Goal: Task Accomplishment & Management: Manage account settings

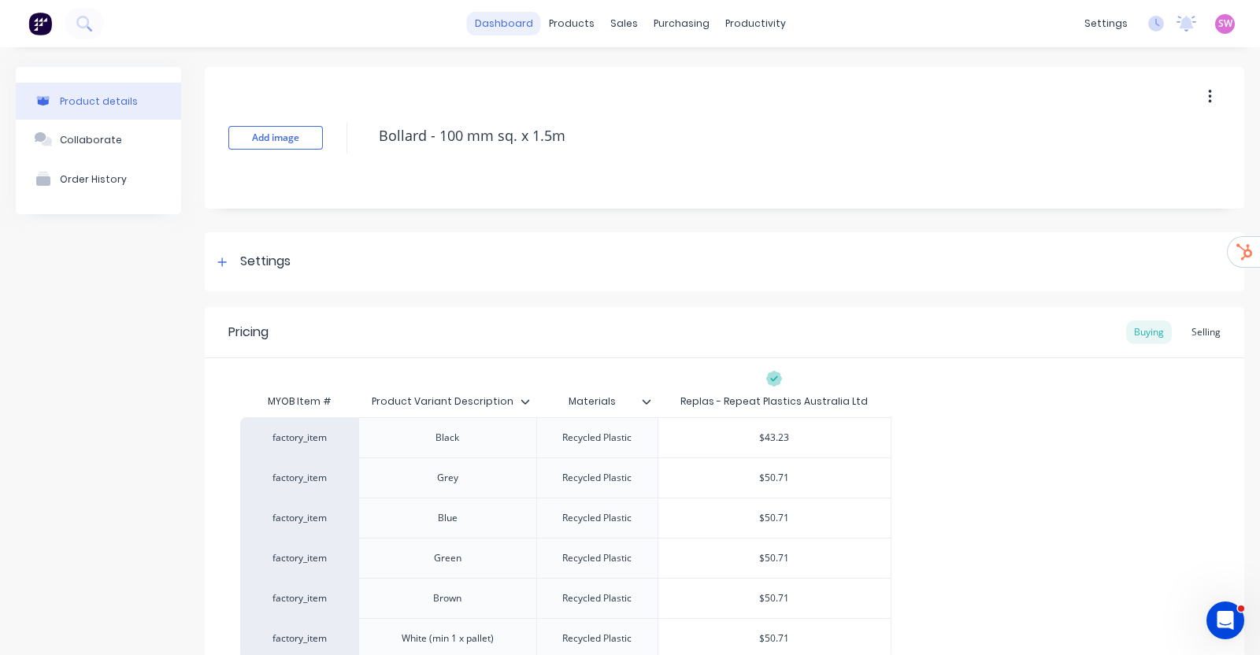
click at [504, 17] on link "dashboard" at bounding box center [504, 24] width 74 height 24
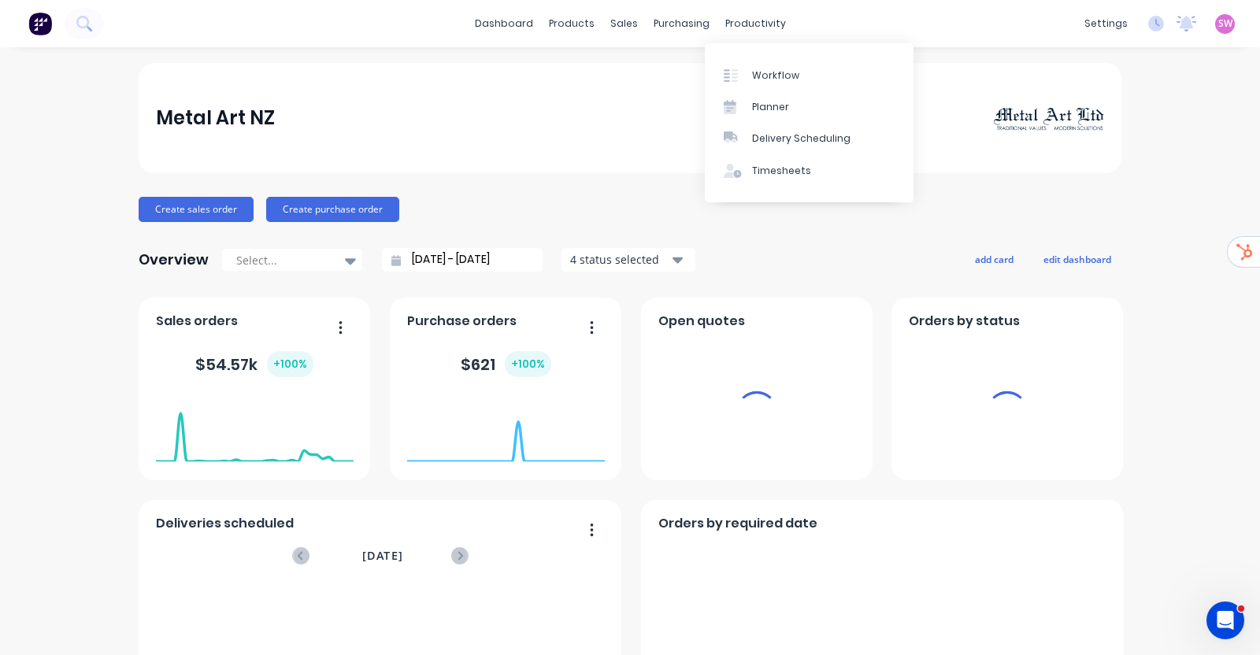
click at [1218, 22] on span "SW" at bounding box center [1225, 24] width 14 height 14
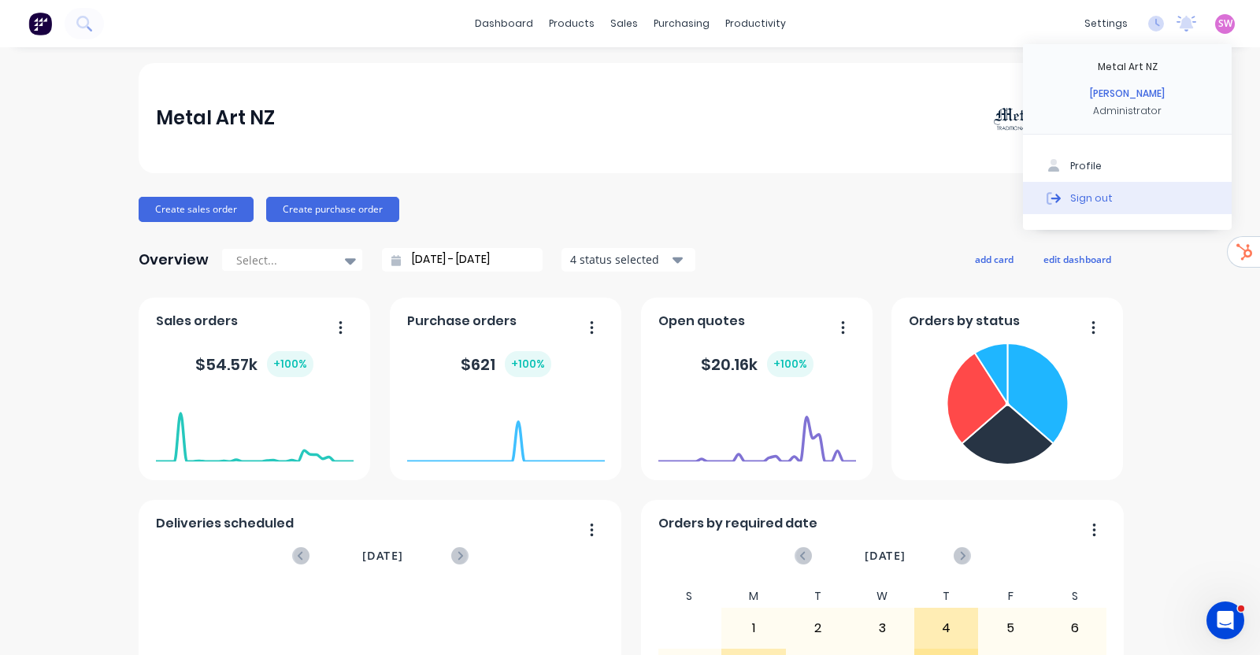
click at [1107, 195] on button "Sign out" at bounding box center [1127, 197] width 209 height 31
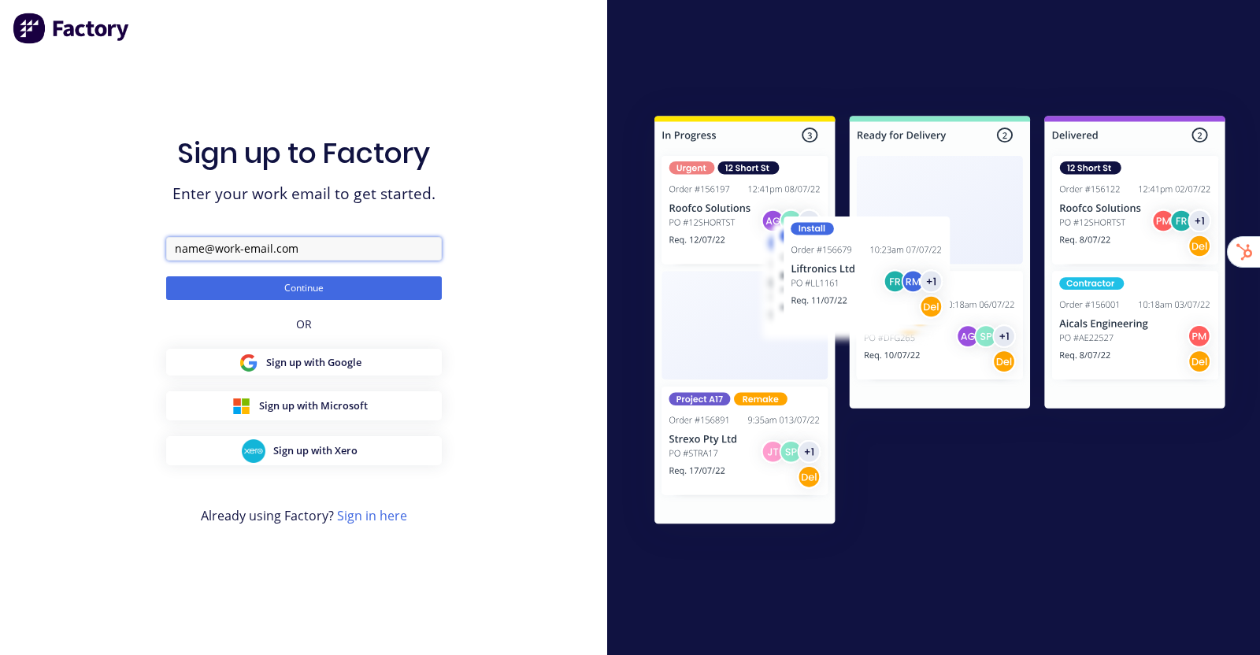
click at [290, 252] on input "text" at bounding box center [304, 249] width 276 height 24
paste input "Fullston Contracting"
click at [252, 248] on input "team+Fullston Contracting" at bounding box center [304, 249] width 276 height 24
type input "team+FullstonContracting@factory.app"
click at [166, 276] on button "Continue" at bounding box center [304, 288] width 276 height 24
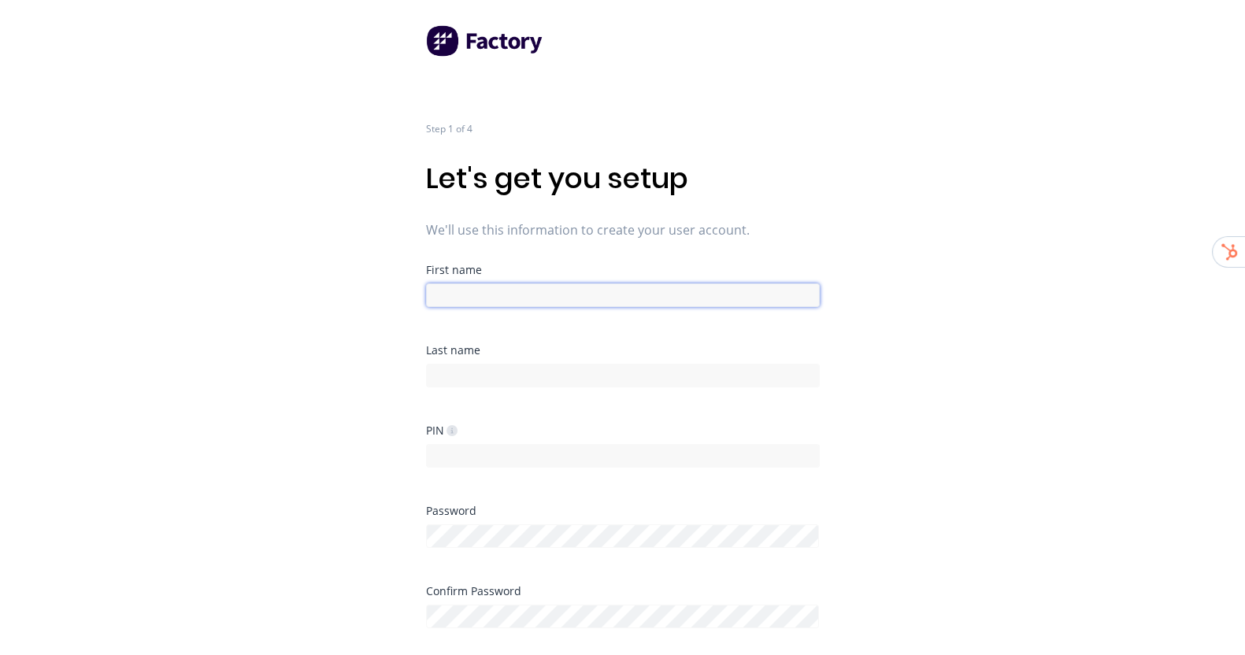
click at [598, 297] on input at bounding box center [623, 295] width 394 height 24
type input "Factory"
type input "Onboarding"
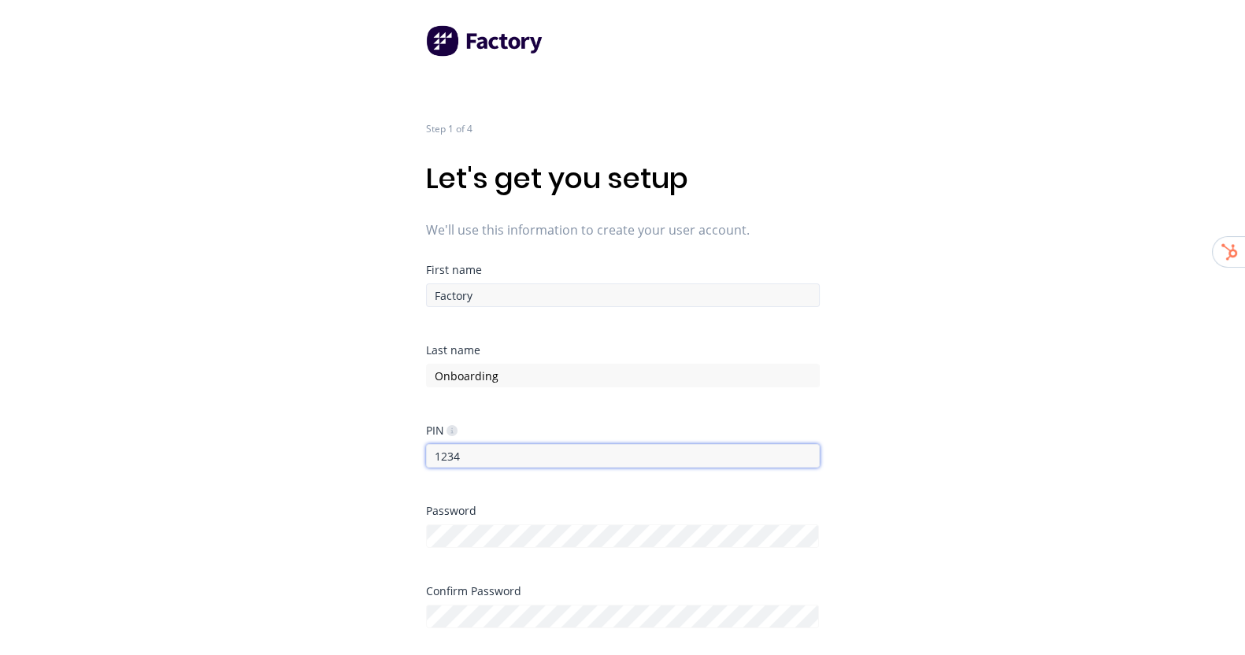
type input "1234"
click at [921, 470] on div "Step 1 of 4 Let's get you setup We'll use this information to create your user …" at bounding box center [622, 327] width 1245 height 655
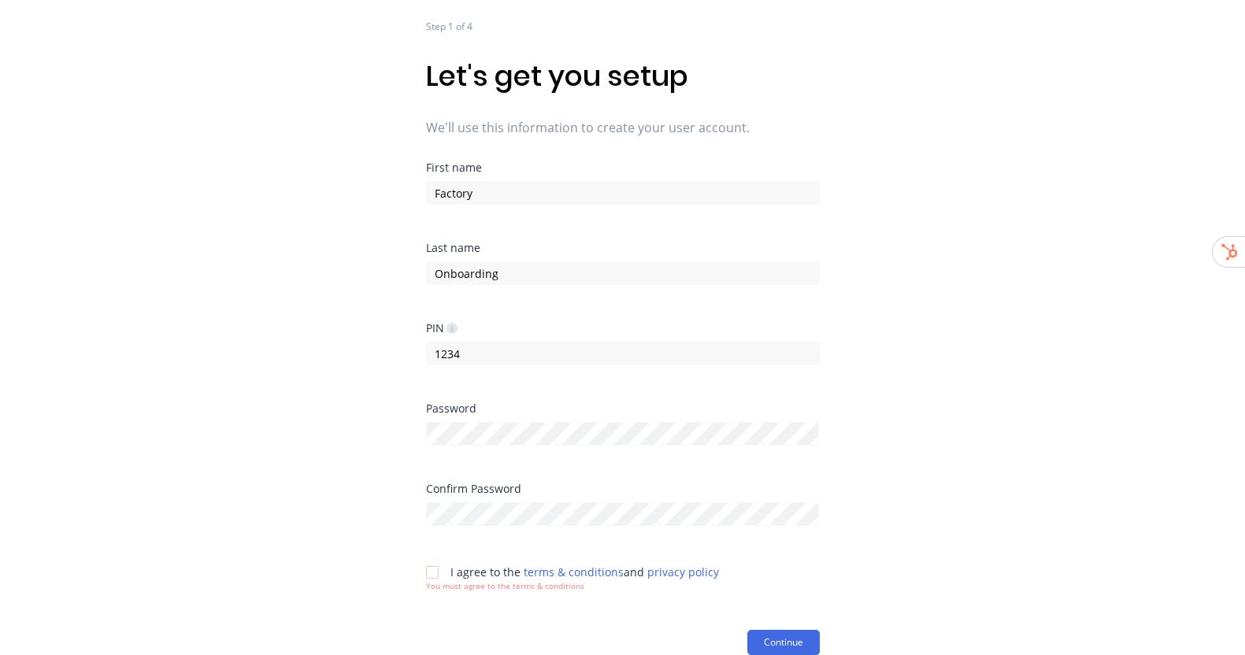
click at [429, 569] on div at bounding box center [432, 572] width 31 height 31
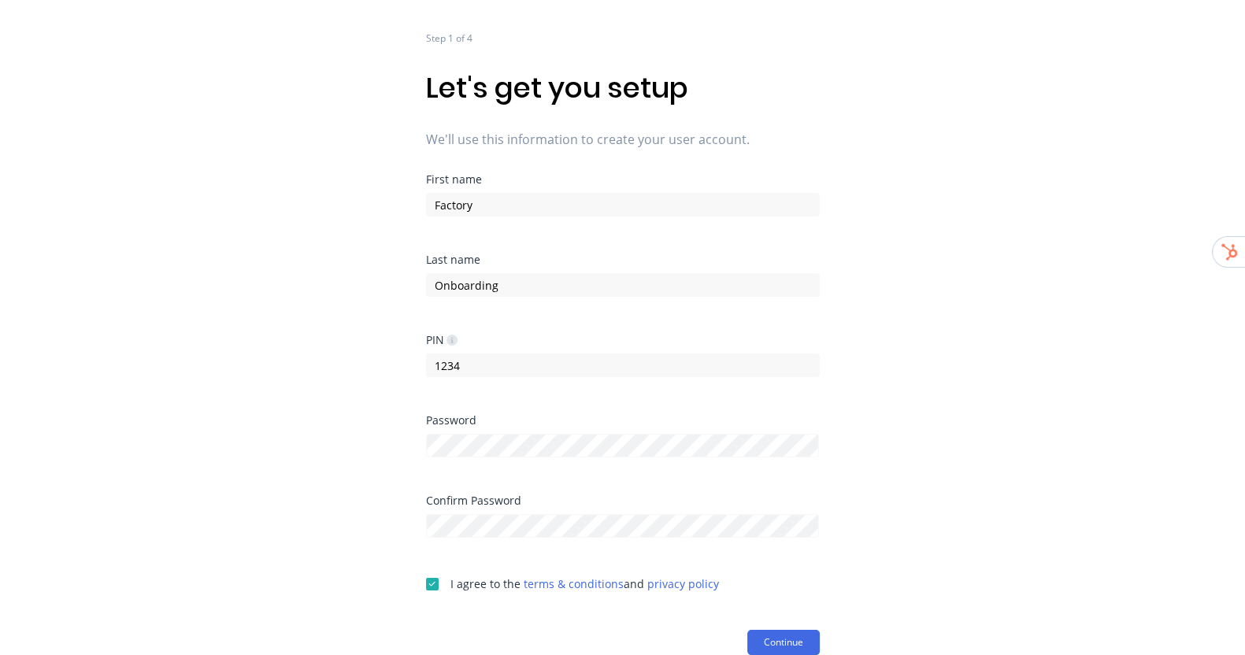
scroll to position [91, 0]
click at [768, 645] on button "Continue" at bounding box center [783, 642] width 72 height 25
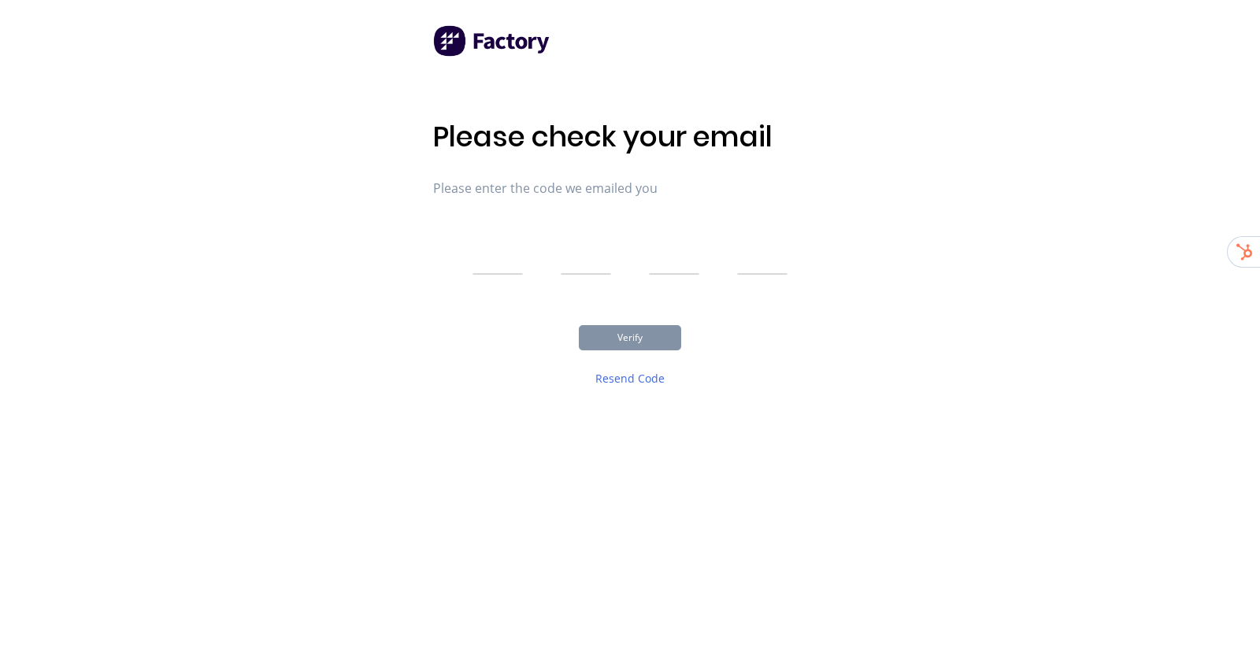
click at [492, 248] on input "text" at bounding box center [497, 254] width 50 height 39
type input "5"
type input "8"
type input "1"
type input "8"
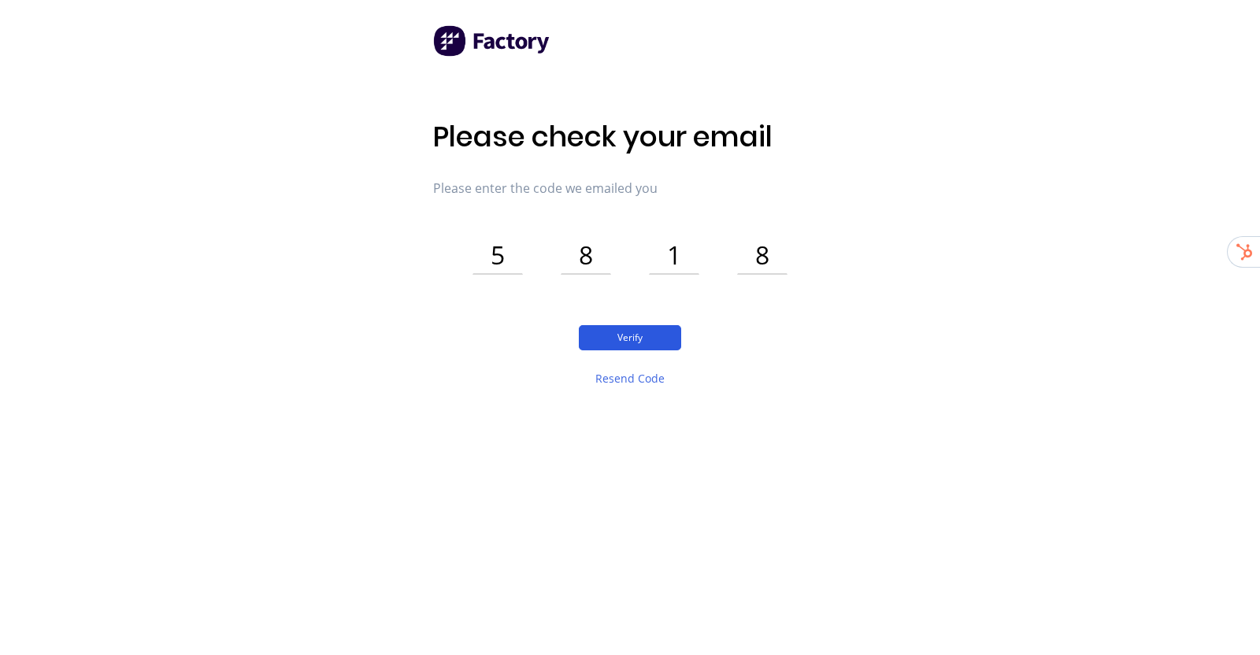
click at [602, 344] on button "Verify" at bounding box center [630, 337] width 102 height 25
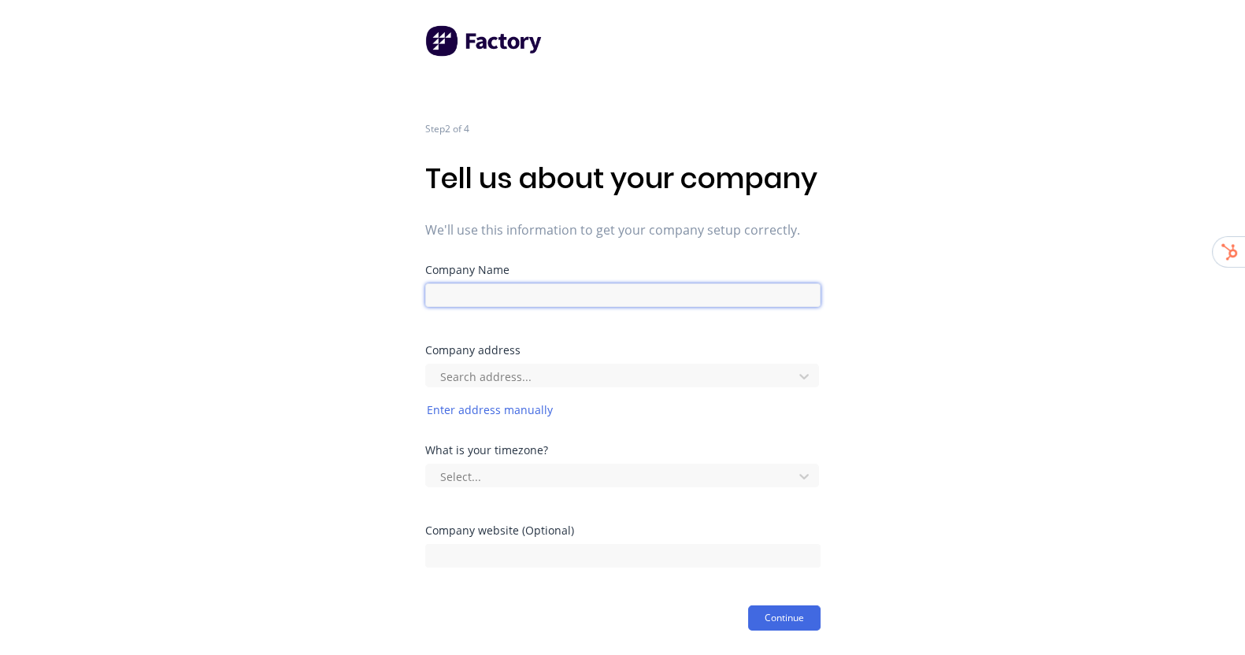
click at [737, 307] on input at bounding box center [622, 295] width 395 height 24
paste input "Fullston Contracting"
type input "Fullston Contracting"
click at [932, 301] on div "Step 2 of 4 Tell us about your company We'll use this information to get your c…" at bounding box center [622, 315] width 1245 height 631
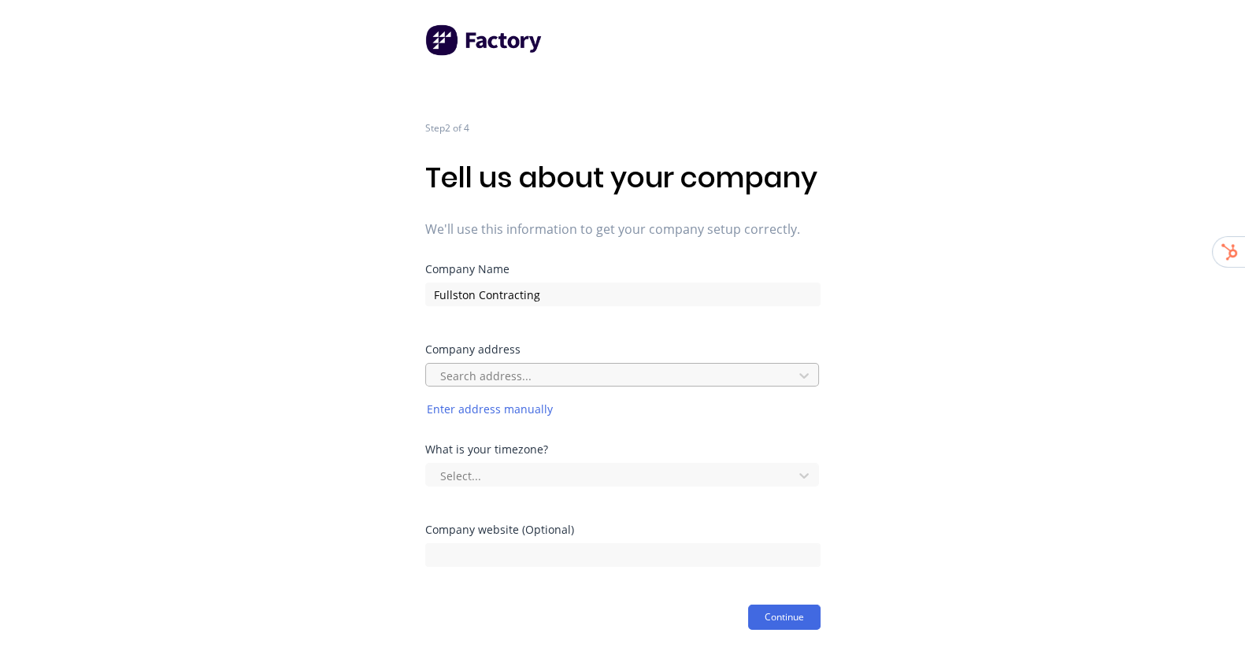
click at [609, 381] on div at bounding box center [612, 376] width 346 height 20
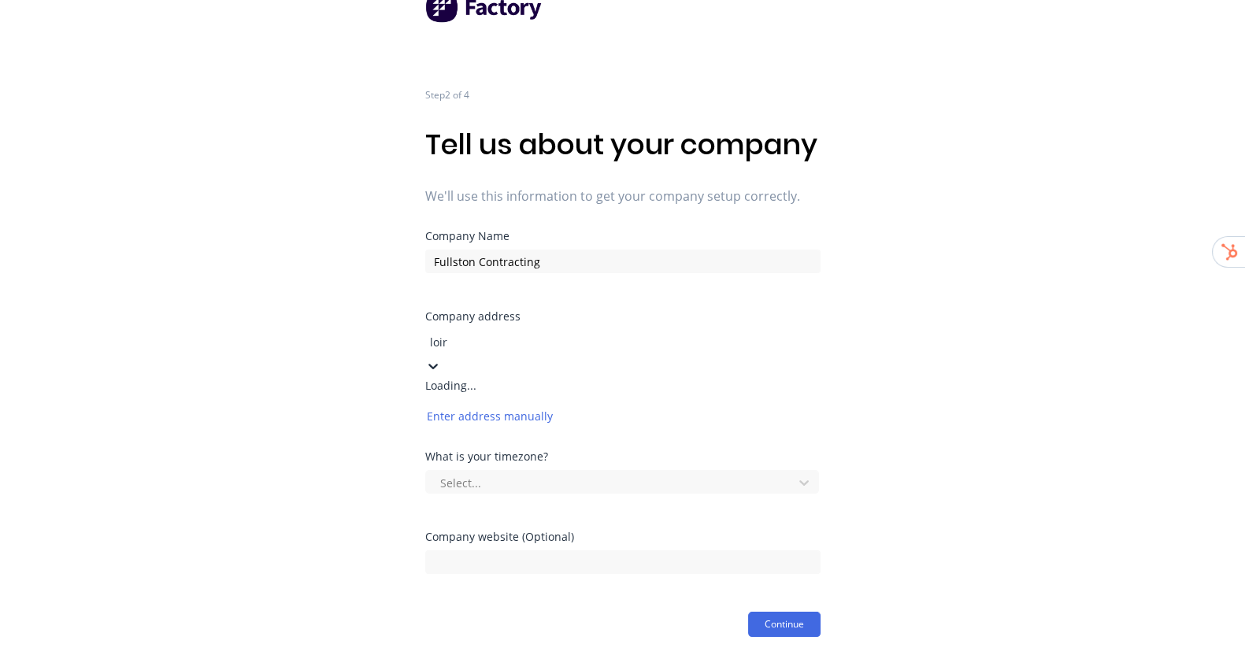
type input "loira"
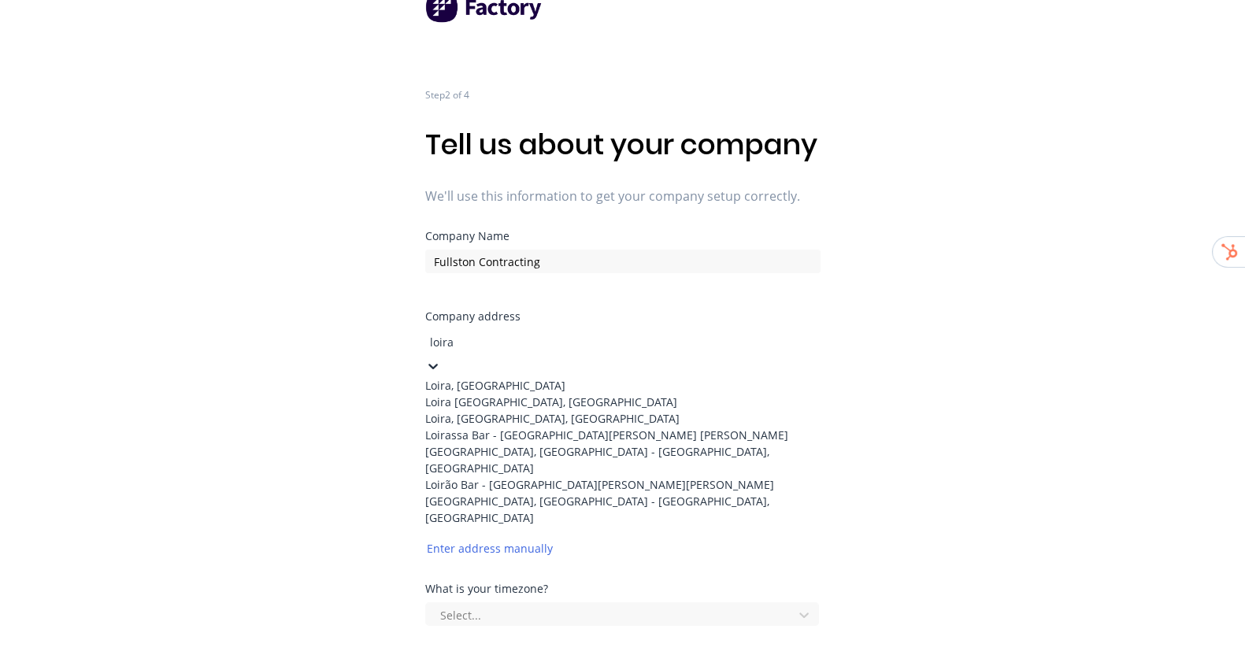
click at [550, 410] on div "Loira TAS, Australia" at bounding box center [622, 402] width 395 height 17
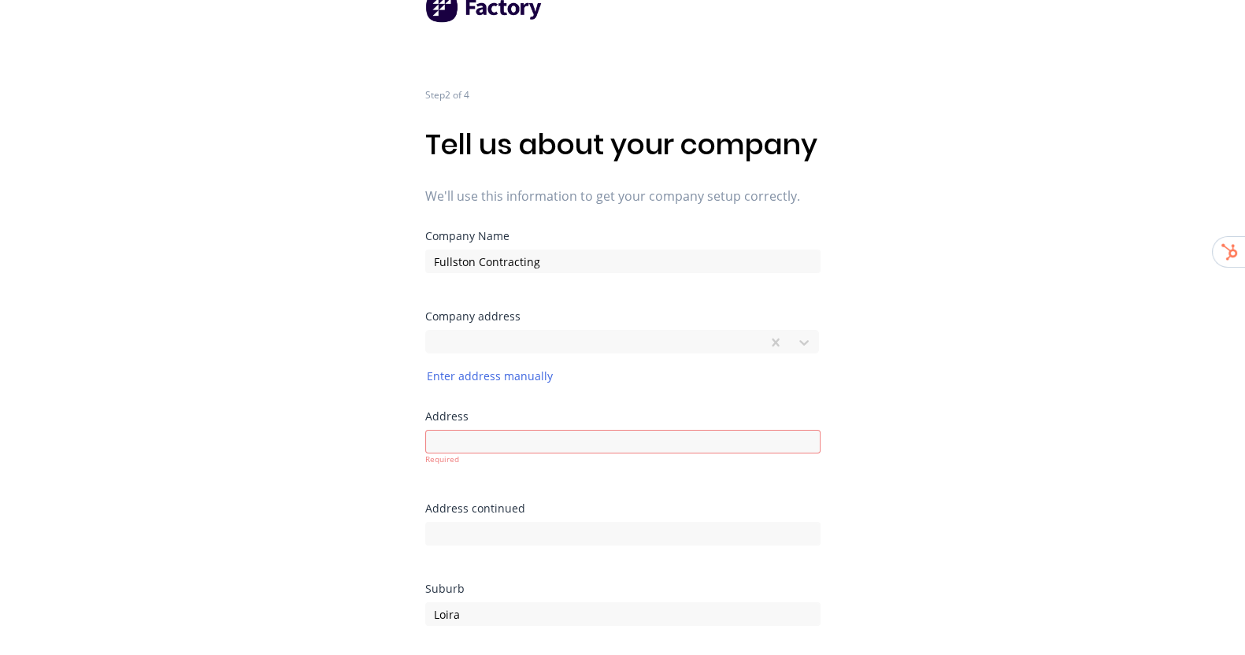
click at [961, 403] on div "Step 2 of 4 Tell us about your company We'll use this information to get your c…" at bounding box center [622, 528] width 1245 height 1124
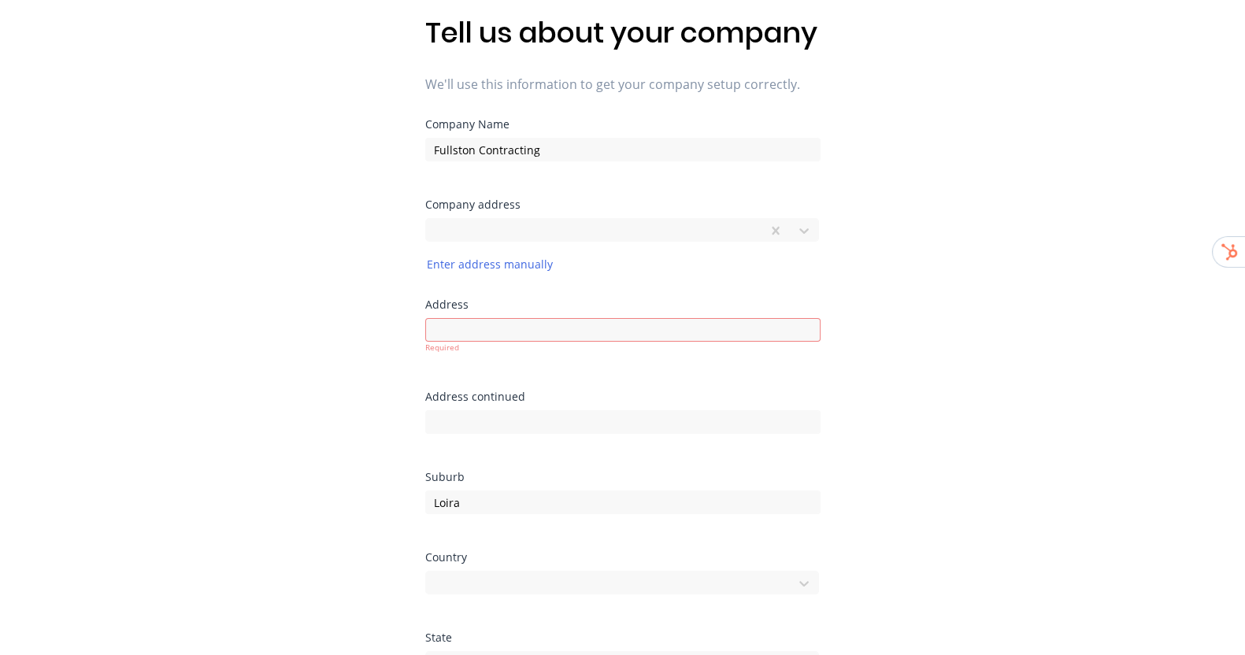
scroll to position [147, 0]
click at [593, 340] on input at bounding box center [622, 329] width 395 height 24
type input "Loira"
click at [902, 331] on div "Step 2 of 4 Tell us about your company We'll use this information to get your c…" at bounding box center [622, 409] width 1245 height 1113
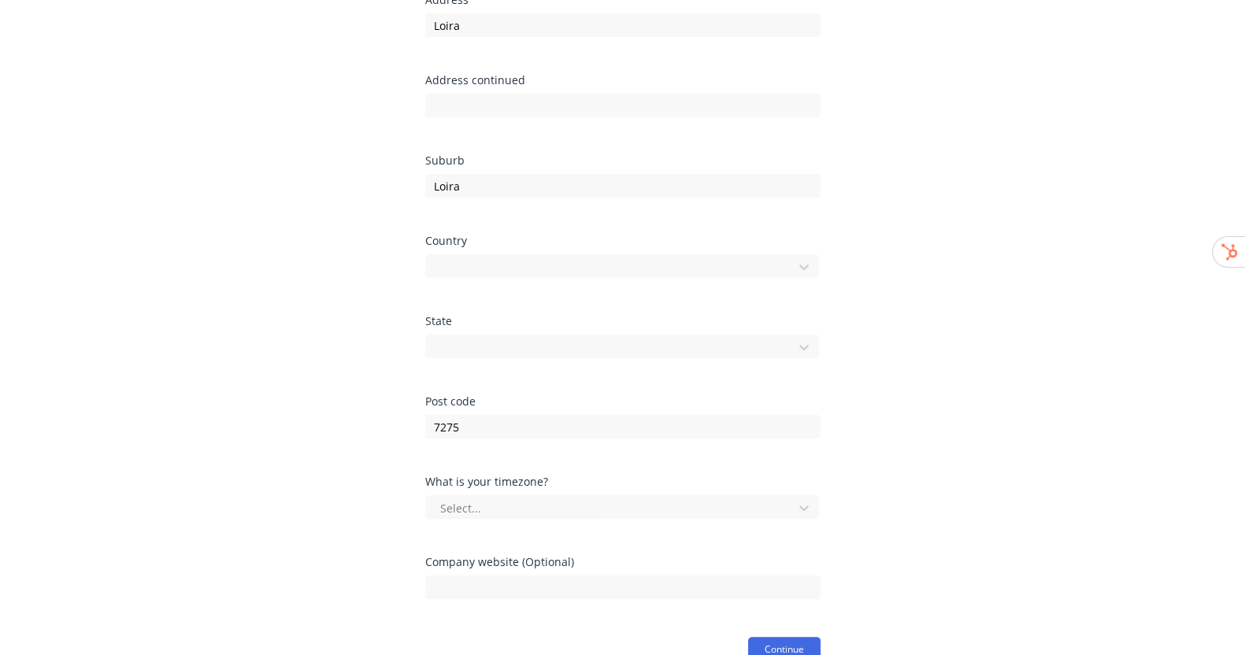
scroll to position [516, 0]
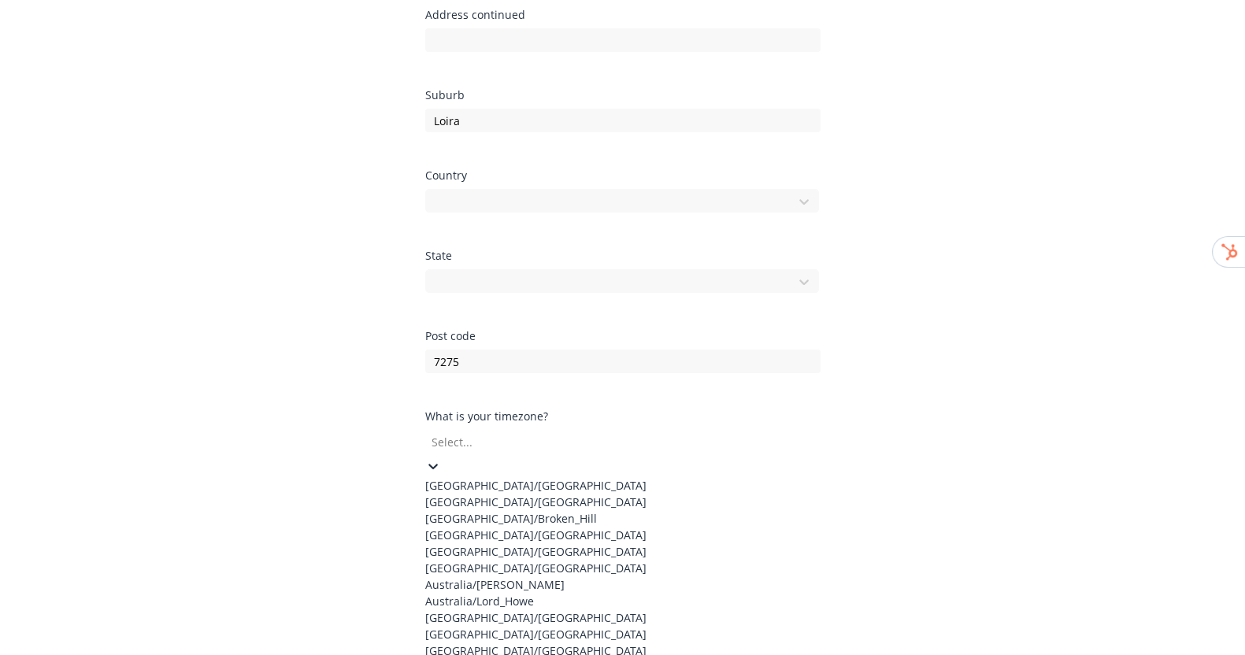
click at [657, 452] on div at bounding box center [543, 442] width 227 height 20
click at [536, 560] on div "Australia/Hobart" at bounding box center [622, 568] width 395 height 17
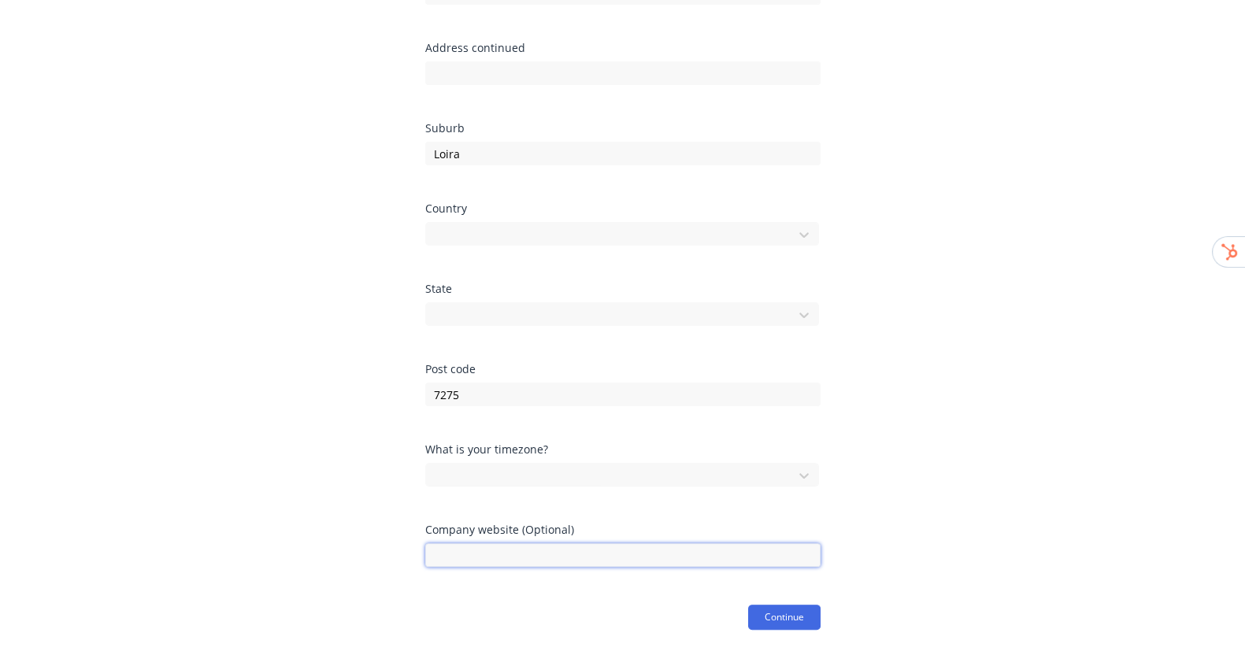
click at [535, 561] on input at bounding box center [622, 555] width 395 height 24
paste input "fullstoncontracting.com.au"
type input "fullstoncontracting.com.au"
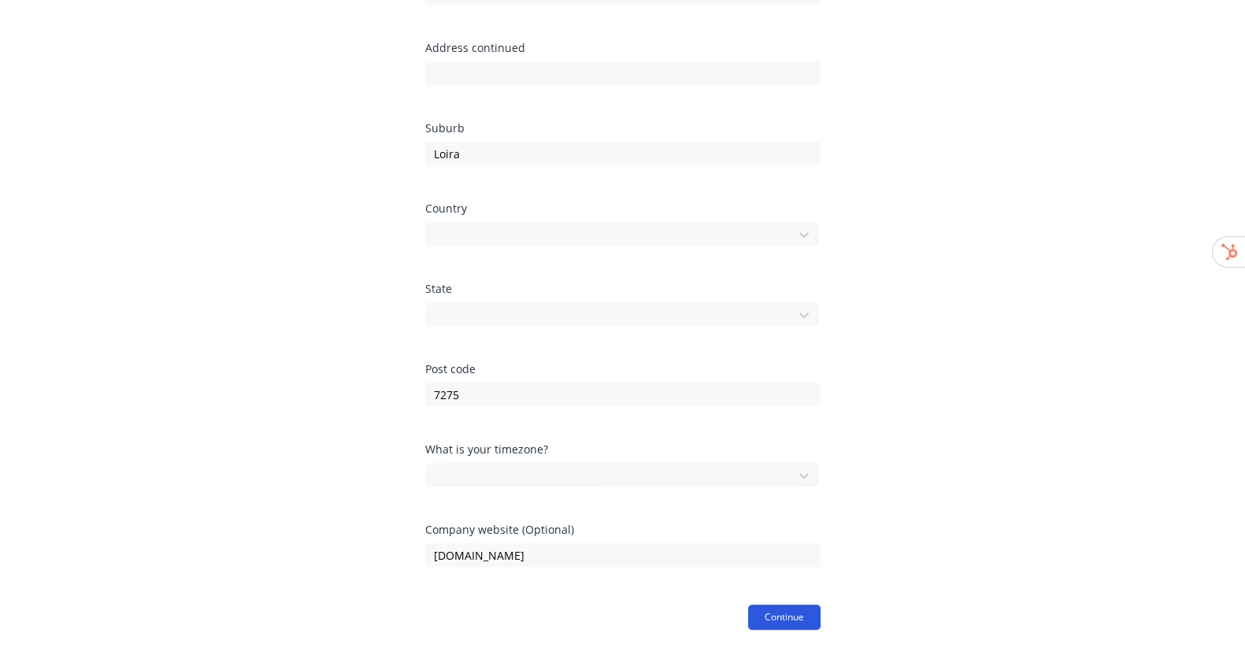
click at [795, 616] on button "Continue" at bounding box center [784, 617] width 72 height 25
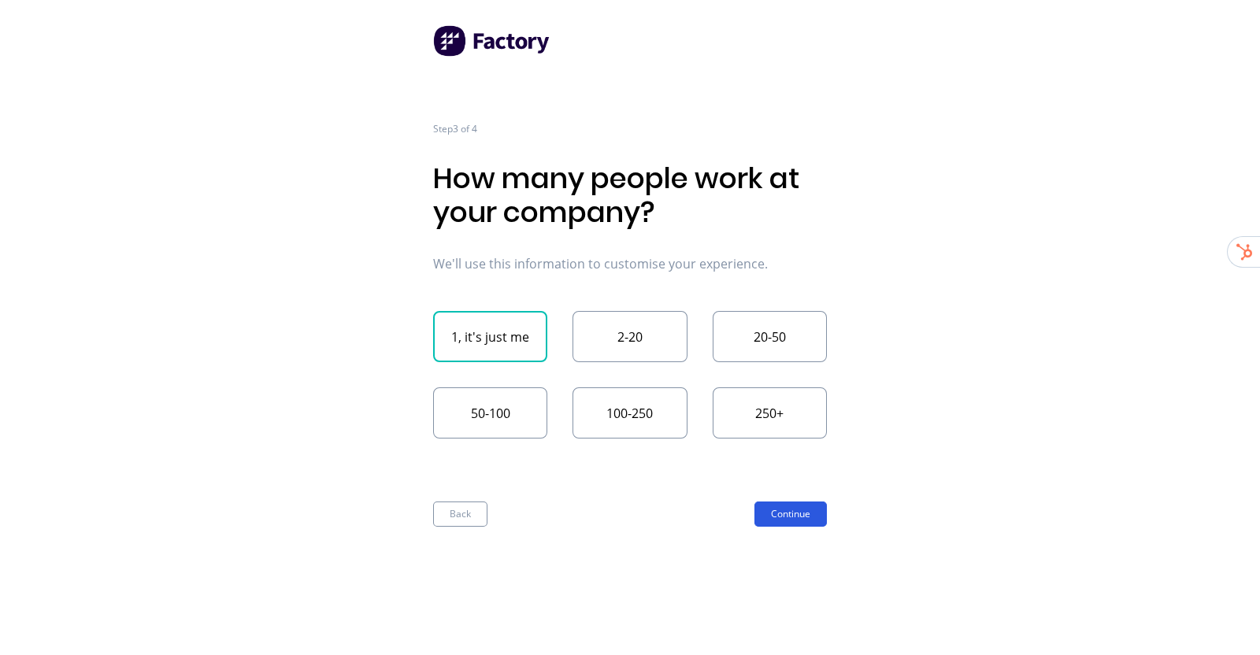
click at [789, 513] on button "Continue" at bounding box center [790, 514] width 72 height 25
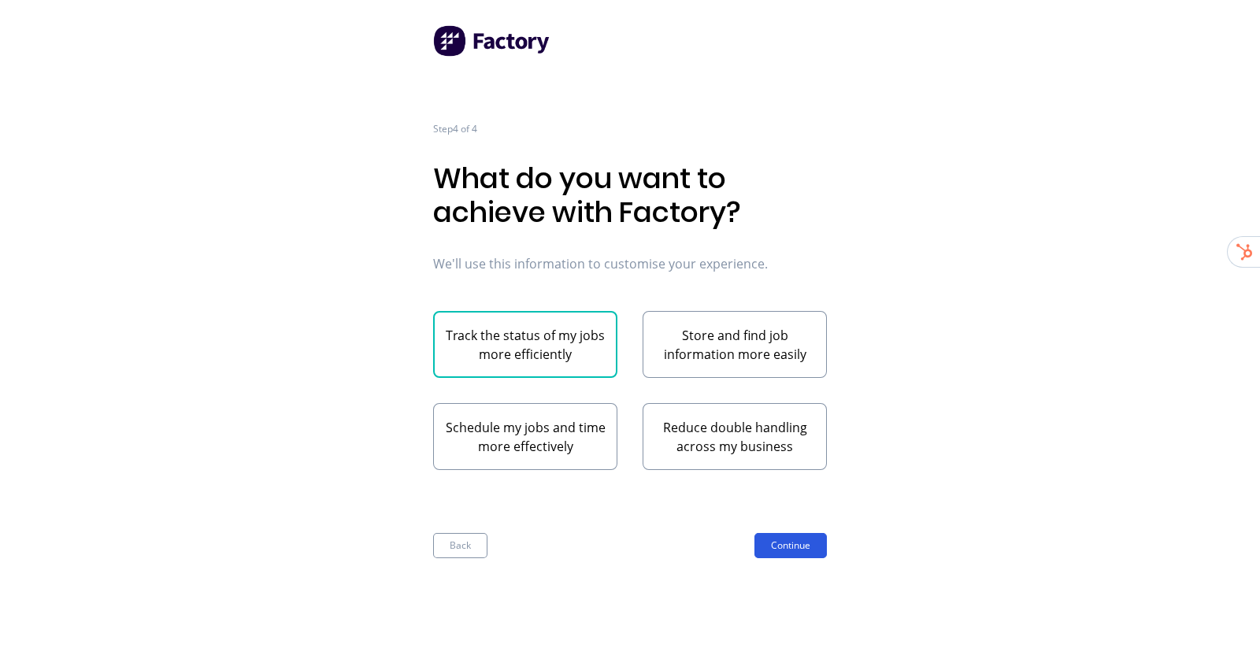
drag, startPoint x: 789, startPoint y: 513, endPoint x: 786, endPoint y: 557, distance: 44.2
click at [786, 557] on div "Step 4 of 4 What do you want to achieve with Factory? We'll use this informatio…" at bounding box center [630, 339] width 394 height 439
click at [786, 557] on button "Continue" at bounding box center [790, 545] width 72 height 25
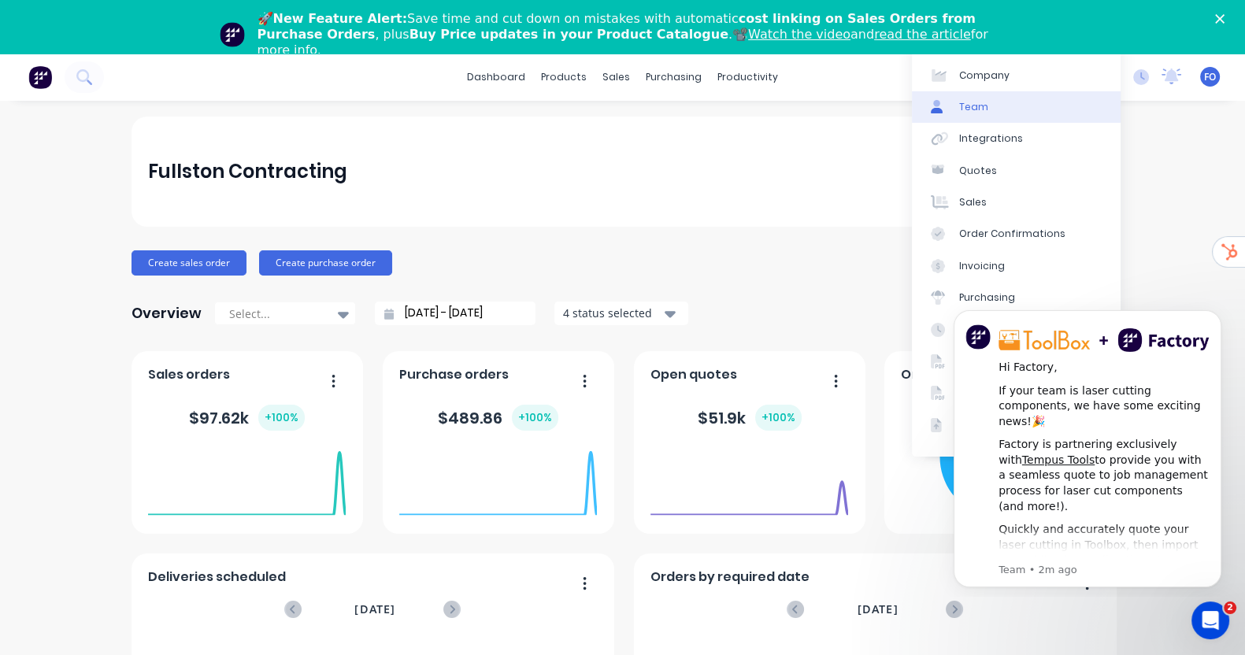
click at [986, 106] on link "Team" at bounding box center [1016, 106] width 209 height 31
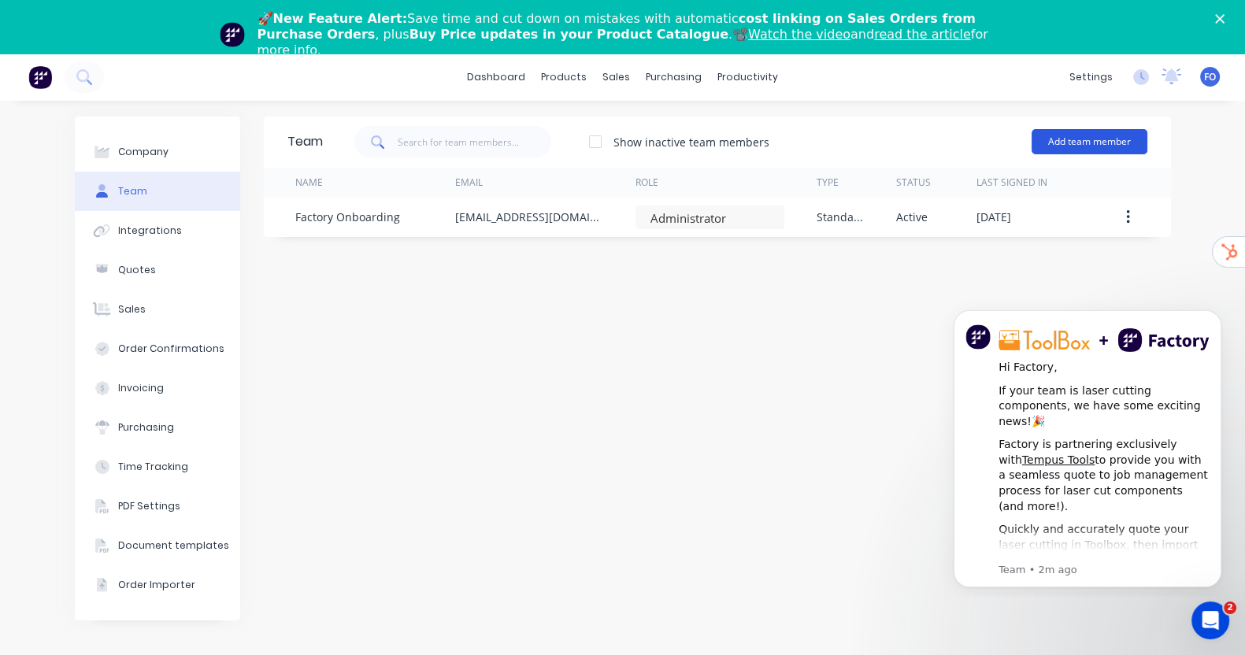
click at [1147, 143] on button "Add team member" at bounding box center [1090, 141] width 116 height 25
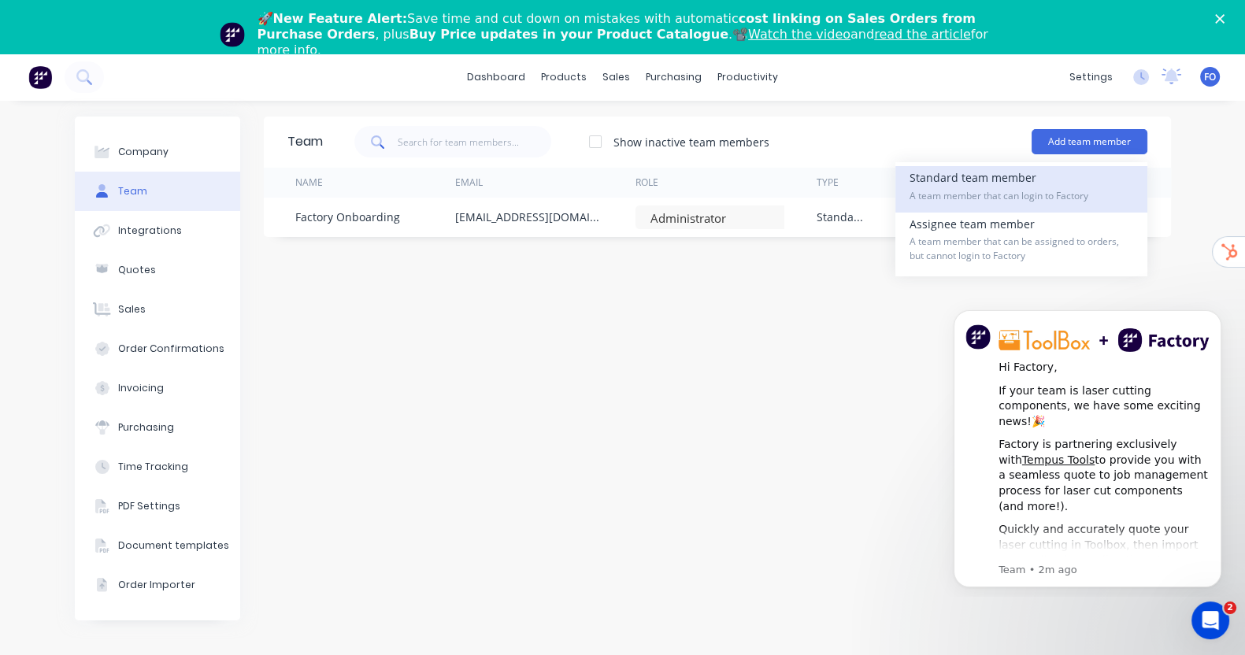
click at [1094, 175] on div "Standard team member A team member that can login to Factory" at bounding box center [1021, 189] width 224 height 46
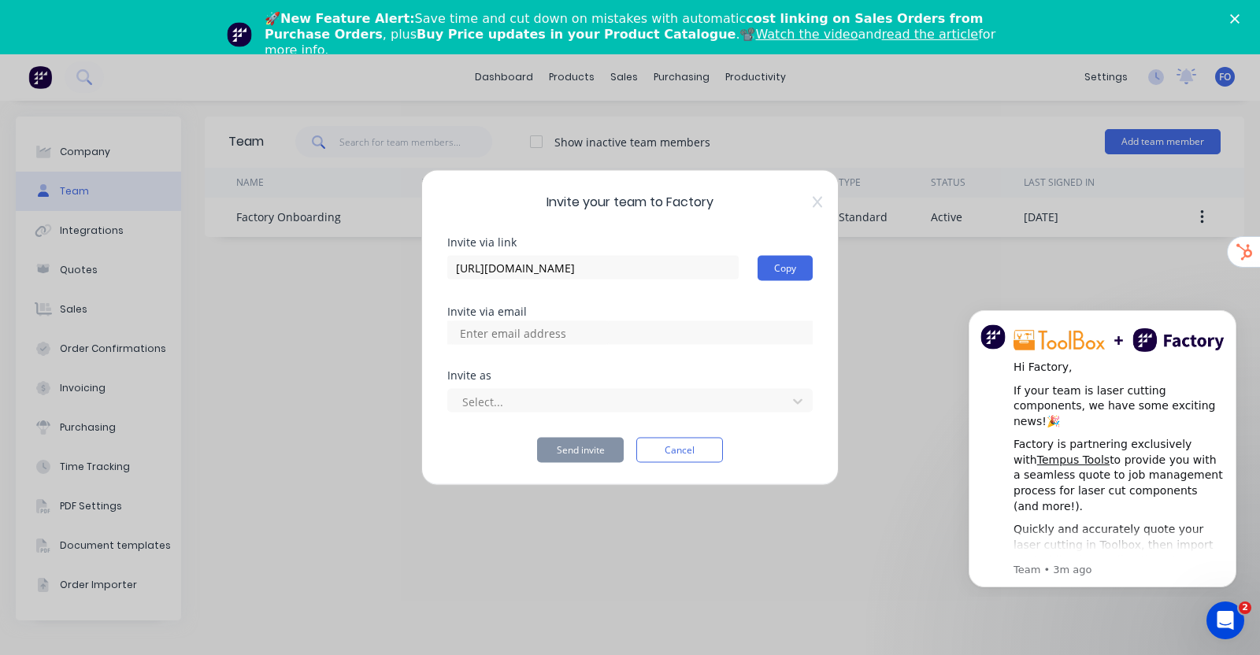
click at [577, 334] on input at bounding box center [529, 333] width 157 height 24
paste input "fullstoncontracting@gmail.com"
type input "fullstoncontracting@gmail.com"
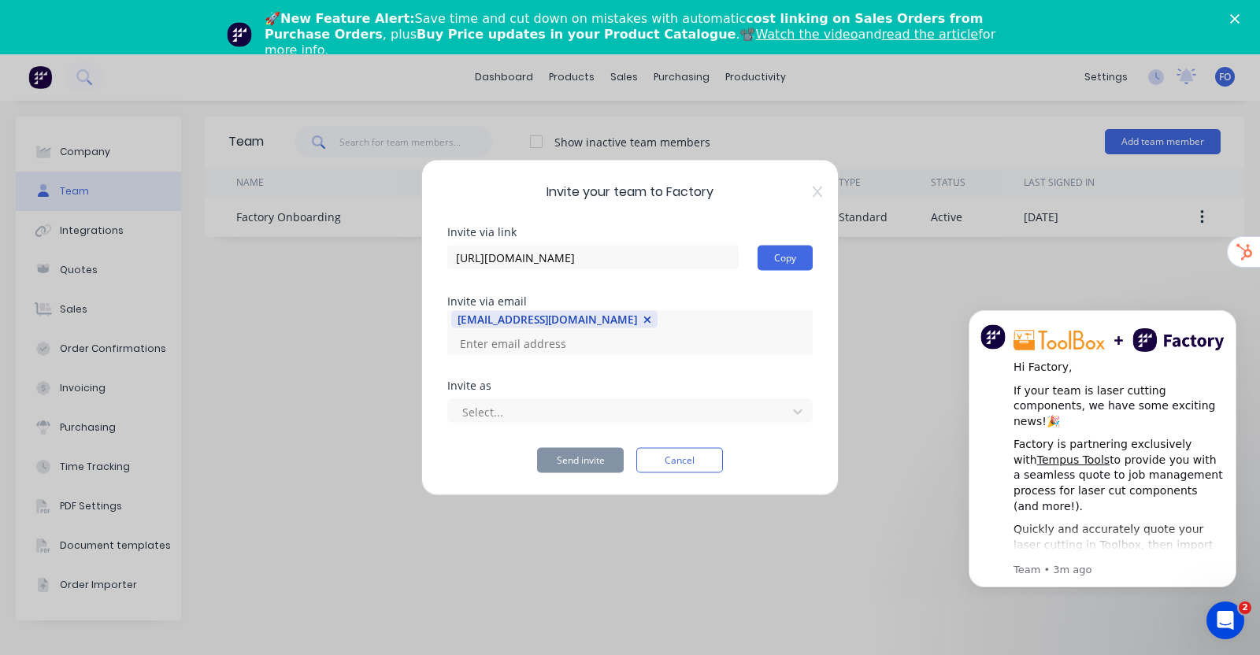
scroll to position [0, 0]
paste input "admin@fullstoncontracting.com.au"
type input "admin@fullstoncontracting.com.au"
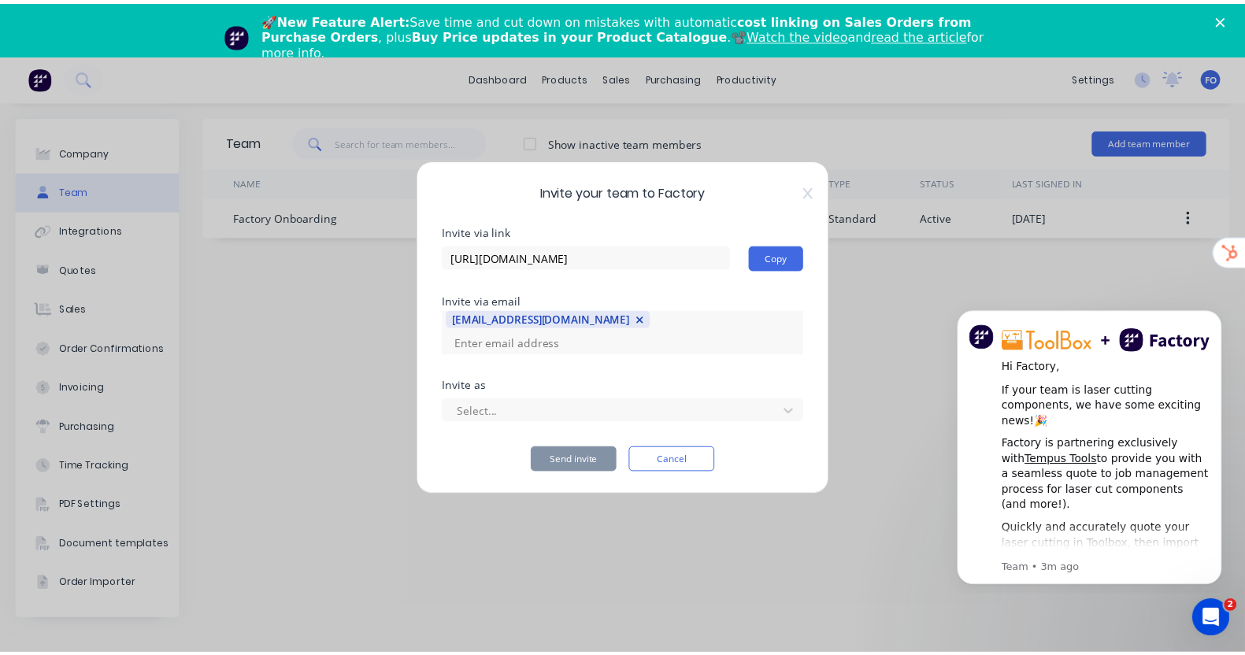
scroll to position [0, 0]
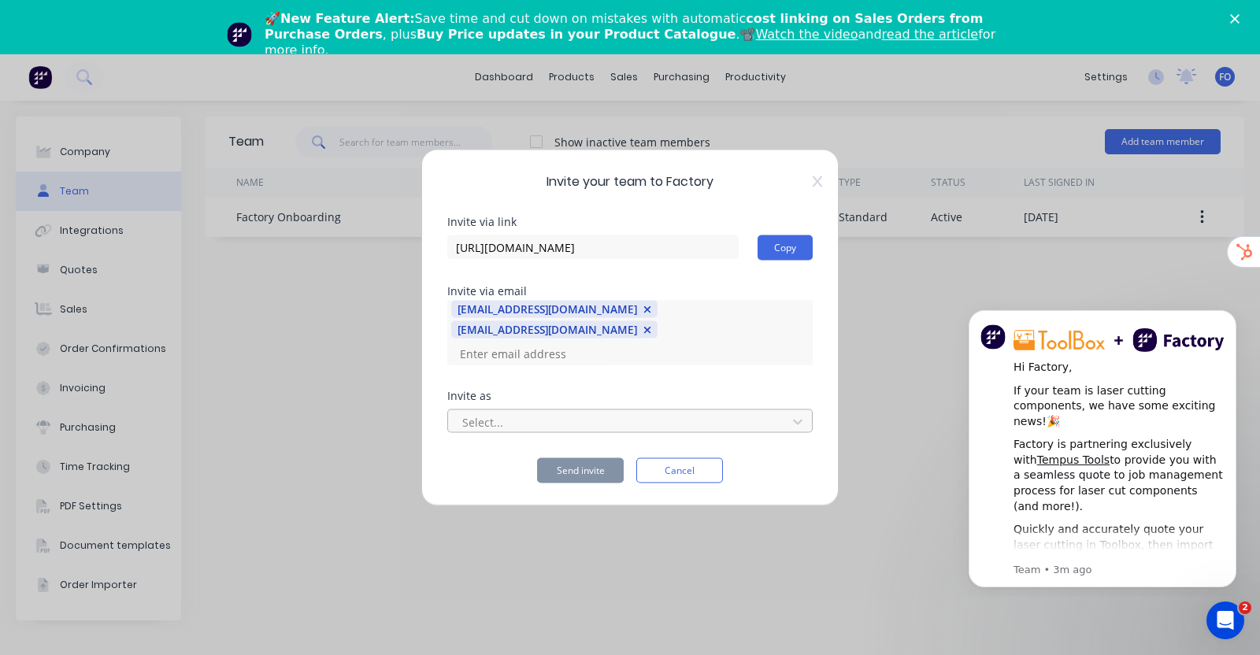
click at [592, 418] on div at bounding box center [620, 422] width 318 height 20
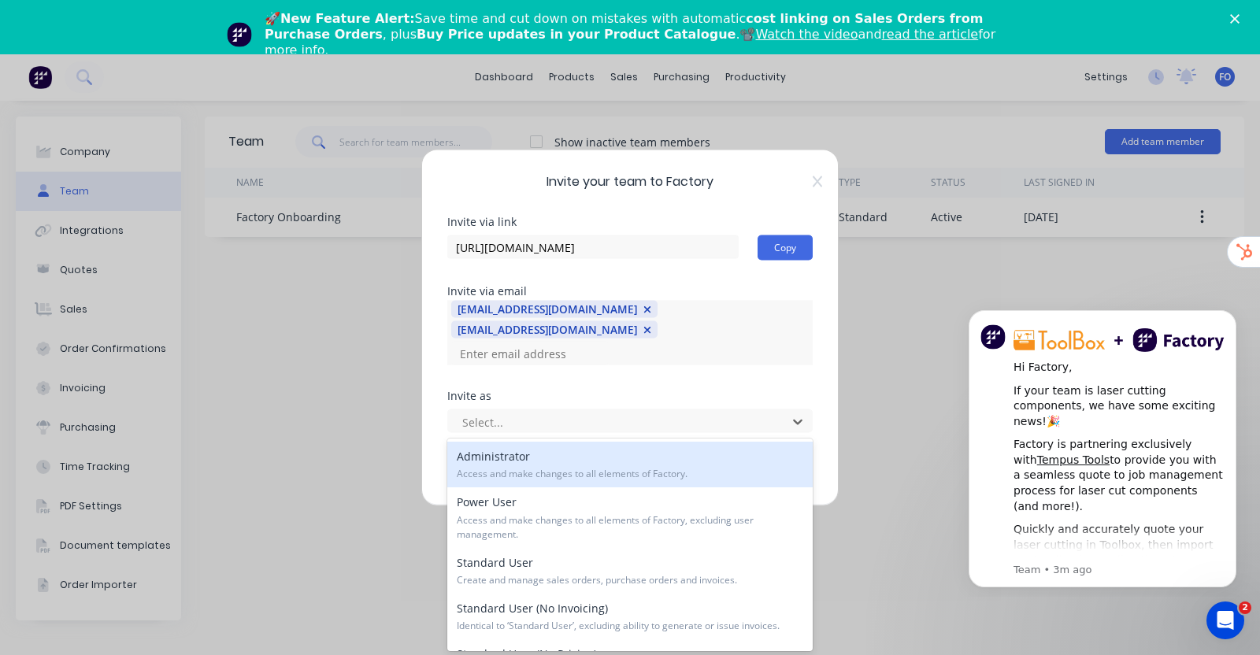
click at [550, 450] on div "Administrator Access and make changes to all elements of Factory." at bounding box center [629, 465] width 365 height 46
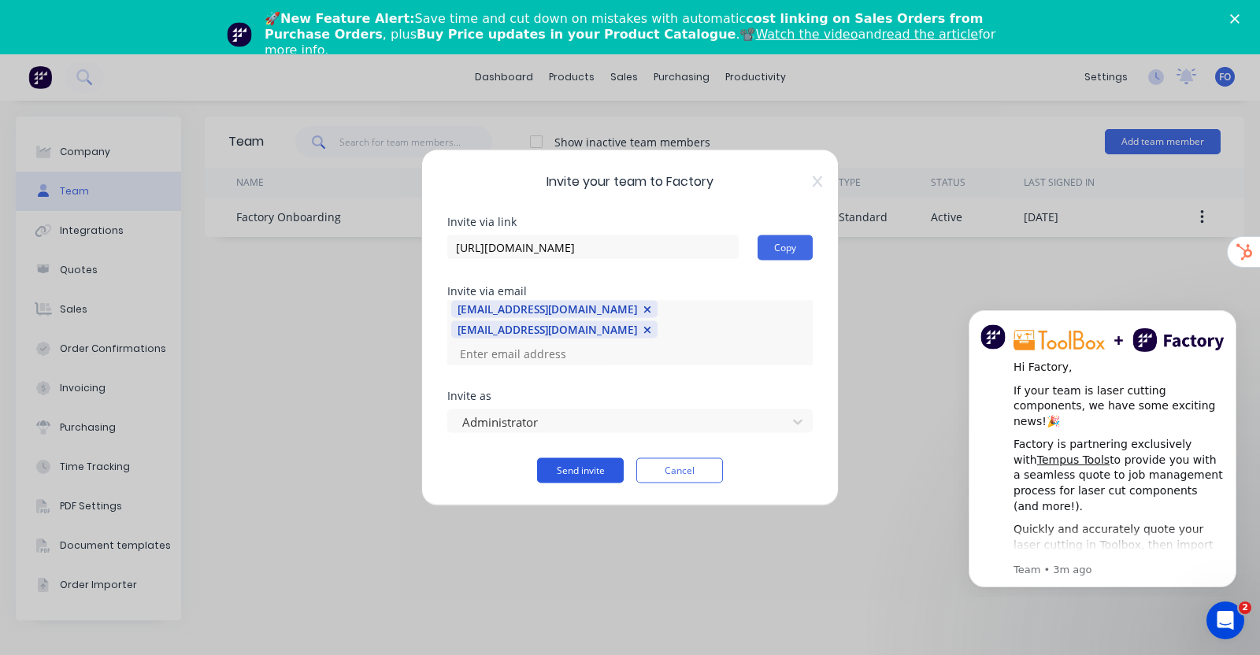
click at [560, 465] on button "Send invite" at bounding box center [580, 470] width 87 height 25
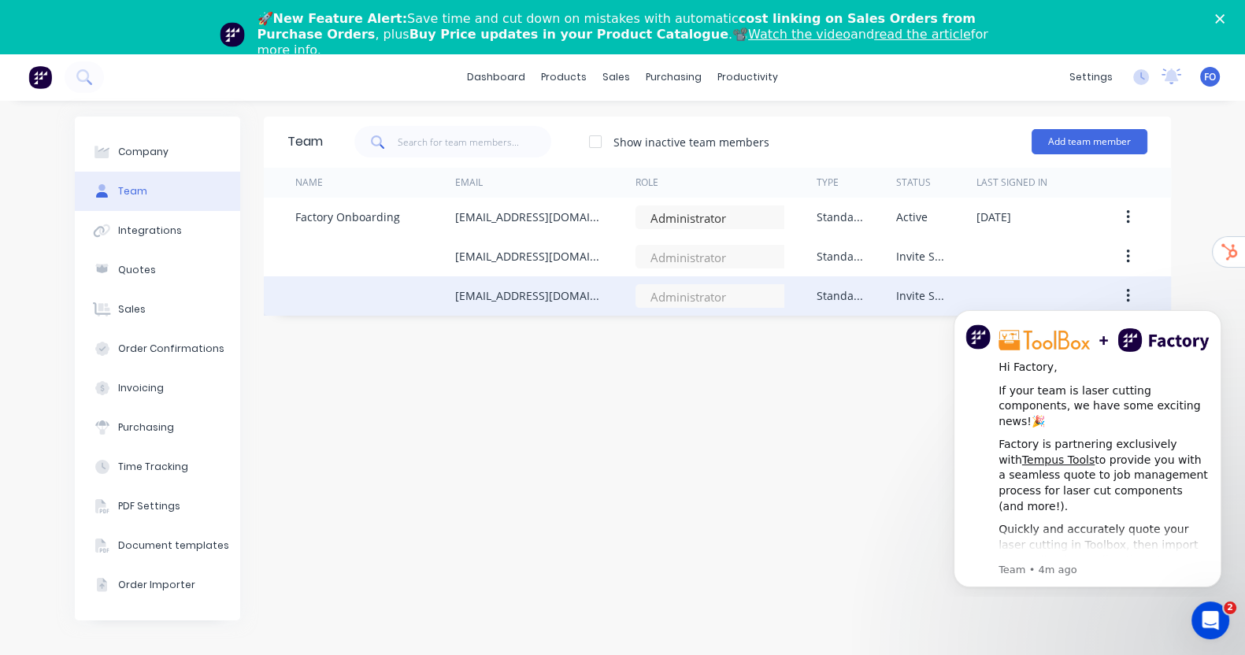
drag, startPoint x: 591, startPoint y: 298, endPoint x: 415, endPoint y: 293, distance: 175.7
click at [415, 293] on div "fullstoncontracting@gmail.com Administrator Standard Invite Sent" at bounding box center [717, 295] width 907 height 39
copy div "fullstoncontracting@gmail.com"
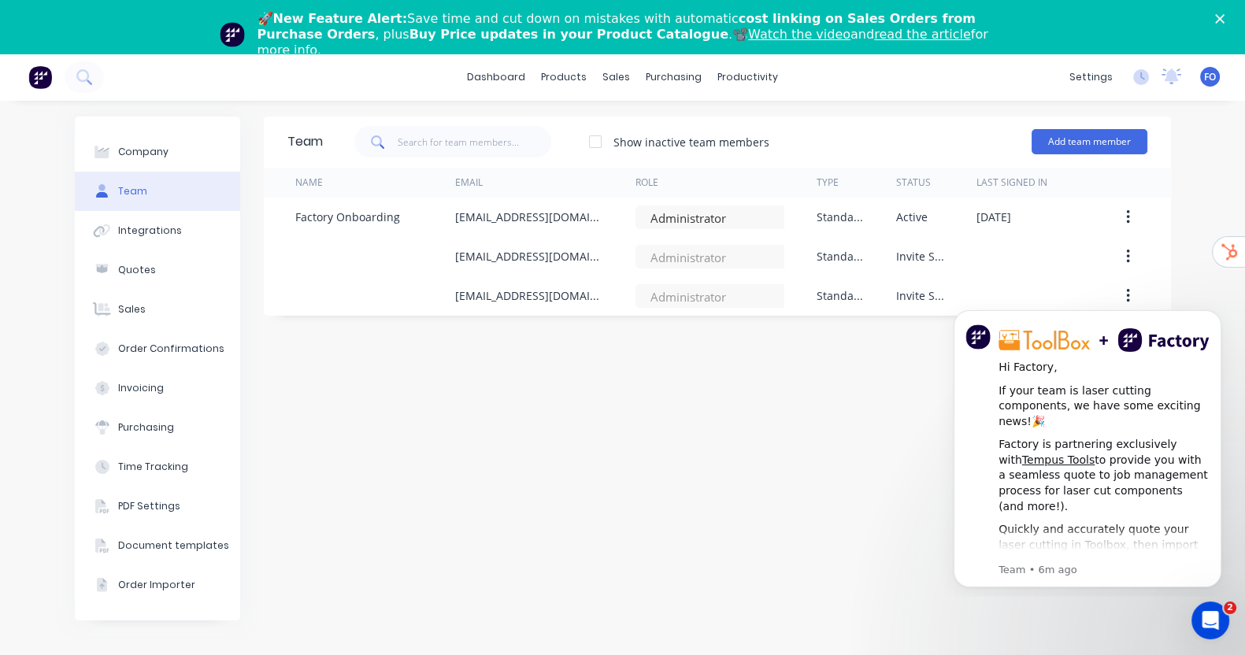
click at [763, 490] on div "Team Show inactive team members Add team member Name Email Role Type Status Las…" at bounding box center [717, 405] width 907 height 576
click at [1214, 318] on icon "Dismiss notification" at bounding box center [1217, 314] width 9 height 9
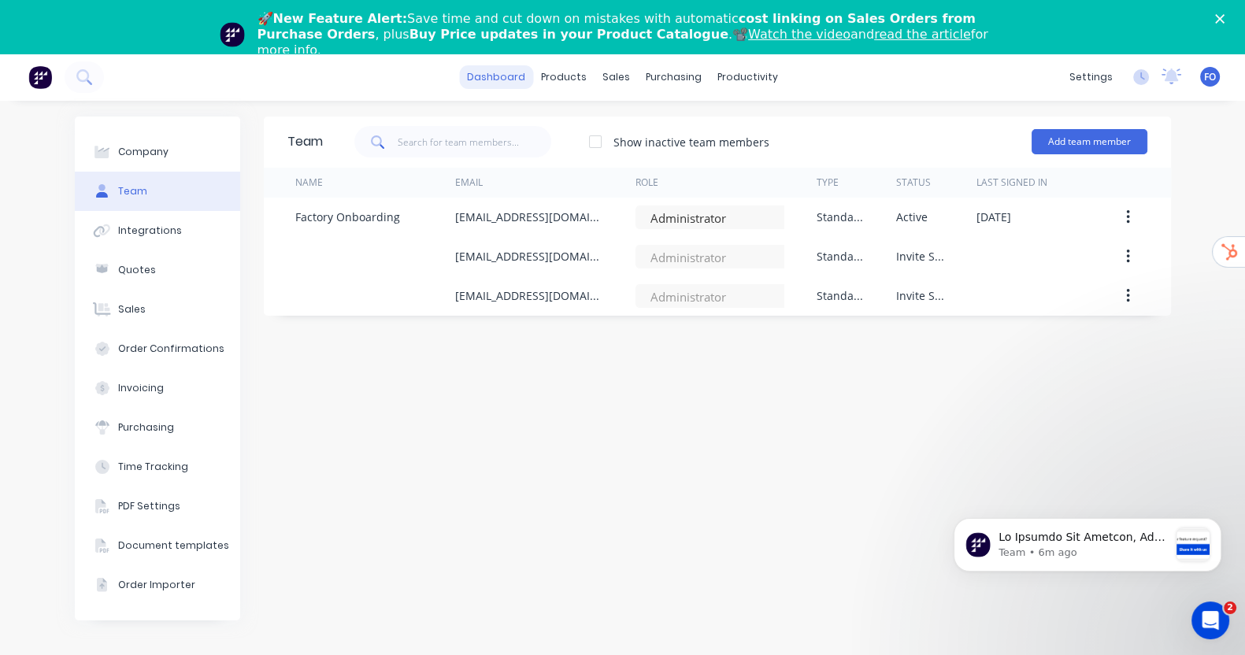
click at [501, 66] on link "dashboard" at bounding box center [496, 77] width 74 height 24
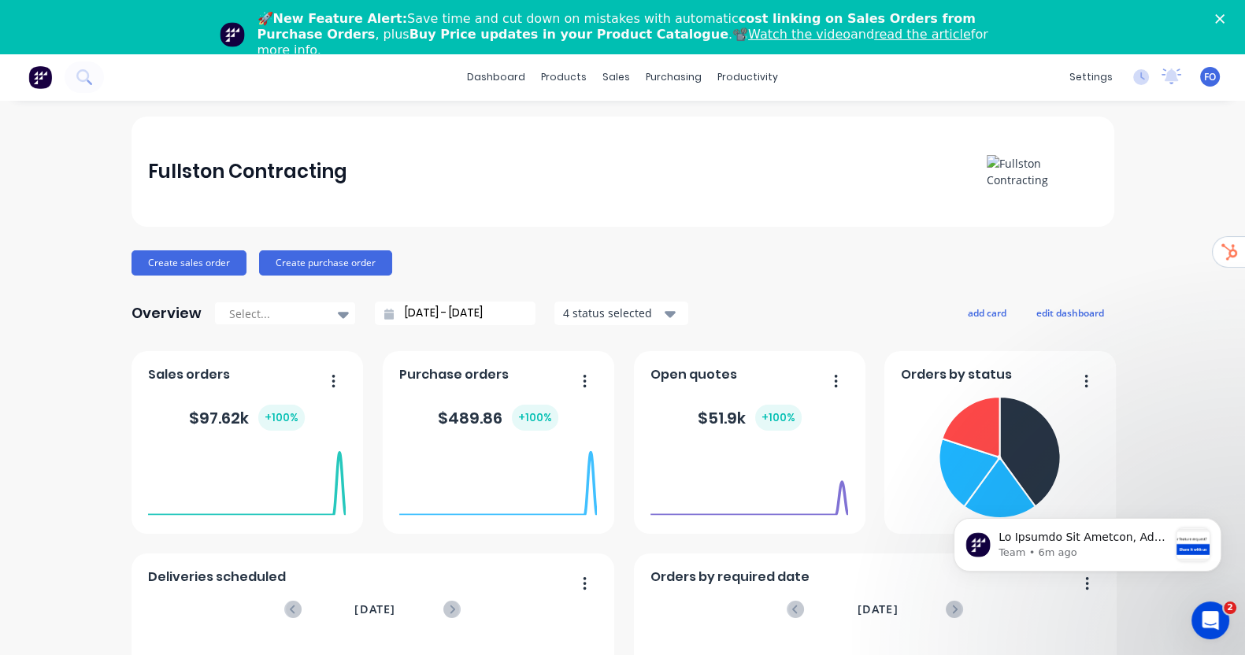
click at [1204, 79] on span "FO" at bounding box center [1210, 77] width 12 height 14
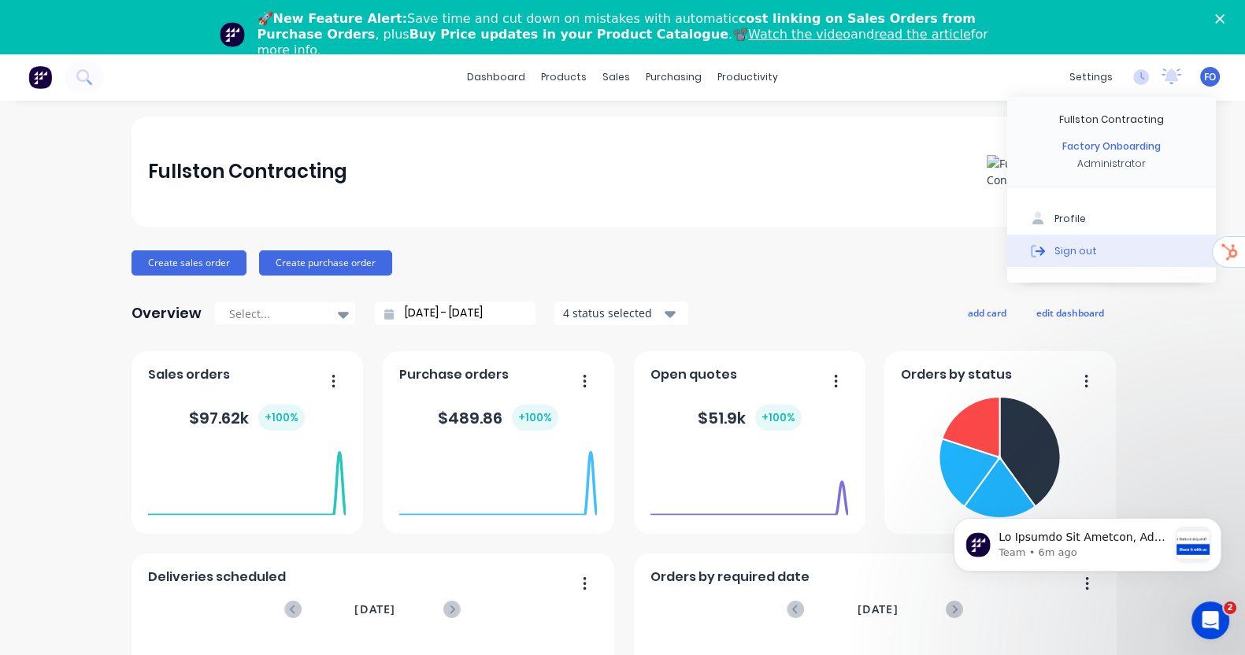
click at [1054, 251] on div "Sign out" at bounding box center [1075, 251] width 43 height 14
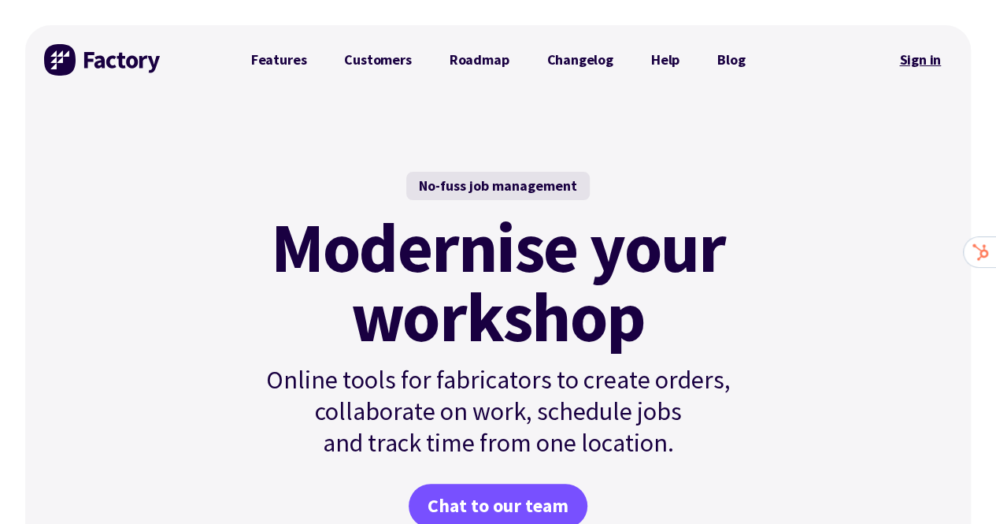
click at [923, 58] on link "Sign in" at bounding box center [920, 60] width 64 height 36
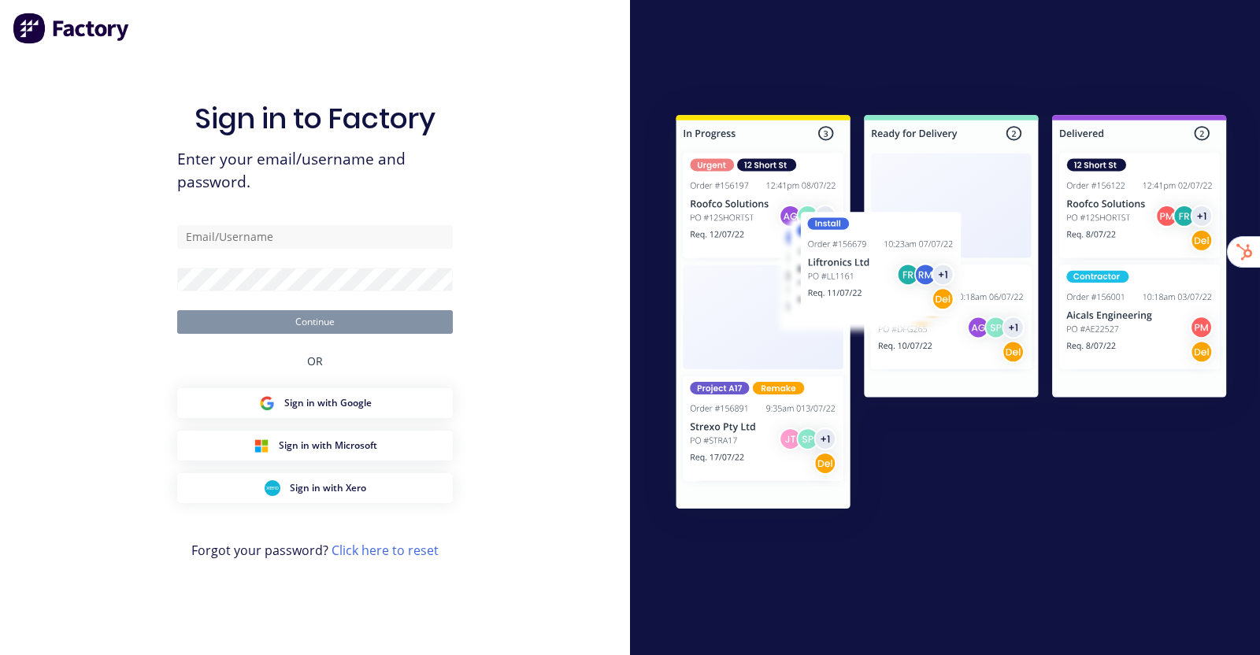
type input "stuart@factory.app"
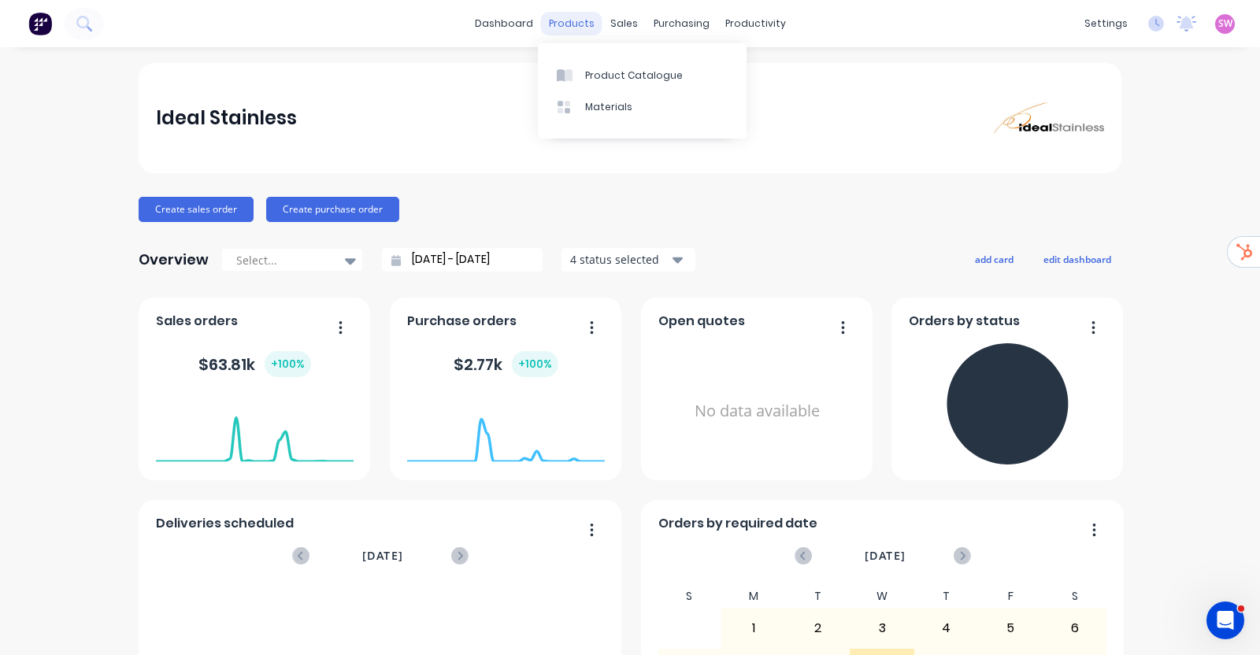
click at [567, 24] on div "products" at bounding box center [571, 24] width 61 height 24
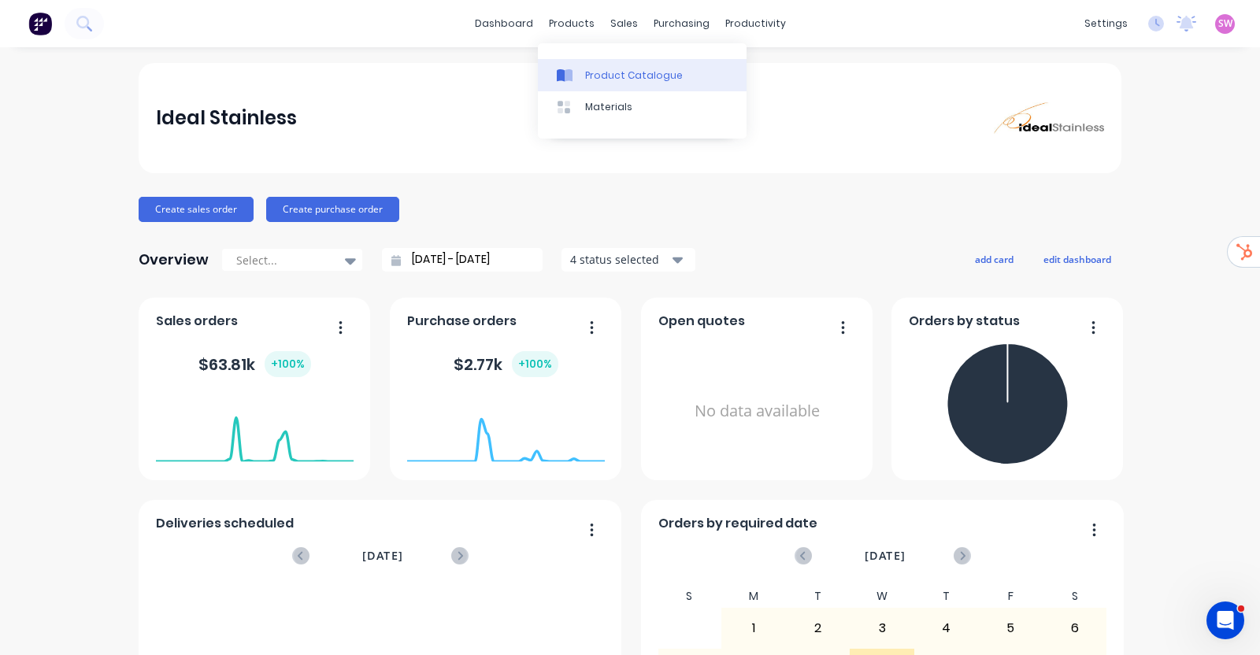
click at [591, 70] on div "Product Catalogue" at bounding box center [634, 76] width 98 height 14
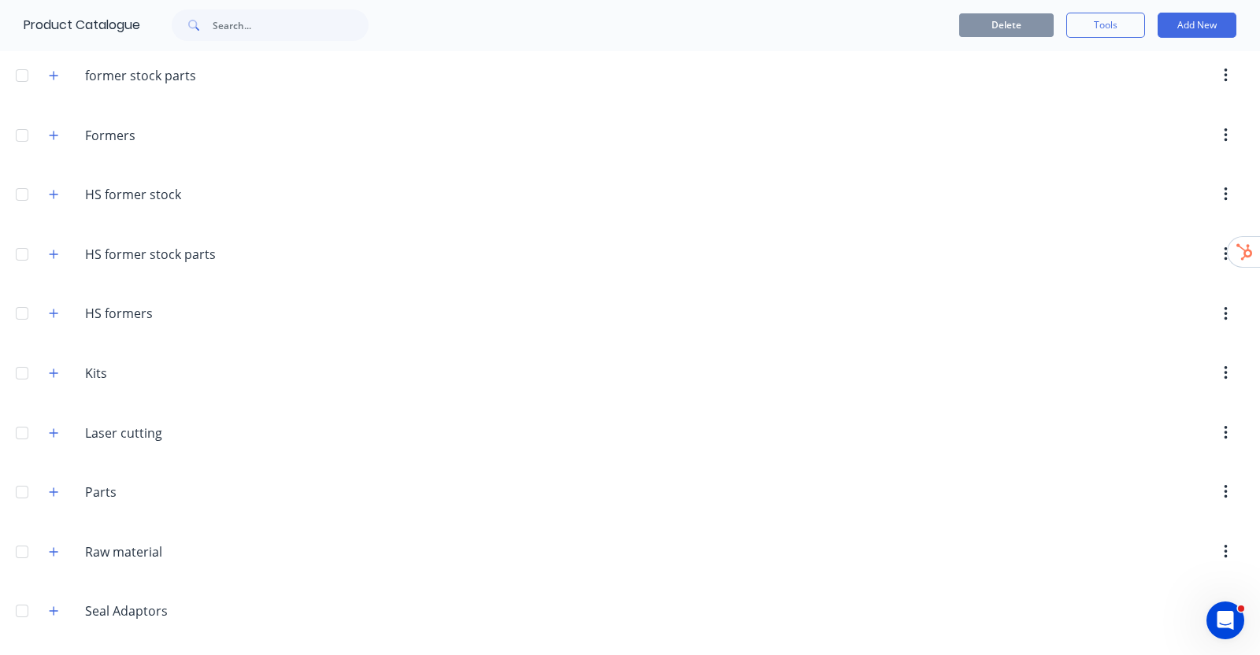
scroll to position [472, 0]
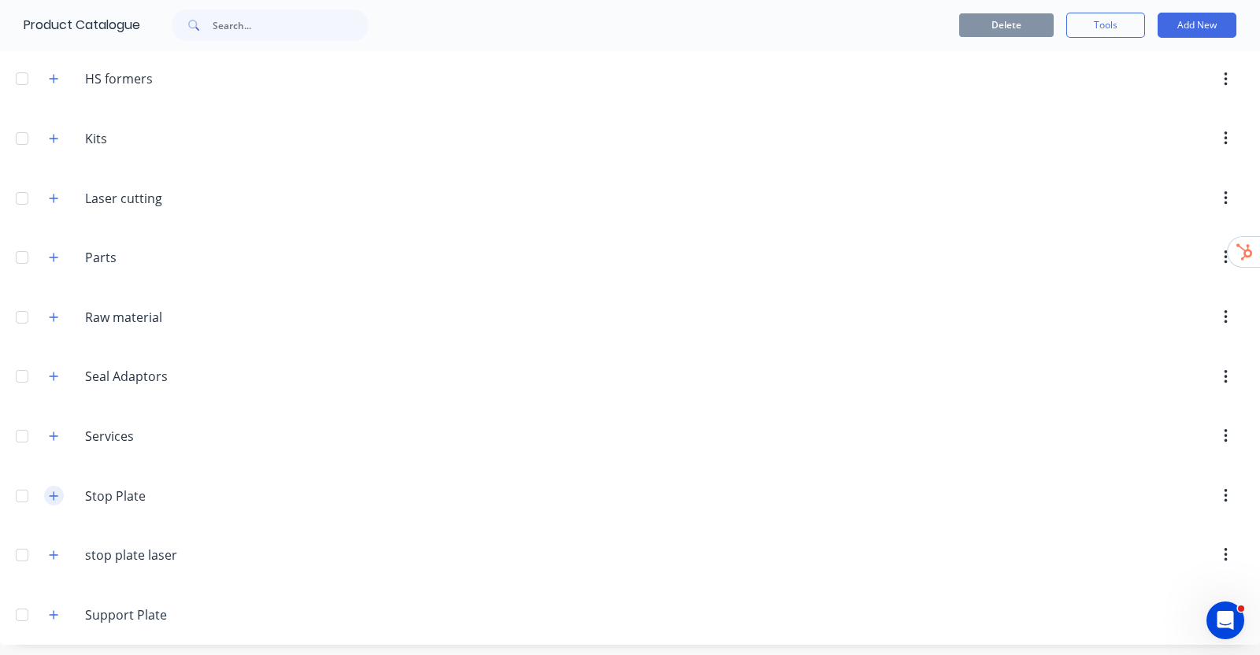
click at [55, 493] on icon "button" at bounding box center [53, 496] width 9 height 11
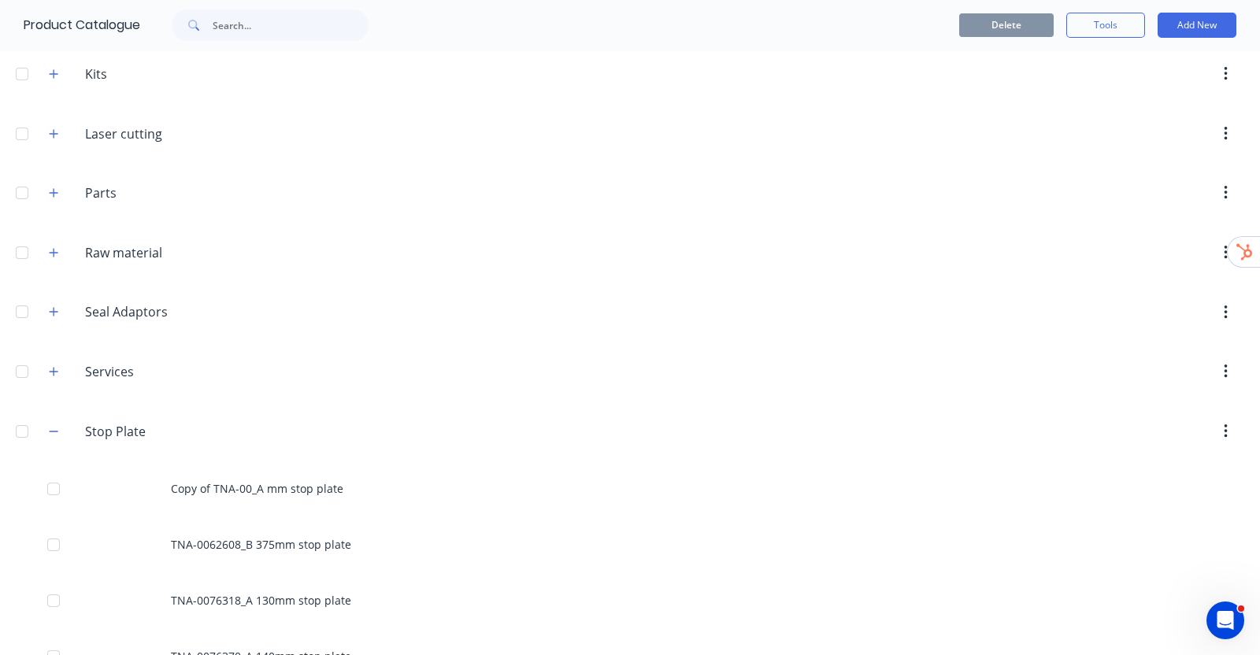
scroll to position [551, 0]
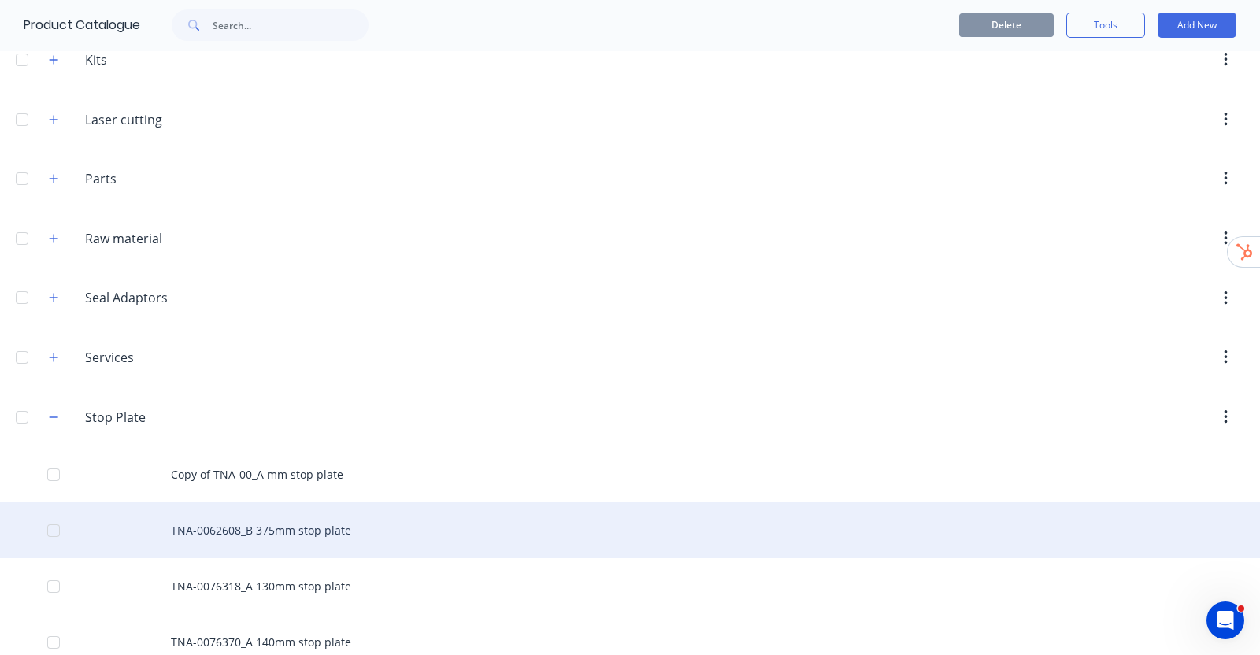
click at [330, 509] on div "TNA-0062608_B 375mm stop plate" at bounding box center [630, 530] width 1260 height 56
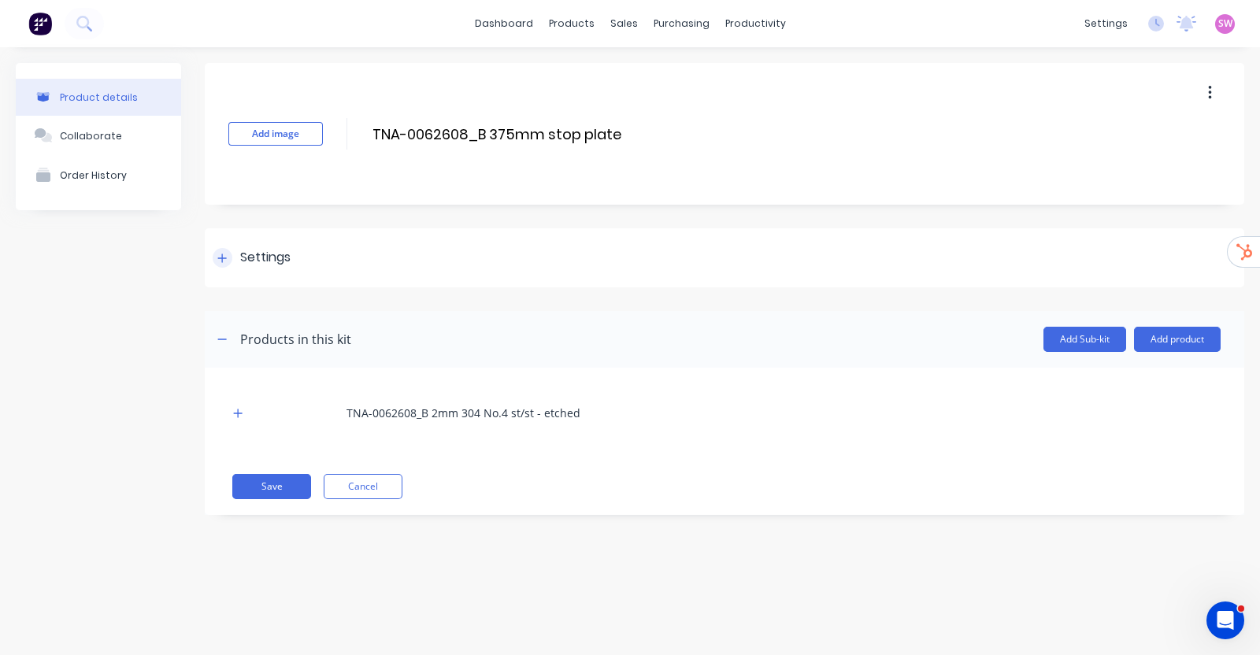
click at [217, 239] on div "Settings" at bounding box center [724, 257] width 1039 height 59
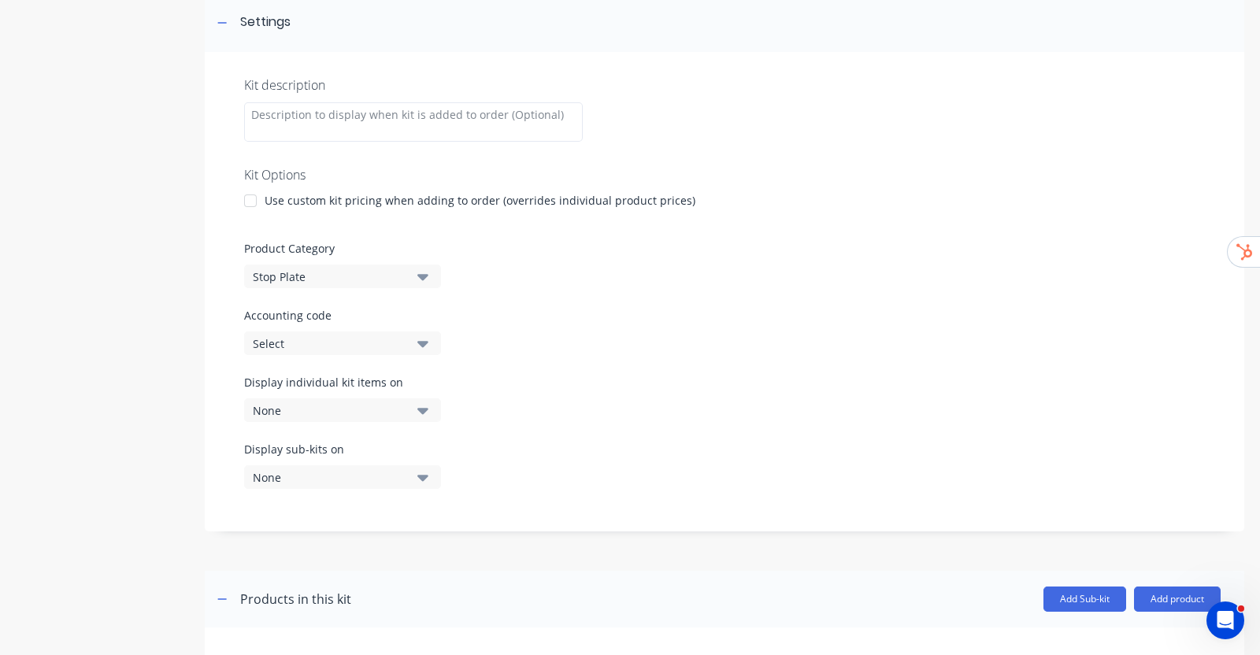
scroll to position [394, 0]
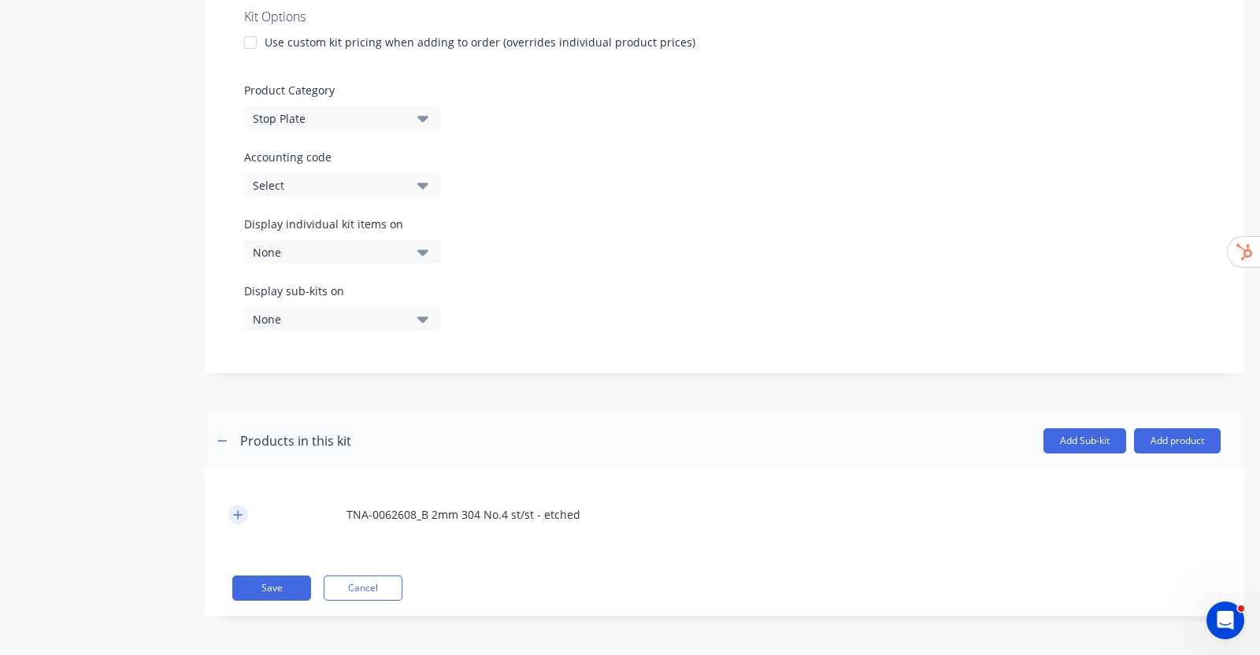
click at [231, 513] on button "button" at bounding box center [238, 515] width 20 height 20
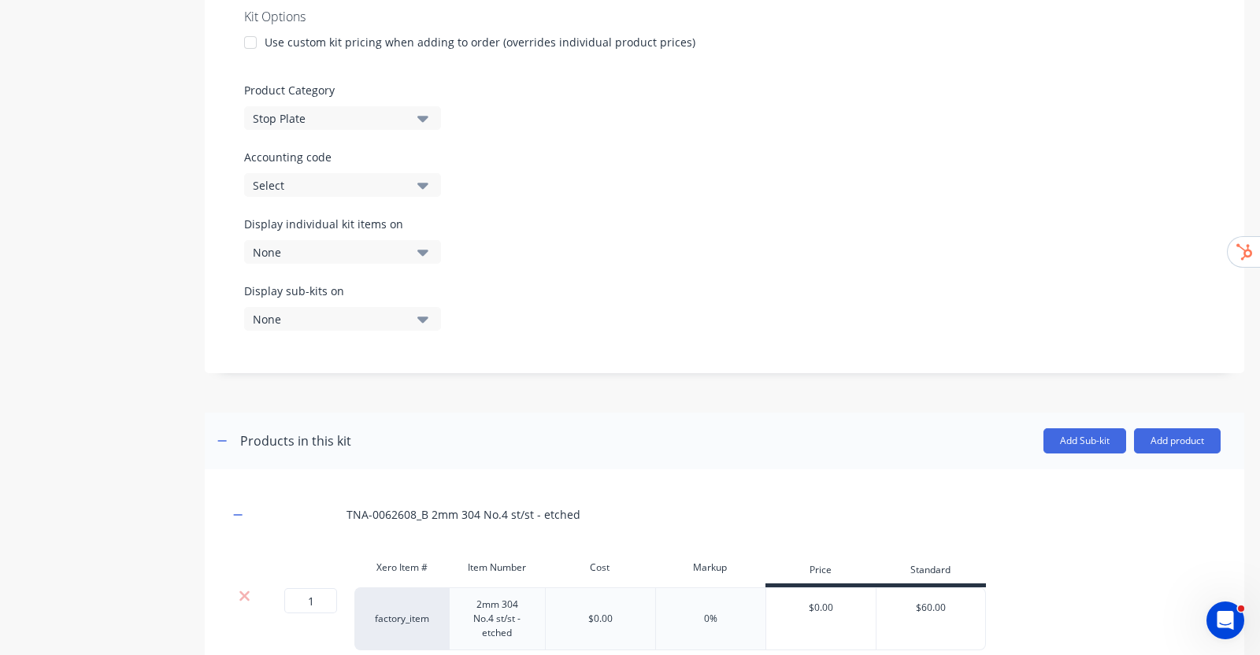
scroll to position [508, 0]
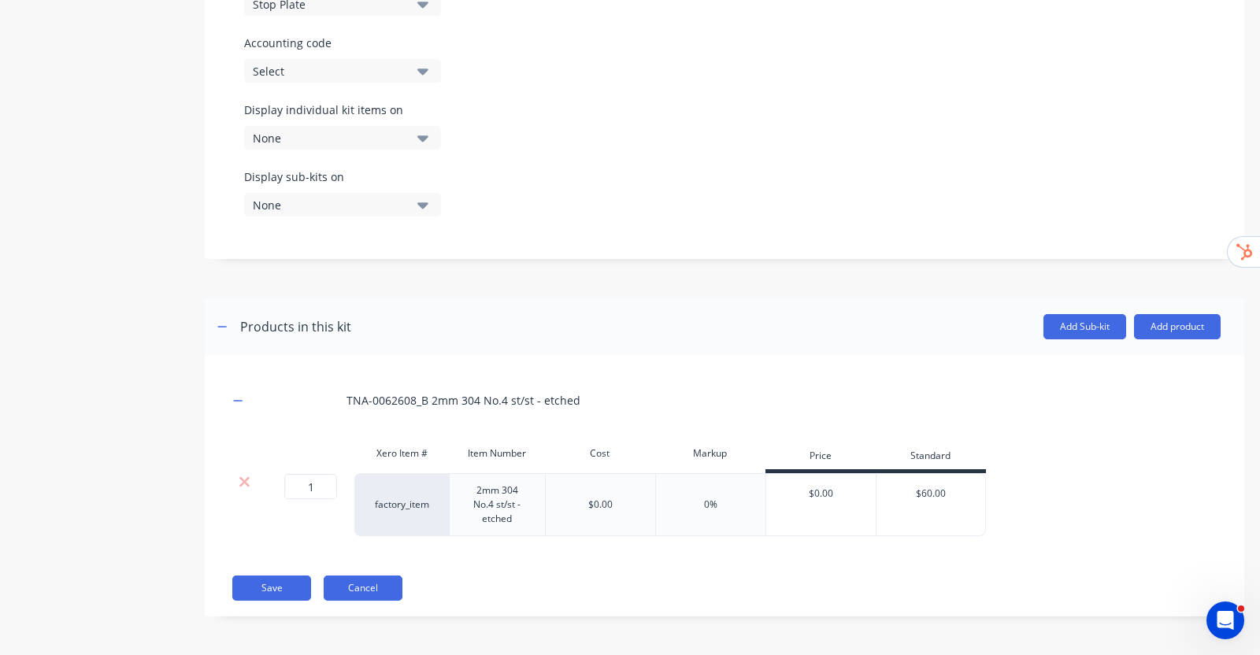
click at [376, 594] on button "Cancel" at bounding box center [363, 588] width 79 height 25
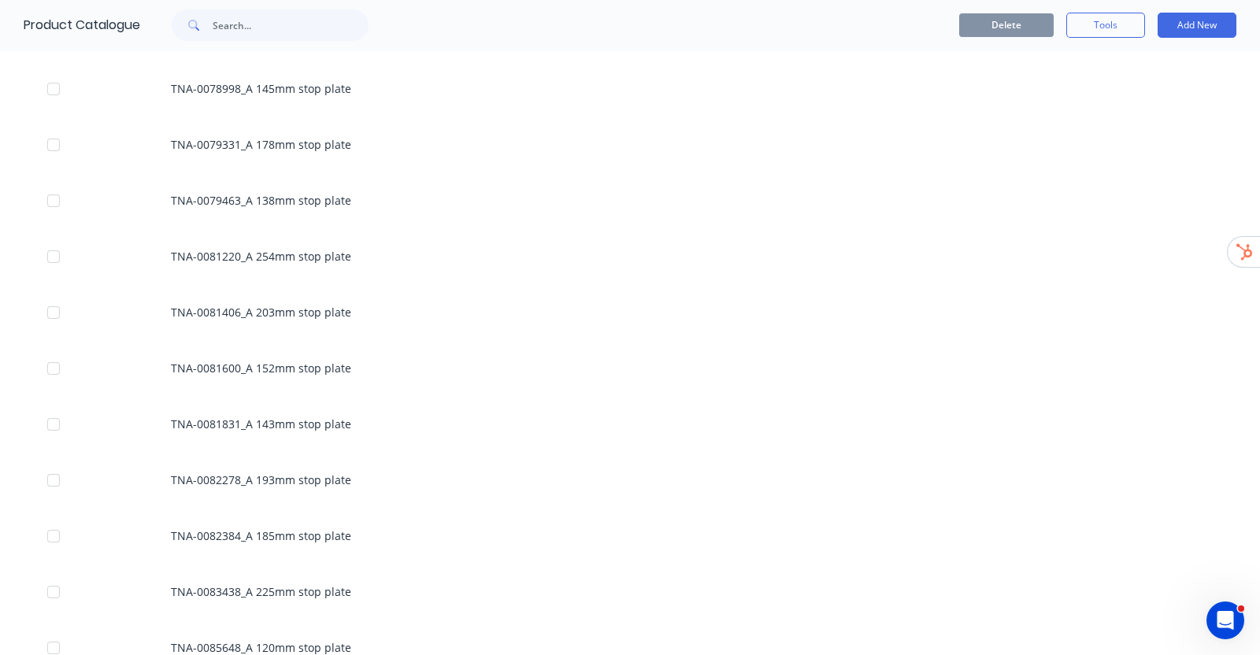
scroll to position [1902, 0]
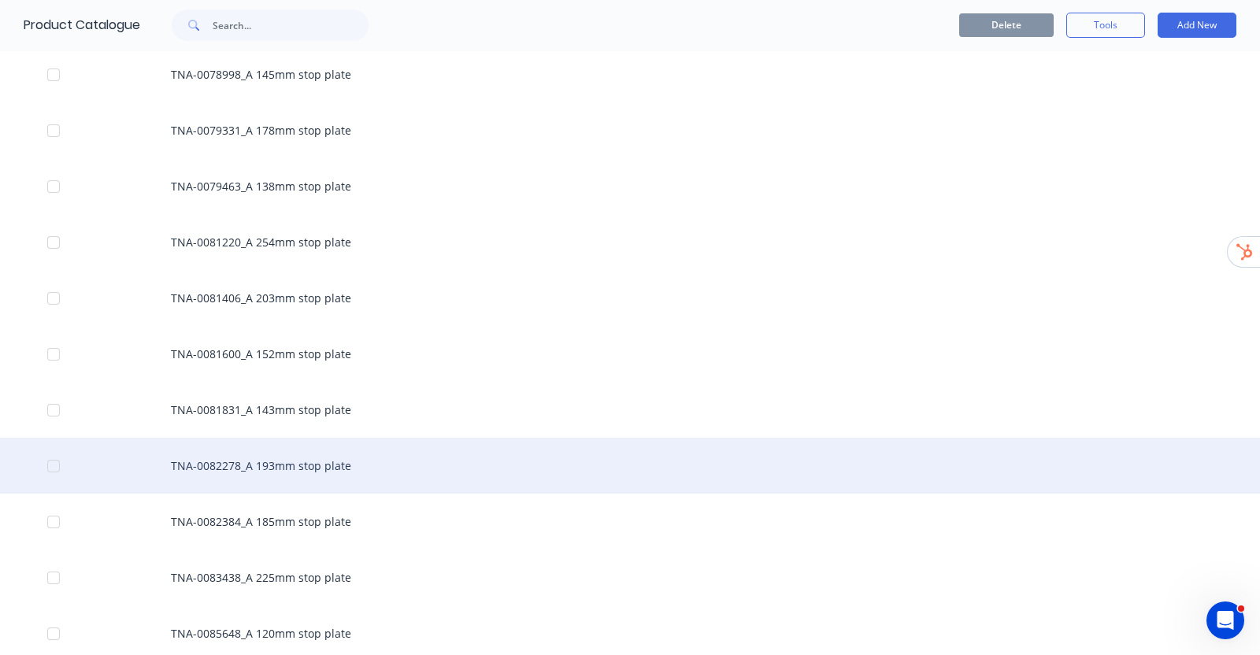
click at [279, 468] on div "TNA-0082278_A 193mm stop plate" at bounding box center [630, 466] width 1260 height 56
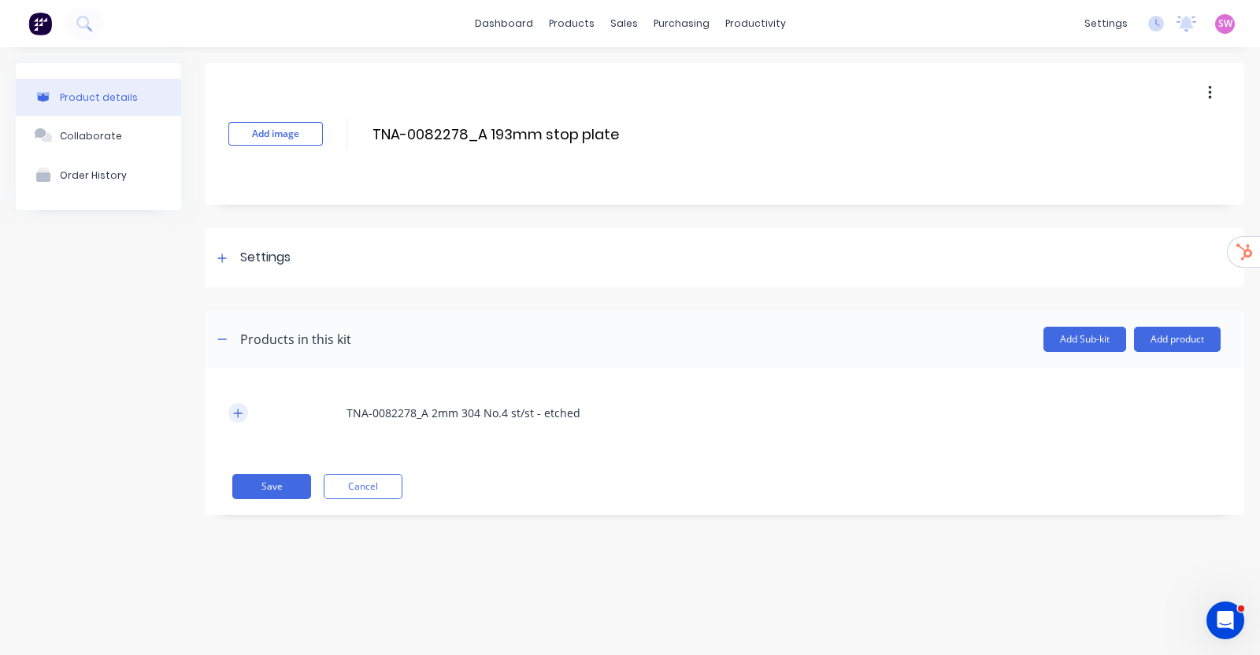
click at [236, 409] on icon "button" at bounding box center [237, 413] width 9 height 11
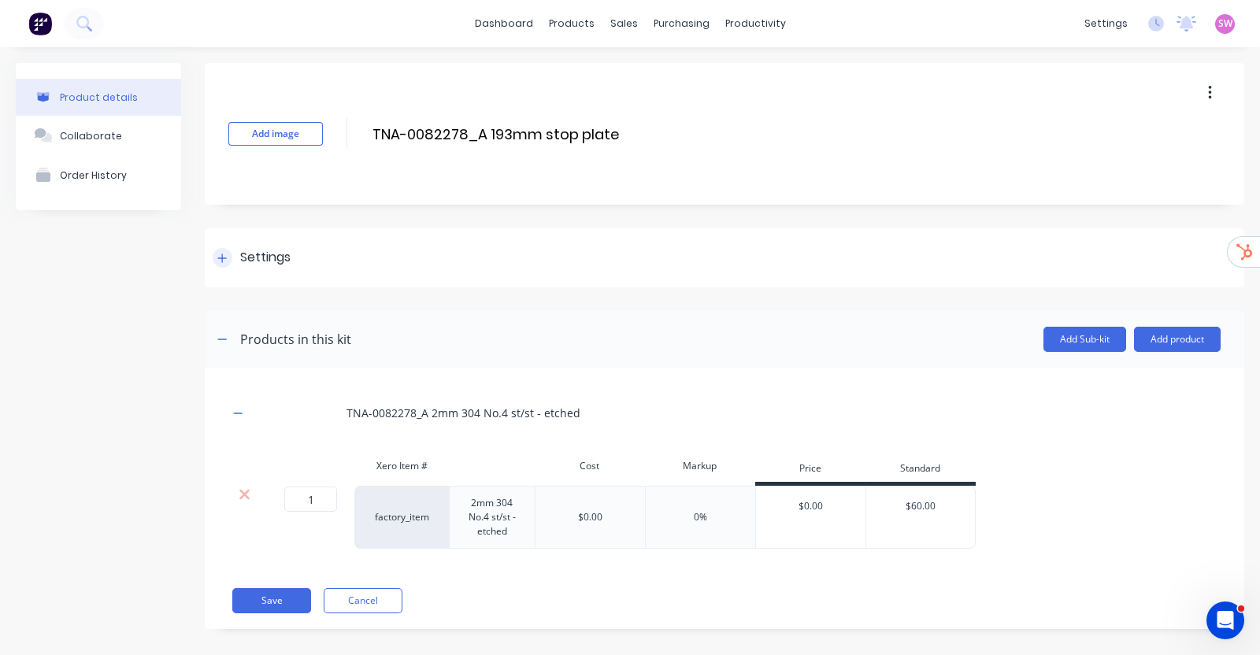
click at [249, 271] on div "Settings" at bounding box center [724, 257] width 1039 height 59
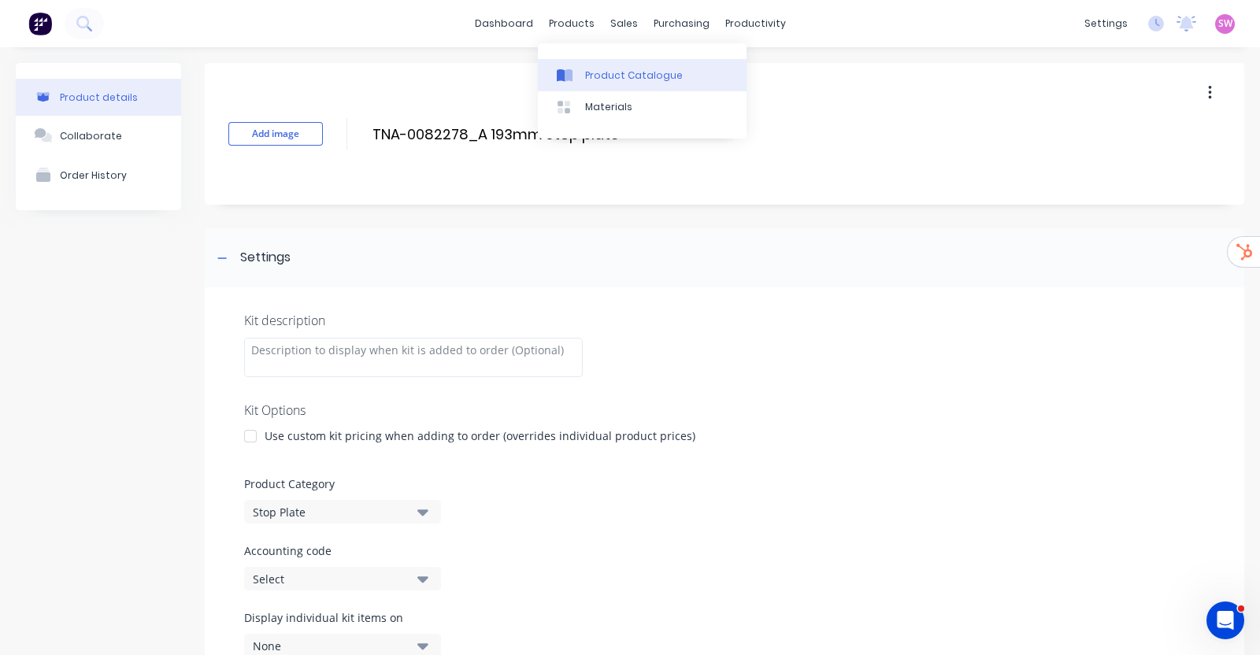
click at [579, 74] on div at bounding box center [569, 76] width 24 height 14
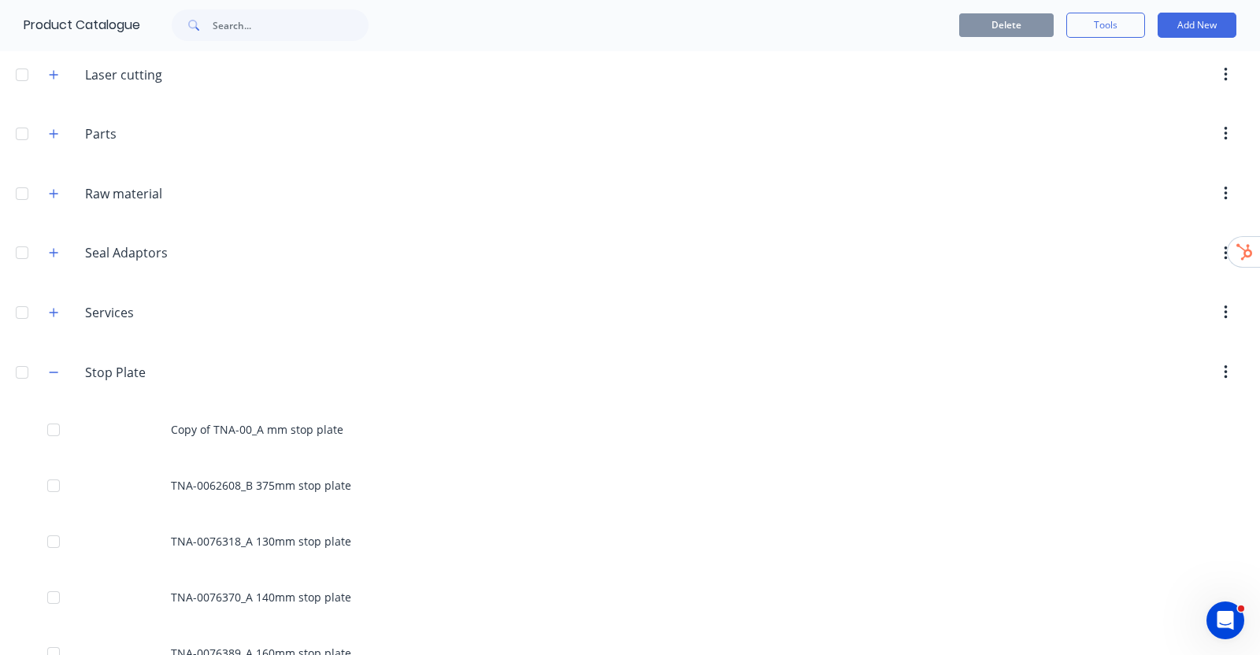
scroll to position [598, 0]
click at [58, 371] on icon "button" at bounding box center [53, 370] width 9 height 11
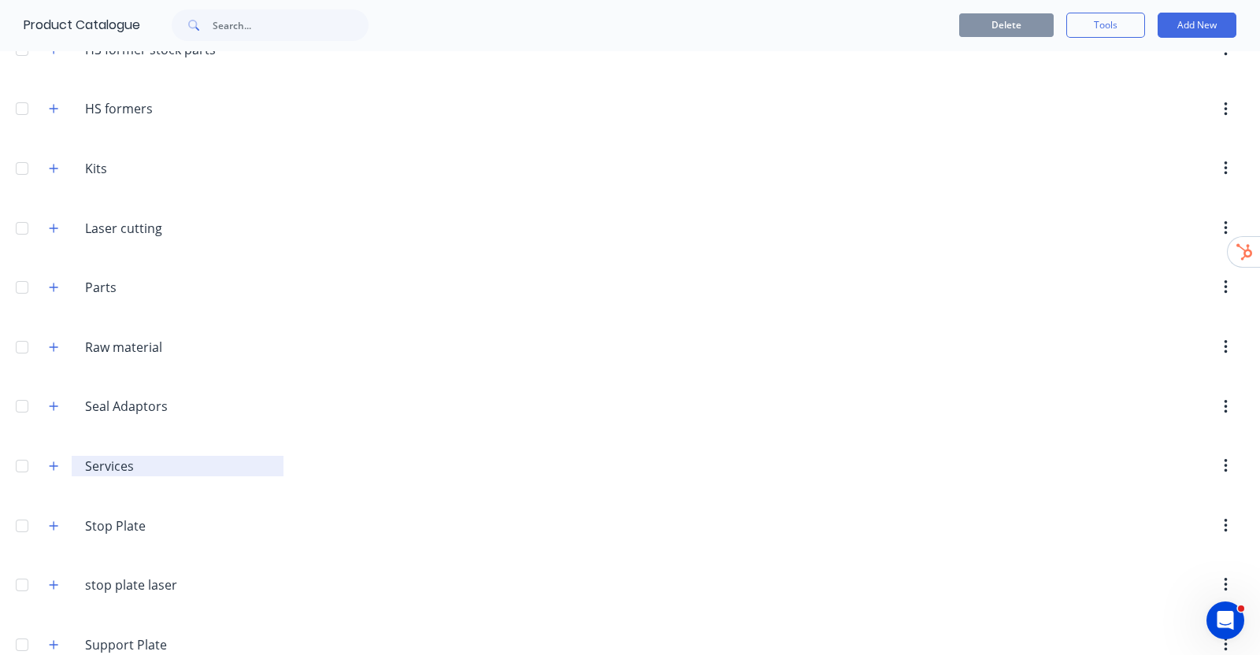
scroll to position [472, 0]
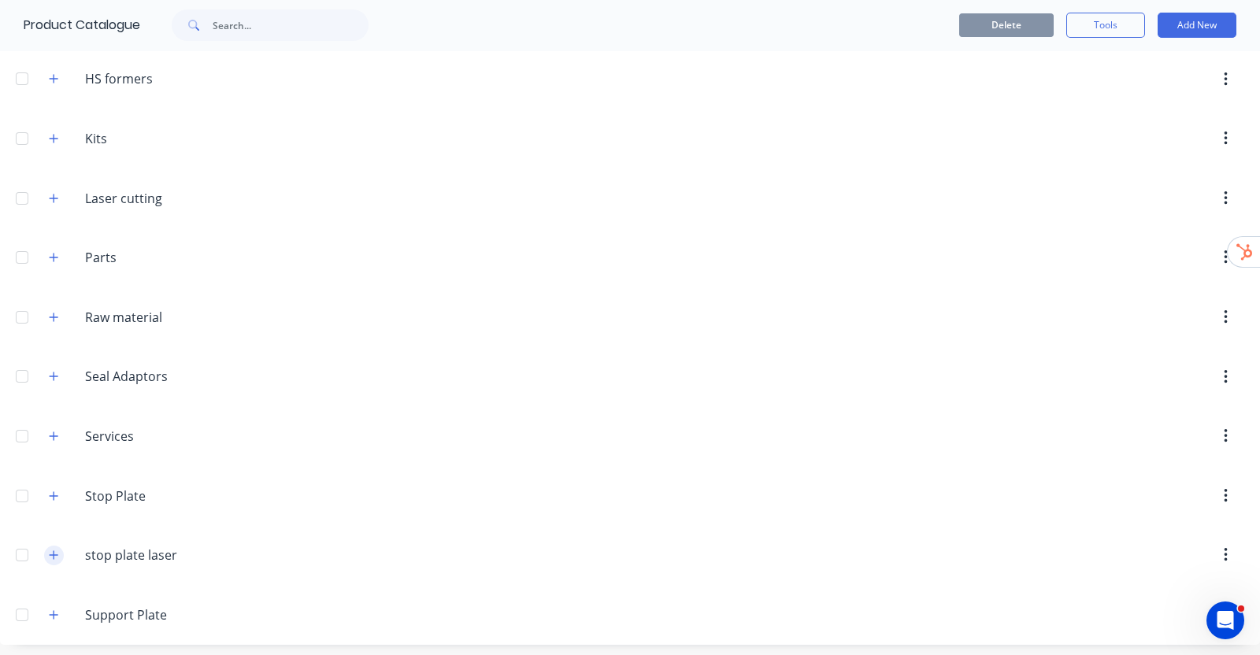
click at [50, 552] on icon "button" at bounding box center [53, 555] width 9 height 11
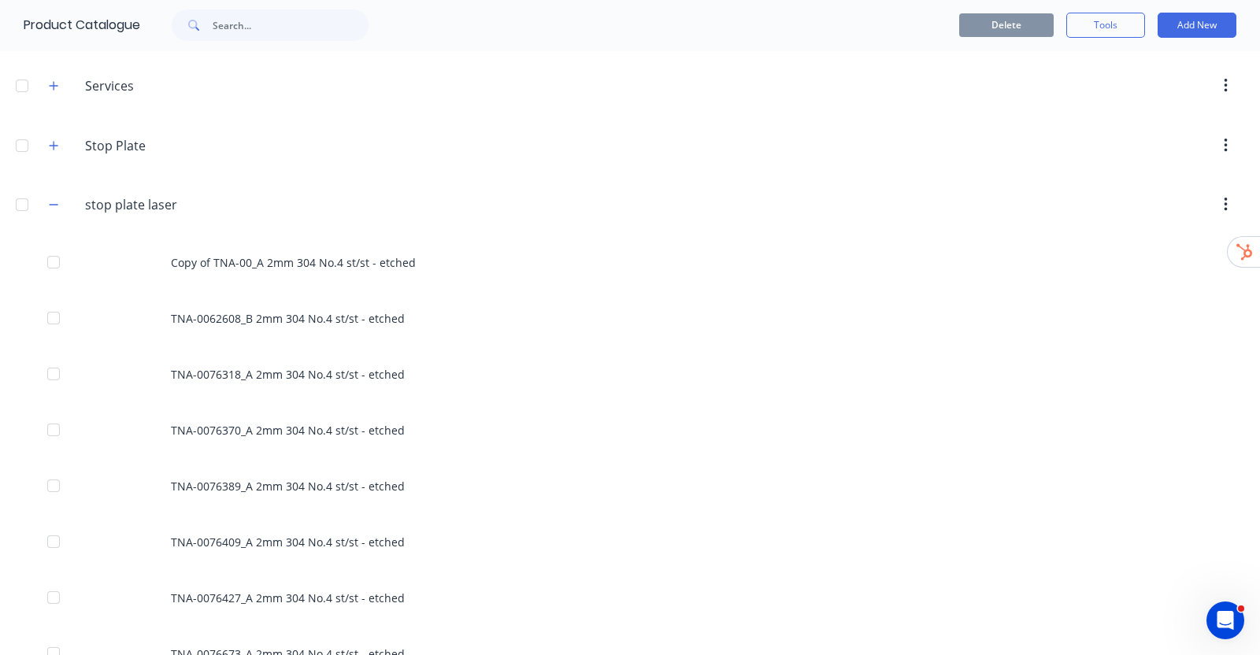
scroll to position [826, 0]
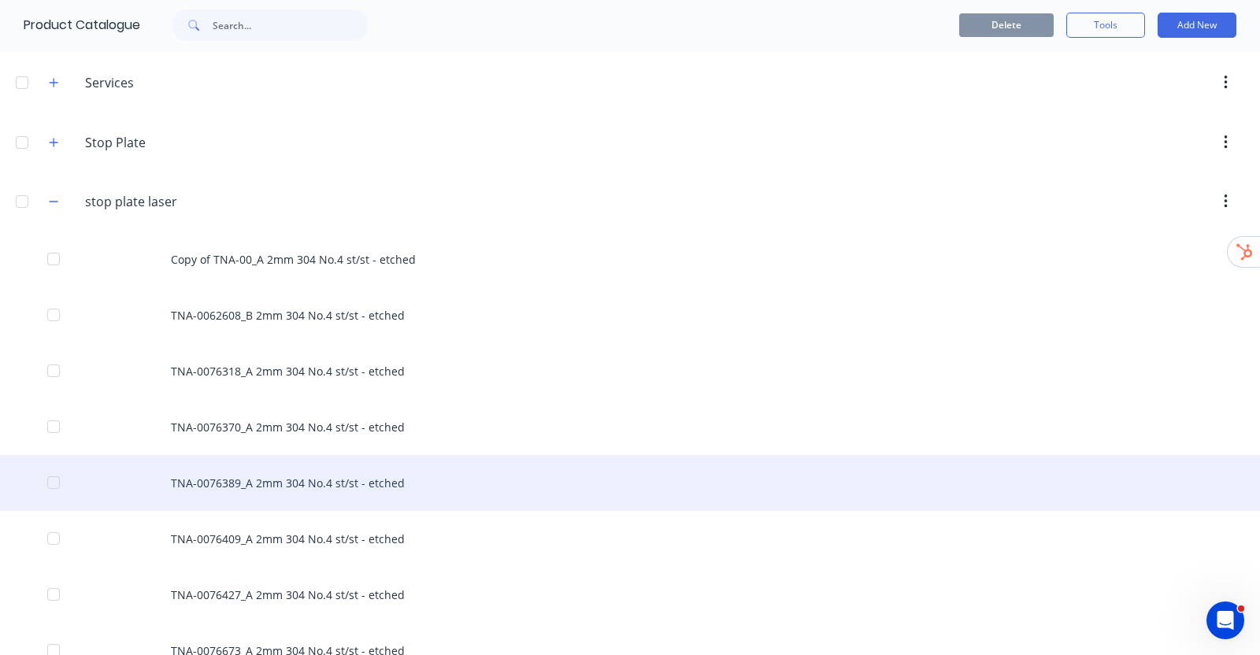
click at [338, 498] on div "TNA-0076389_A 2mm 304 No.4 st/st - etched" at bounding box center [630, 483] width 1260 height 56
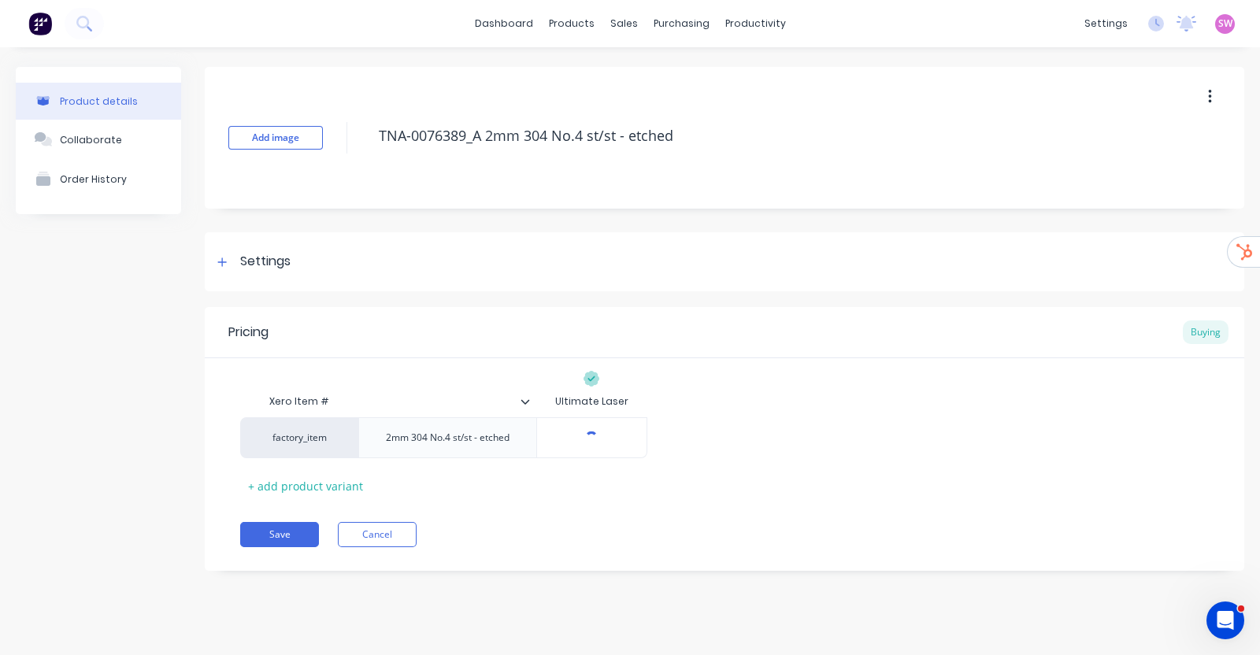
type textarea "x"
click at [219, 261] on icon at bounding box center [222, 261] width 9 height 9
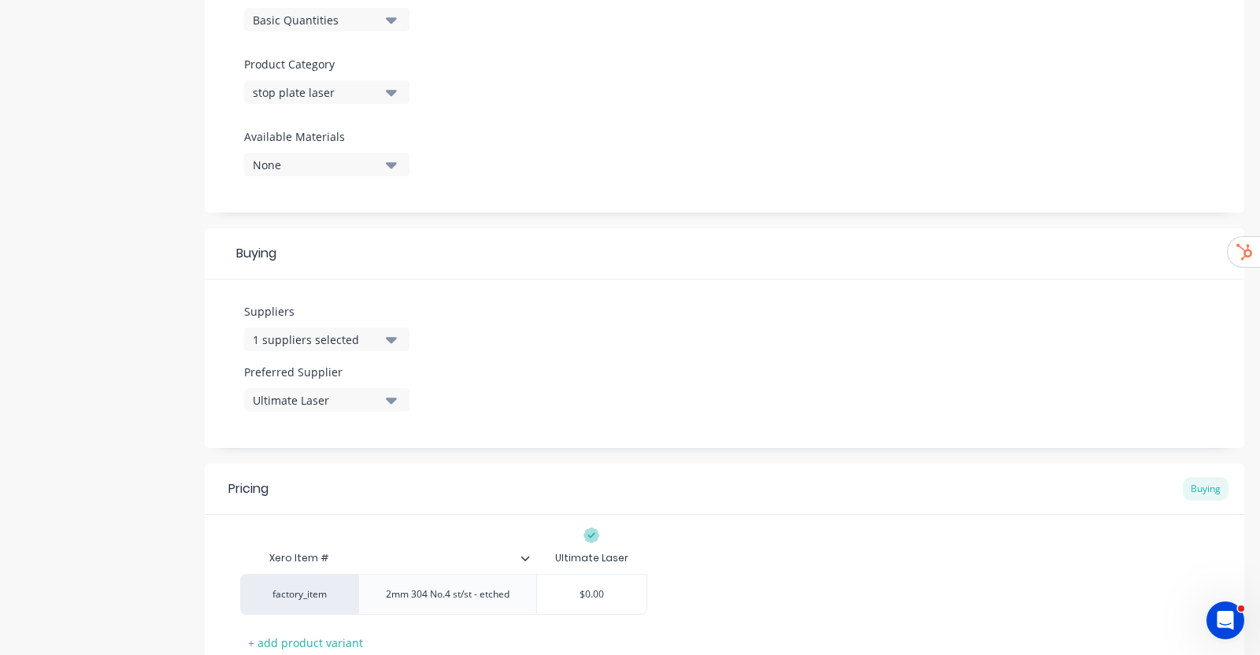
scroll to position [627, 0]
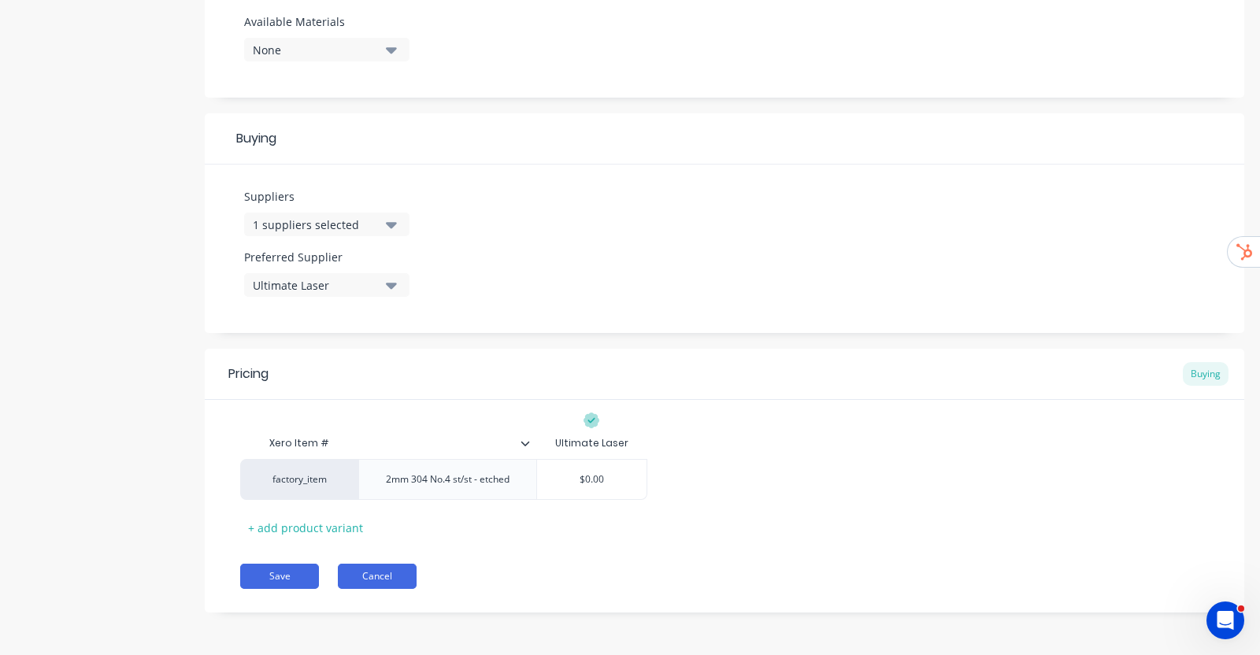
click at [411, 571] on button "Cancel" at bounding box center [377, 576] width 79 height 25
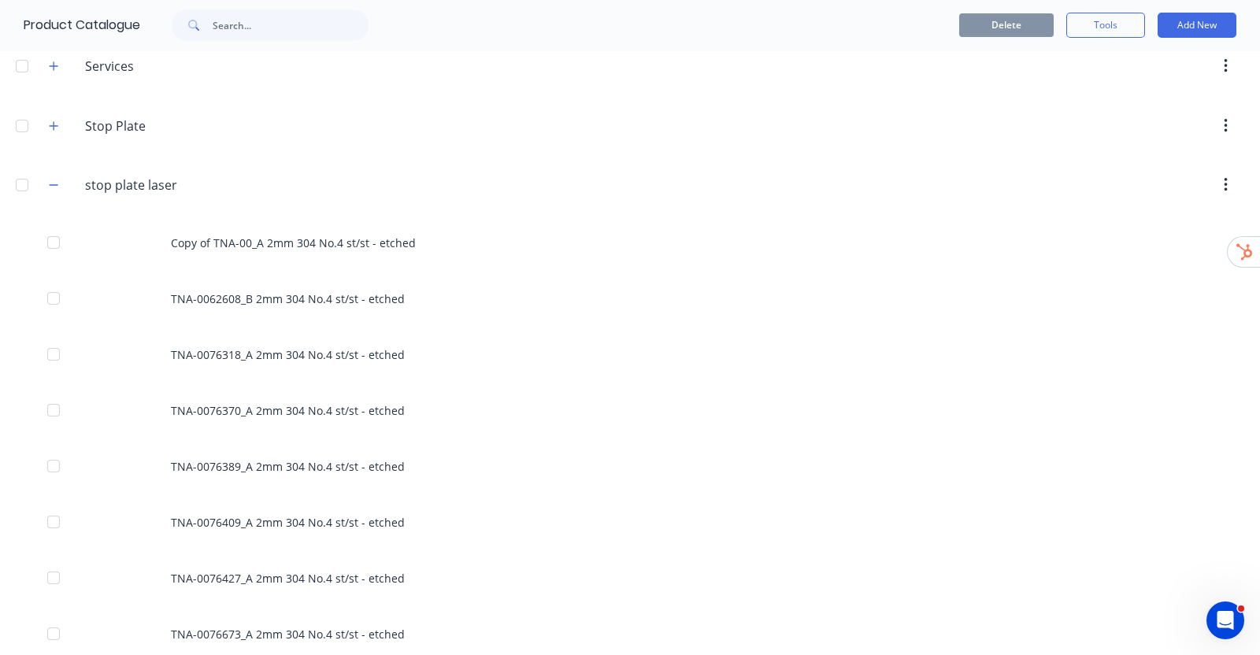
scroll to position [840, 0]
click at [57, 187] on icon "button" at bounding box center [53, 187] width 9 height 11
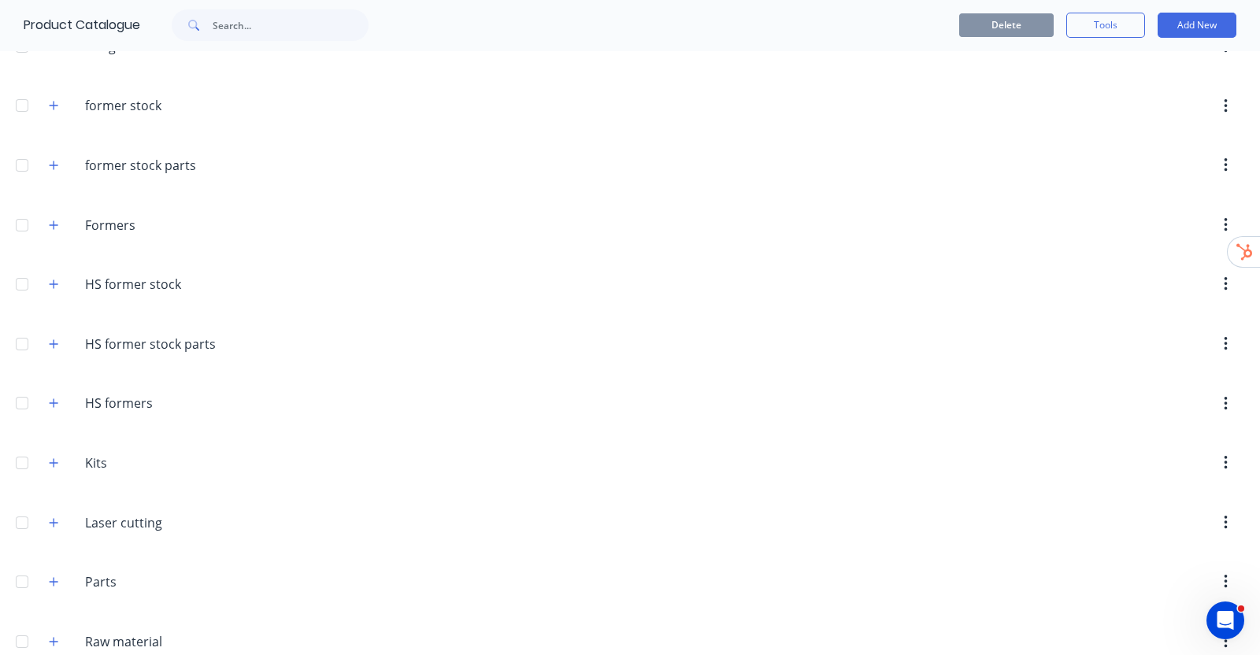
scroll to position [0, 0]
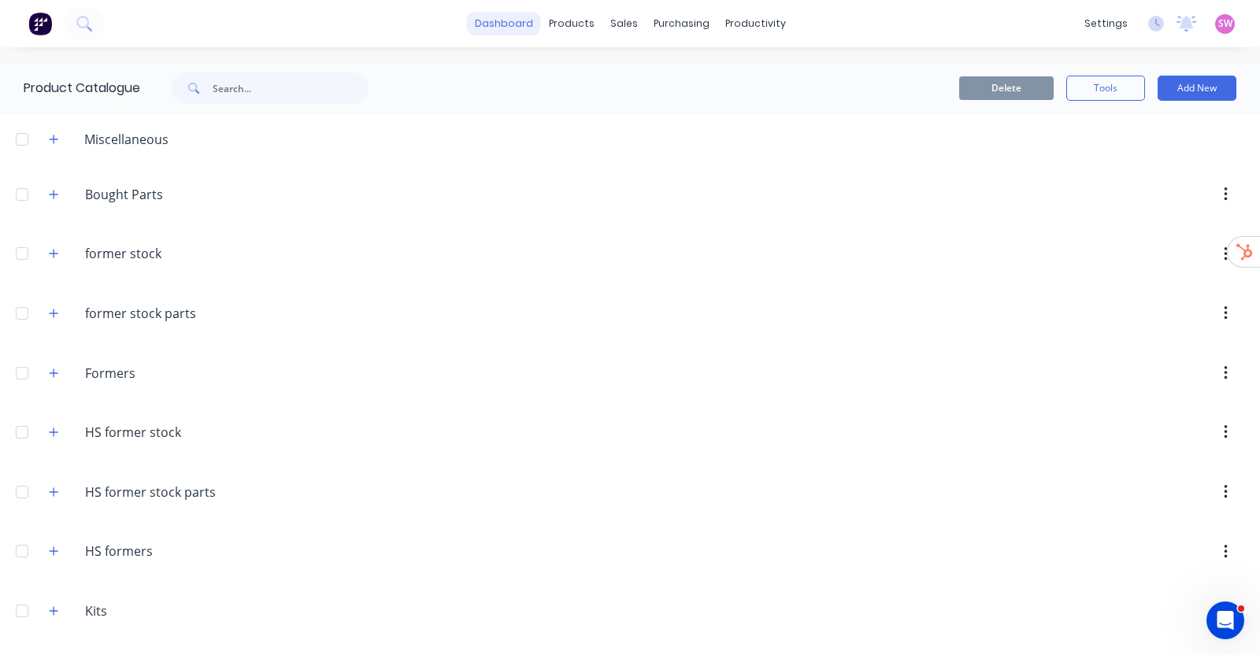
click at [502, 23] on link "dashboard" at bounding box center [504, 24] width 74 height 24
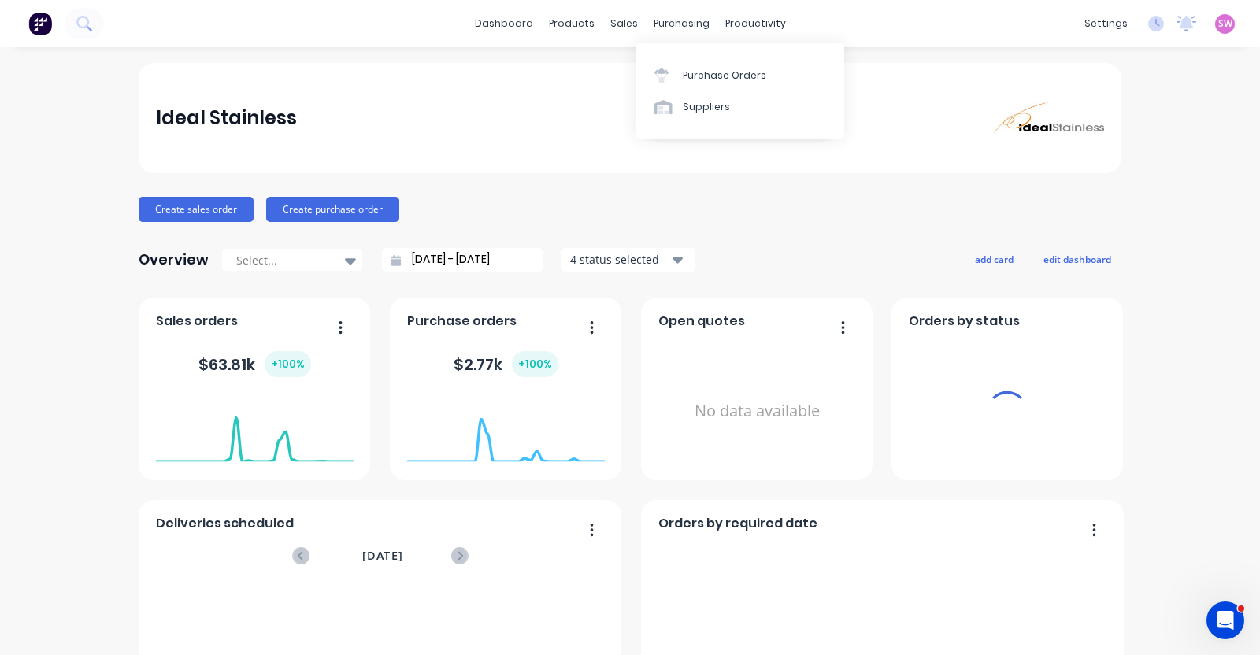
click at [1218, 23] on span "SW" at bounding box center [1225, 24] width 14 height 14
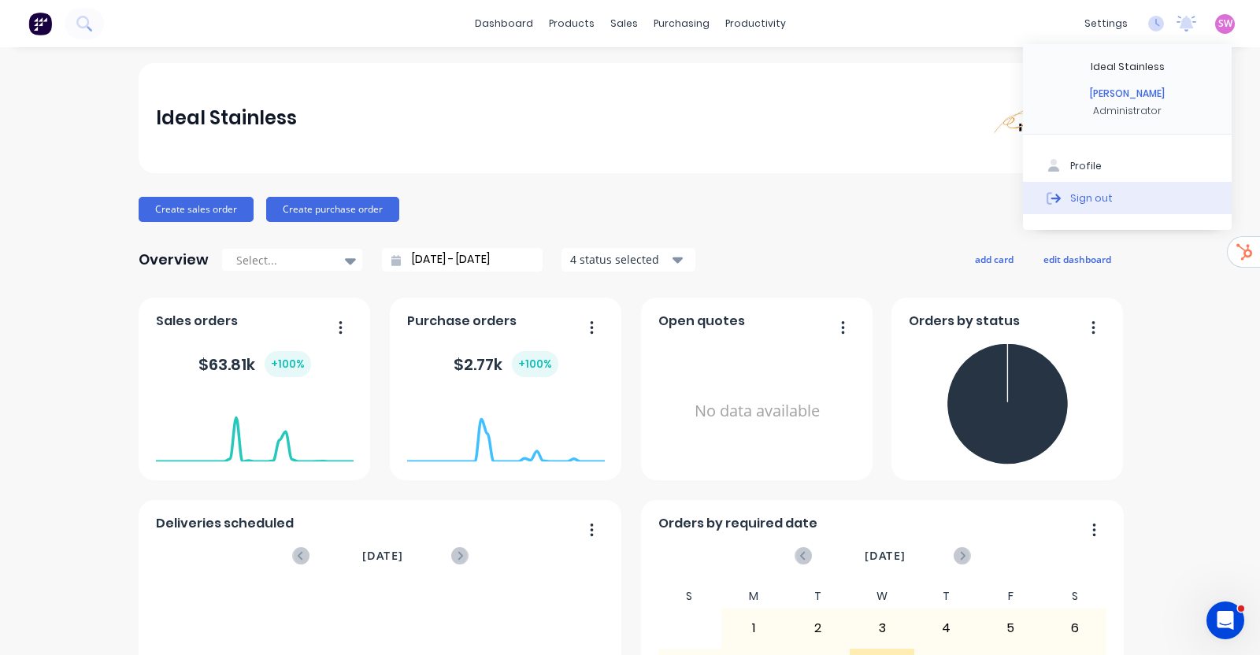
click at [1084, 193] on div "Sign out" at bounding box center [1091, 198] width 43 height 14
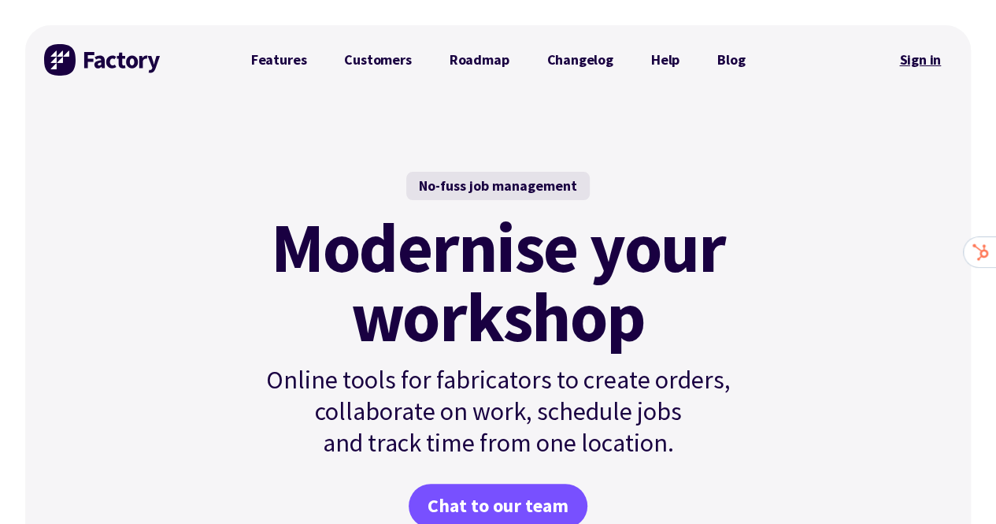
click at [942, 69] on link "Sign in" at bounding box center [920, 60] width 64 height 36
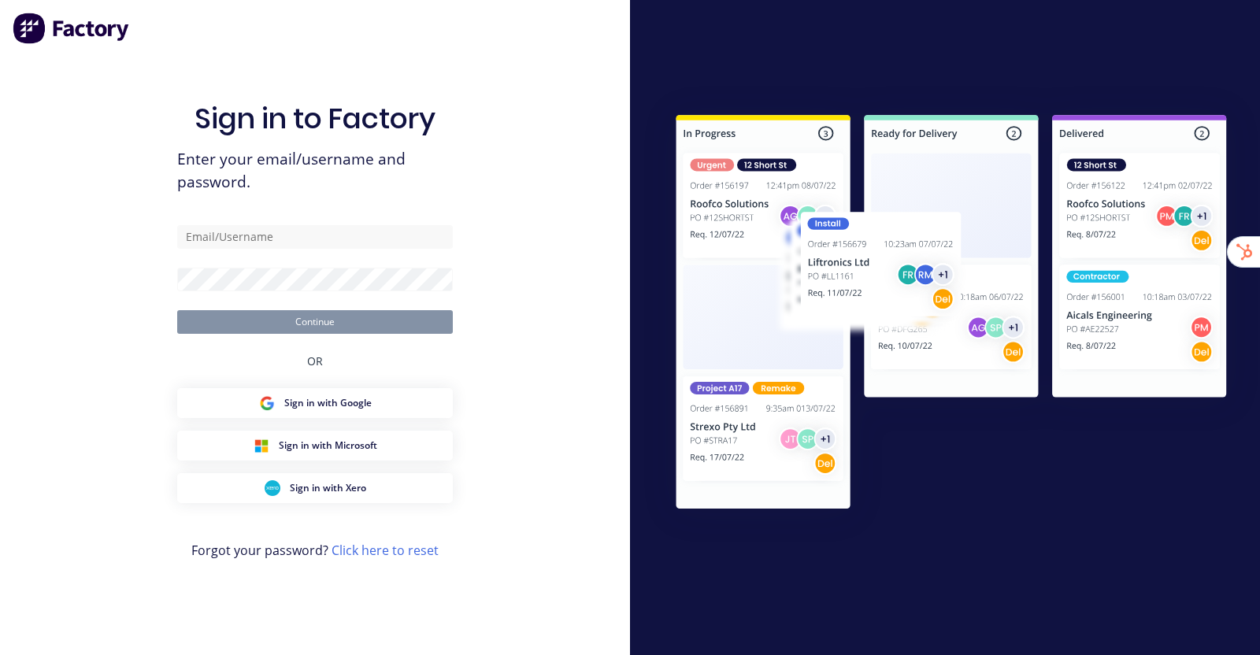
type input "[EMAIL_ADDRESS][DOMAIN_NAME]"
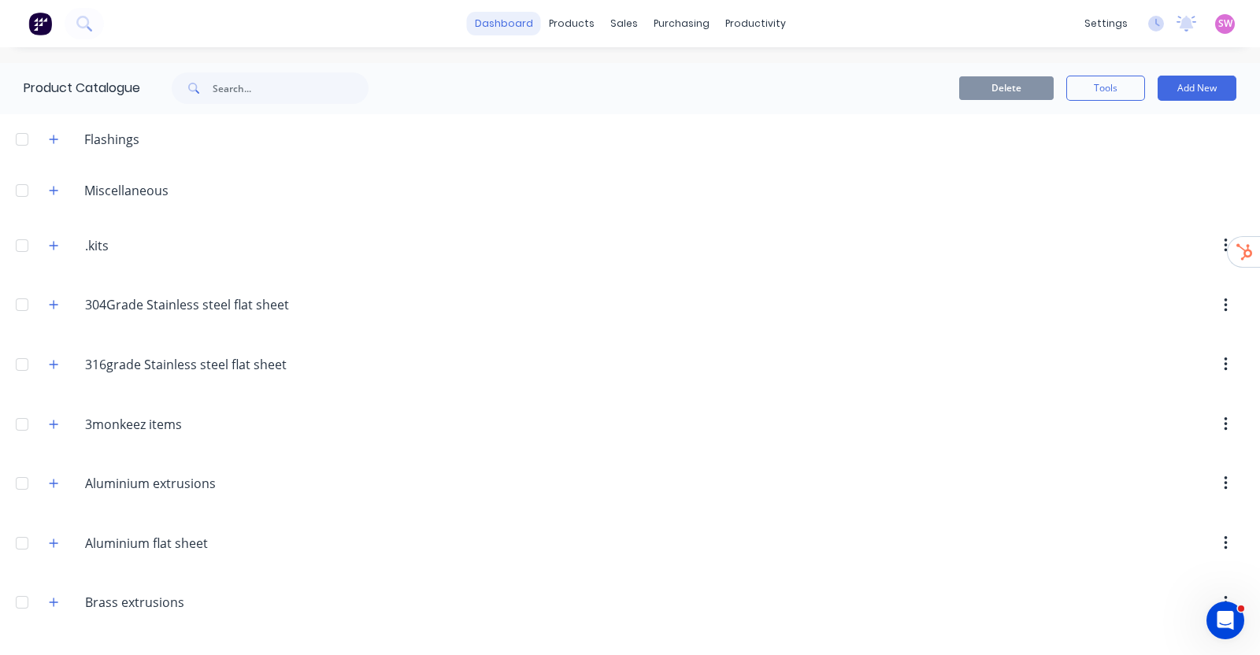
click at [512, 18] on link "dashboard" at bounding box center [504, 24] width 74 height 24
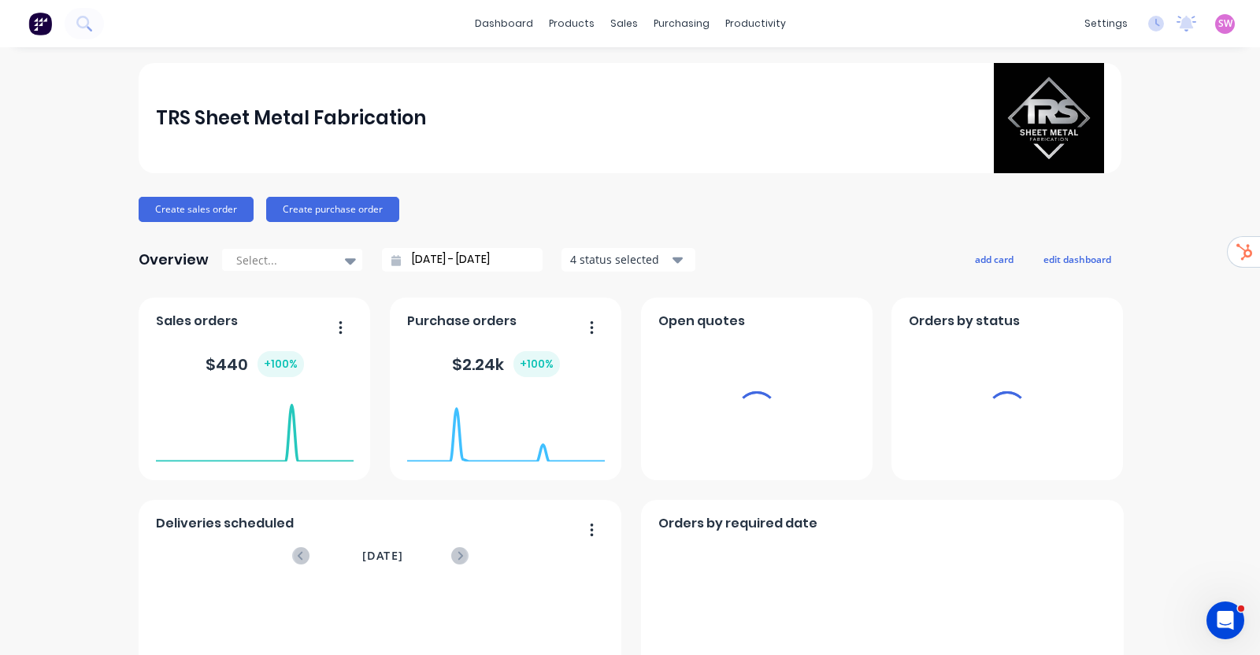
click at [1218, 23] on span "SW" at bounding box center [1225, 24] width 14 height 14
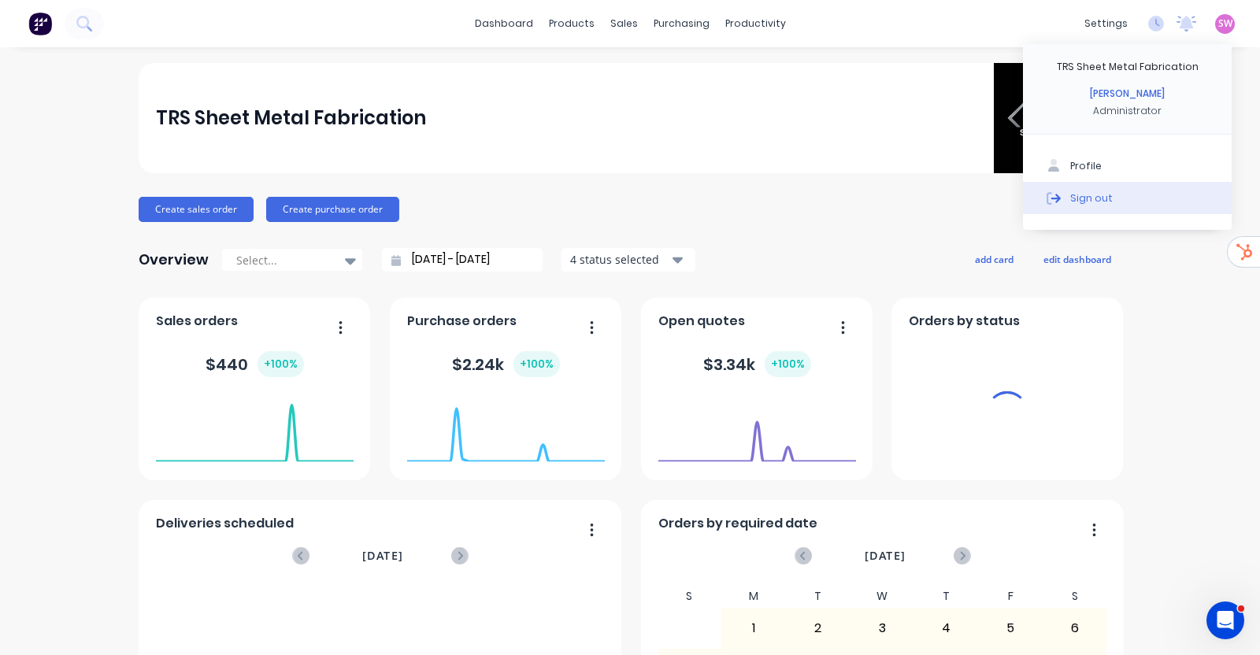
click at [1091, 197] on div "Sign out" at bounding box center [1091, 198] width 43 height 14
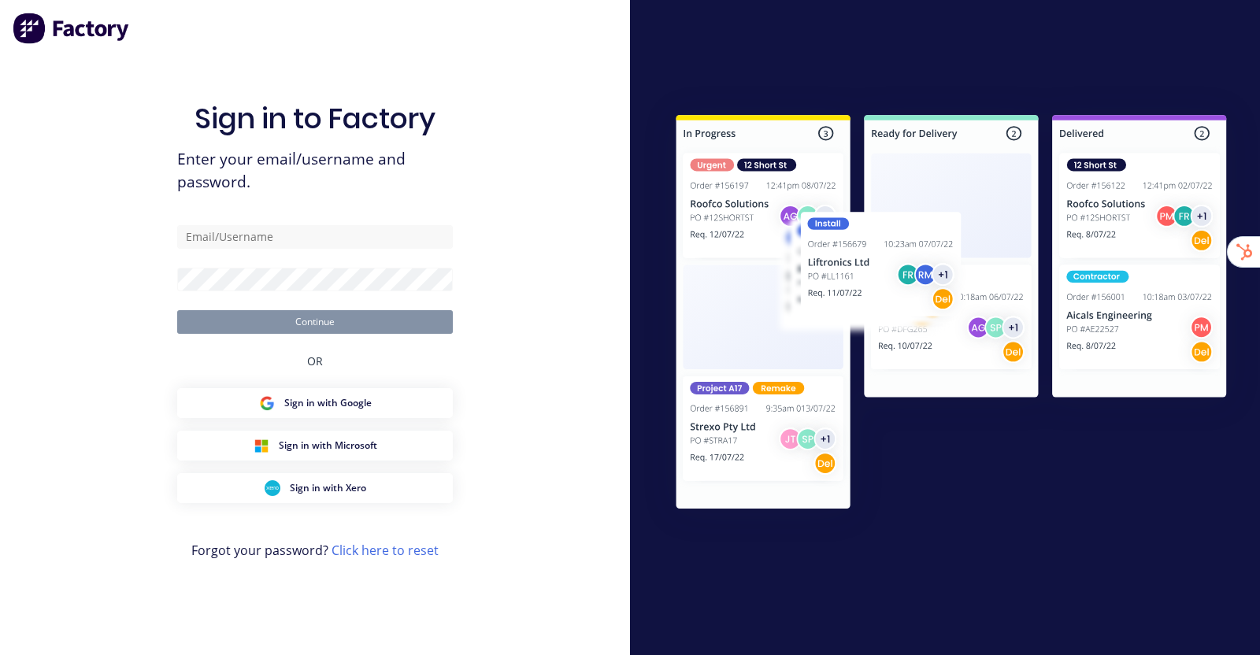
type input "[EMAIL_ADDRESS][DOMAIN_NAME]"
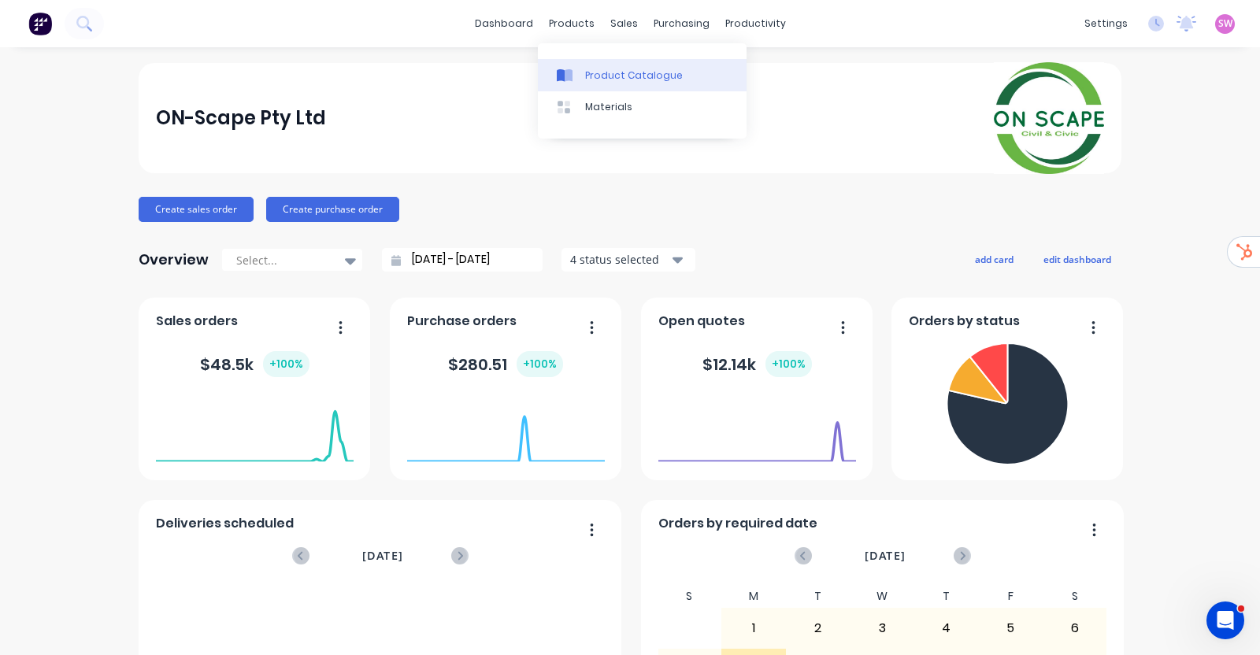
click at [571, 66] on link "Product Catalogue" at bounding box center [642, 74] width 209 height 31
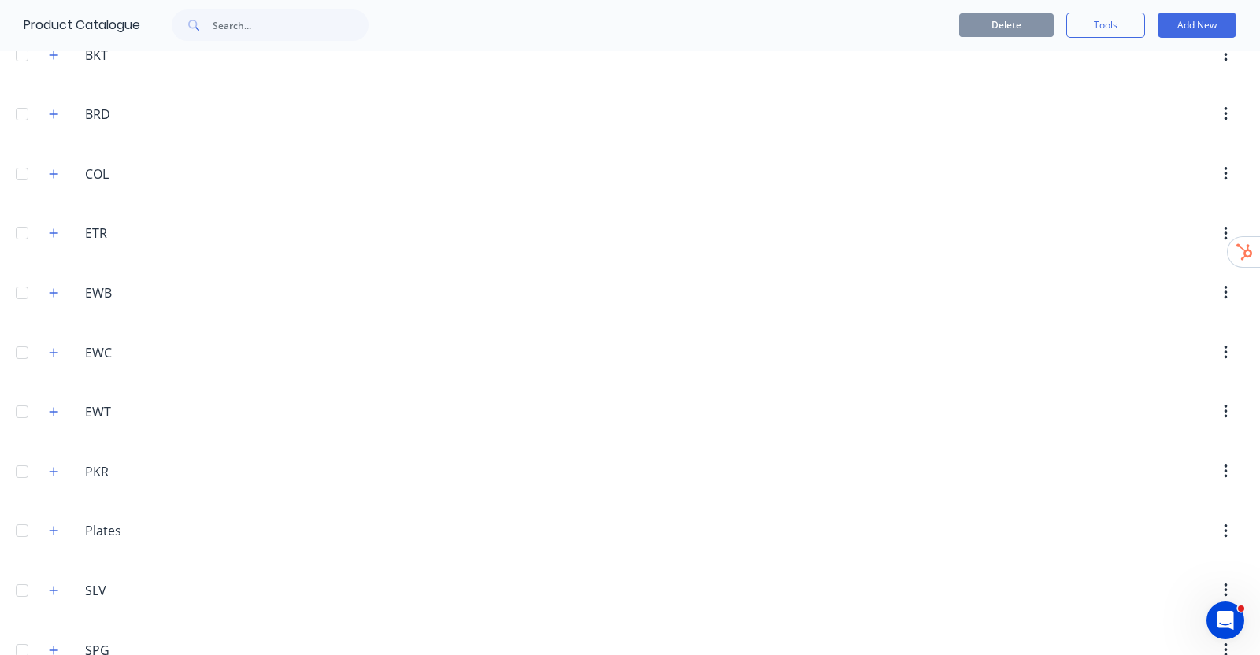
scroll to position [393, 0]
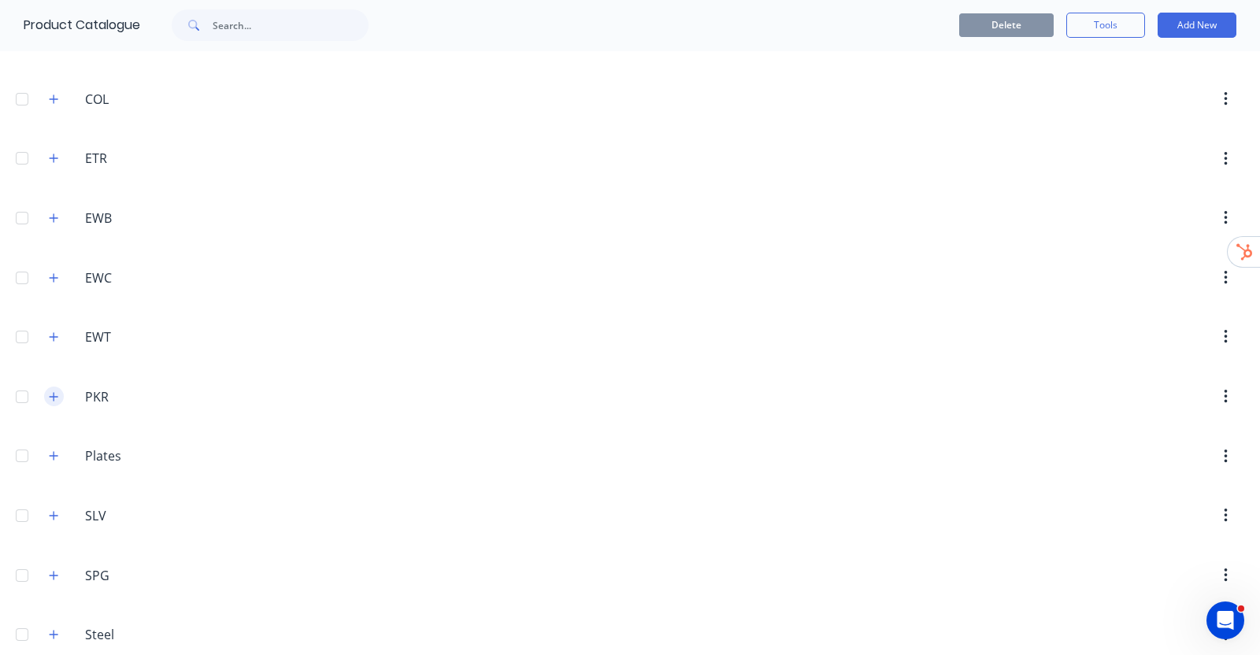
click at [46, 387] on button "button" at bounding box center [54, 397] width 20 height 20
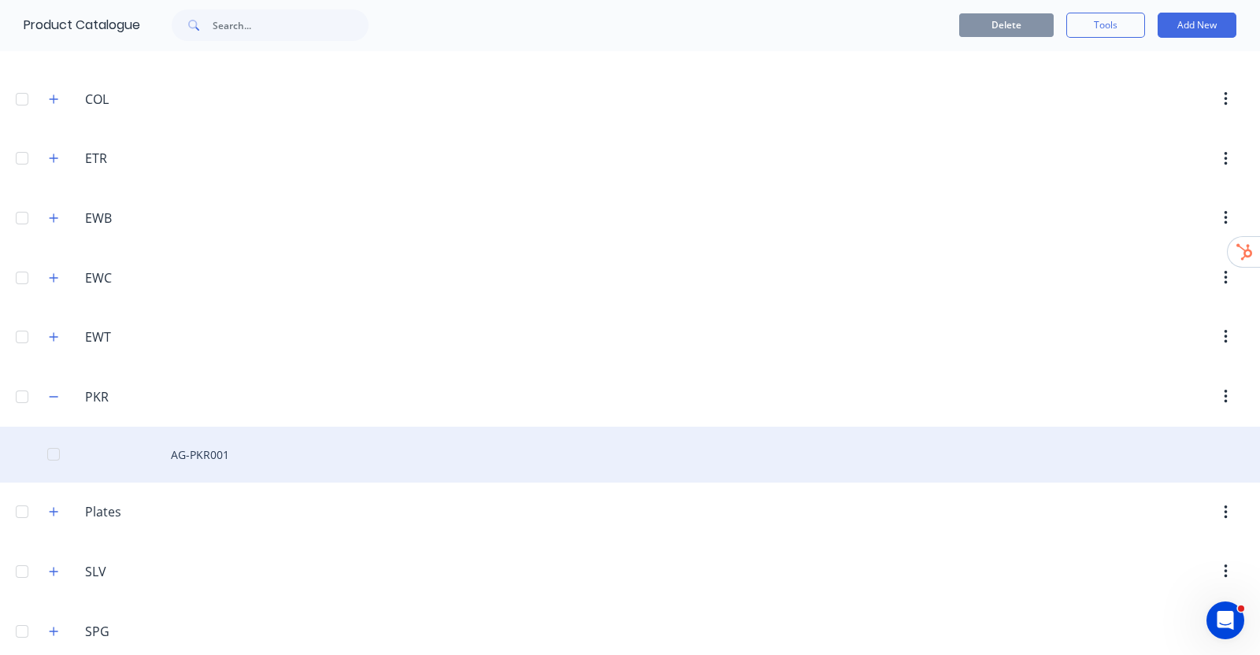
click at [209, 448] on div "AG-PKR001" at bounding box center [630, 455] width 1260 height 56
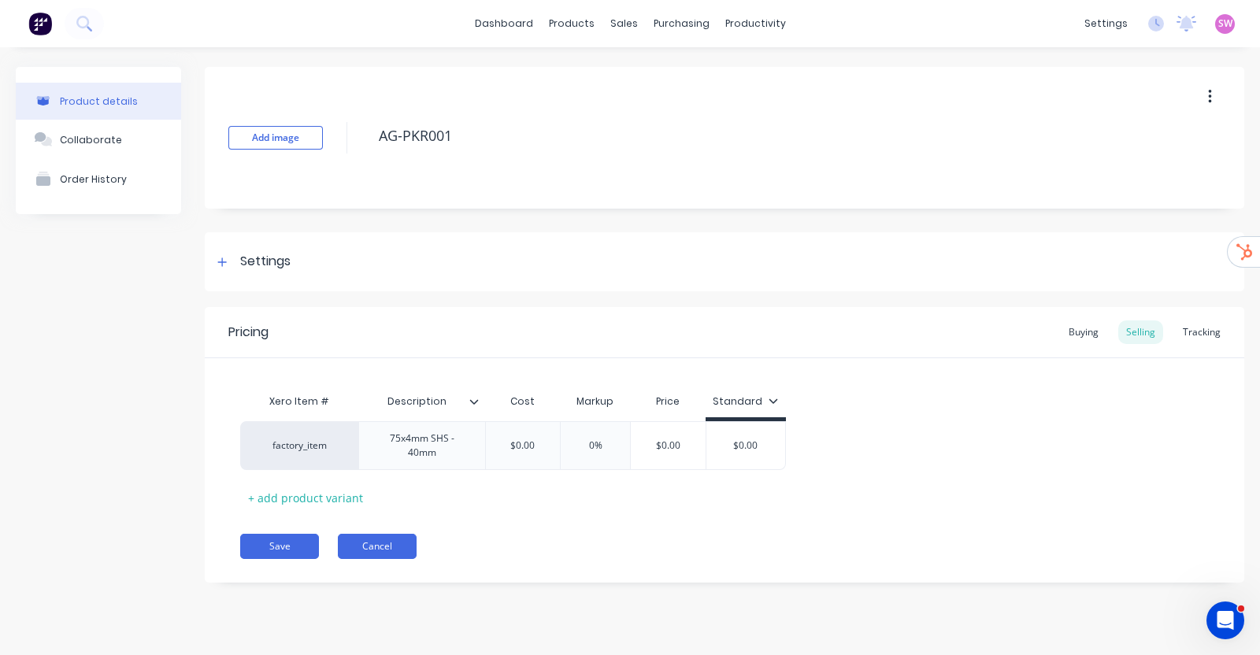
click at [378, 537] on button "Cancel" at bounding box center [377, 546] width 79 height 25
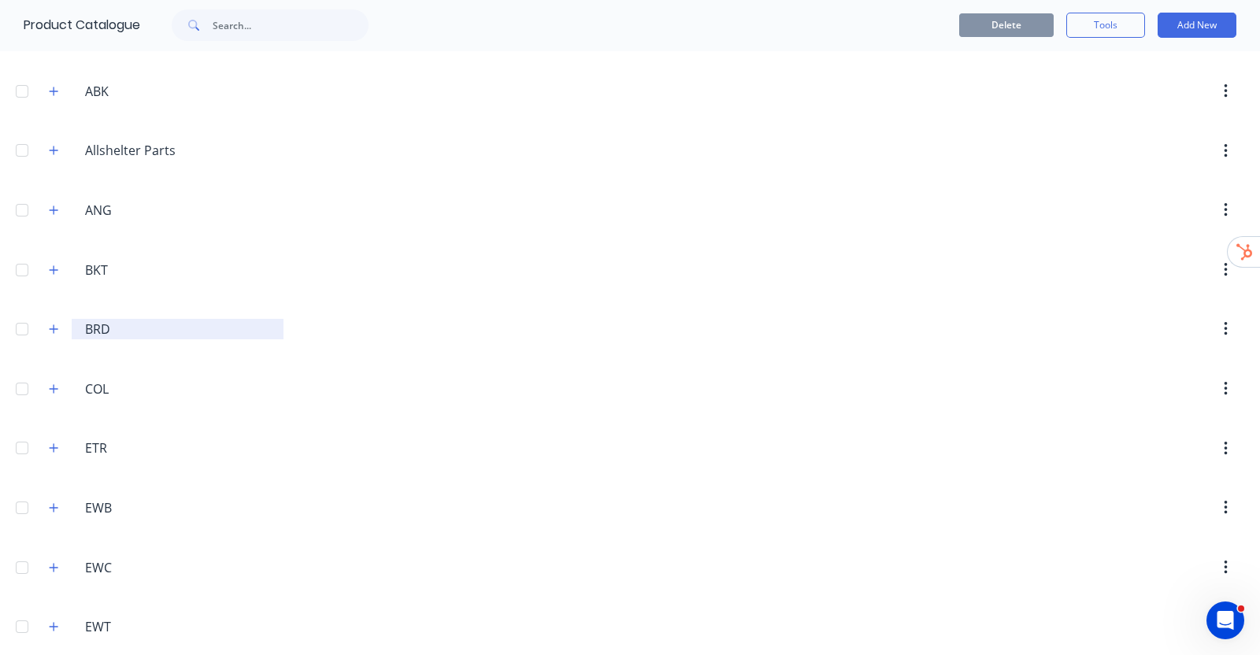
scroll to position [393, 0]
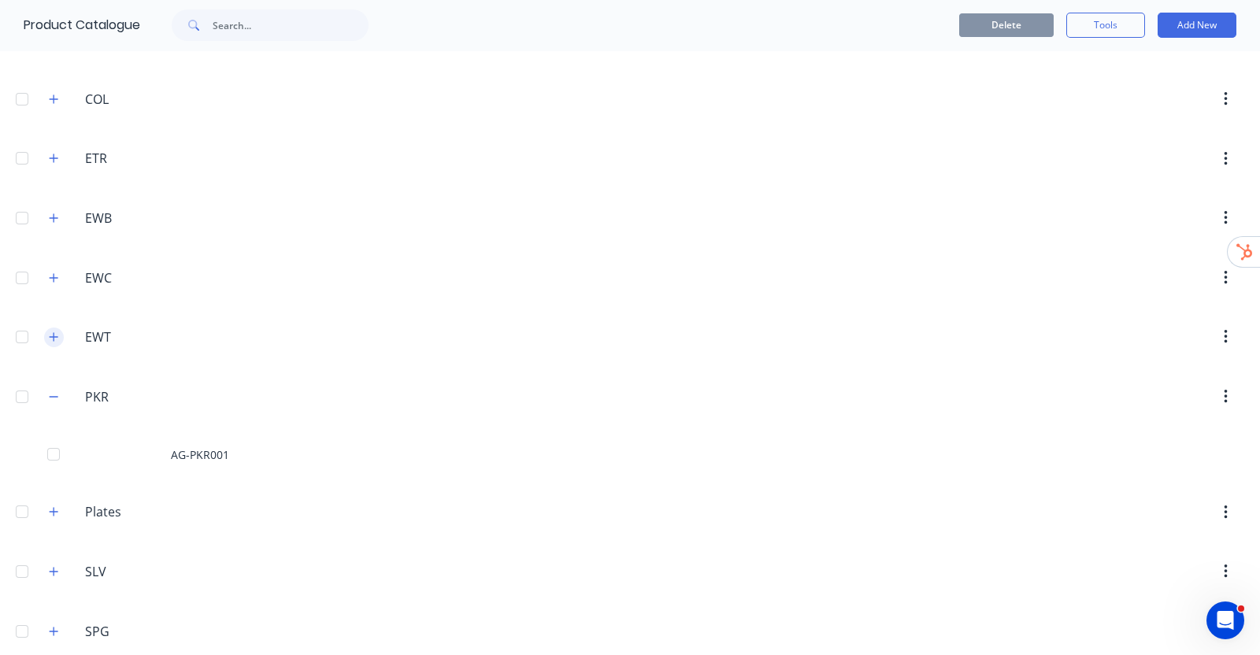
click at [55, 334] on icon "button" at bounding box center [53, 336] width 9 height 11
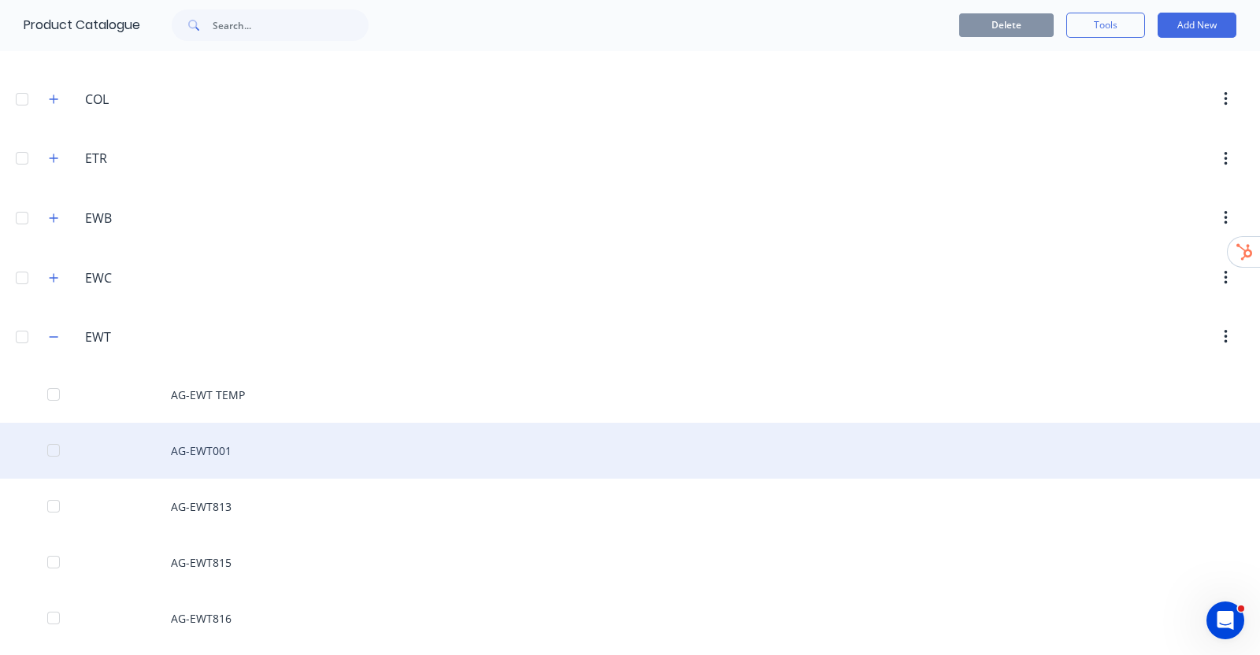
click at [276, 438] on div "AG-EWT001" at bounding box center [630, 451] width 1260 height 56
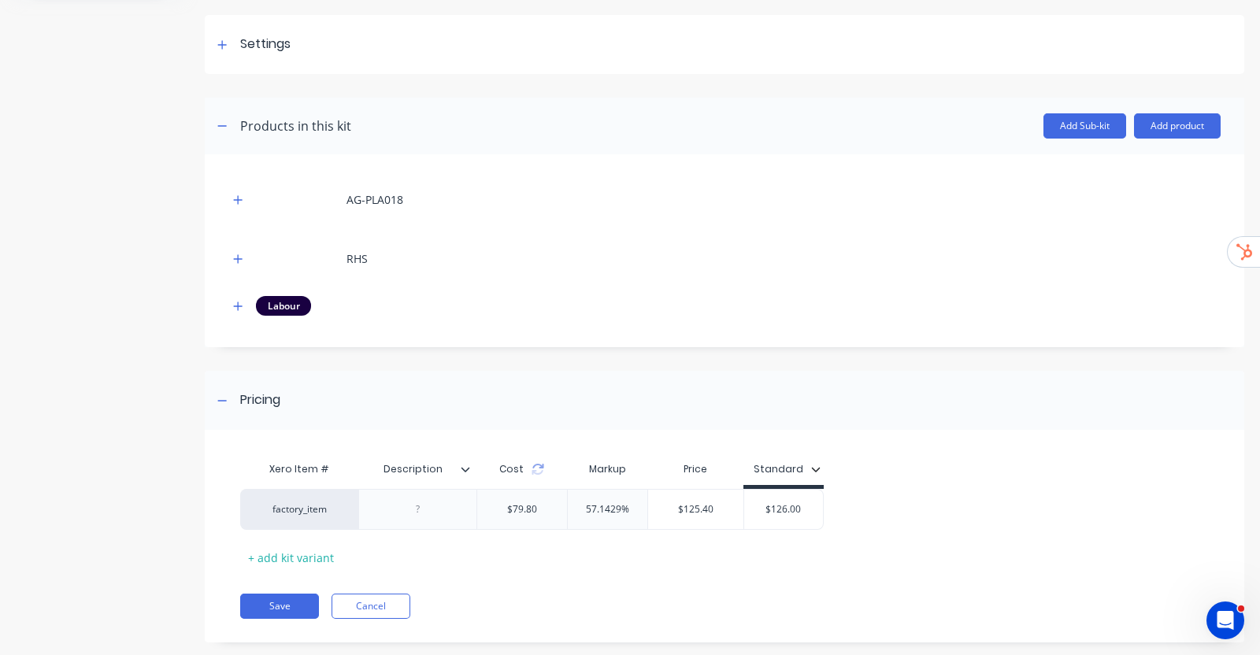
scroll to position [239, 0]
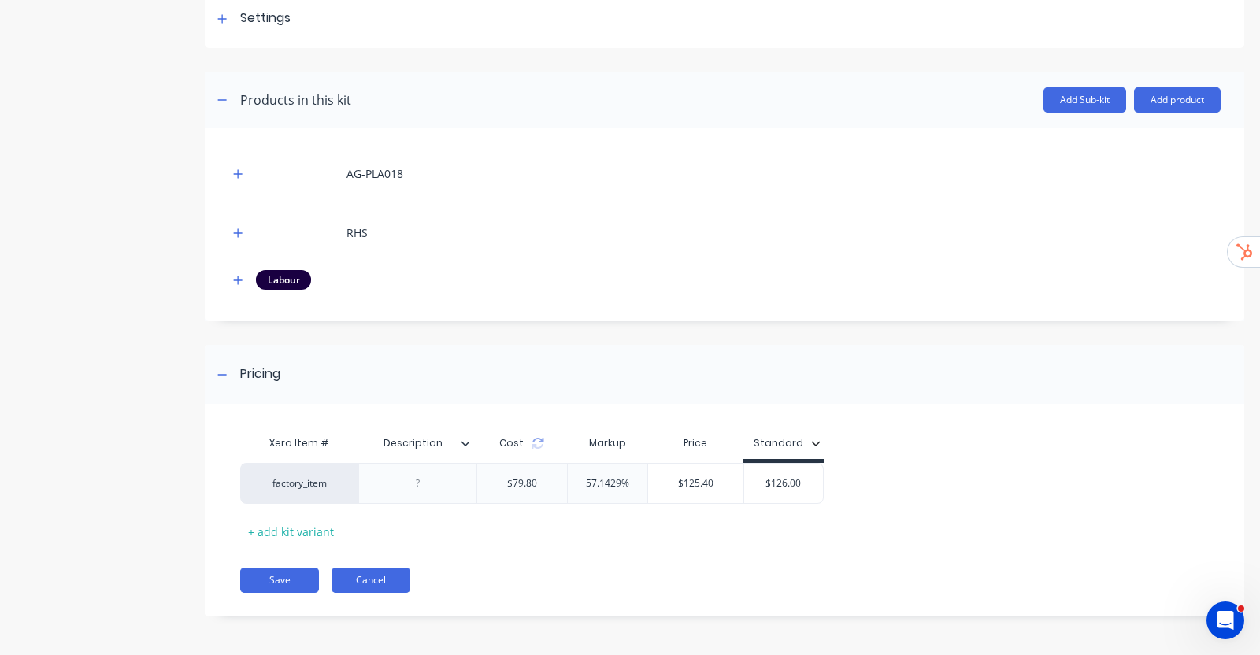
click at [371, 576] on button "Cancel" at bounding box center [370, 580] width 79 height 25
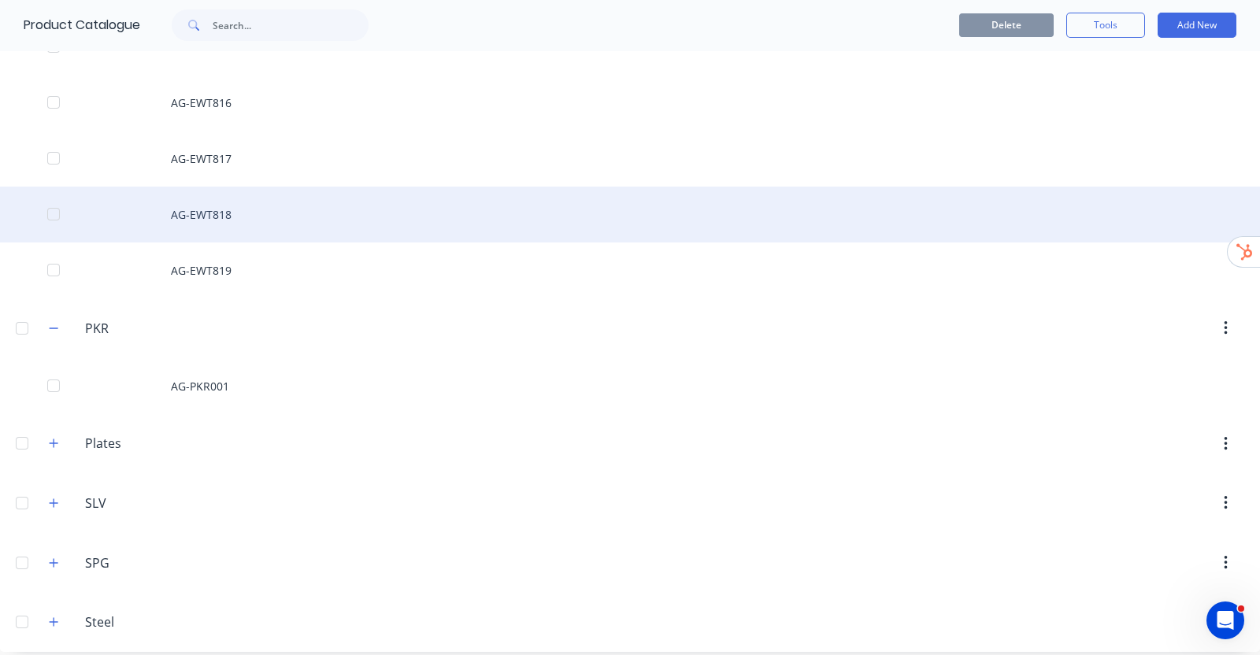
scroll to position [917, 0]
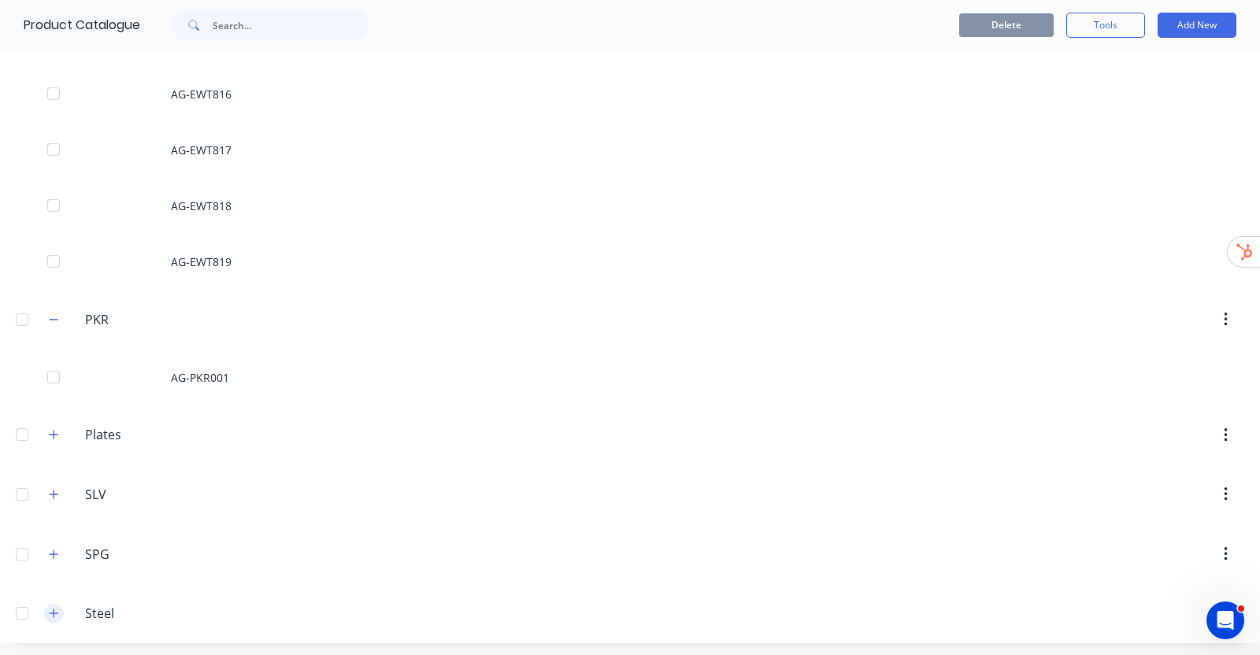
click at [48, 617] on span at bounding box center [54, 614] width 20 height 20
click at [68, 597] on header "Steel Steel" at bounding box center [630, 613] width 1260 height 60
click at [64, 601] on div "Steel Steel" at bounding box center [159, 613] width 247 height 28
drag, startPoint x: 59, startPoint y: 609, endPoint x: 67, endPoint y: 596, distance: 14.9
click at [58, 609] on button "button" at bounding box center [54, 614] width 20 height 20
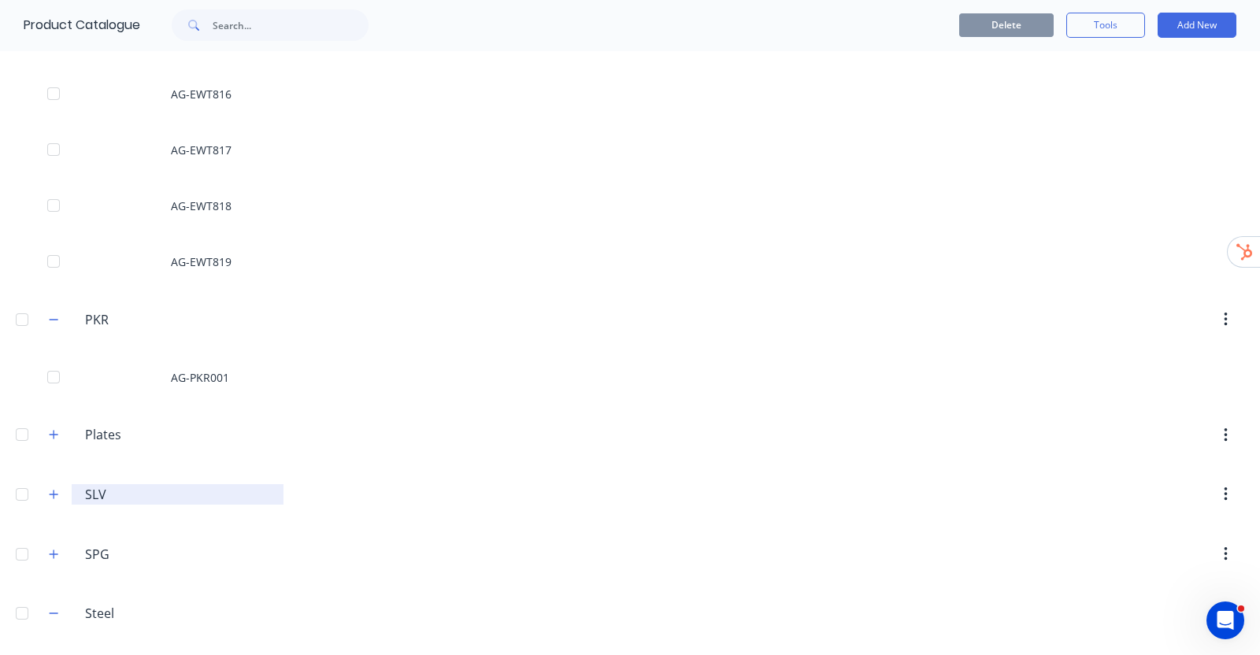
scroll to position [1028, 0]
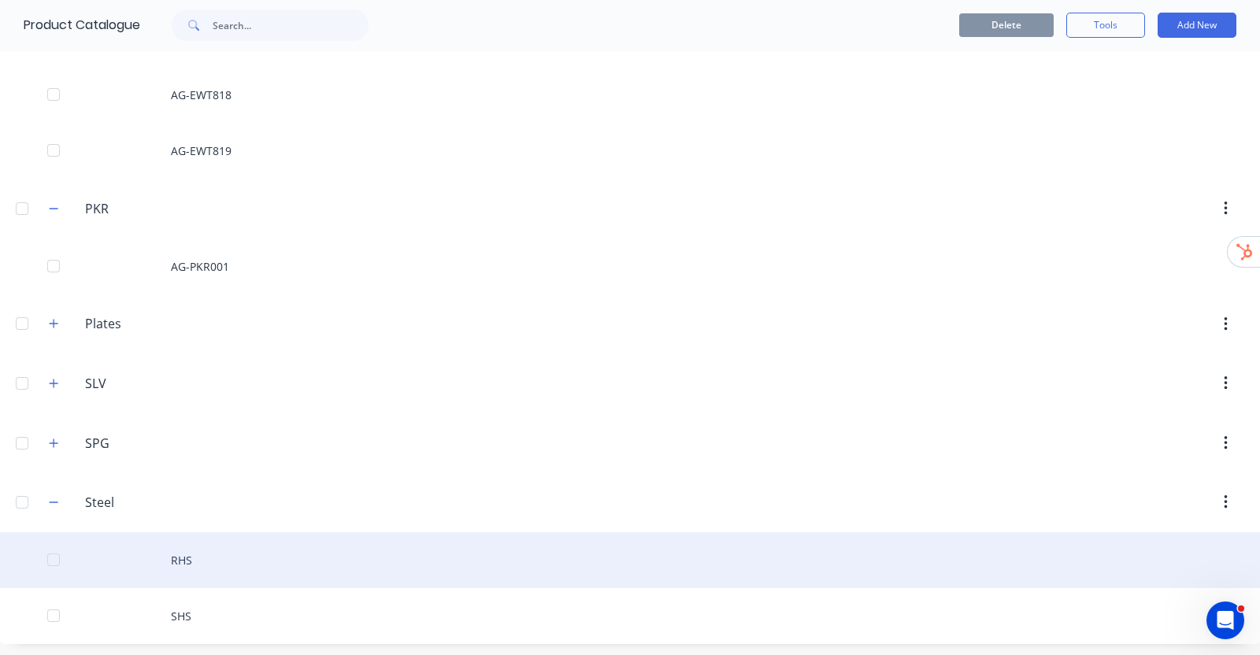
click at [182, 564] on div "RHS" at bounding box center [630, 560] width 1260 height 56
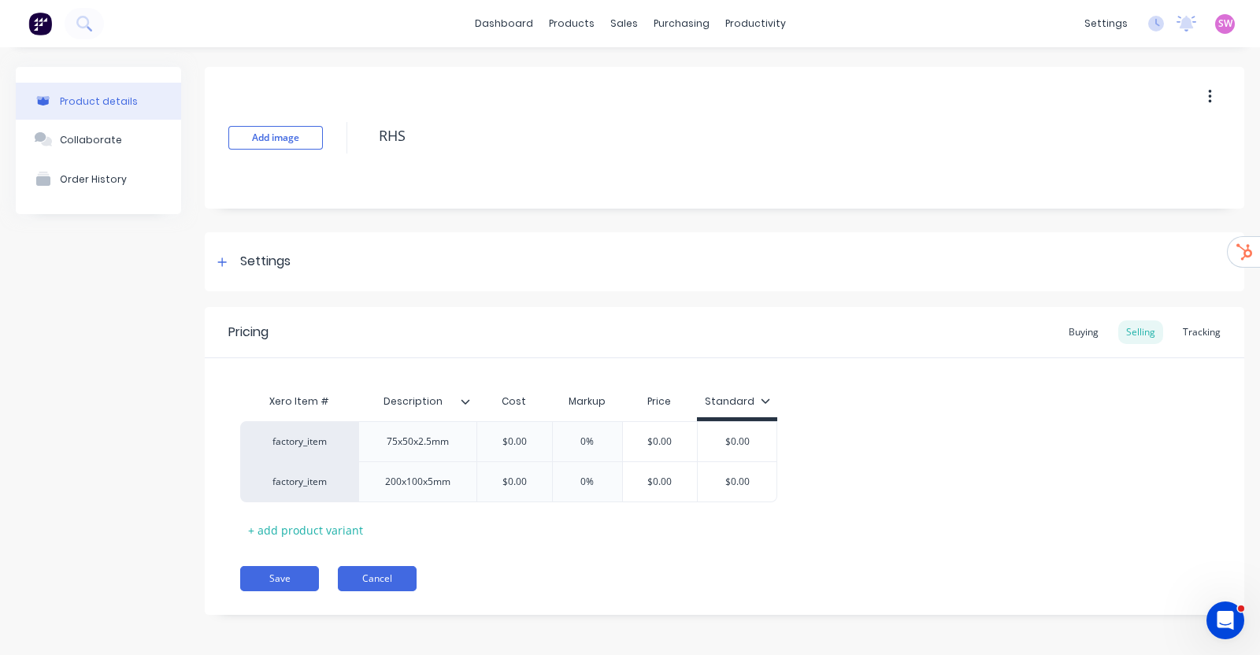
click at [374, 577] on button "Cancel" at bounding box center [377, 578] width 79 height 25
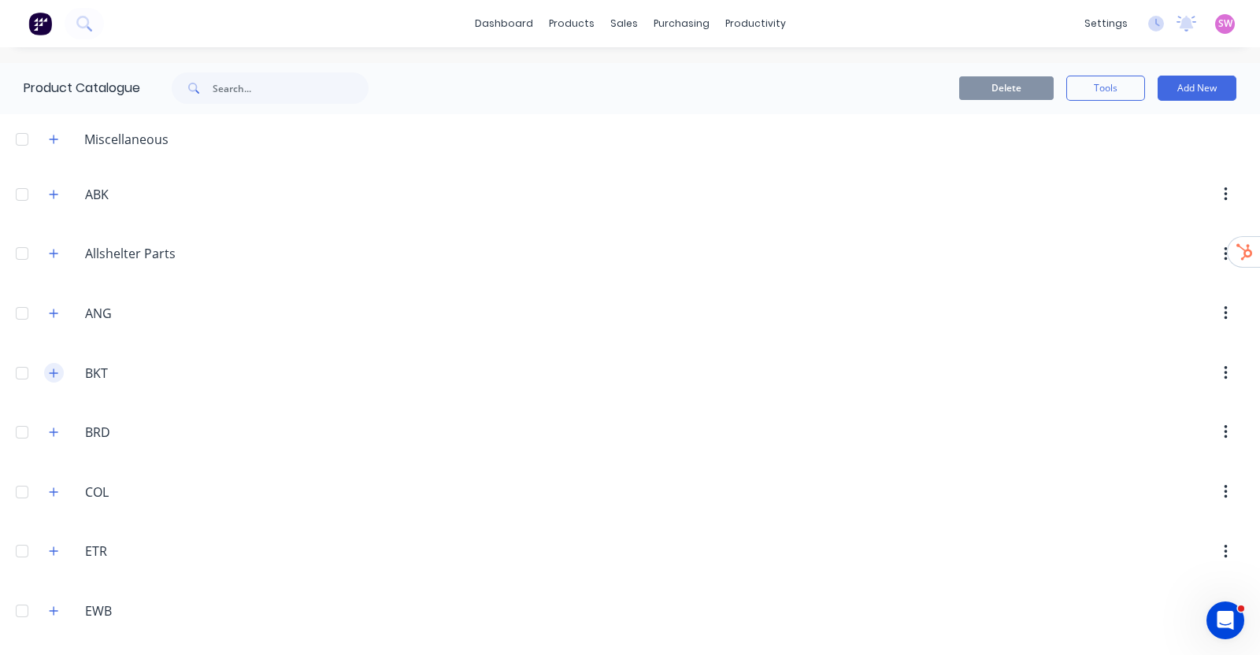
click at [57, 376] on icon "button" at bounding box center [53, 373] width 9 height 11
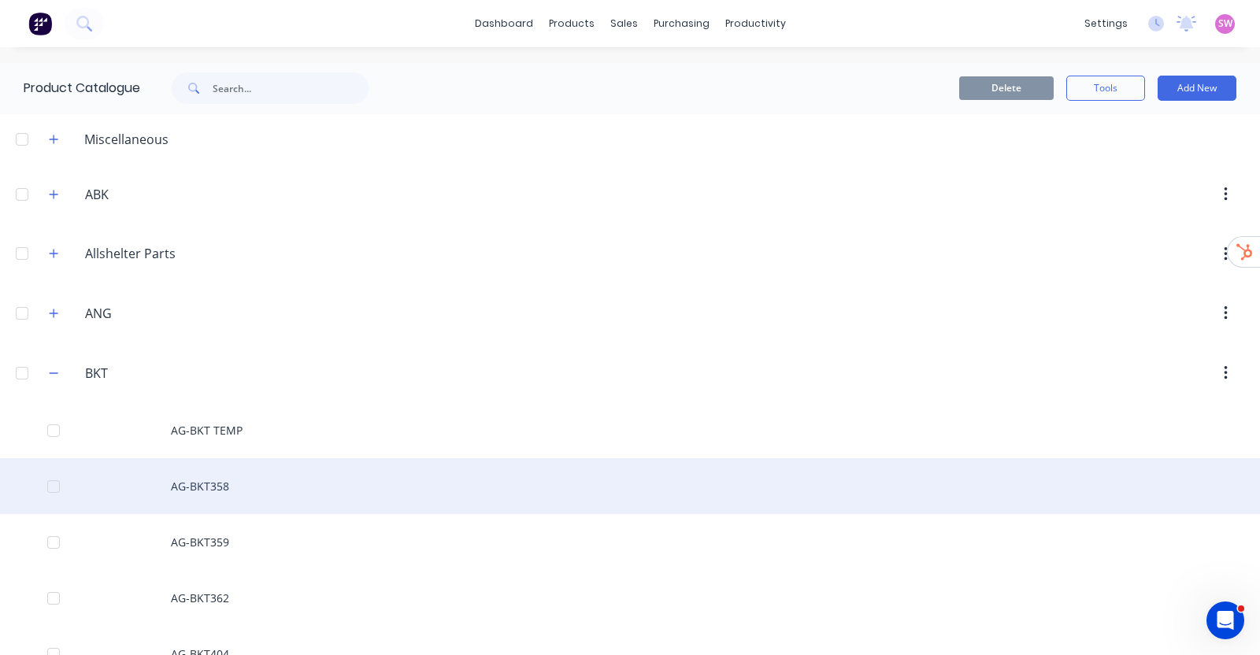
click at [290, 490] on div "AG-BKT358" at bounding box center [630, 486] width 1260 height 56
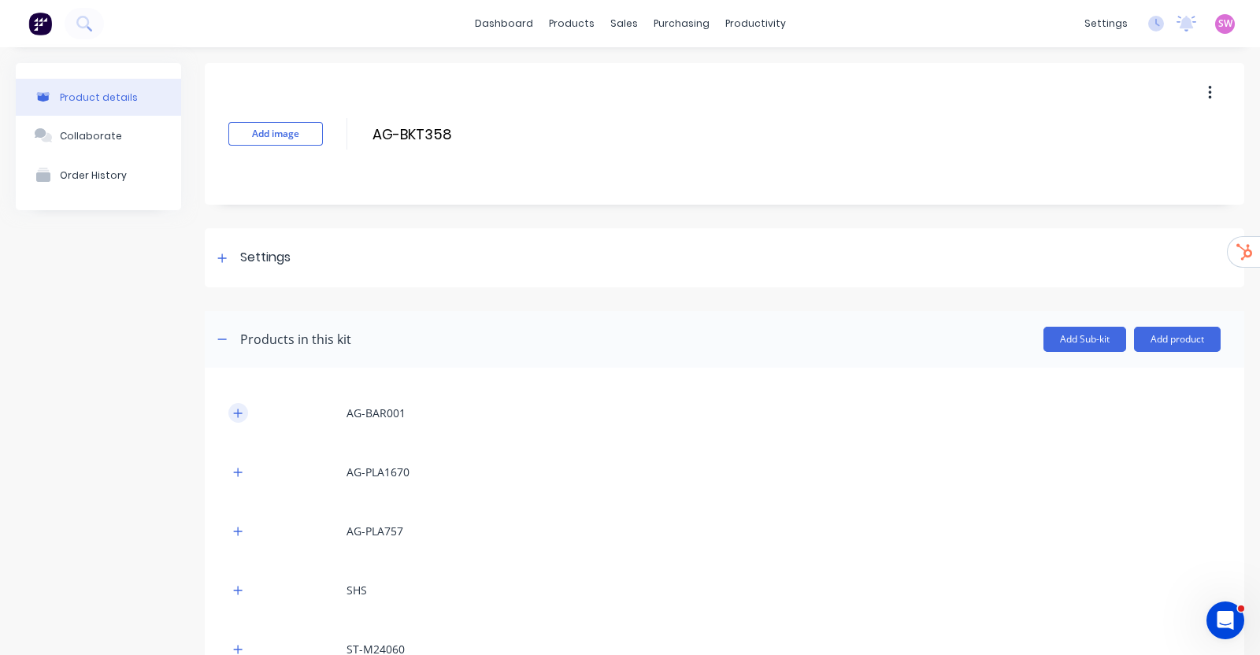
click at [239, 408] on icon "button" at bounding box center [237, 413] width 9 height 11
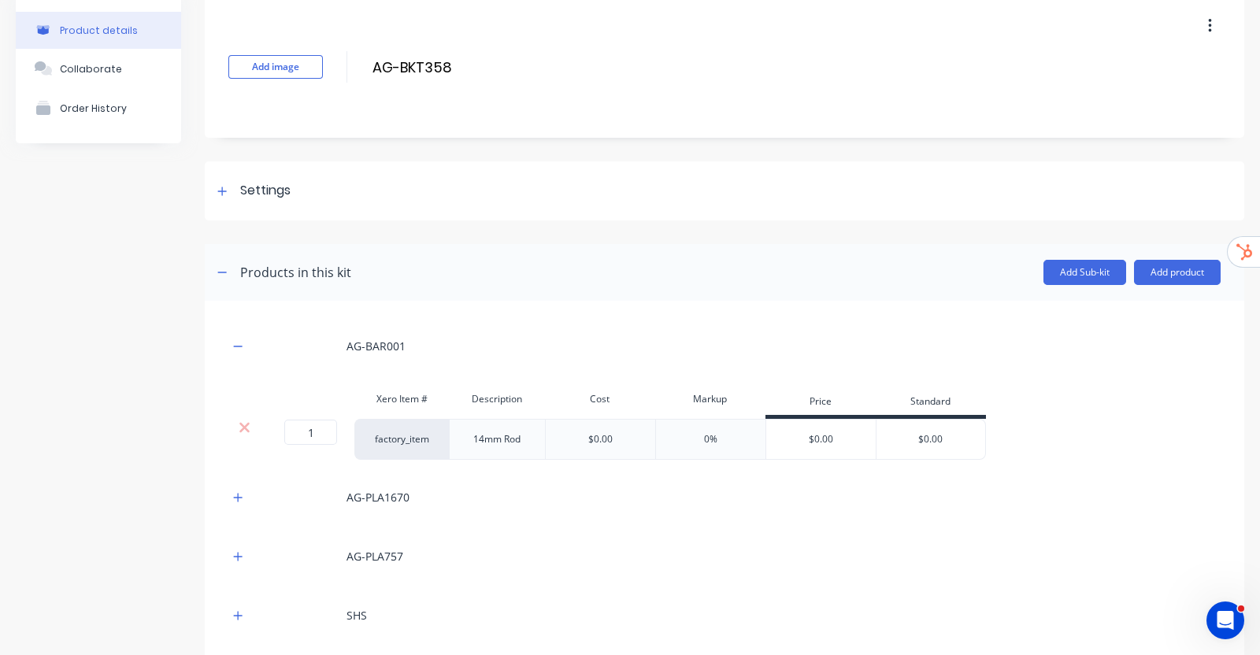
scroll to position [98, 0]
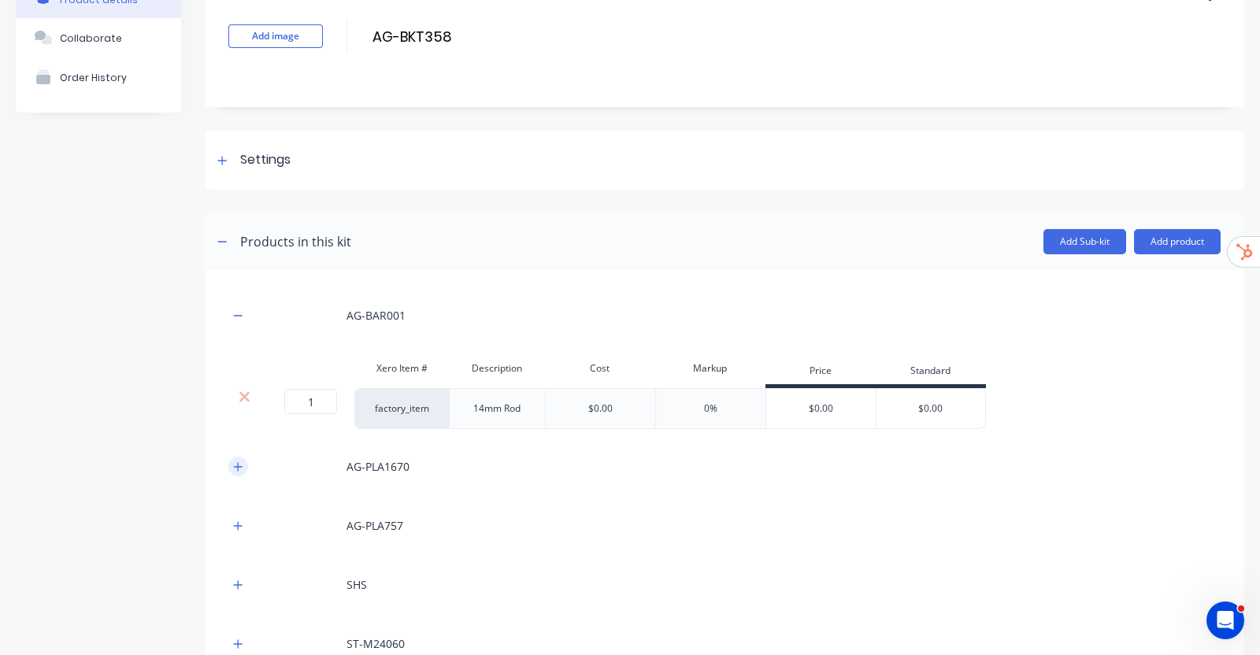
click at [236, 474] on button "button" at bounding box center [238, 467] width 20 height 20
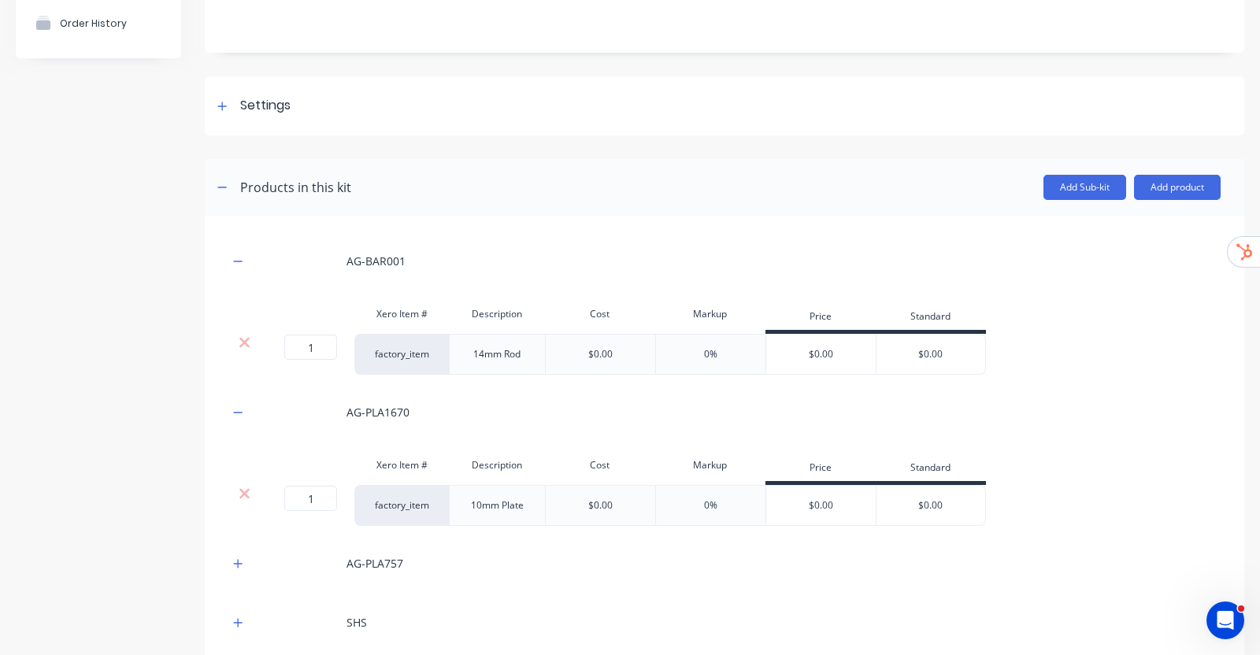
scroll to position [196, 0]
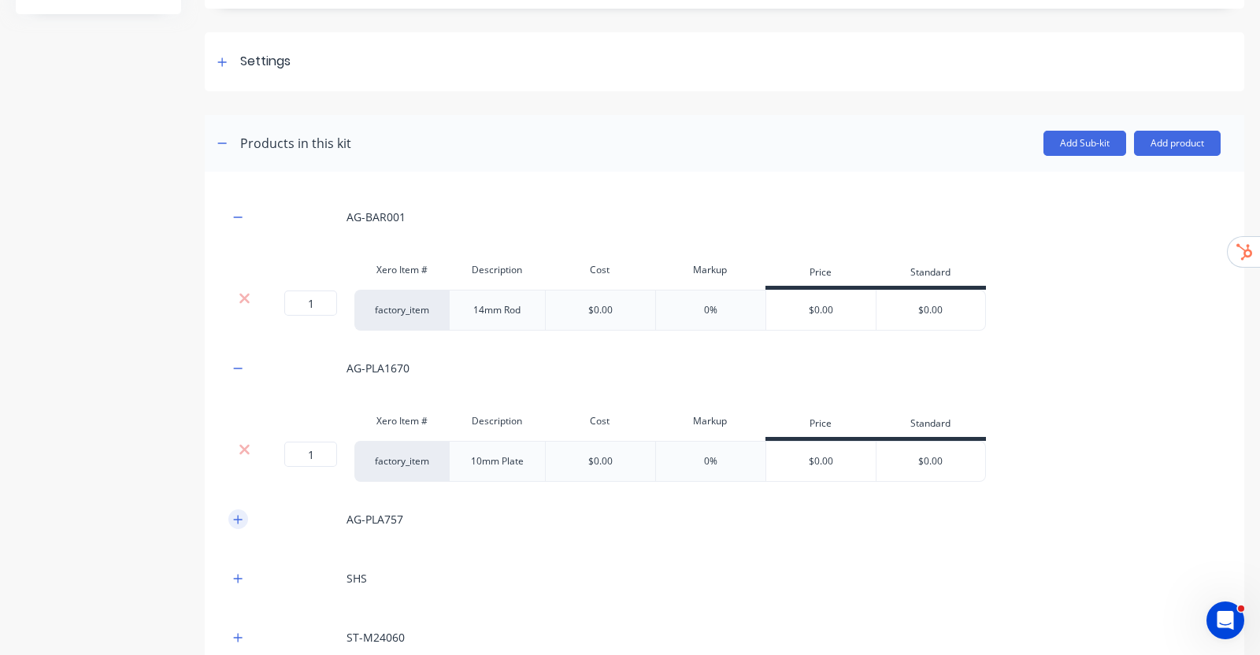
click at [239, 517] on icon "button" at bounding box center [238, 519] width 9 height 9
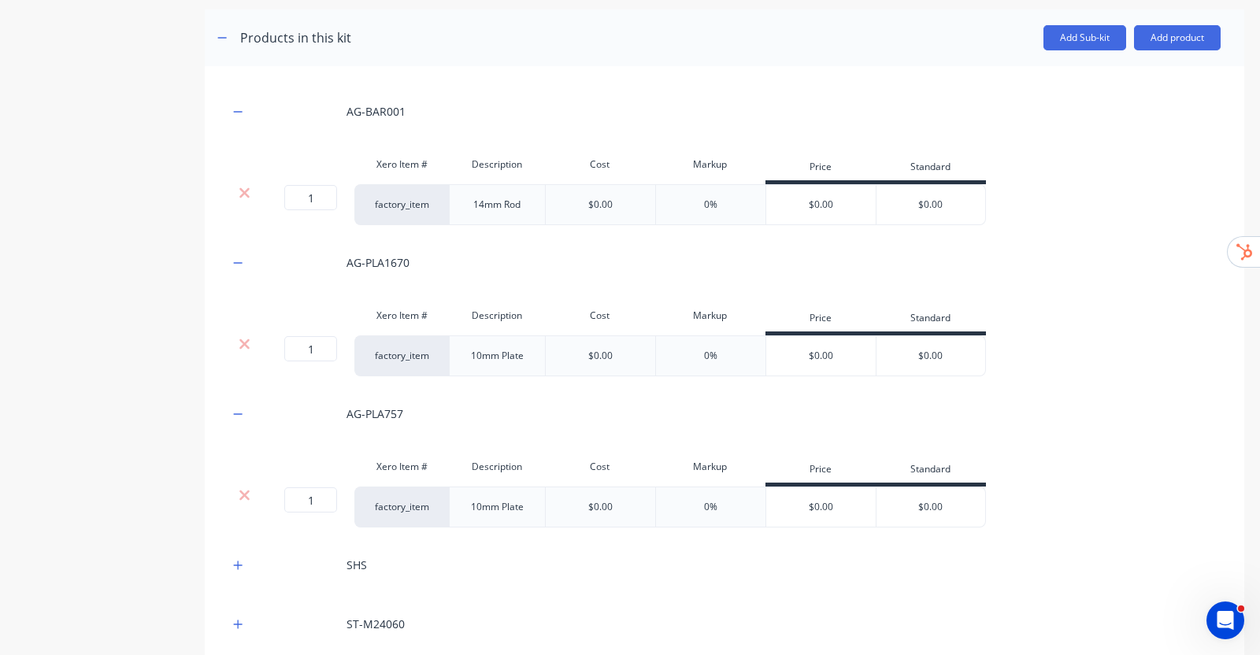
scroll to position [393, 0]
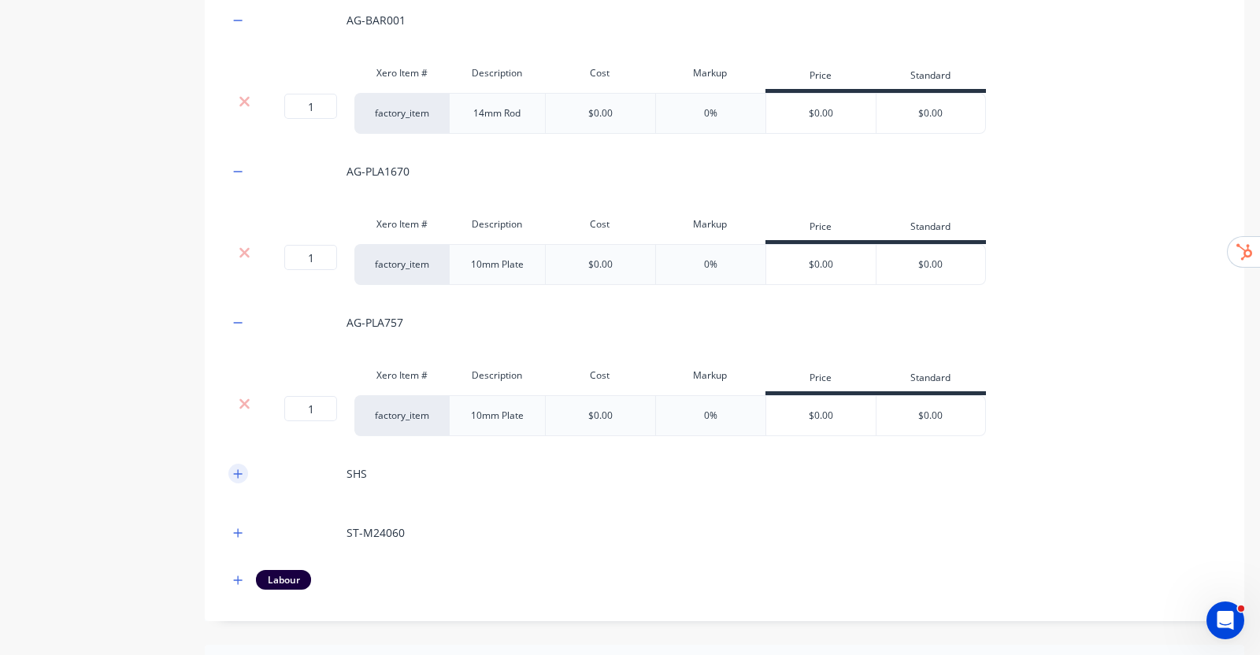
click at [236, 473] on icon "button" at bounding box center [237, 474] width 9 height 11
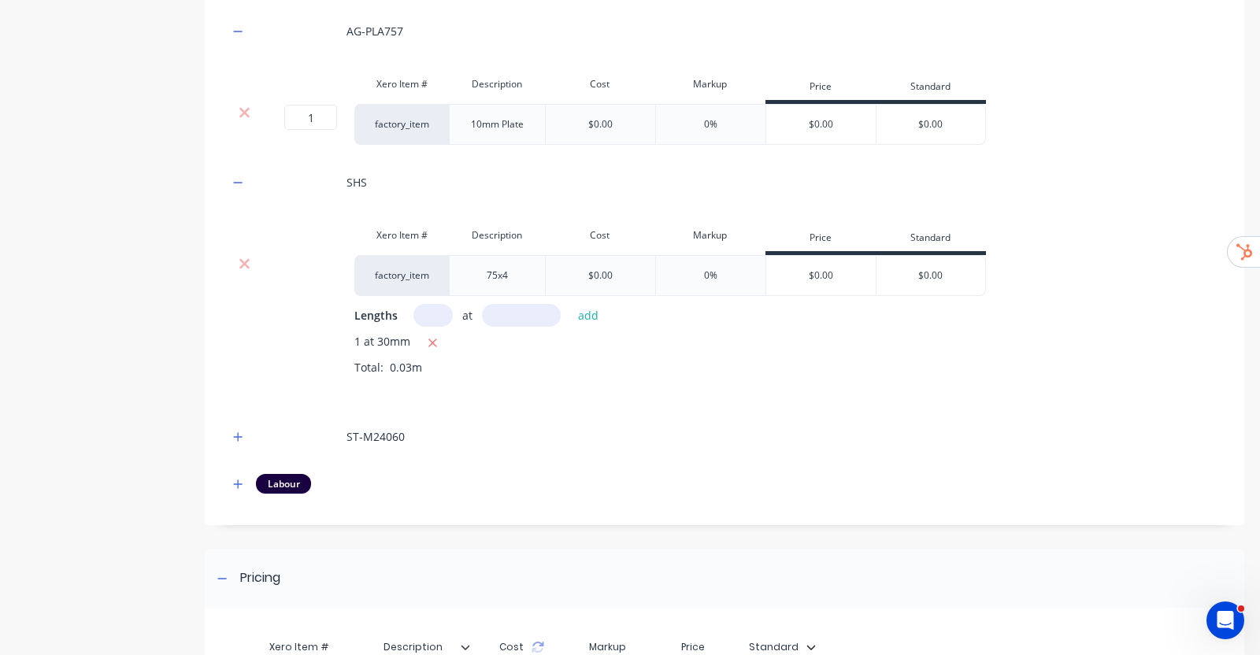
scroll to position [688, 0]
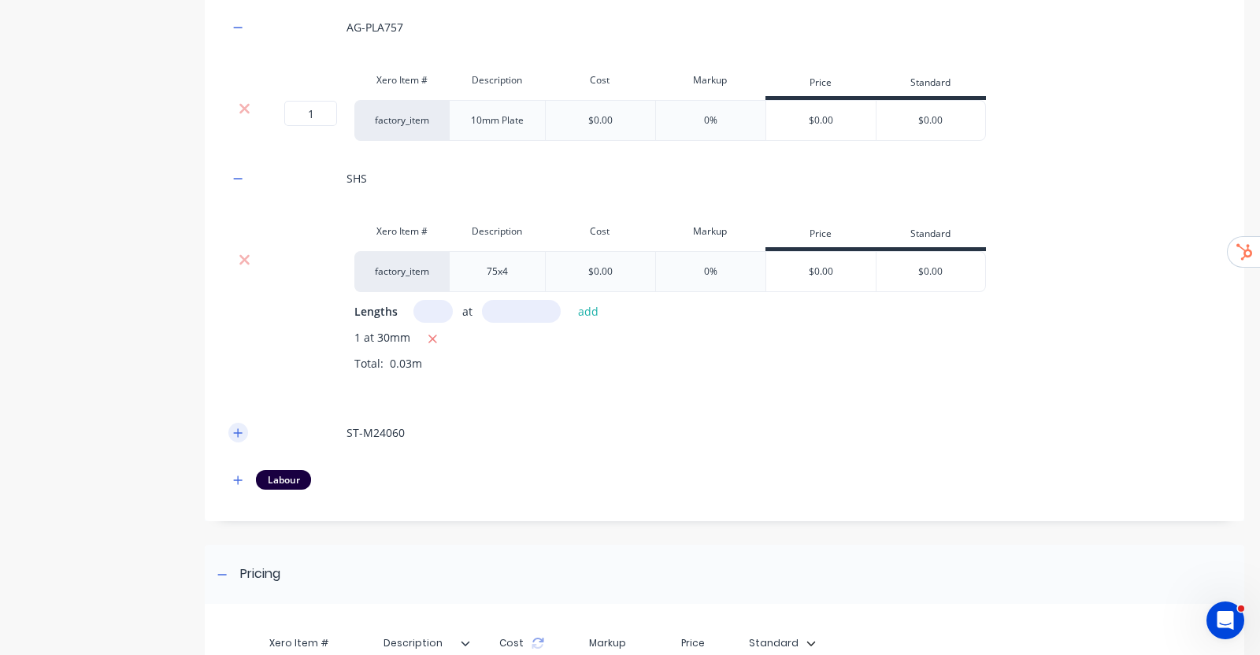
click at [231, 426] on button "button" at bounding box center [238, 433] width 20 height 20
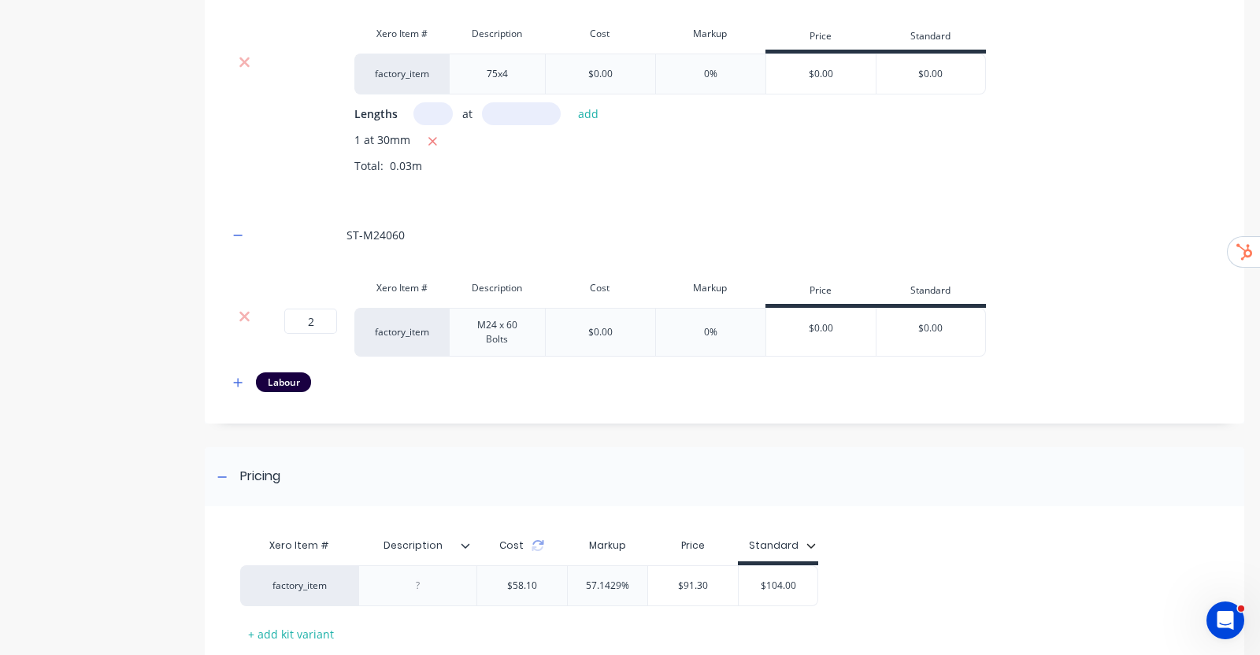
scroll to position [987, 0]
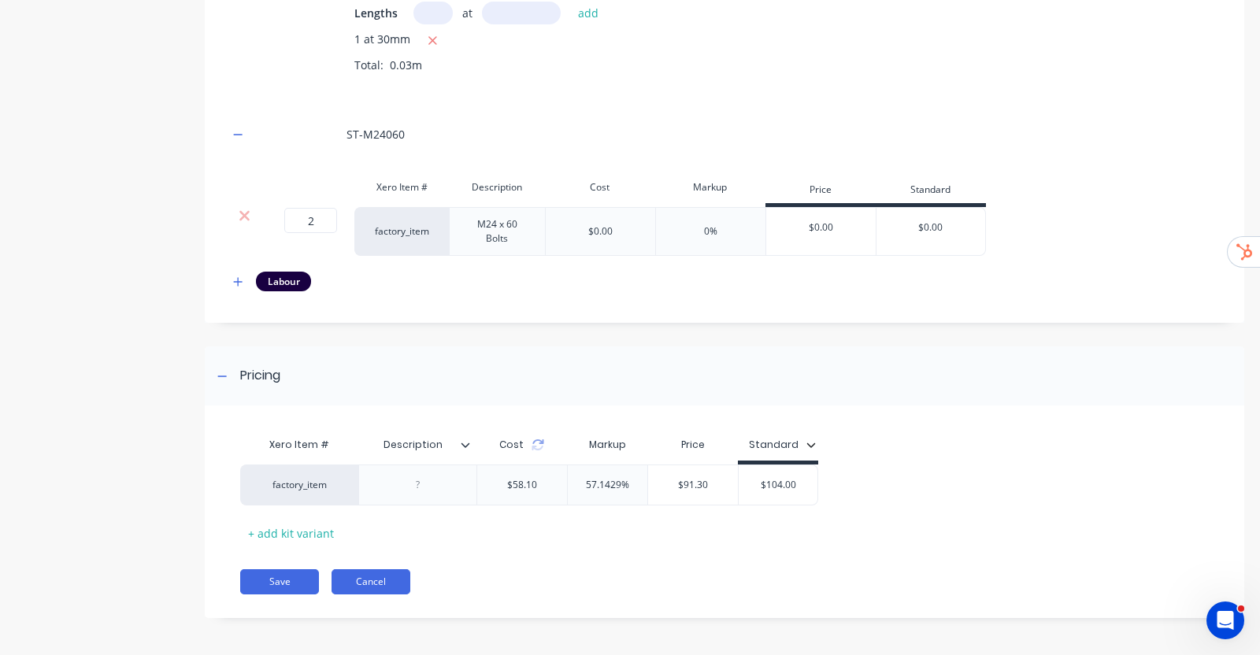
click at [398, 585] on button "Cancel" at bounding box center [370, 581] width 79 height 25
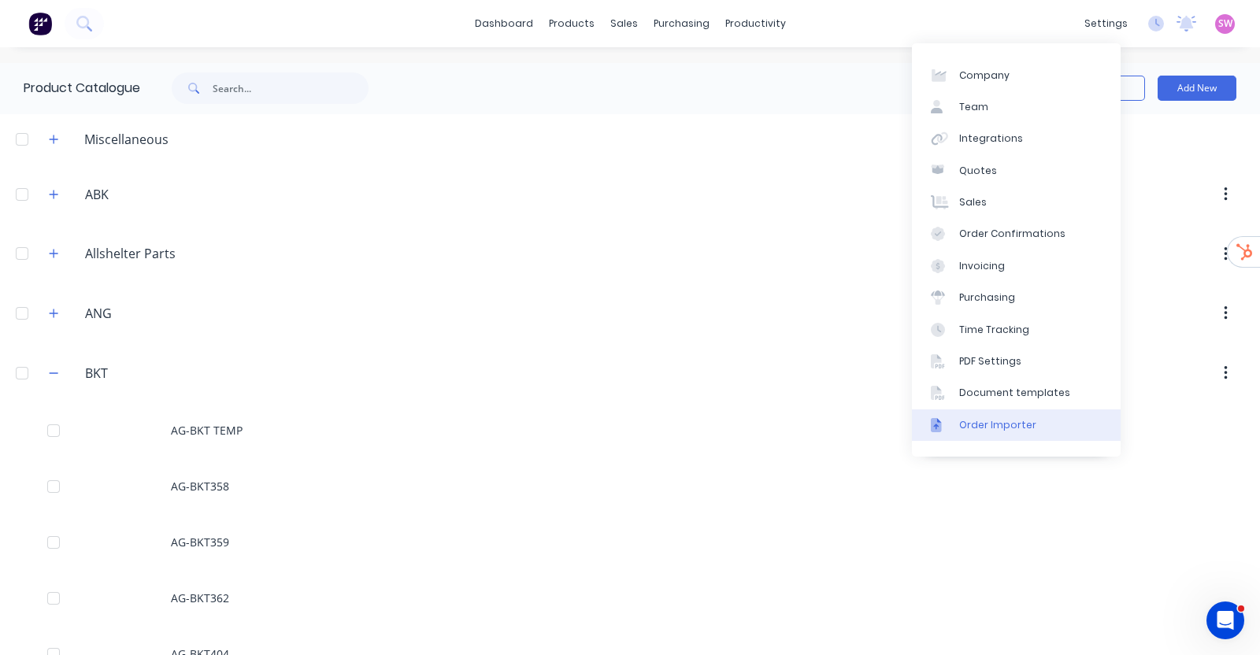
click at [1046, 429] on link "Order Importer" at bounding box center [1016, 424] width 209 height 31
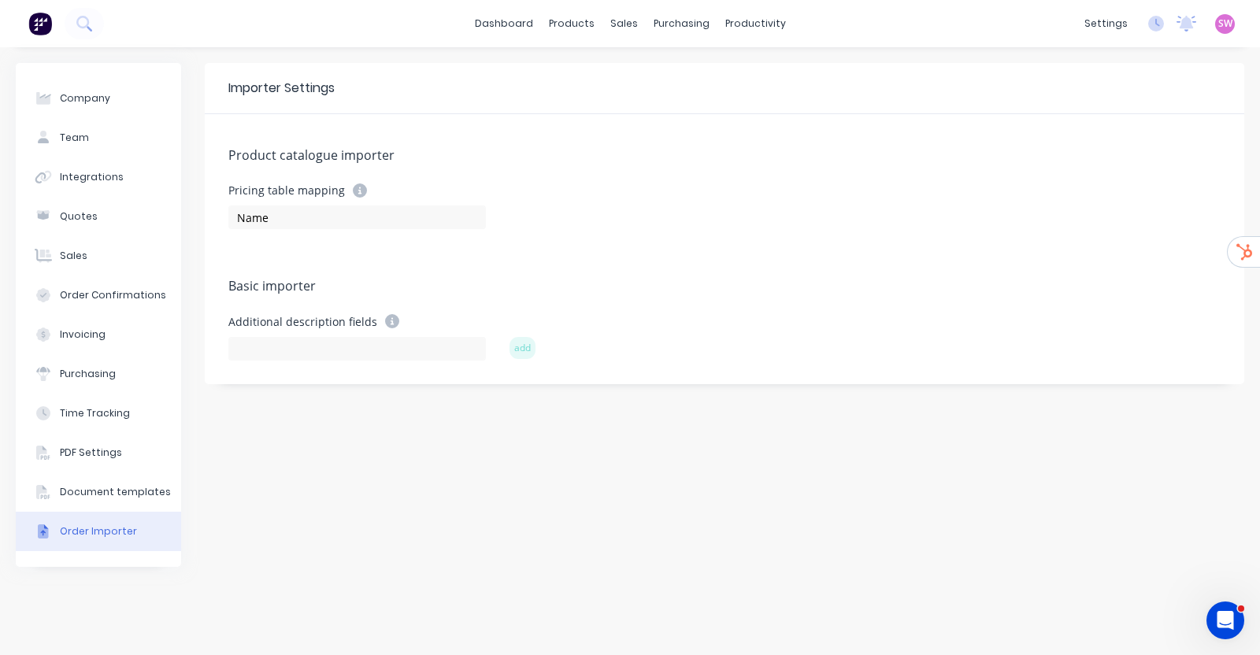
click at [1035, 509] on div "Importer Settings Product catalogue importer Pricing table mapping Name Basic i…" at bounding box center [724, 351] width 1039 height 576
click at [1016, 450] on div "Importer Settings Product catalogue importer Pricing table mapping Name Basic i…" at bounding box center [724, 351] width 1039 height 576
click at [594, 73] on div "Product Catalogue" at bounding box center [641, 76] width 98 height 14
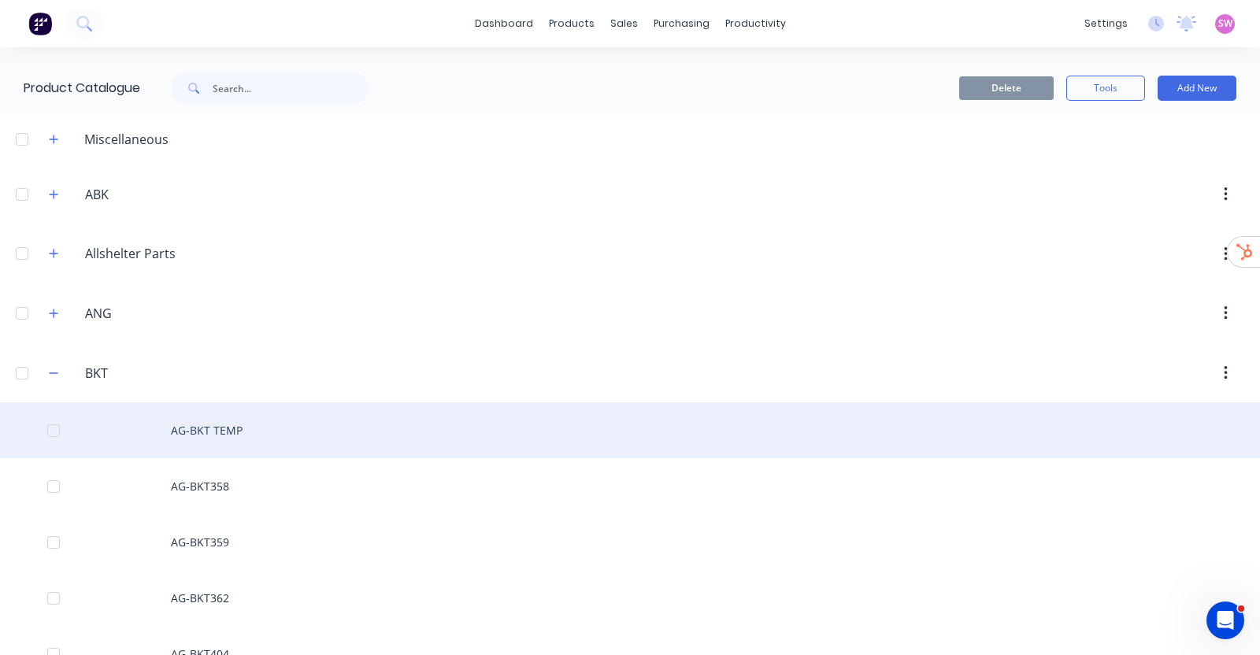
click at [222, 425] on div "AG-BKT TEMP" at bounding box center [630, 430] width 1260 height 56
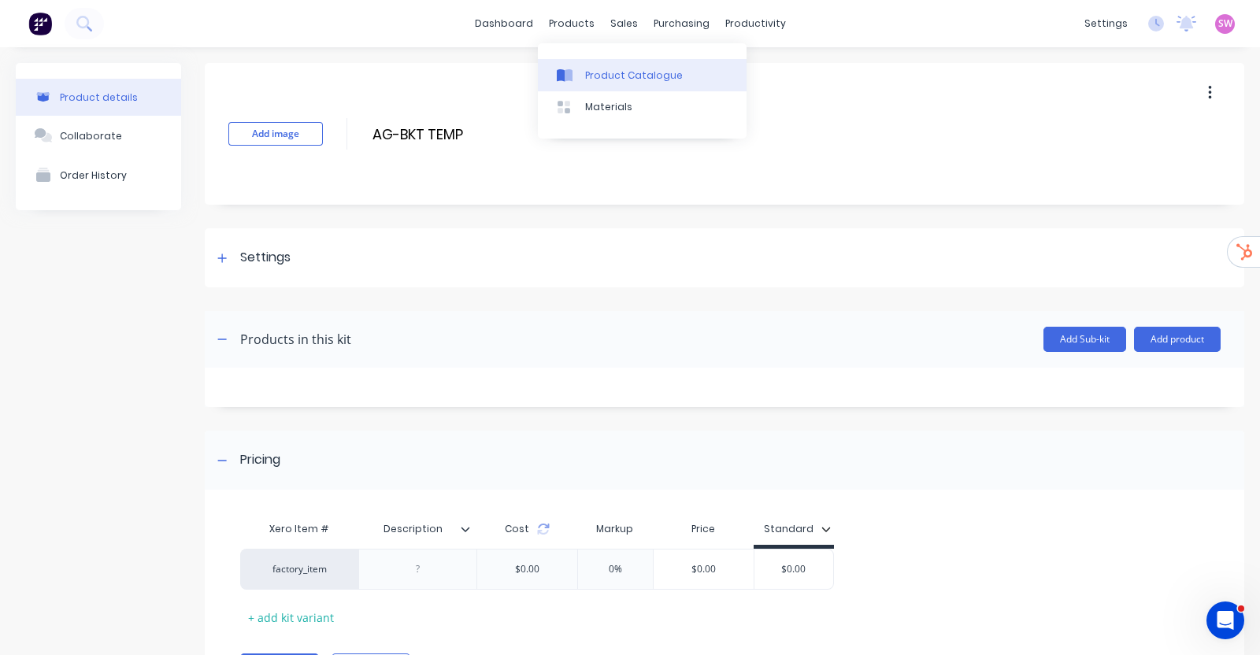
click at [590, 65] on link "Product Catalogue" at bounding box center [642, 74] width 209 height 31
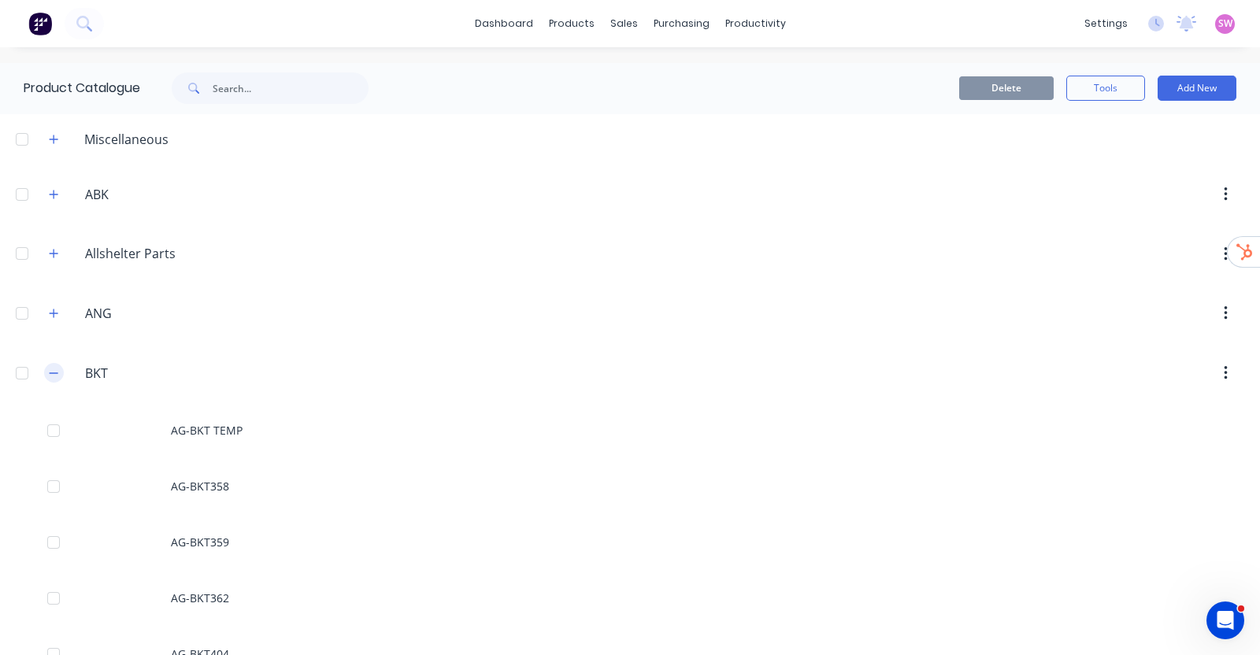
click at [50, 368] on icon "button" at bounding box center [53, 373] width 9 height 11
click at [61, 131] on button "button" at bounding box center [54, 139] width 20 height 20
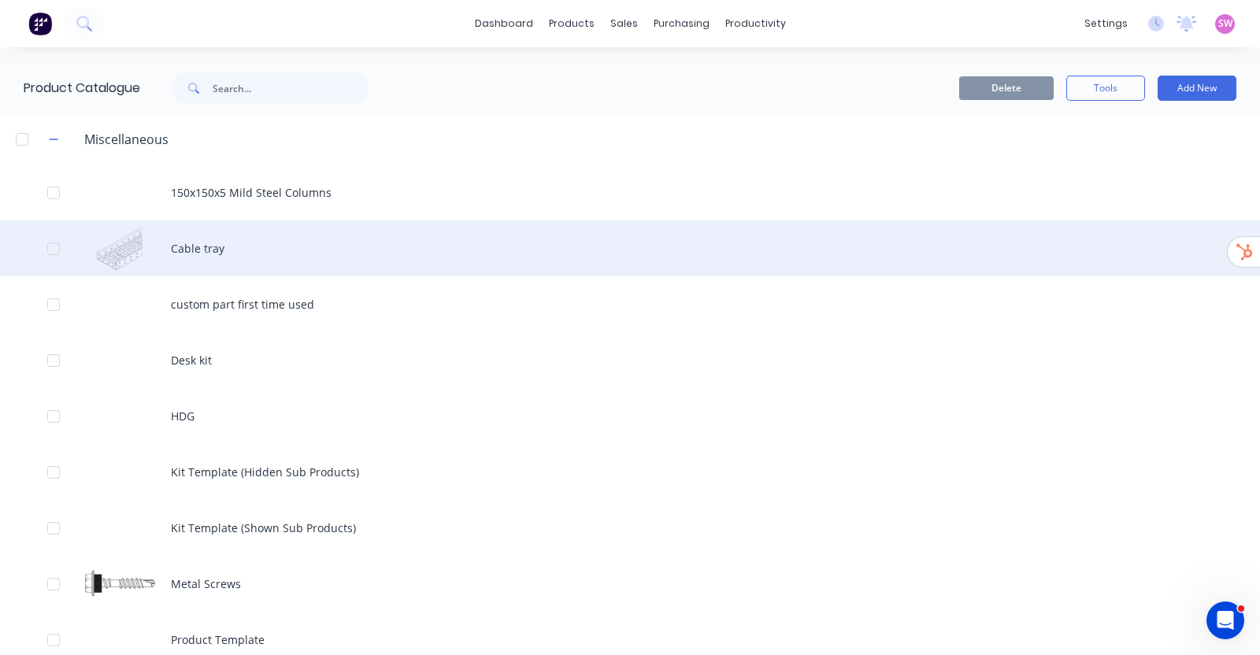
click at [57, 248] on div at bounding box center [53, 248] width 31 height 31
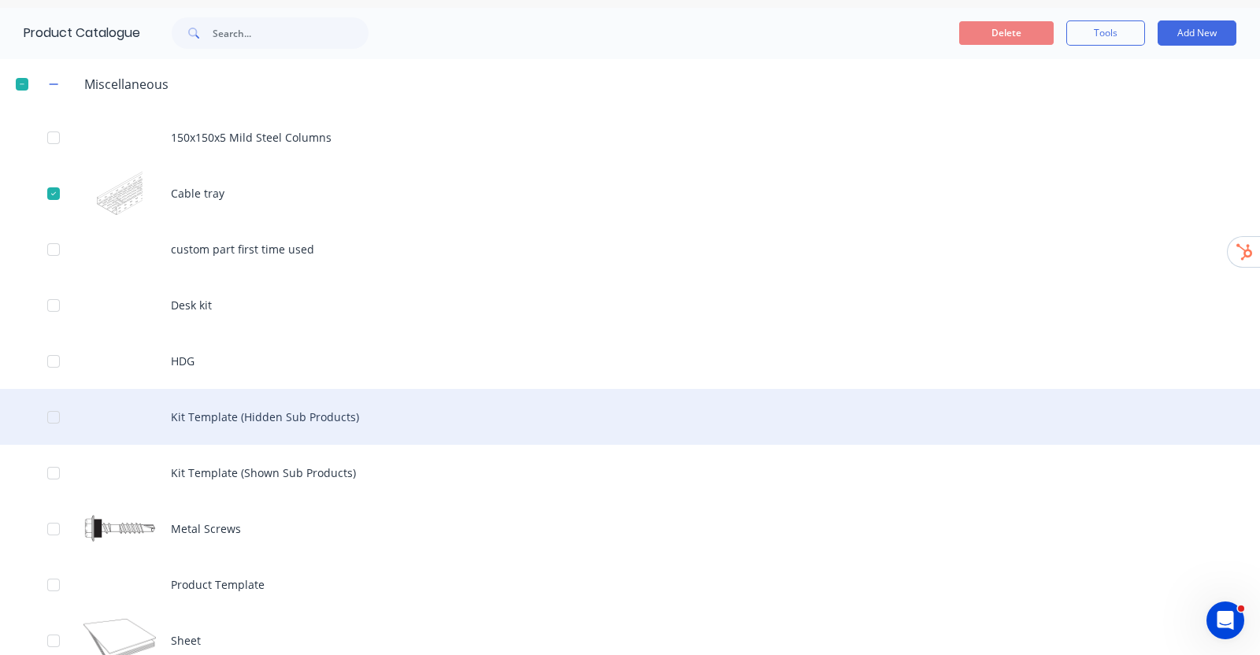
scroll to position [98, 0]
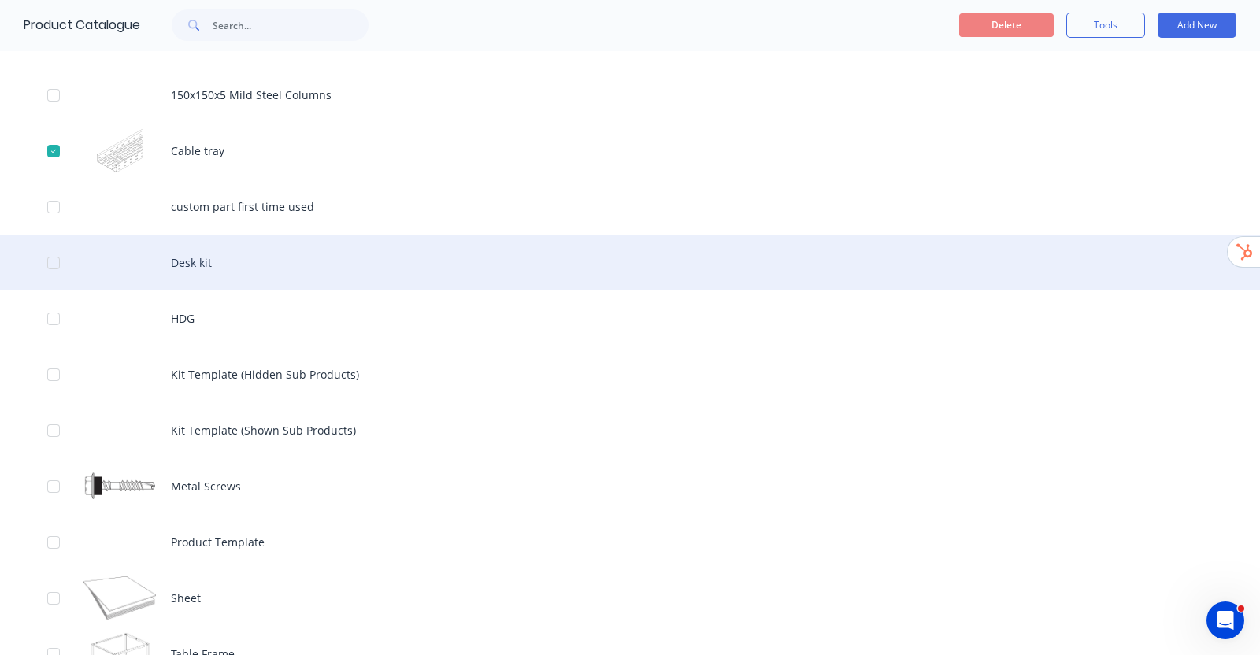
click at [59, 265] on div at bounding box center [53, 262] width 31 height 31
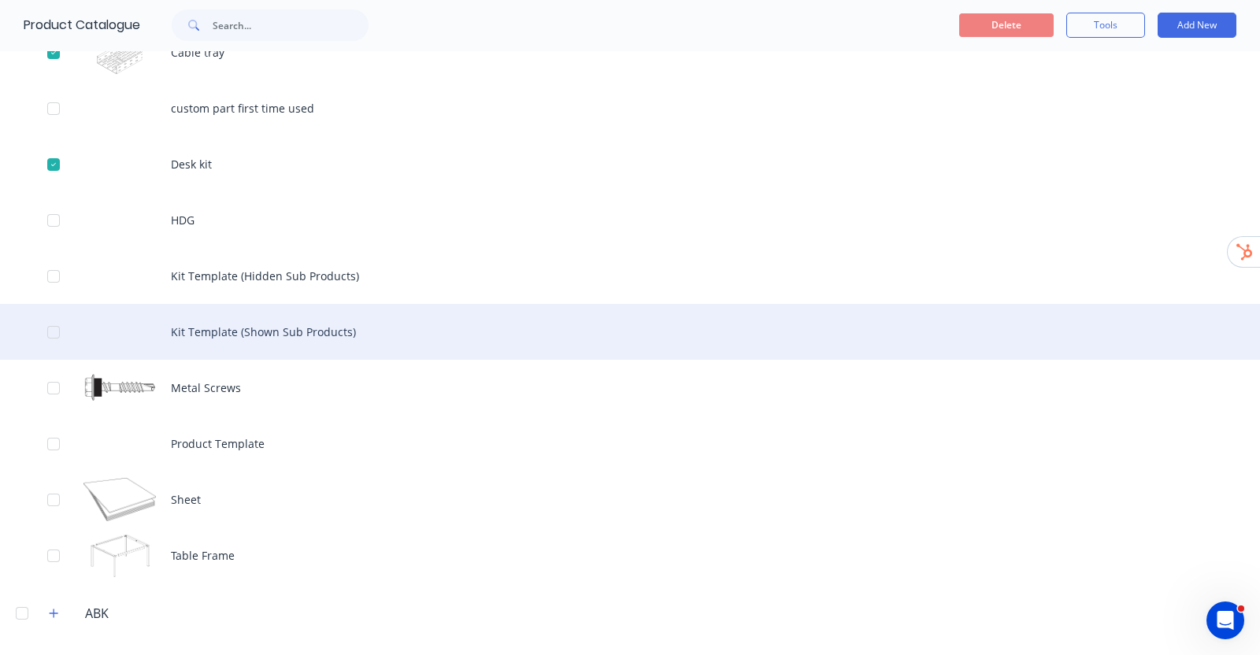
scroll to position [295, 0]
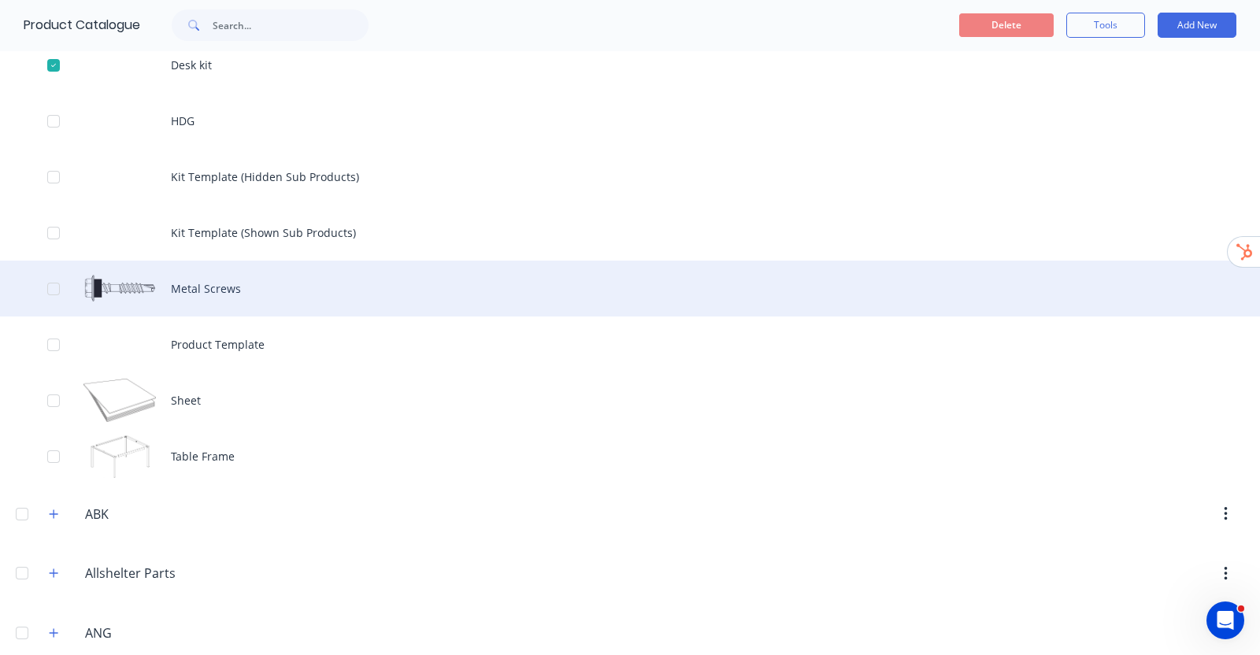
click at [58, 297] on div at bounding box center [53, 288] width 31 height 31
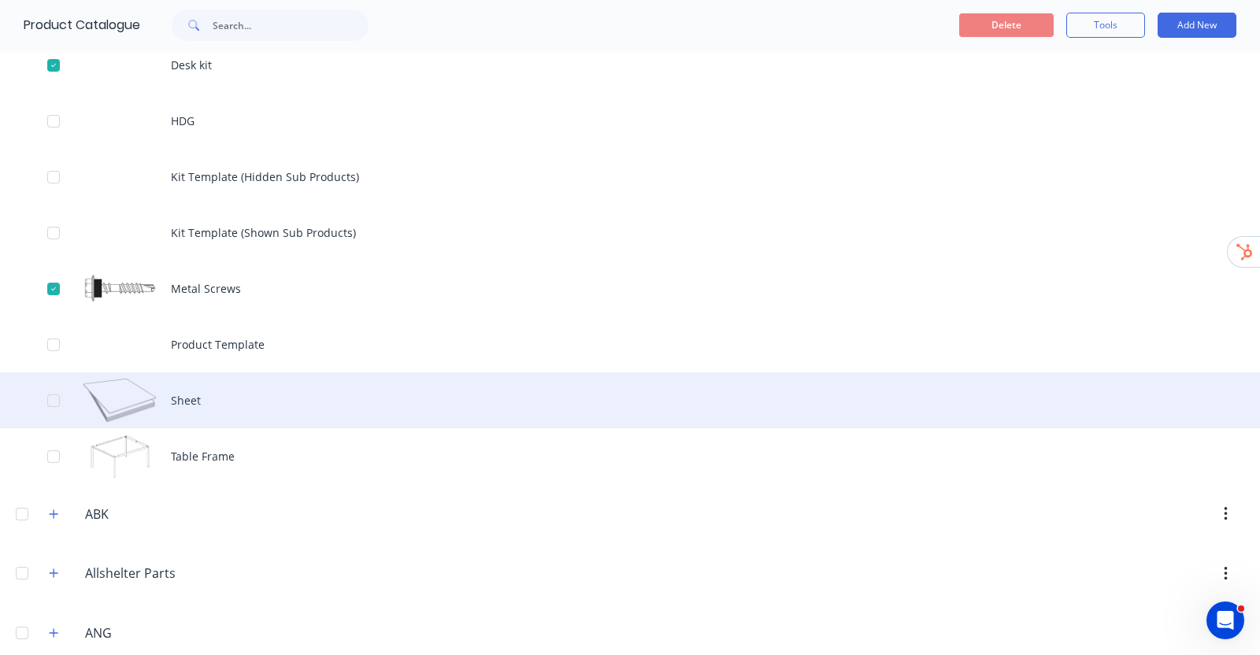
click at [57, 401] on div at bounding box center [53, 400] width 31 height 31
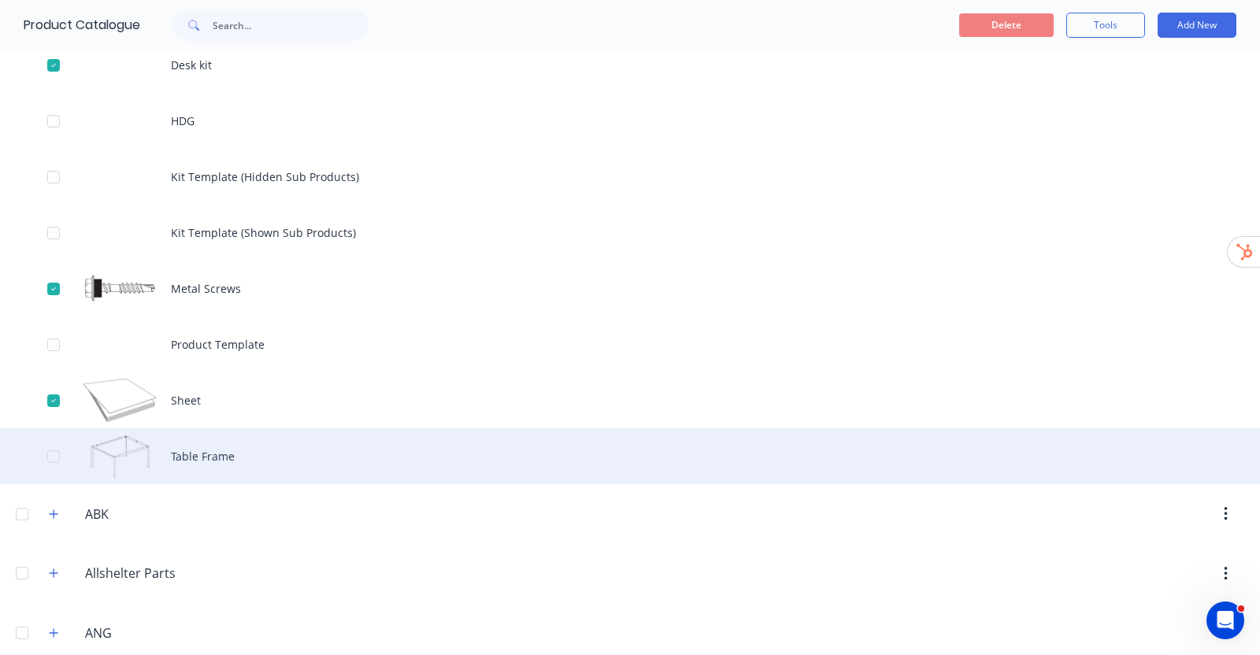
click at [51, 450] on div at bounding box center [53, 456] width 31 height 31
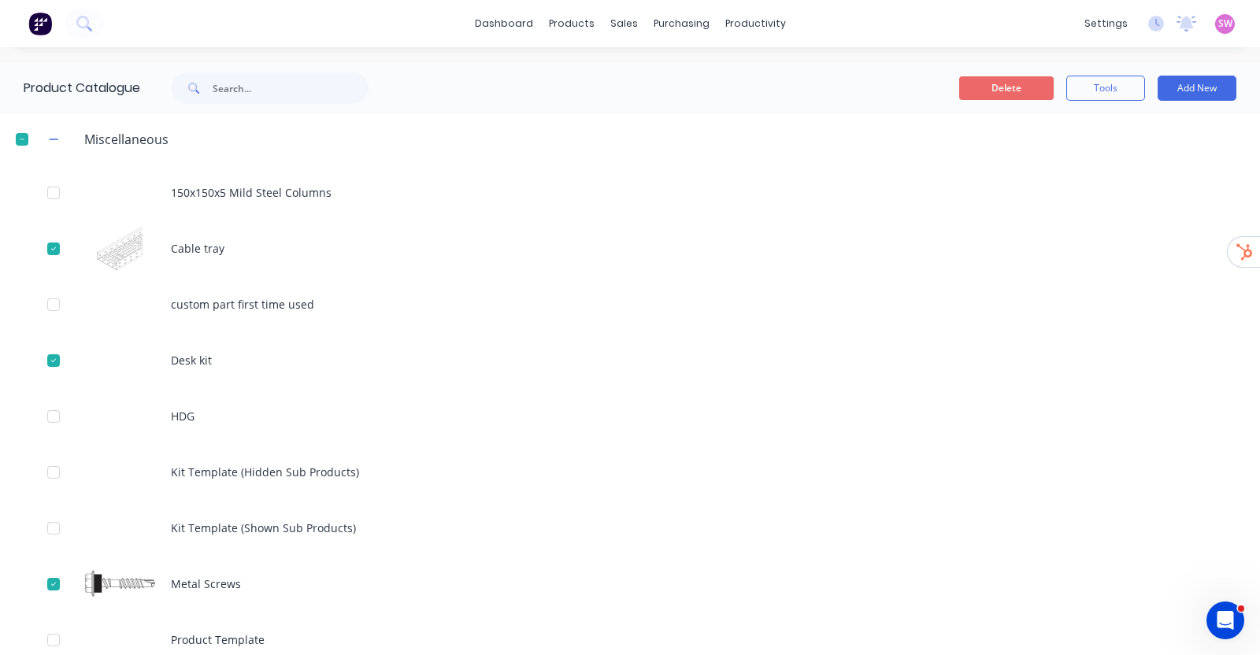
click at [977, 84] on button "Delete" at bounding box center [1006, 88] width 94 height 24
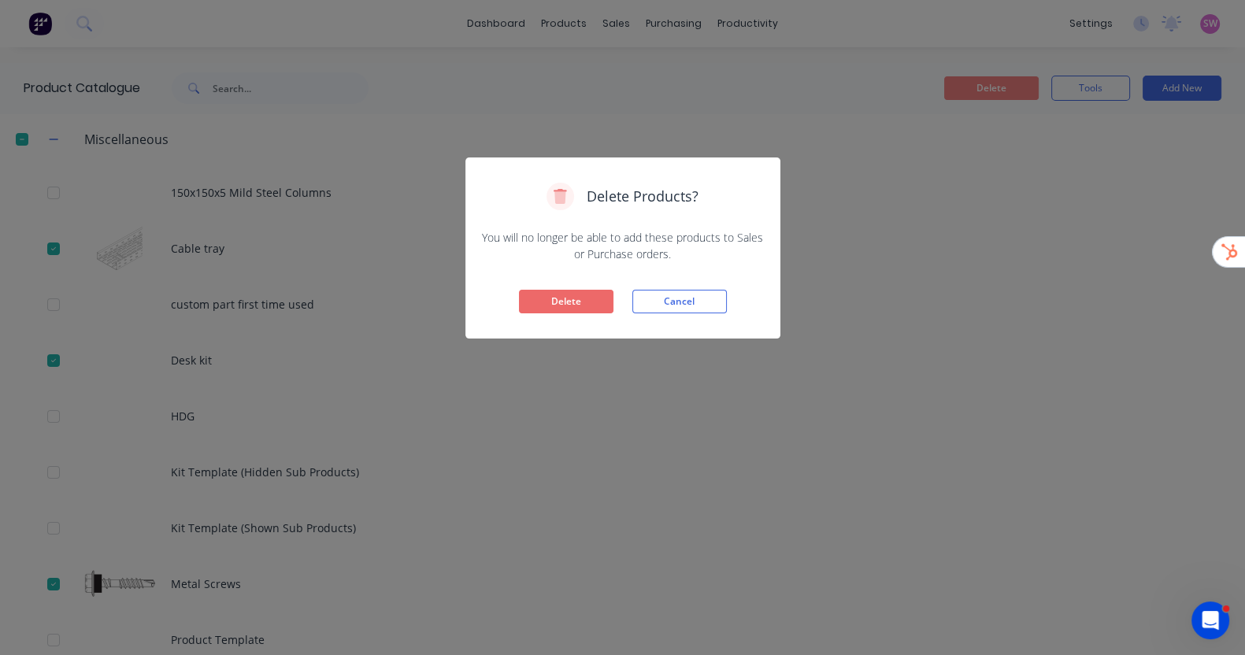
click at [595, 296] on button "Delete" at bounding box center [566, 302] width 94 height 24
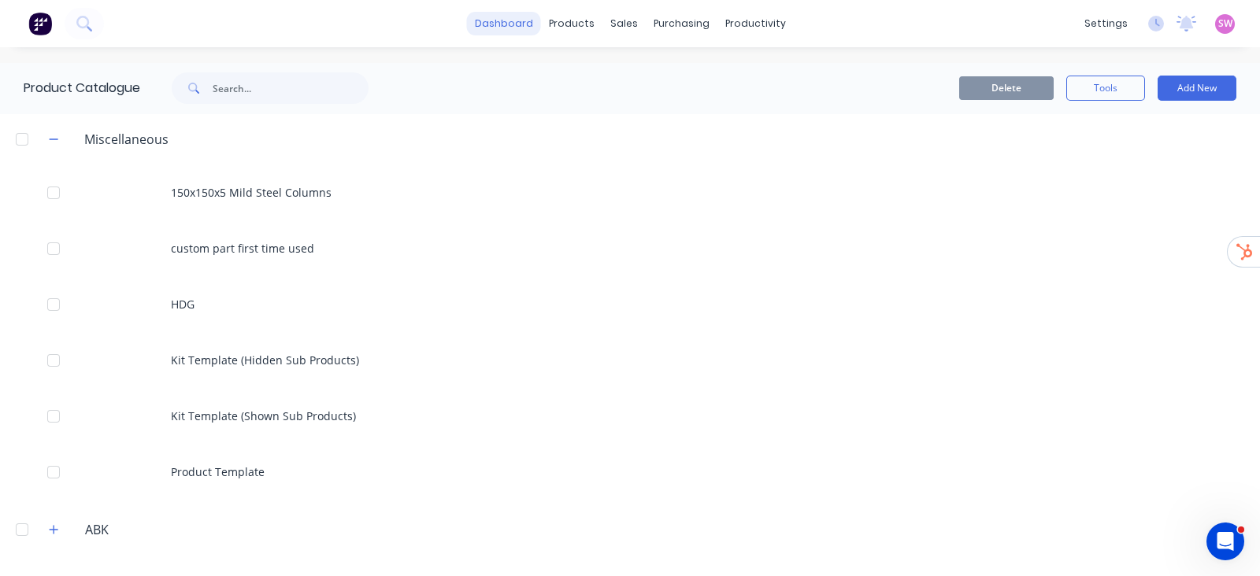
click at [509, 24] on link "dashboard" at bounding box center [504, 24] width 74 height 24
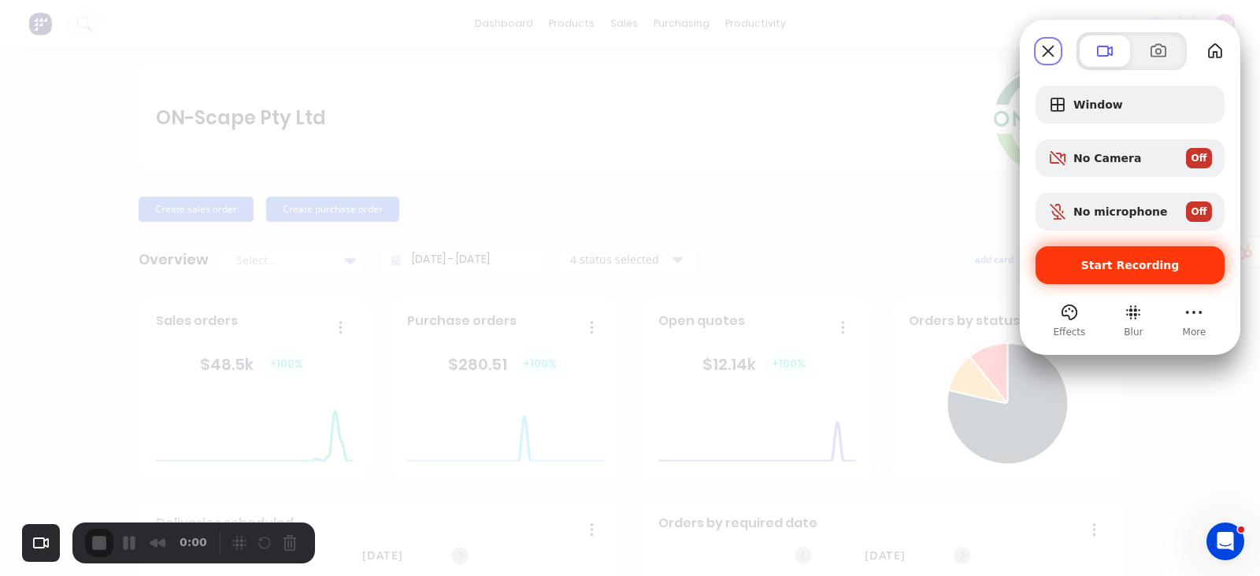
click at [1121, 254] on div "Start Recording" at bounding box center [1129, 265] width 189 height 38
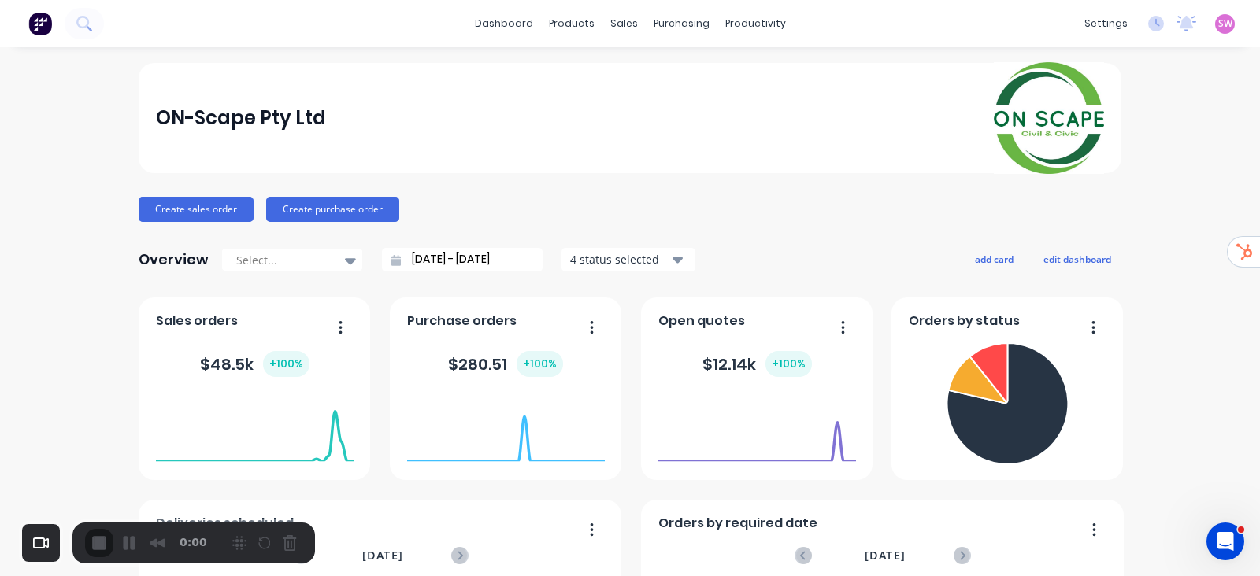
click at [1104, 199] on div "Create sales order Create purchase order" at bounding box center [630, 209] width 983 height 25
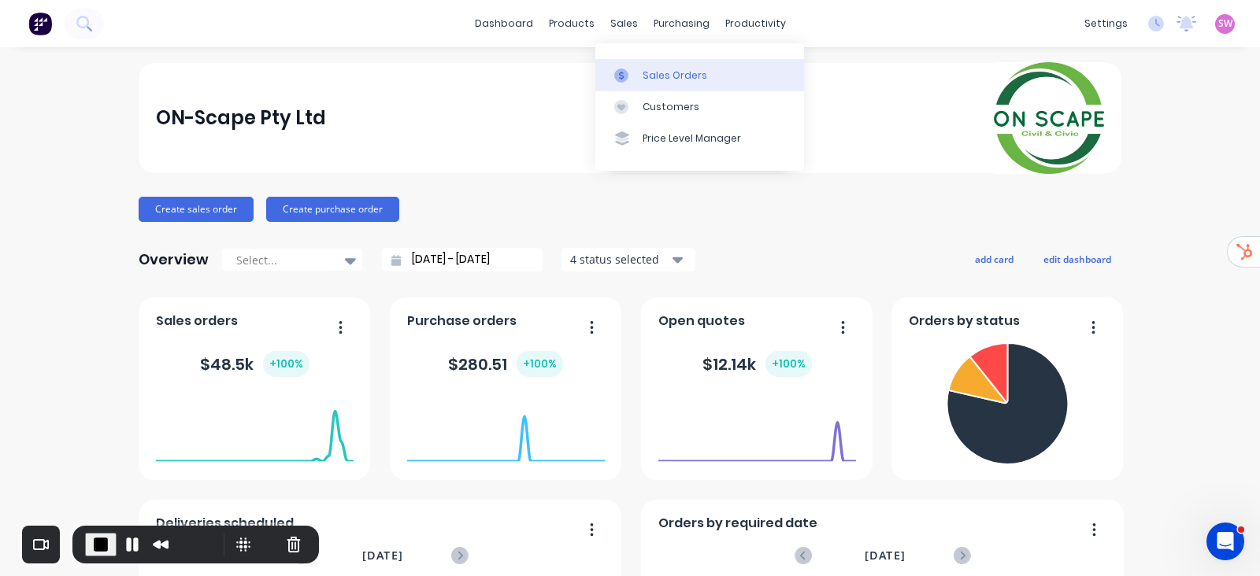
click at [644, 61] on link "Sales Orders" at bounding box center [699, 74] width 209 height 31
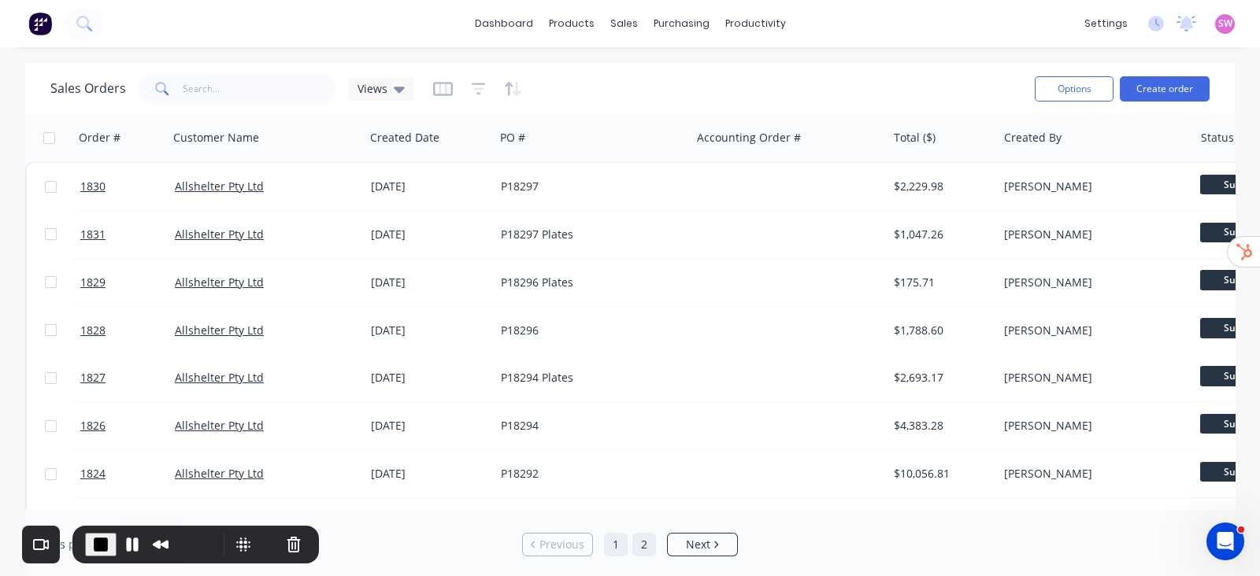
click at [642, 536] on link "2" at bounding box center [644, 545] width 24 height 24
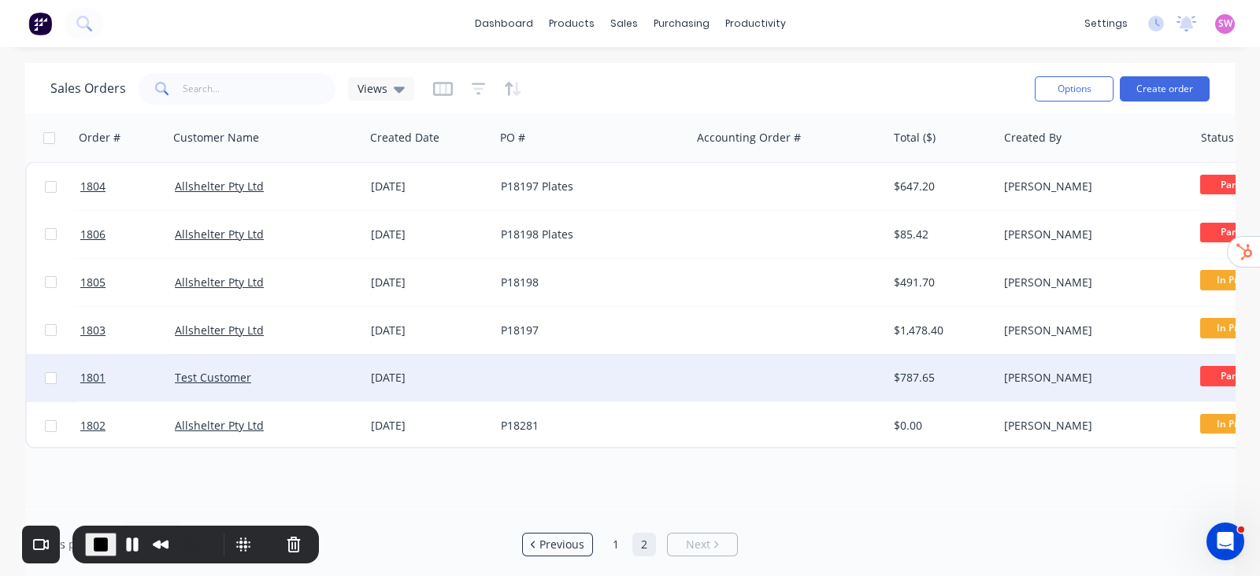
click at [231, 368] on div "Test Customer" at bounding box center [267, 377] width 196 height 47
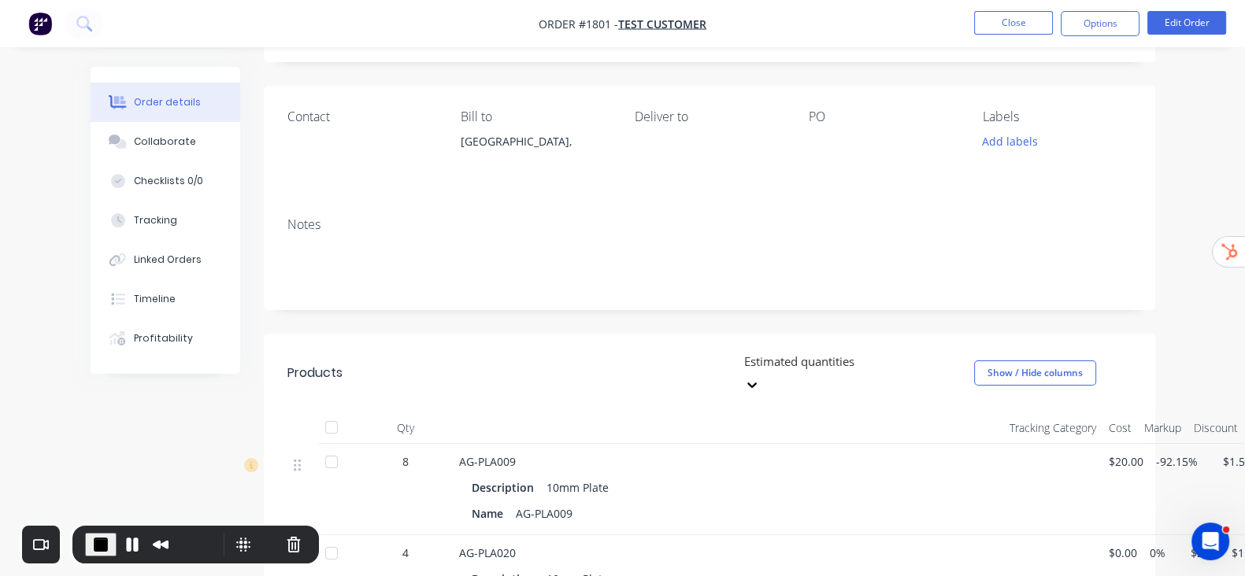
scroll to position [196, 0]
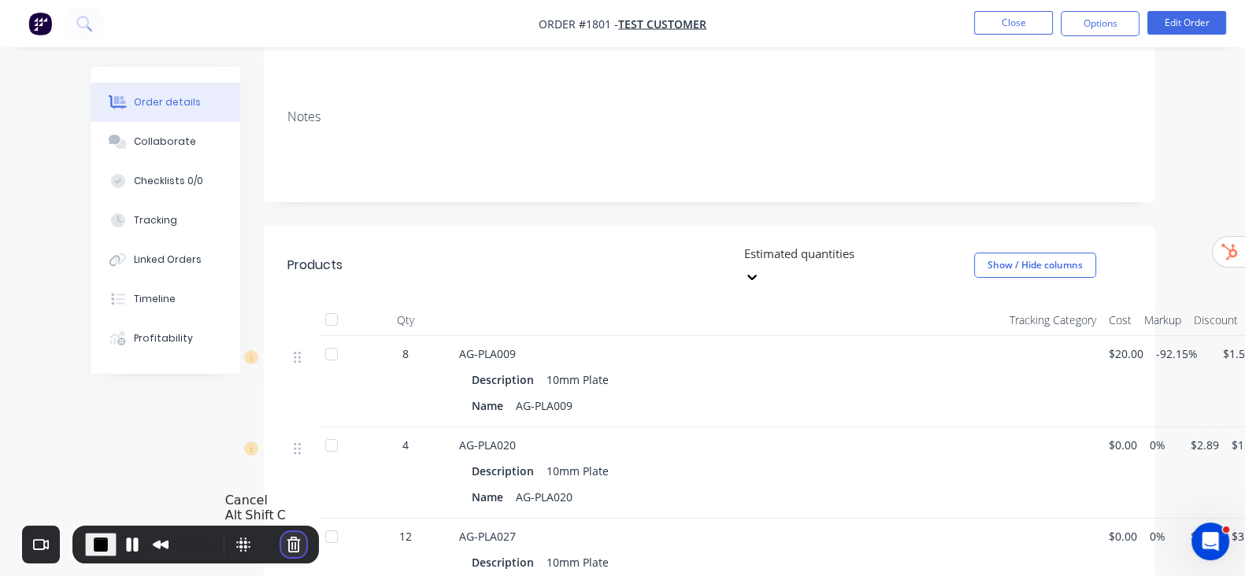
click at [291, 545] on button "Cancel Recording" at bounding box center [293, 544] width 25 height 25
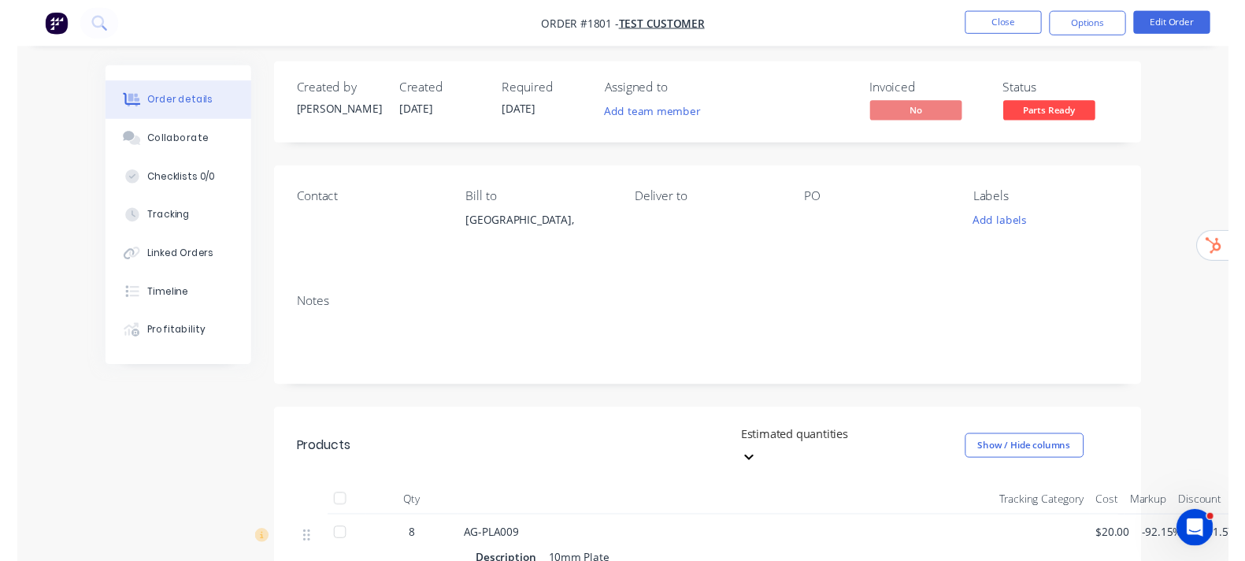
scroll to position [0, 0]
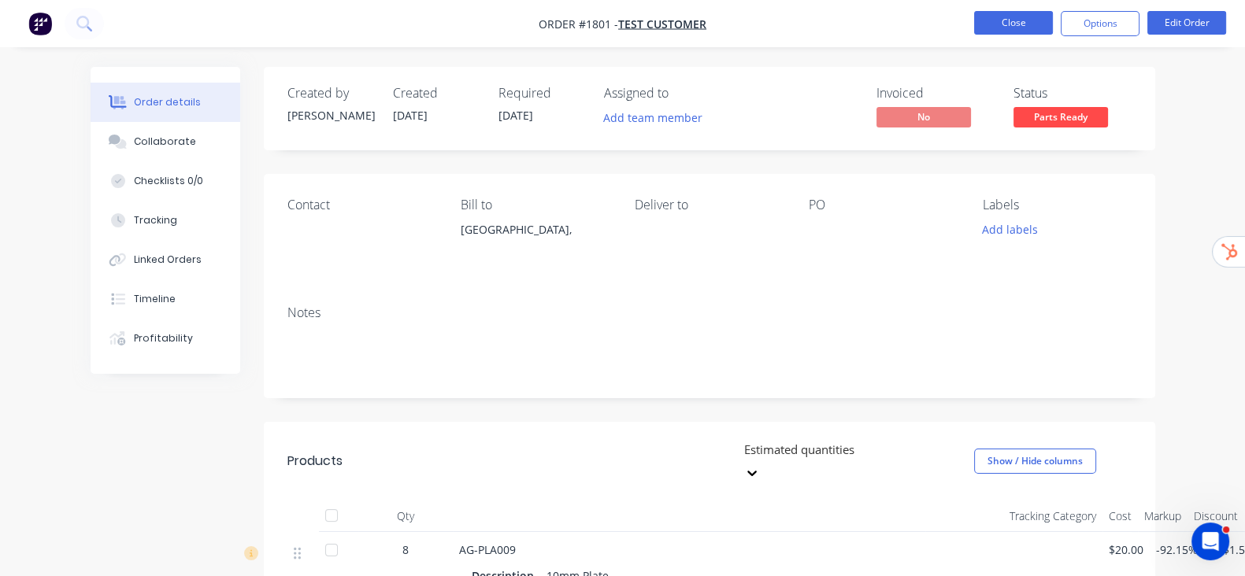
click at [1043, 31] on button "Close" at bounding box center [1013, 23] width 79 height 24
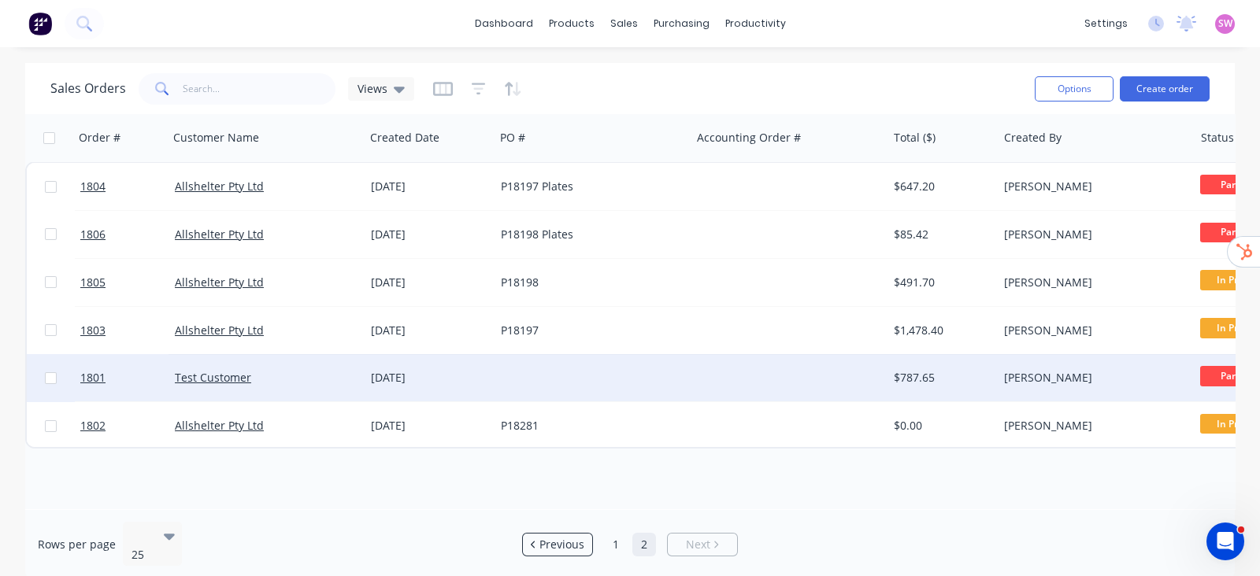
click at [315, 372] on div "Test Customer" at bounding box center [262, 378] width 175 height 16
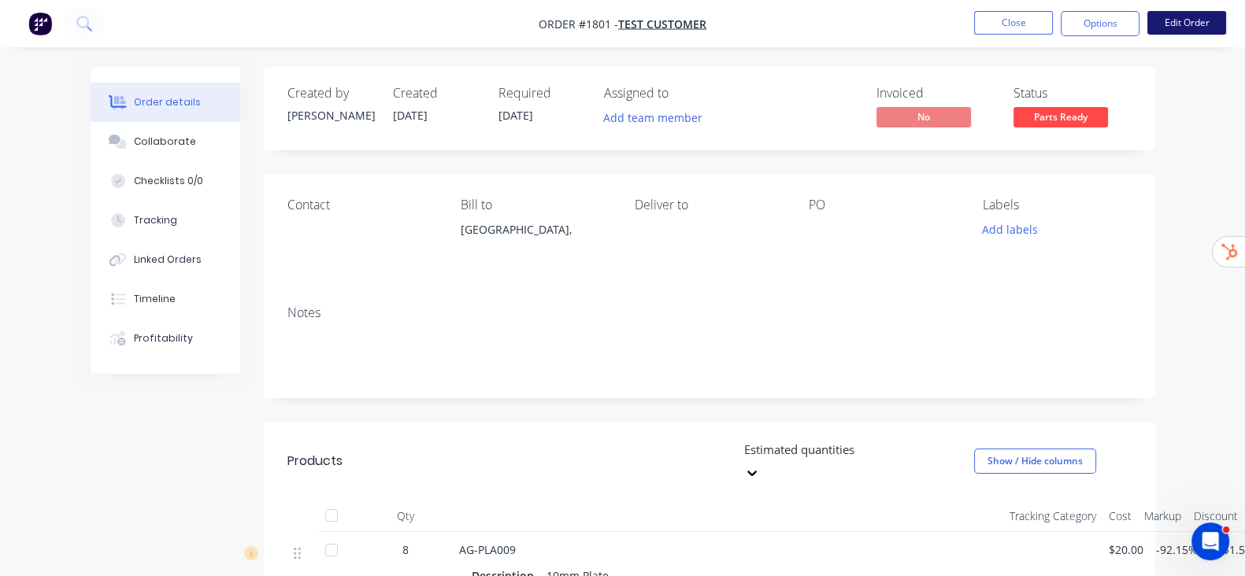
click at [1170, 17] on button "Edit Order" at bounding box center [1186, 23] width 79 height 24
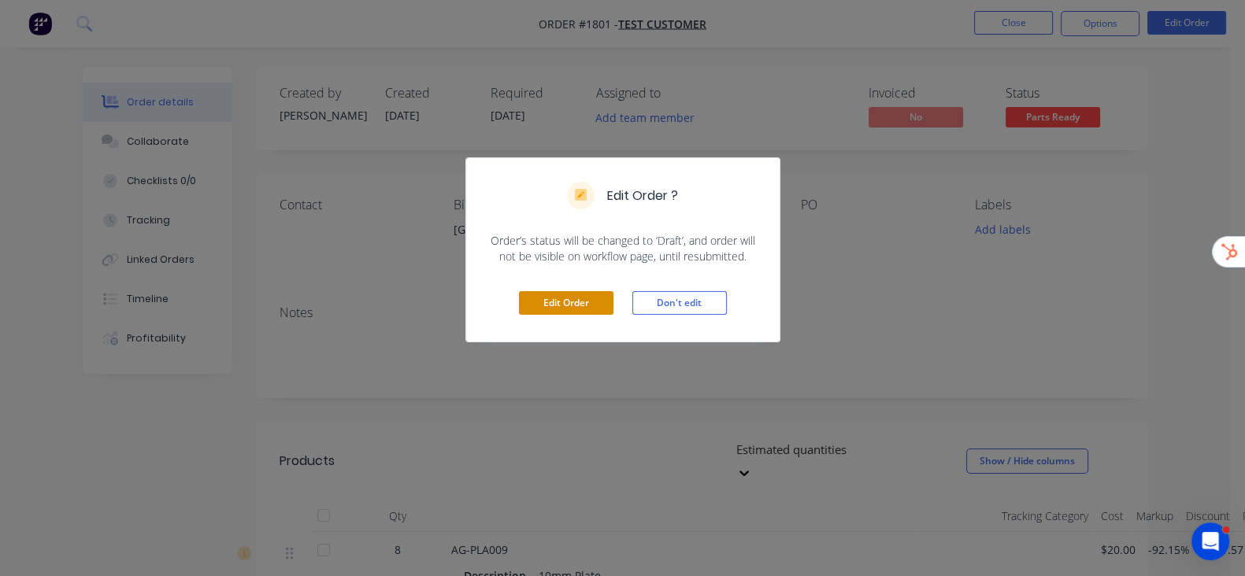
click at [554, 300] on button "Edit Order" at bounding box center [566, 303] width 94 height 24
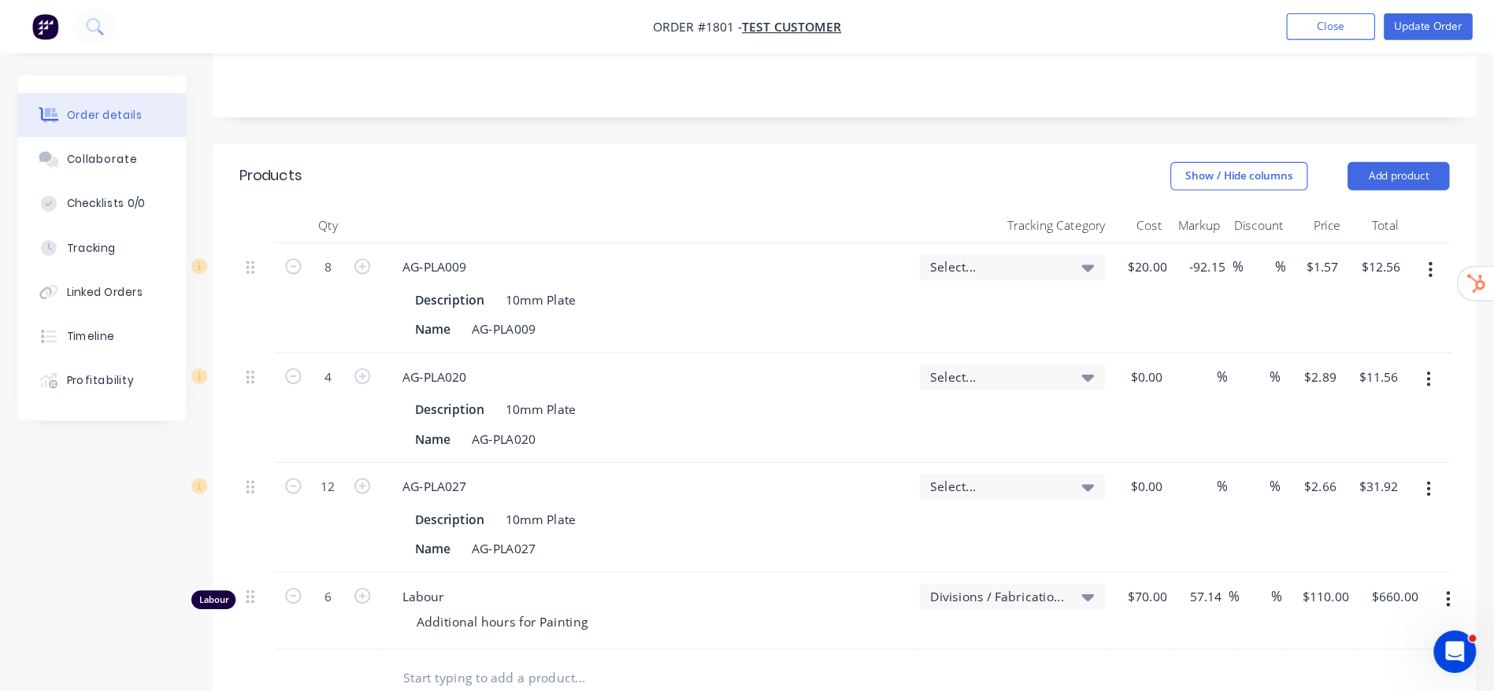
scroll to position [295, 0]
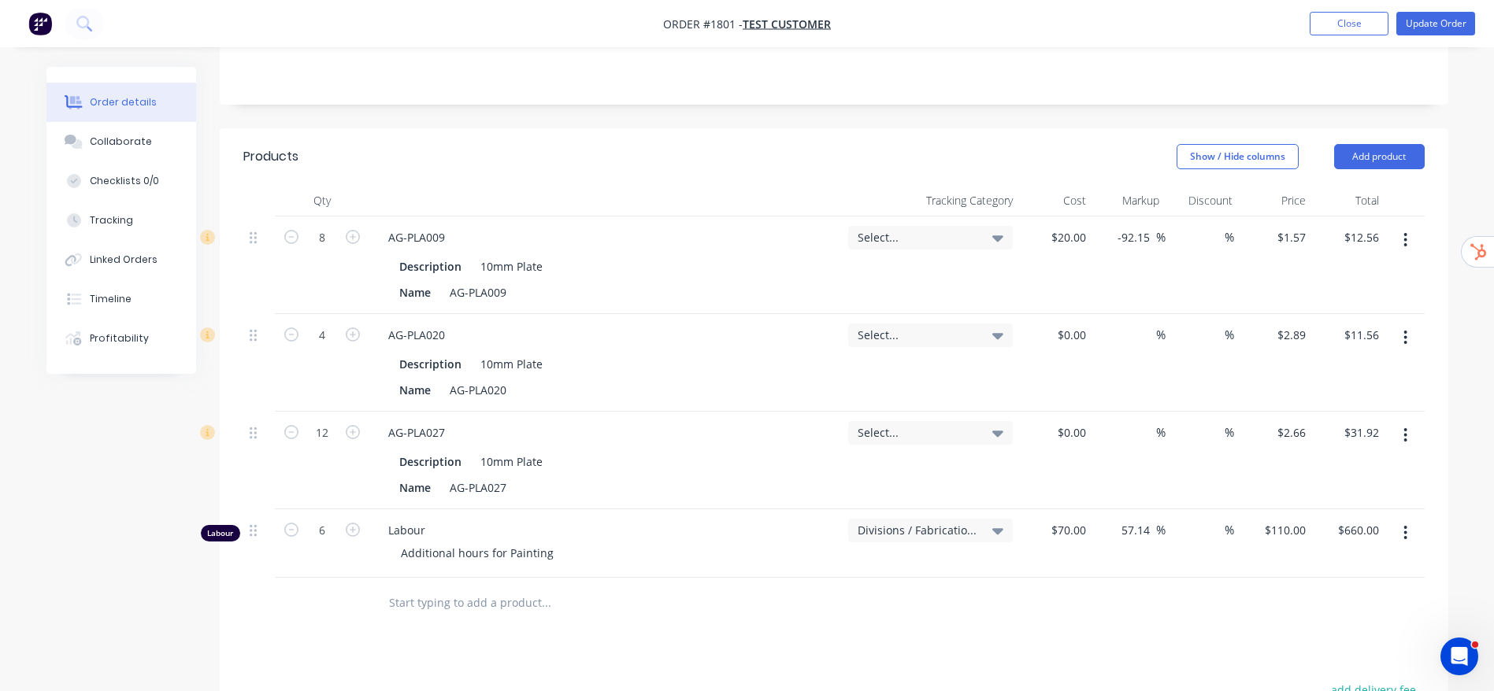
click at [1259, 231] on button "button" at bounding box center [1405, 240] width 37 height 28
click at [1259, 375] on div "Delete" at bounding box center [1349, 376] width 121 height 23
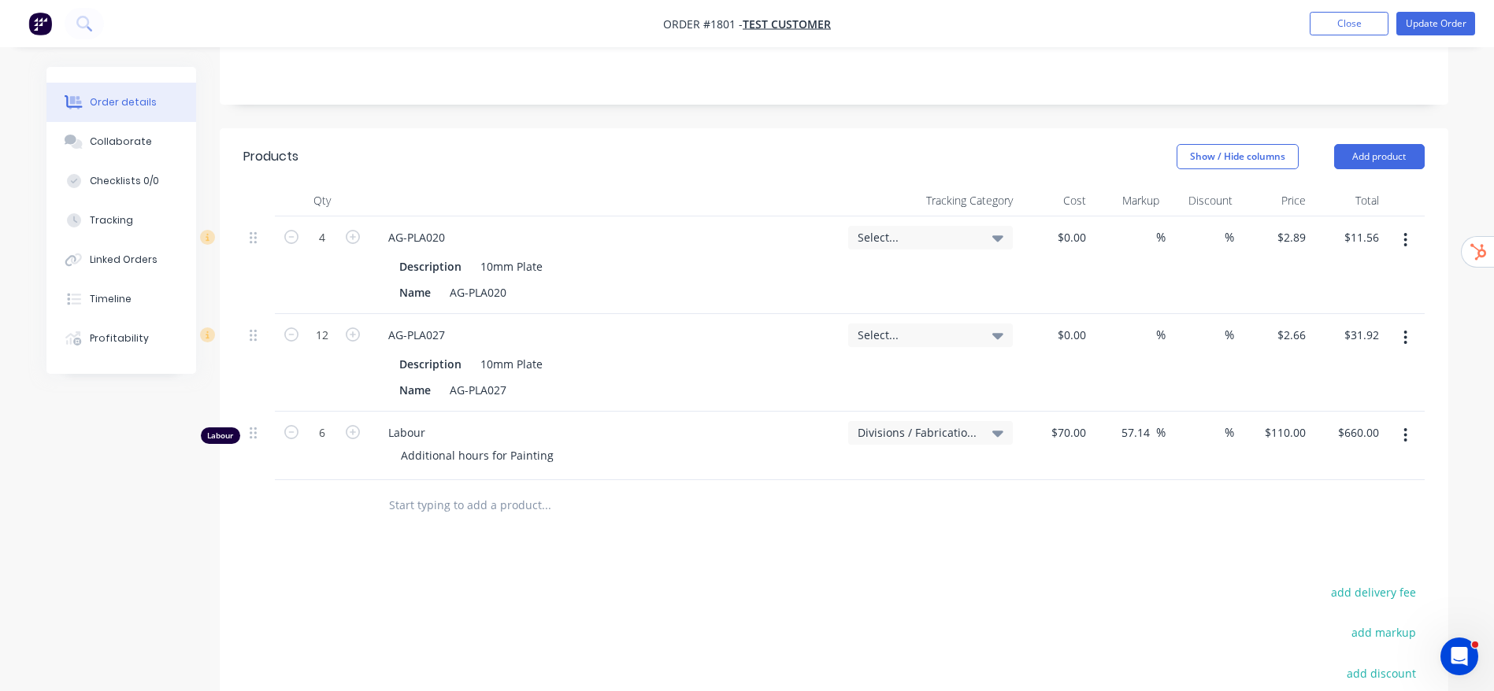
click at [1259, 228] on button "button" at bounding box center [1405, 240] width 37 height 28
click at [1259, 371] on div "Delete" at bounding box center [1349, 376] width 121 height 23
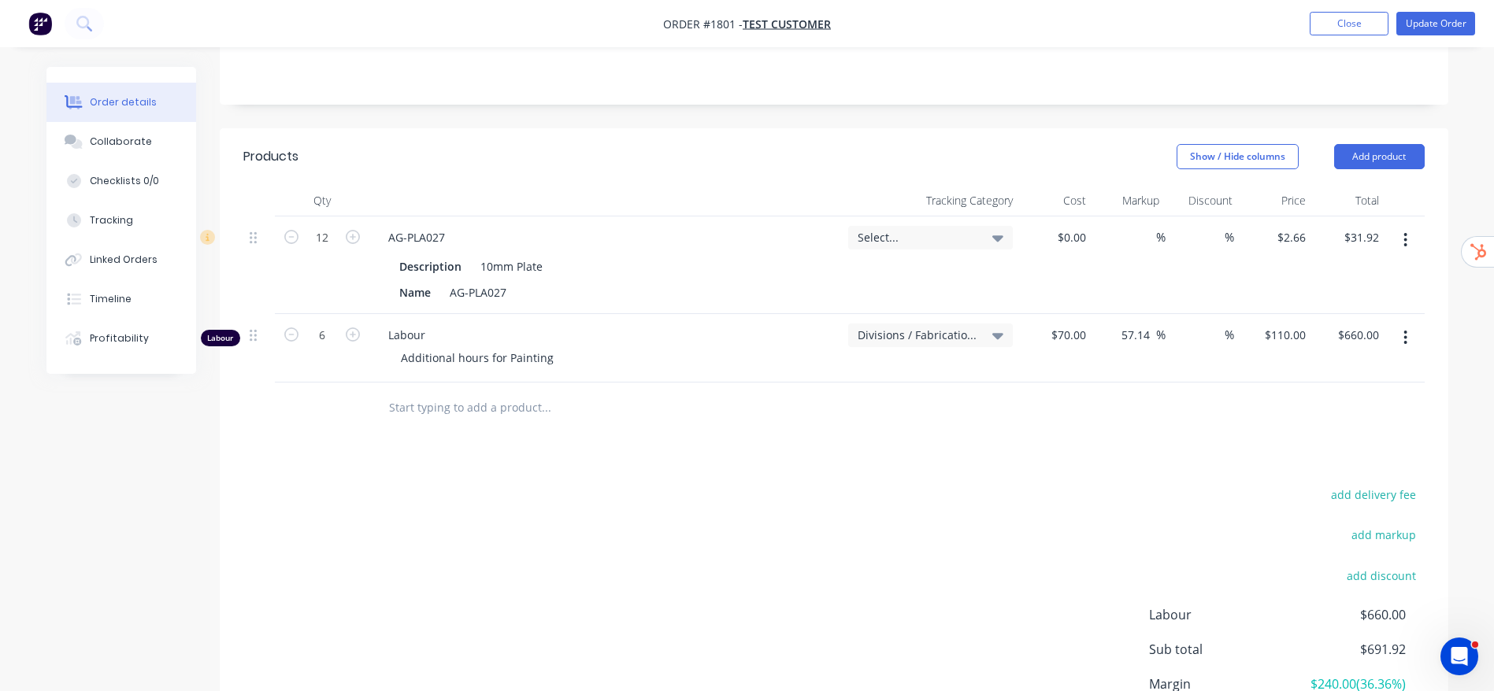
click at [1259, 239] on icon "button" at bounding box center [1405, 240] width 3 height 14
click at [1259, 376] on div "Delete" at bounding box center [1349, 376] width 121 height 23
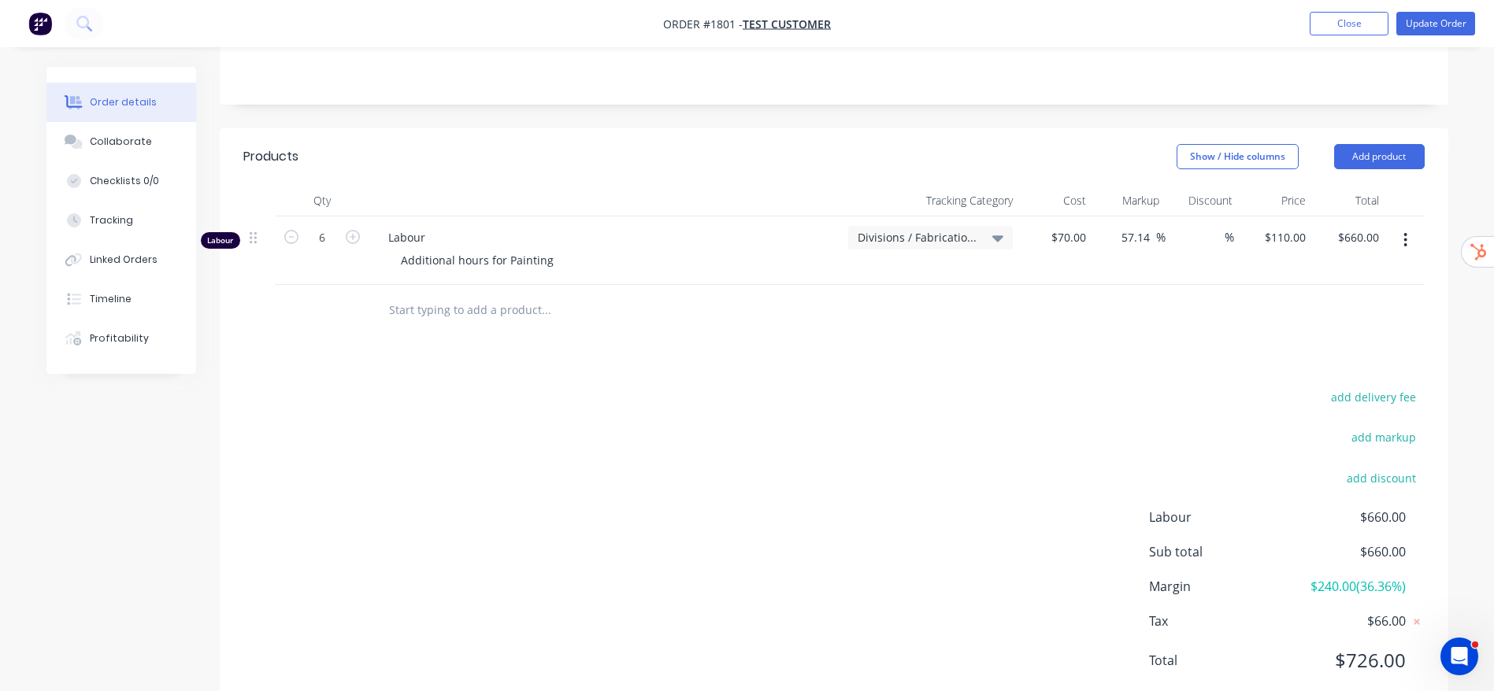
drag, startPoint x: 1401, startPoint y: 235, endPoint x: 1397, endPoint y: 254, distance: 18.5
click at [1259, 235] on button "button" at bounding box center [1405, 240] width 37 height 28
click at [1259, 370] on div "Delete" at bounding box center [1349, 376] width 121 height 23
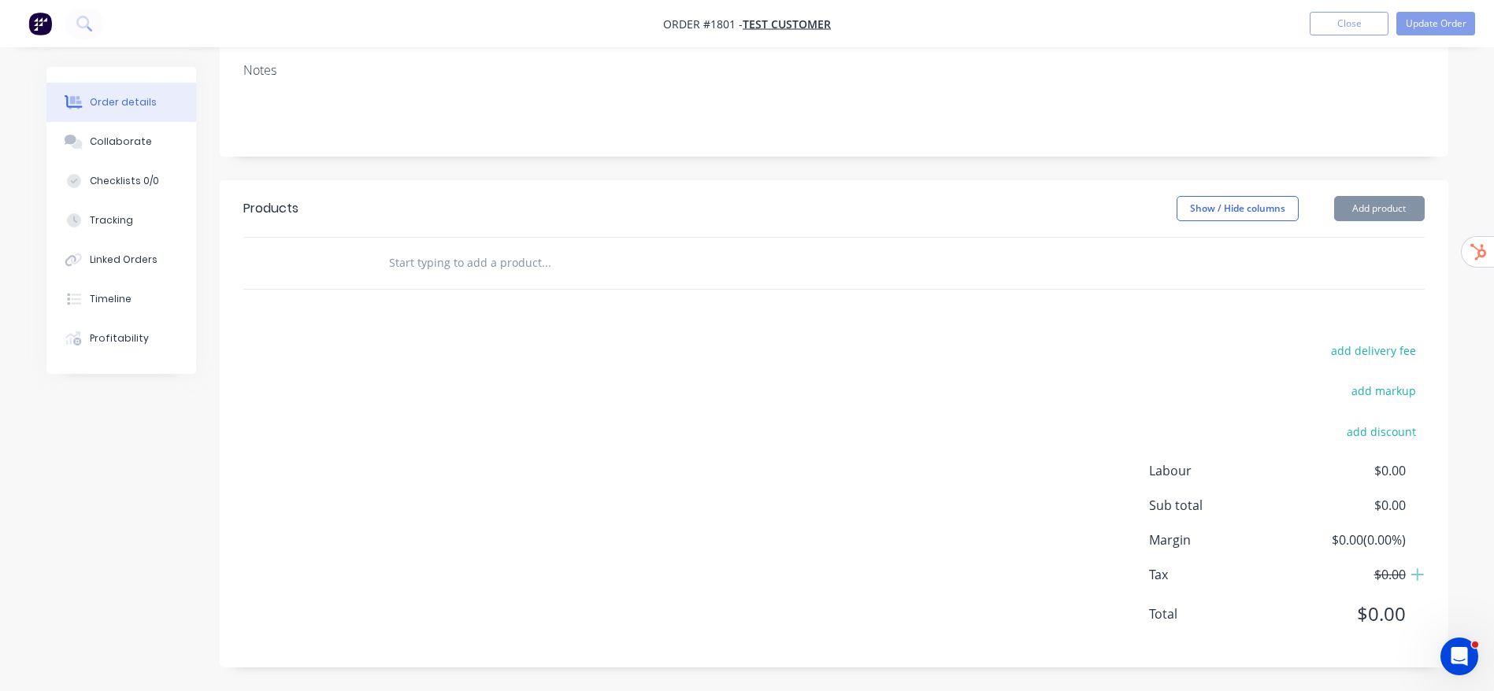
click at [980, 400] on div "add delivery fee add markup add discount Labour $0.00 Sub total $0.00 Margin $0…" at bounding box center [833, 492] width 1181 height 304
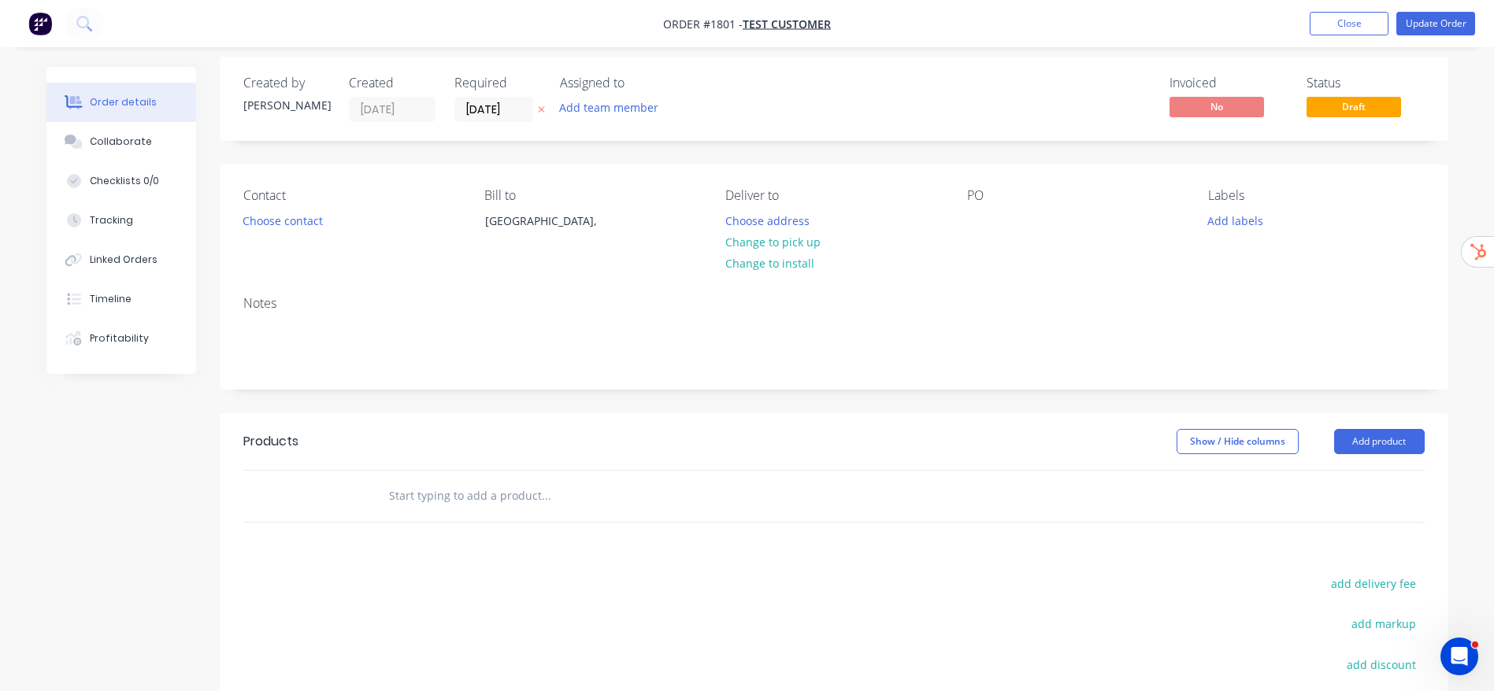
scroll to position [0, 0]
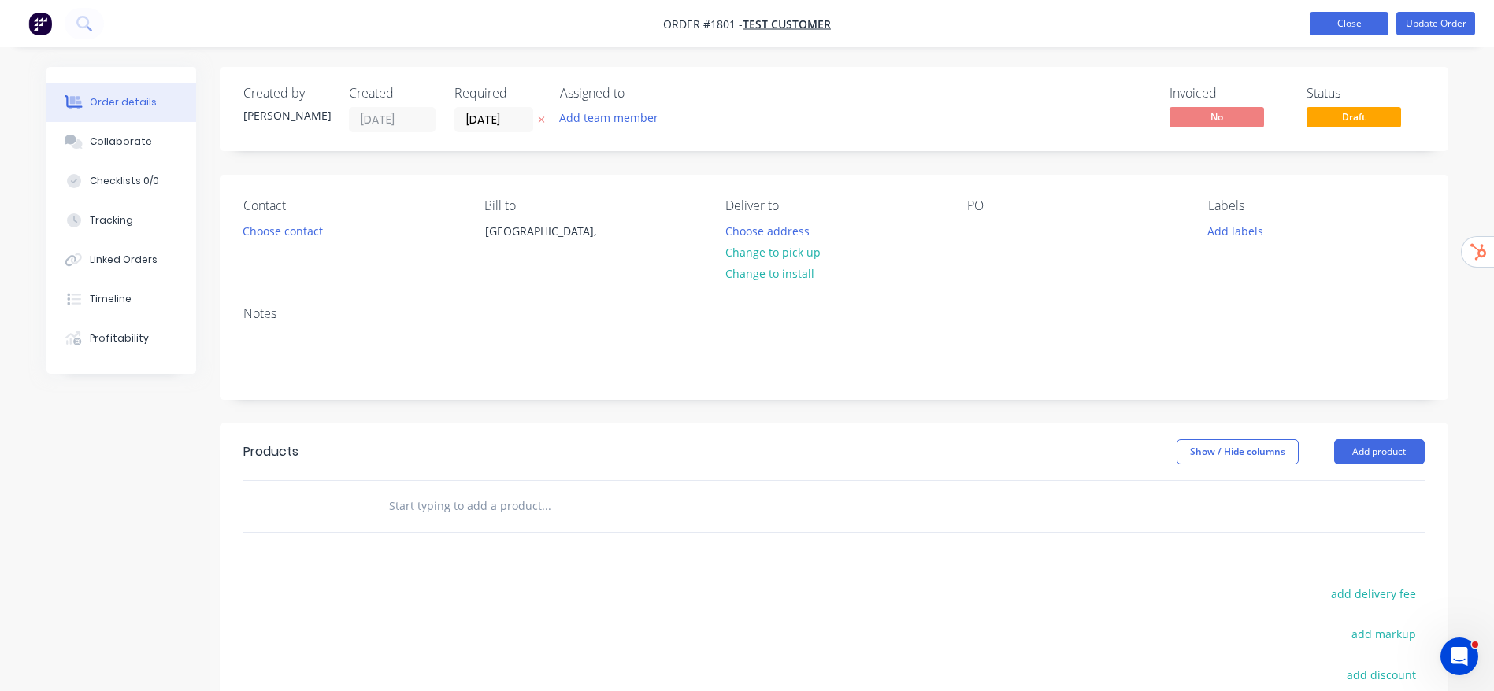
click at [1259, 21] on button "Close" at bounding box center [1348, 24] width 79 height 24
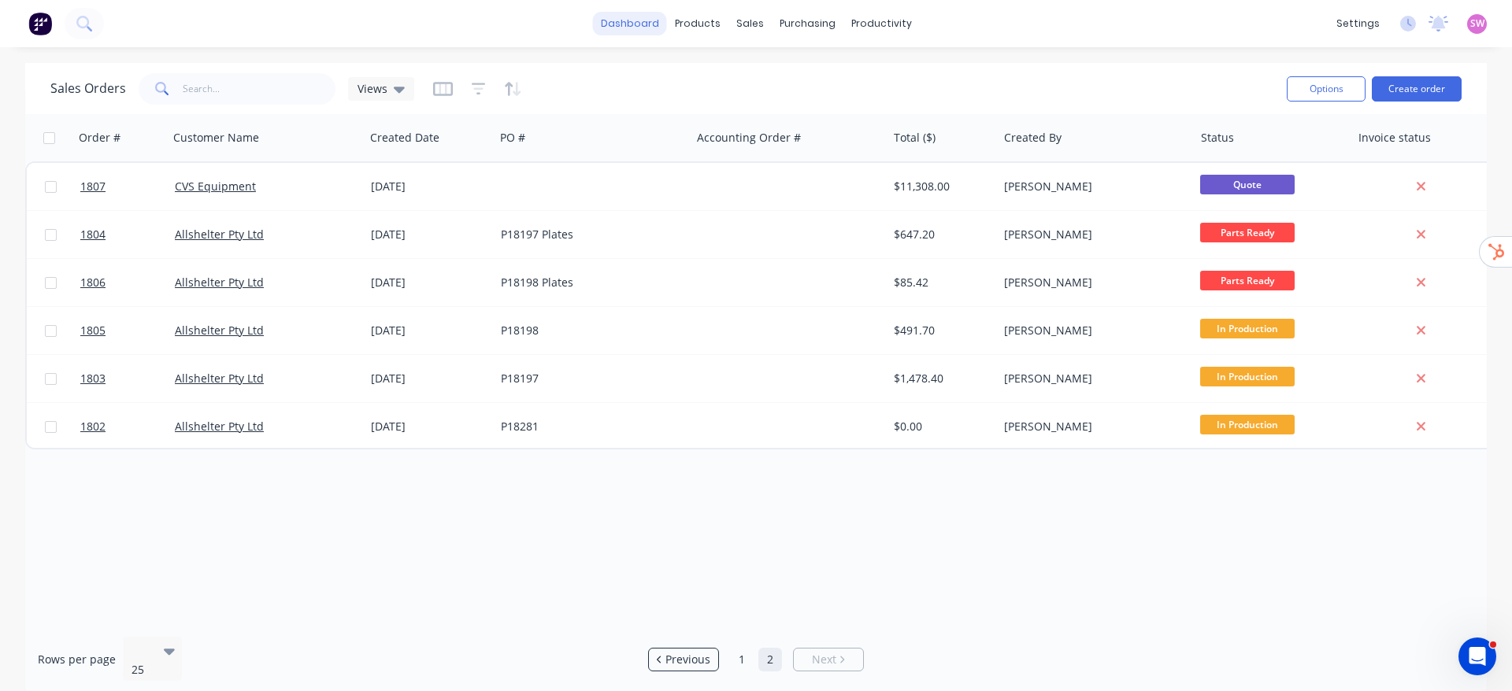
click at [622, 31] on link "dashboard" at bounding box center [630, 24] width 74 height 24
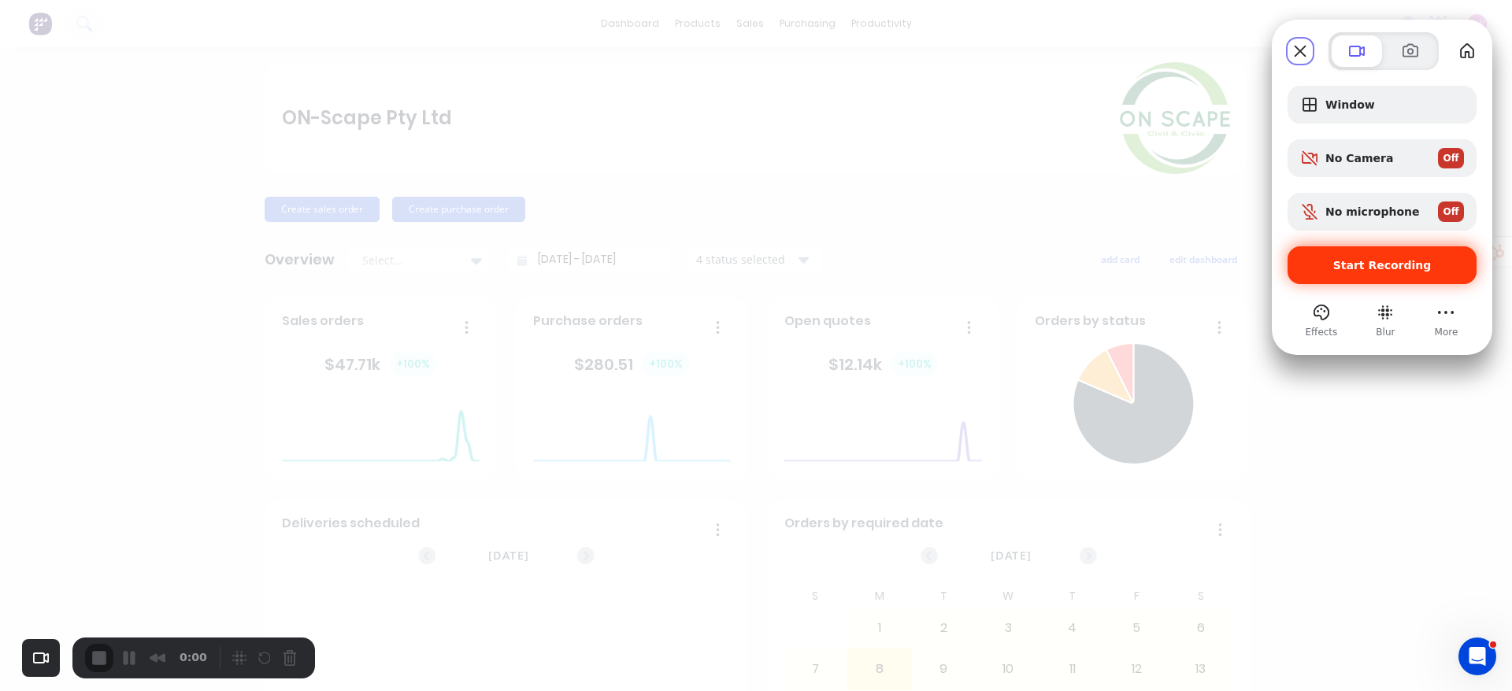
click at [1259, 270] on span "Start Recording" at bounding box center [1382, 265] width 98 height 13
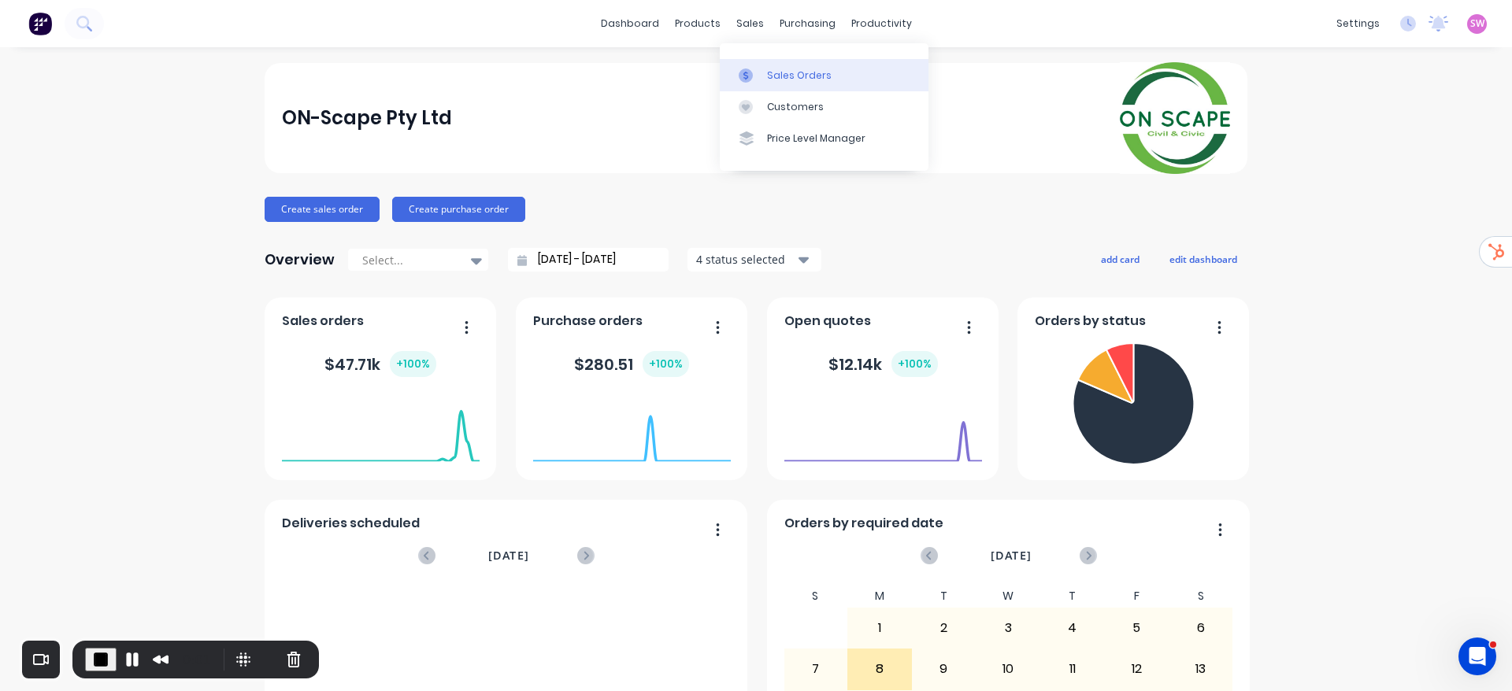
click at [804, 70] on div "Sales Orders" at bounding box center [799, 76] width 65 height 14
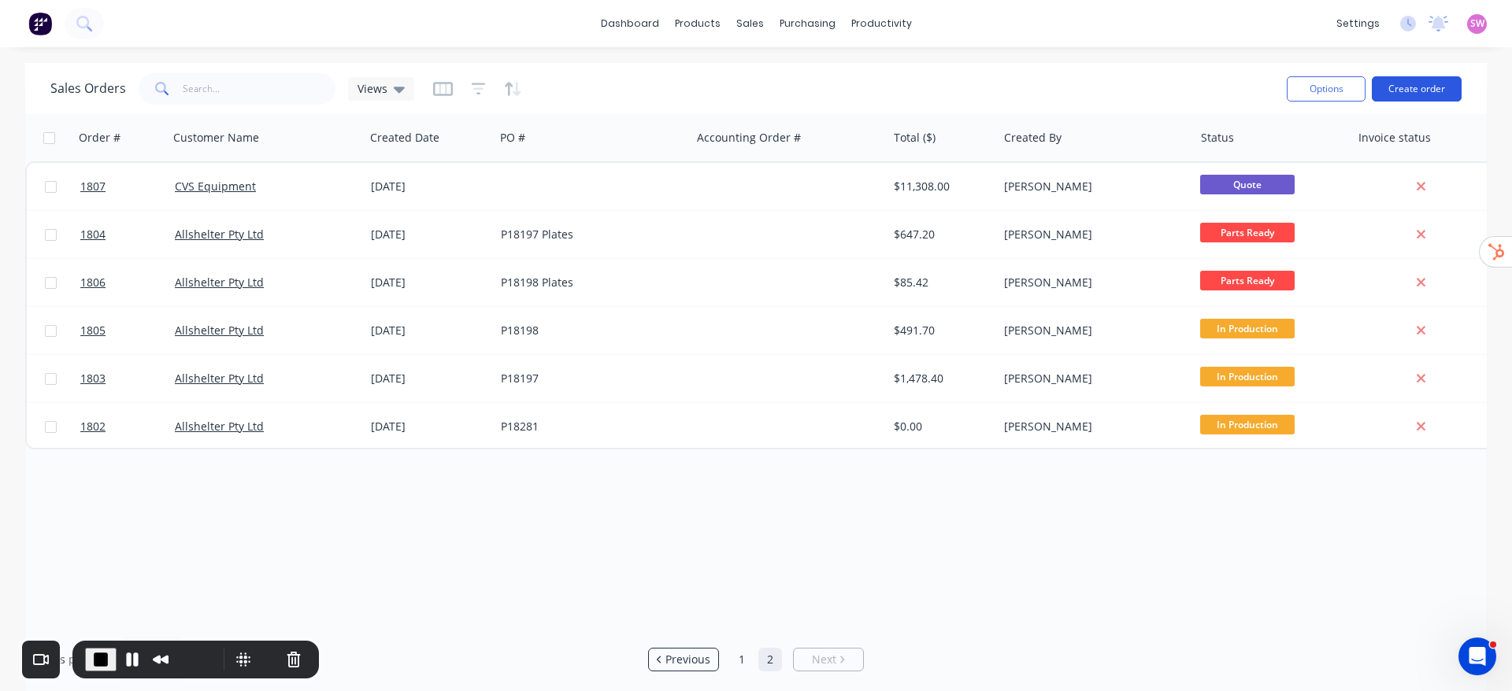
click at [1259, 90] on button "Create order" at bounding box center [1417, 88] width 90 height 25
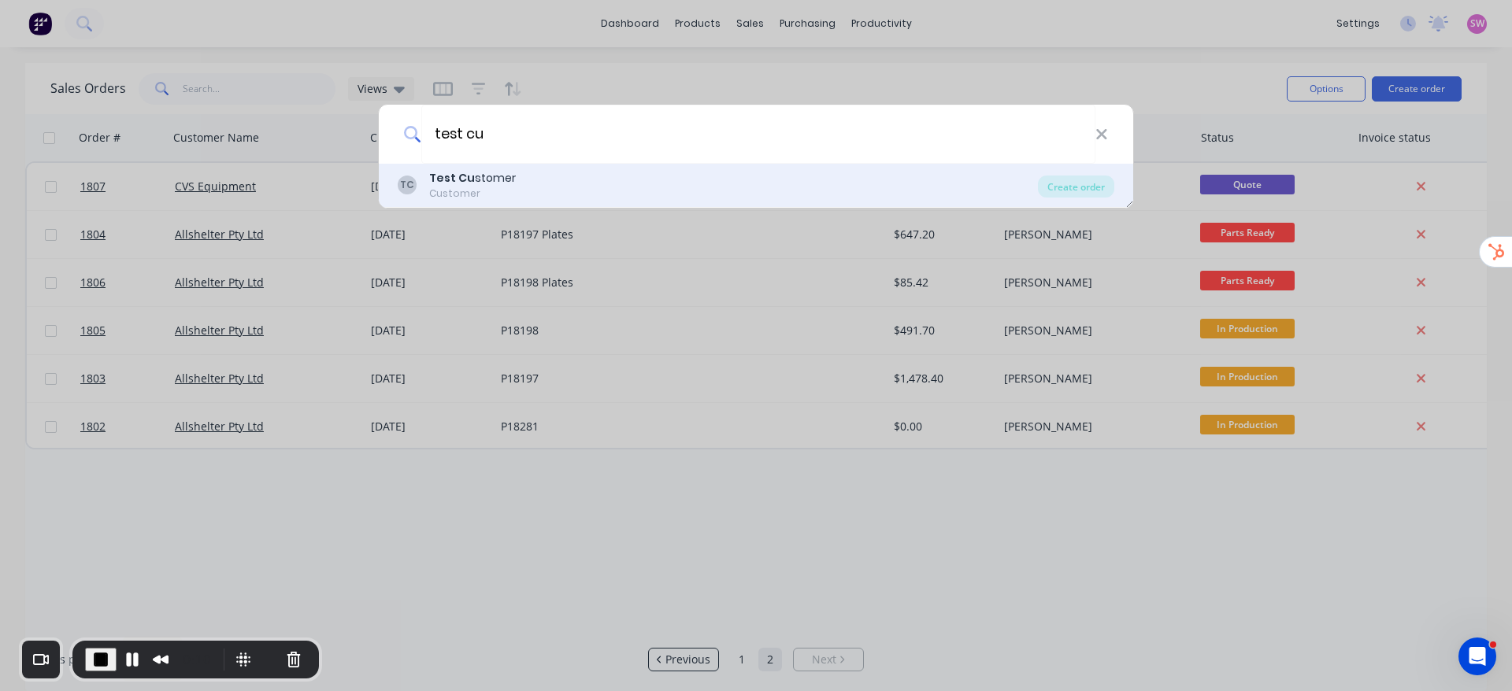
type input "test cu"
click at [498, 176] on div "Test Cu stomer" at bounding box center [472, 178] width 87 height 17
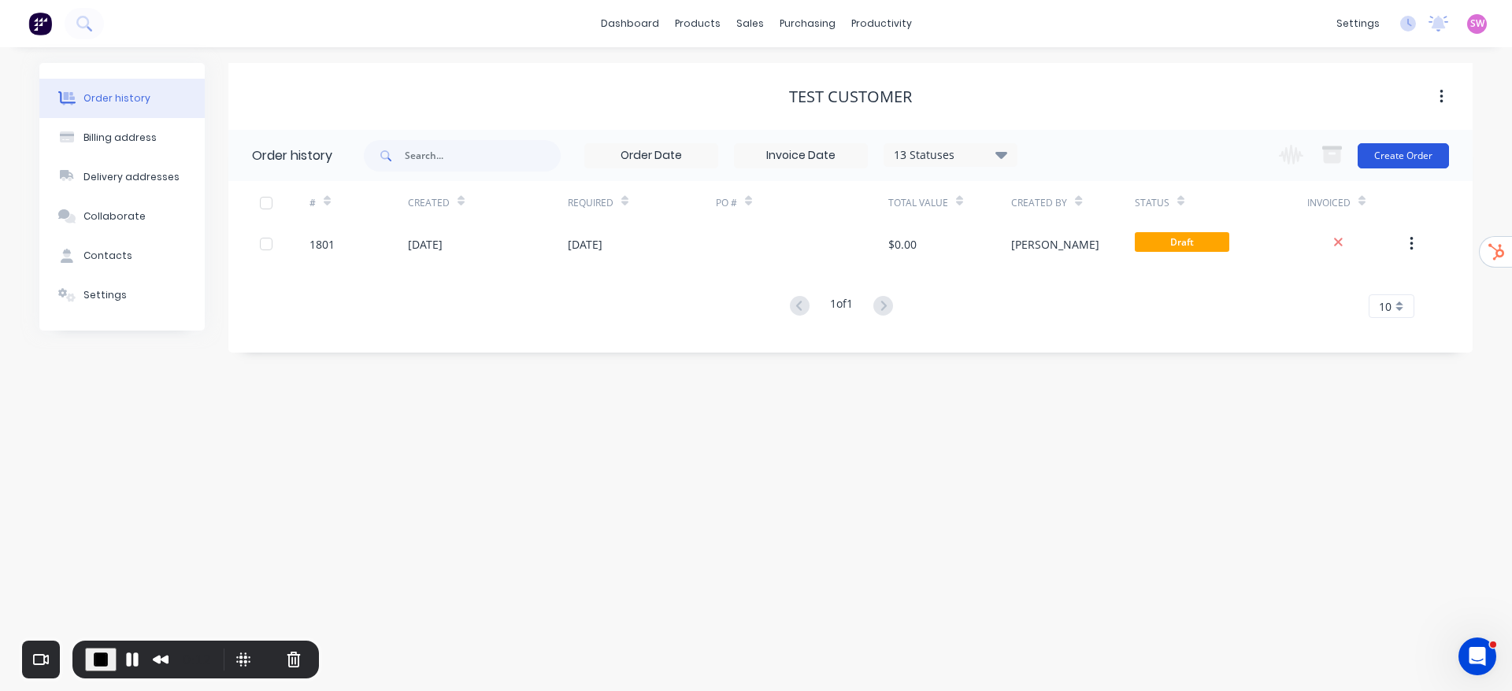
click at [1259, 156] on button "Create Order" at bounding box center [1402, 155] width 91 height 25
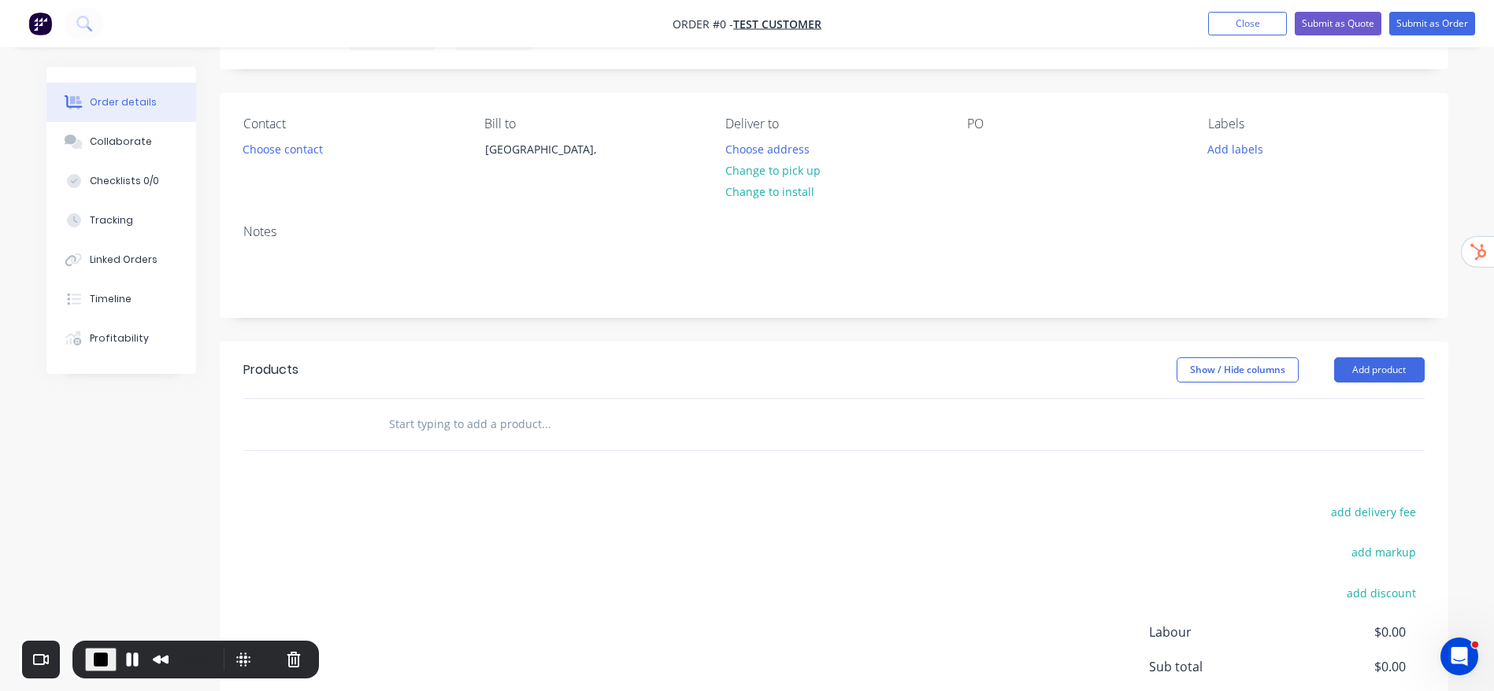
scroll to position [118, 0]
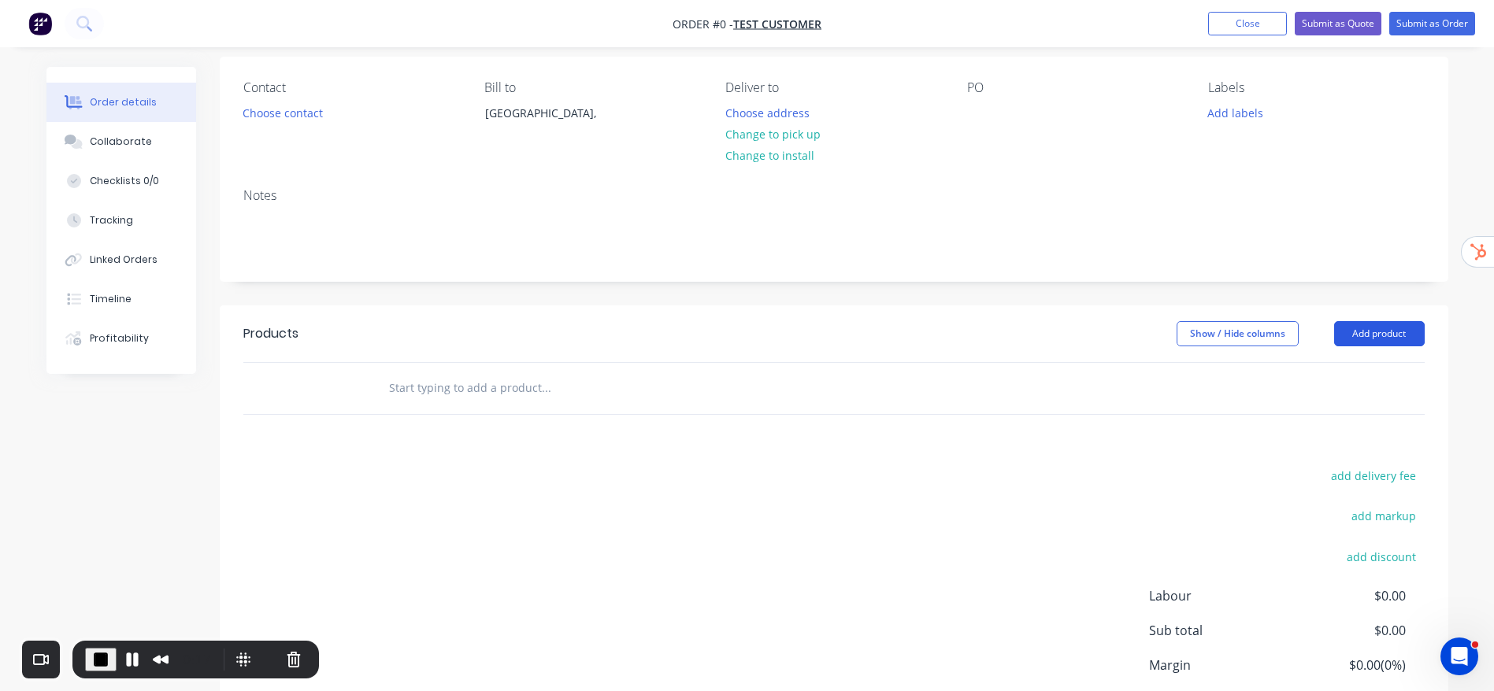
click at [1259, 329] on button "Add product" at bounding box center [1379, 333] width 91 height 25
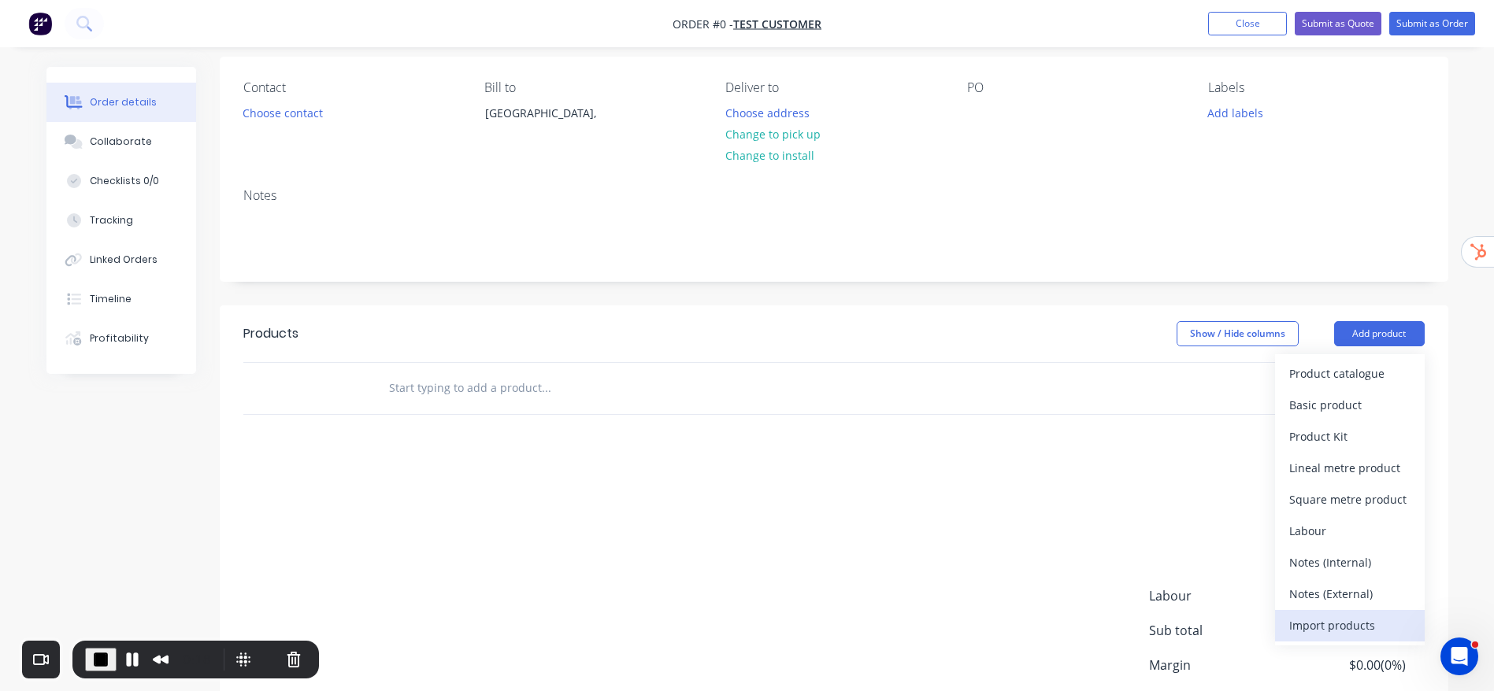
click at [1259, 619] on div "Import products" at bounding box center [1349, 625] width 121 height 23
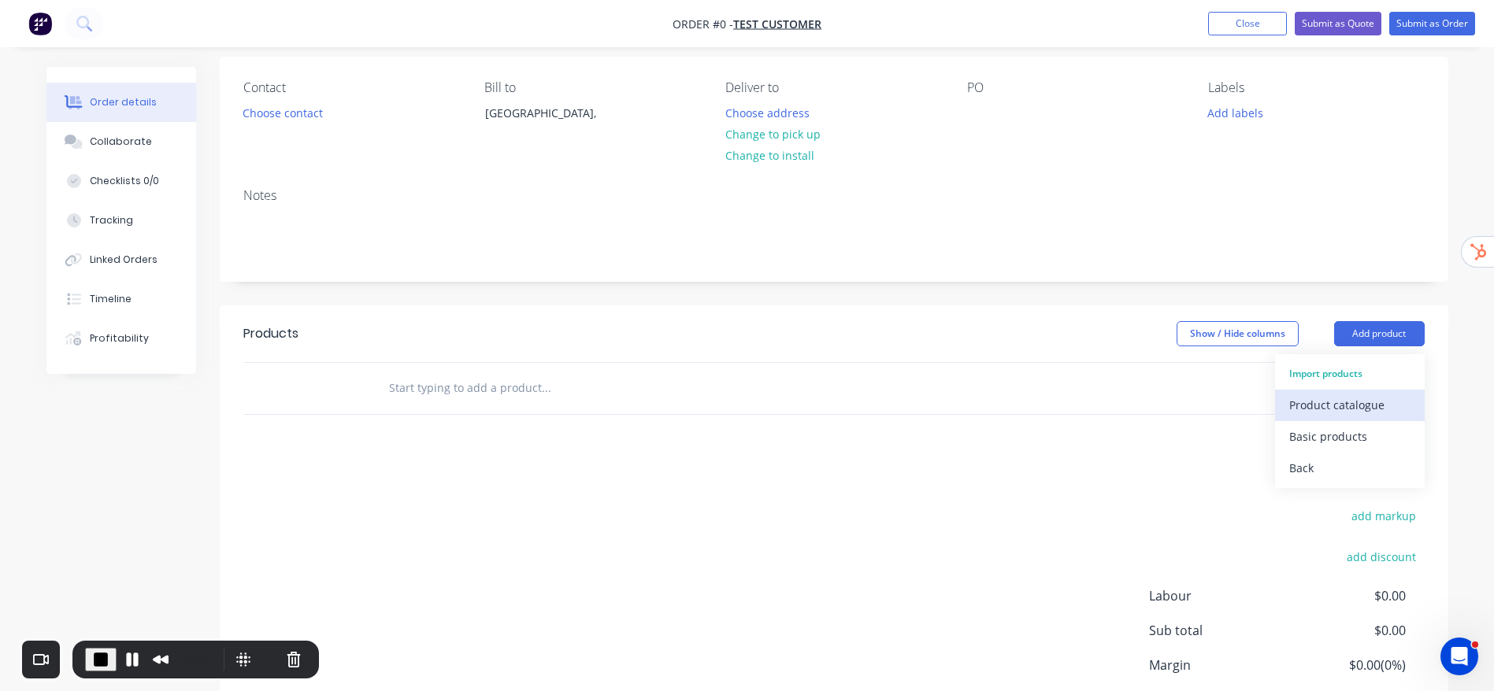
click at [1259, 404] on div "Product catalogue" at bounding box center [1349, 405] width 121 height 23
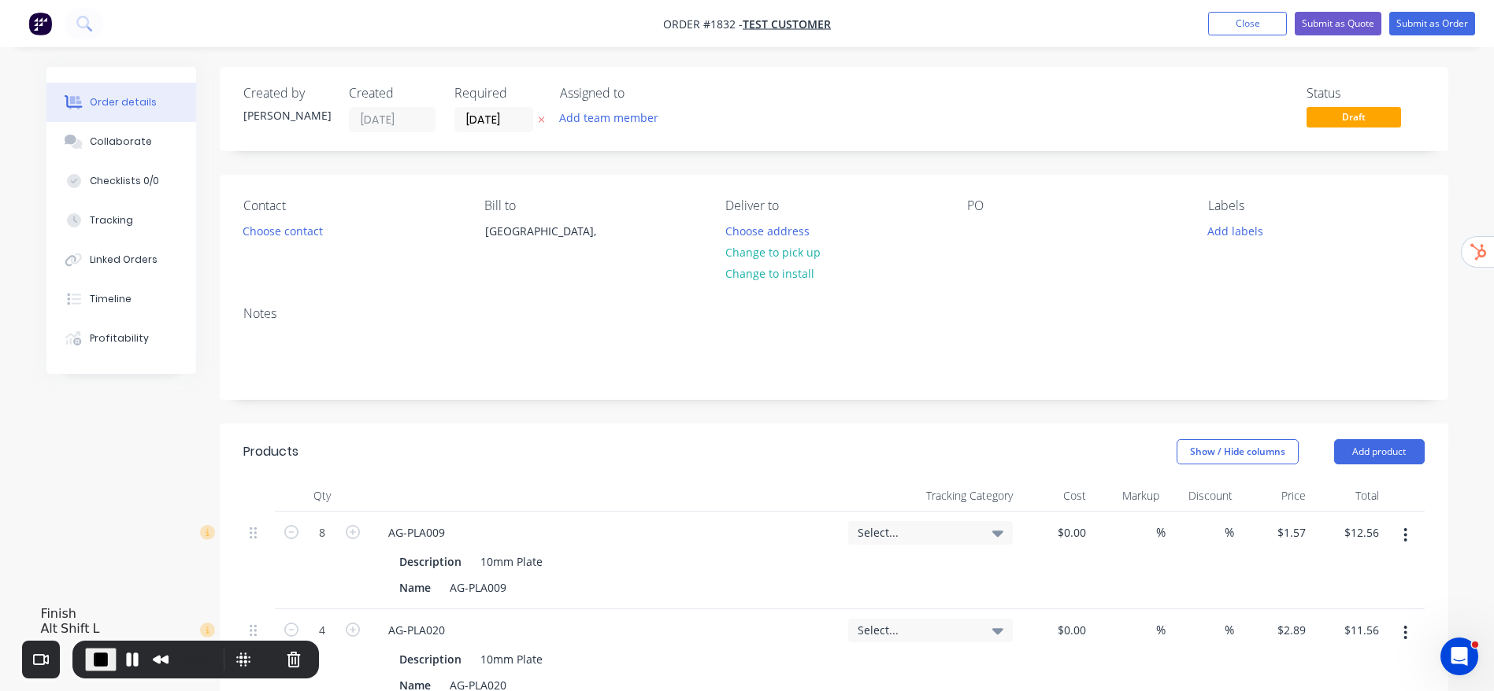
click at [89, 654] on button "End Recording" at bounding box center [100, 660] width 31 height 24
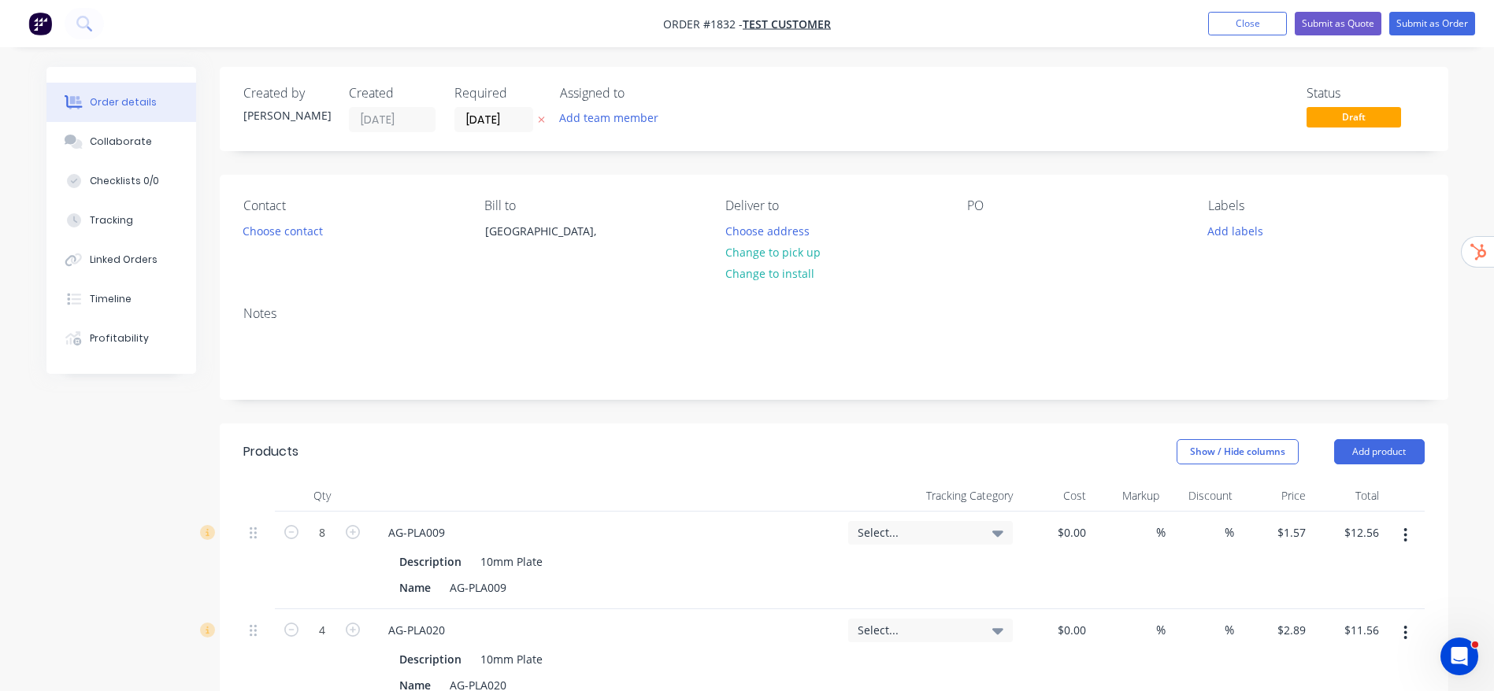
click at [144, 104] on div "Order details" at bounding box center [123, 102] width 67 height 14
click at [1212, 26] on button "Close" at bounding box center [1247, 24] width 79 height 24
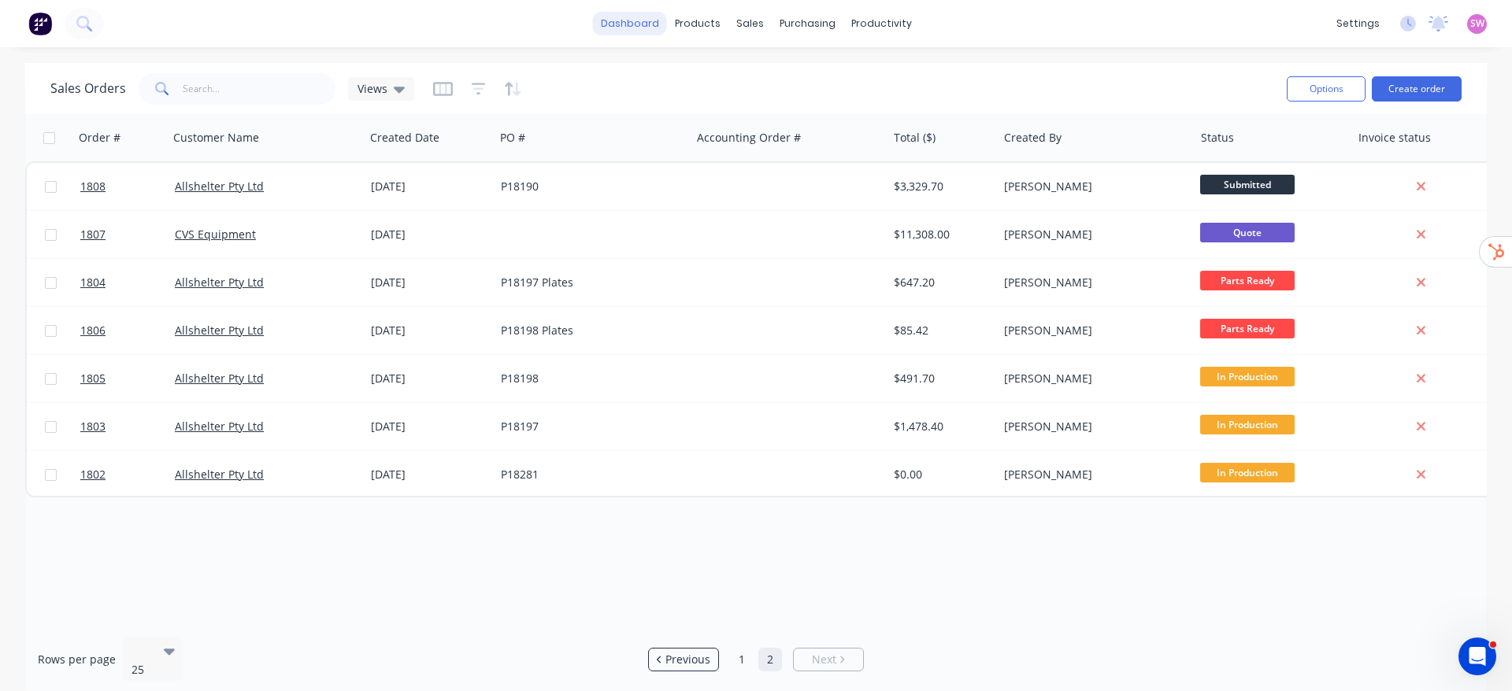
click at [644, 23] on link "dashboard" at bounding box center [630, 24] width 74 height 24
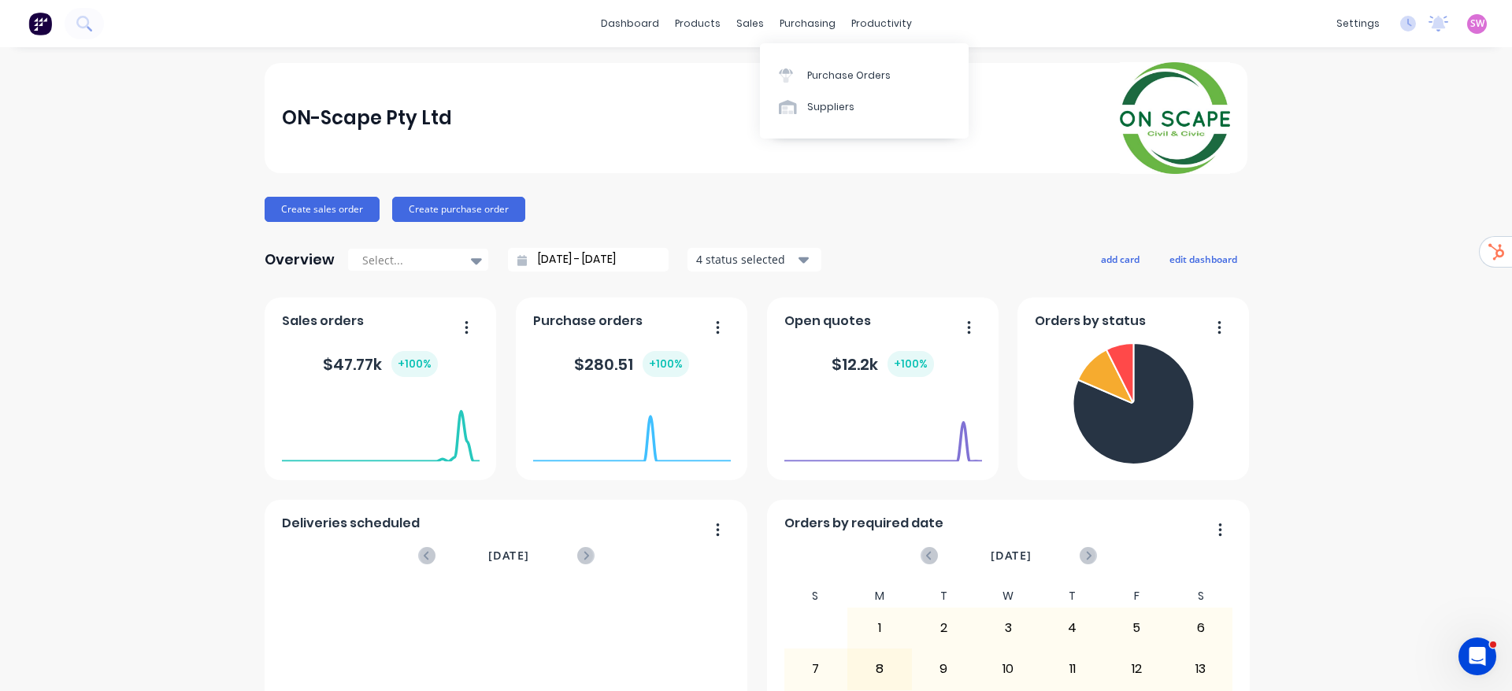
click at [817, 124] on div "Purchase Orders Suppliers" at bounding box center [864, 90] width 209 height 95
click at [828, 115] on link "Suppliers" at bounding box center [864, 106] width 209 height 31
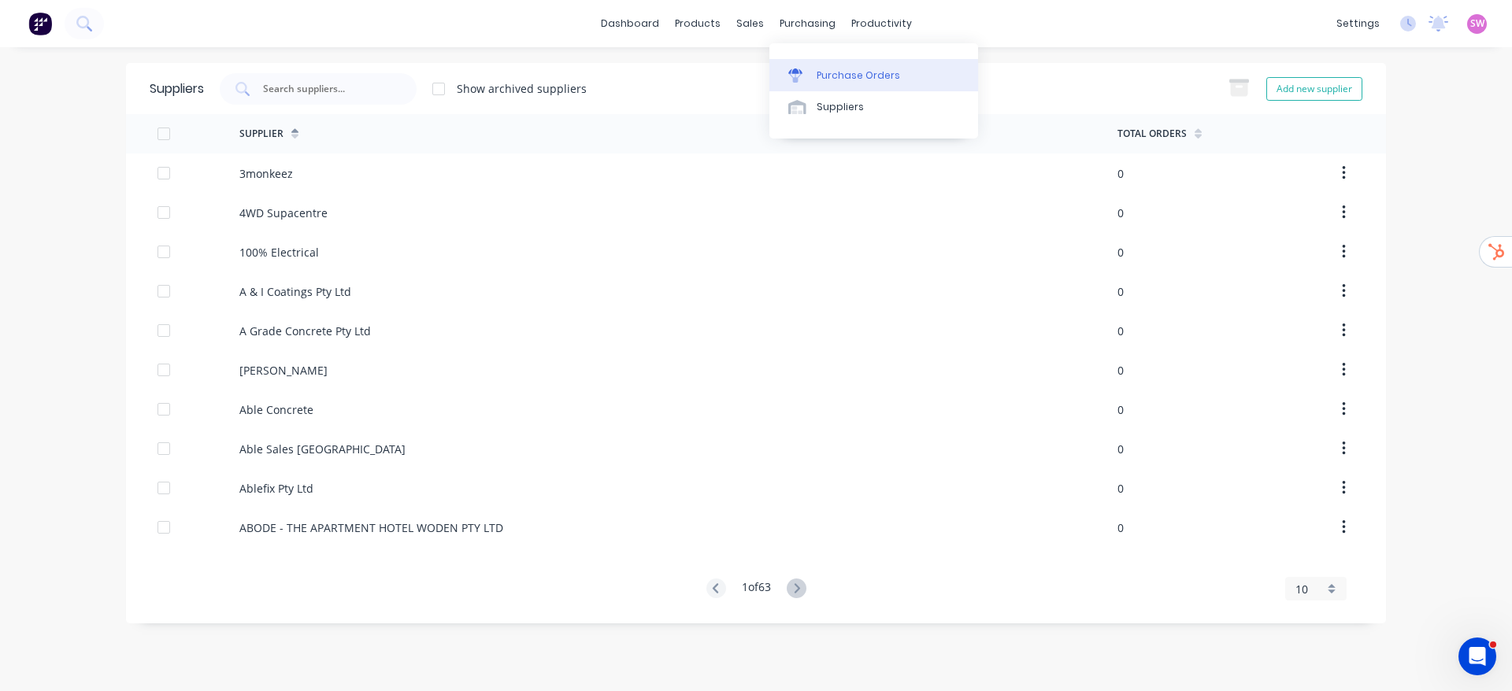
click at [836, 69] on div "Purchase Orders" at bounding box center [858, 76] width 83 height 14
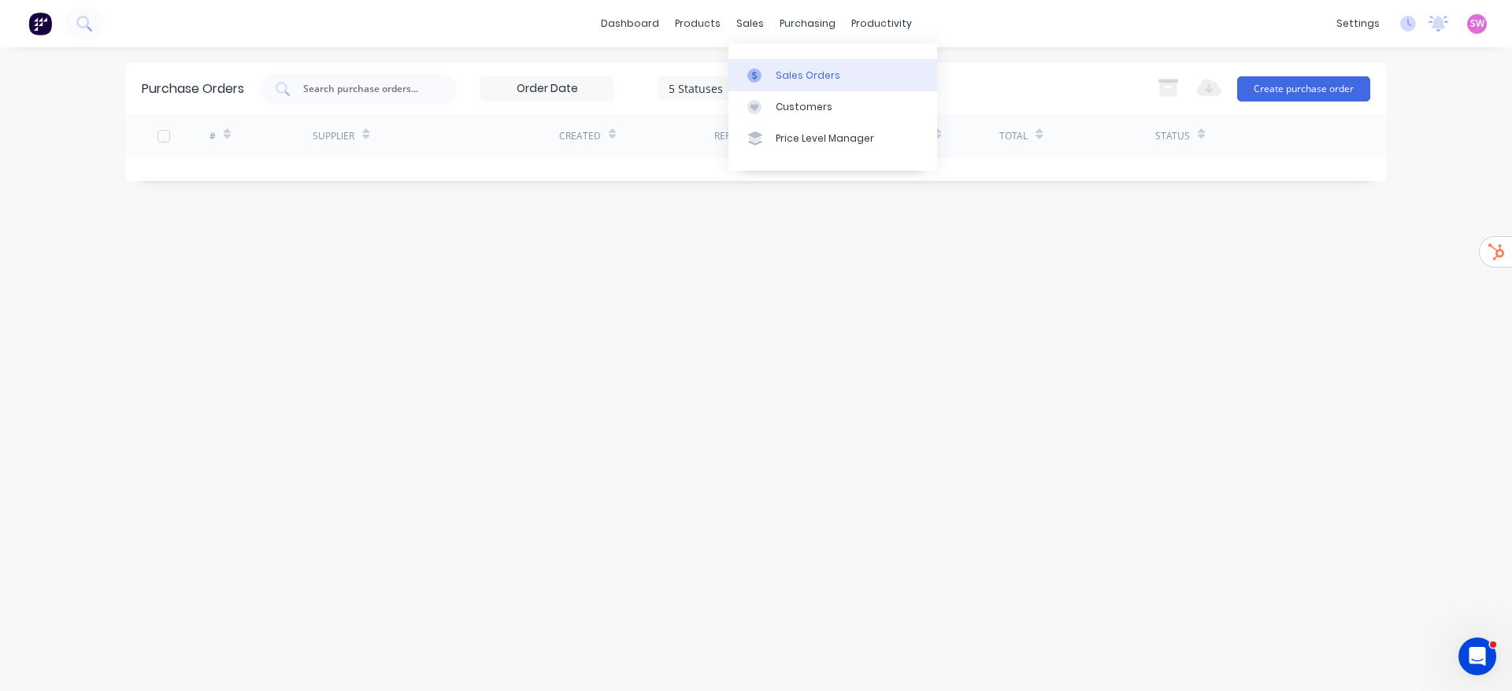
click at [778, 76] on div "Sales Orders" at bounding box center [808, 76] width 65 height 14
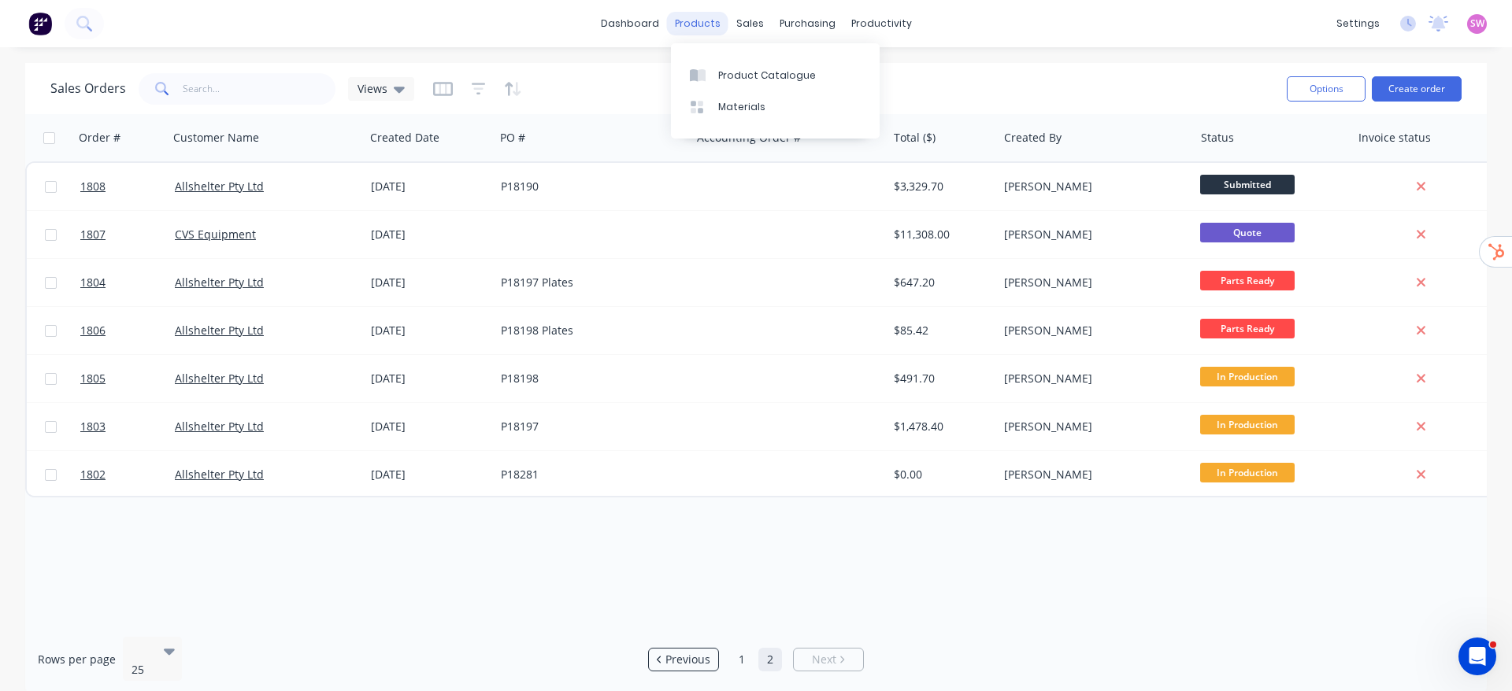
click at [716, 23] on div "products" at bounding box center [697, 24] width 61 height 24
click at [1084, 31] on div "dashboard products sales purchasing productivity dashboard products Product Cat…" at bounding box center [756, 23] width 1512 height 47
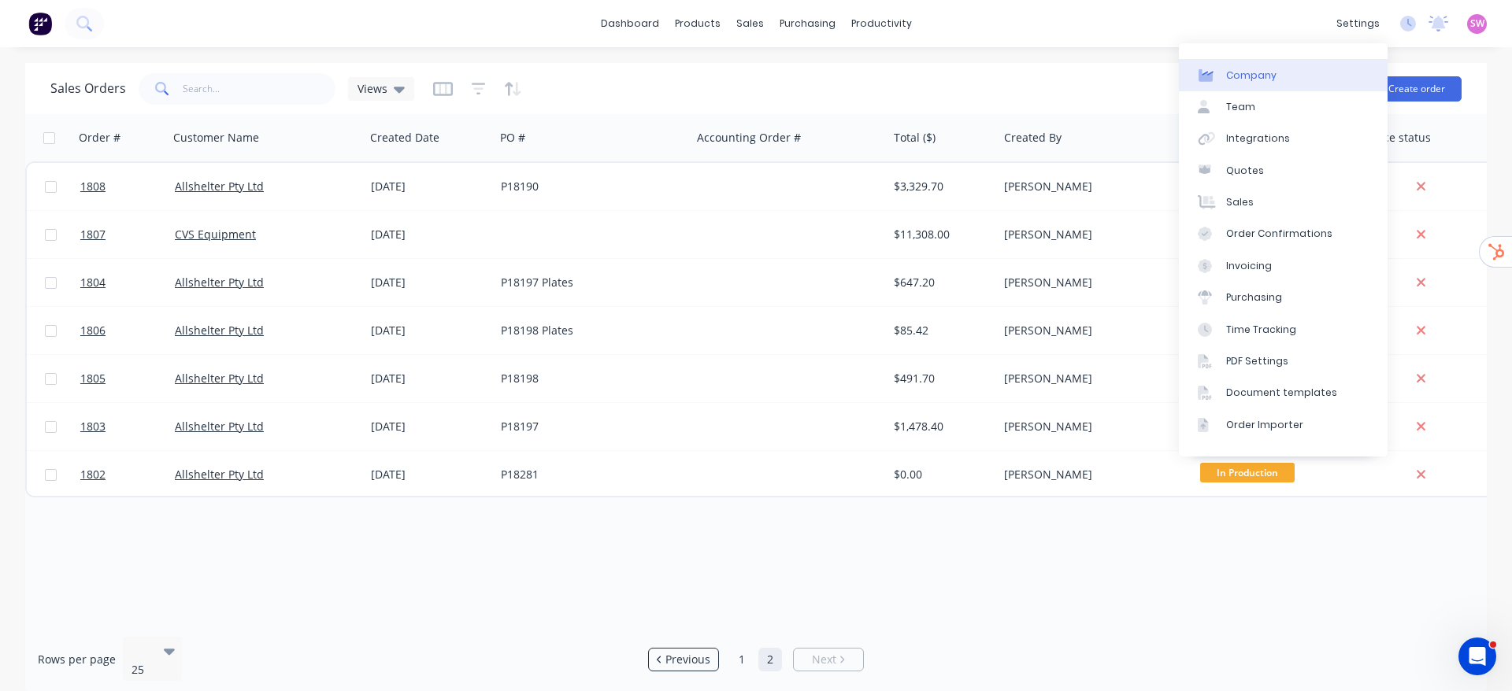
click at [1259, 78] on link "Company" at bounding box center [1283, 74] width 209 height 31
select select "AU"
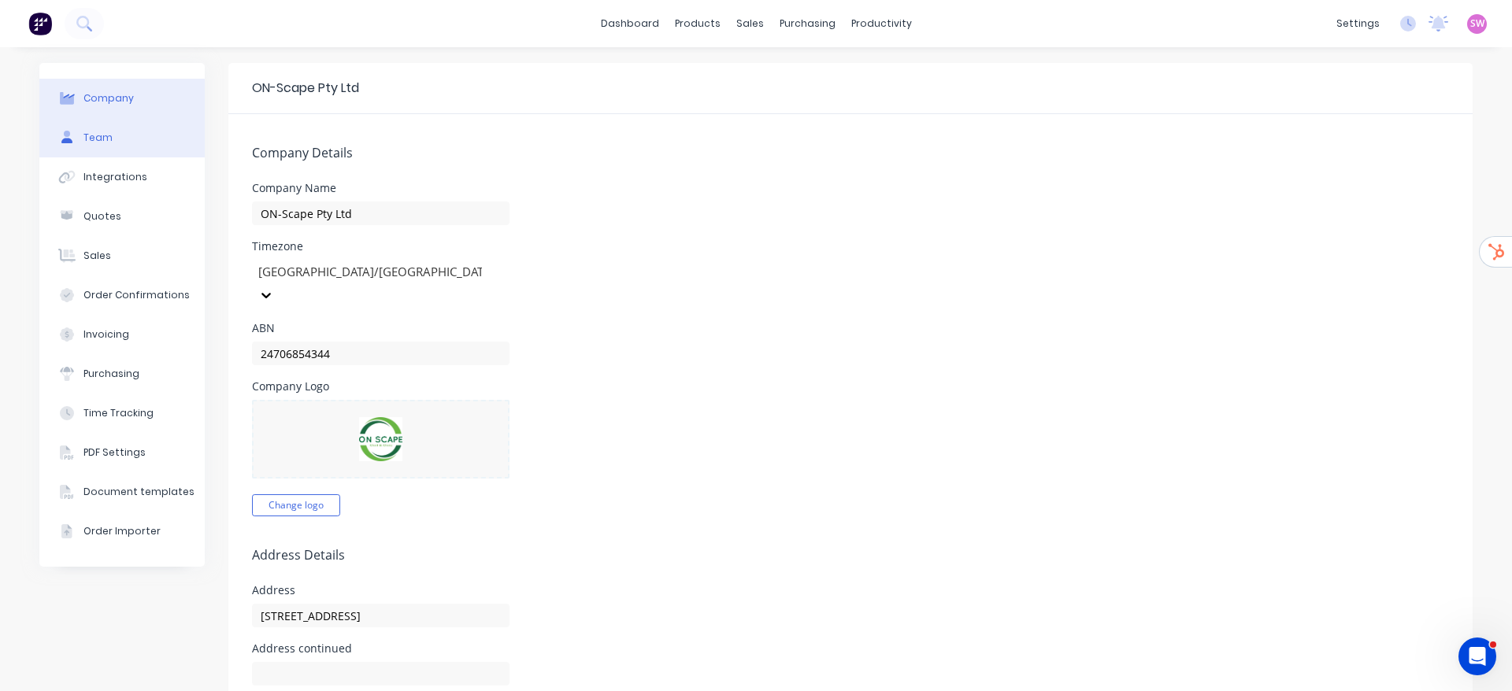
click at [67, 151] on button "Team" at bounding box center [121, 137] width 165 height 39
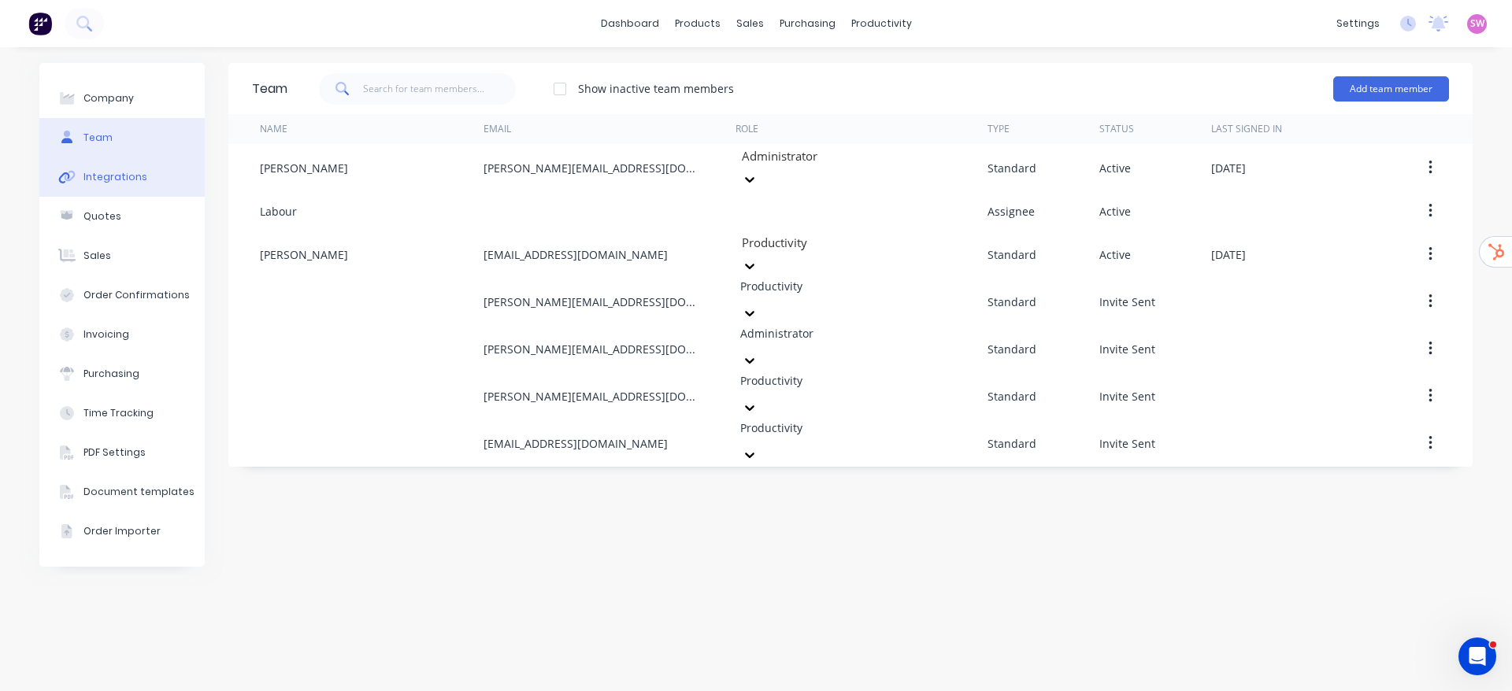
click at [111, 168] on button "Integrations" at bounding box center [121, 176] width 165 height 39
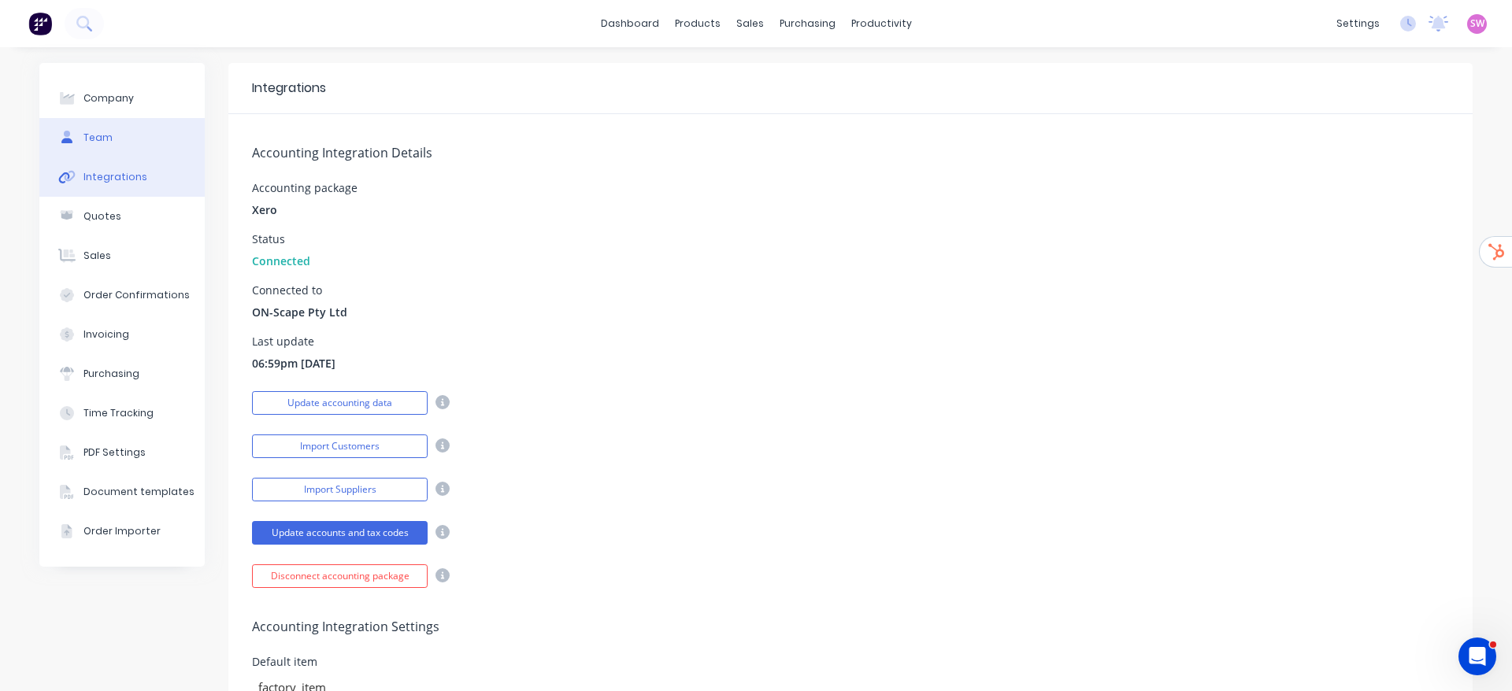
click at [129, 147] on button "Team" at bounding box center [121, 137] width 165 height 39
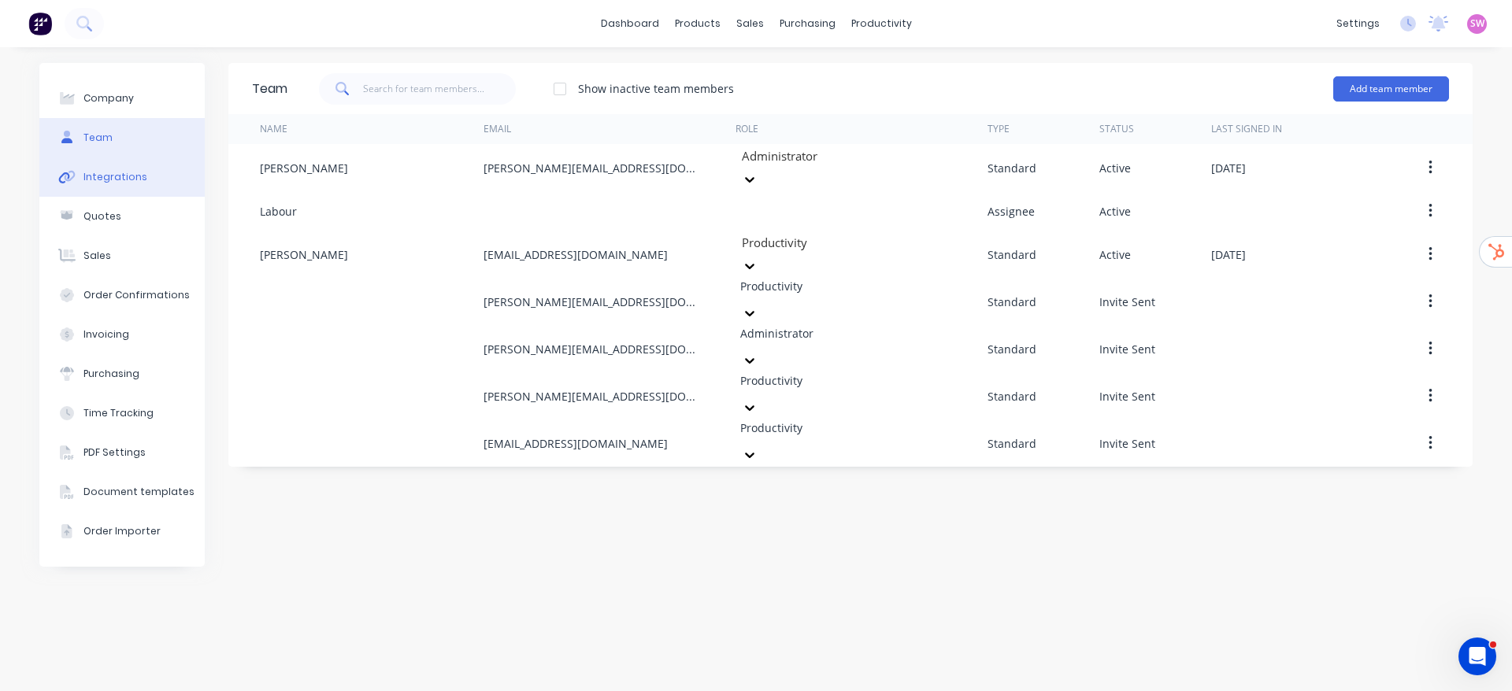
click at [124, 194] on button "Integrations" at bounding box center [121, 176] width 165 height 39
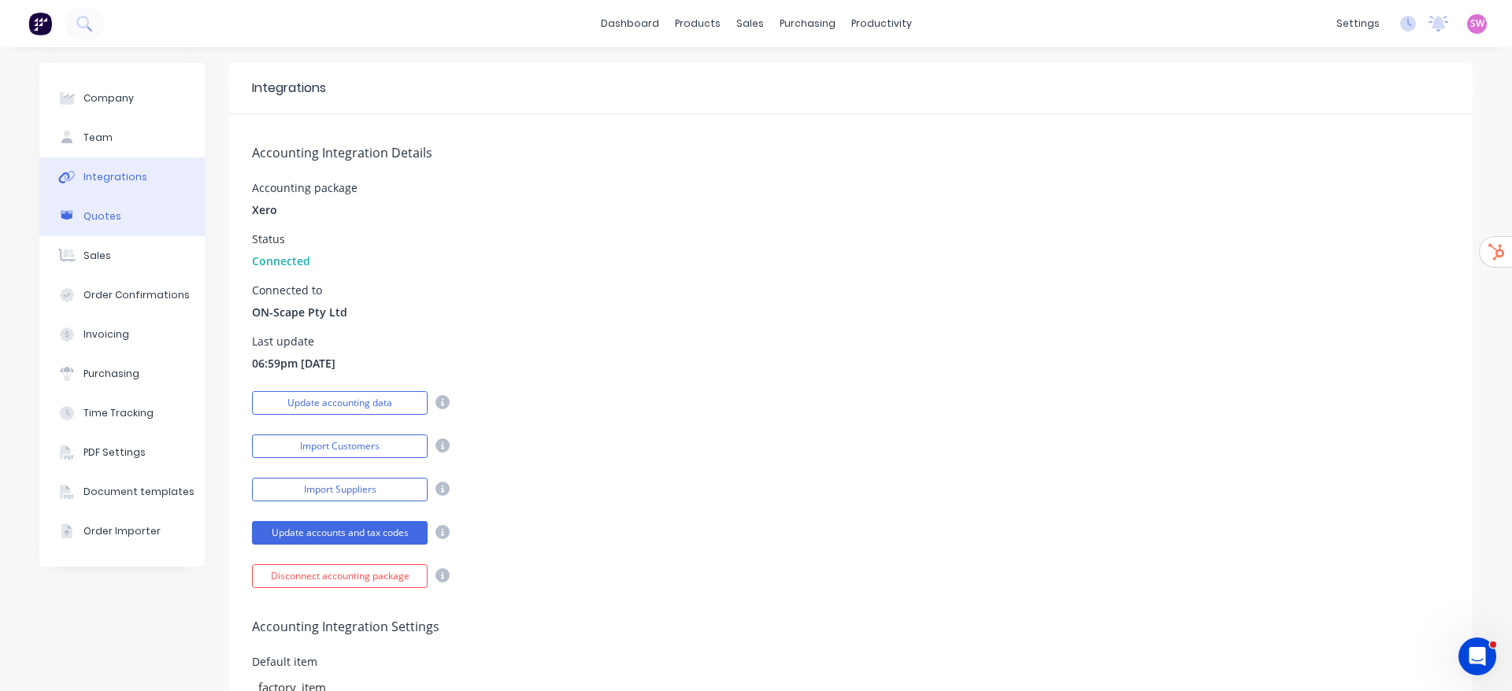
click at [123, 216] on button "Quotes" at bounding box center [121, 216] width 165 height 39
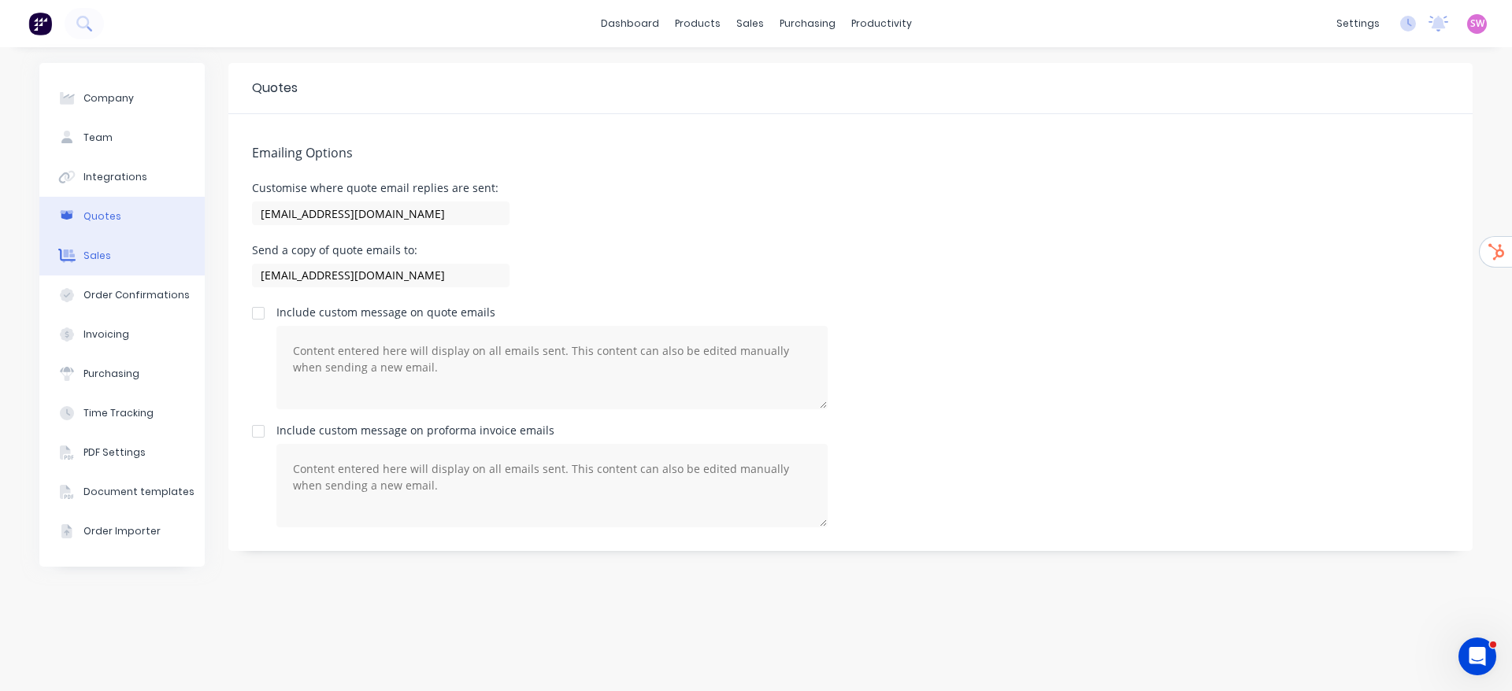
click at [113, 264] on button "Sales" at bounding box center [121, 255] width 165 height 39
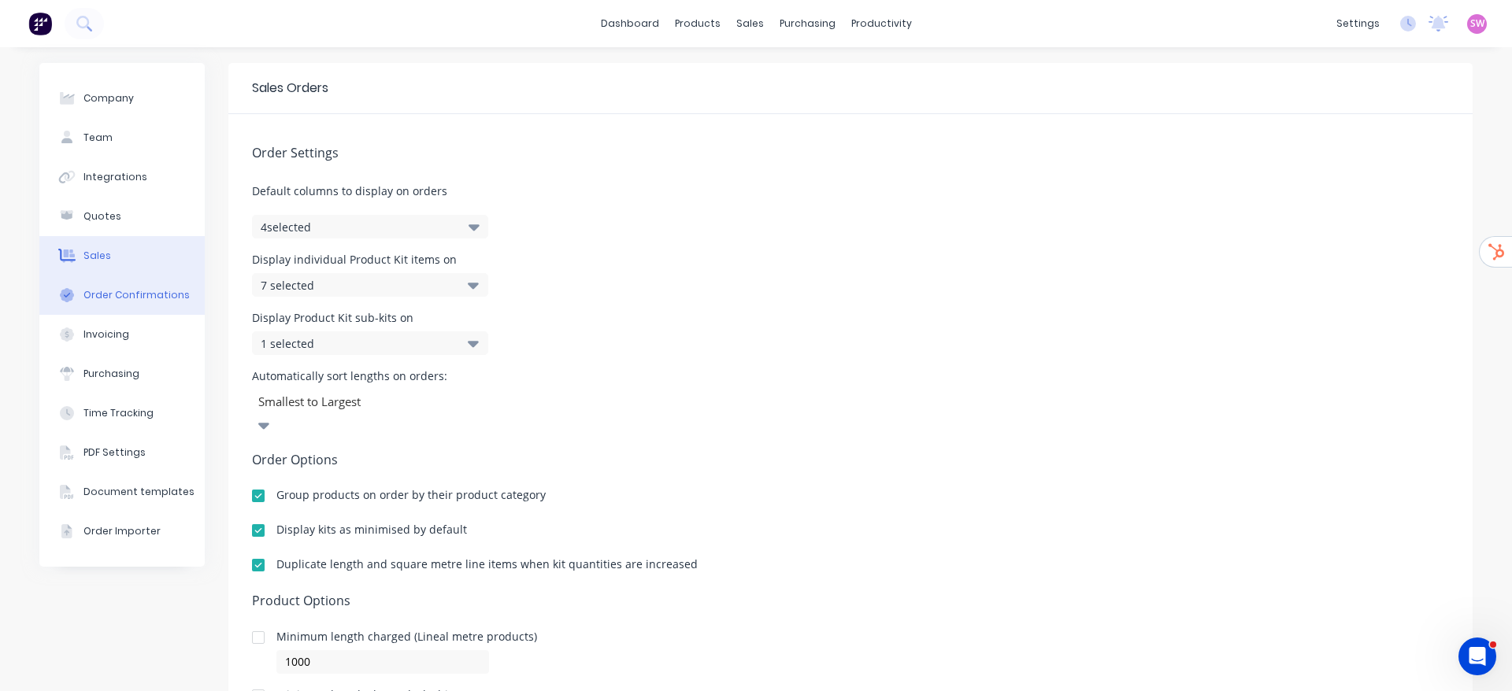
click at [112, 310] on button "Order Confirmations" at bounding box center [121, 295] width 165 height 39
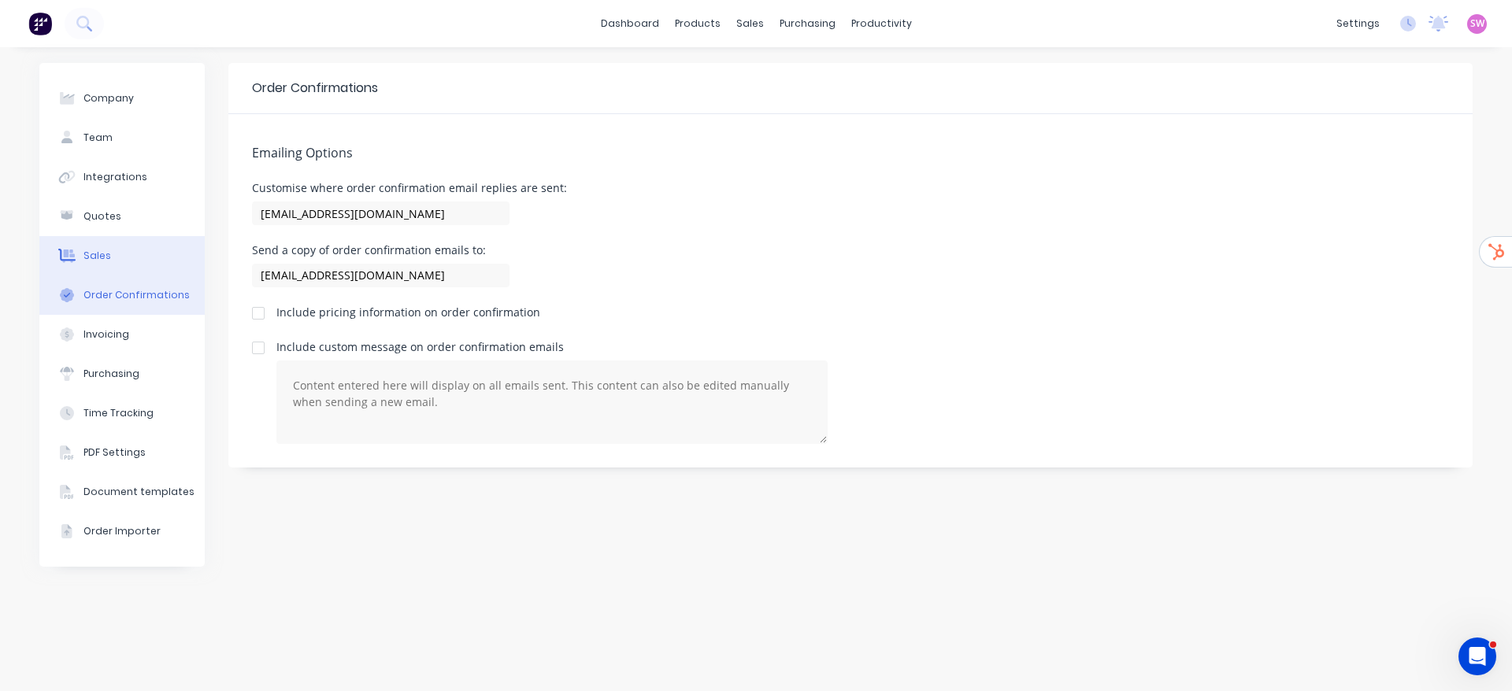
click at [118, 247] on button "Sales" at bounding box center [121, 255] width 165 height 39
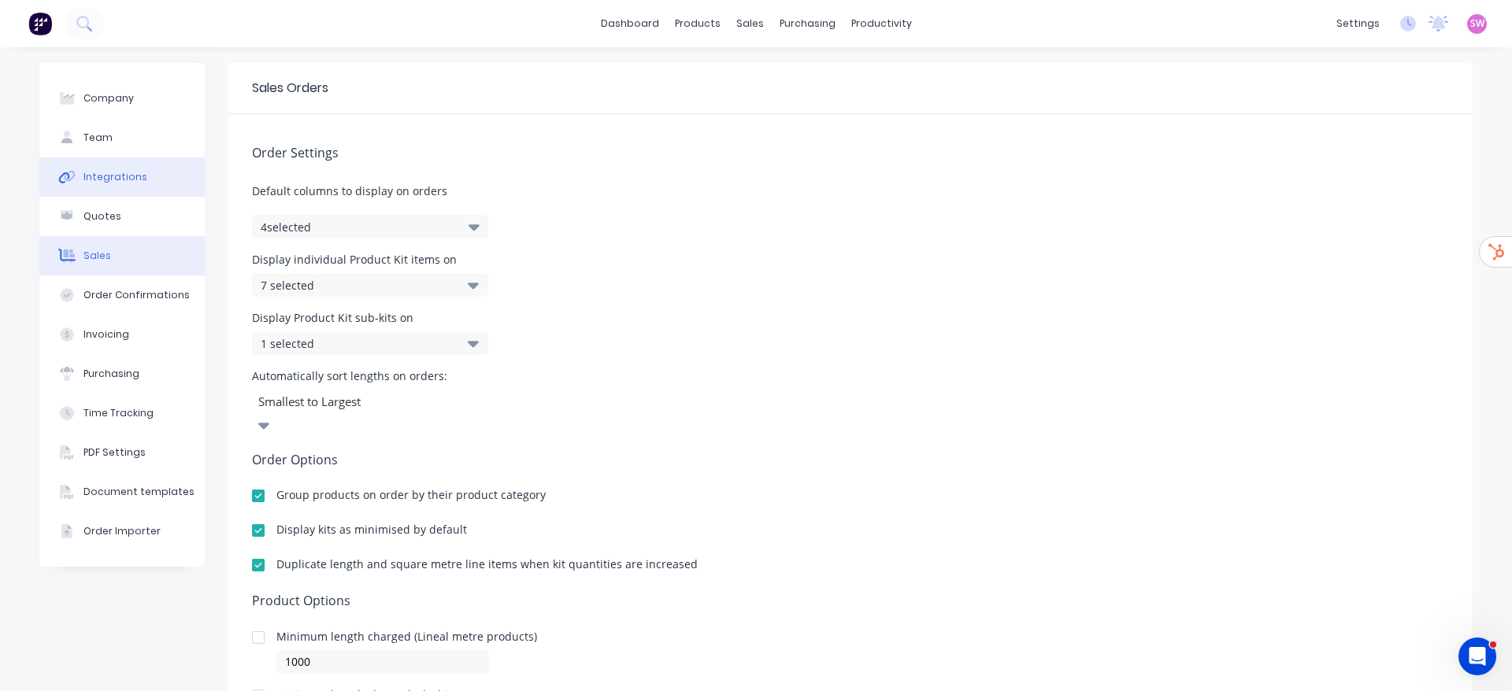
click at [104, 176] on div "Integrations" at bounding box center [115, 177] width 64 height 14
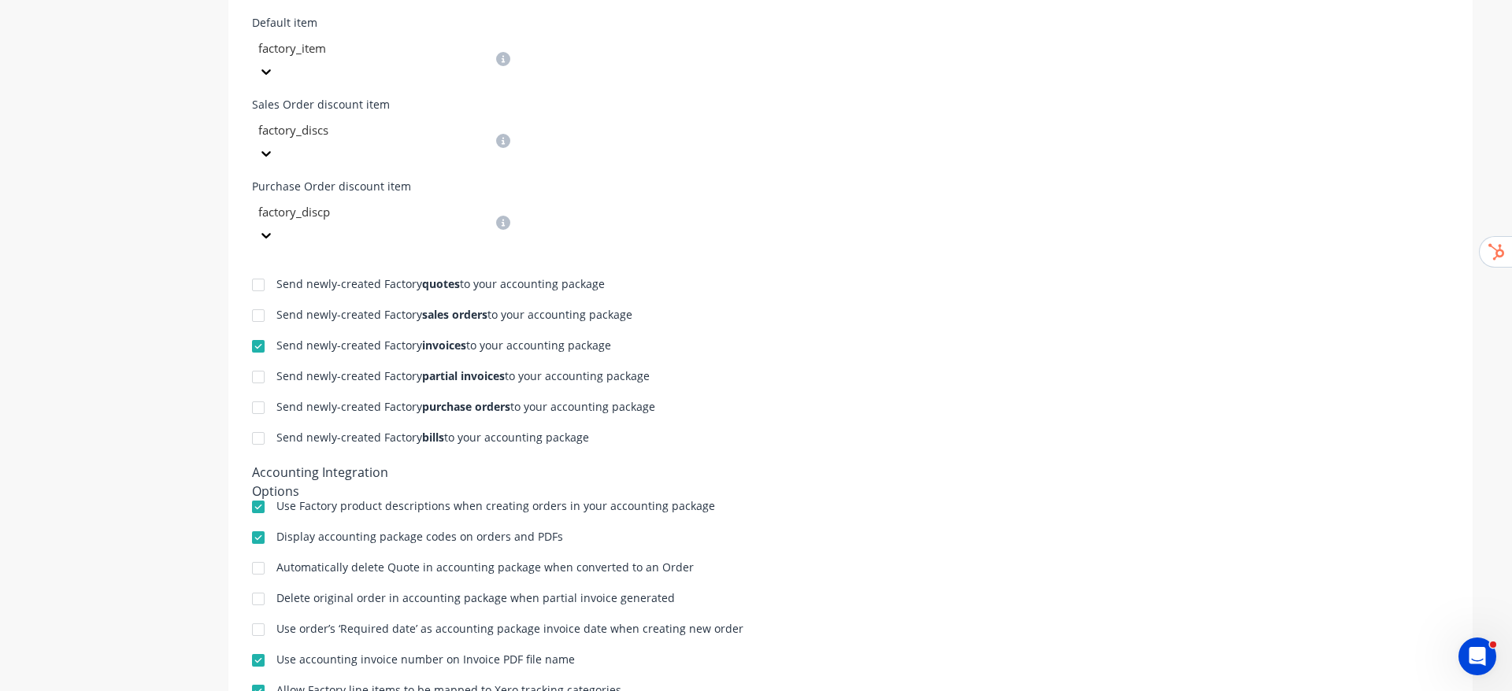
scroll to position [640, 0]
click at [251, 361] on div at bounding box center [258, 376] width 31 height 31
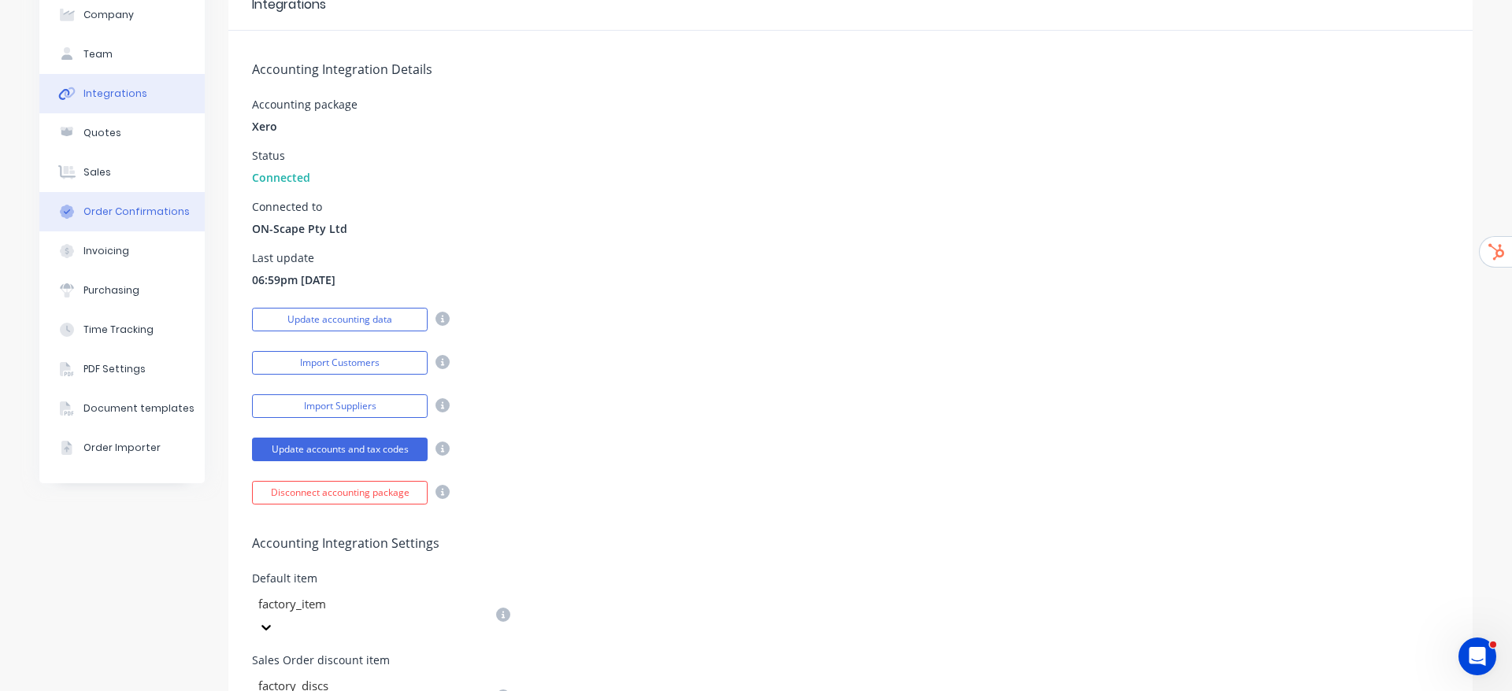
scroll to position [0, 0]
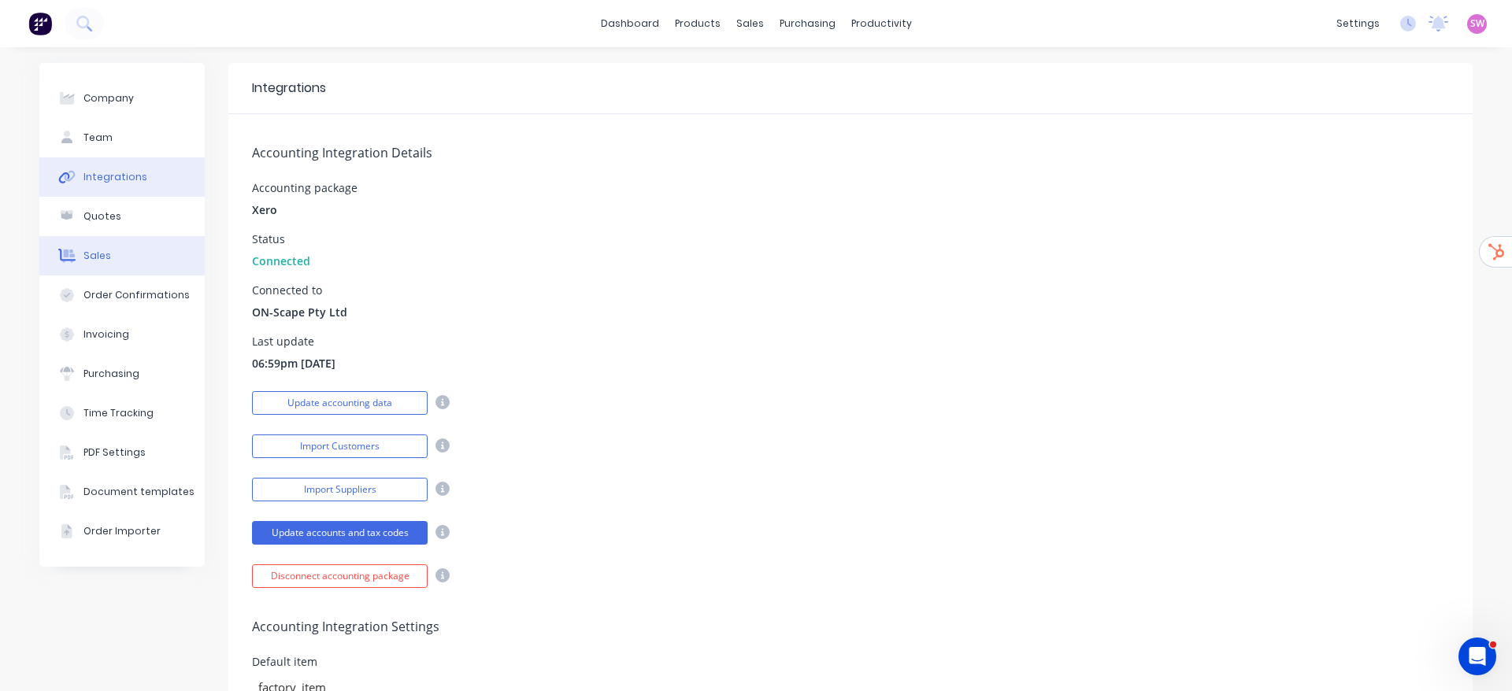
click at [108, 243] on button "Sales" at bounding box center [121, 255] width 165 height 39
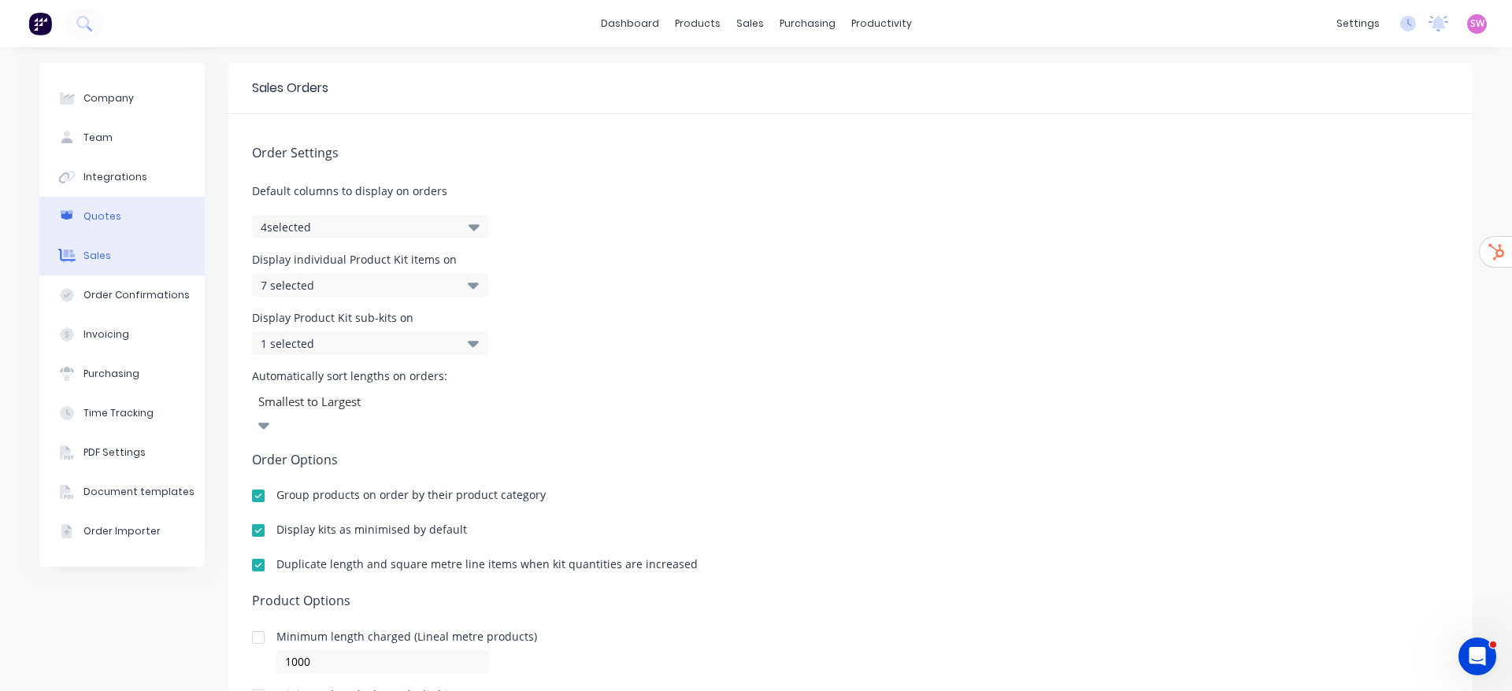
click at [120, 216] on button "Quotes" at bounding box center [121, 216] width 165 height 39
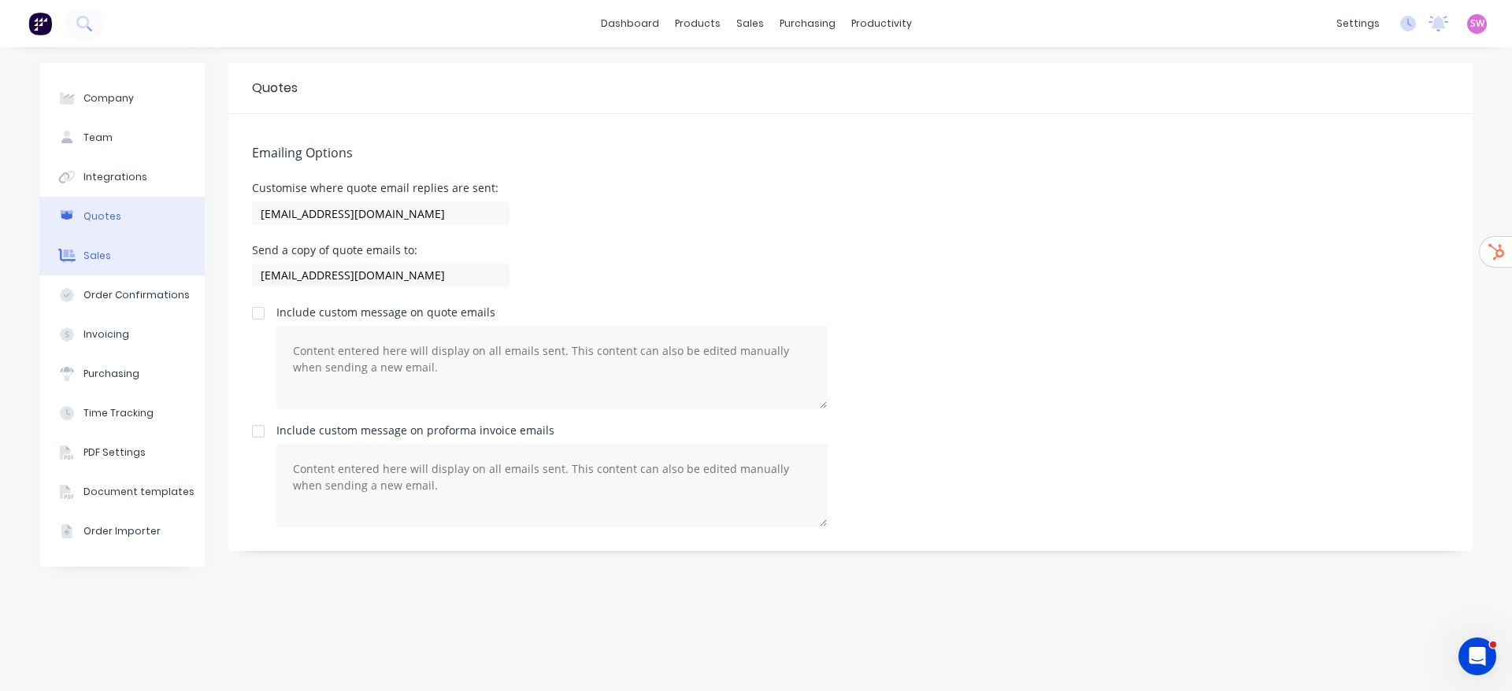
click at [107, 253] on div "Sales" at bounding box center [97, 256] width 28 height 14
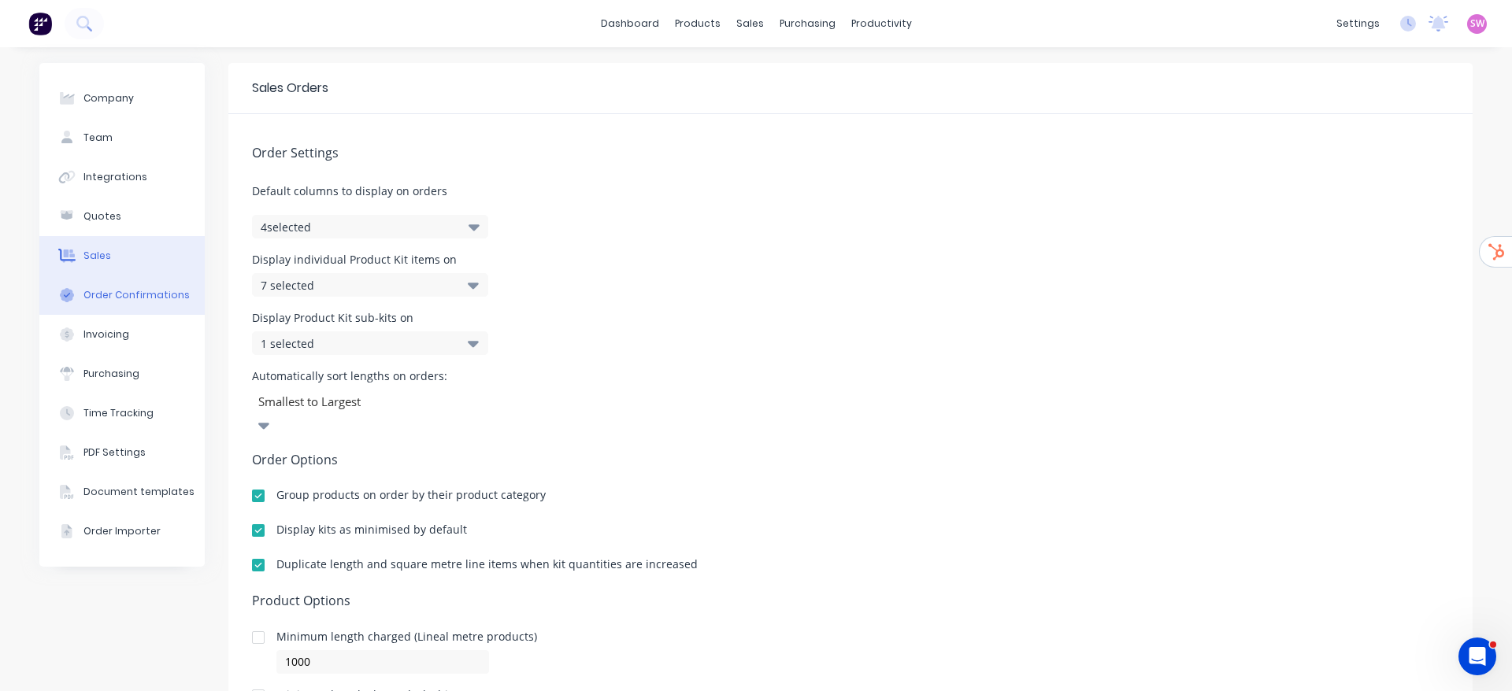
click at [99, 303] on button "Order Confirmations" at bounding box center [121, 295] width 165 height 39
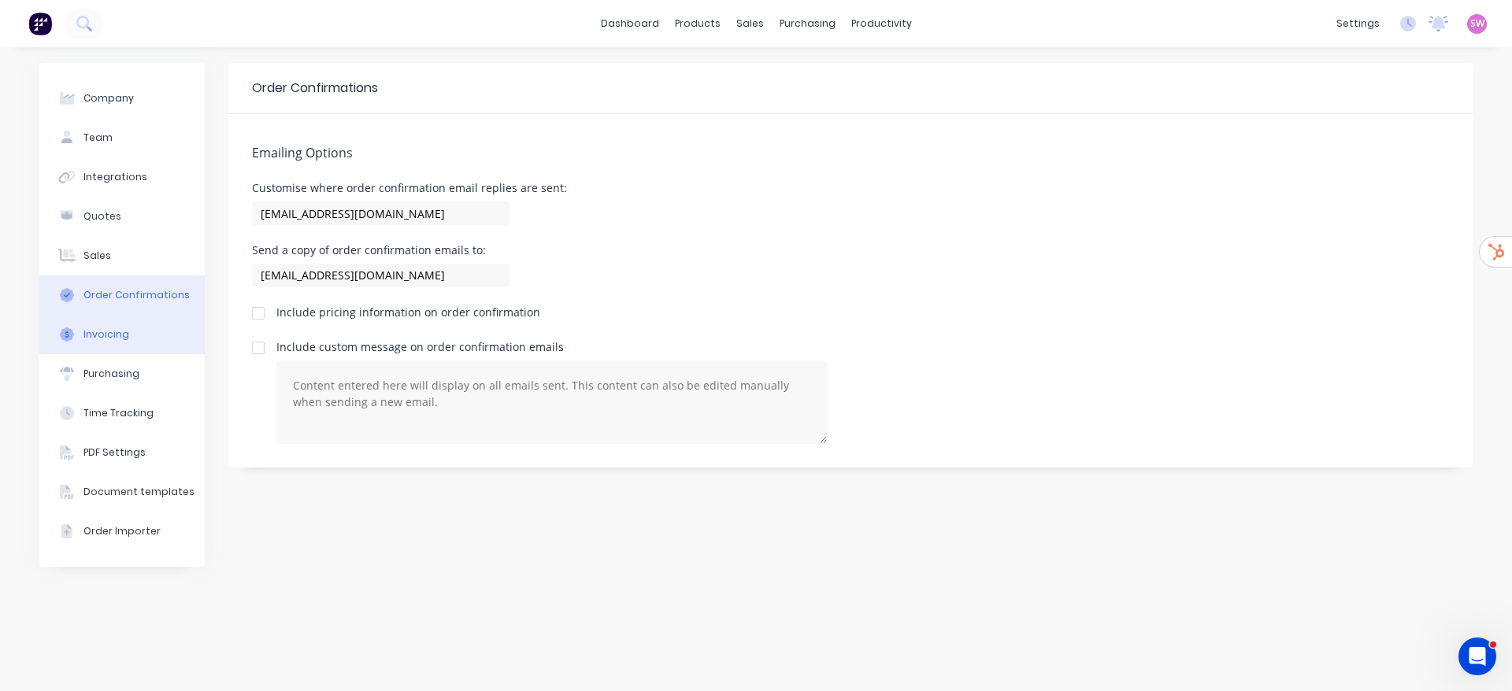
click at [94, 335] on div "Invoicing" at bounding box center [106, 335] width 46 height 14
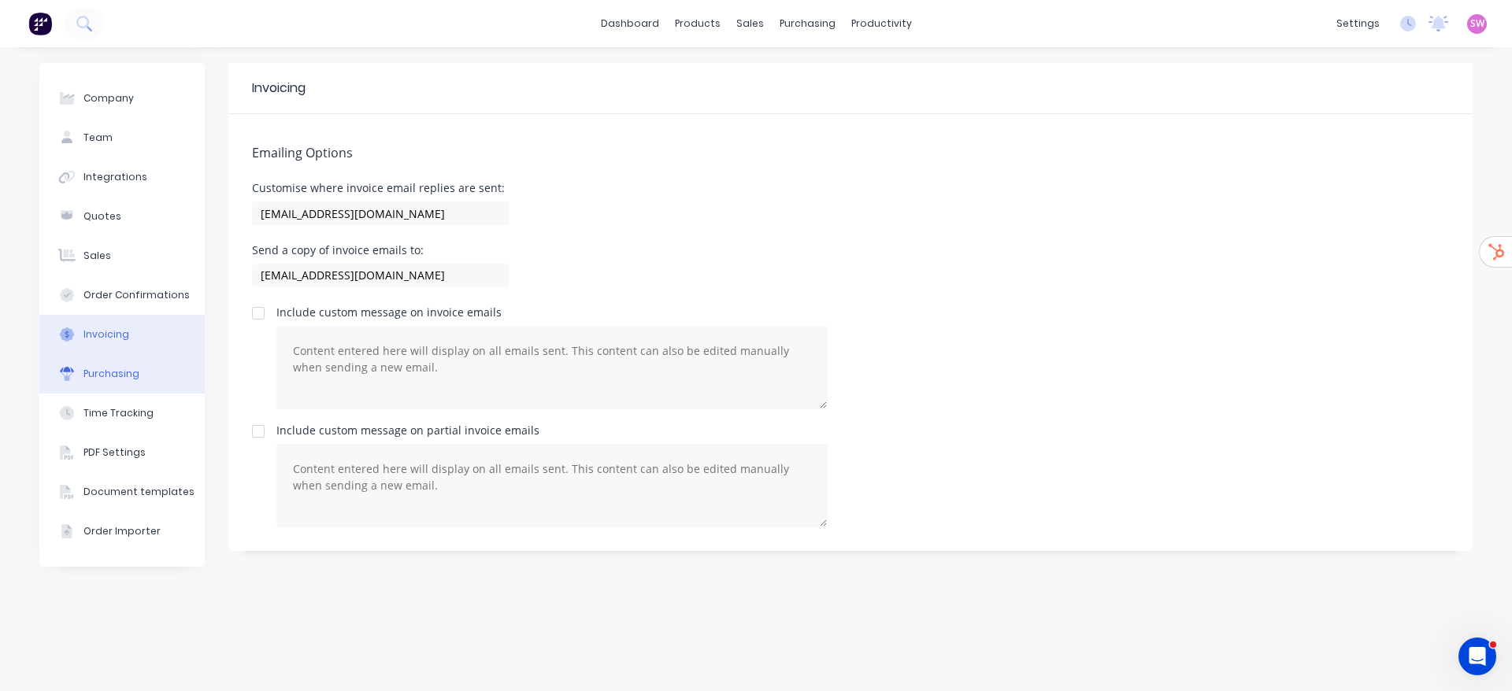
click at [109, 387] on button "Purchasing" at bounding box center [121, 373] width 165 height 39
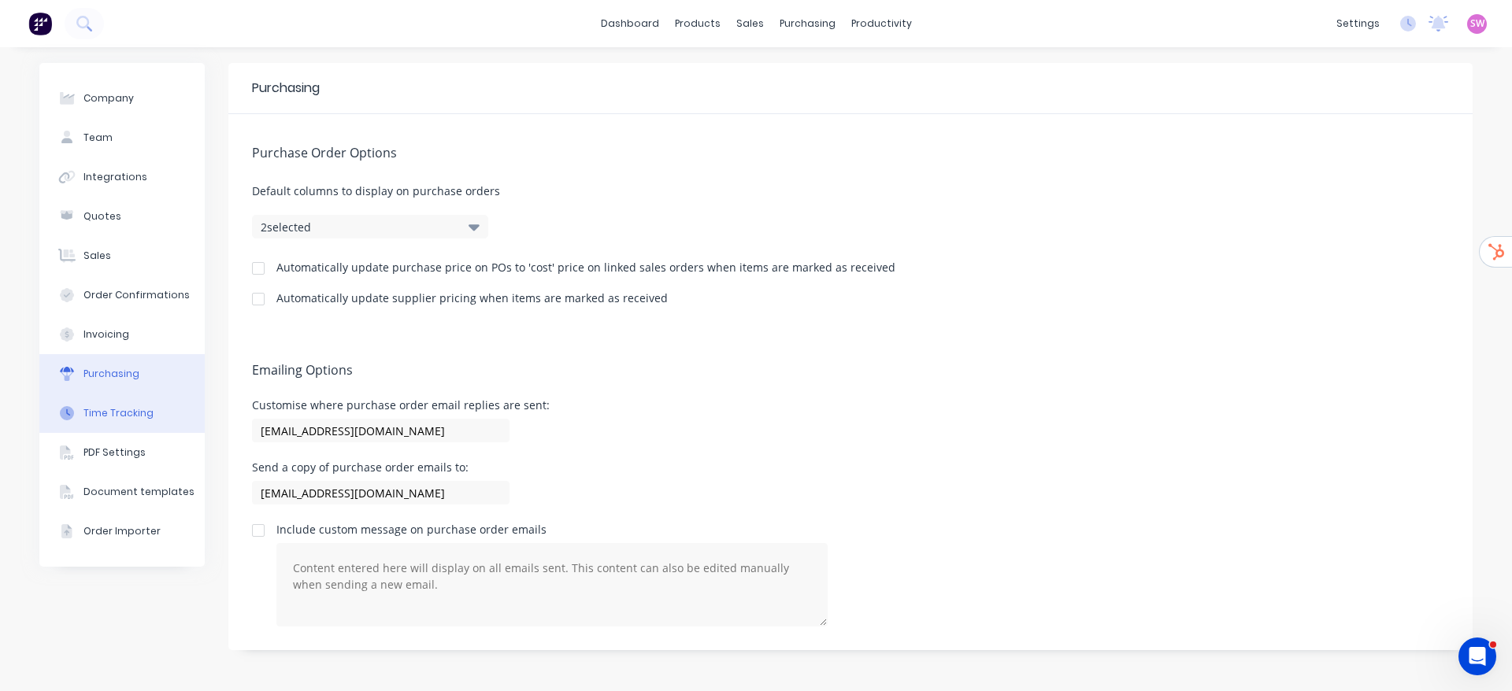
click at [127, 414] on div "Time Tracking" at bounding box center [118, 413] width 70 height 14
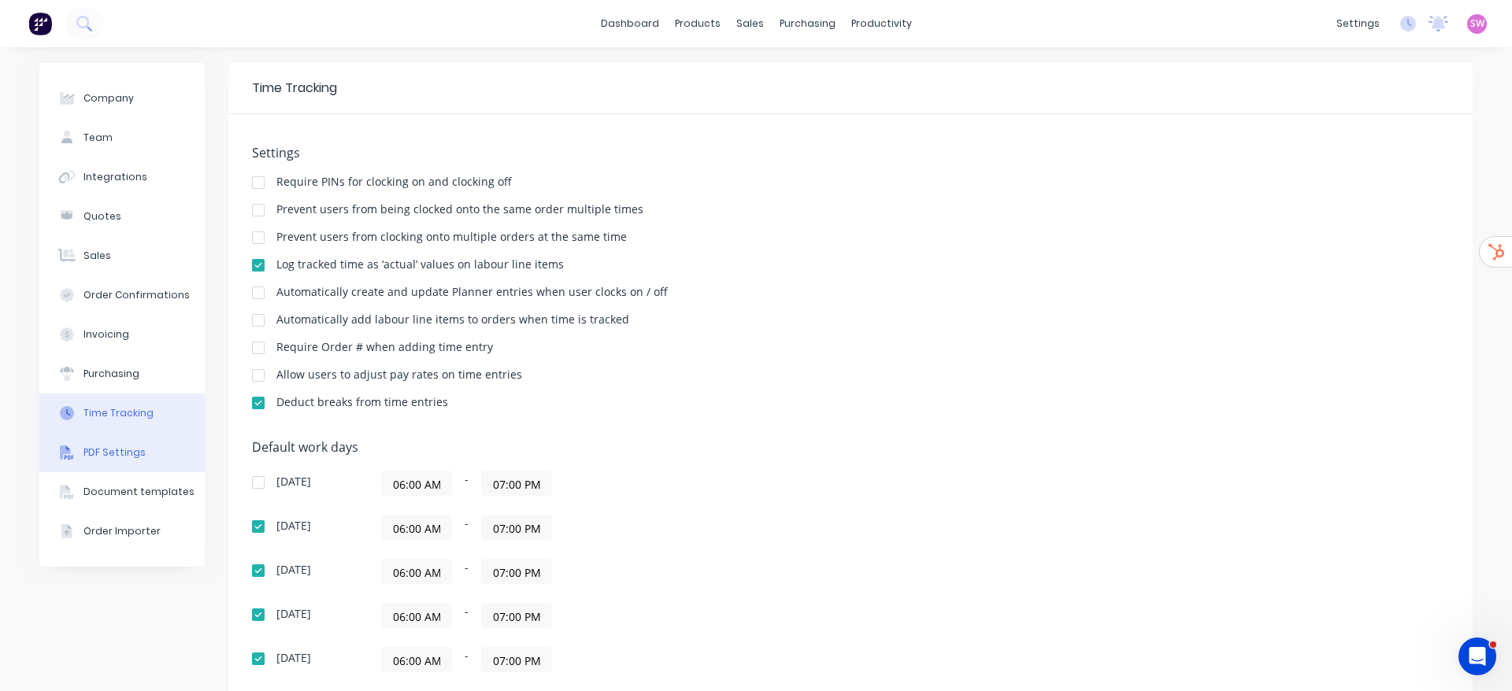
click at [101, 449] on div "PDF Settings" at bounding box center [114, 453] width 62 height 14
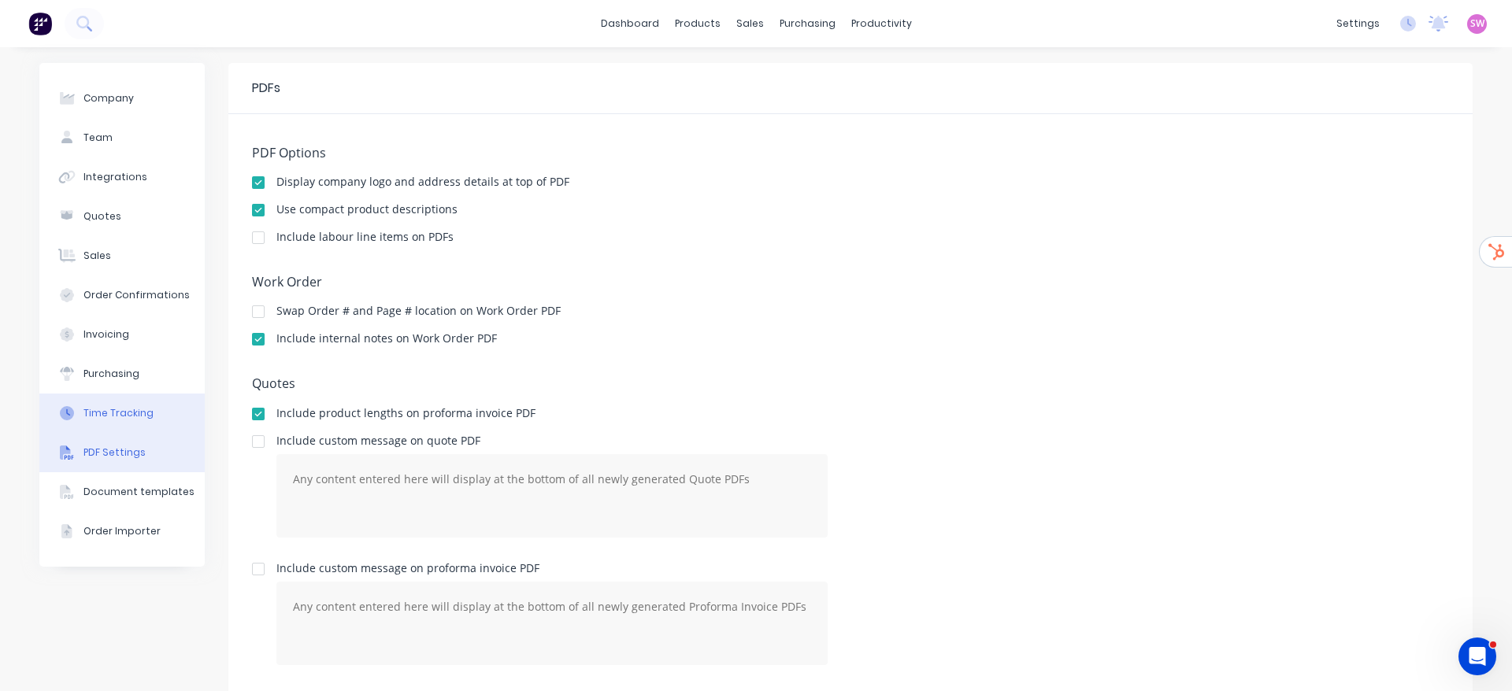
click at [130, 398] on button "Time Tracking" at bounding box center [121, 413] width 165 height 39
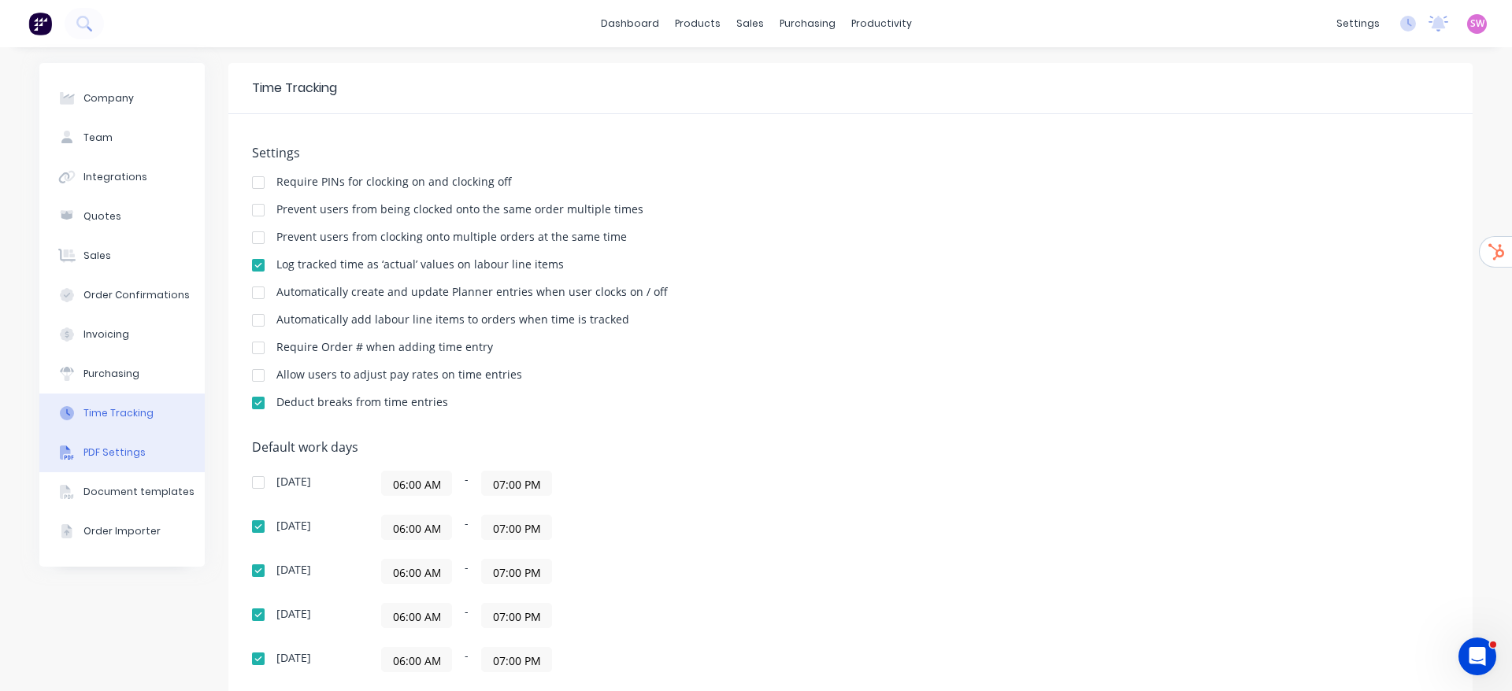
click at [109, 448] on div "PDF Settings" at bounding box center [114, 453] width 62 height 14
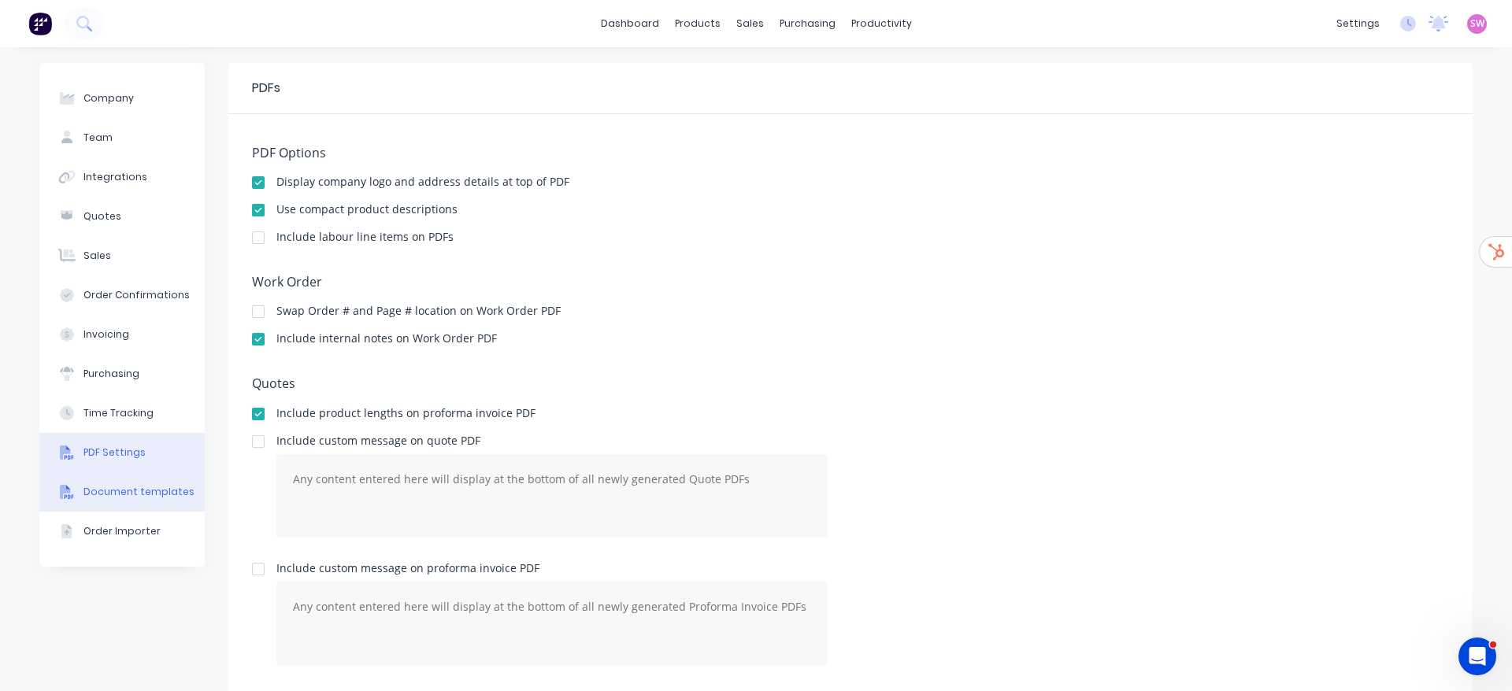
click at [92, 486] on div "Document templates" at bounding box center [138, 492] width 111 height 14
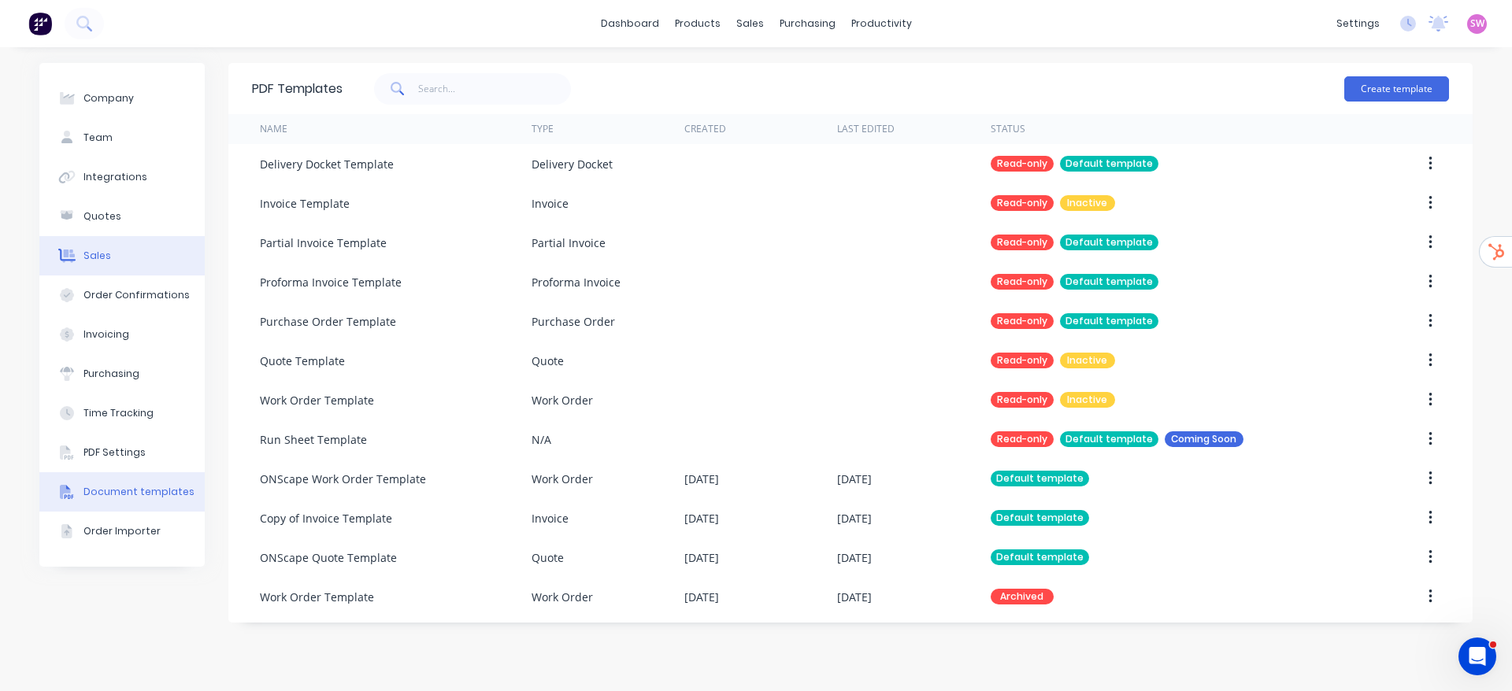
click at [102, 252] on div "Sales" at bounding box center [97, 256] width 28 height 14
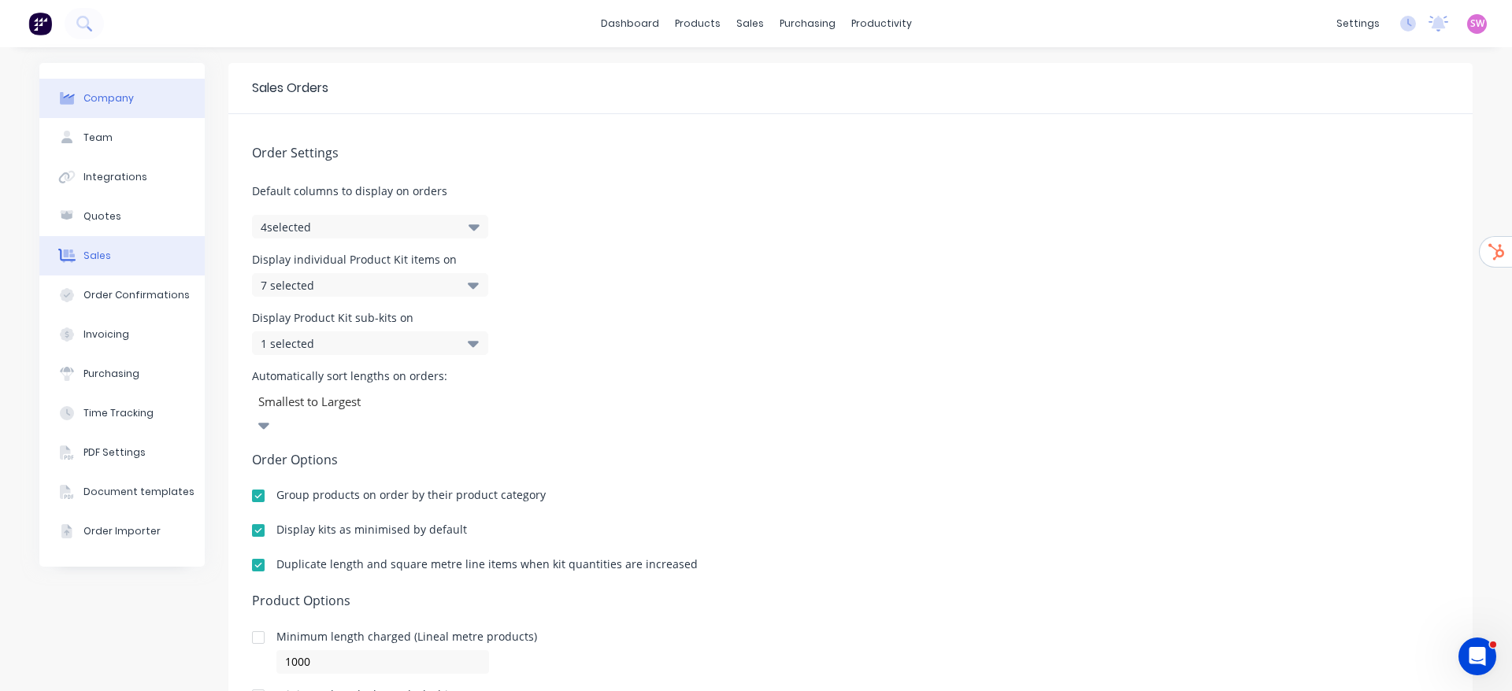
click at [109, 110] on button "Company" at bounding box center [121, 98] width 165 height 39
select select "AU"
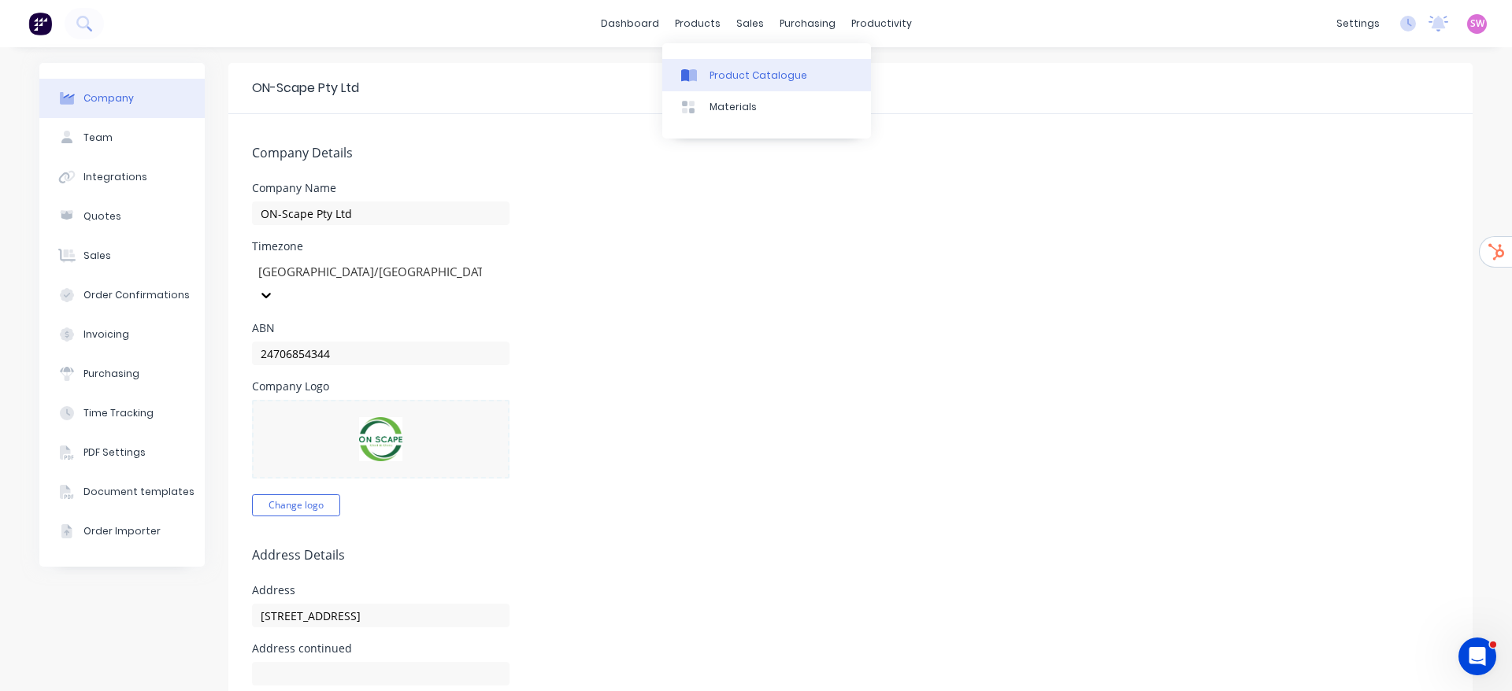
click at [723, 61] on link "Product Catalogue" at bounding box center [766, 74] width 209 height 31
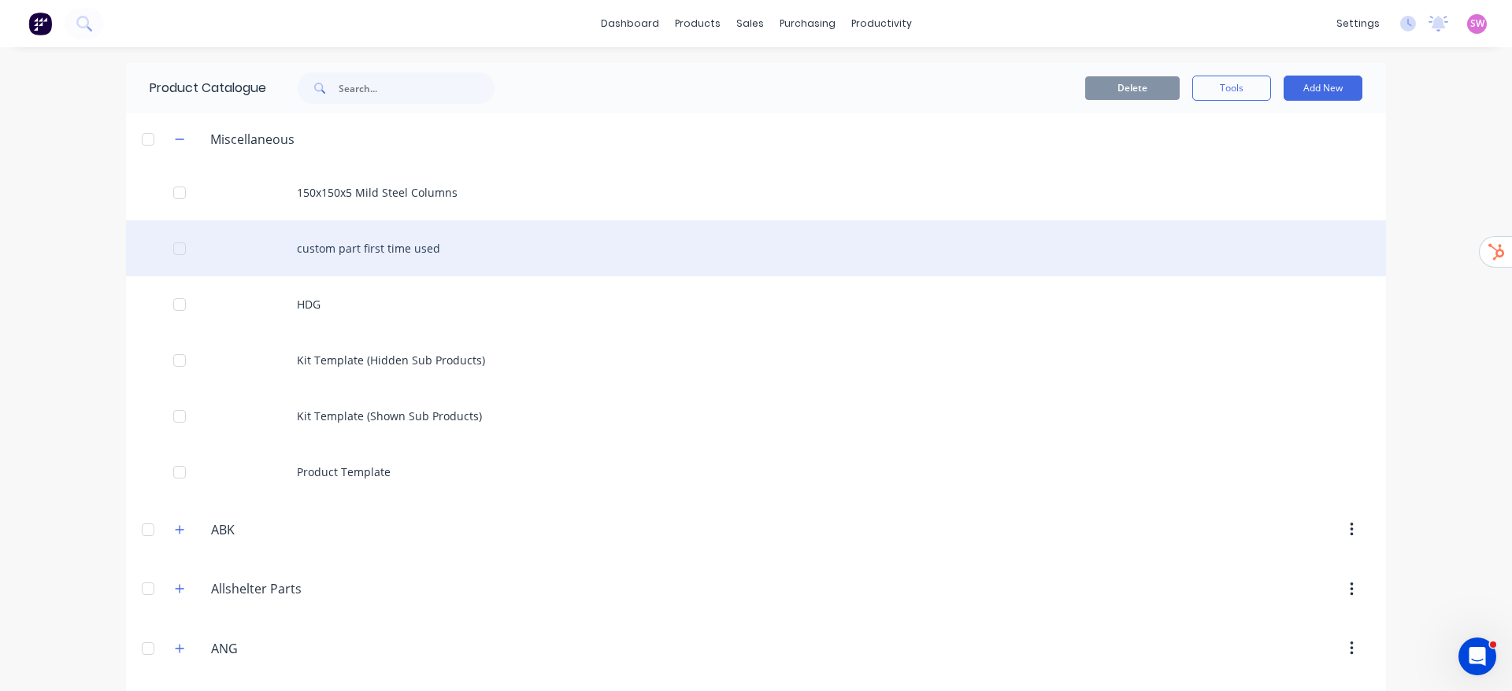
click at [427, 249] on div "custom part first time used" at bounding box center [756, 248] width 1260 height 56
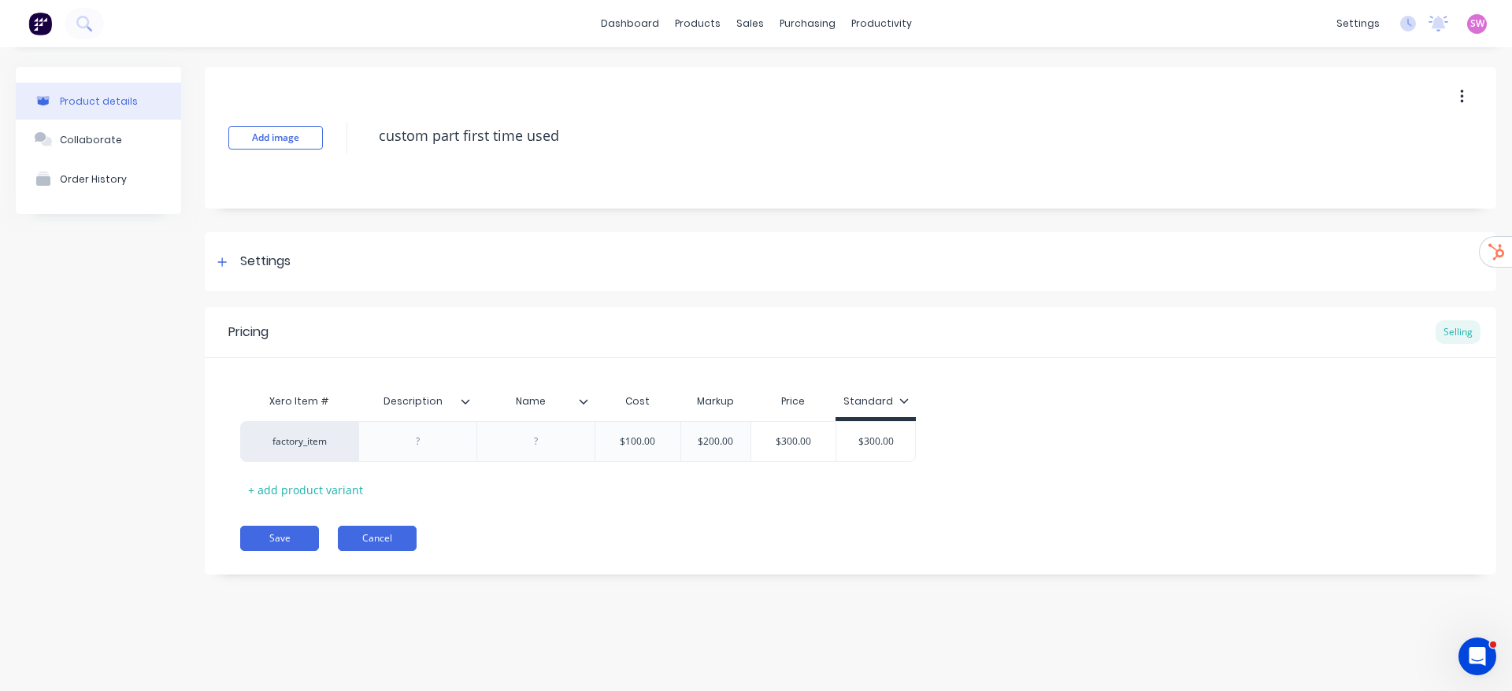
click at [379, 529] on button "Cancel" at bounding box center [377, 538] width 79 height 25
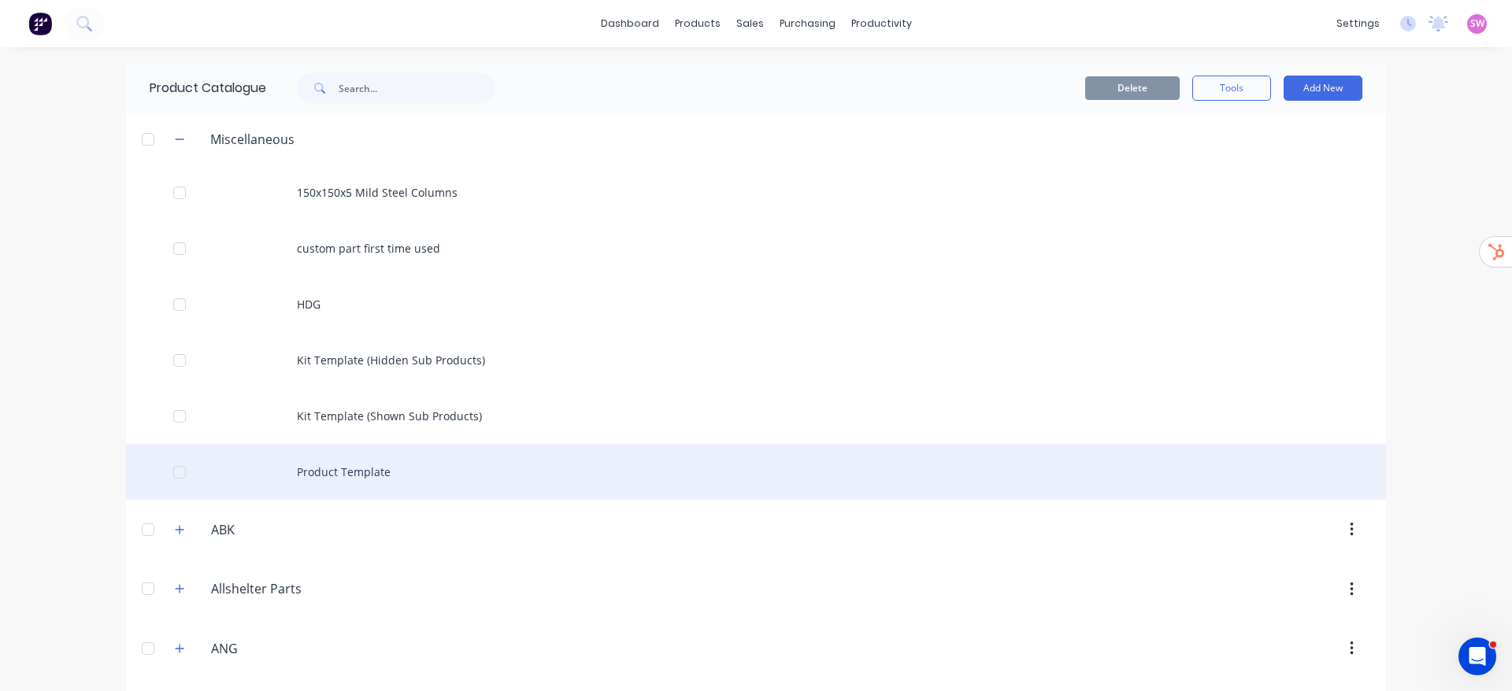
click at [388, 478] on div "Product Template" at bounding box center [756, 472] width 1260 height 56
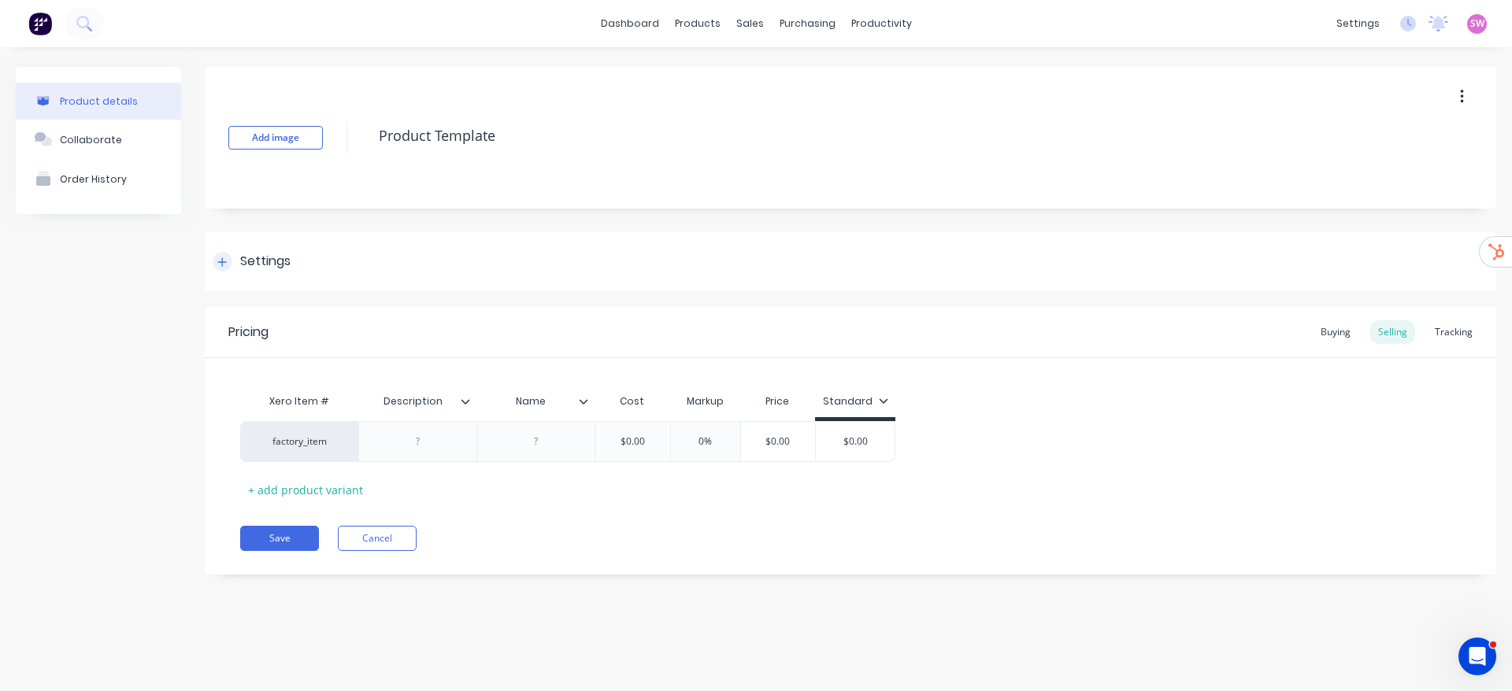
click at [256, 264] on div "Settings" at bounding box center [265, 262] width 50 height 20
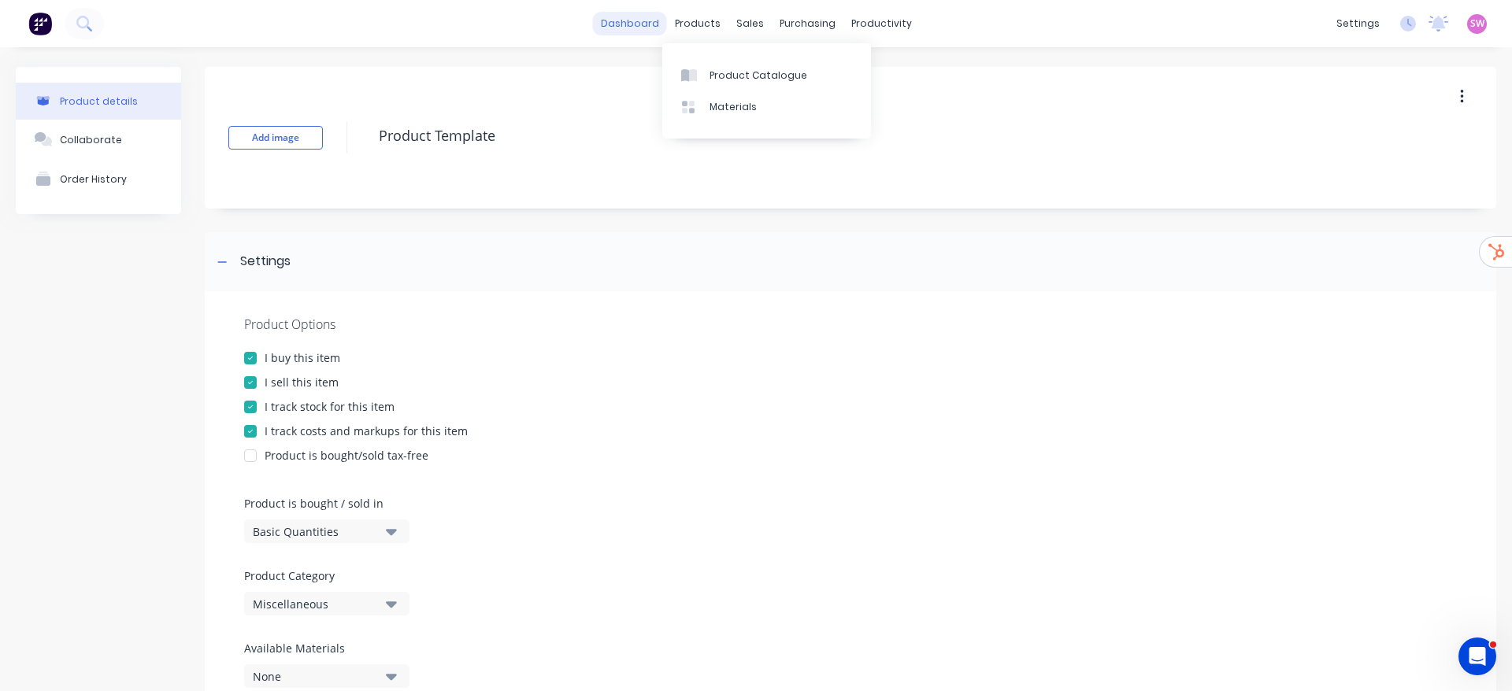
click at [614, 24] on link "dashboard" at bounding box center [630, 24] width 74 height 24
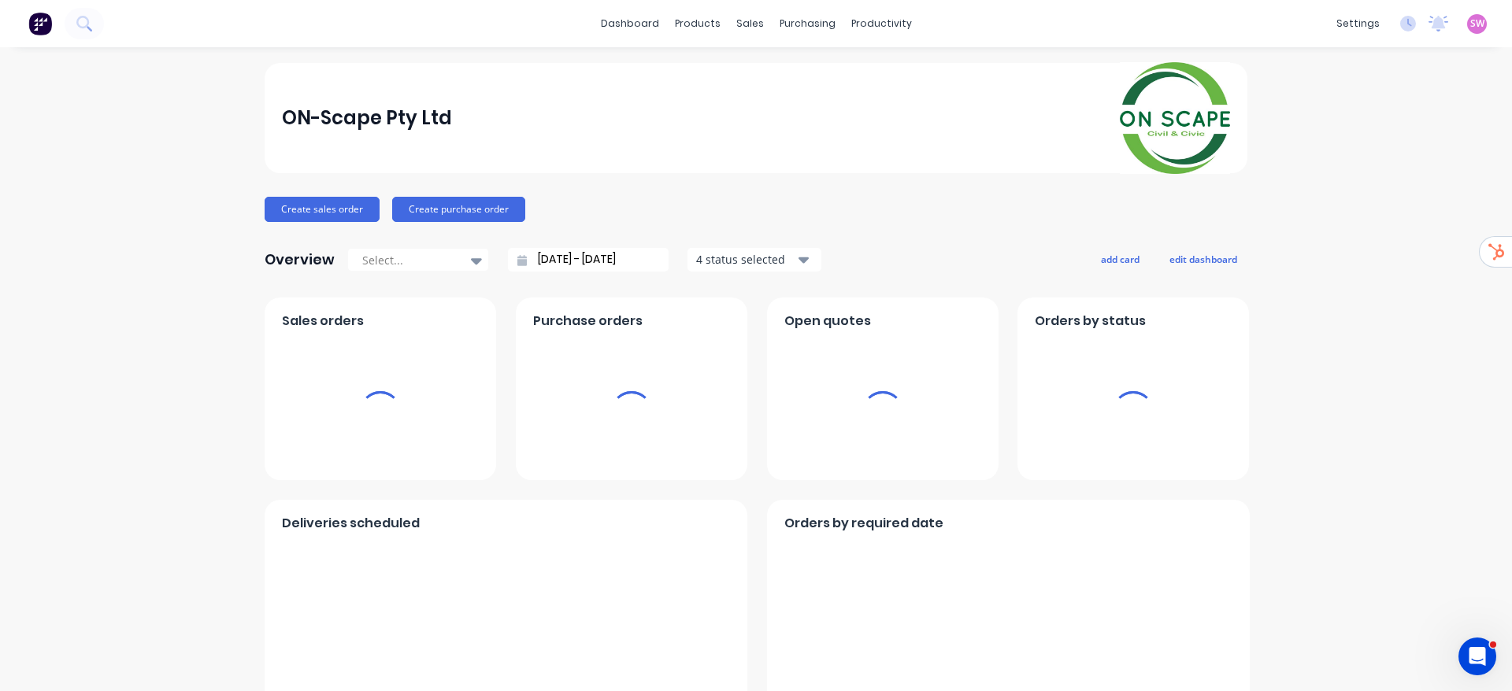
click at [1259, 22] on div "SW ON-Scape Pty Ltd Stuart Wheatley Administrator Profile Sign out" at bounding box center [1477, 24] width 20 height 20
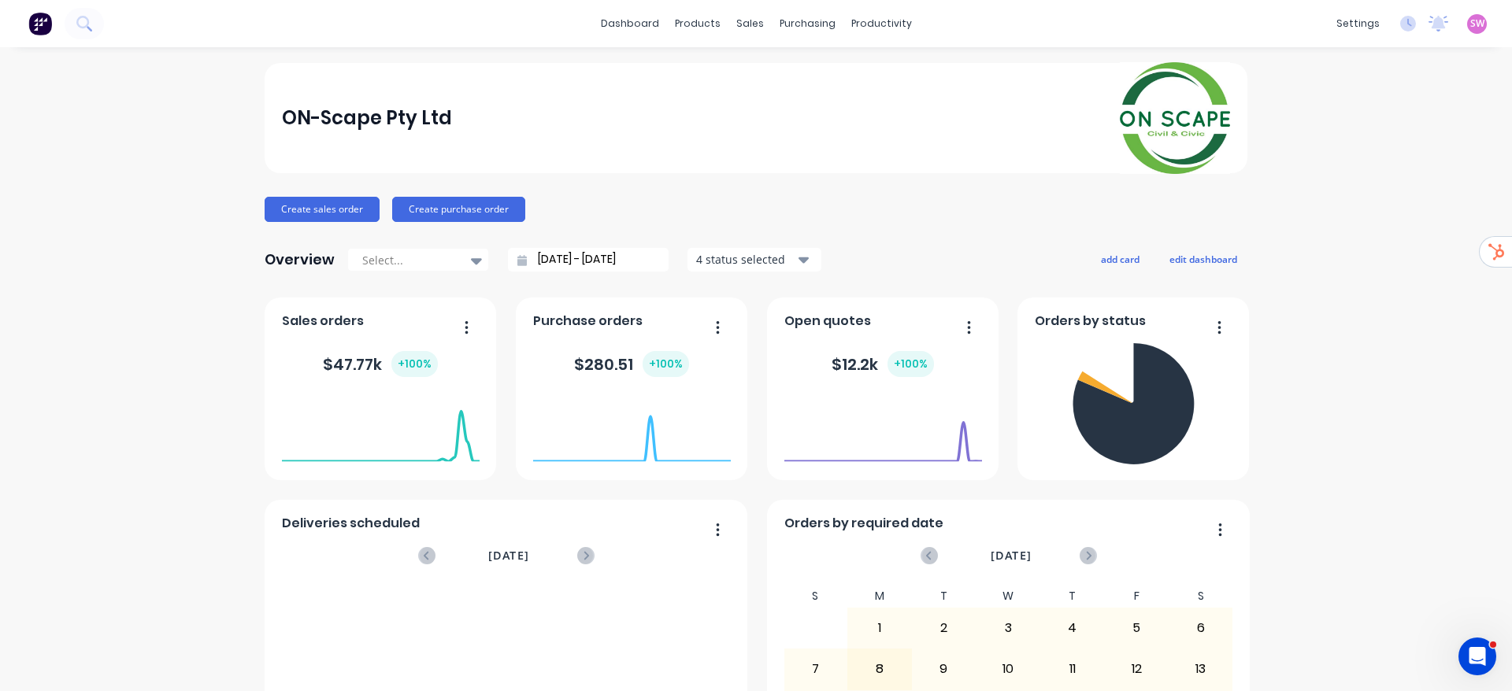
click at [1259, 23] on span "SW" at bounding box center [1477, 24] width 14 height 14
click at [1259, 192] on div "Sign out" at bounding box center [1343, 198] width 43 height 14
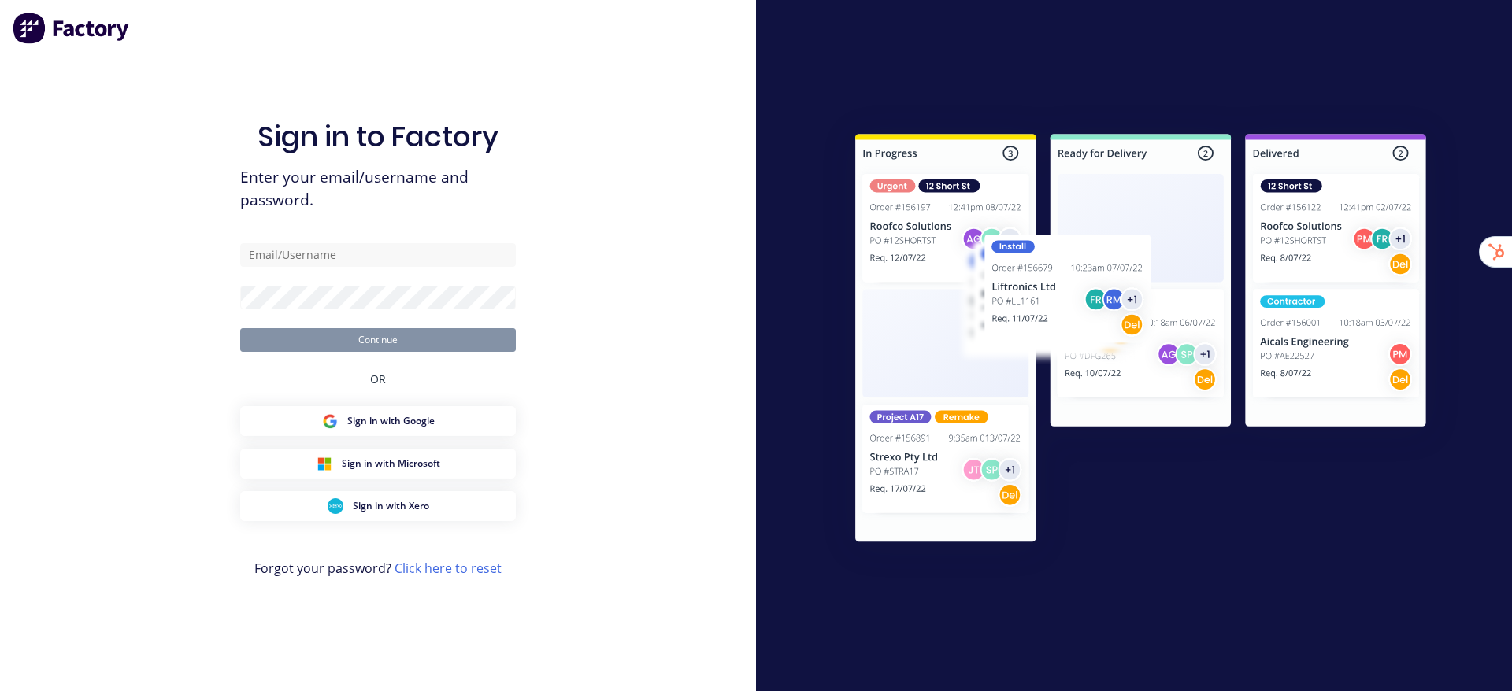
type input "[EMAIL_ADDRESS][DOMAIN_NAME]"
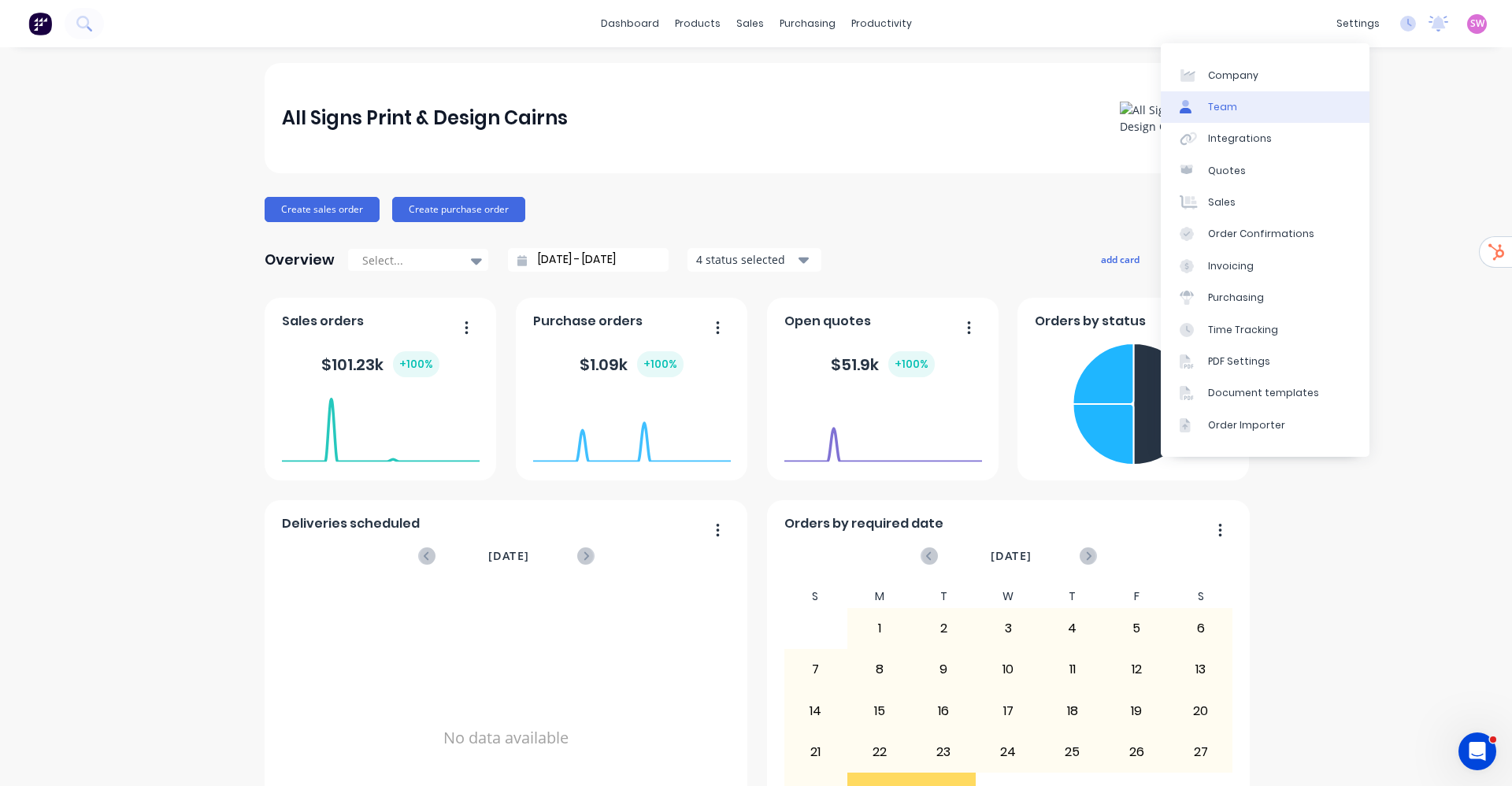
click at [1252, 111] on link "Team" at bounding box center [1265, 106] width 209 height 31
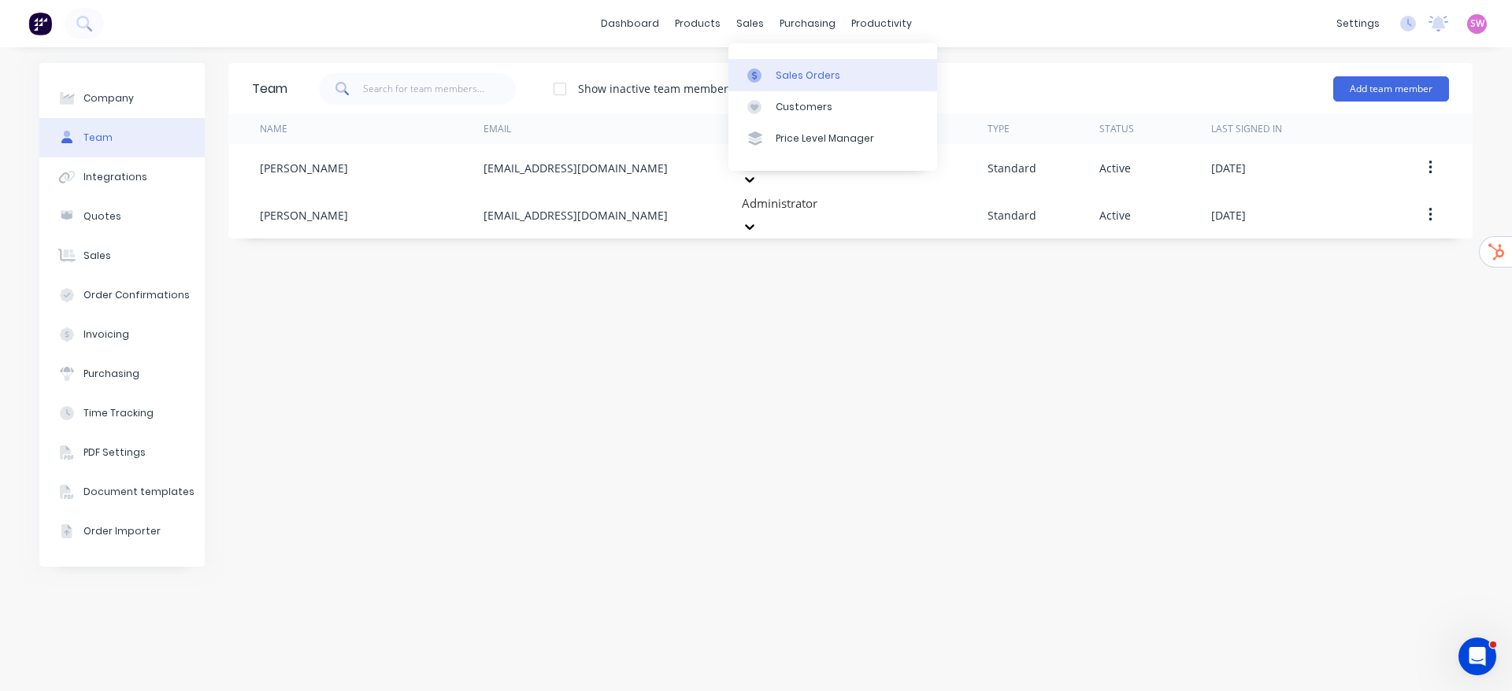
click at [787, 80] on div "Sales Orders" at bounding box center [808, 76] width 65 height 14
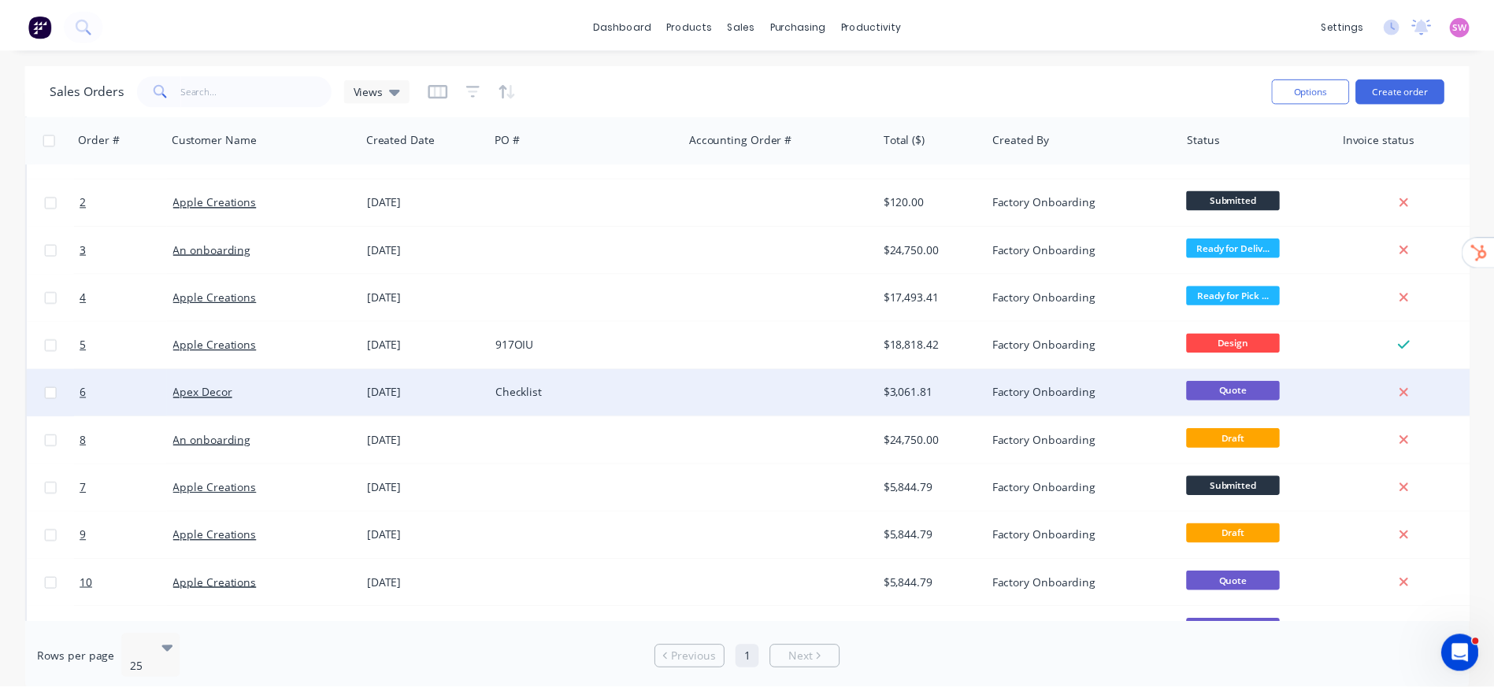
scroll to position [118, 0]
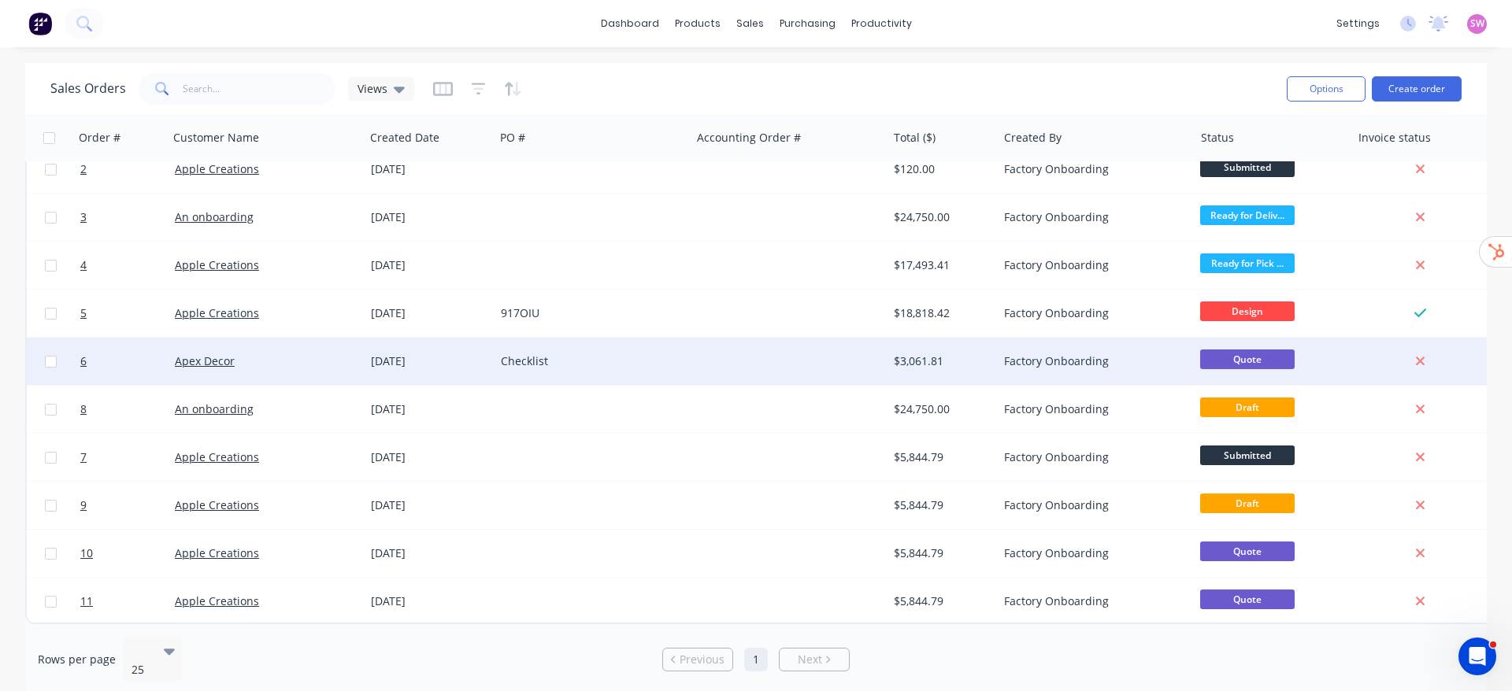
click at [828, 350] on div at bounding box center [789, 361] width 196 height 47
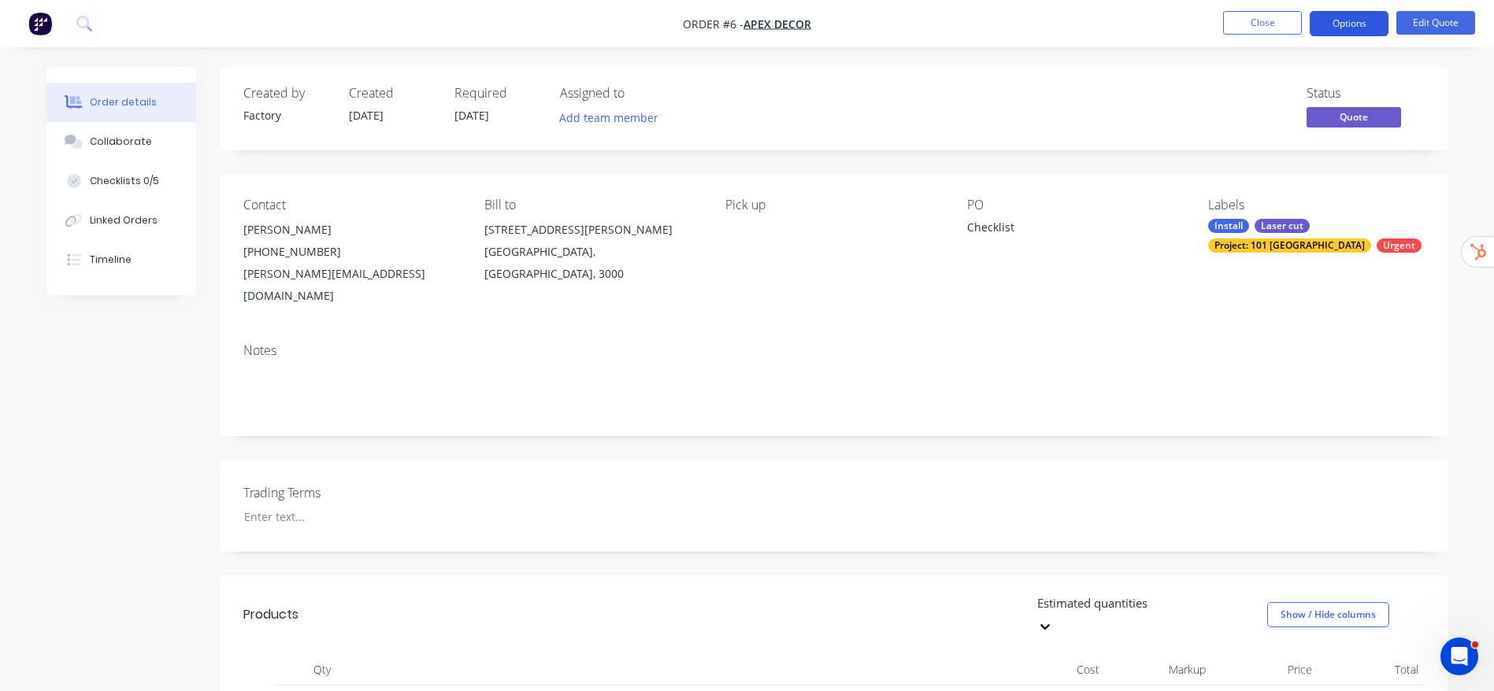
click at [1367, 17] on button "Options" at bounding box center [1348, 23] width 79 height 25
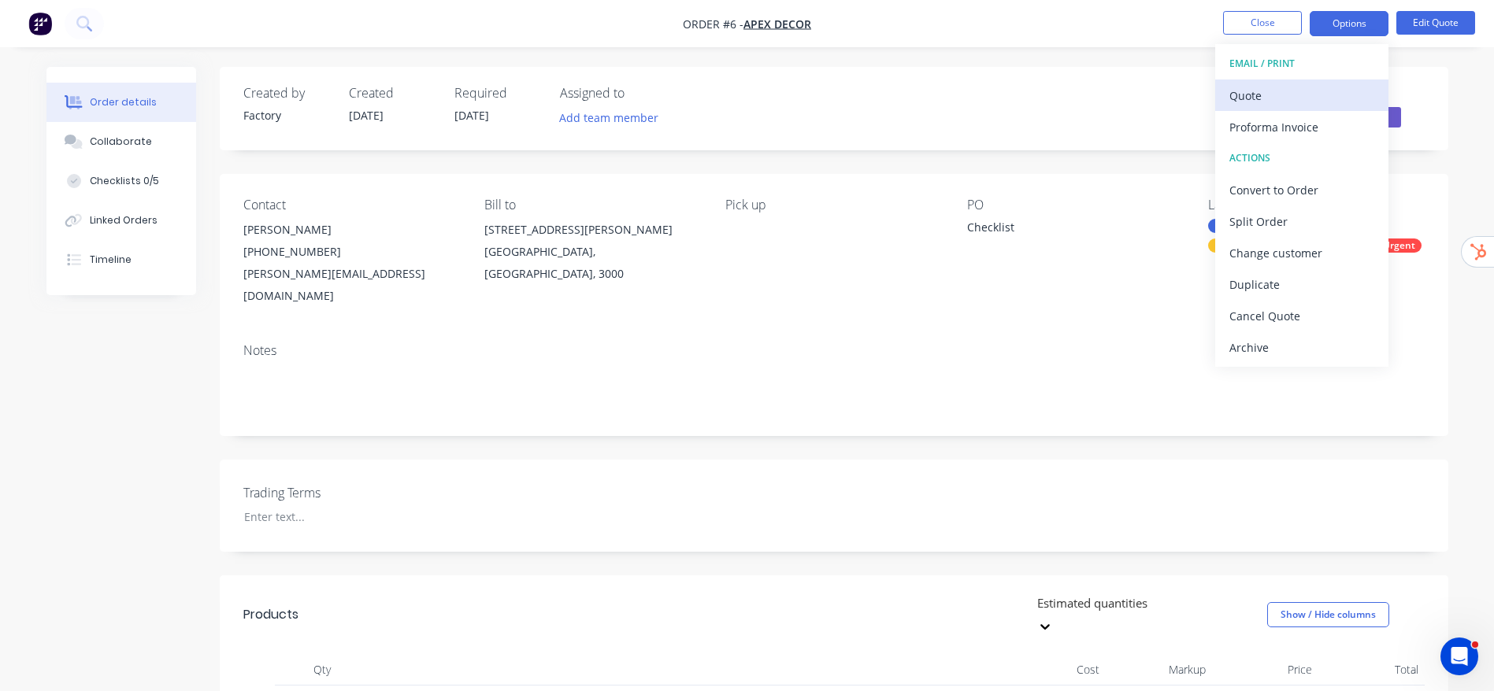
click at [1291, 90] on div "Quote" at bounding box center [1301, 95] width 145 height 23
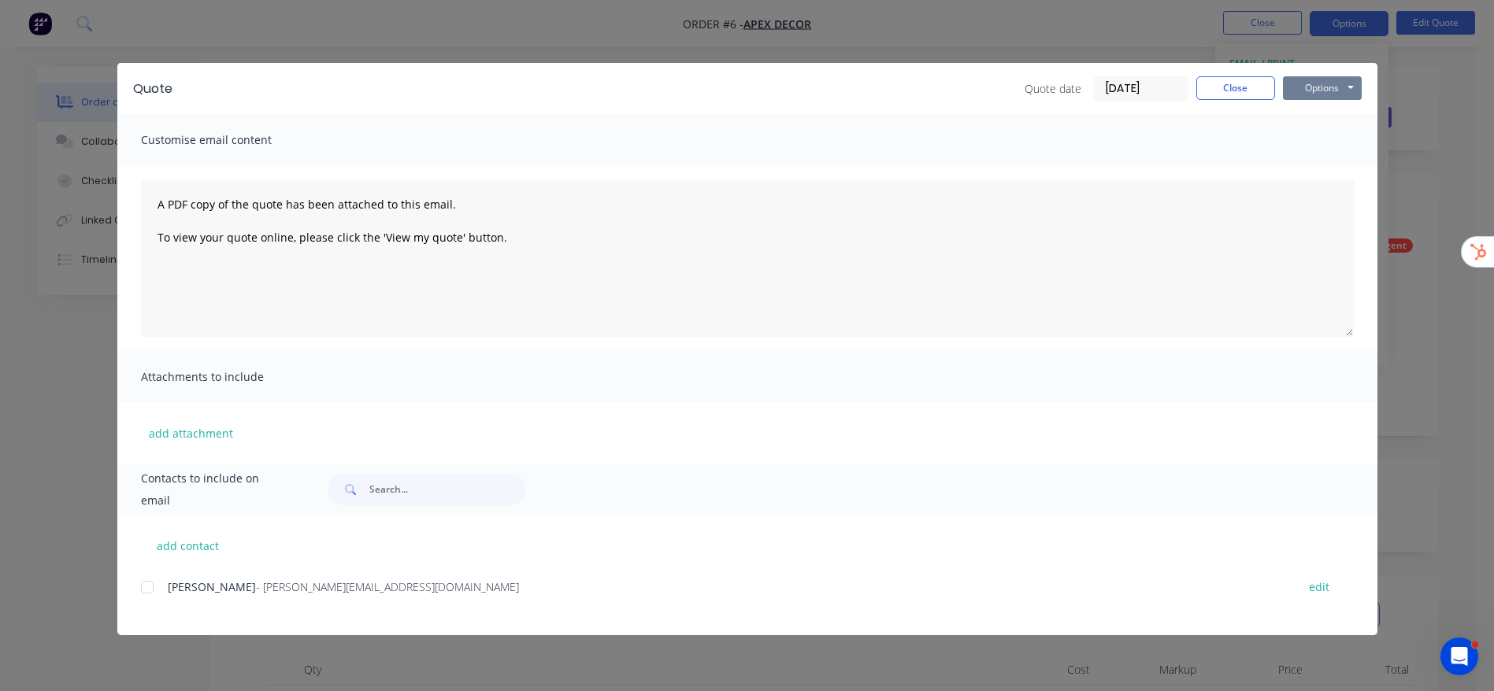
click at [1335, 85] on button "Options" at bounding box center [1322, 88] width 79 height 24
click at [1323, 122] on button "Preview" at bounding box center [1333, 116] width 101 height 26
click at [1257, 91] on button "Close" at bounding box center [1235, 88] width 79 height 24
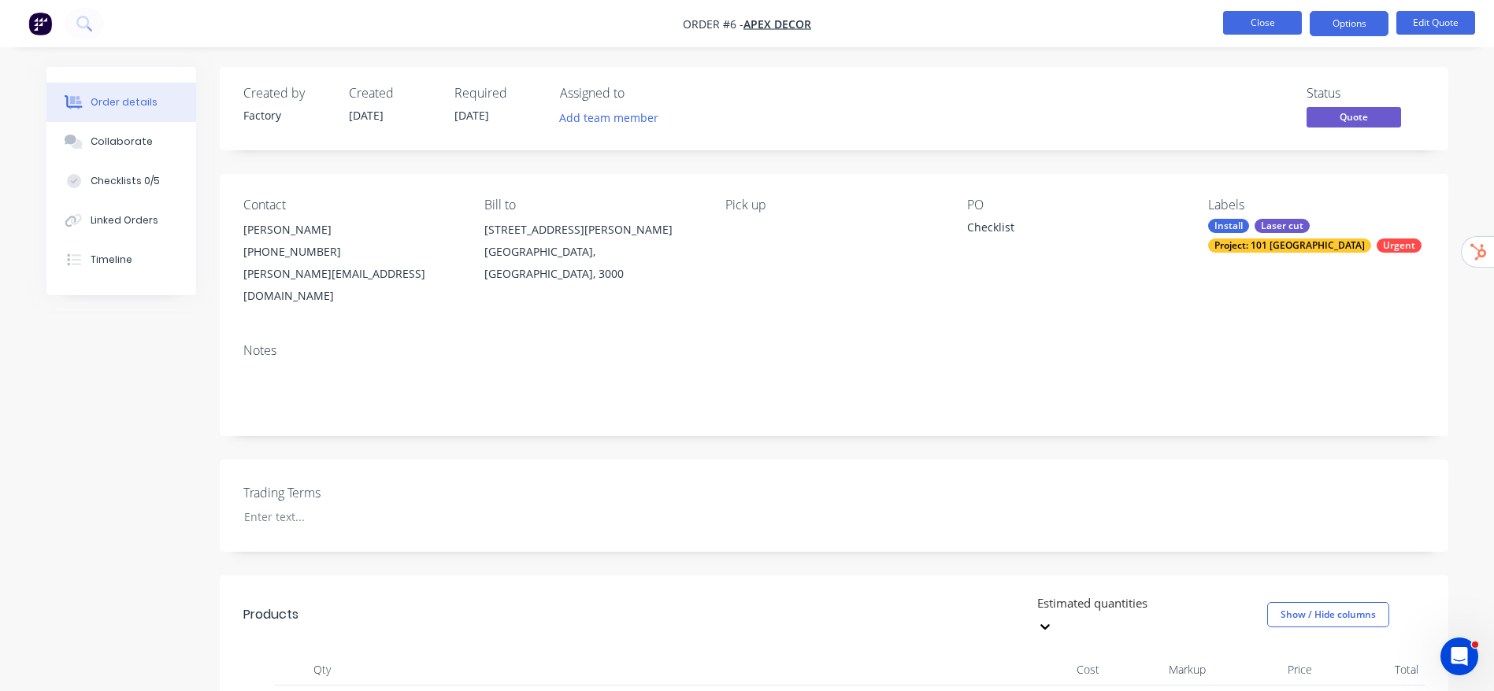
click at [1277, 22] on button "Close" at bounding box center [1262, 23] width 79 height 24
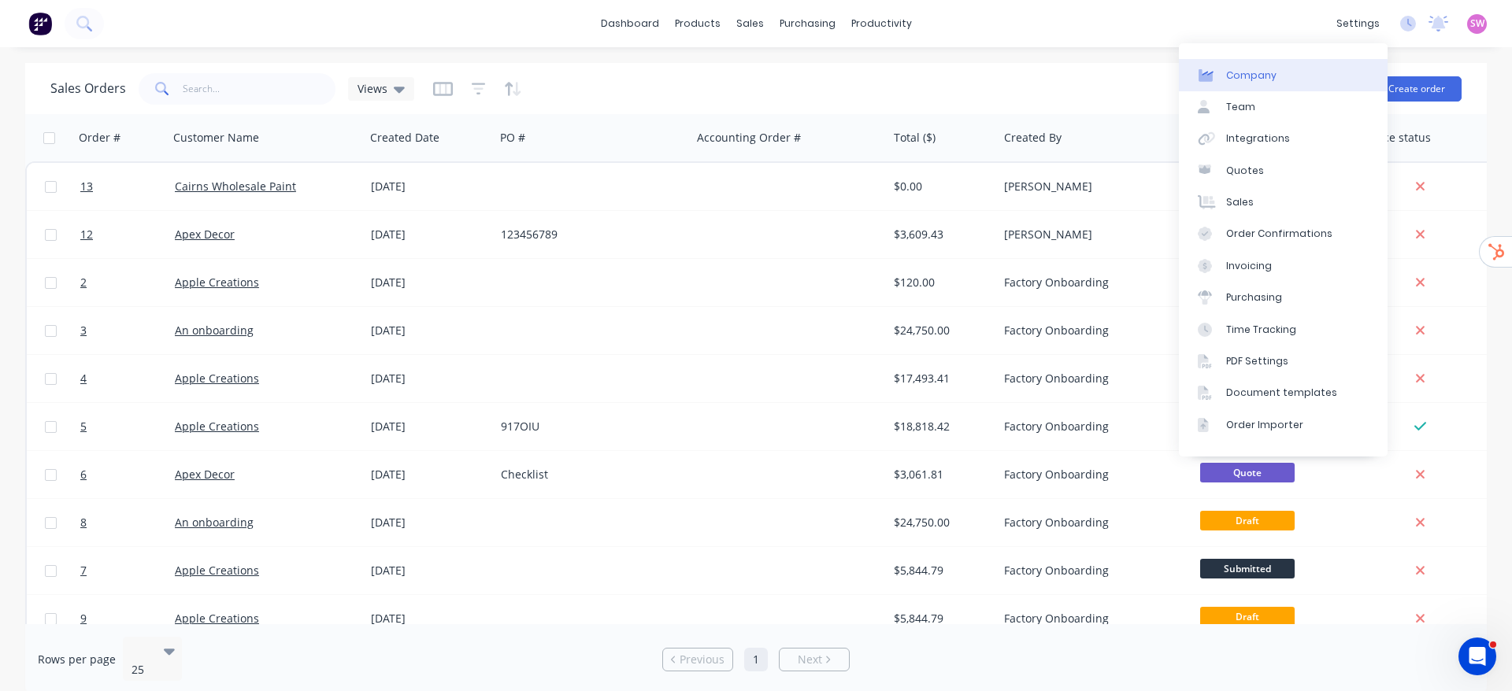
click at [1260, 69] on div "Company" at bounding box center [1251, 76] width 50 height 14
select select "AU"
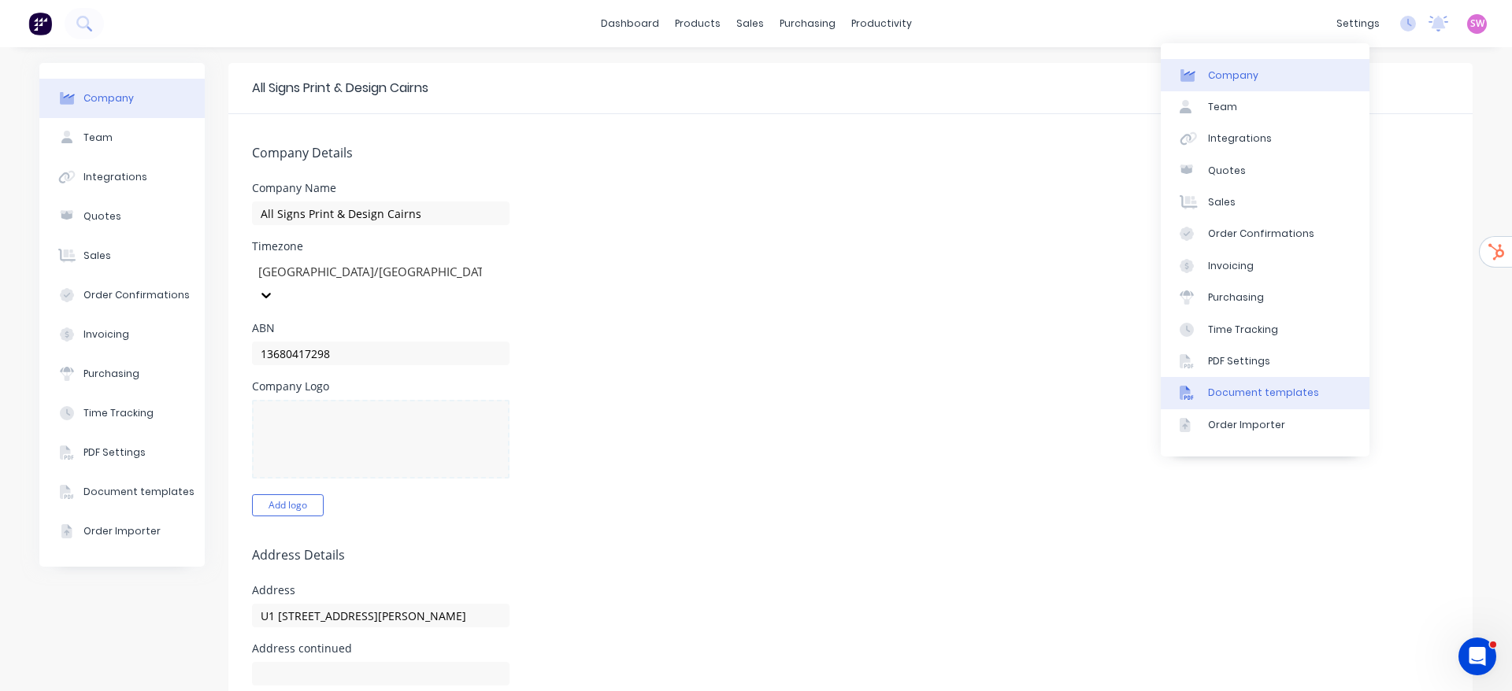
click at [1272, 396] on div "Document templates" at bounding box center [1263, 393] width 111 height 14
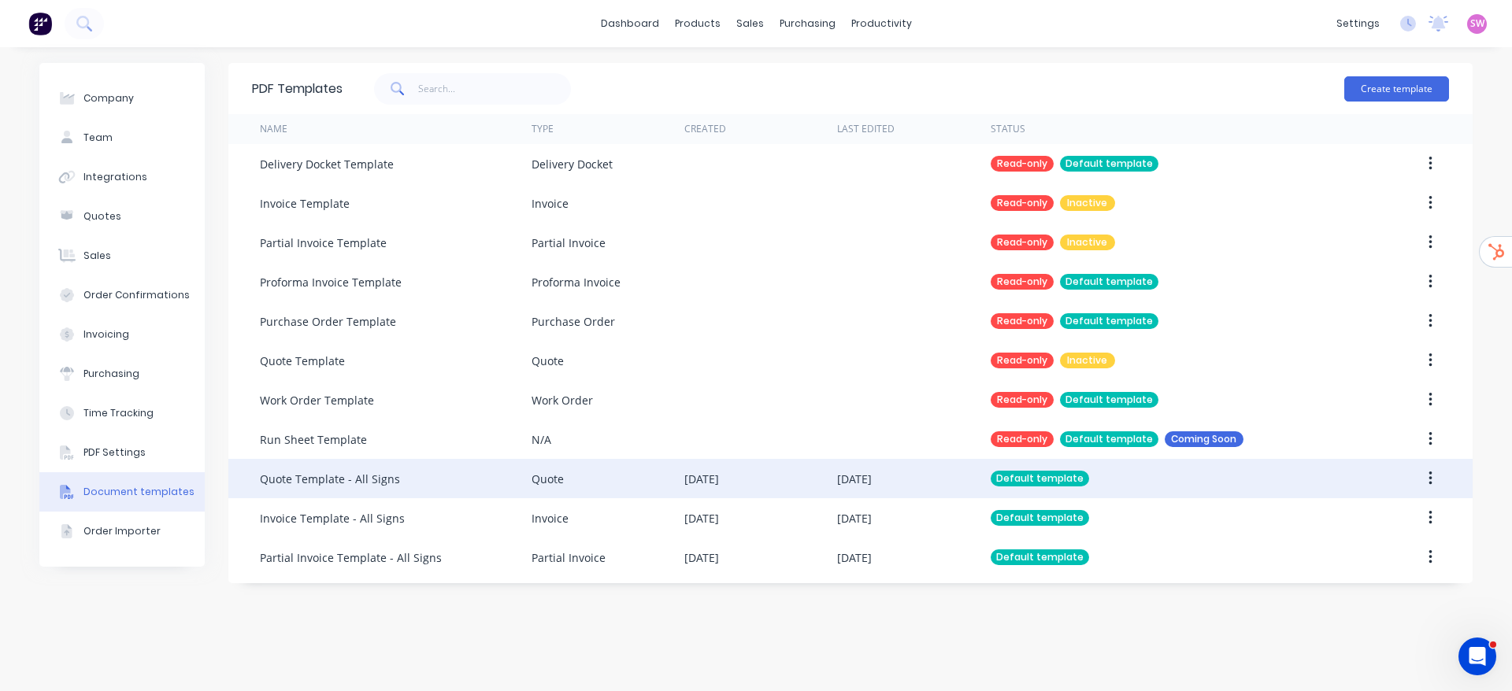
click at [811, 477] on div "23 Sep 2025" at bounding box center [760, 478] width 153 height 39
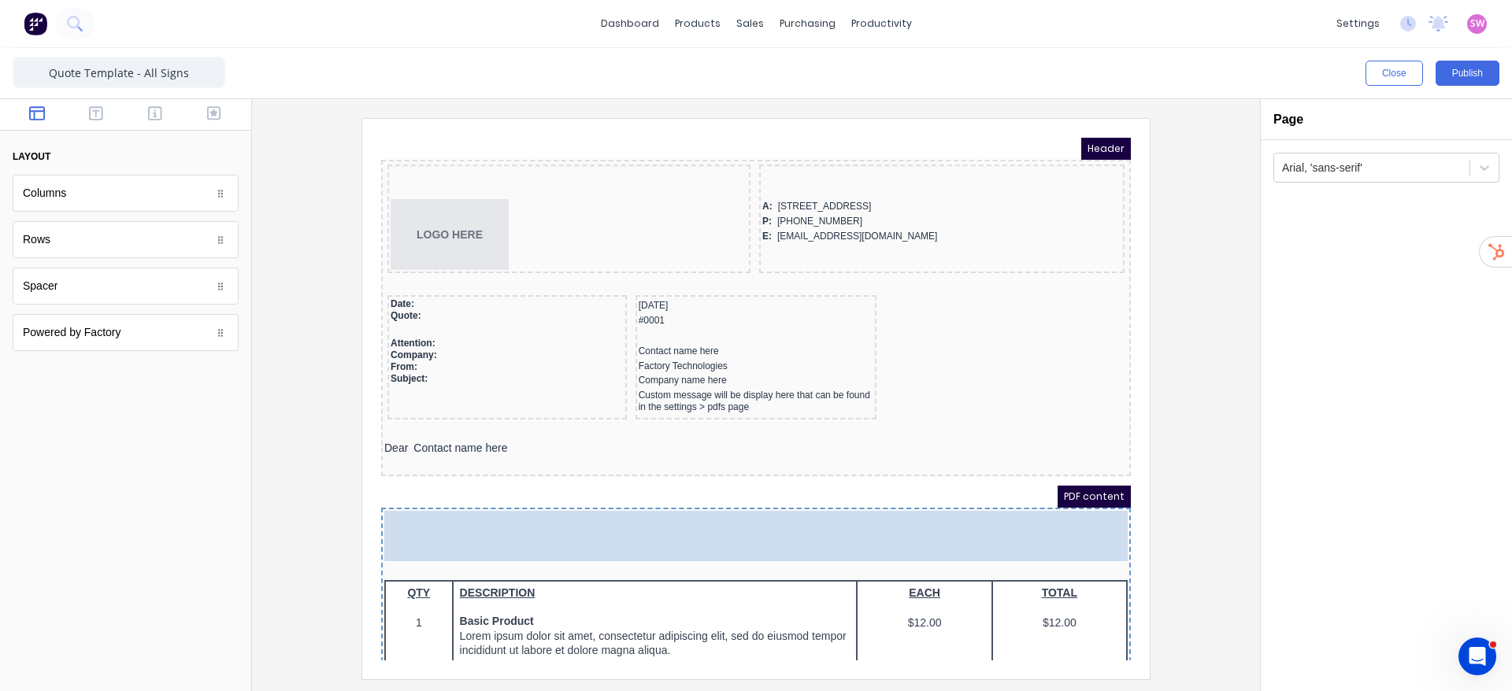
drag, startPoint x: 829, startPoint y: 465, endPoint x: 834, endPoint y: 488, distance: 24.1
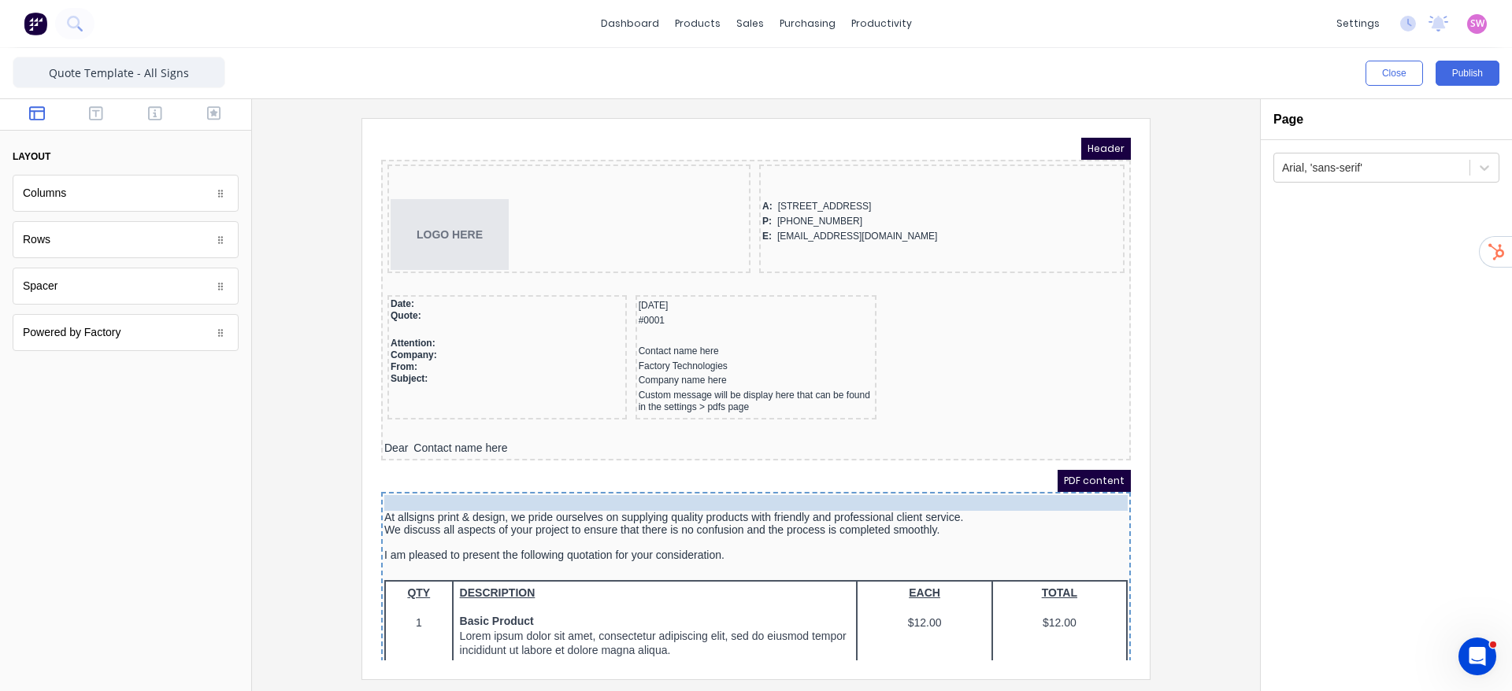
drag, startPoint x: 537, startPoint y: 445, endPoint x: 545, endPoint y: 498, distance: 54.1
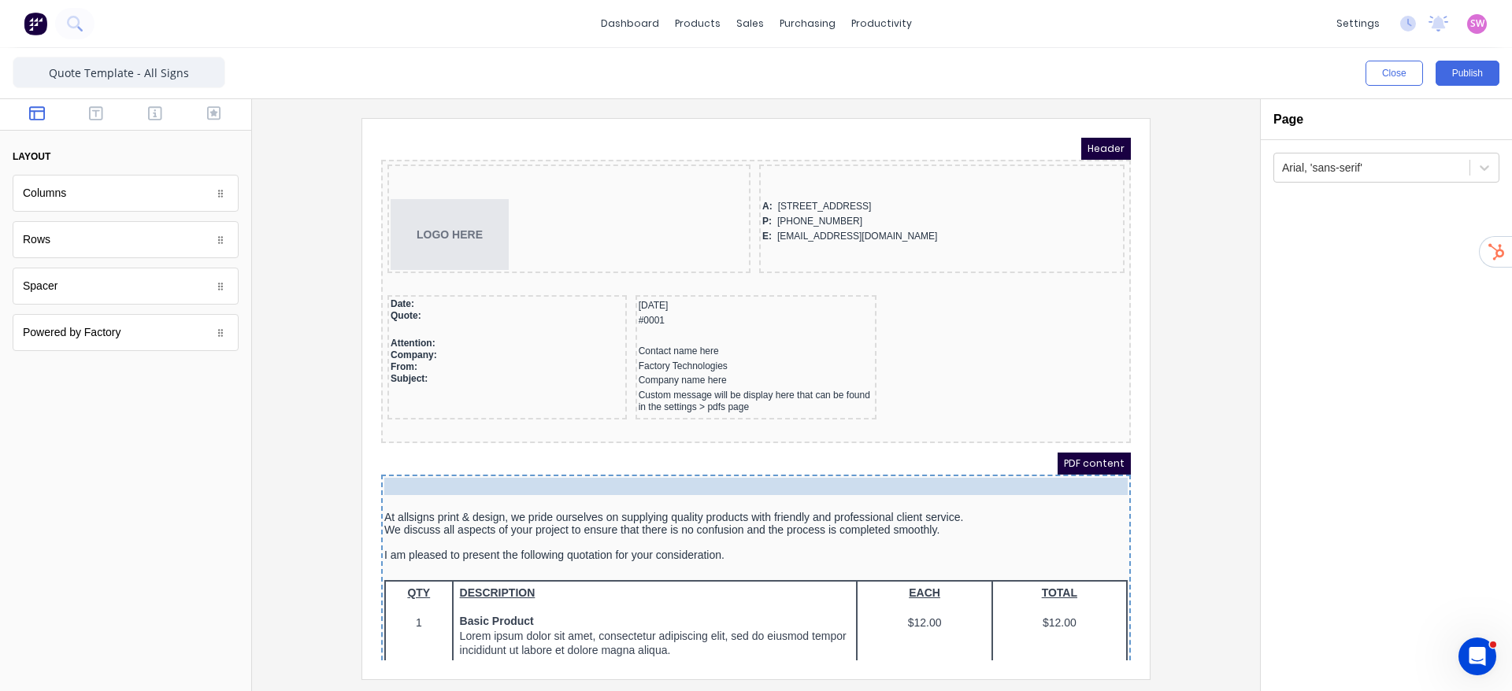
drag, startPoint x: 557, startPoint y: 427, endPoint x: 553, endPoint y: 470, distance: 43.6
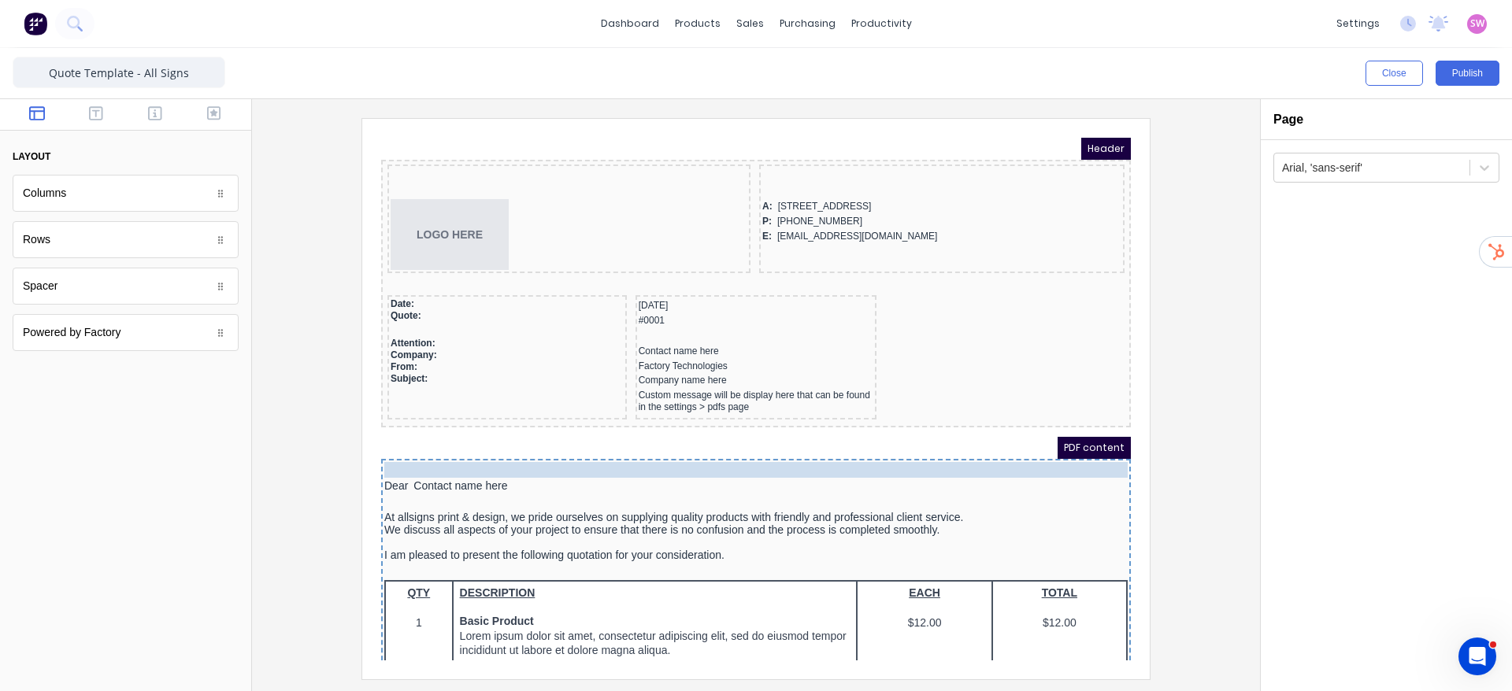
drag, startPoint x: 602, startPoint y: 411, endPoint x: 591, endPoint y: 449, distance: 39.4
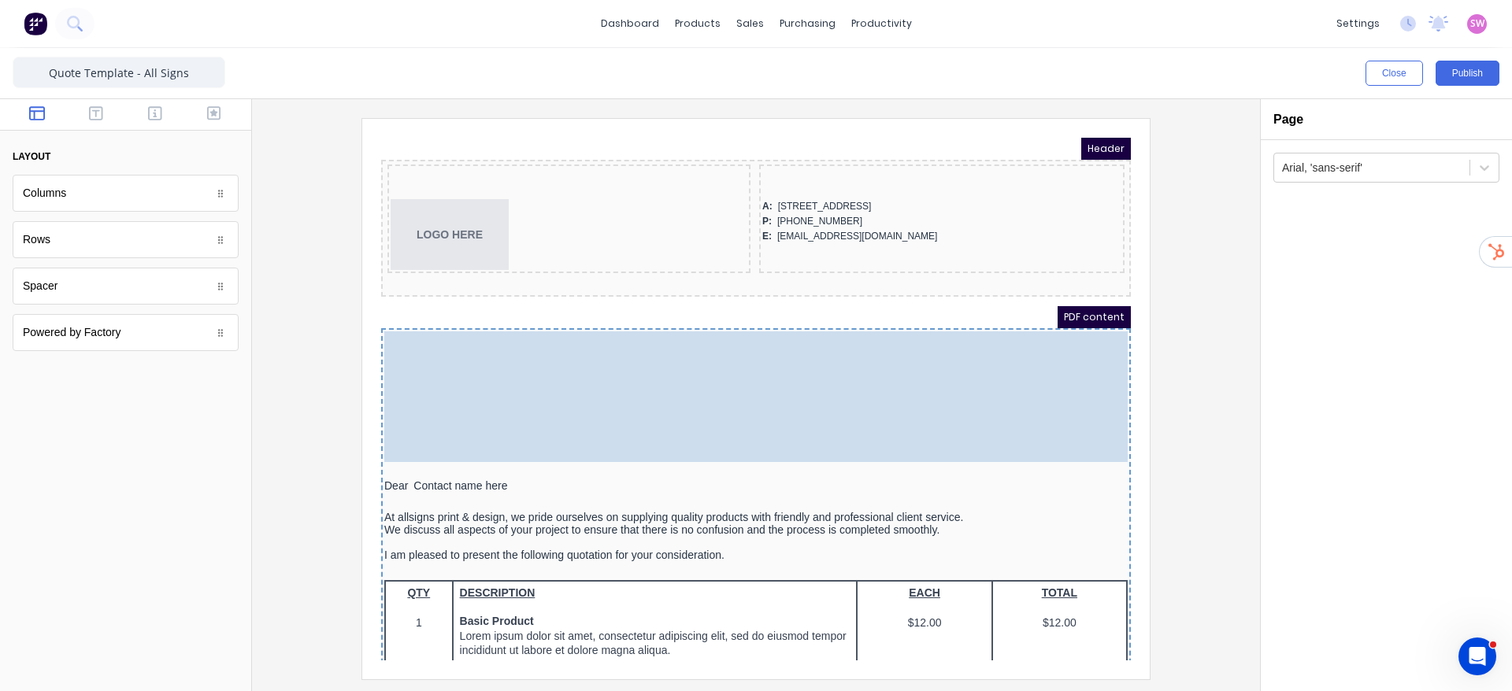
drag, startPoint x: 603, startPoint y: 297, endPoint x: 627, endPoint y: 296, distance: 23.6
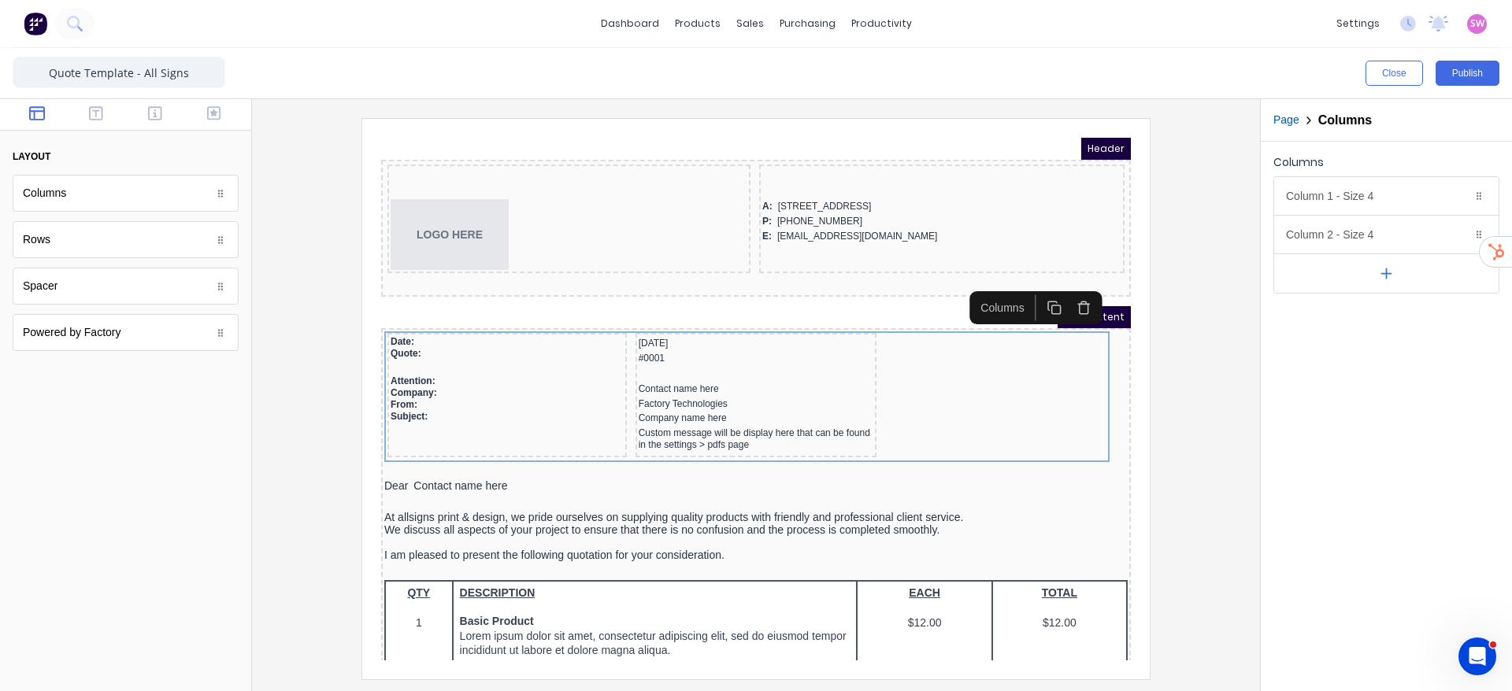
click at [1185, 367] on div at bounding box center [756, 398] width 983 height 561
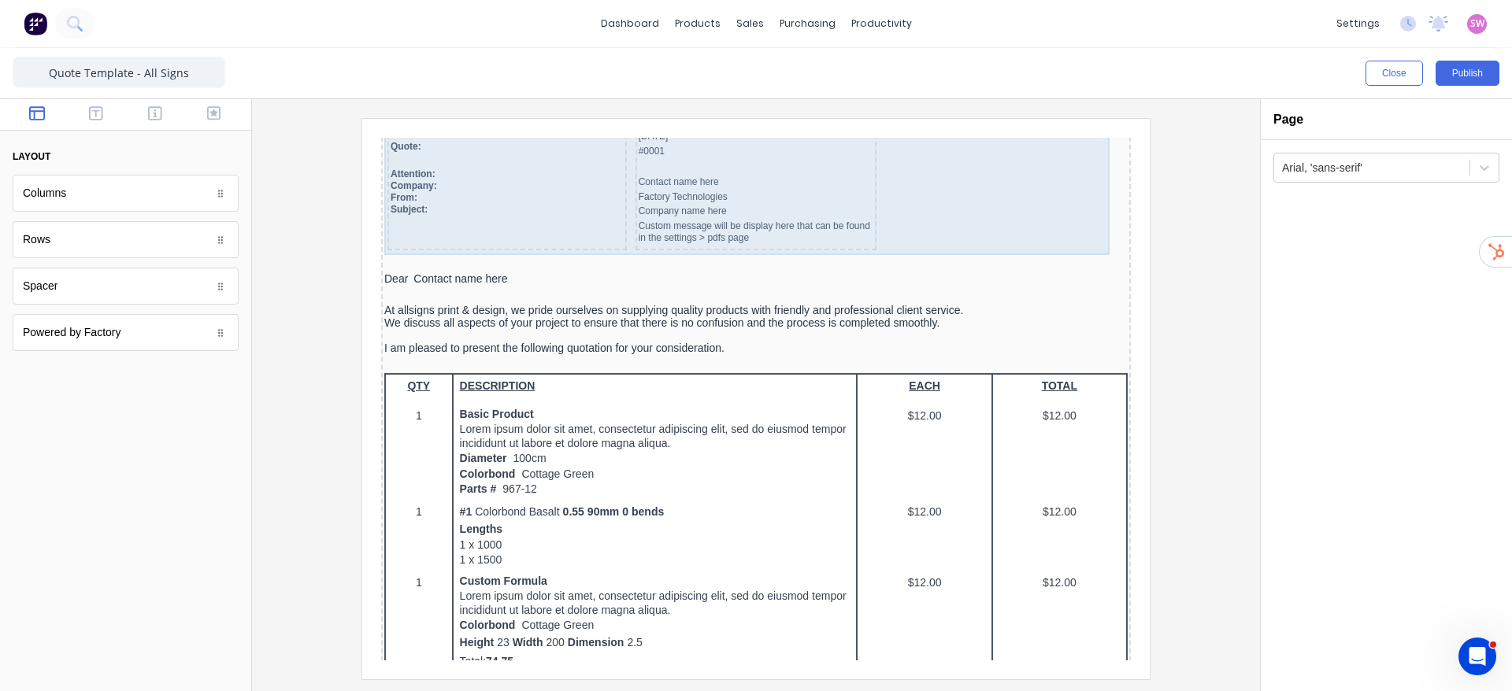
scroll to position [236, 0]
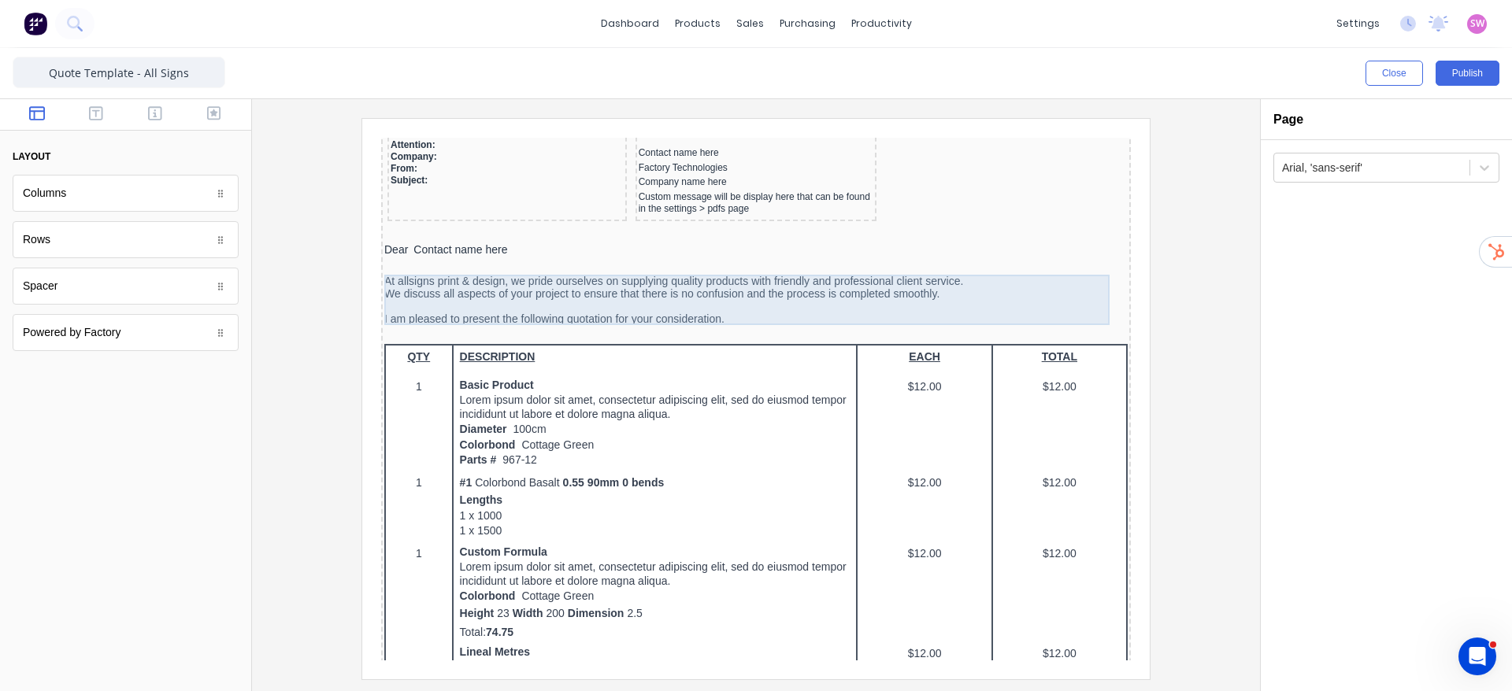
click at [388, 262] on div "At allsigns print & design, we pride ourselves on supplying quality products wi…" at bounding box center [736, 281] width 743 height 50
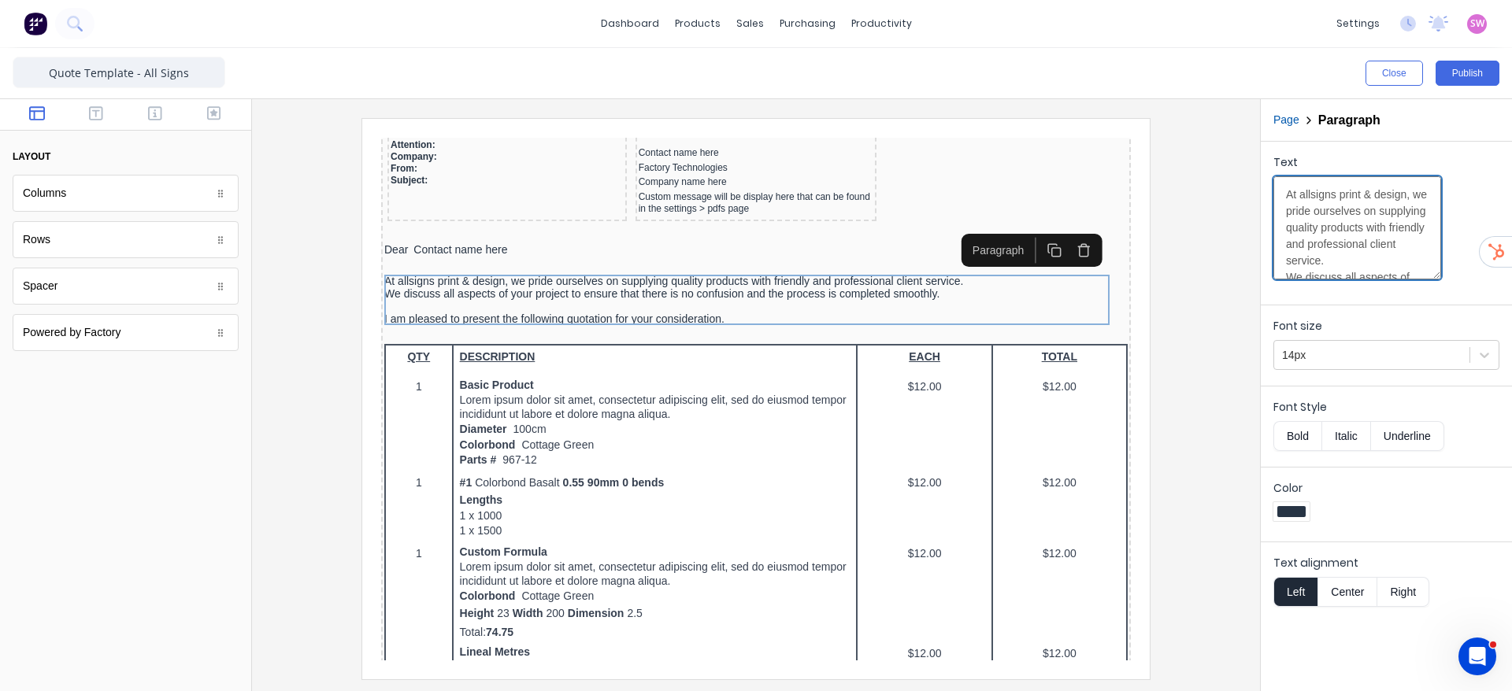
click at [1301, 205] on textarea "At allsigns print & design, we pride ourselves on supplying quality products wi…" at bounding box center [1357, 227] width 168 height 103
click at [1303, 202] on textarea "At allsigns print & design, we pride ourselves on supplying quality products wi…" at bounding box center [1357, 227] width 168 height 103
type textarea "At Allsigns Print & Design, we pride ourselves on supplying quality products wi…"
click at [1483, 70] on button "Publish" at bounding box center [1467, 73] width 64 height 25
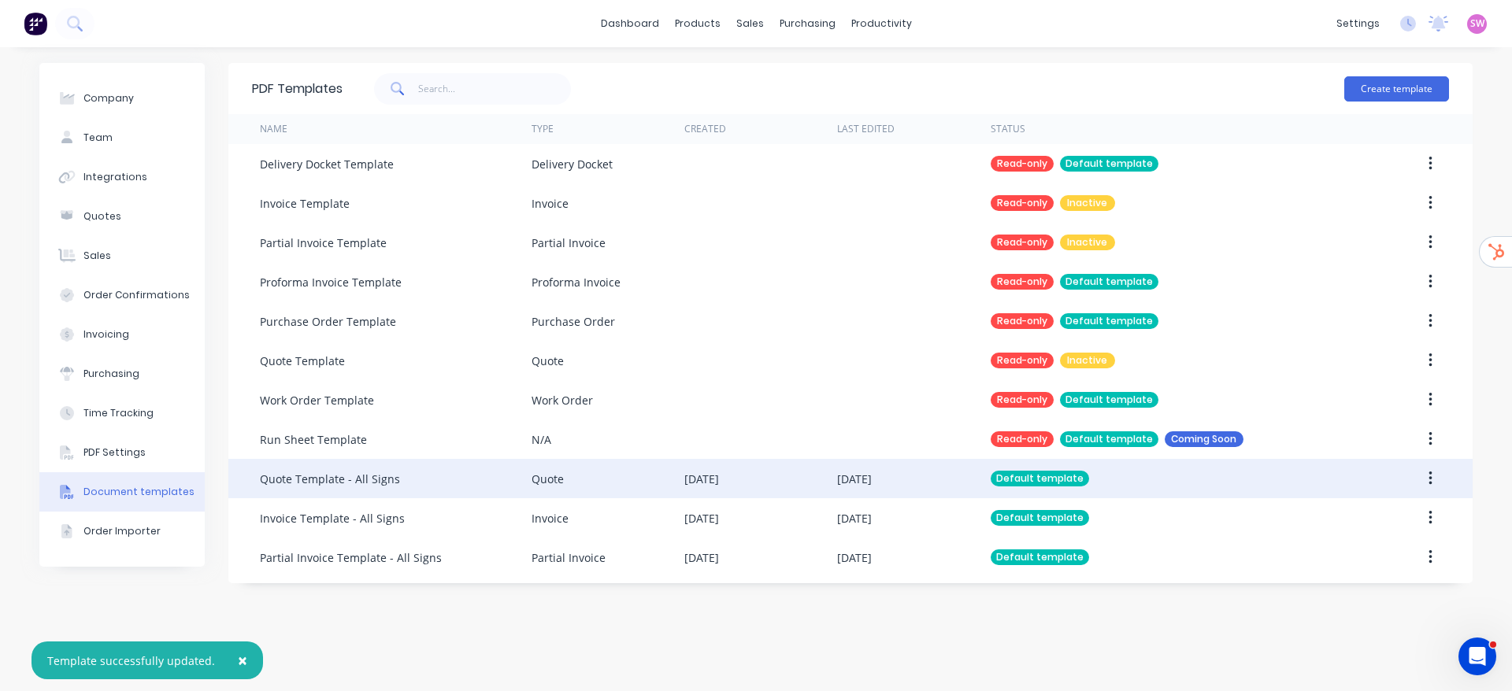
click at [936, 483] on div "29 Sep 2025" at bounding box center [913, 478] width 153 height 39
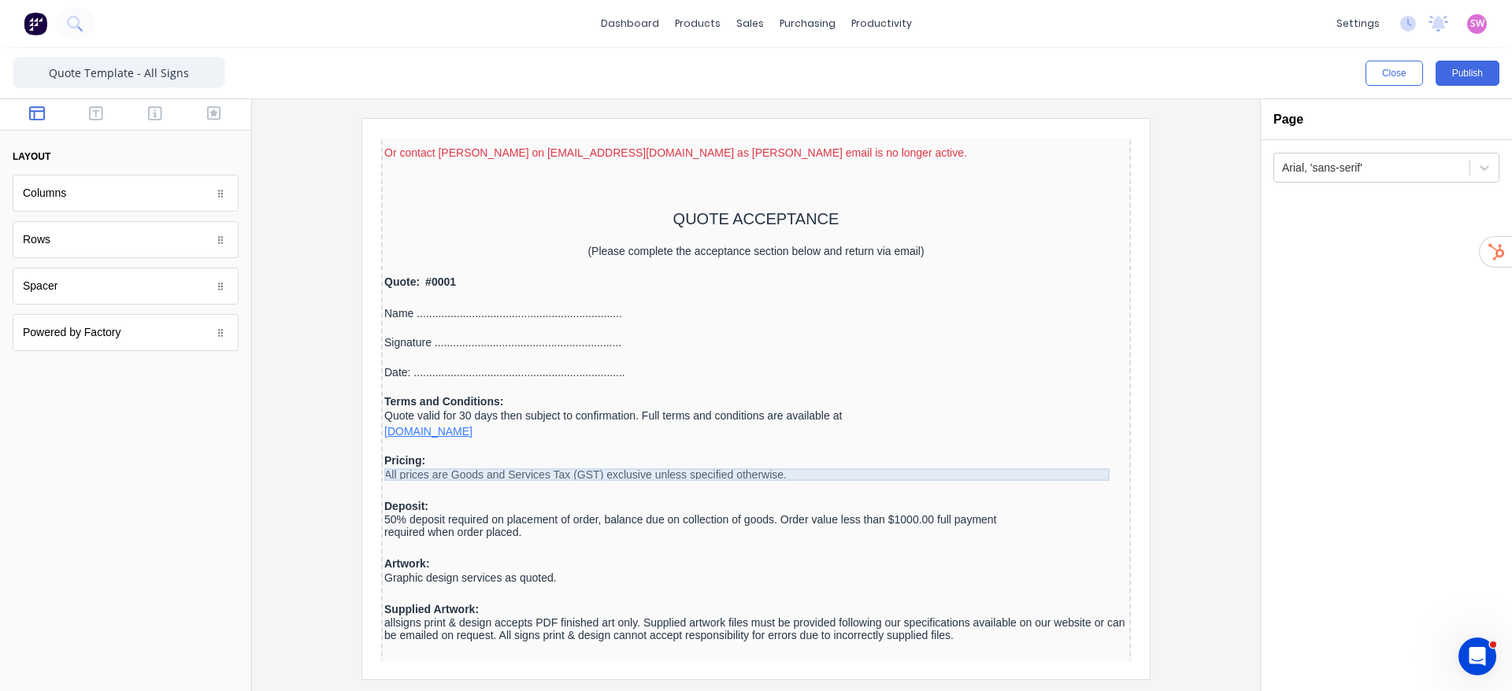
scroll to position [1518, 0]
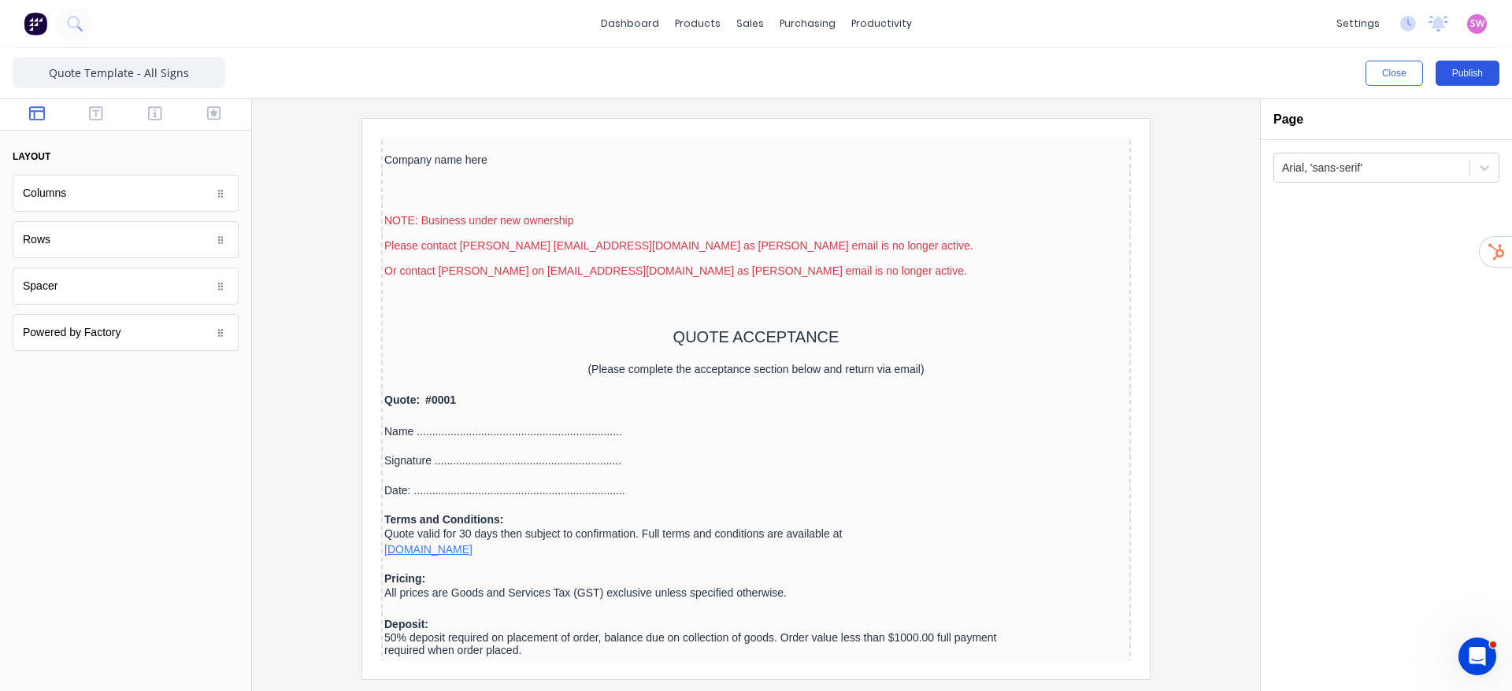
click at [1487, 79] on button "Publish" at bounding box center [1467, 73] width 64 height 25
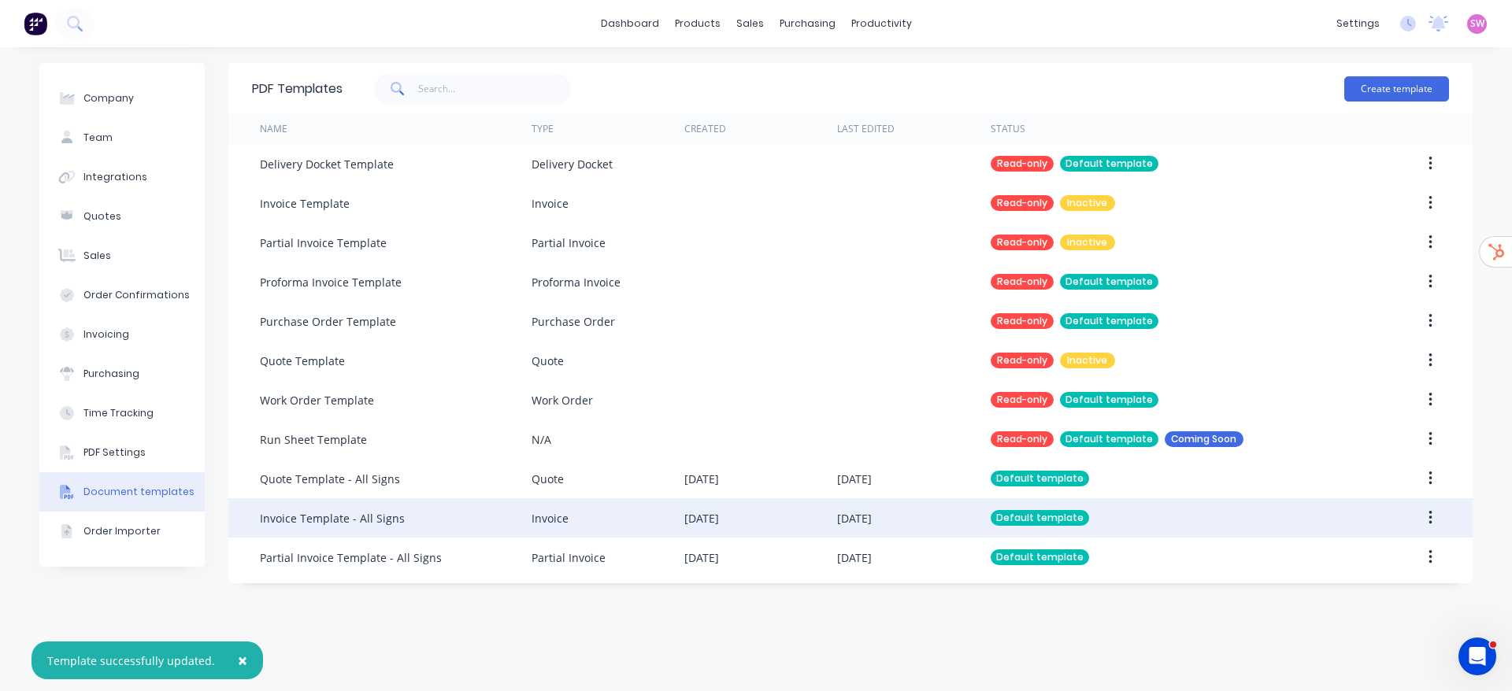
click at [863, 513] on div "[DATE]" at bounding box center [854, 518] width 35 height 17
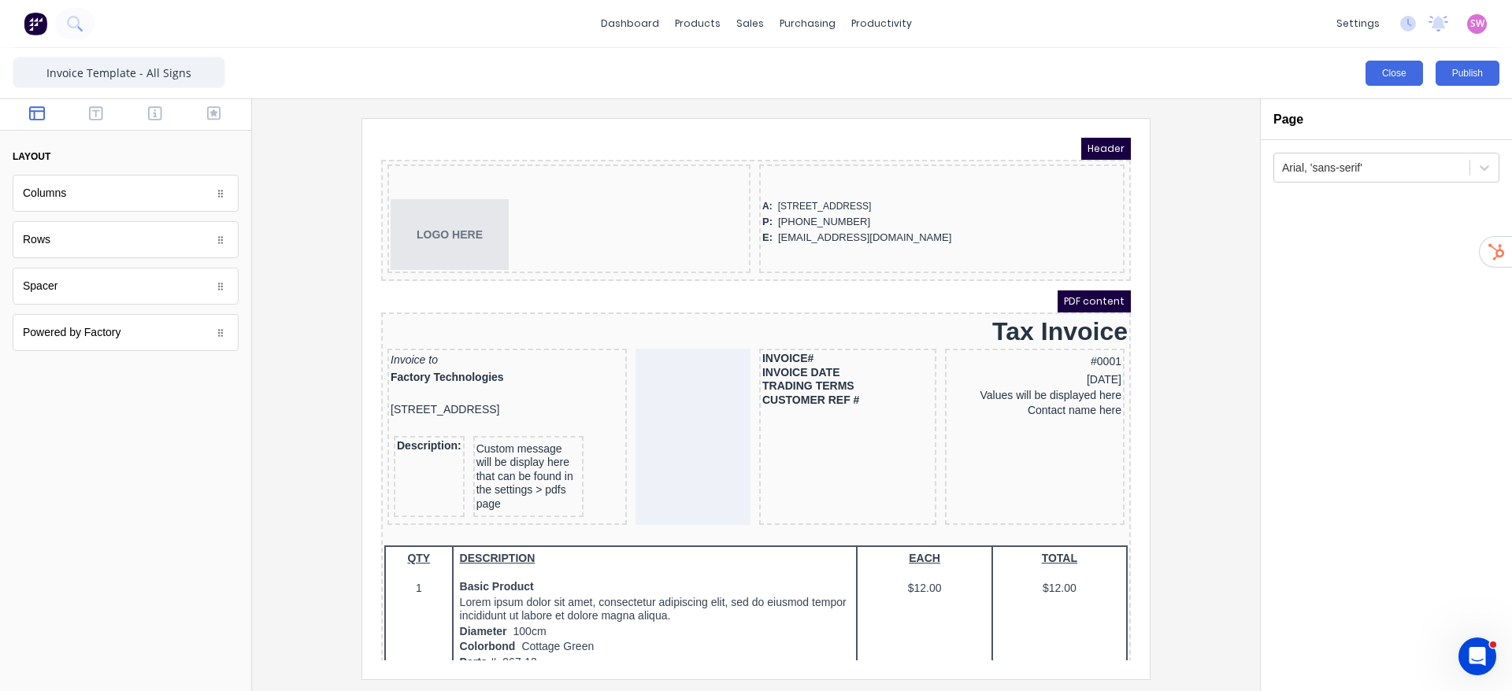
click at [1400, 61] on button "Close" at bounding box center [1393, 73] width 57 height 25
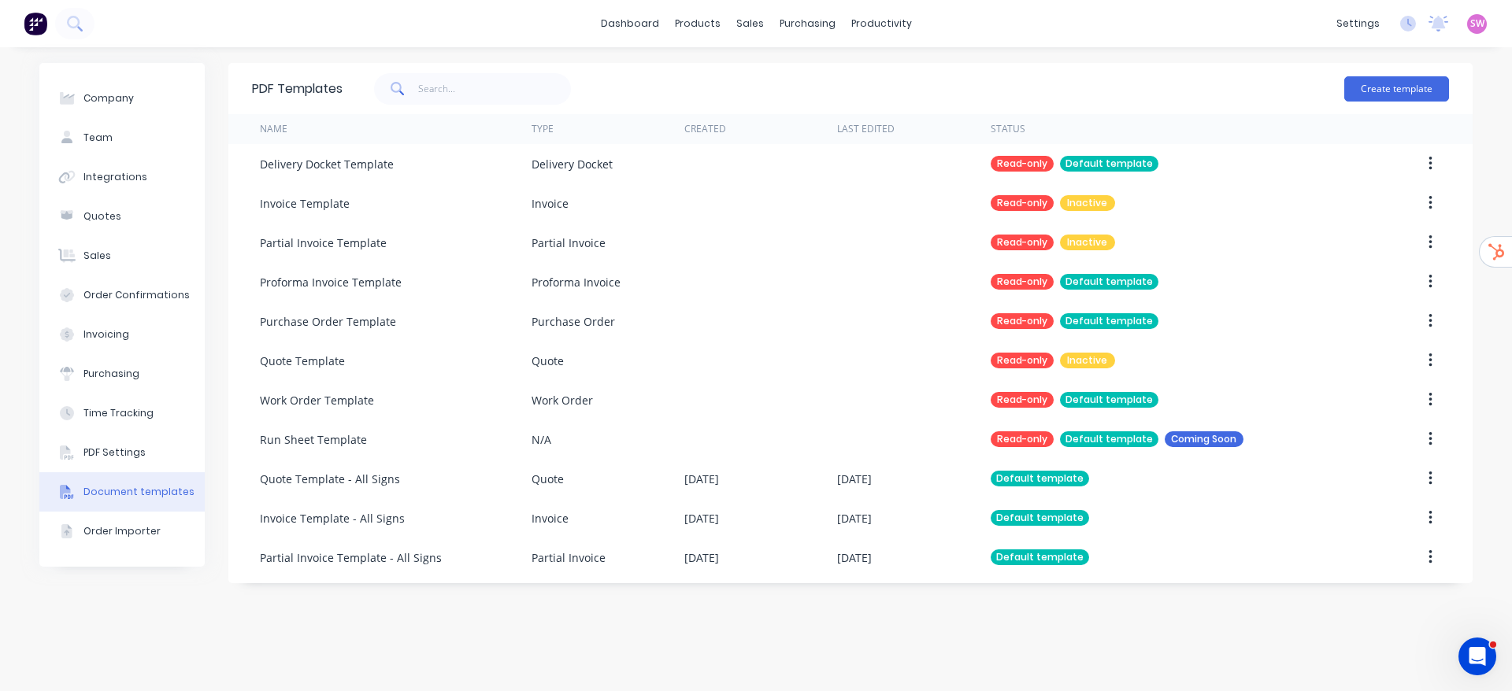
click at [976, 645] on div "PDF Templates Create template Name Type Created Last Edited Status Delivery Doc…" at bounding box center [850, 369] width 1244 height 613
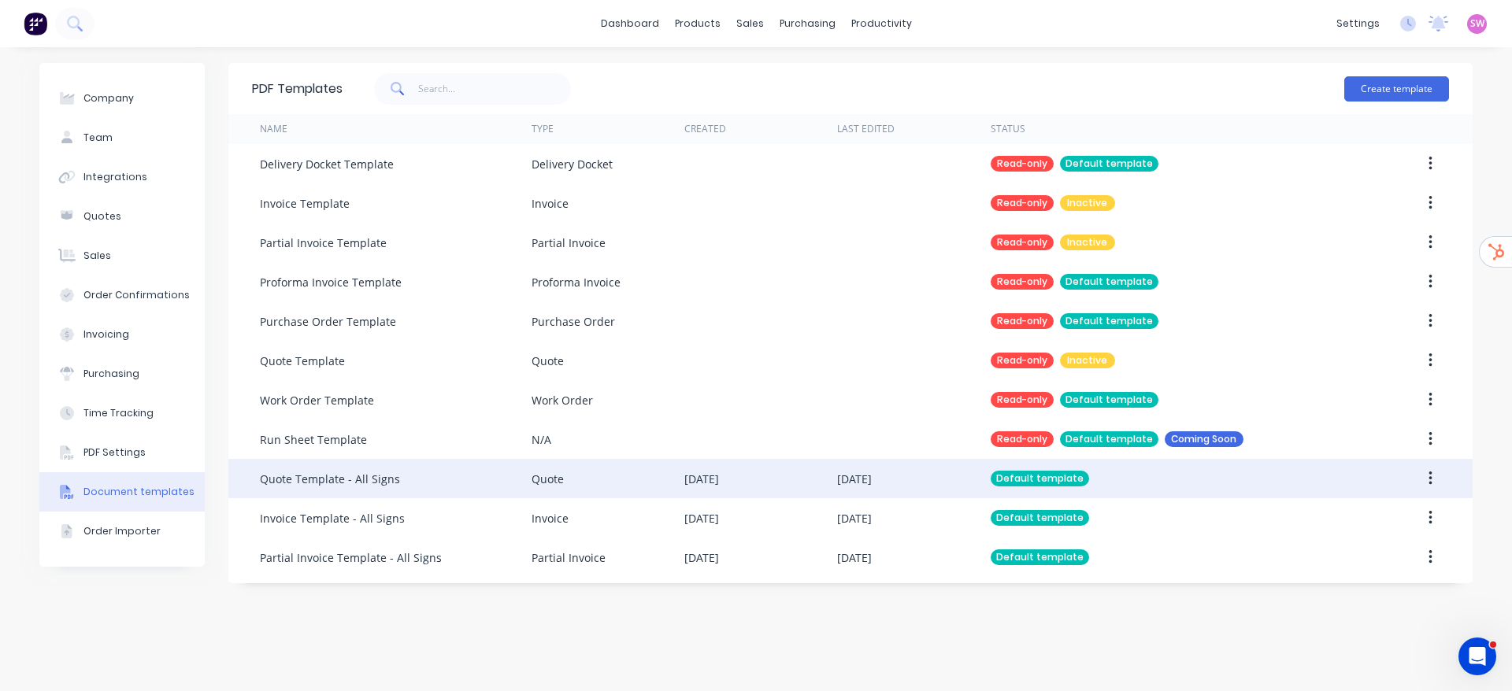
click at [1431, 477] on icon "button" at bounding box center [1429, 479] width 3 height 14
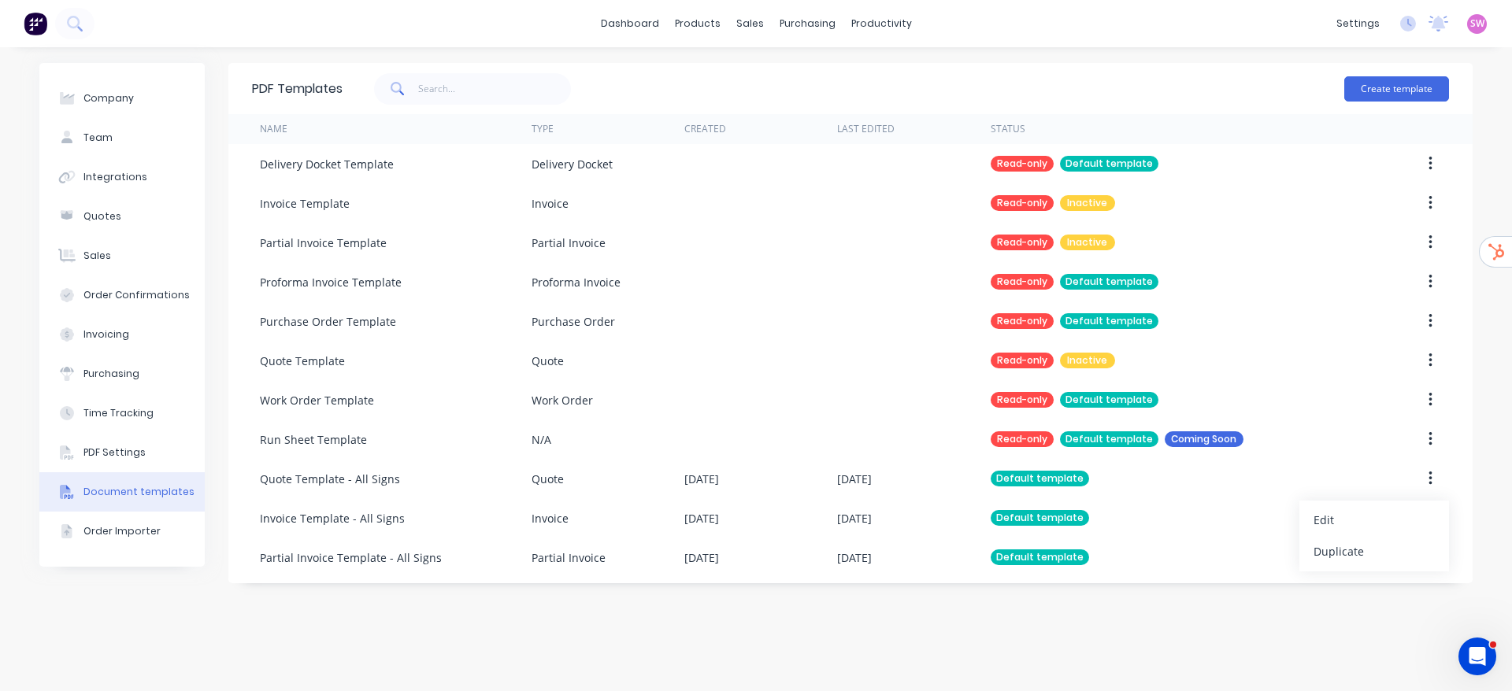
click at [1170, 632] on div "PDF Templates Create template Name Type Created Last Edited Status Delivery Doc…" at bounding box center [850, 369] width 1244 height 613
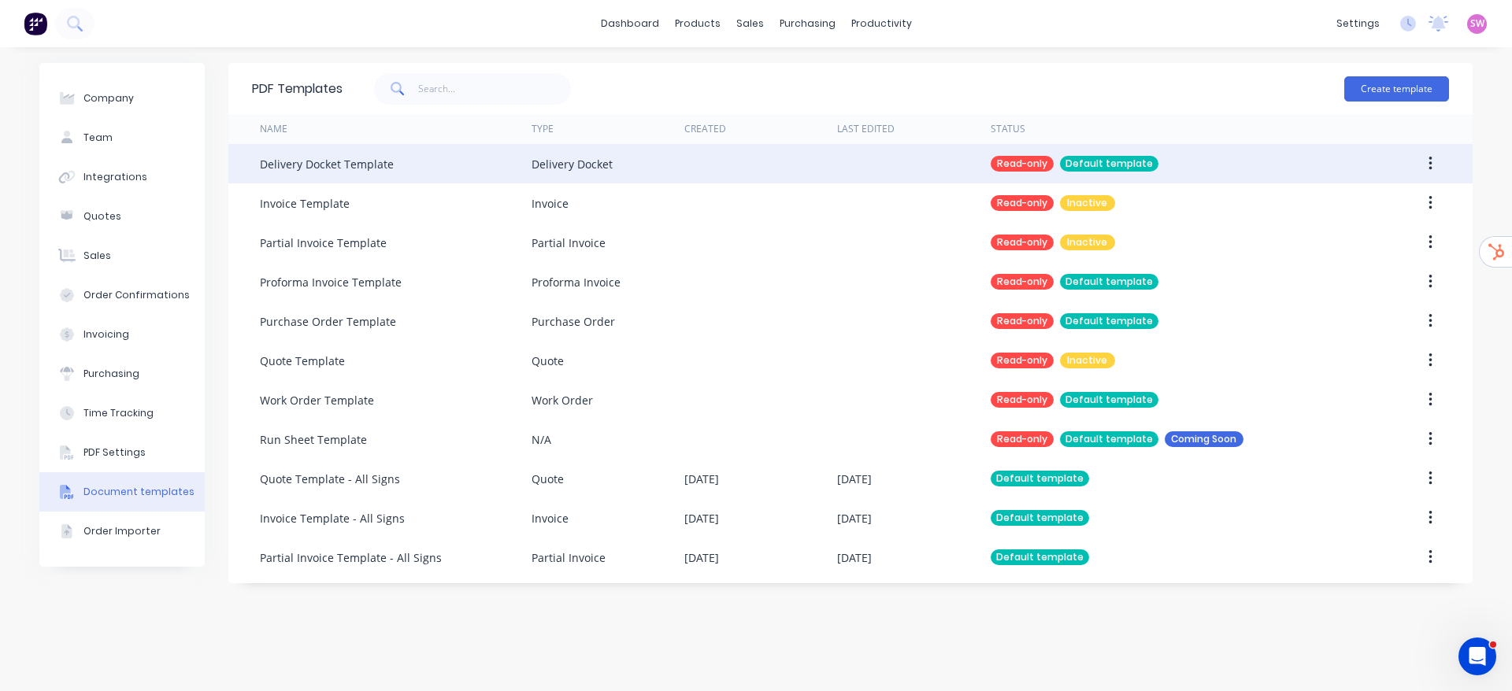
click at [1425, 151] on button "button" at bounding box center [1430, 164] width 37 height 28
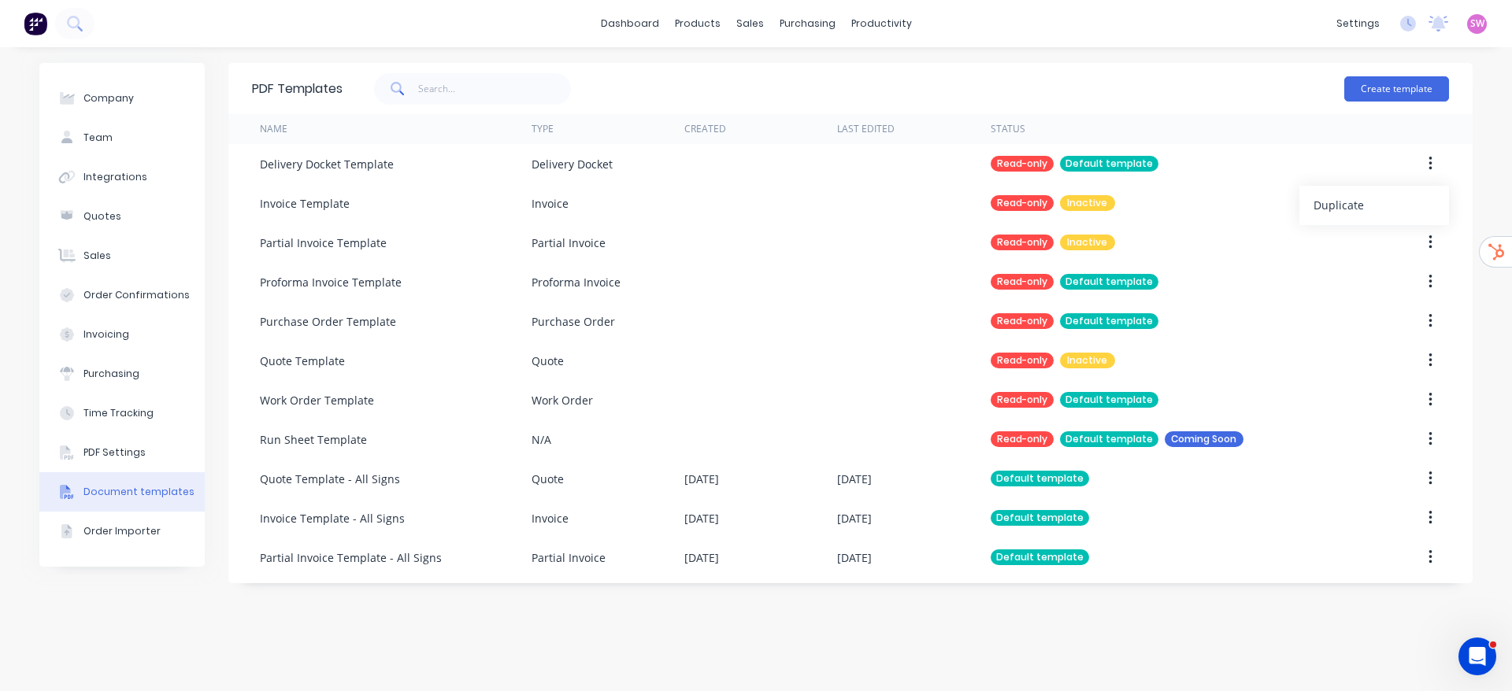
click at [1250, 621] on div "PDF Templates Create template Name Type Created Last Edited Status Delivery Doc…" at bounding box center [850, 369] width 1244 height 613
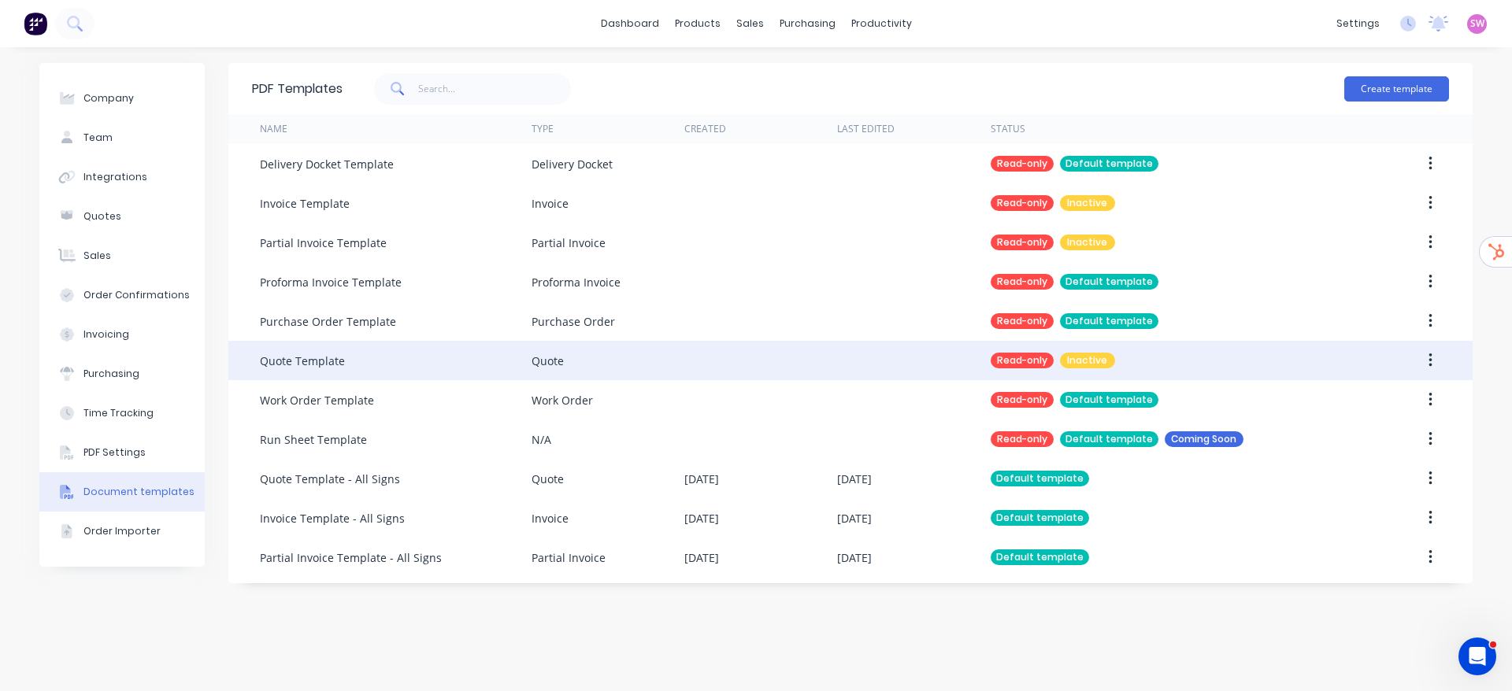
click at [1435, 352] on button "button" at bounding box center [1430, 360] width 37 height 28
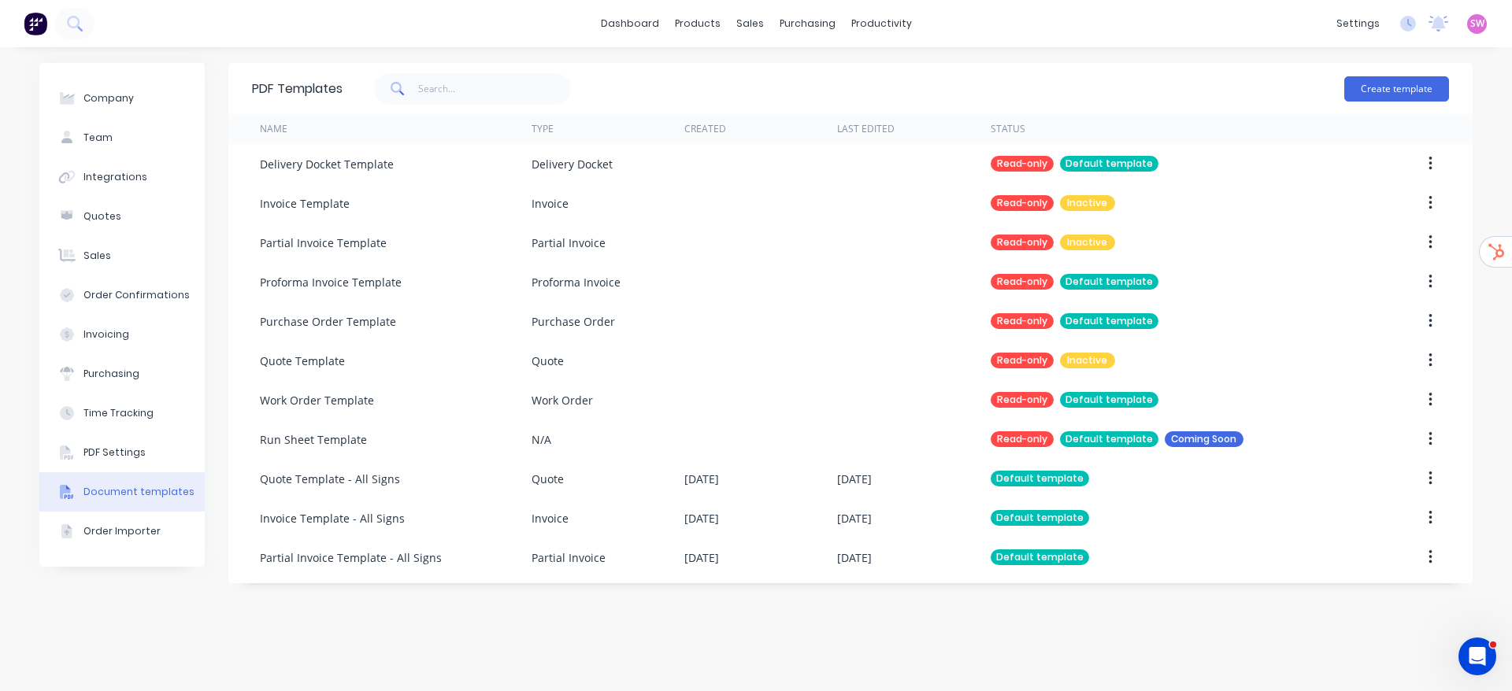
click at [1062, 598] on div "PDF Templates Create template Name Type Created Last Edited Status Delivery Doc…" at bounding box center [850, 369] width 1244 height 613
click at [765, 63] on link "Sales Orders" at bounding box center [832, 74] width 209 height 31
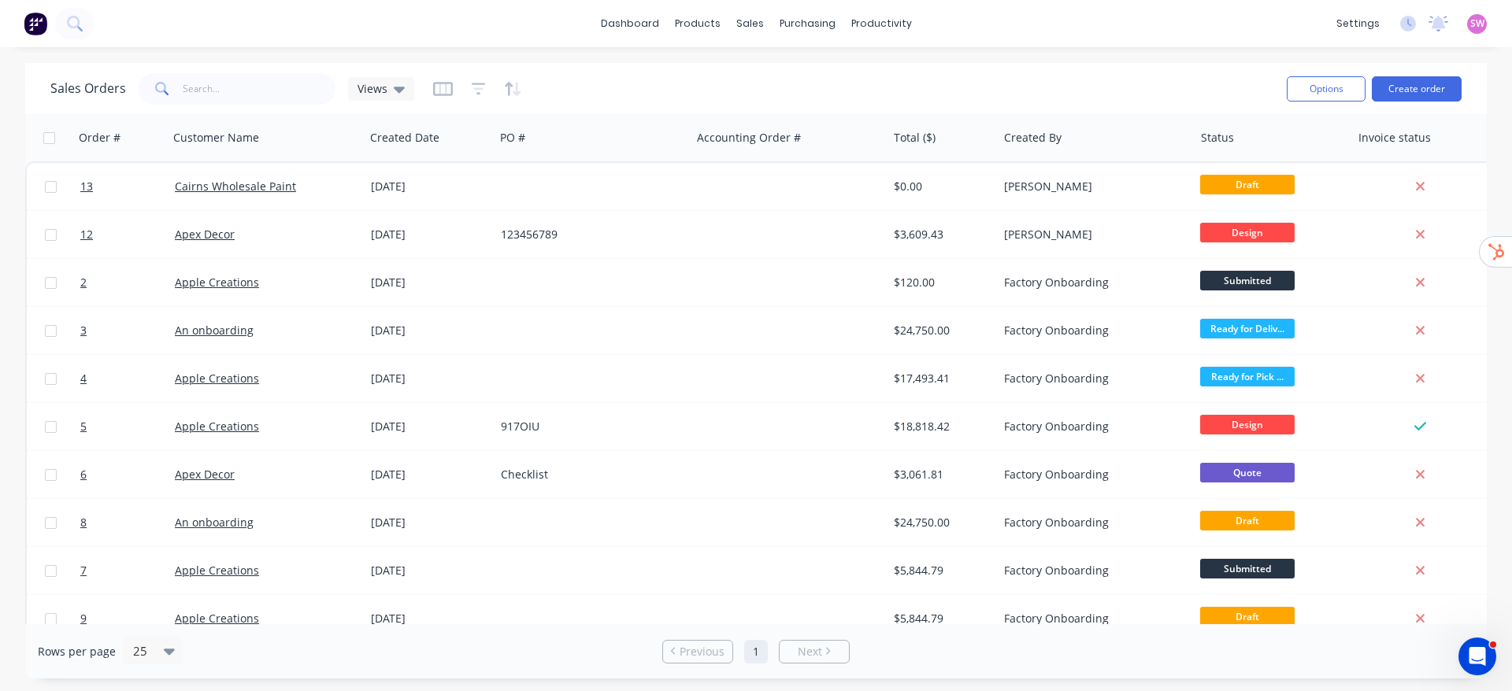
click at [1128, 79] on div "Sales Orders Views" at bounding box center [662, 88] width 1224 height 39
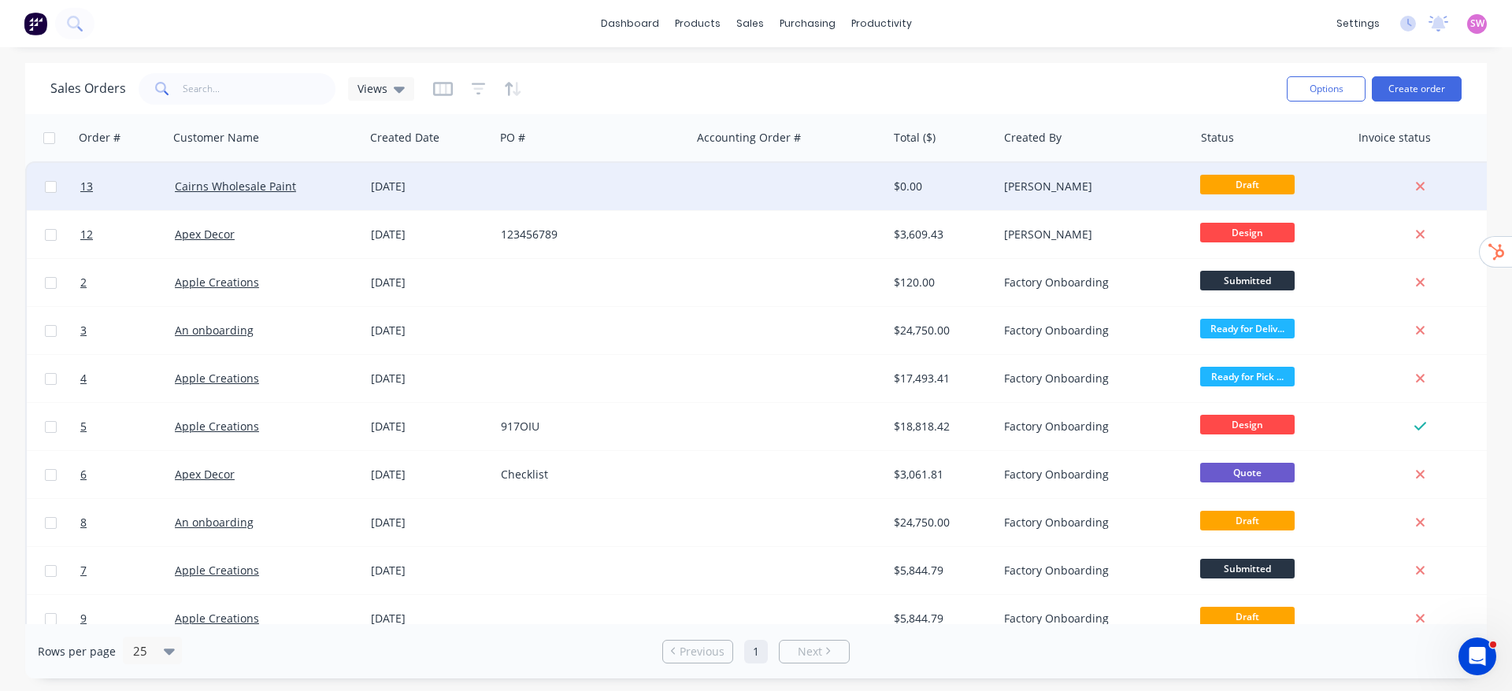
click at [659, 181] on div at bounding box center [592, 186] width 196 height 47
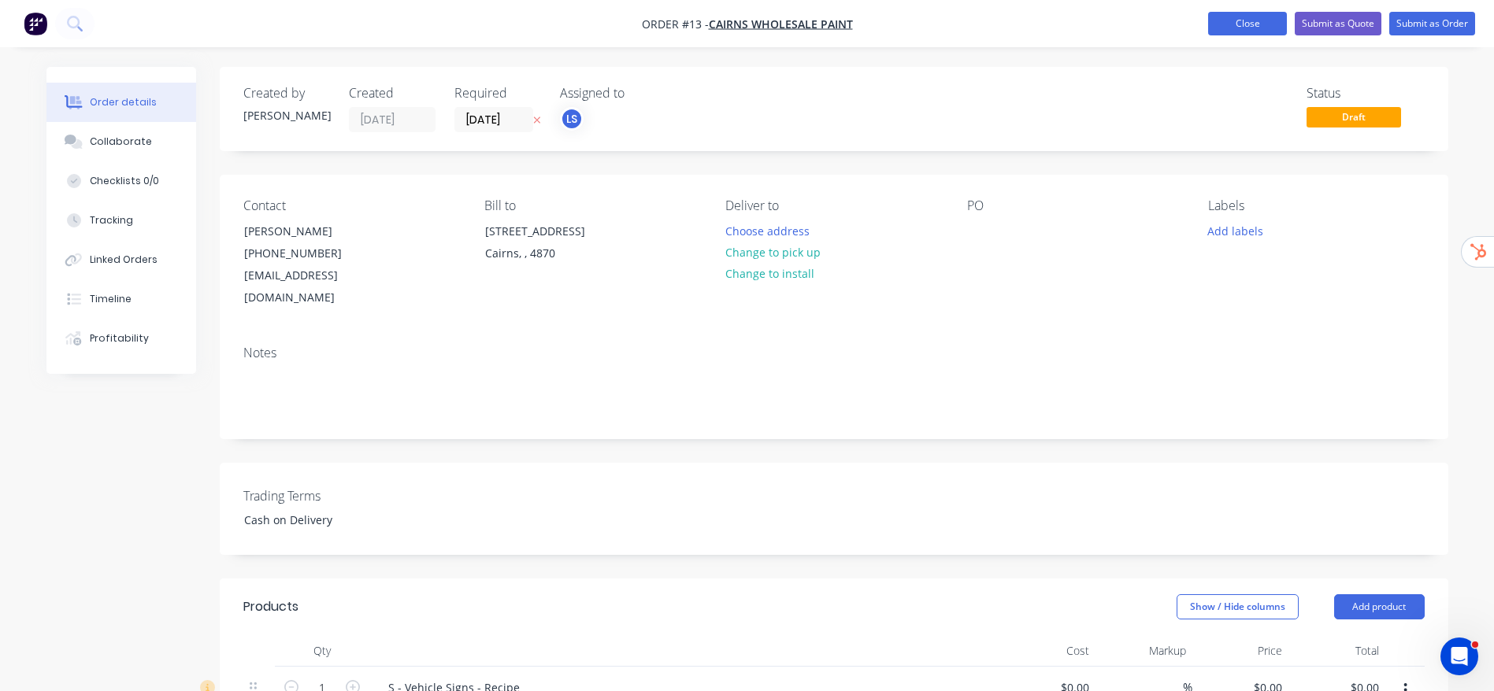
click at [1261, 22] on button "Close" at bounding box center [1247, 24] width 79 height 24
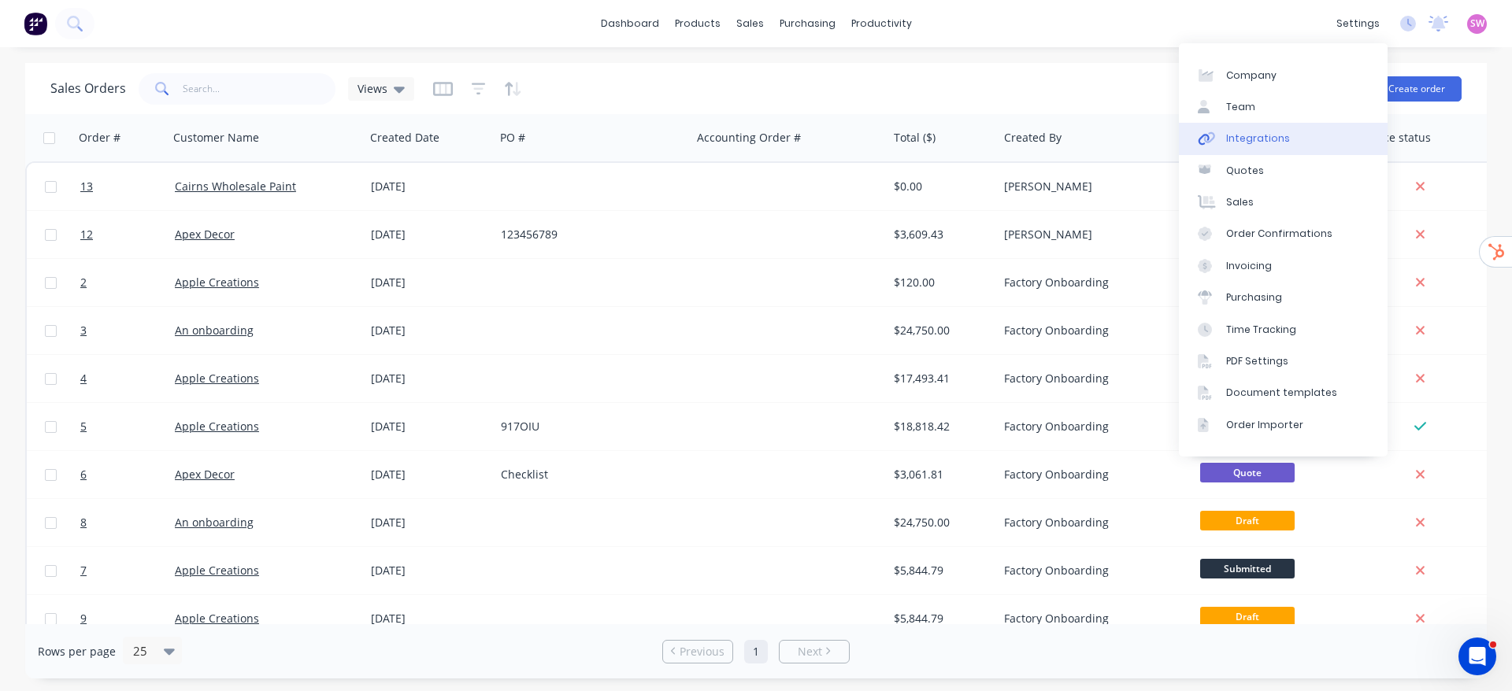
click at [1275, 148] on link "Integrations" at bounding box center [1283, 138] width 209 height 31
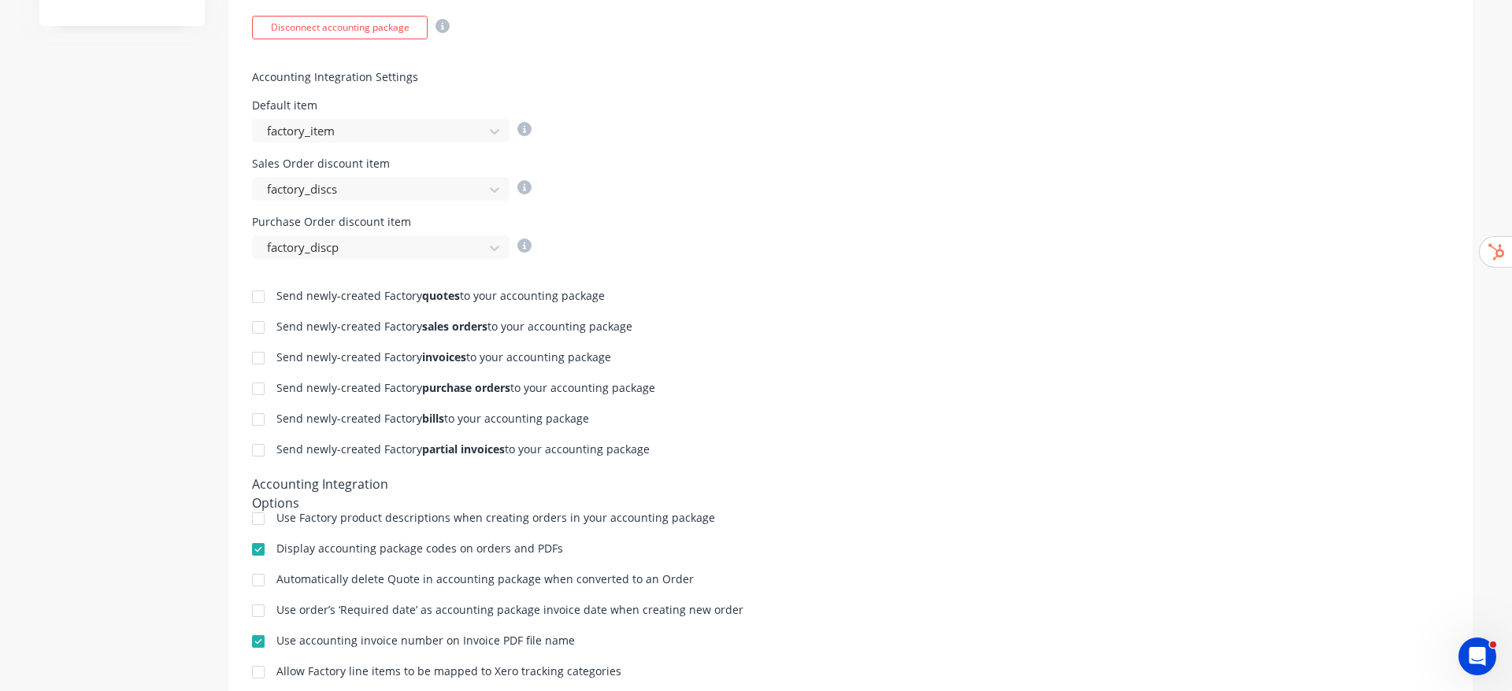
scroll to position [591, 0]
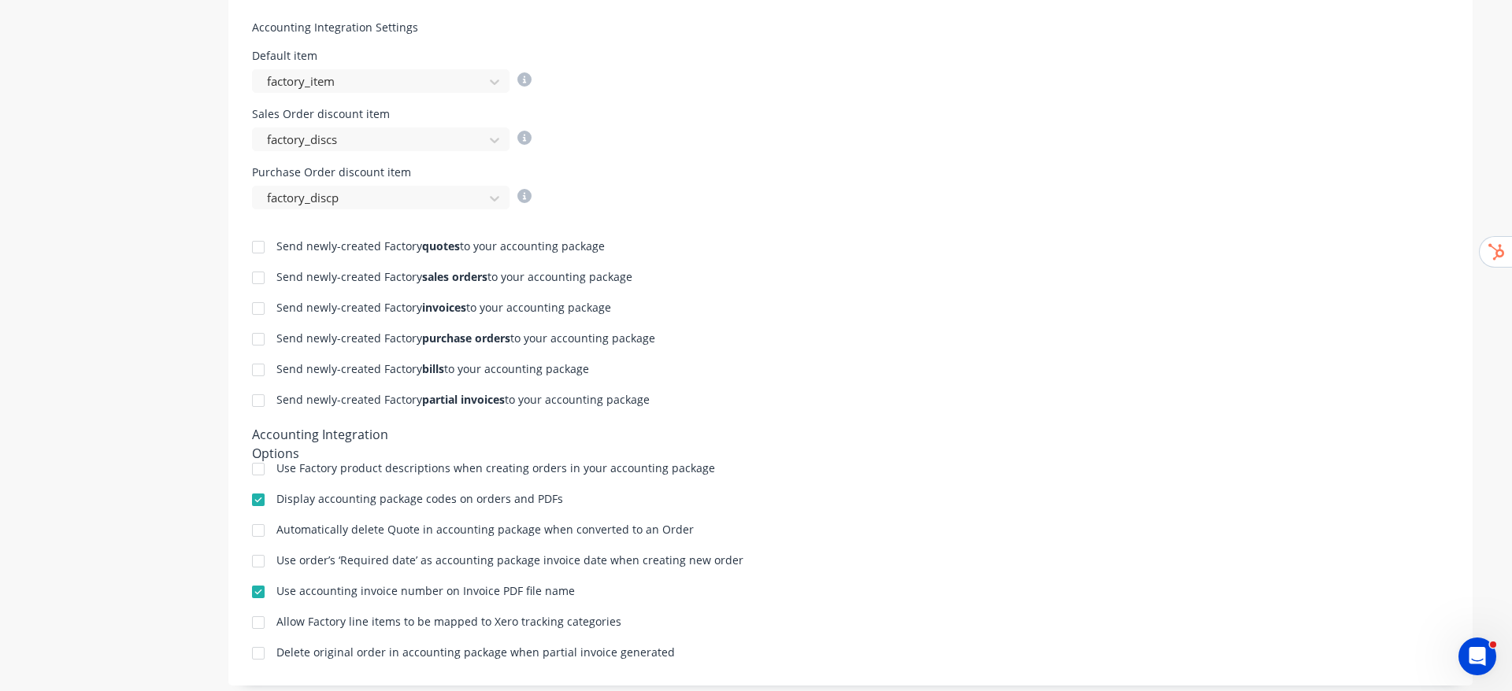
click at [248, 456] on div at bounding box center [258, 469] width 31 height 31
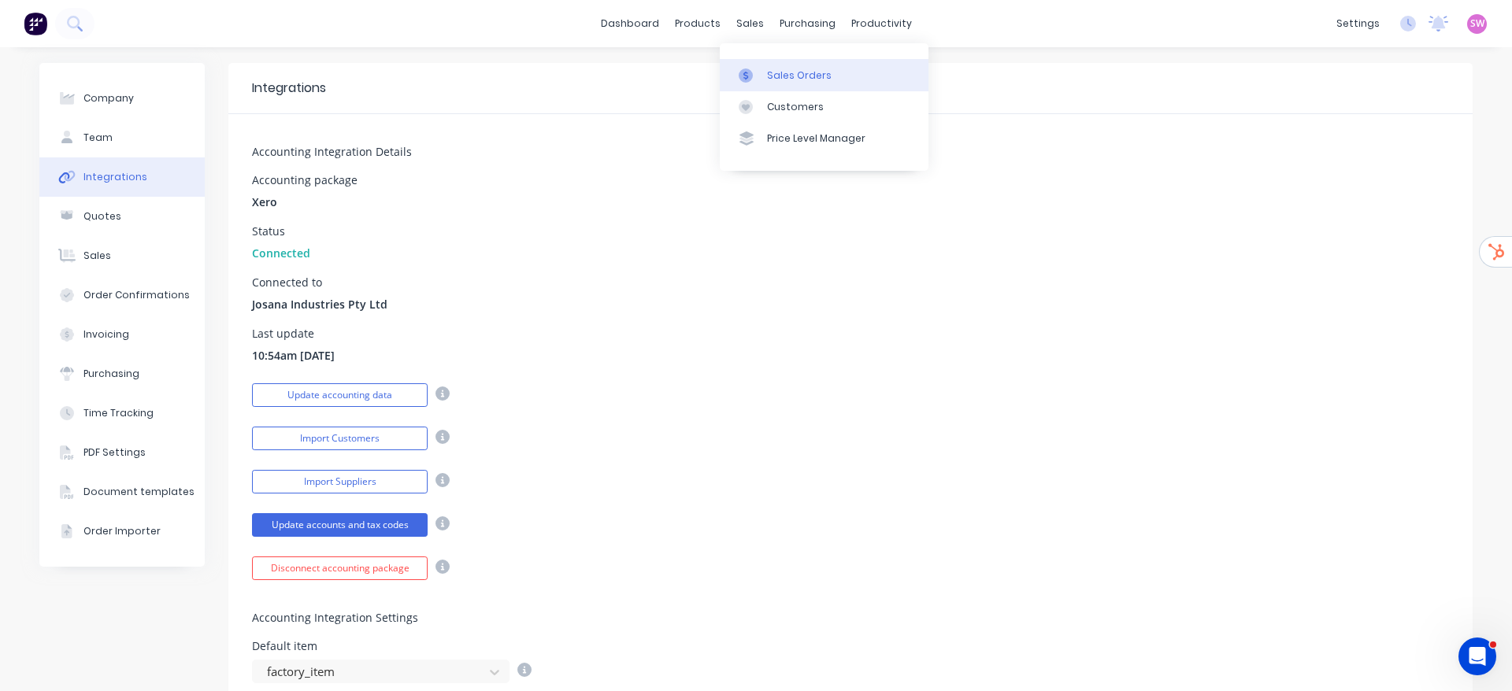
click at [775, 76] on div "Sales Orders" at bounding box center [799, 76] width 65 height 14
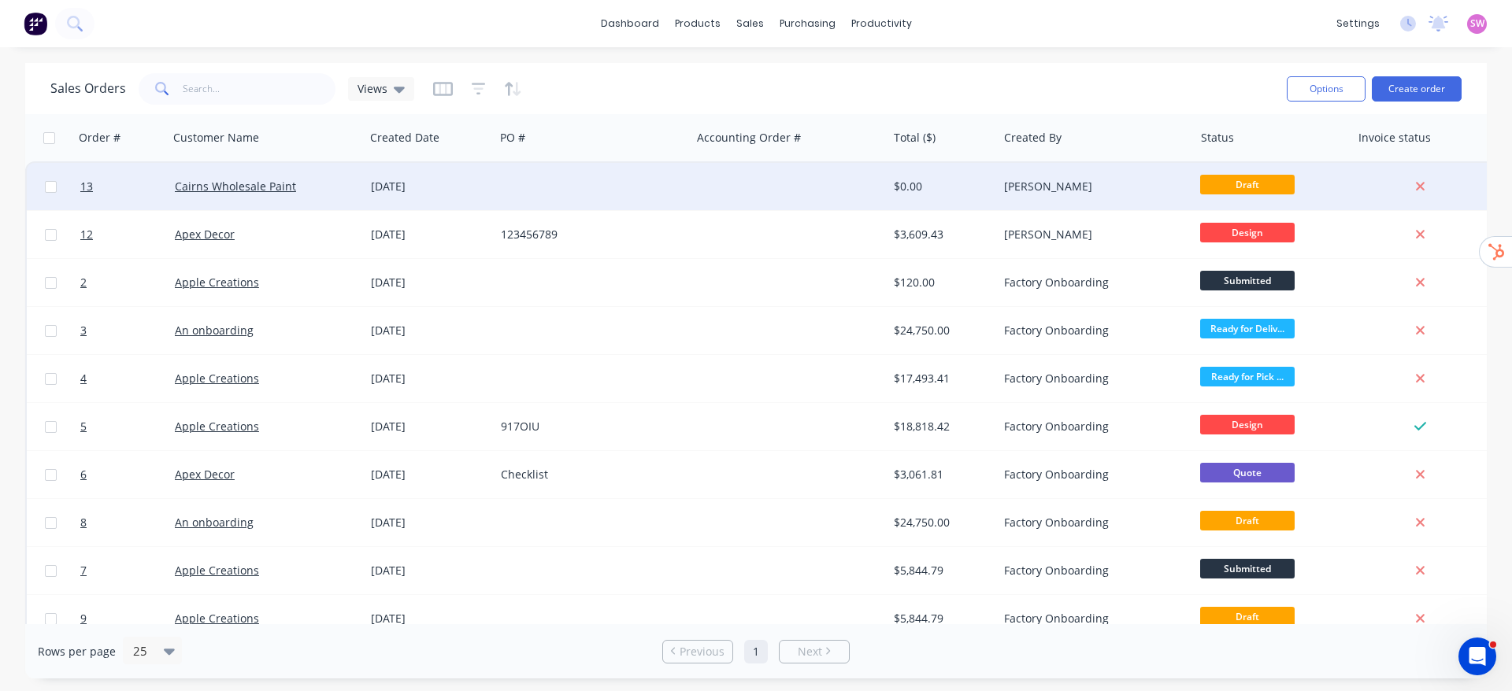
click at [813, 199] on div at bounding box center [789, 186] width 196 height 47
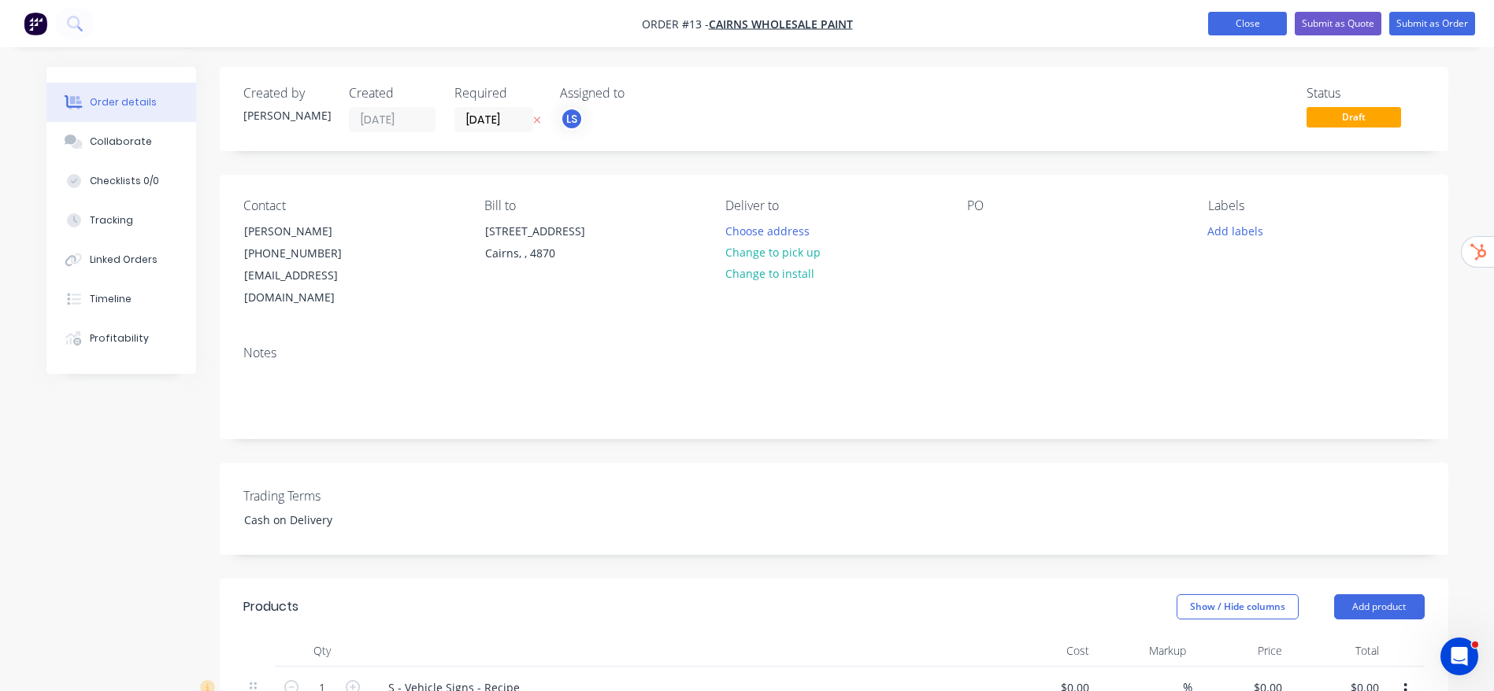
click at [1224, 18] on button "Close" at bounding box center [1247, 24] width 79 height 24
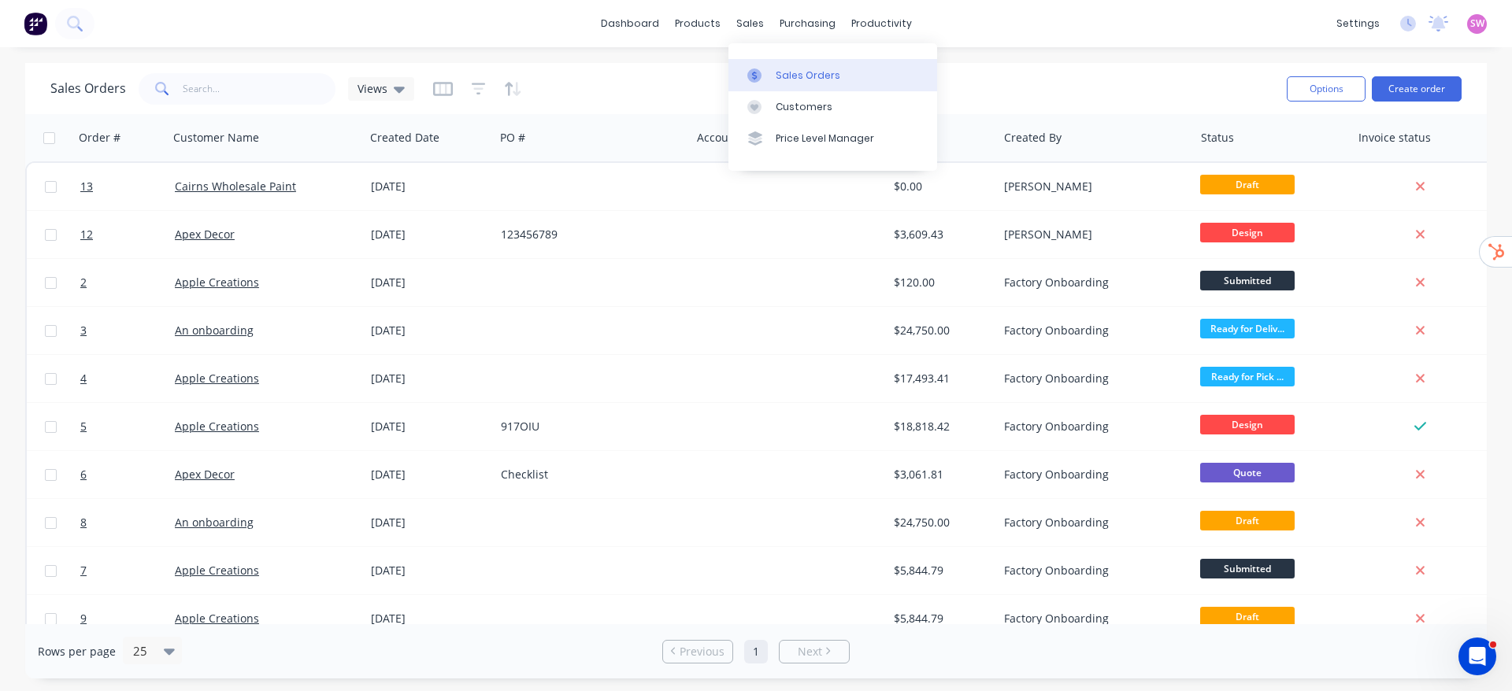
click at [869, 83] on link "Sales Orders" at bounding box center [832, 74] width 209 height 31
click at [1181, 75] on div "Sales Orders Views" at bounding box center [662, 88] width 1224 height 39
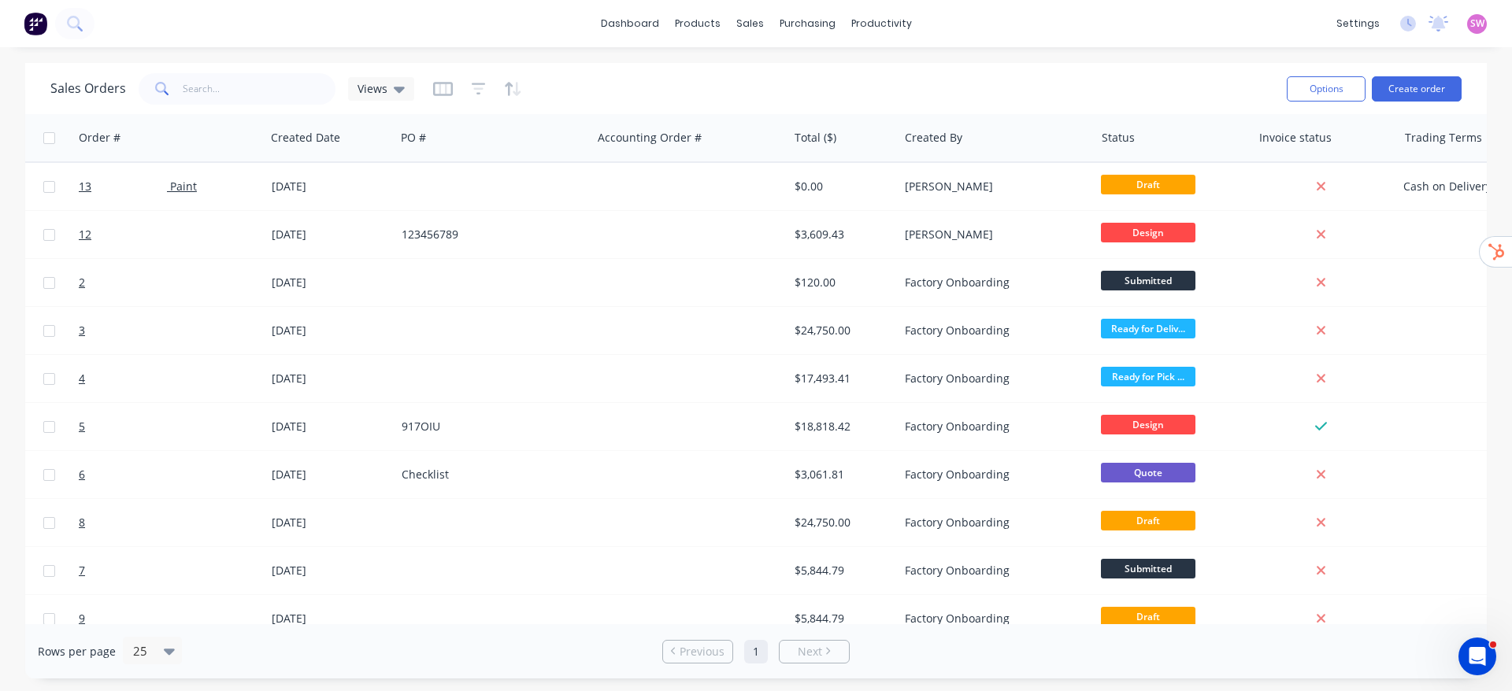
scroll to position [0, 170]
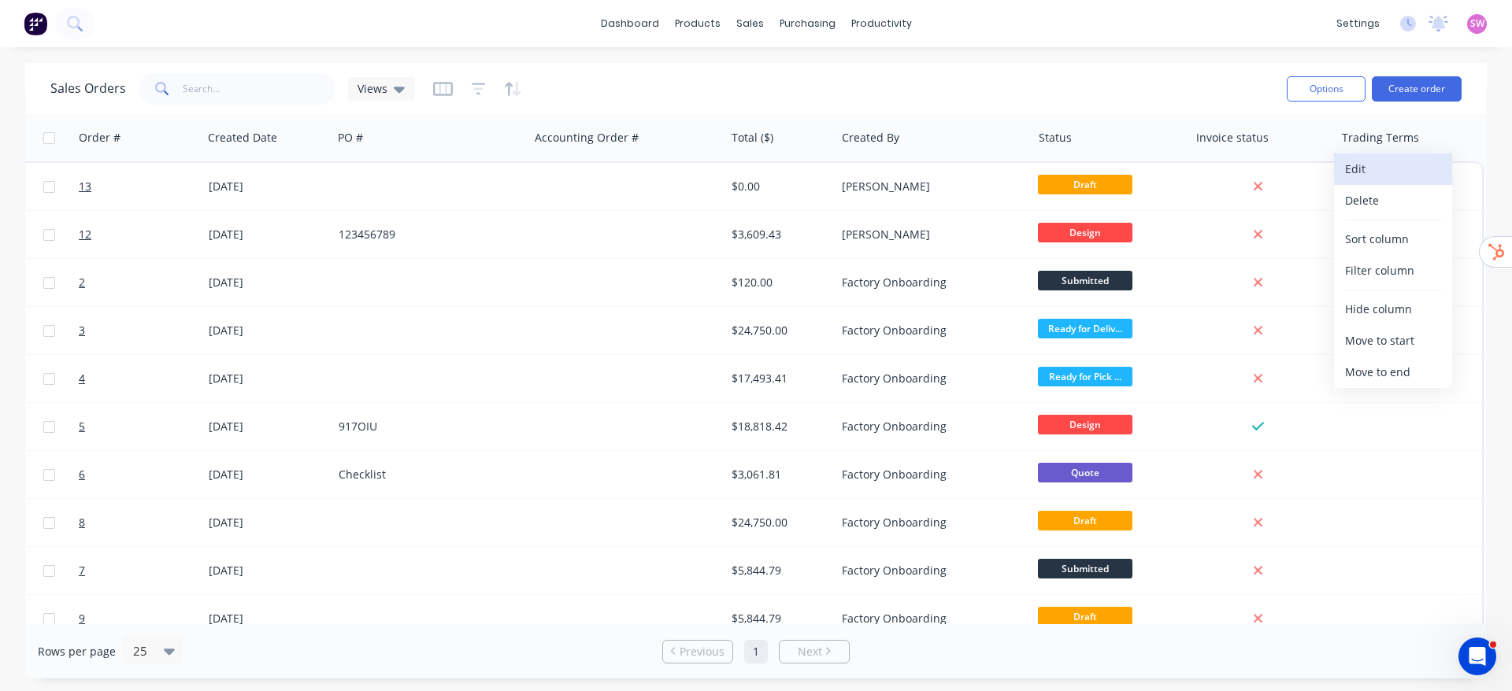
click at [1387, 180] on button "Edit" at bounding box center [1393, 169] width 118 height 31
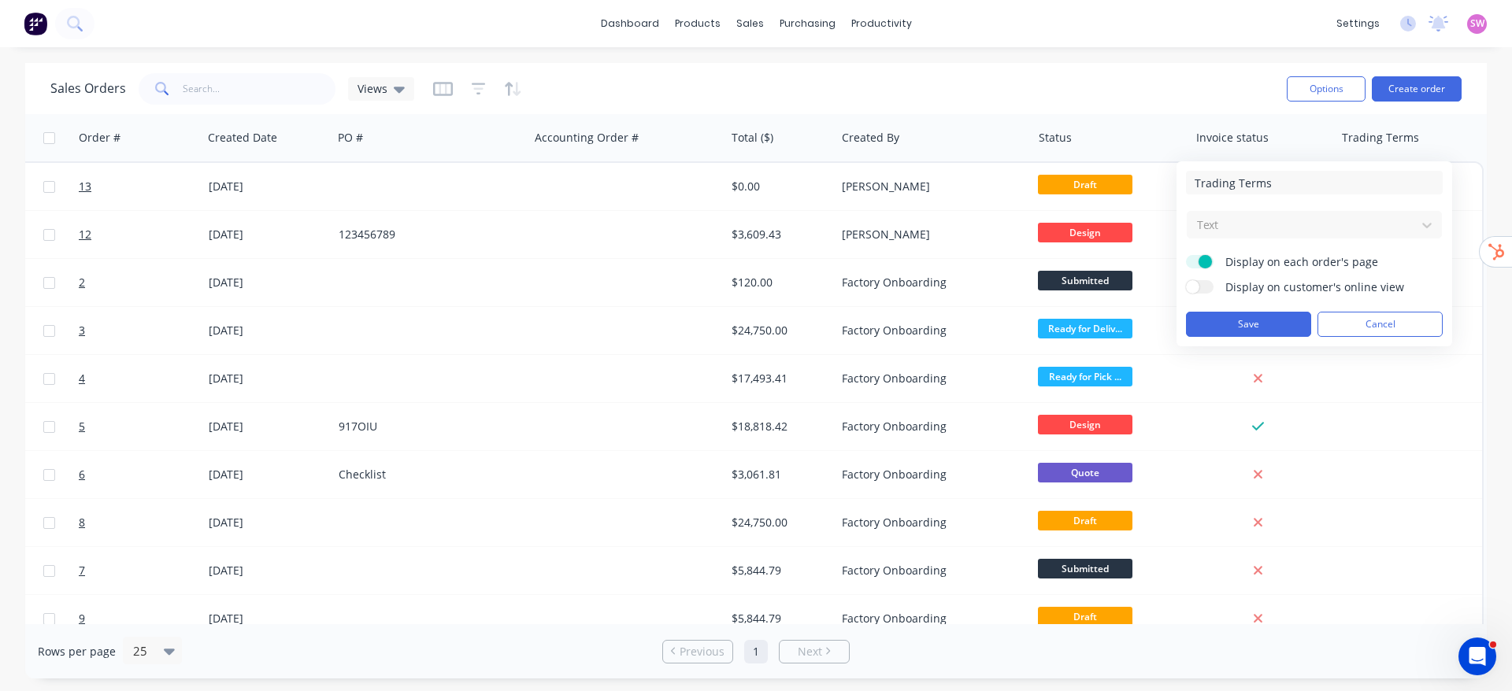
click at [1332, 215] on div "Text" at bounding box center [1314, 224] width 257 height 29
click at [1317, 221] on div "Text" at bounding box center [1314, 224] width 257 height 29
click at [1376, 314] on button "Cancel" at bounding box center [1379, 324] width 125 height 25
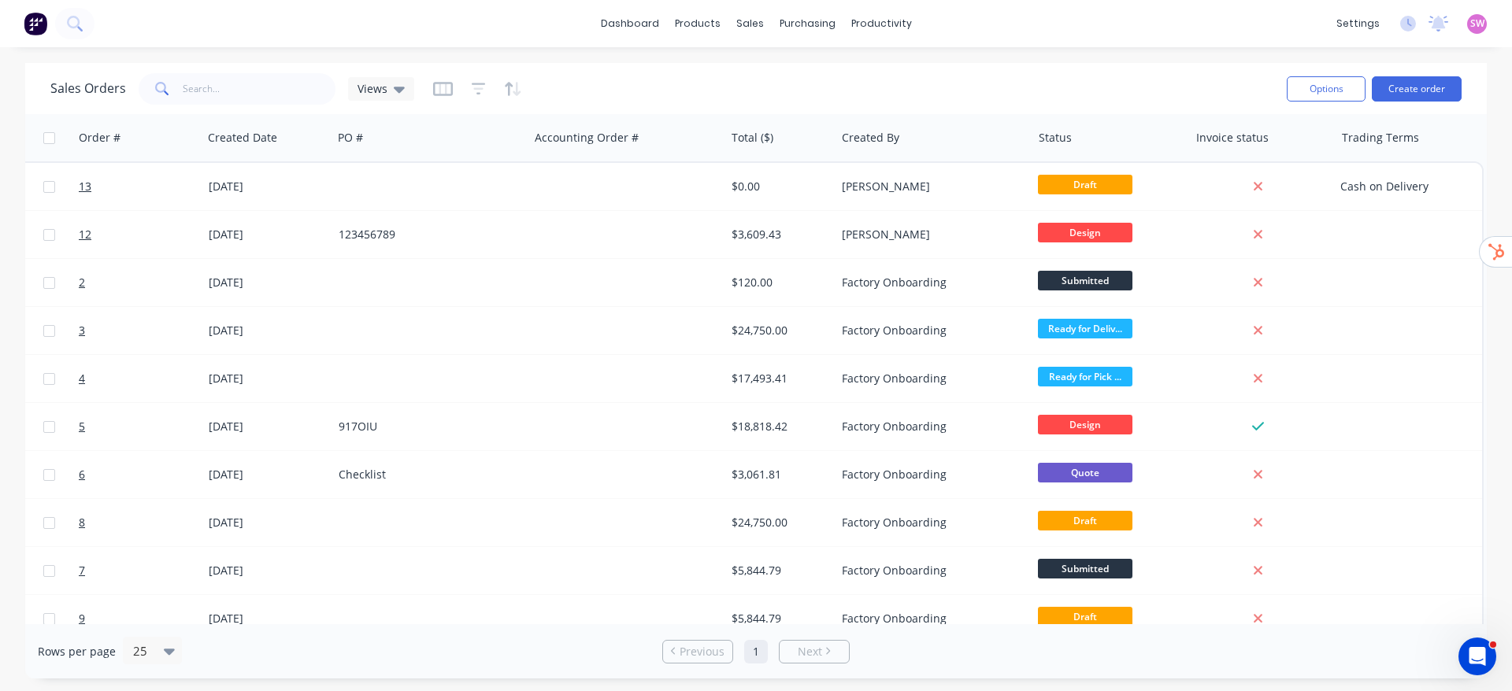
click at [451, 92] on div at bounding box center [477, 88] width 89 height 25
click at [449, 94] on icon "button" at bounding box center [443, 89] width 20 height 14
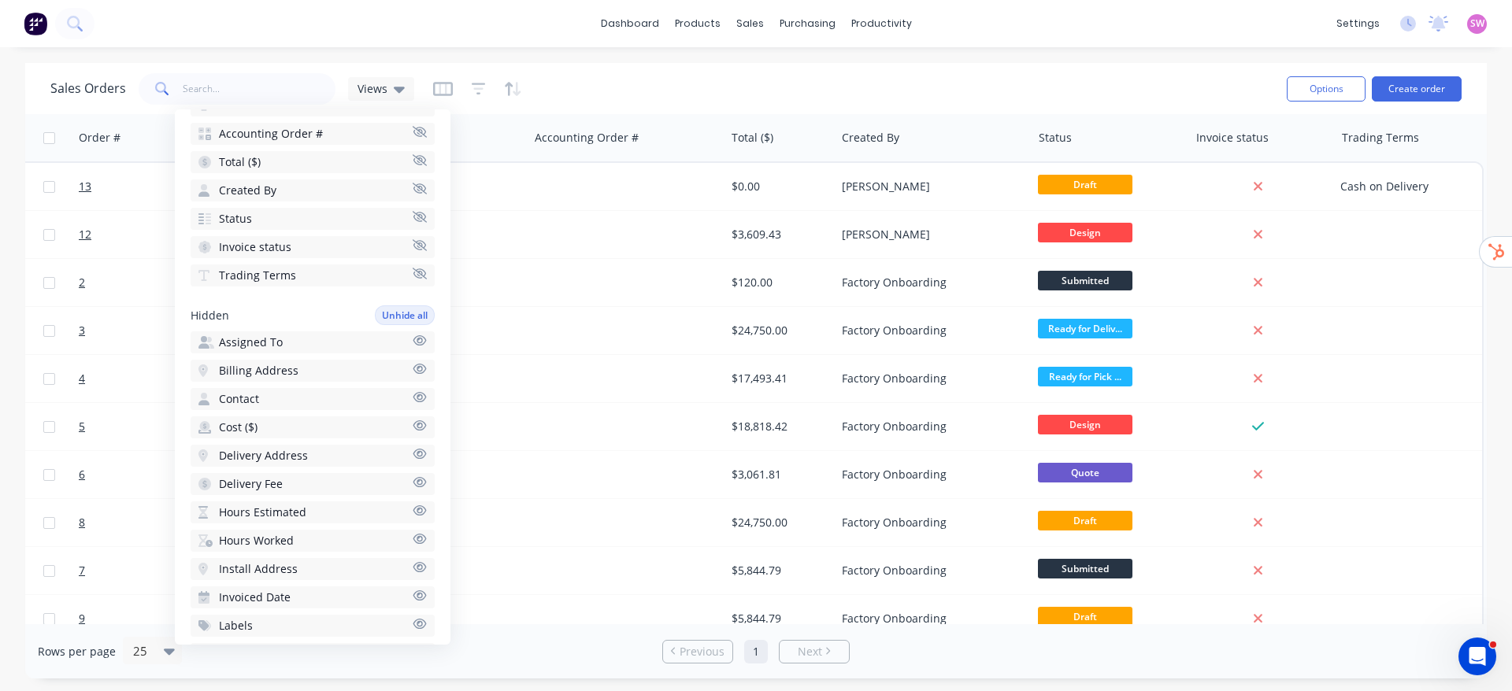
scroll to position [236, 0]
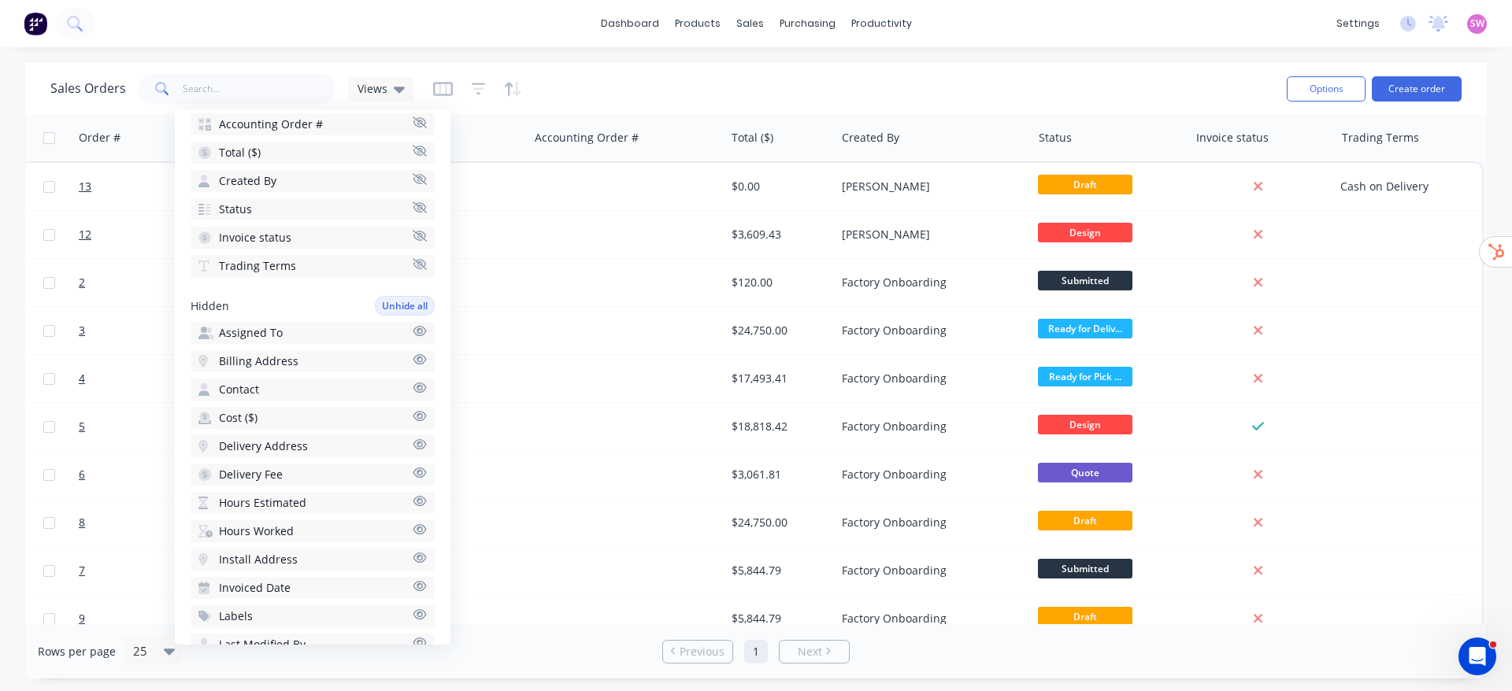
click at [335, 264] on button "Trading Terms" at bounding box center [313, 266] width 244 height 22
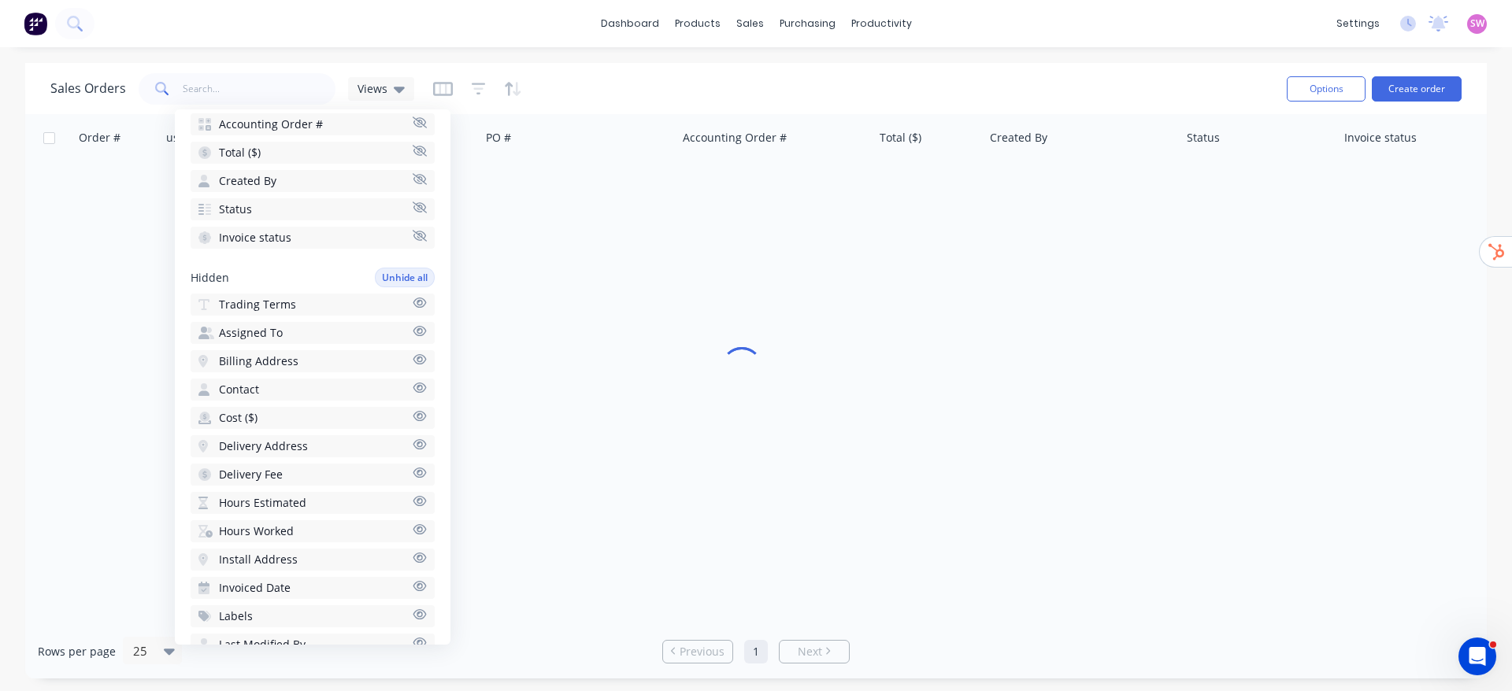
scroll to position [0, 14]
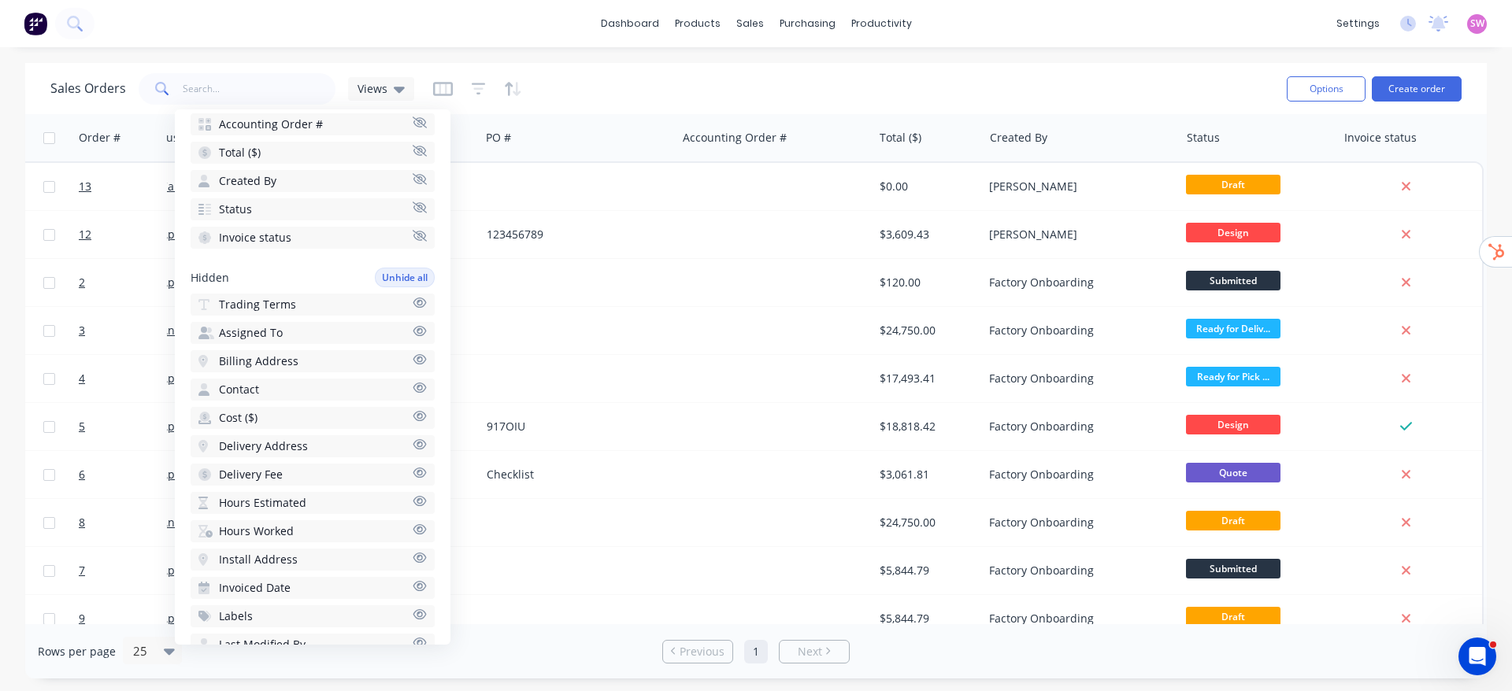
click at [311, 299] on button "Trading Terms" at bounding box center [313, 305] width 244 height 22
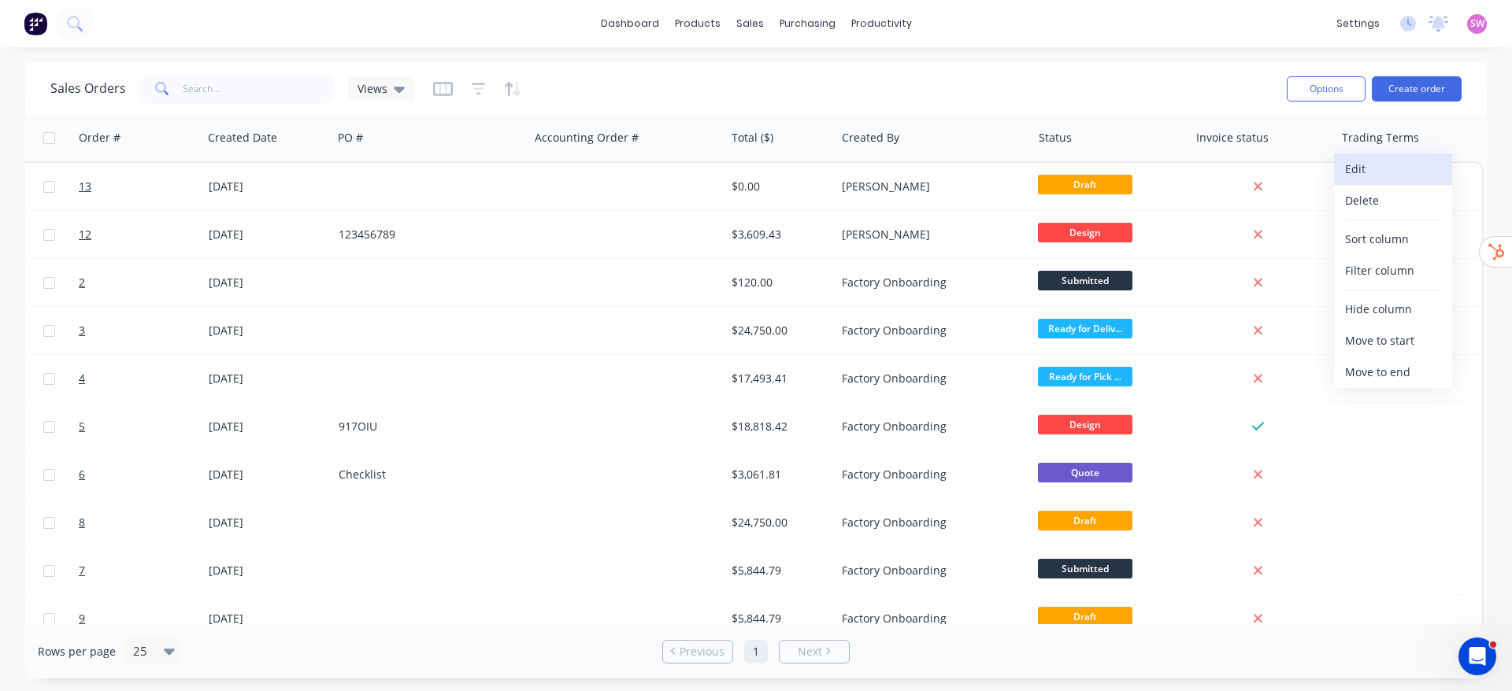
click at [1371, 173] on button "Edit" at bounding box center [1393, 169] width 118 height 31
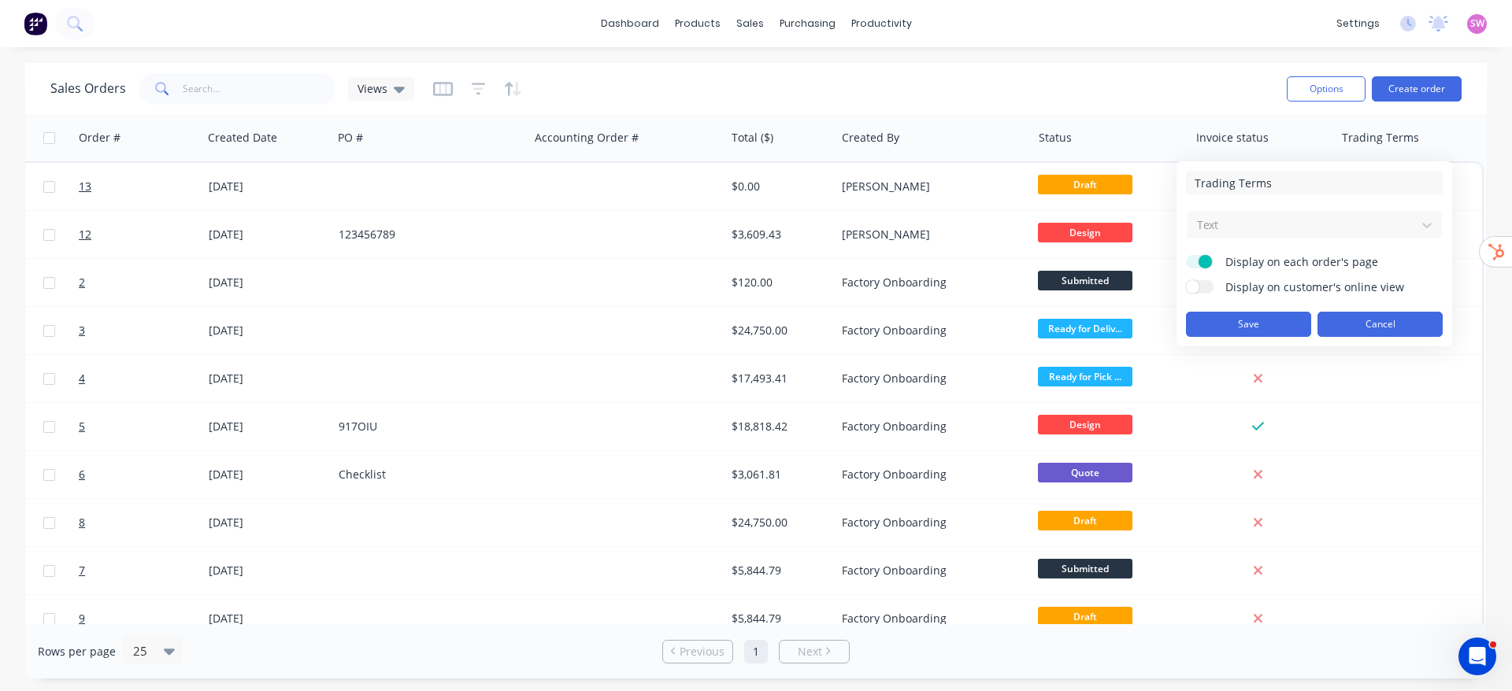
click at [1354, 312] on button "Cancel" at bounding box center [1379, 324] width 125 height 25
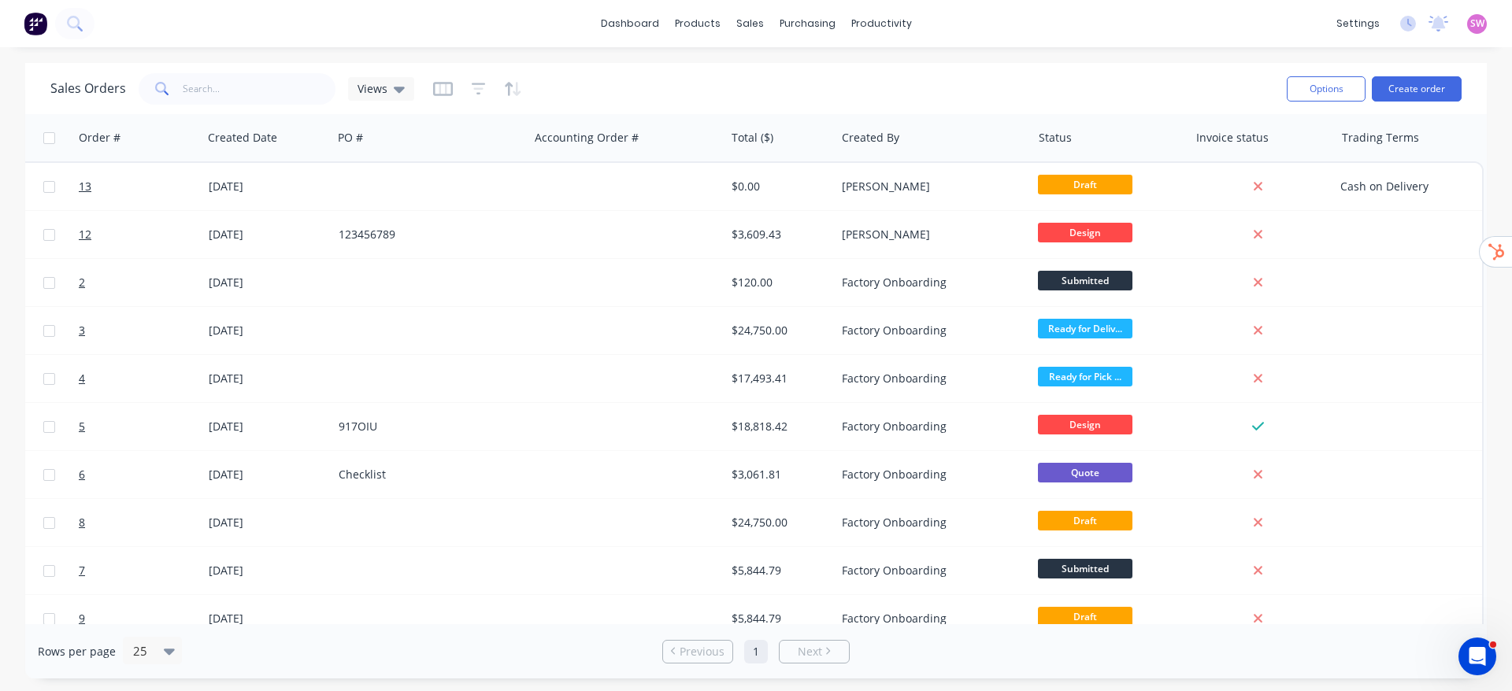
drag, startPoint x: 416, startPoint y: 80, endPoint x: 413, endPoint y: 89, distance: 10.0
click at [416, 80] on div "Sales Orders Views" at bounding box center [662, 88] width 1224 height 39
click at [435, 95] on icon "button" at bounding box center [443, 89] width 20 height 16
click at [1376, 176] on button "Edit" at bounding box center [1393, 169] width 118 height 31
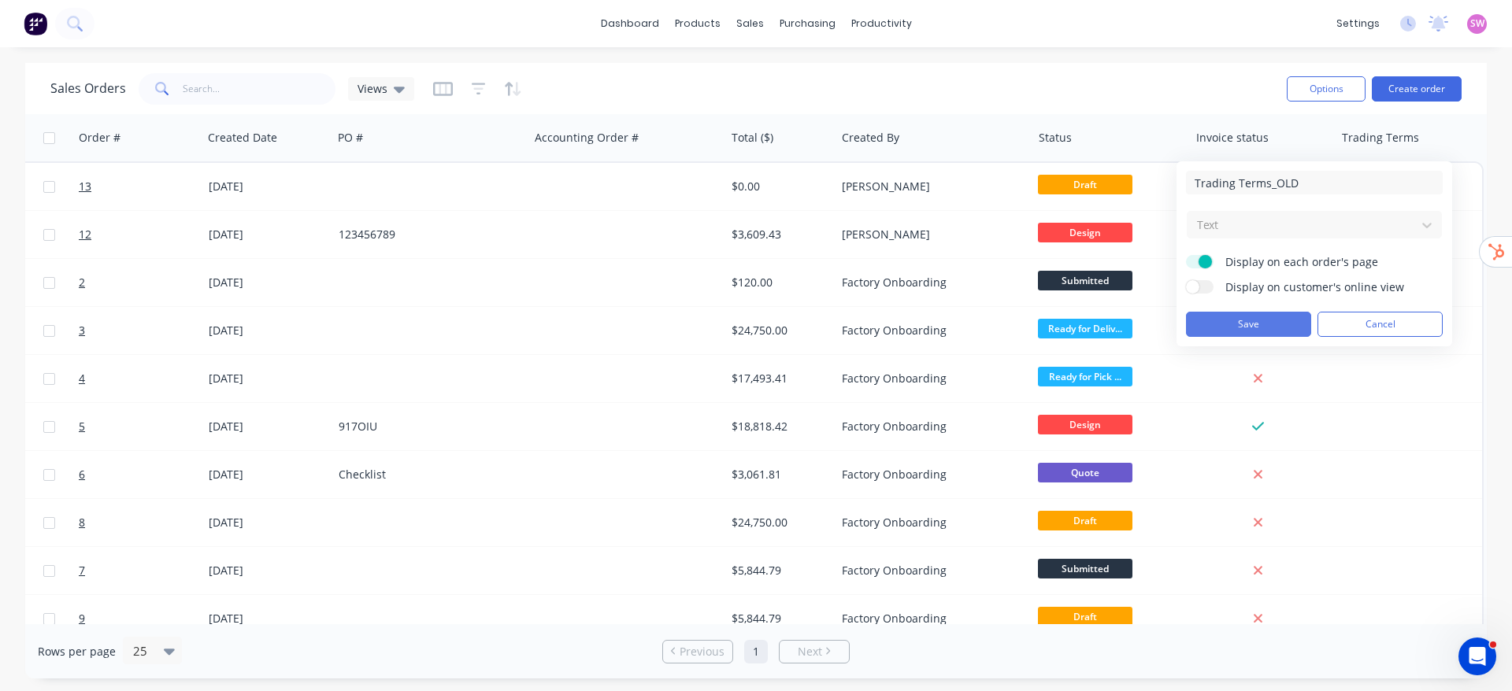
type input "Trading Terms_OLD"
click at [1287, 328] on button "Save" at bounding box center [1248, 324] width 125 height 25
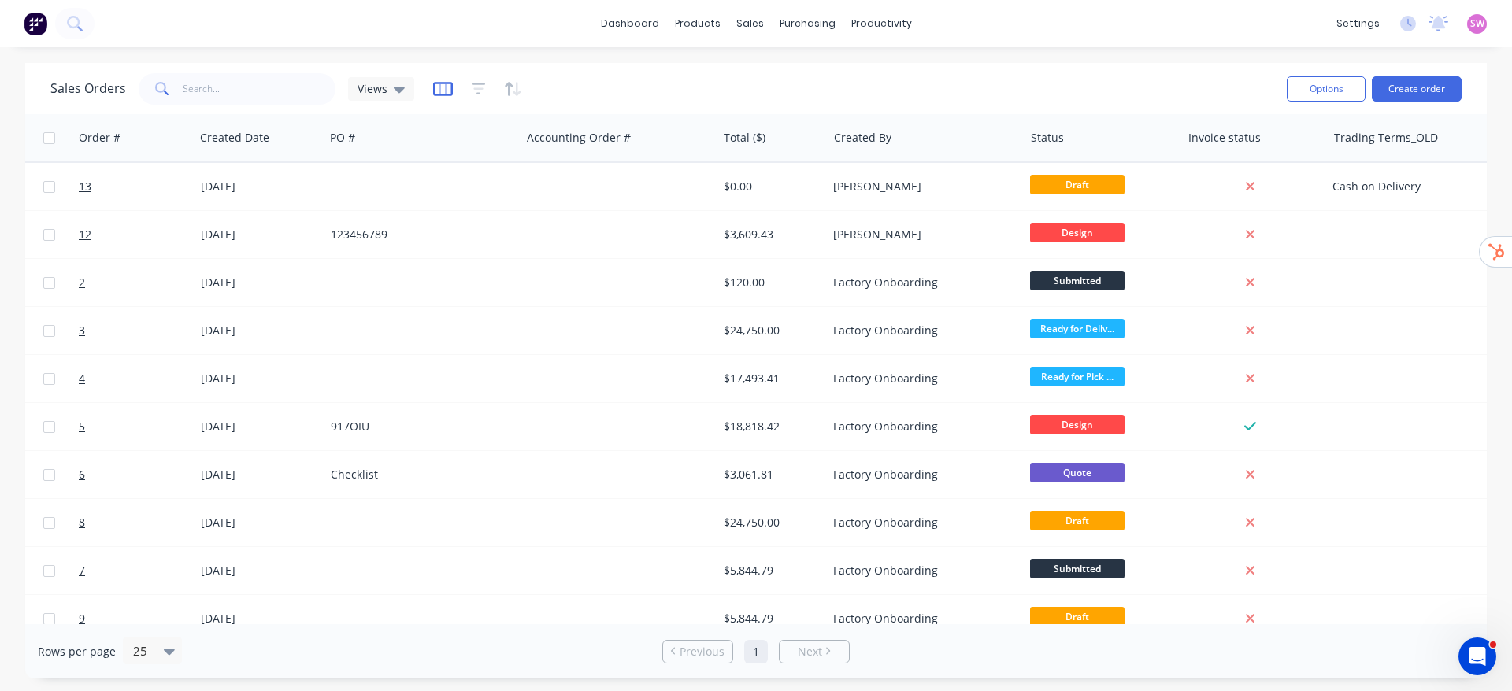
click at [446, 91] on icon "button" at bounding box center [443, 89] width 20 height 16
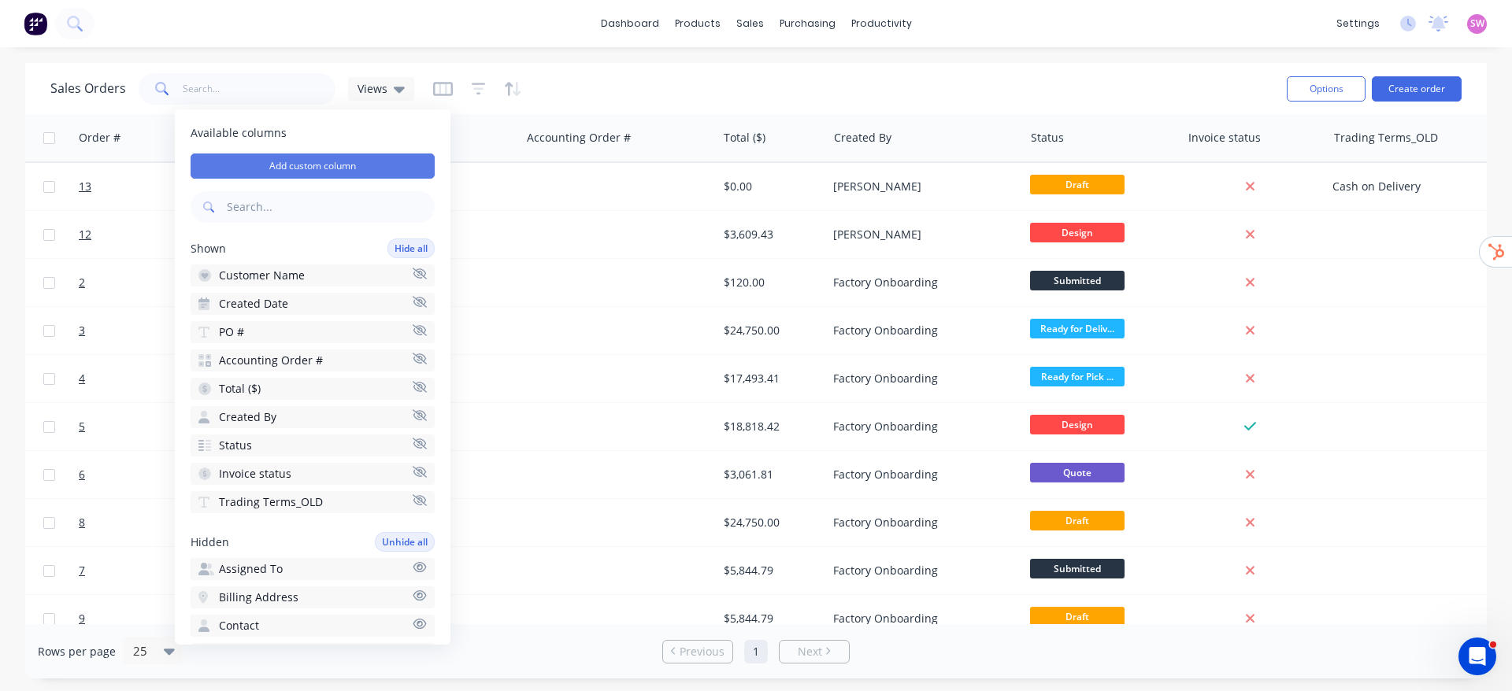
click at [336, 172] on button "Add custom column" at bounding box center [313, 166] width 244 height 25
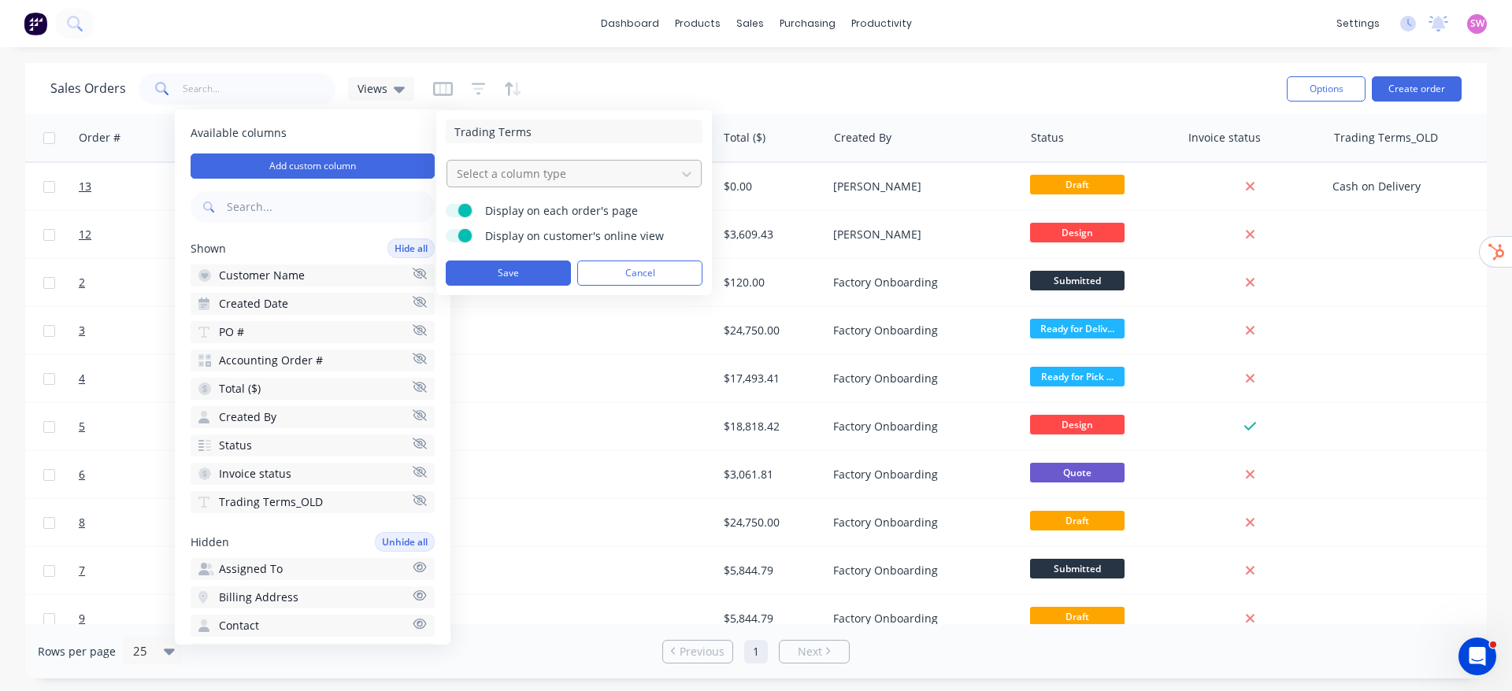
type input "Trading Terms"
click at [509, 171] on div at bounding box center [561, 174] width 213 height 20
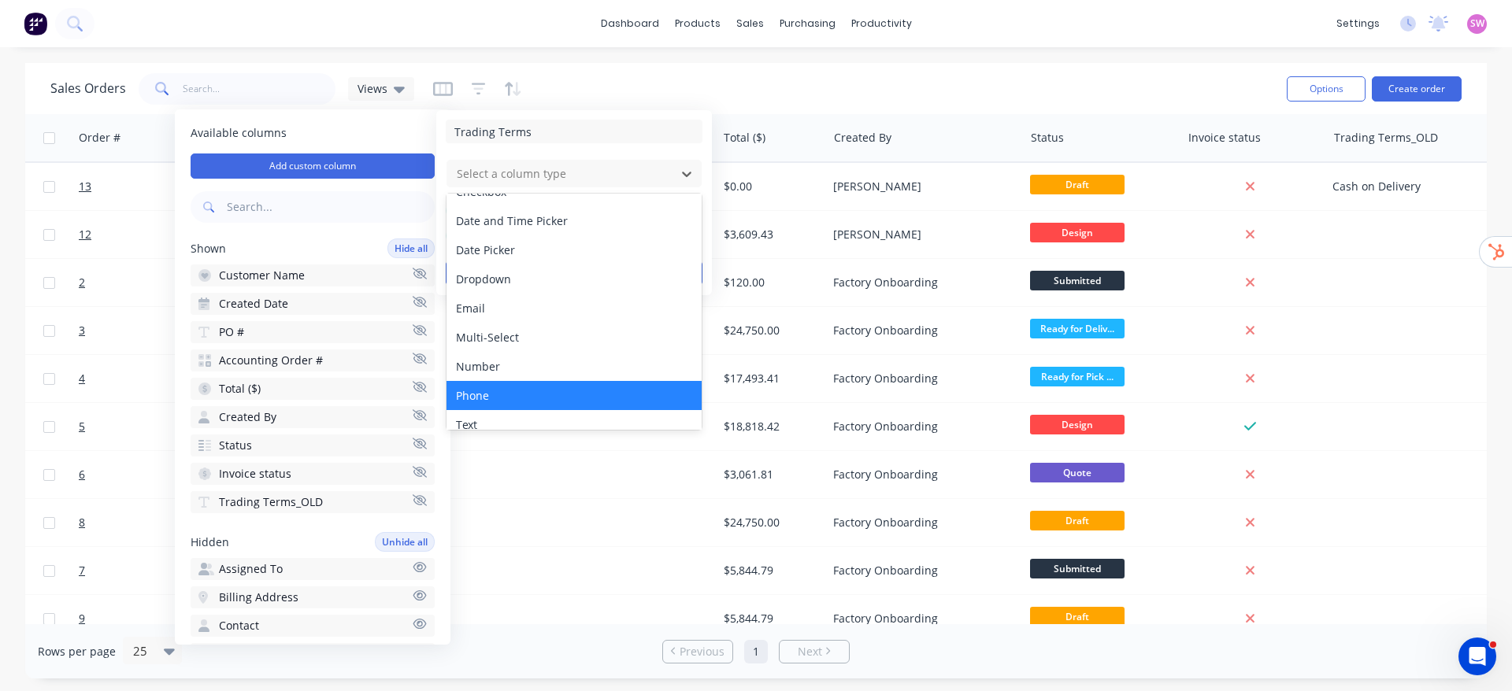
scroll to position [91, 0]
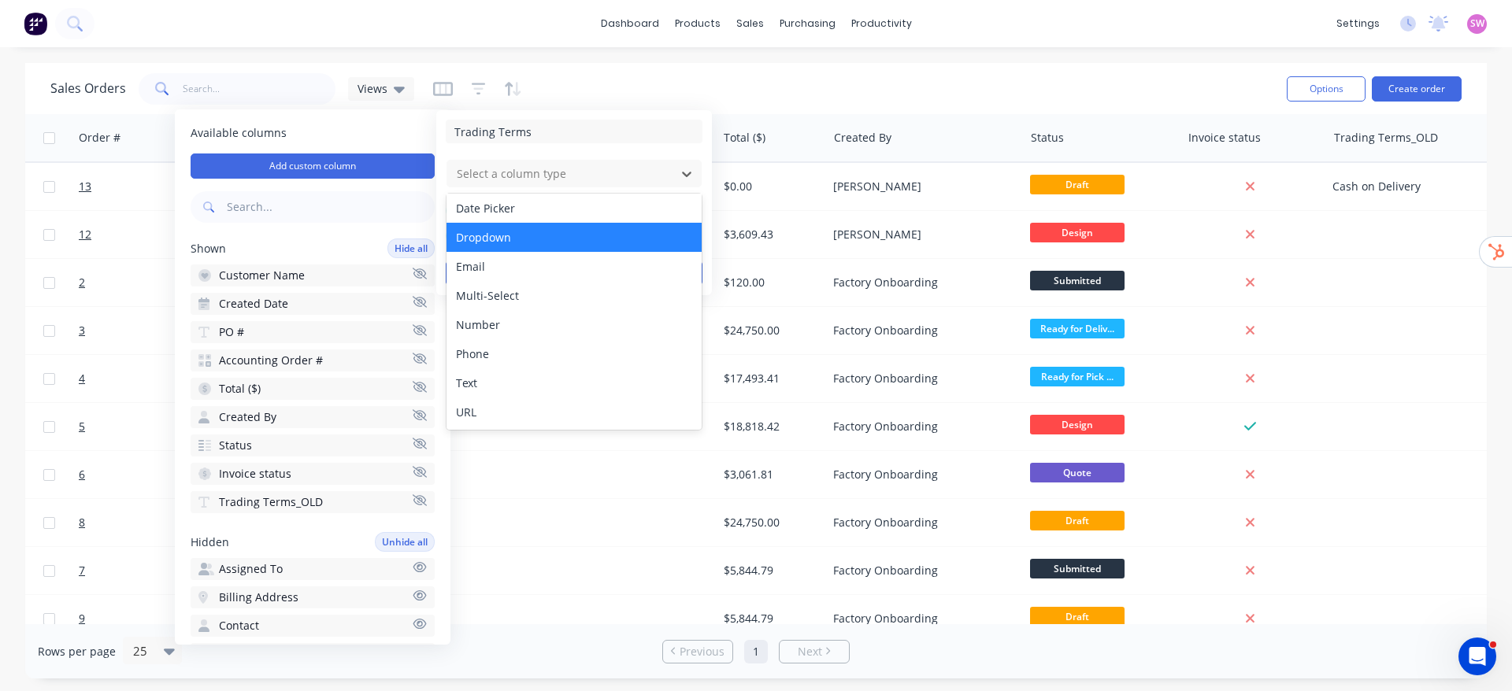
click at [531, 247] on div "Dropdown" at bounding box center [573, 237] width 255 height 29
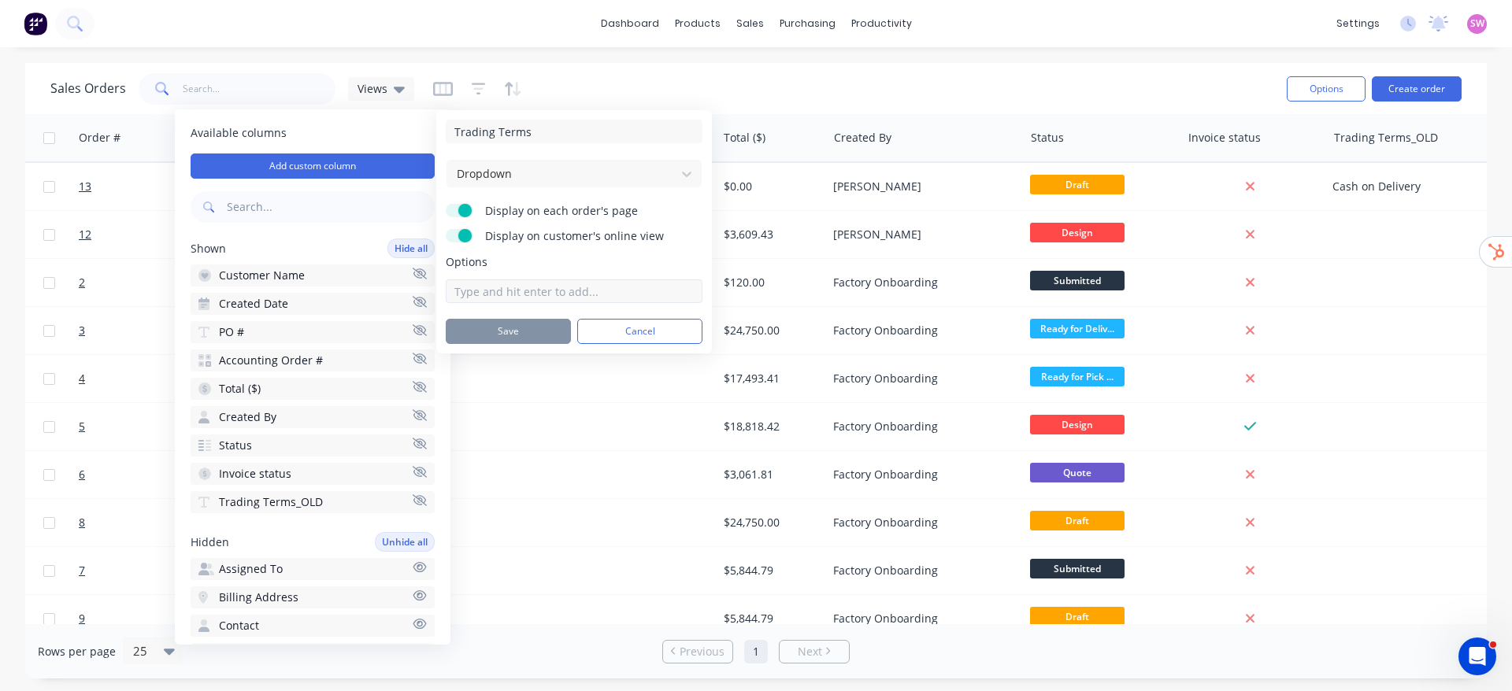
click at [569, 294] on input at bounding box center [574, 292] width 257 height 24
type input "Cash on Delivery"
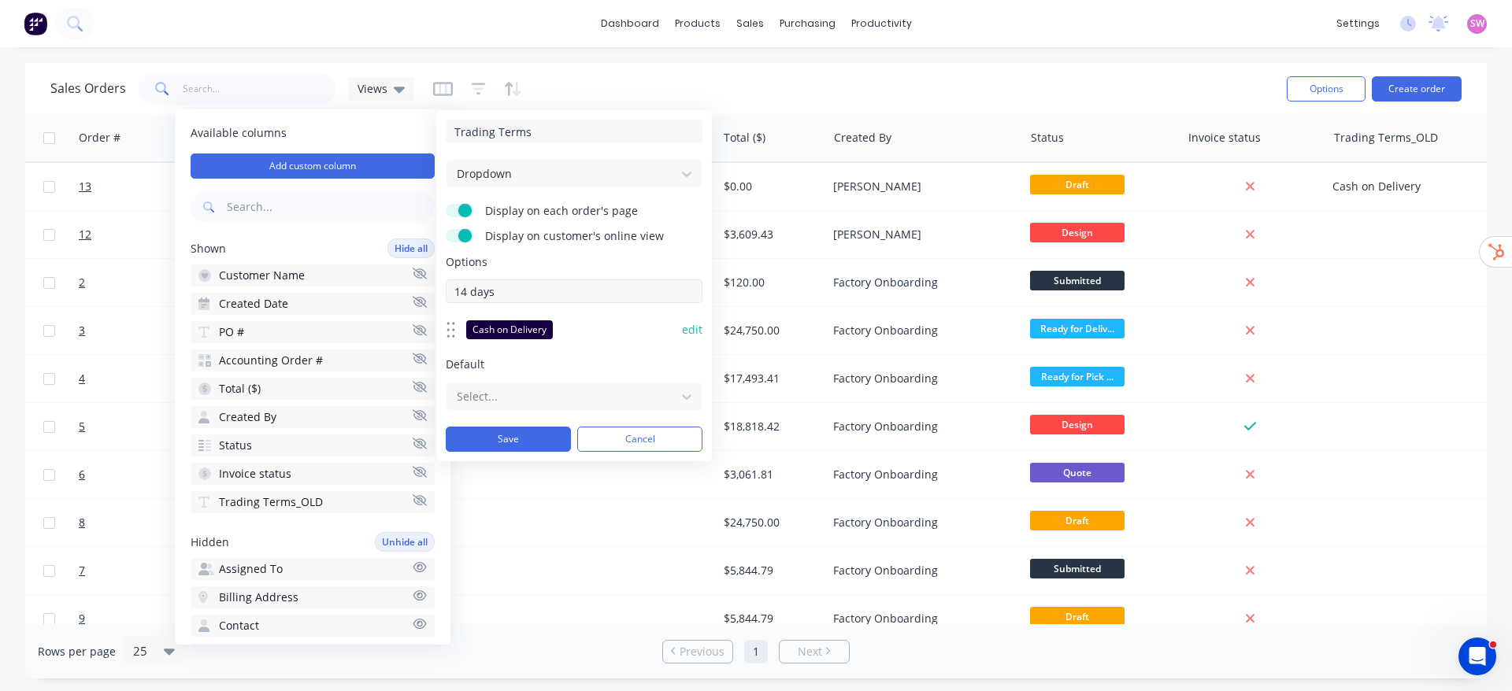
type input "14 days"
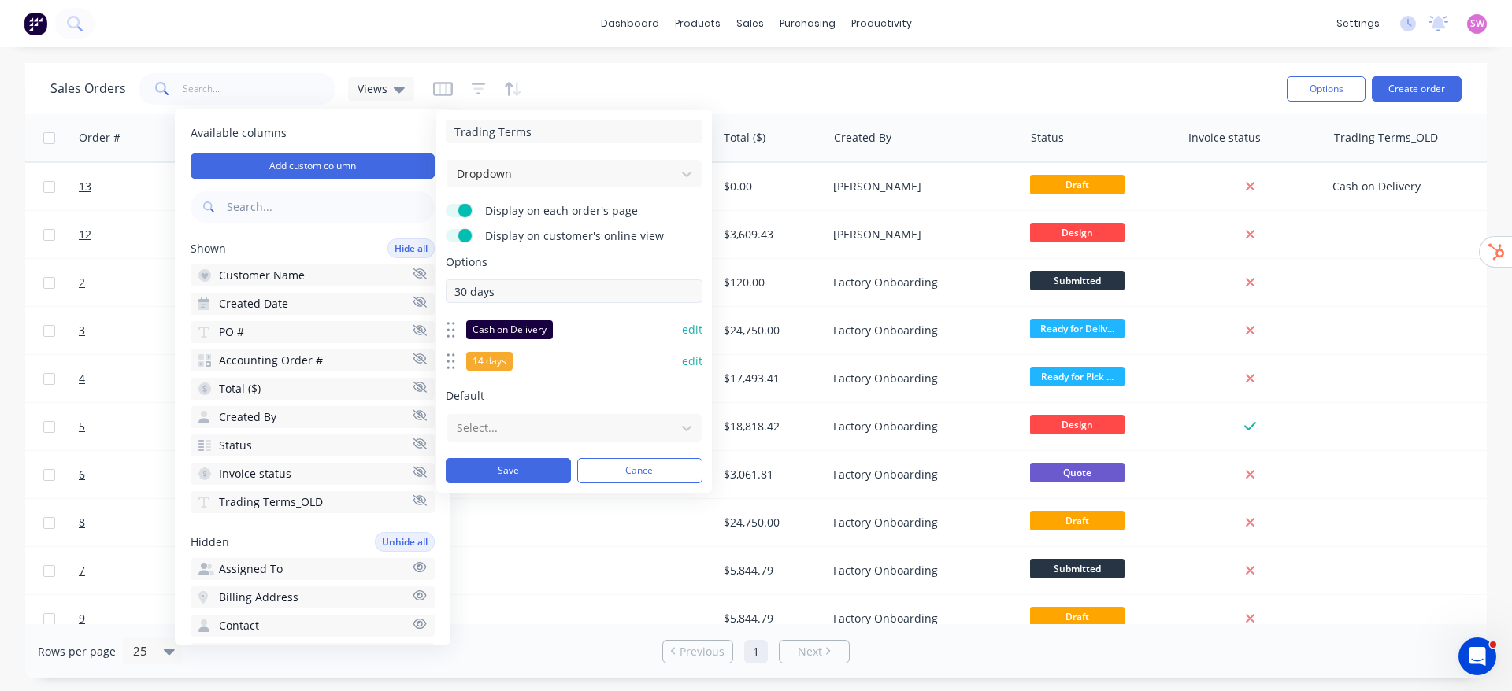
type input "30 days"
click at [682, 337] on button "edit" at bounding box center [692, 330] width 20 height 16
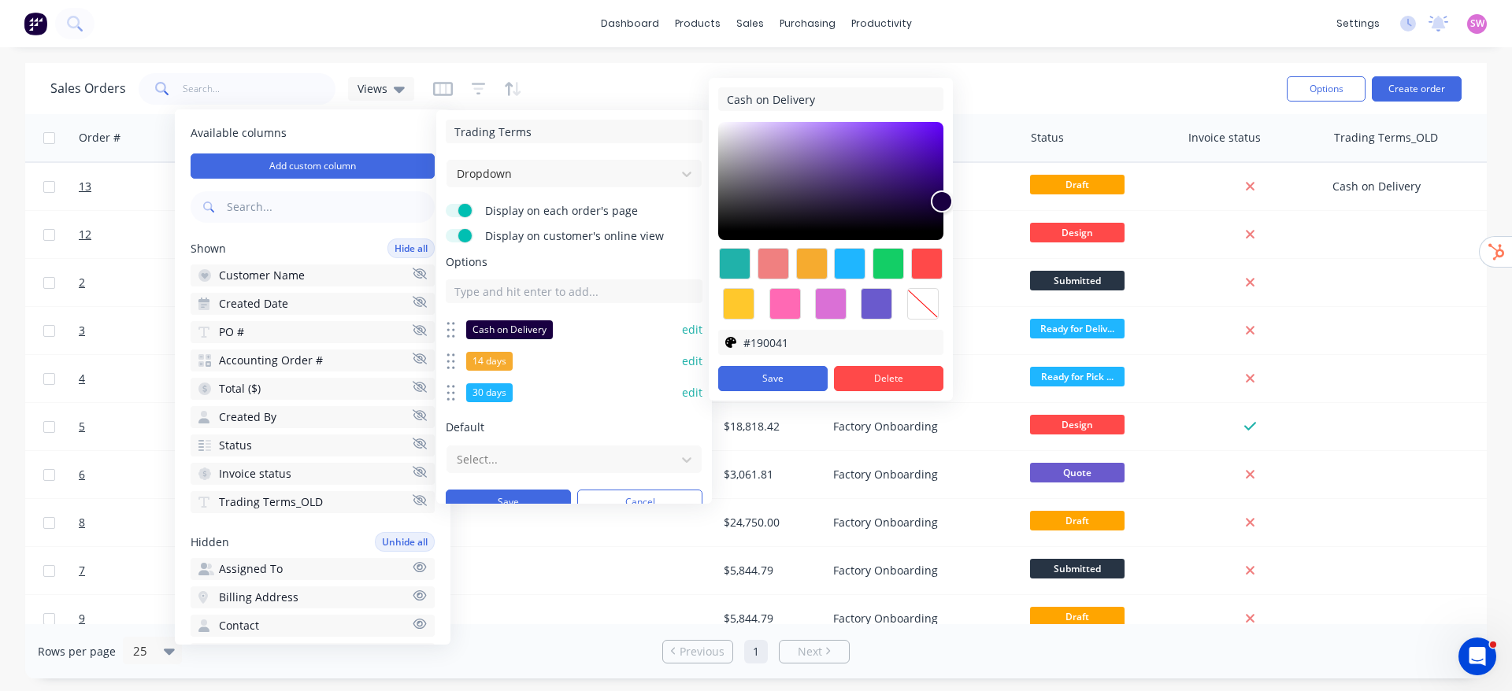
click at [919, 308] on div at bounding box center [922, 303] width 31 height 31
type input "transparent"
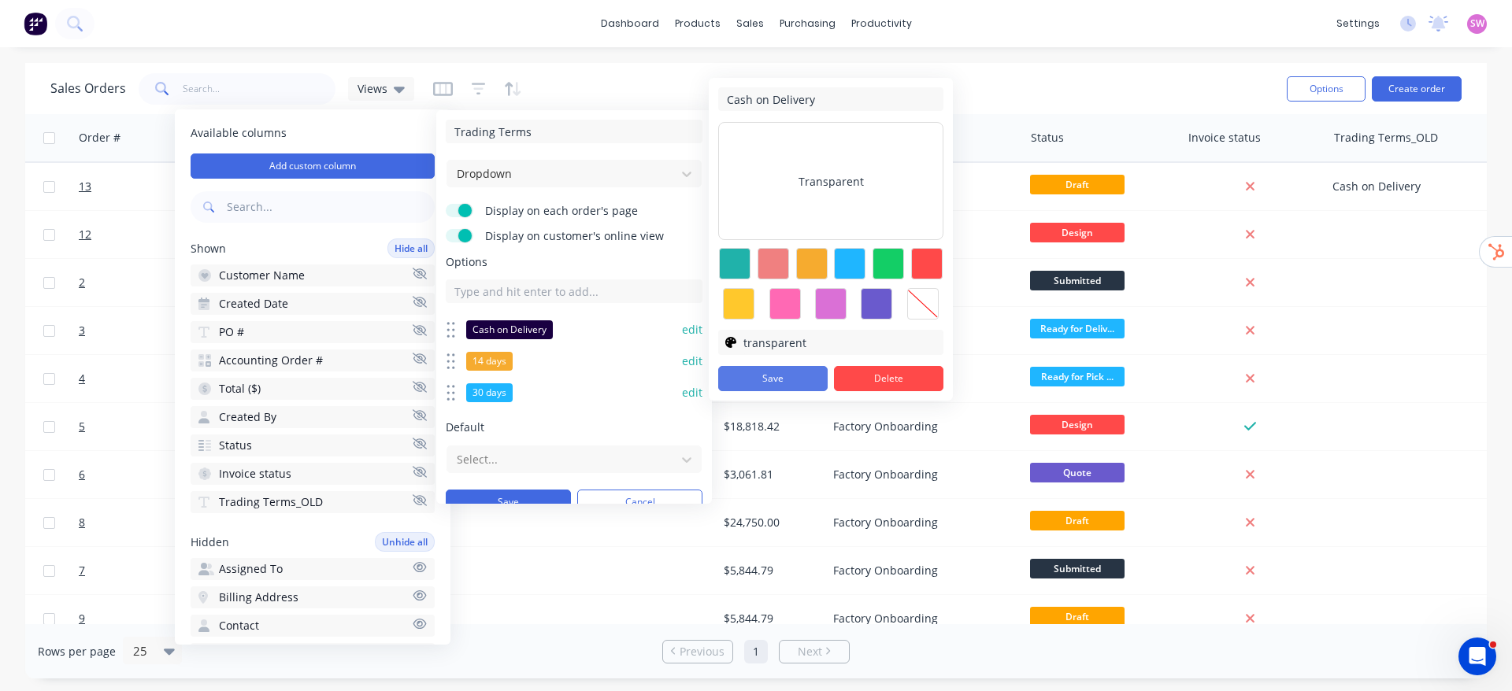
click at [764, 381] on button "Save" at bounding box center [772, 378] width 109 height 25
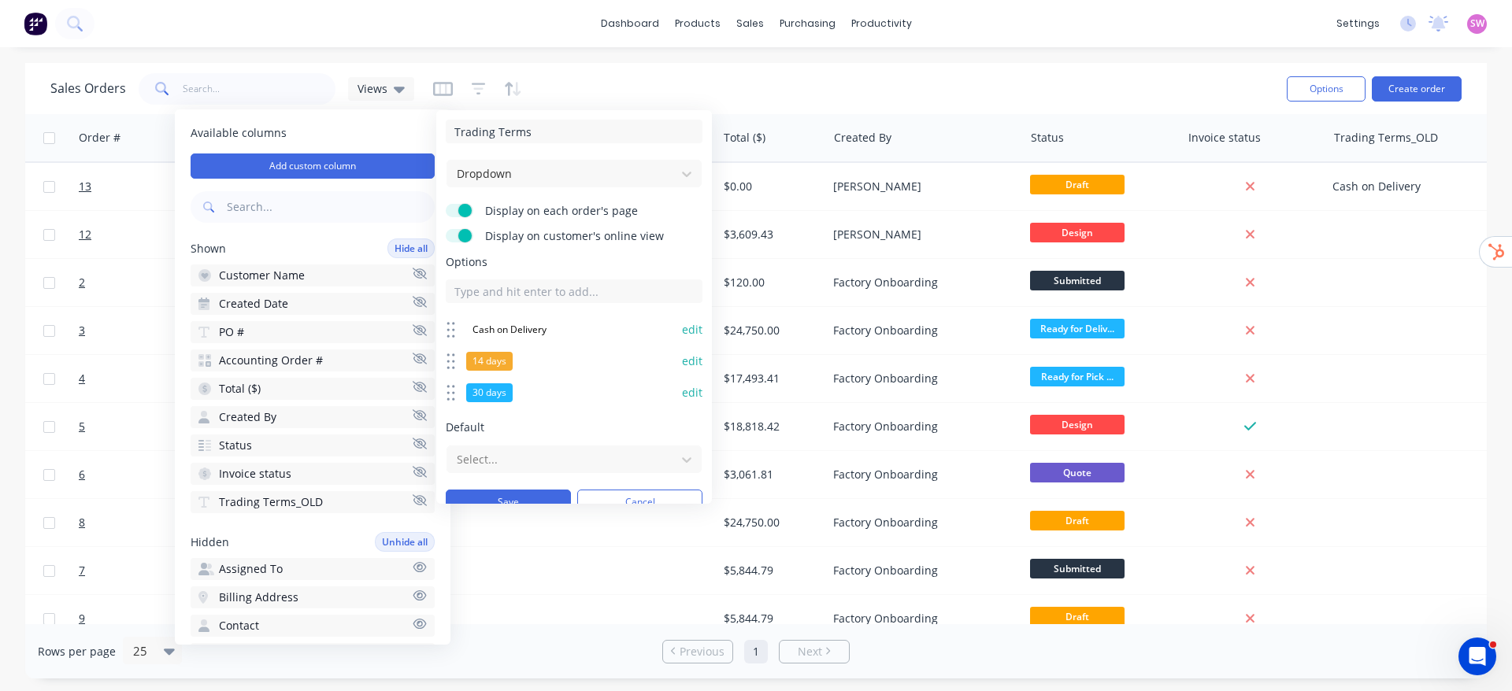
click at [682, 355] on button "edit" at bounding box center [692, 362] width 20 height 16
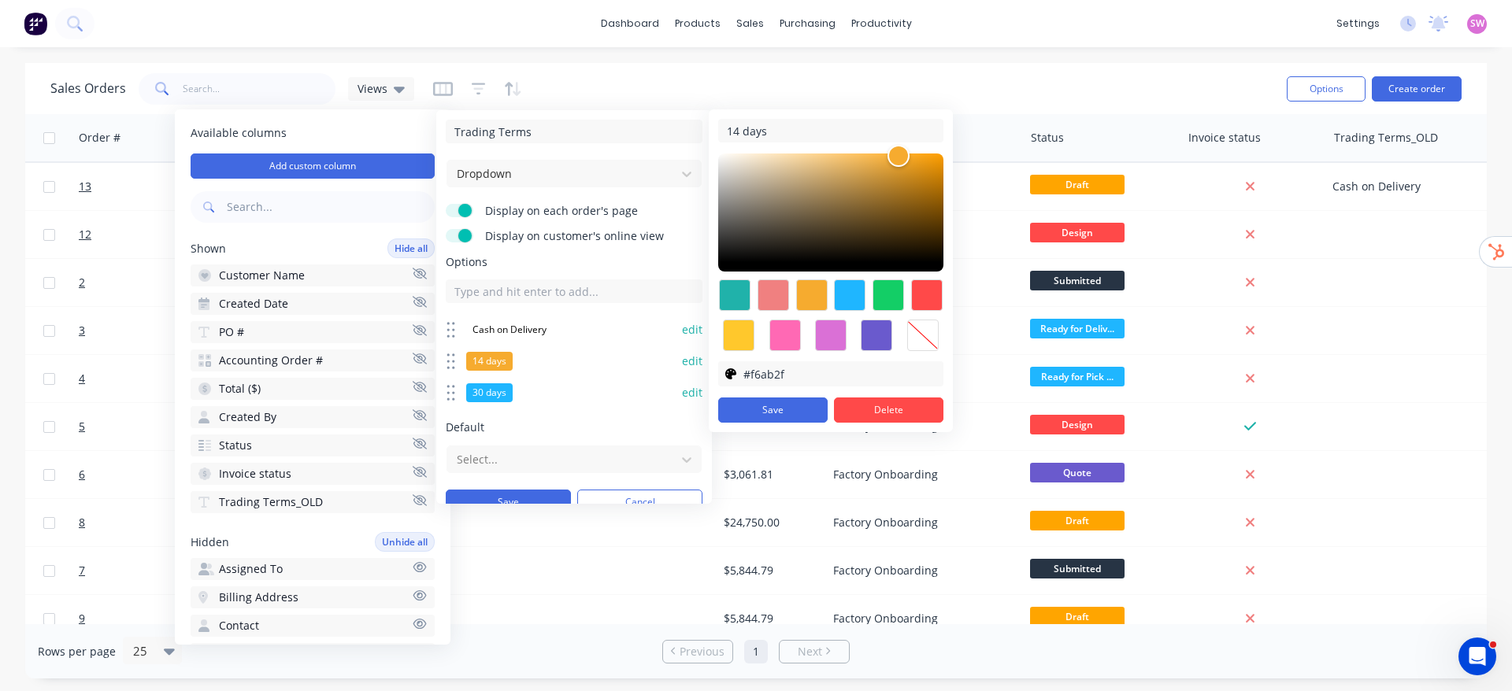
click at [930, 325] on div at bounding box center [922, 335] width 31 height 31
type input "transparent"
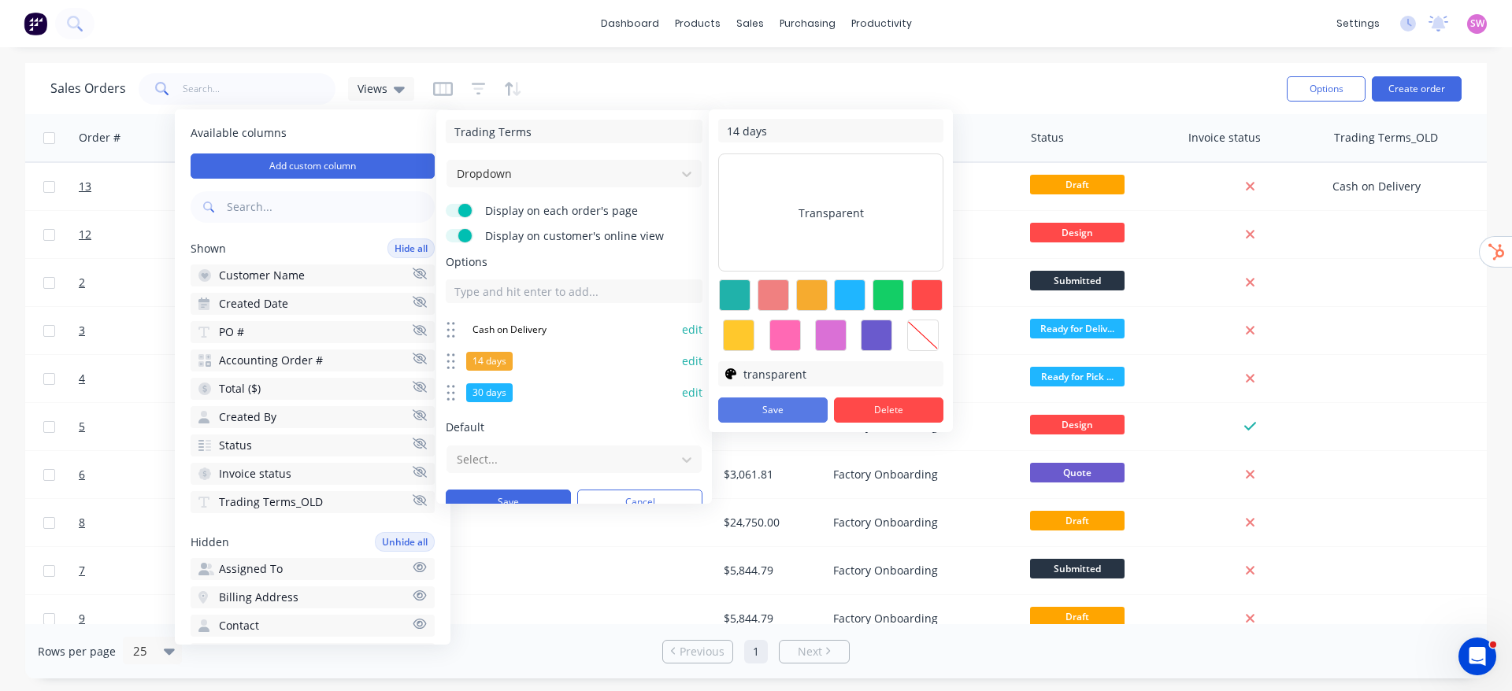
click at [761, 403] on button "Save" at bounding box center [772, 410] width 109 height 25
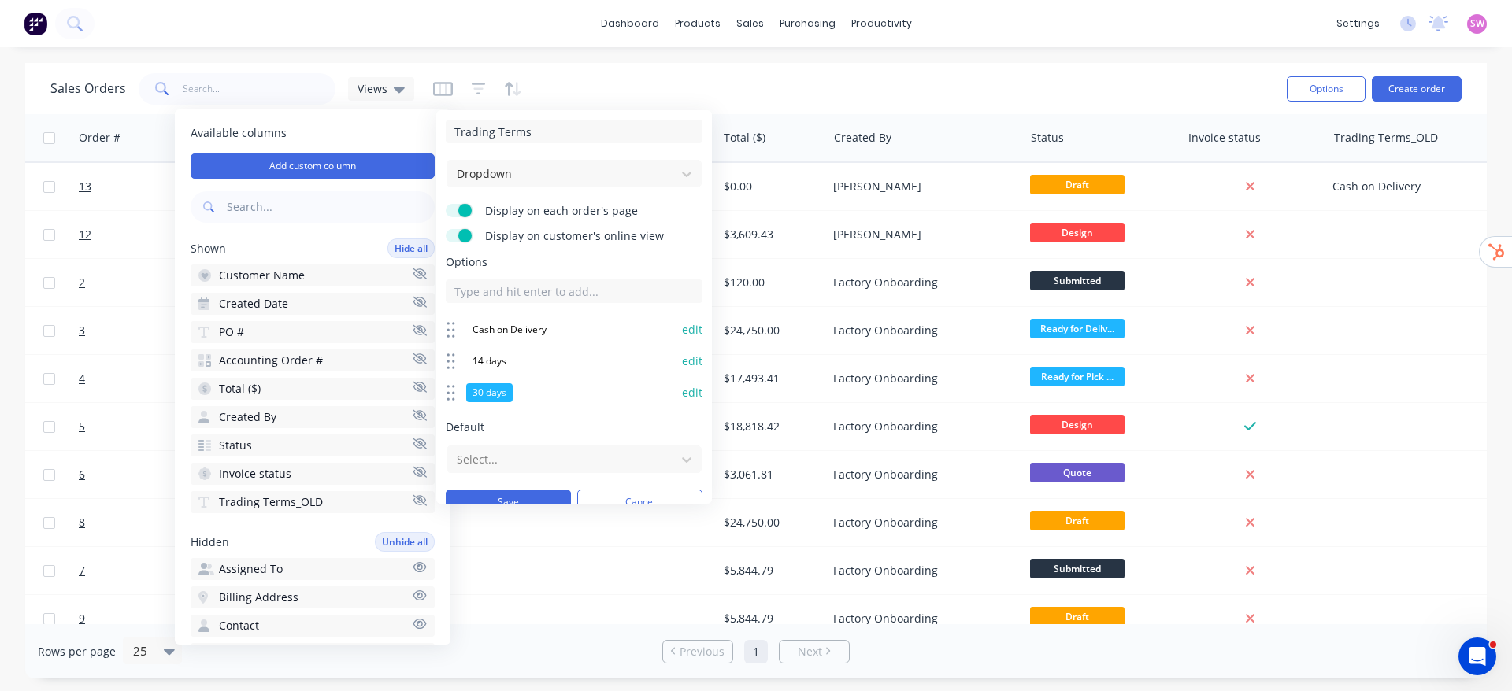
click at [682, 387] on button "edit" at bounding box center [692, 393] width 20 height 16
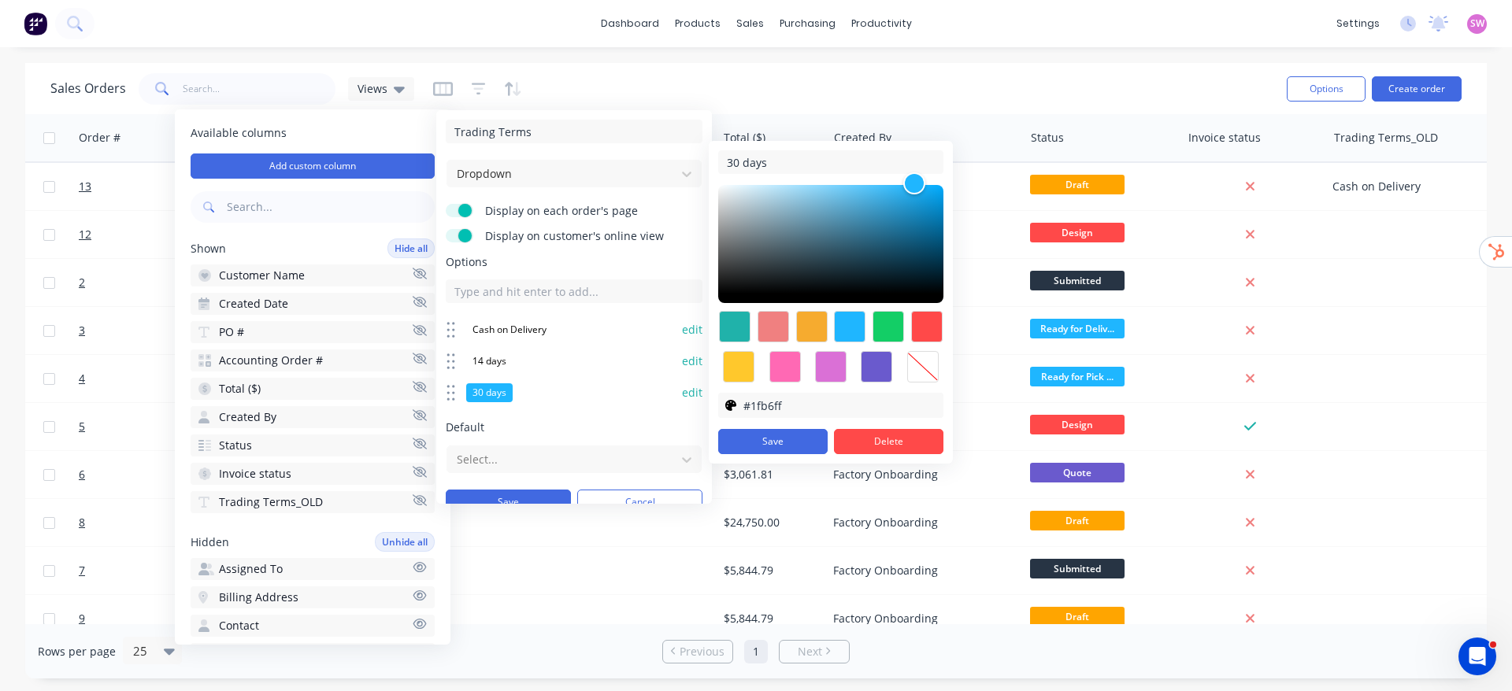
click at [913, 355] on div at bounding box center [922, 366] width 31 height 31
type input "transparent"
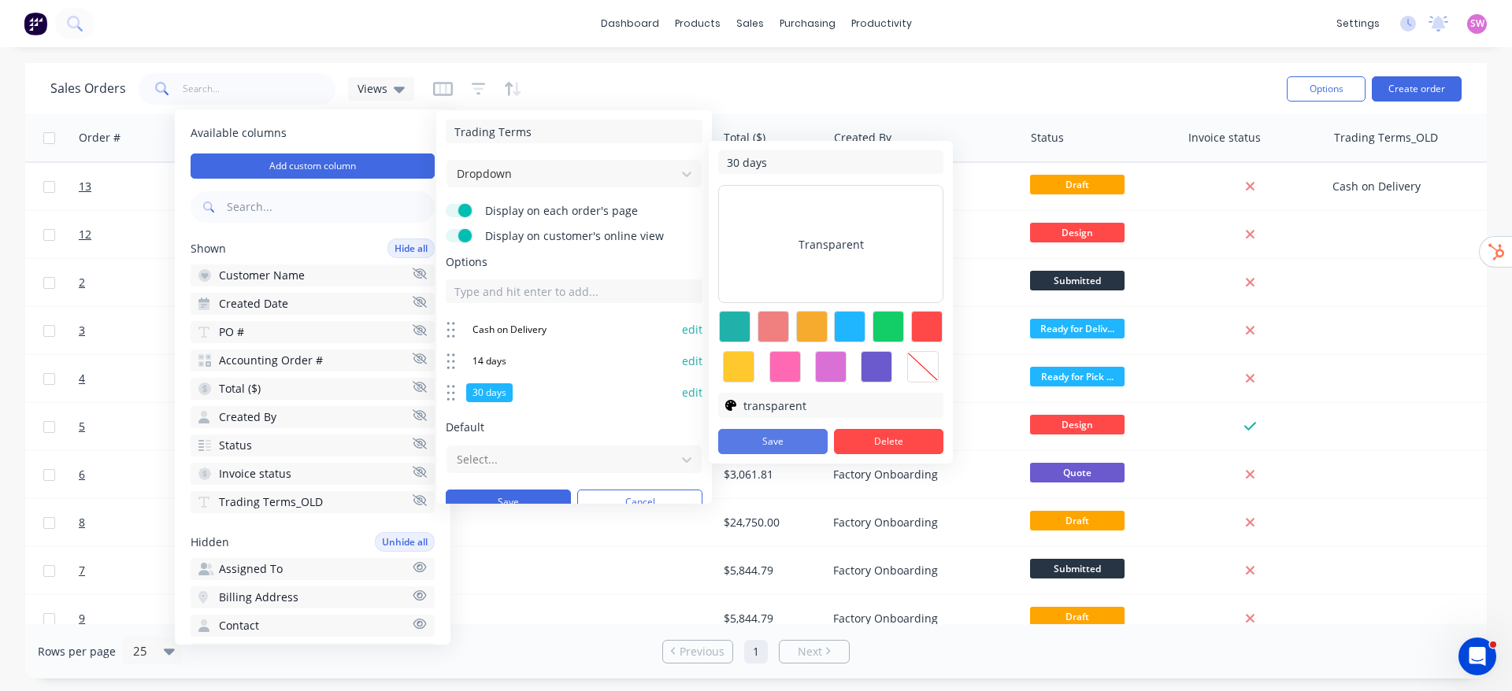
click at [766, 436] on button "Save" at bounding box center [772, 441] width 109 height 25
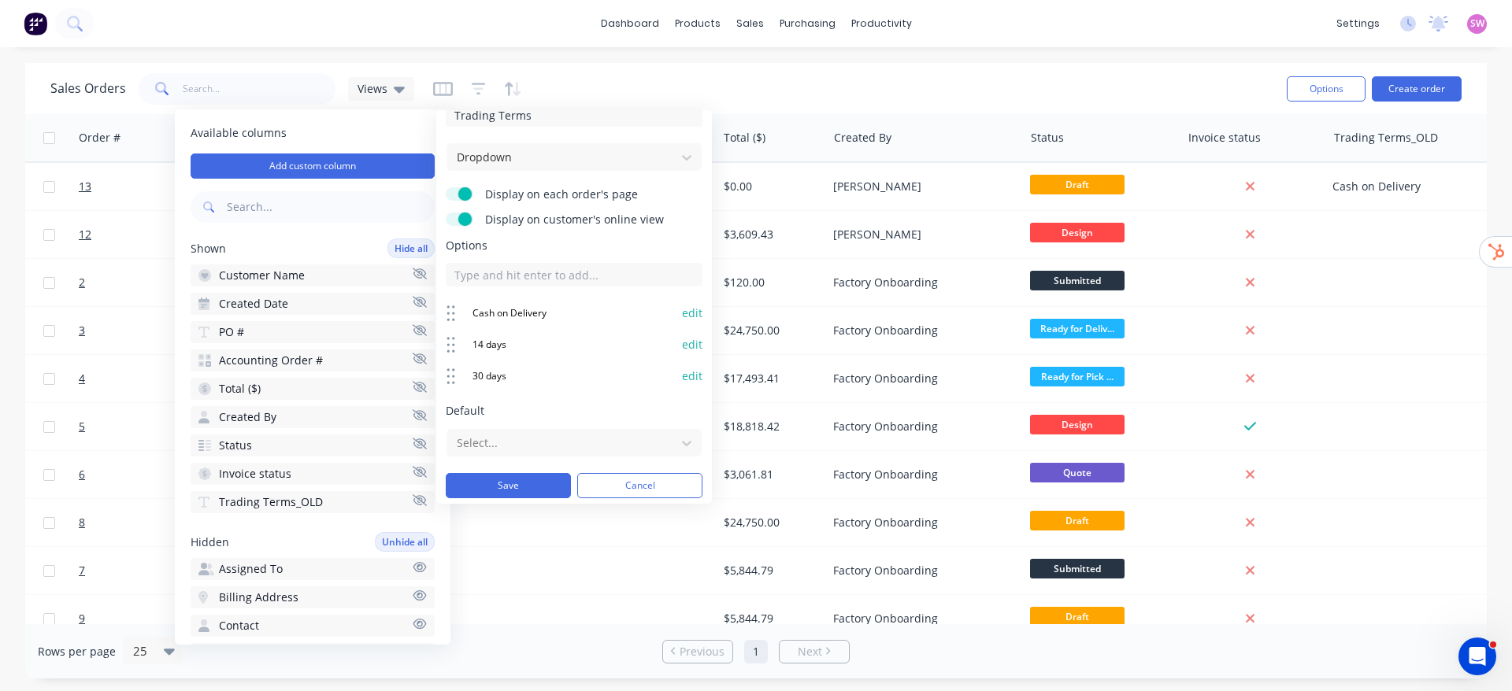
scroll to position [20, 0]
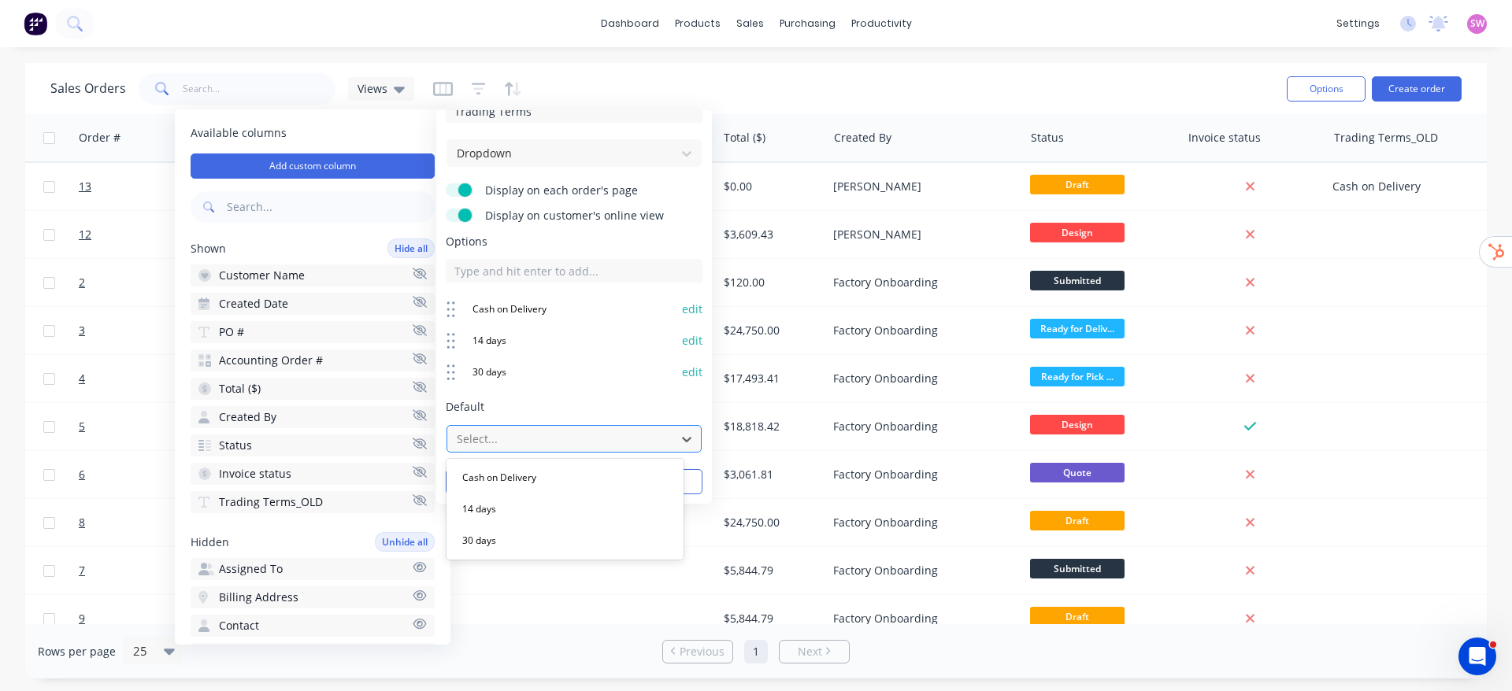
click at [534, 432] on div at bounding box center [561, 439] width 213 height 20
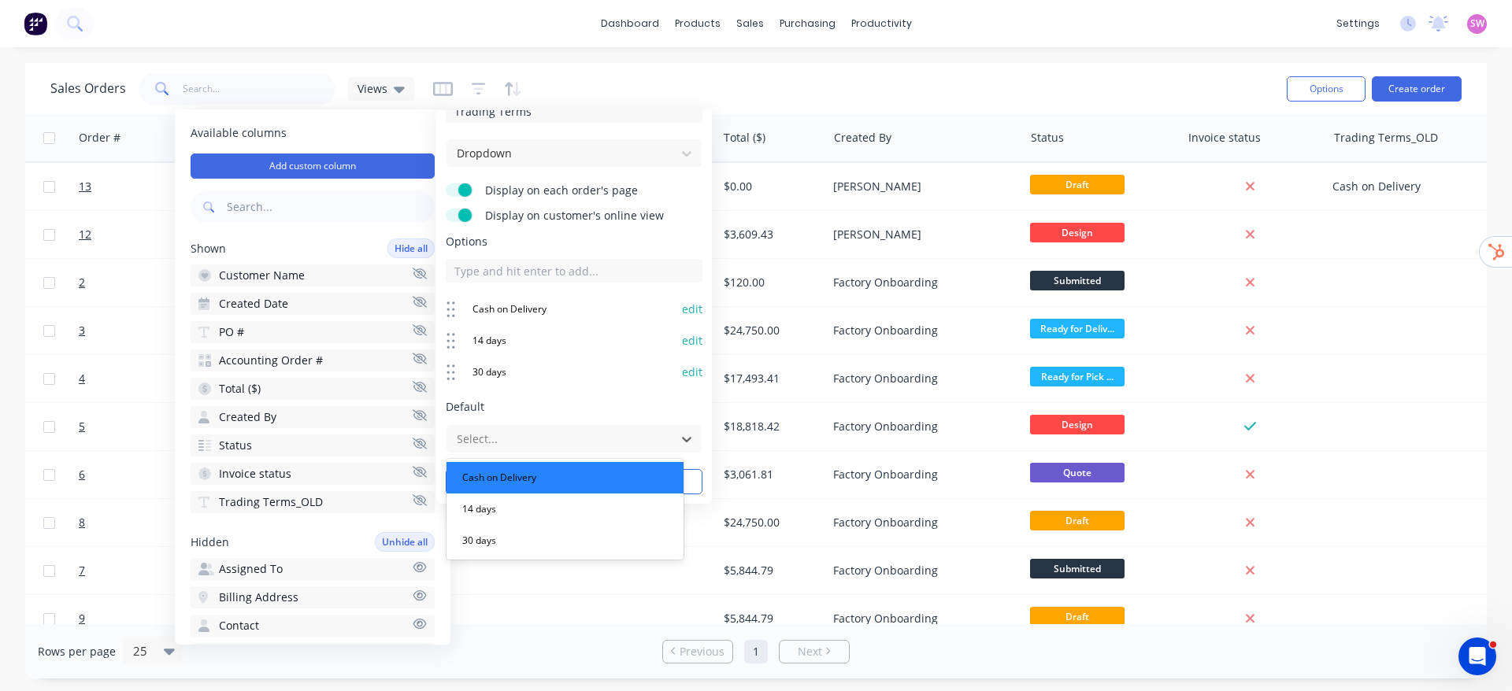
click at [533, 479] on span "Cash on Delivery" at bounding box center [499, 478] width 87 height 19
click at [569, 438] on div at bounding box center [561, 439] width 213 height 20
click at [484, 467] on div "Cash on Delivery" at bounding box center [564, 477] width 237 height 31
click at [475, 503] on span "14 days" at bounding box center [479, 509] width 46 height 19
click at [496, 476] on button "Save" at bounding box center [508, 481] width 125 height 25
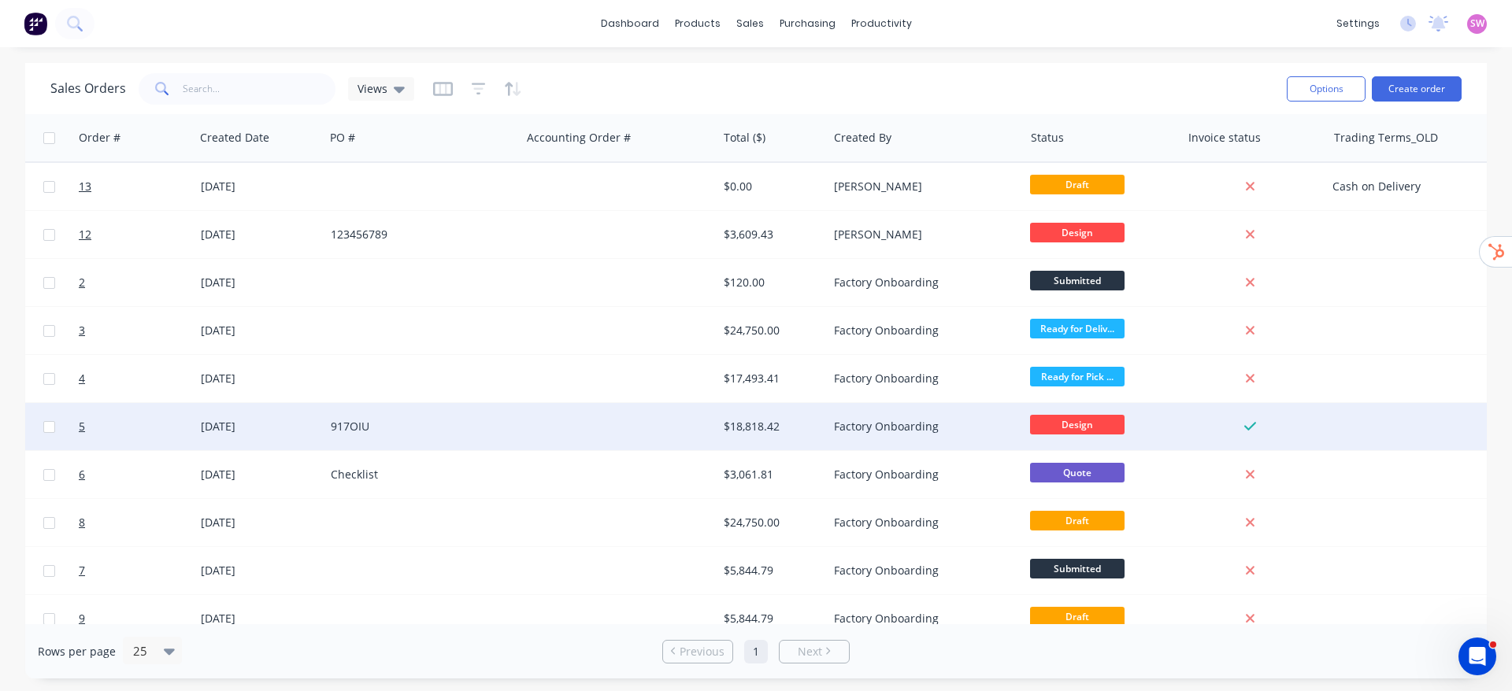
click at [665, 435] on div at bounding box center [619, 426] width 196 height 47
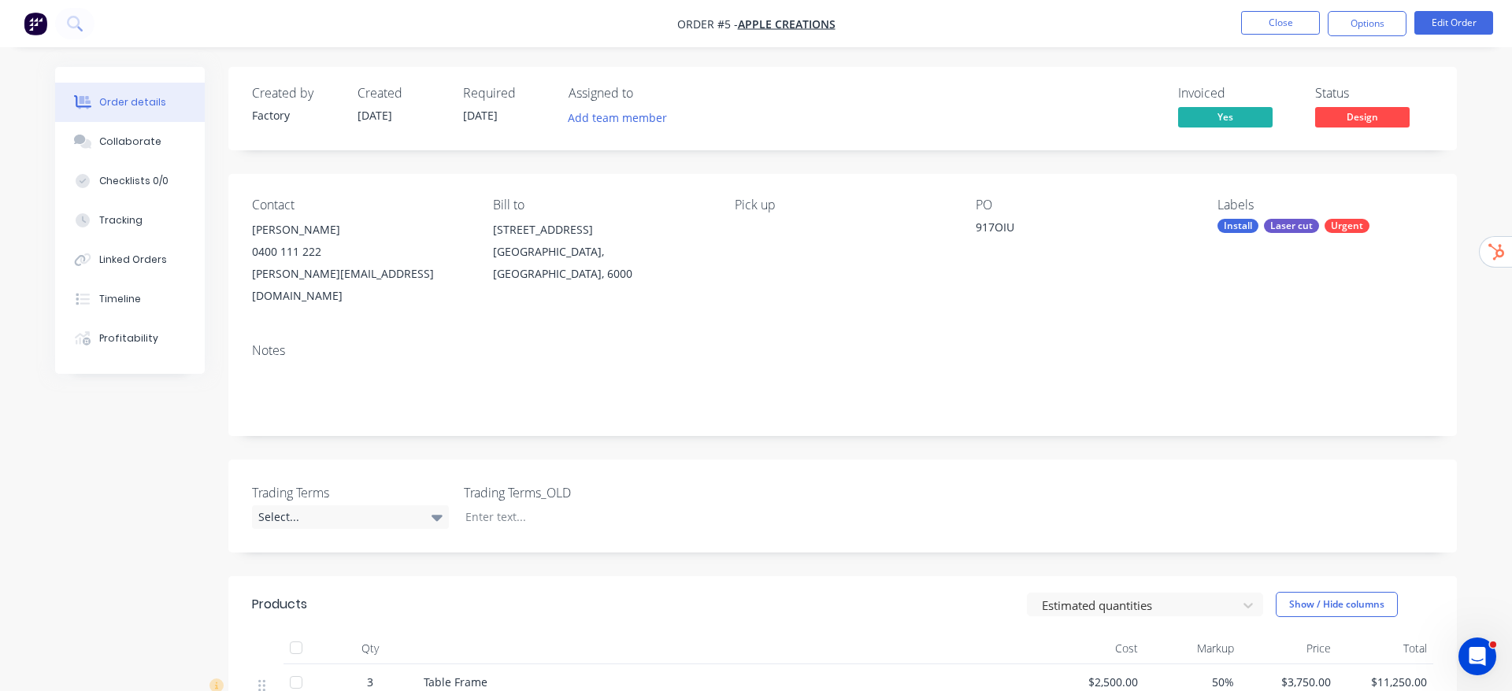
click at [641, 460] on div "Trading Terms Select... Trading Terms_OLD" at bounding box center [842, 506] width 1228 height 93
click at [661, 460] on div "Trading Terms Select... Trading Terms_OLD" at bounding box center [842, 506] width 1228 height 93
click at [1258, 20] on button "Close" at bounding box center [1262, 23] width 79 height 24
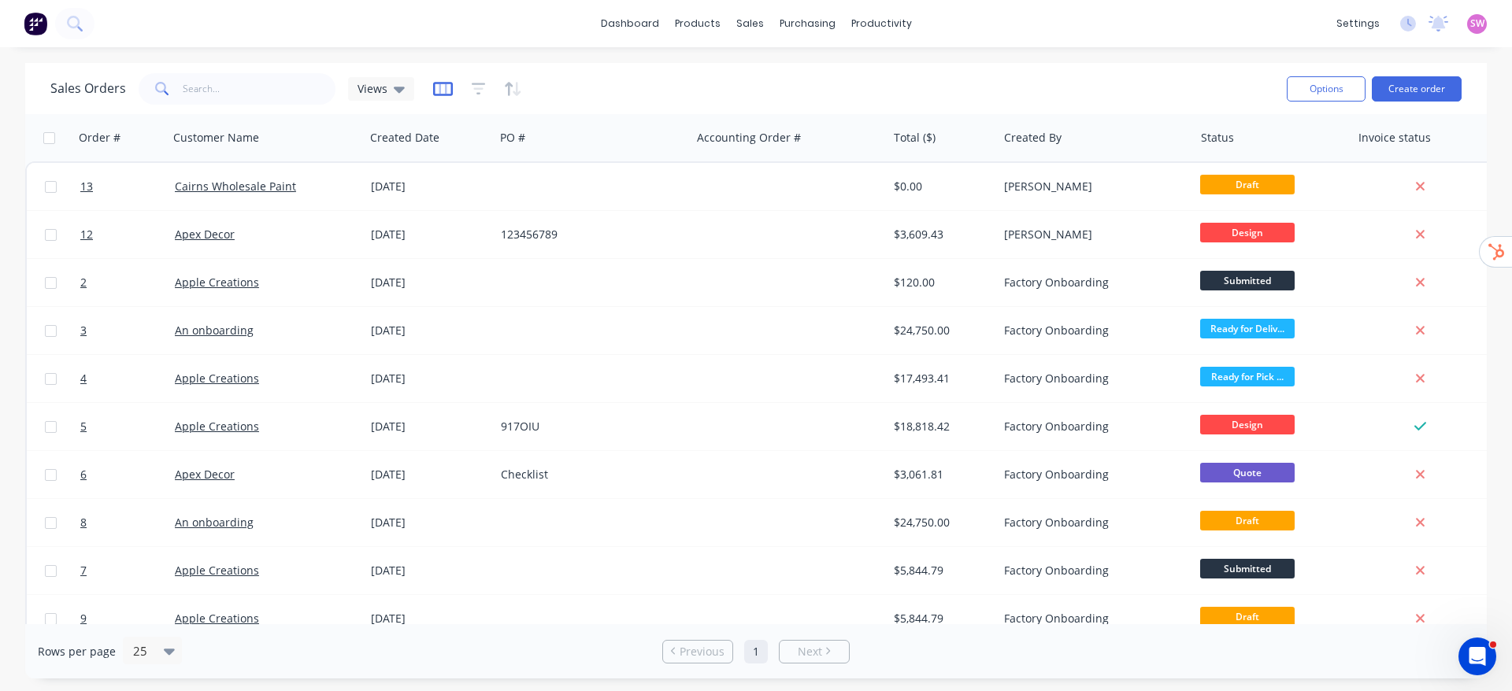
click at [445, 83] on icon "button" at bounding box center [443, 89] width 20 height 16
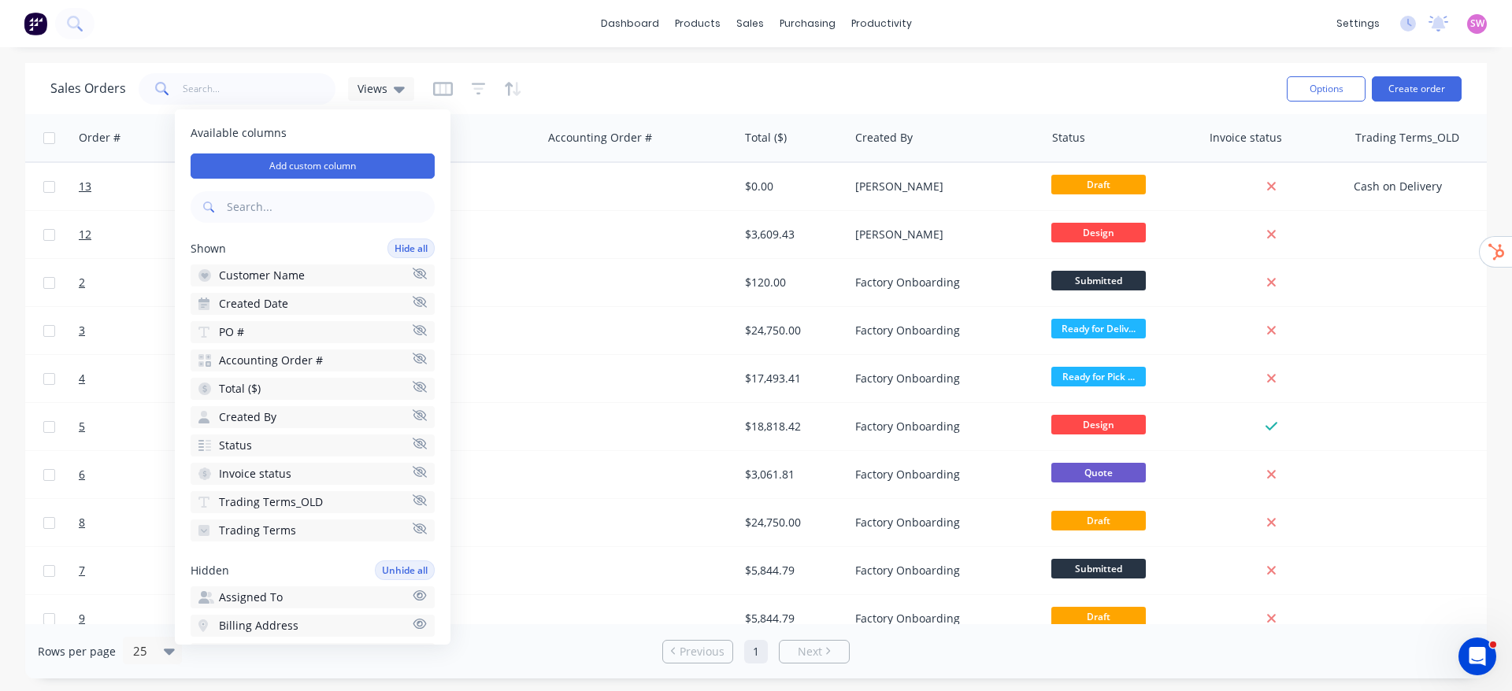
scroll to position [0, 339]
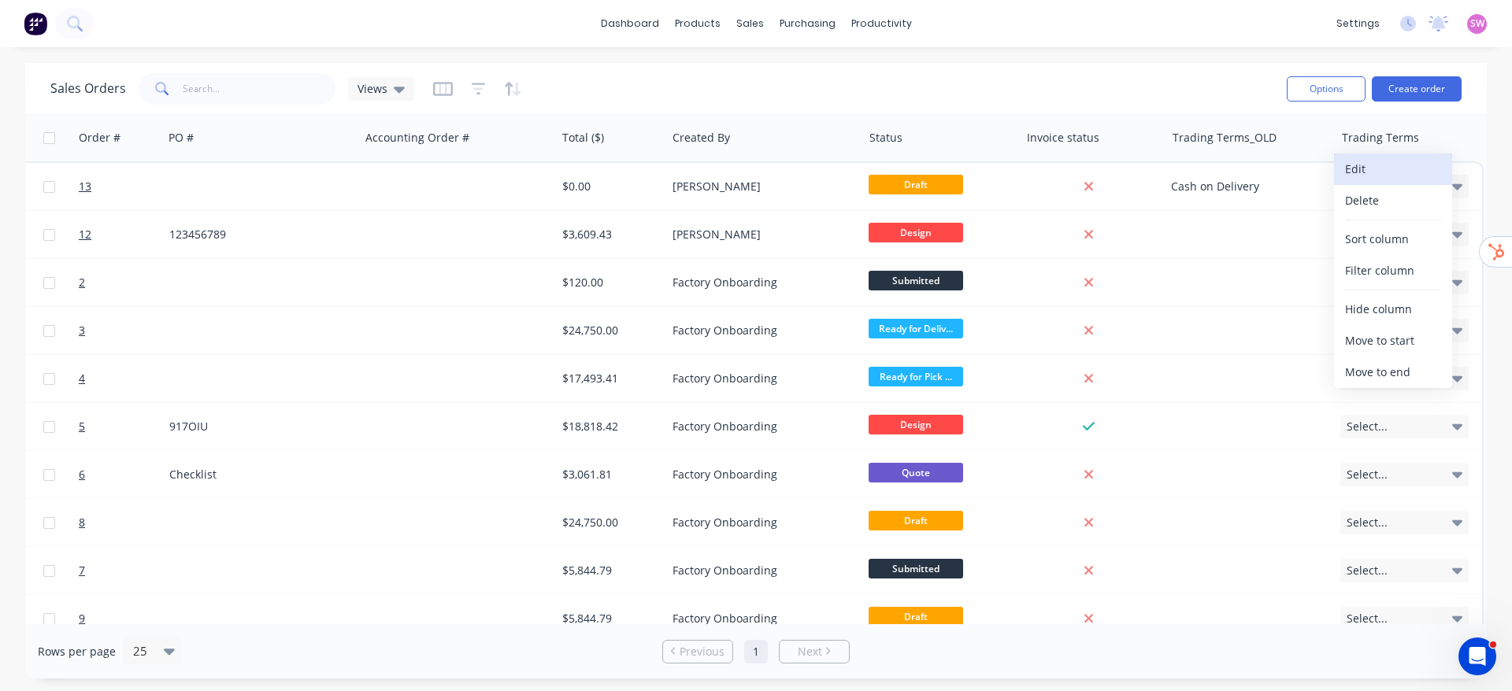
click at [1389, 168] on button "Edit" at bounding box center [1393, 169] width 118 height 31
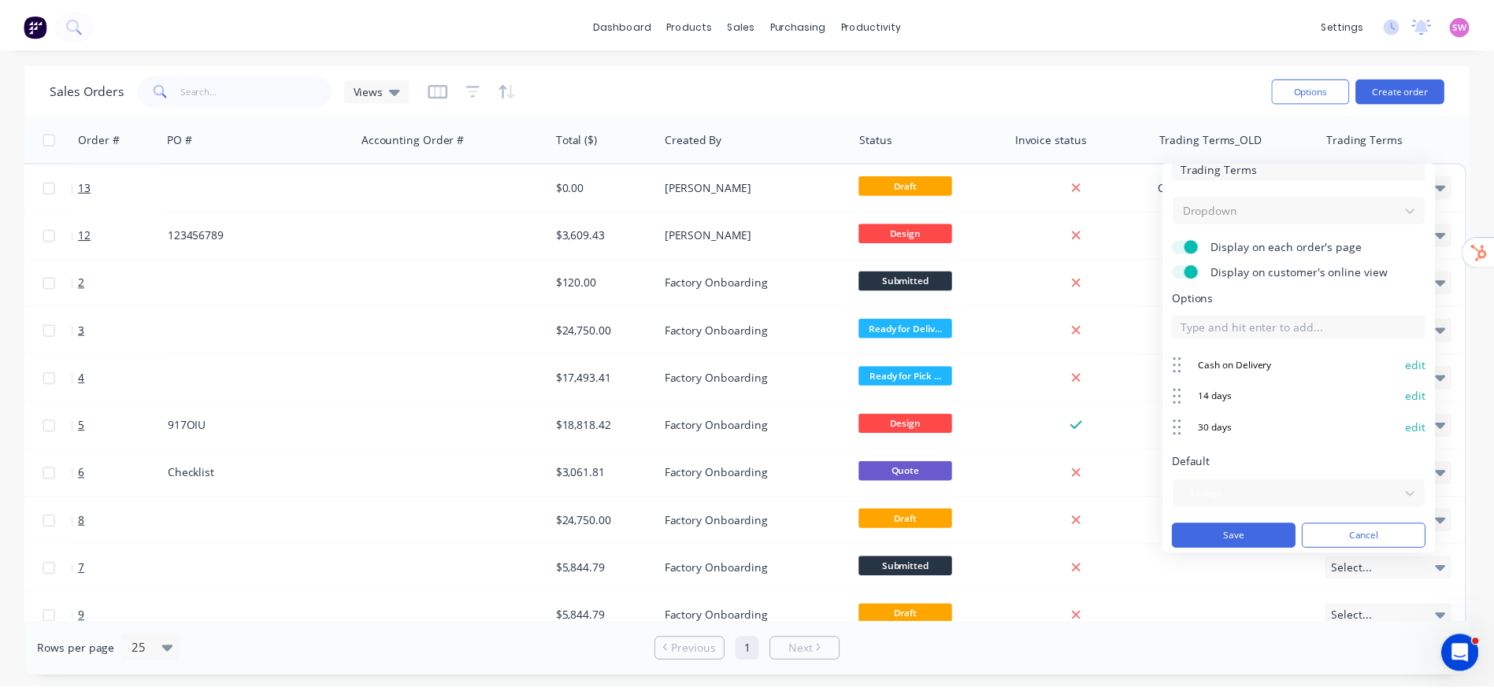
scroll to position [20, 0]
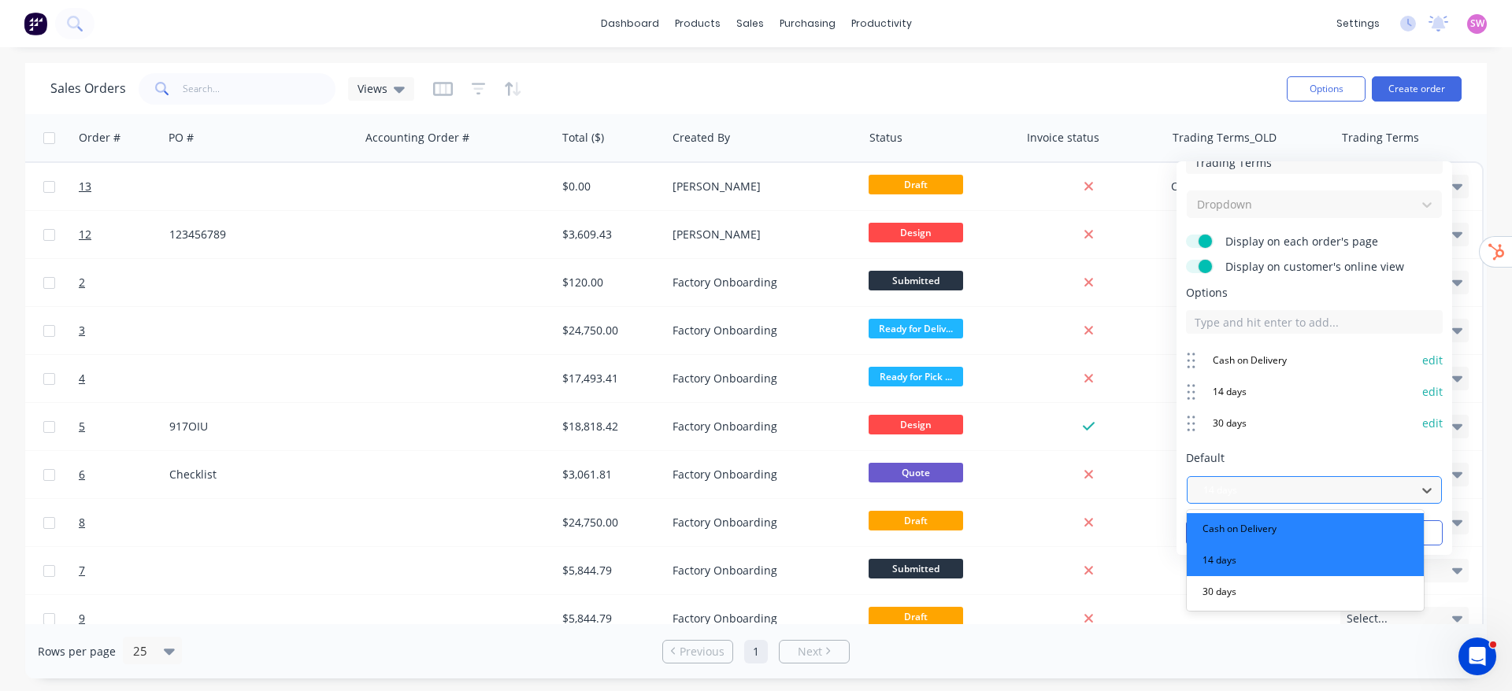
click at [1252, 522] on span "Cash on Delivery" at bounding box center [1239, 529] width 87 height 19
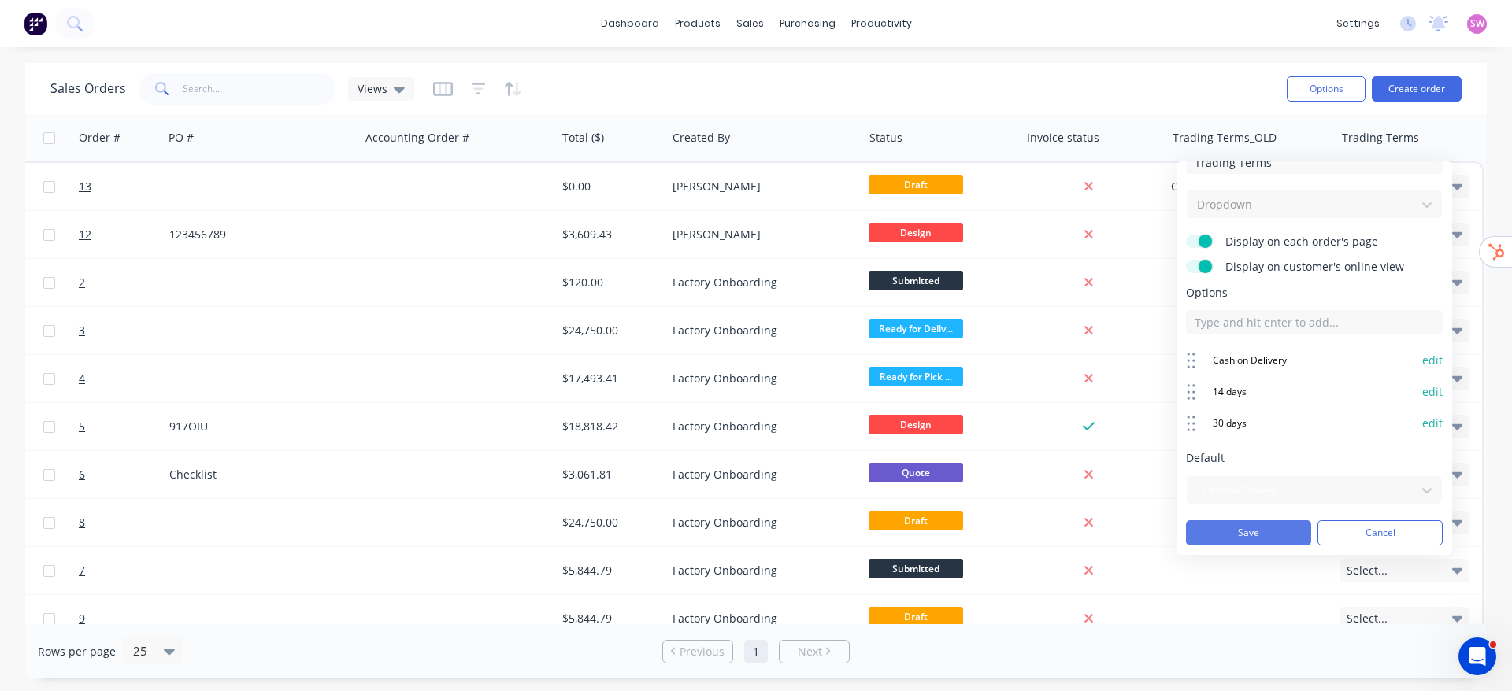
click at [1243, 530] on button "Save" at bounding box center [1248, 532] width 125 height 25
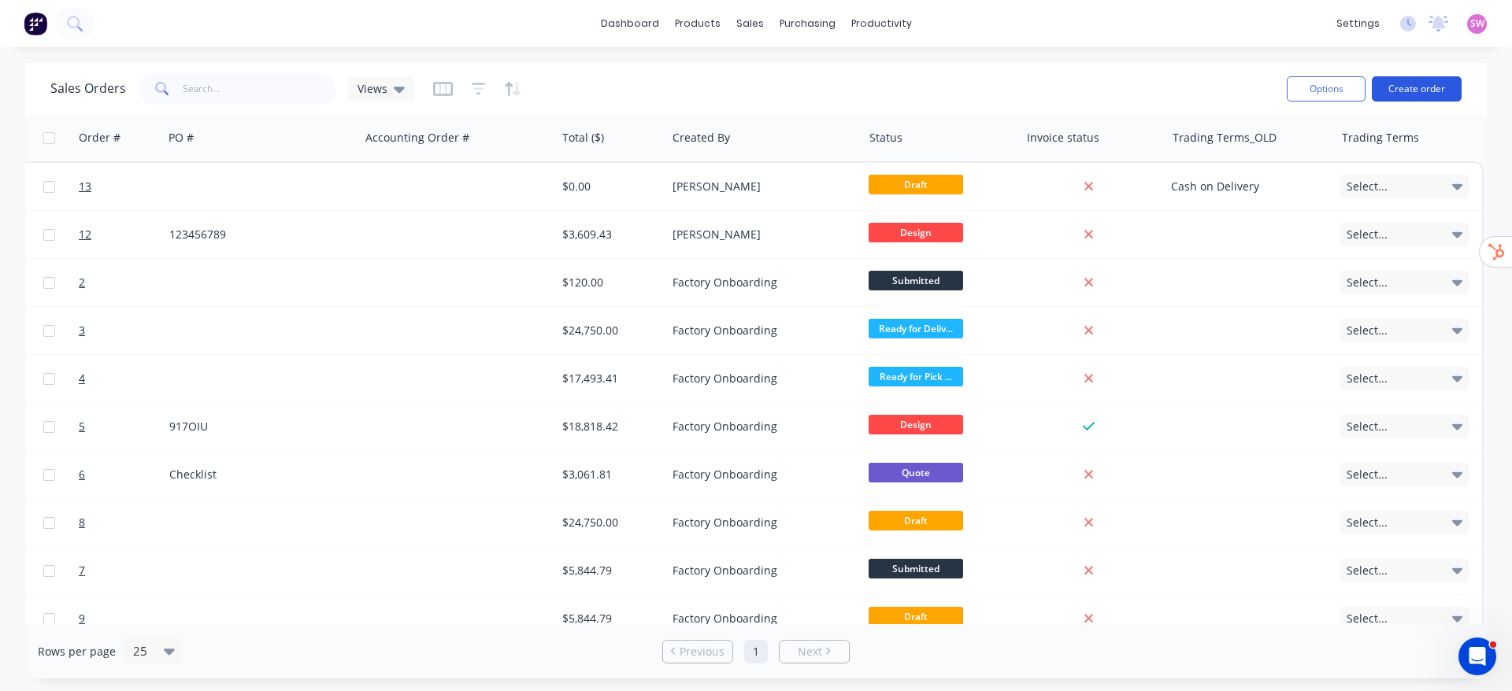
click at [1416, 84] on button "Create order" at bounding box center [1417, 88] width 90 height 25
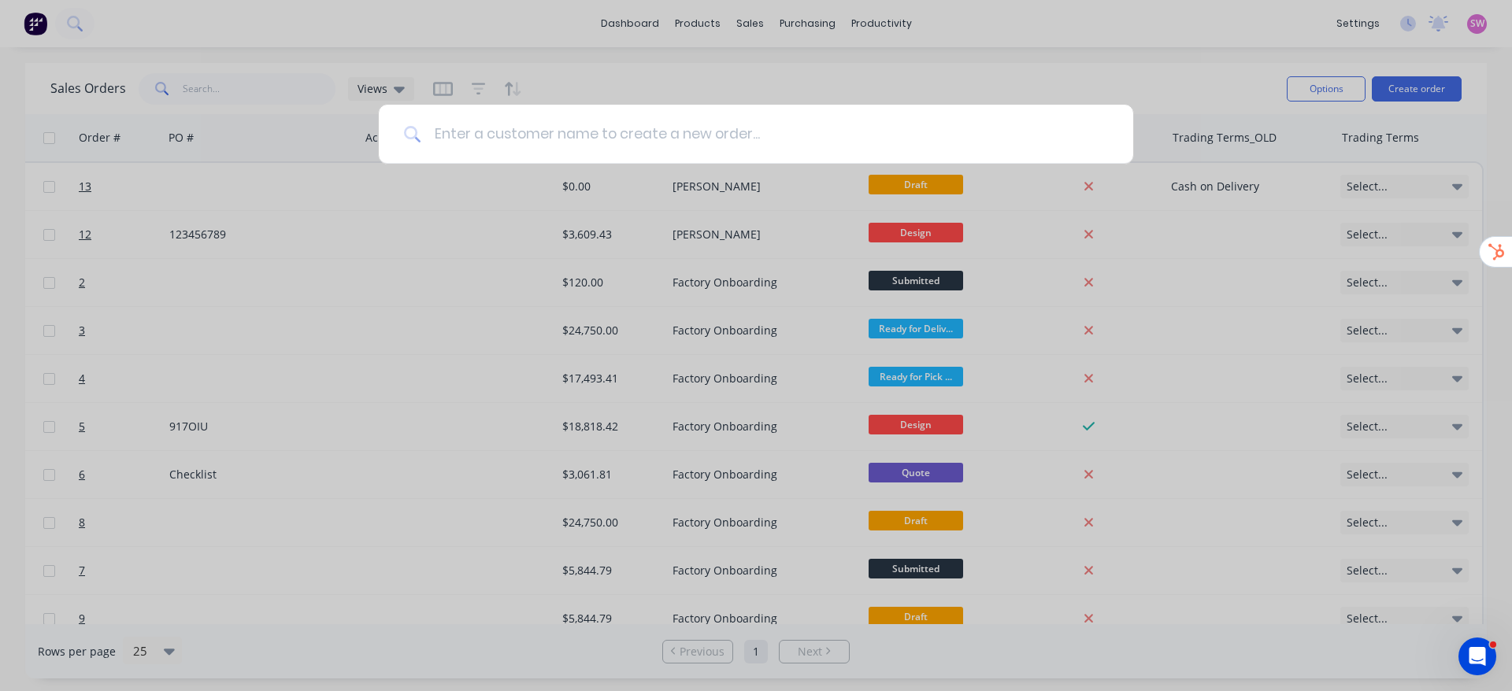
drag, startPoint x: 717, startPoint y: 136, endPoint x: 713, endPoint y: 108, distance: 28.6
click at [720, 132] on input at bounding box center [764, 134] width 687 height 59
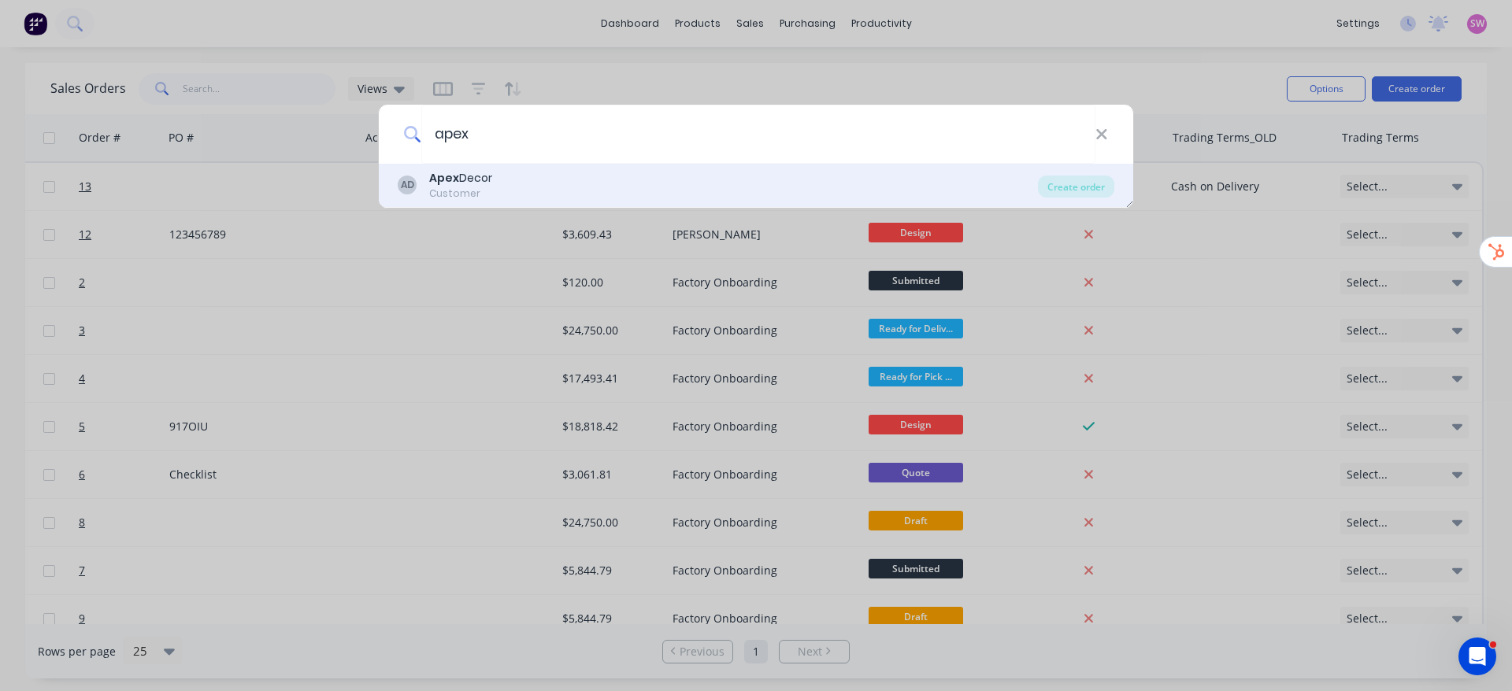
type input "apex"
click at [476, 187] on div "Customer" at bounding box center [460, 194] width 63 height 14
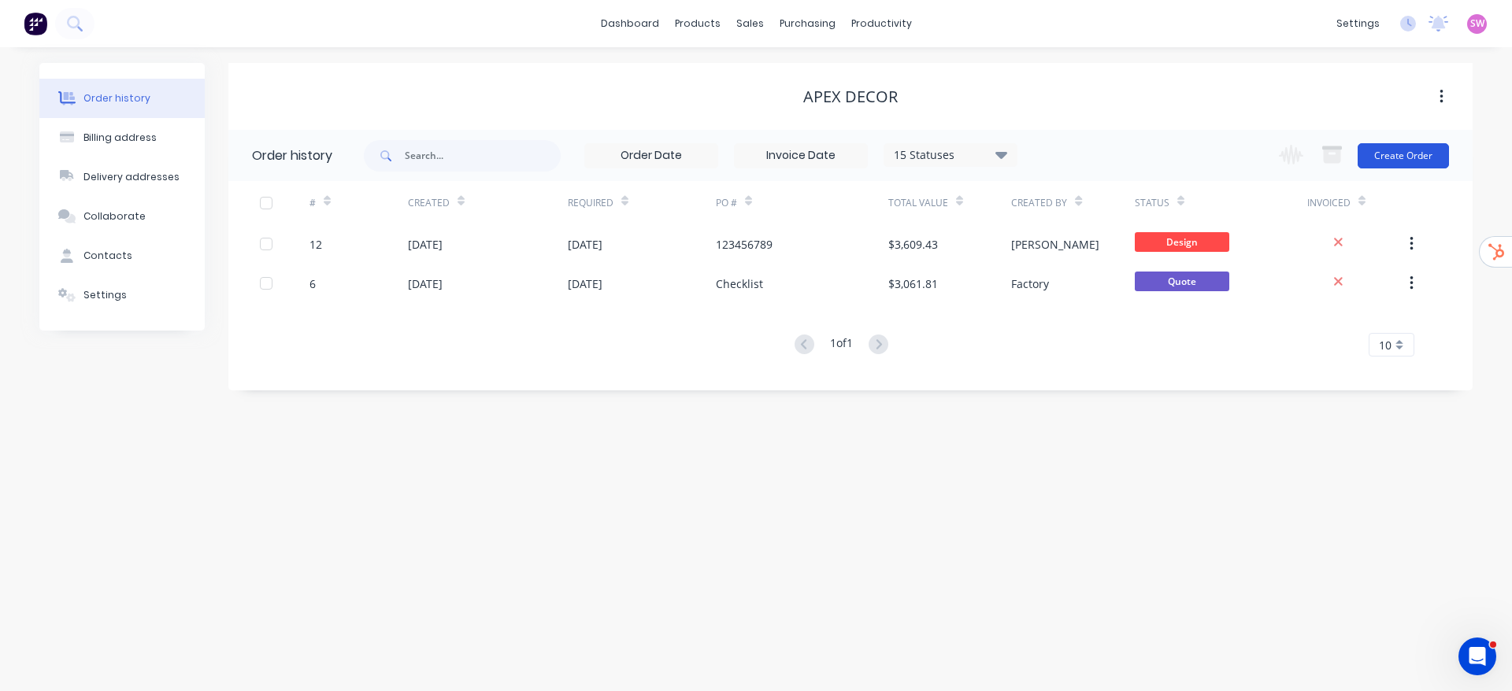
click at [1443, 161] on button "Create Order" at bounding box center [1402, 155] width 91 height 25
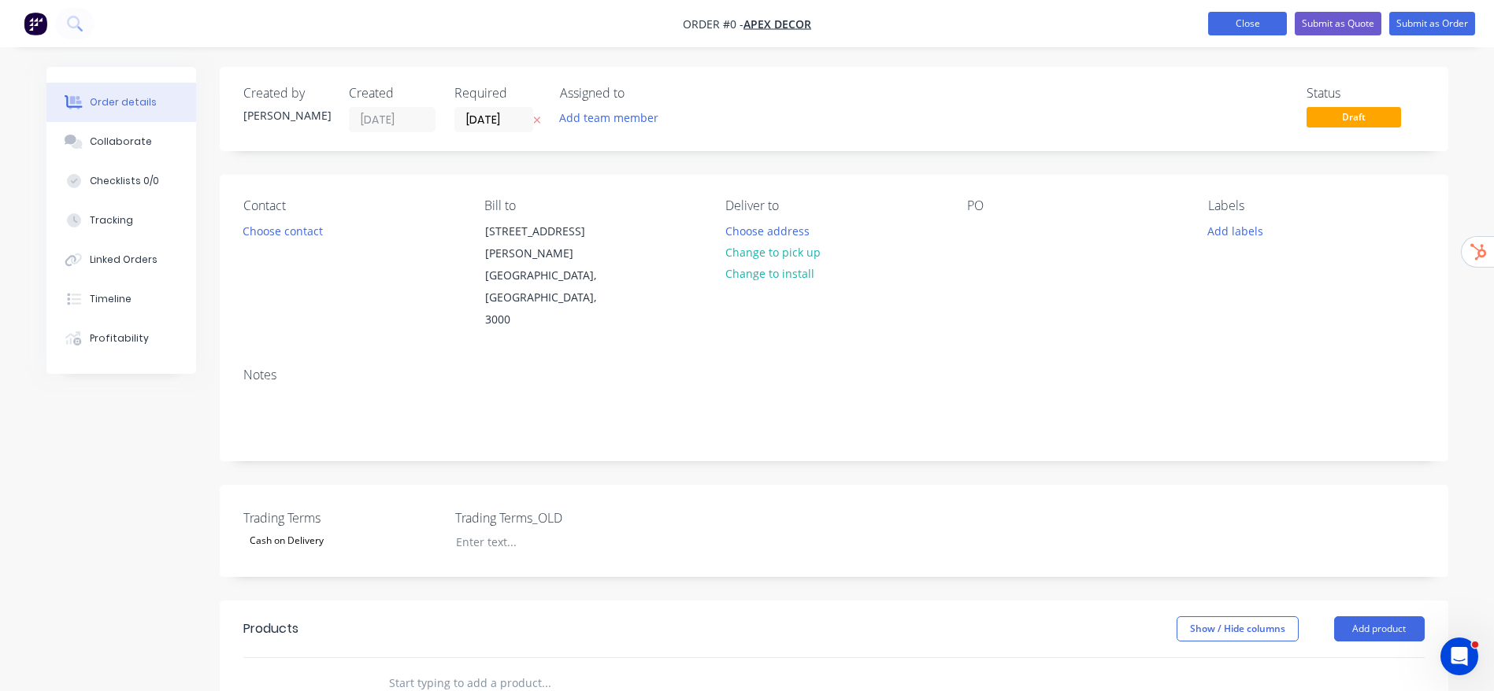
click at [1233, 21] on button "Close" at bounding box center [1247, 24] width 79 height 24
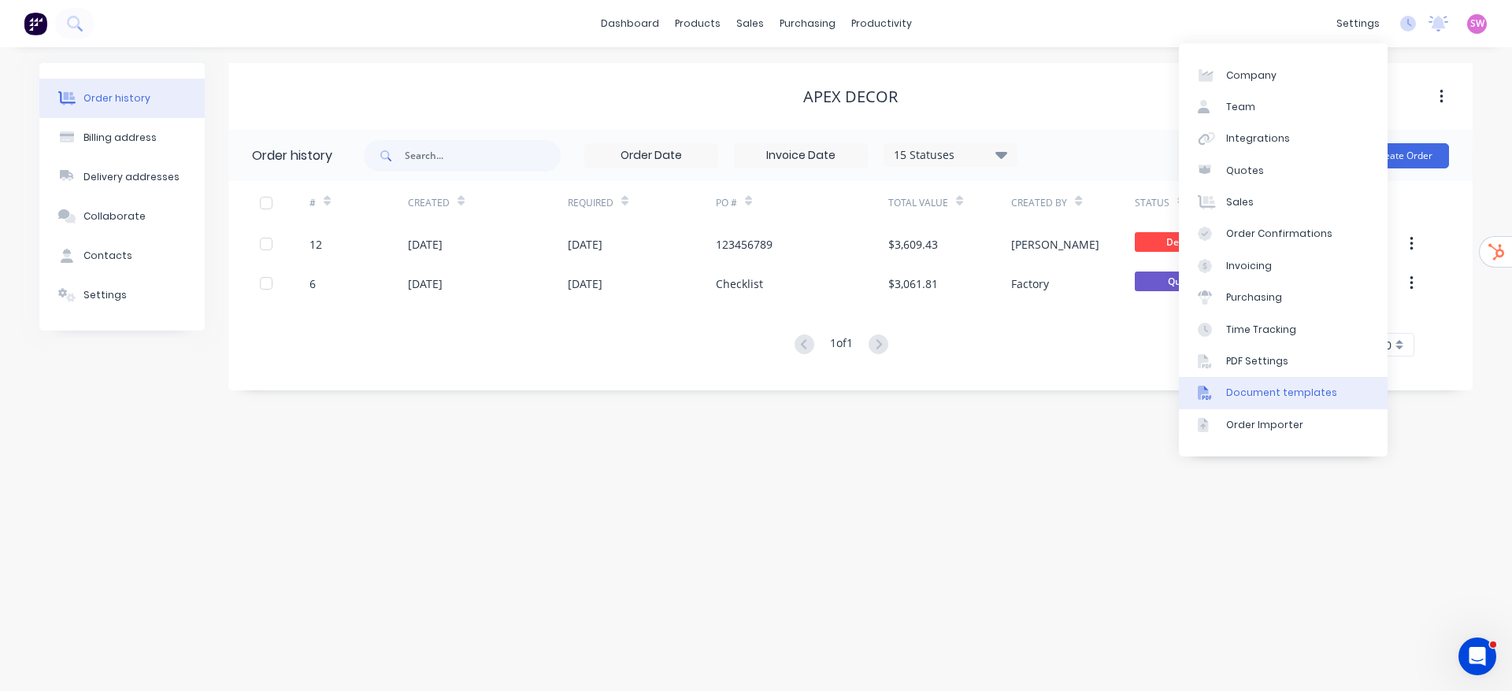
click at [1258, 394] on div "Document templates" at bounding box center [1281, 393] width 111 height 14
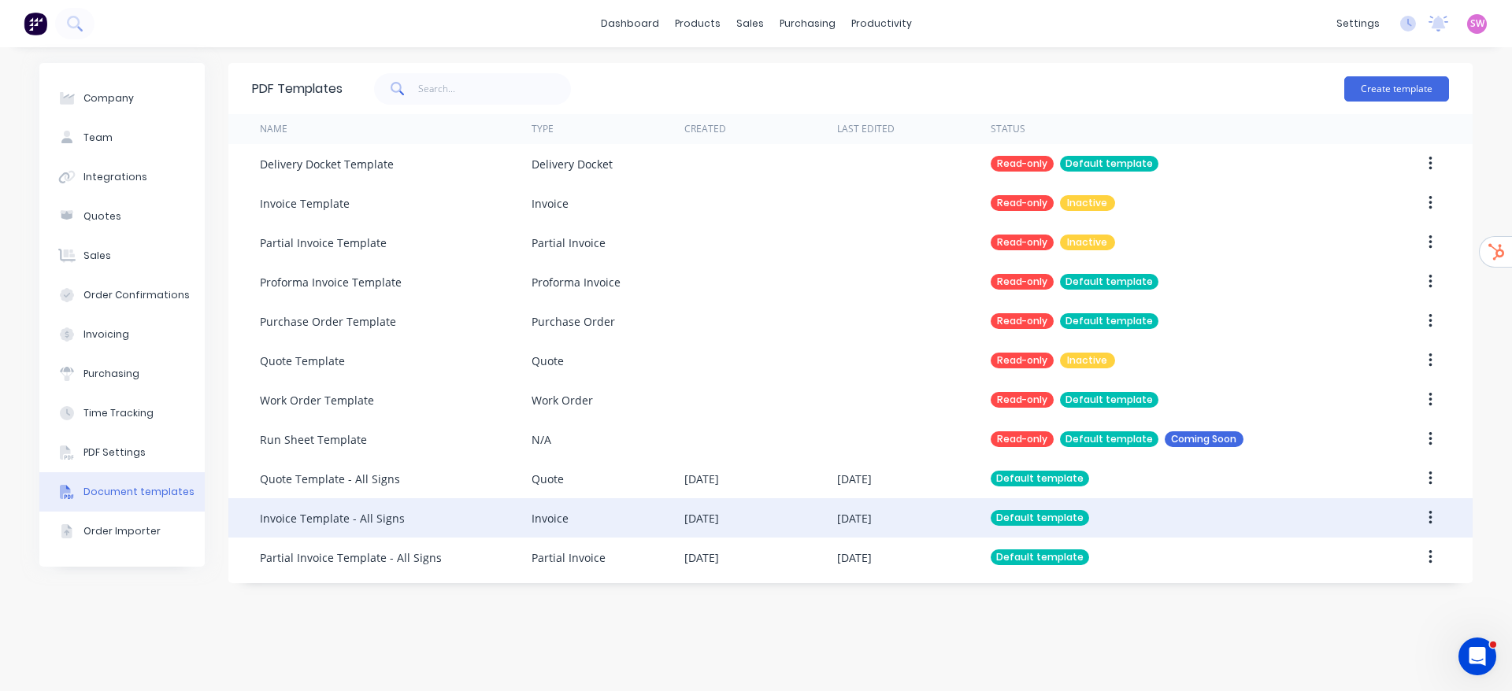
click at [872, 512] on div "[DATE]" at bounding box center [854, 518] width 35 height 17
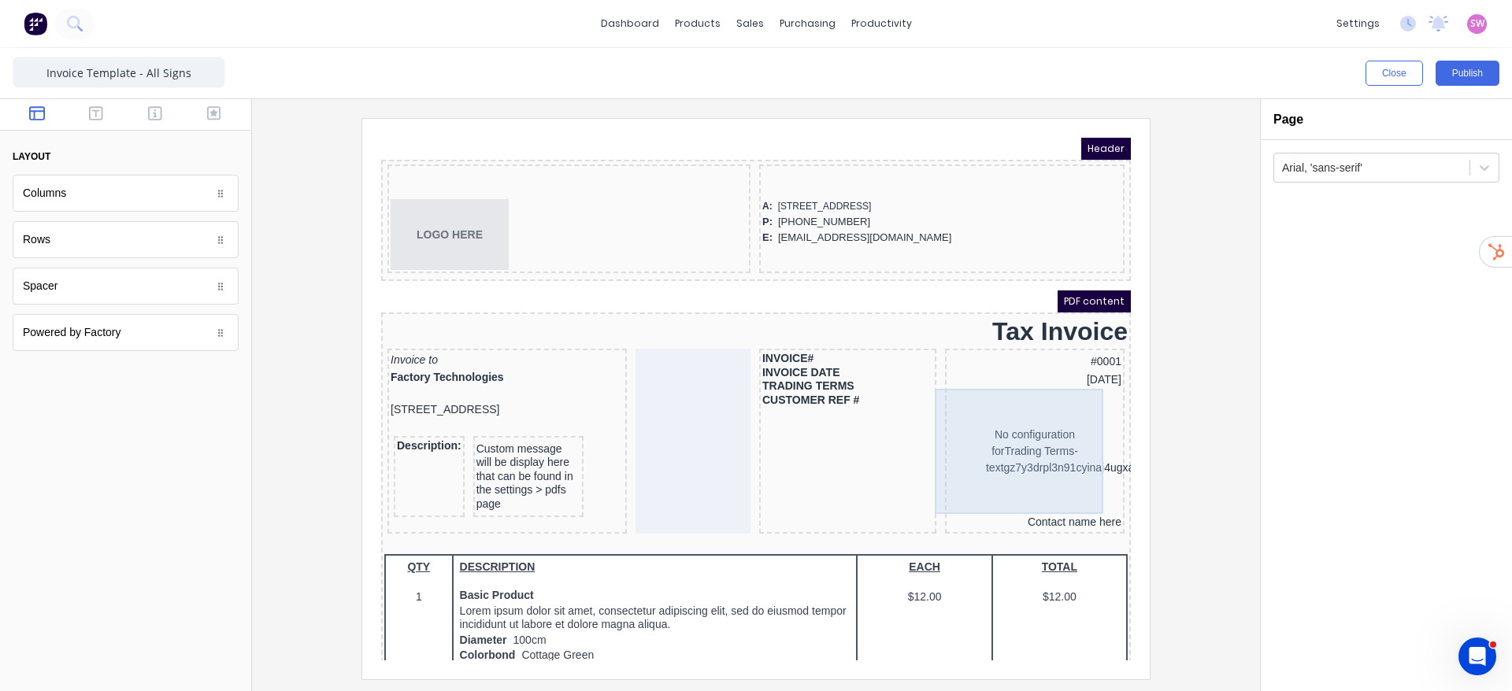
click at [976, 413] on div "No configuration for Trading Terms-textgz7y3drpl3n91cyinaj4ugxabonr9f2bjswof1xp…" at bounding box center [1015, 432] width 173 height 125
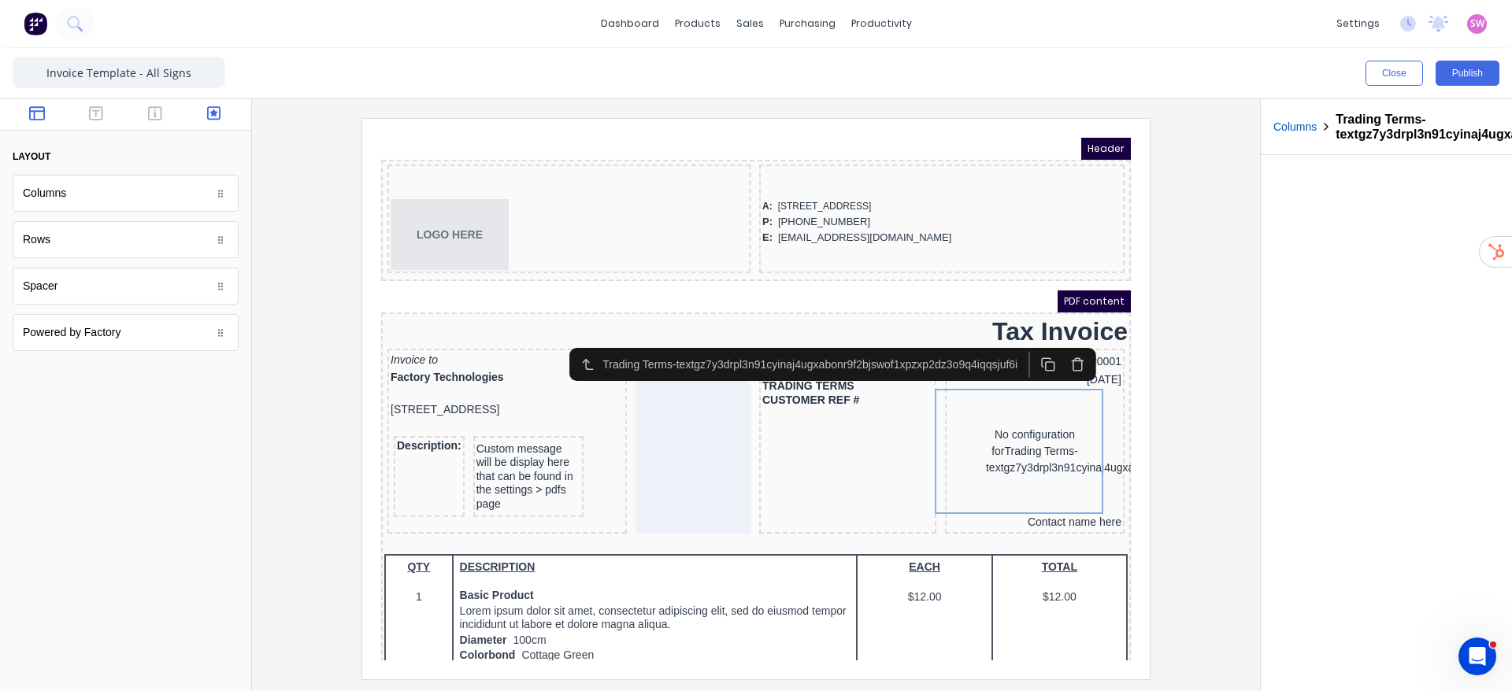
click at [231, 106] on button "button" at bounding box center [214, 115] width 50 height 19
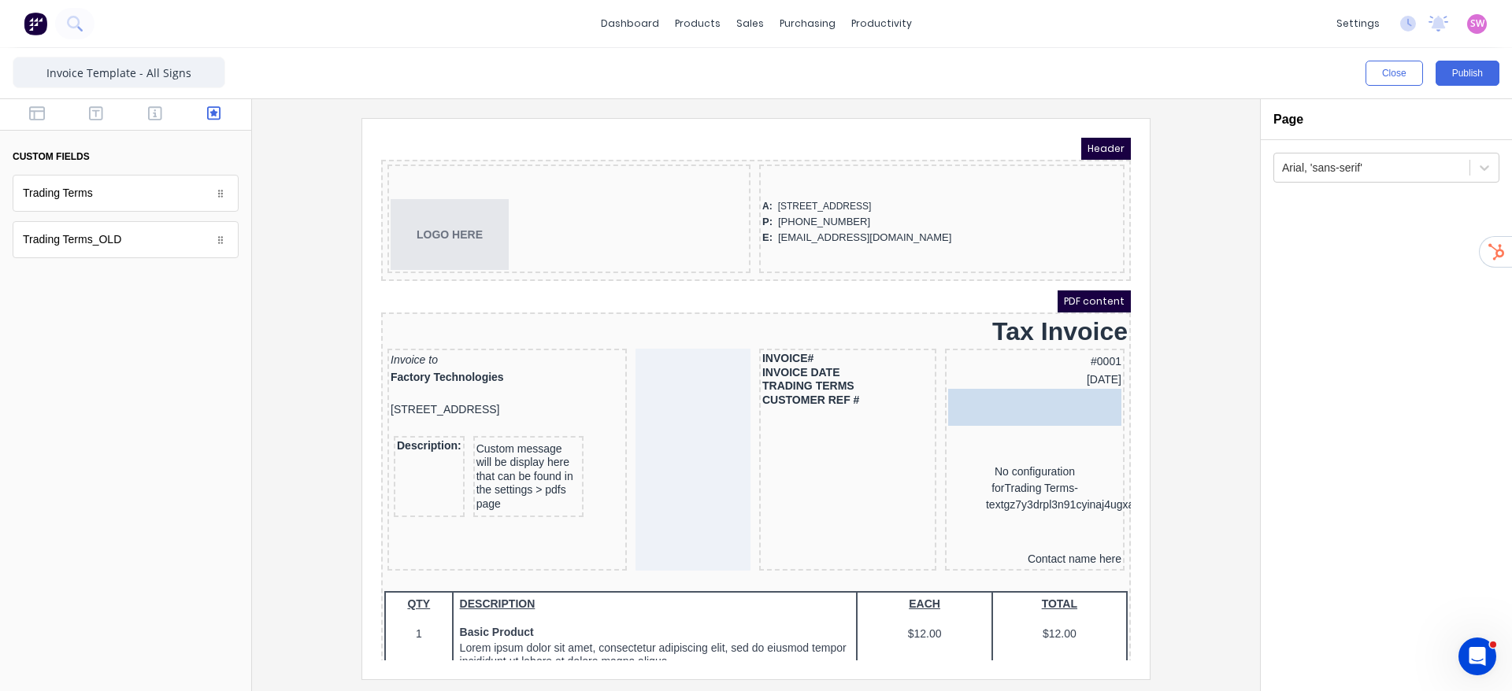
drag, startPoint x: 112, startPoint y: 190, endPoint x: 1048, endPoint y: 420, distance: 964.1
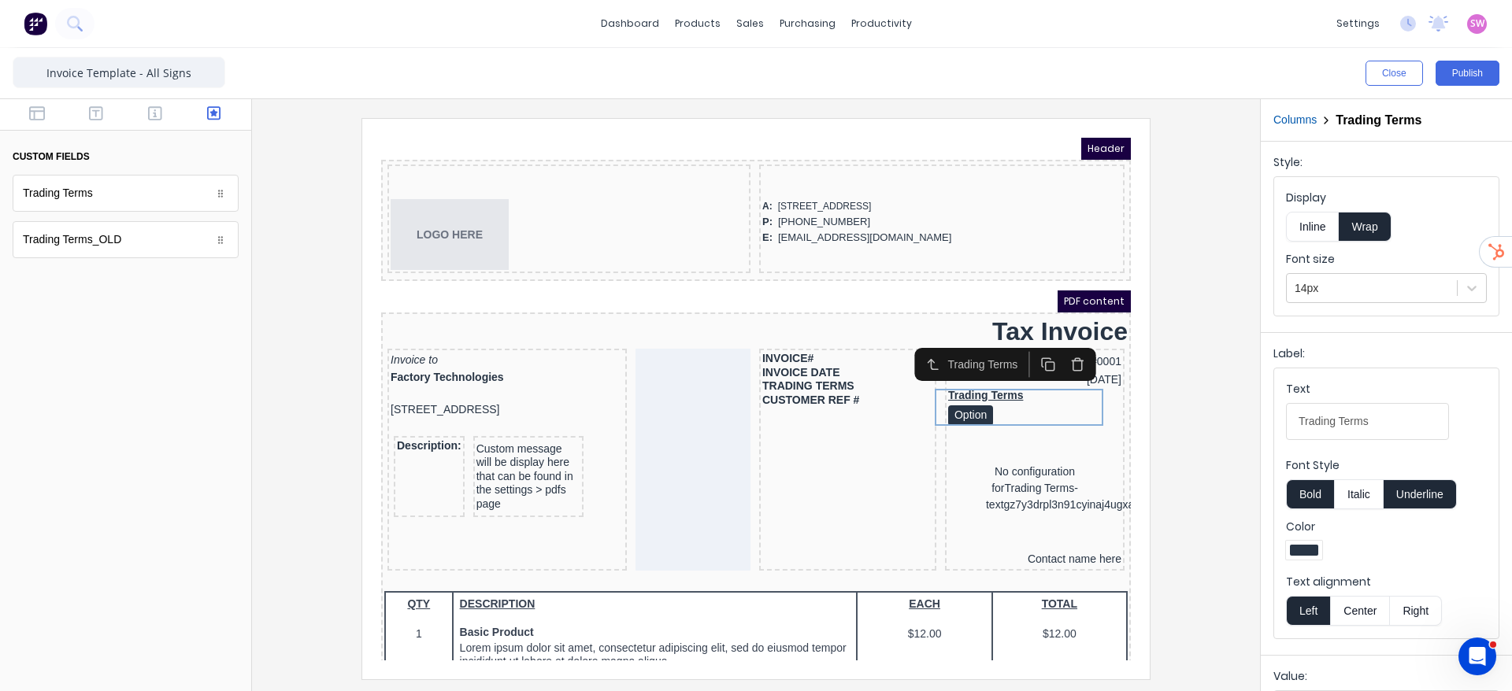
click at [1324, 228] on button "Inline" at bounding box center [1312, 227] width 53 height 30
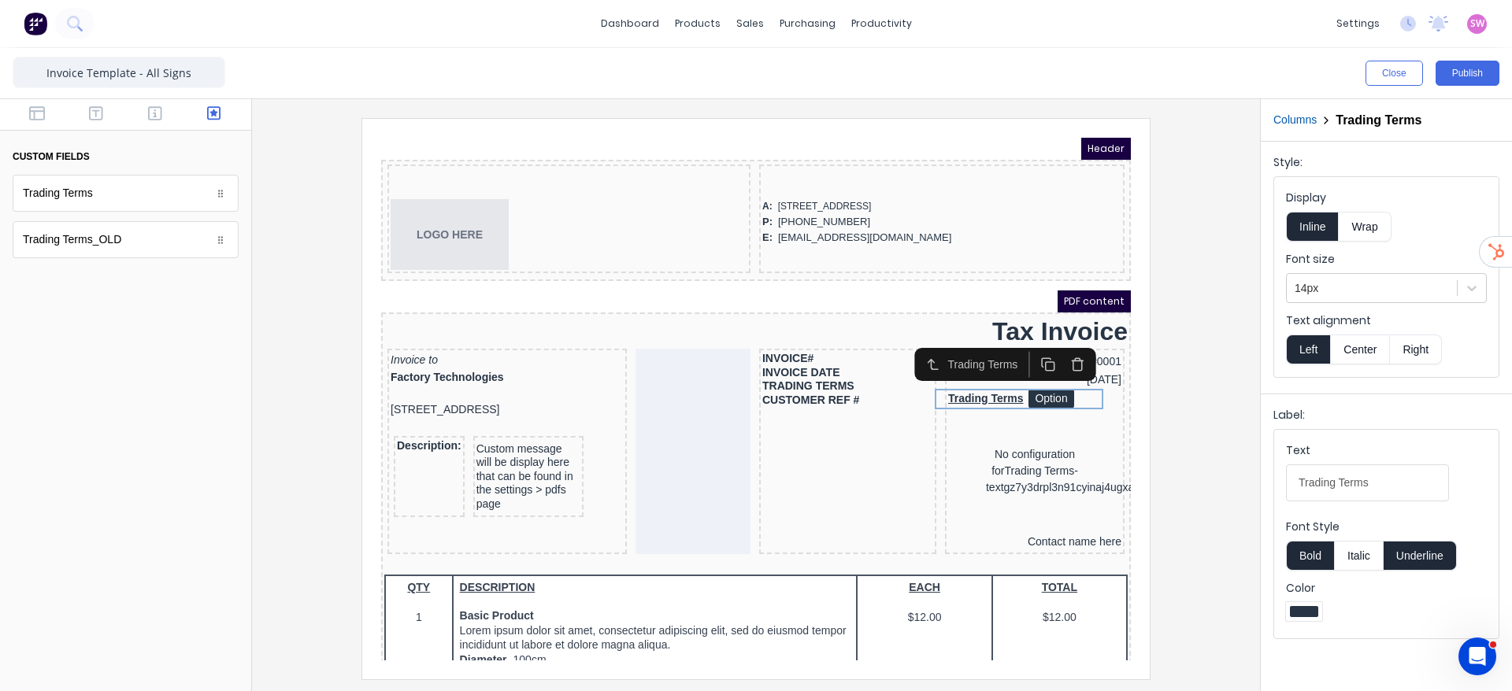
click at [1404, 553] on button "Underline" at bounding box center [1419, 556] width 73 height 30
click at [1306, 551] on button "Bold" at bounding box center [1310, 556] width 48 height 30
click at [1417, 357] on button "Right" at bounding box center [1416, 350] width 52 height 30
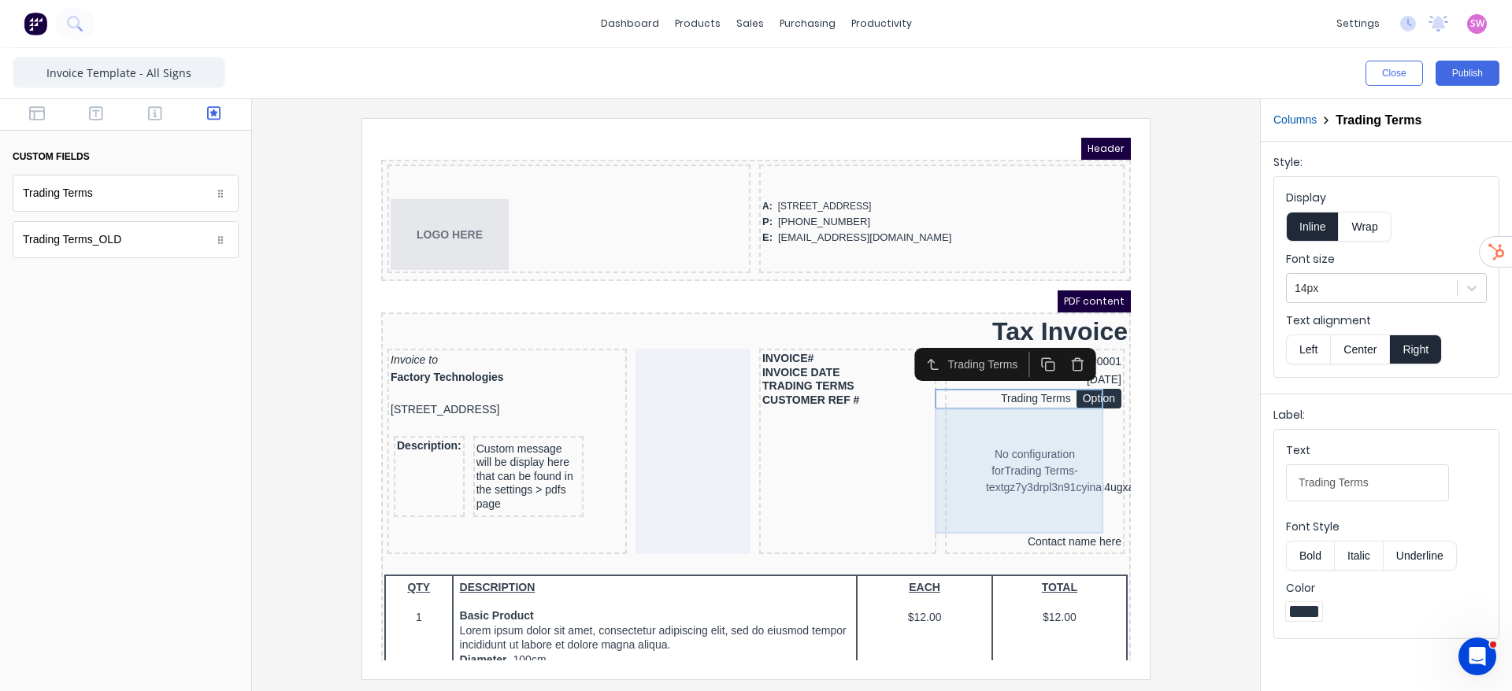
click at [1012, 439] on div "No configuration for Trading Terms-textgz7y3drpl3n91cyinaj4ugxabonr9f2bjswof1xp…" at bounding box center [1015, 452] width 173 height 125
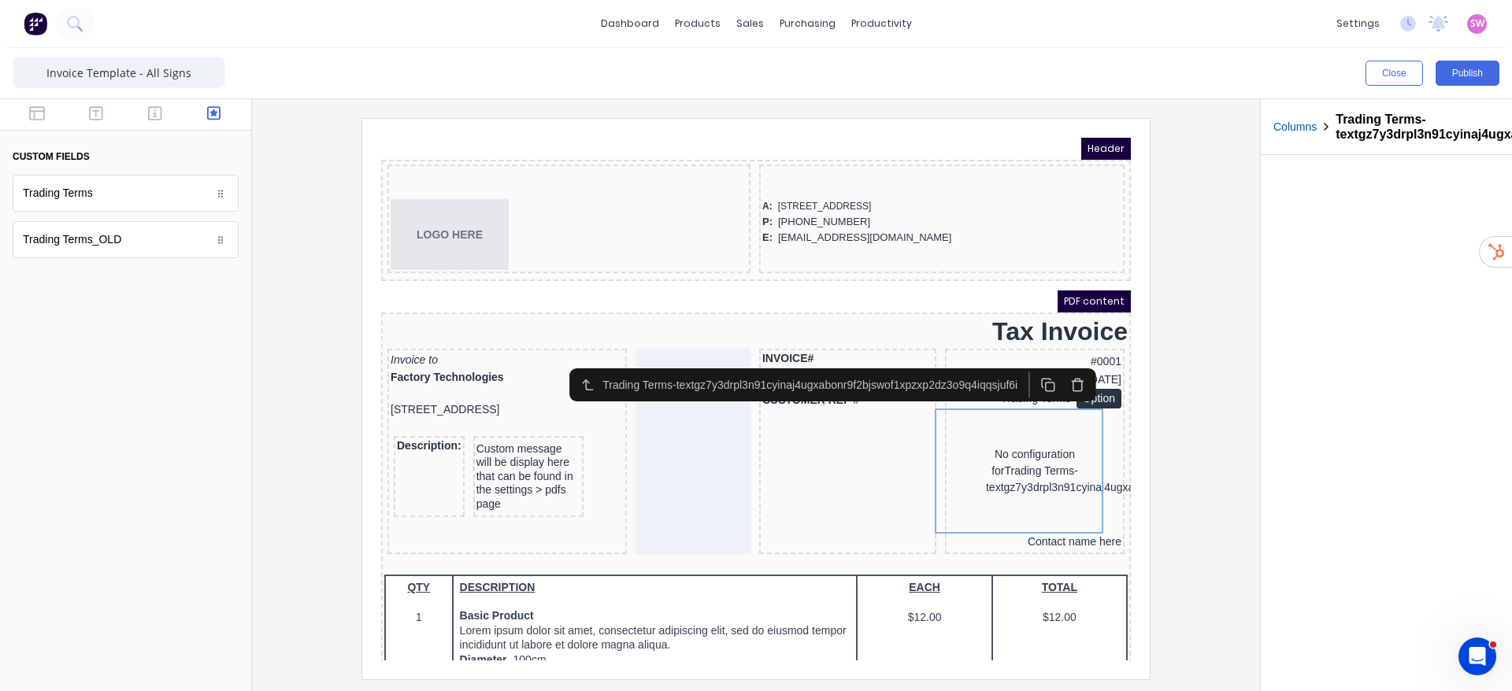
click at [1060, 361] on icon "button" at bounding box center [1058, 365] width 15 height 15
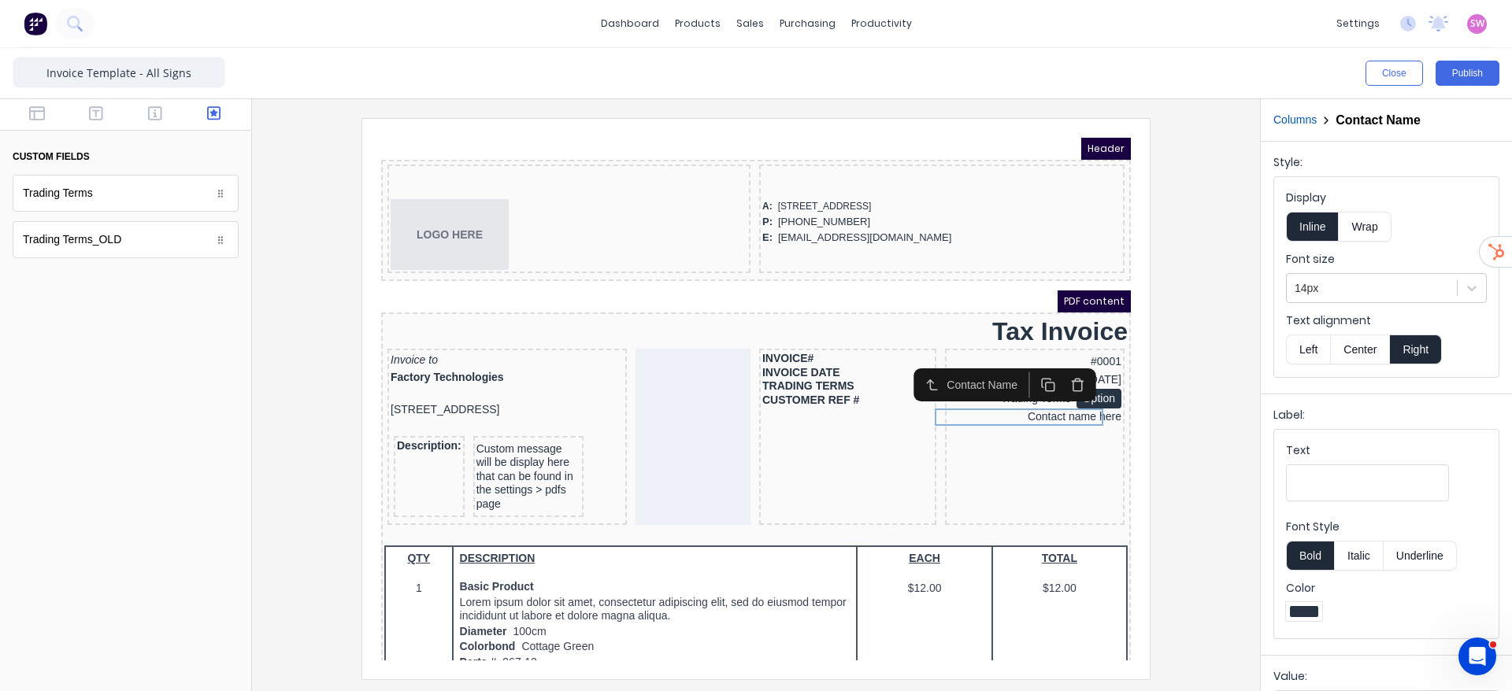
click at [1150, 439] on div at bounding box center [756, 398] width 983 height 561
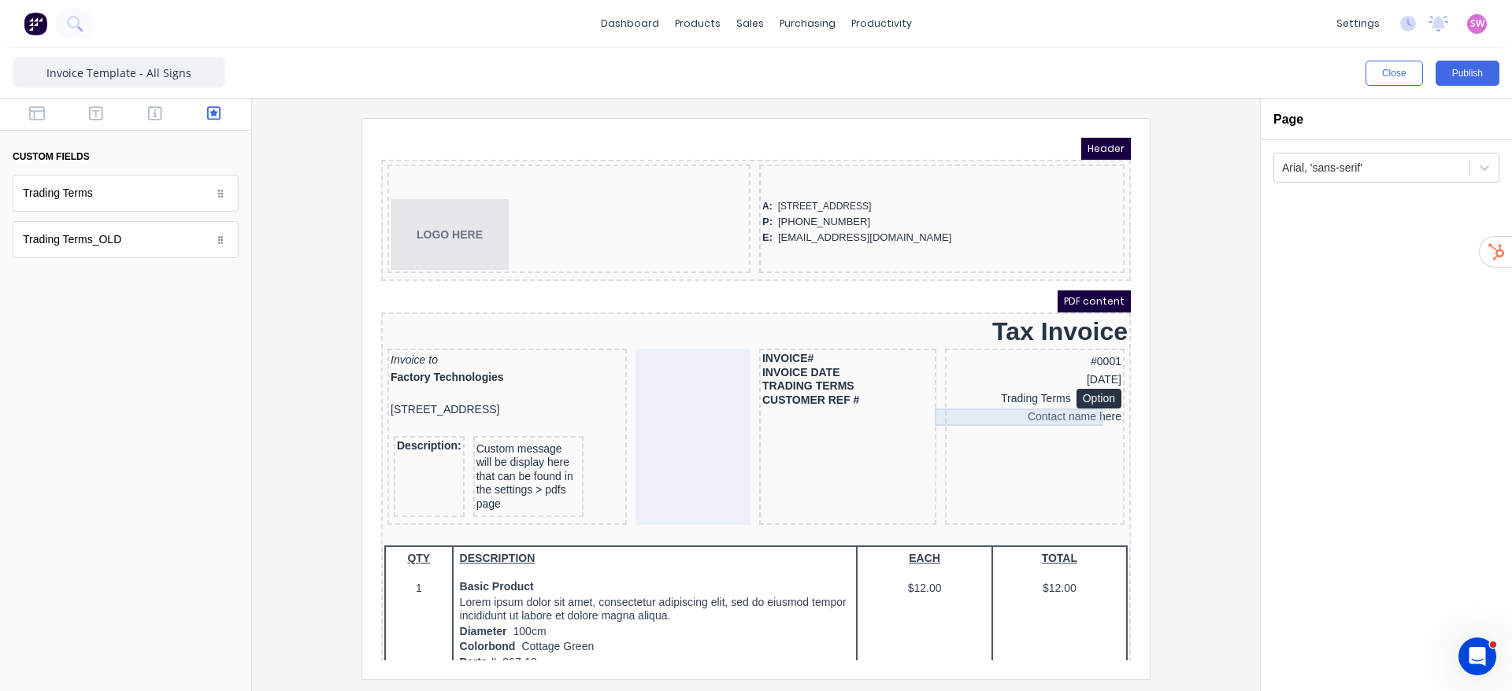
click at [1033, 398] on div "Contact name here" at bounding box center [1015, 398] width 173 height 17
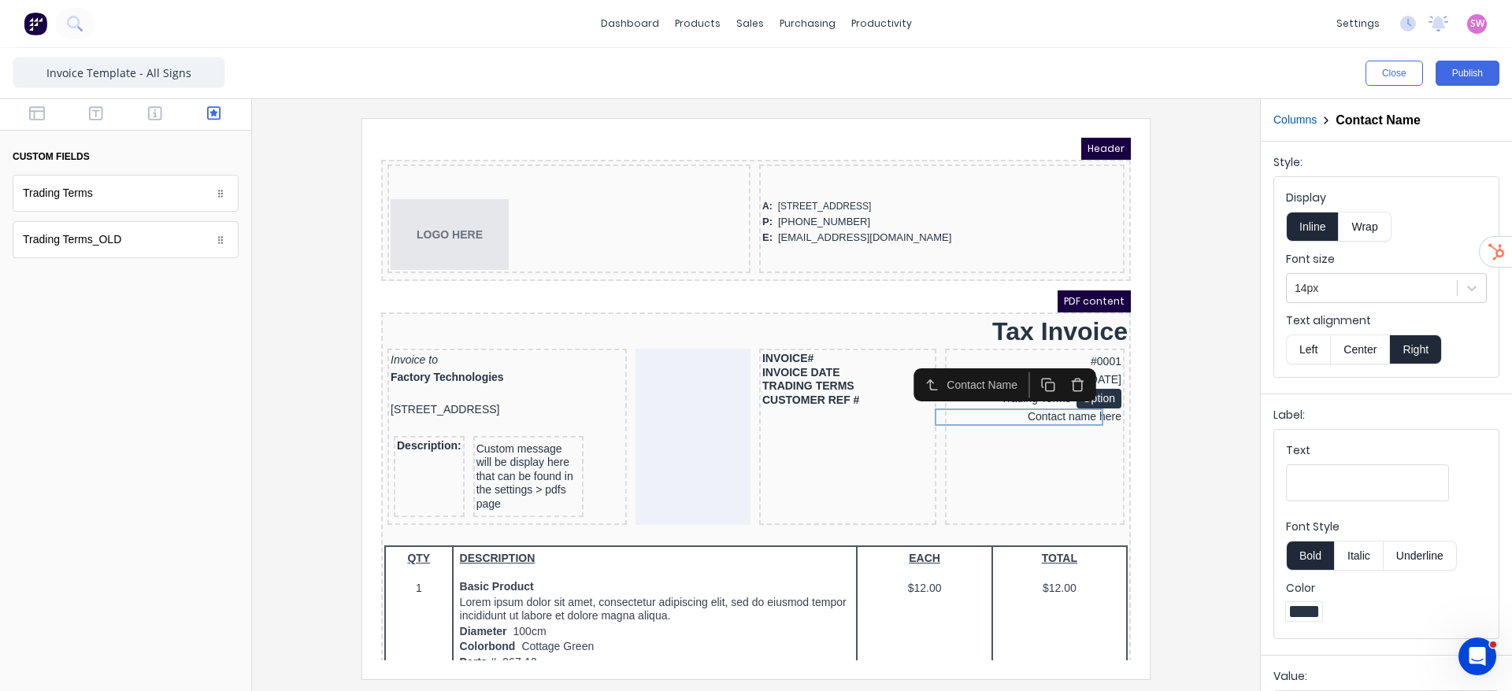
click at [1159, 362] on div at bounding box center [756, 398] width 983 height 561
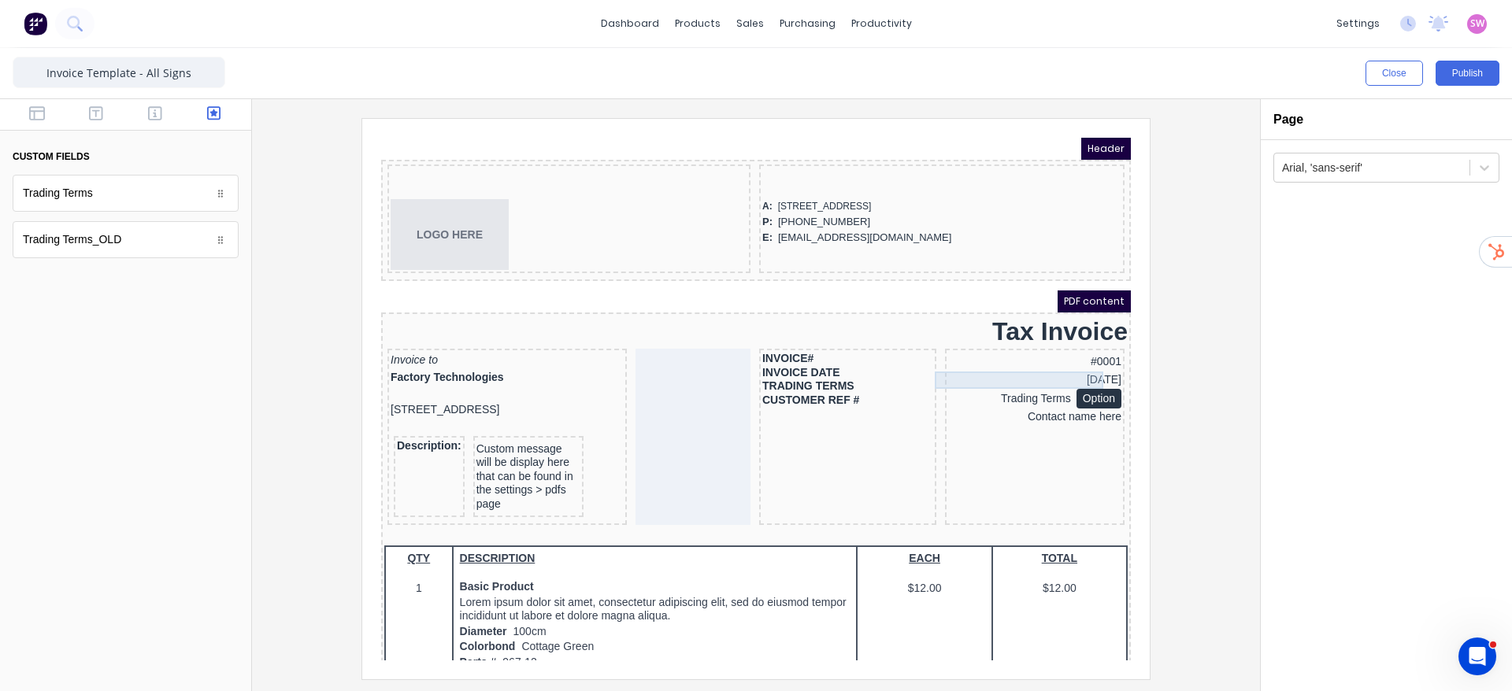
click at [1067, 354] on div "29/10/2024" at bounding box center [1015, 361] width 173 height 17
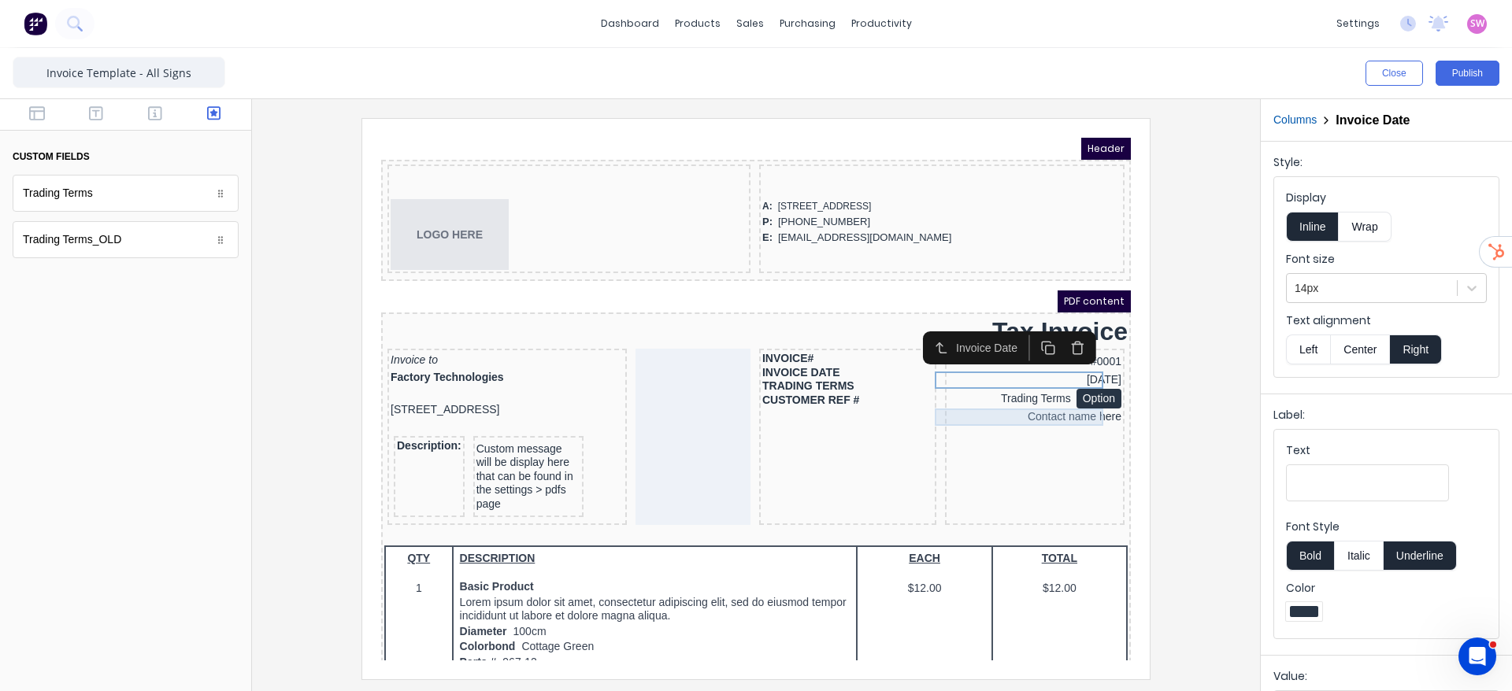
click at [1030, 399] on div "Contact name here" at bounding box center [1015, 398] width 173 height 17
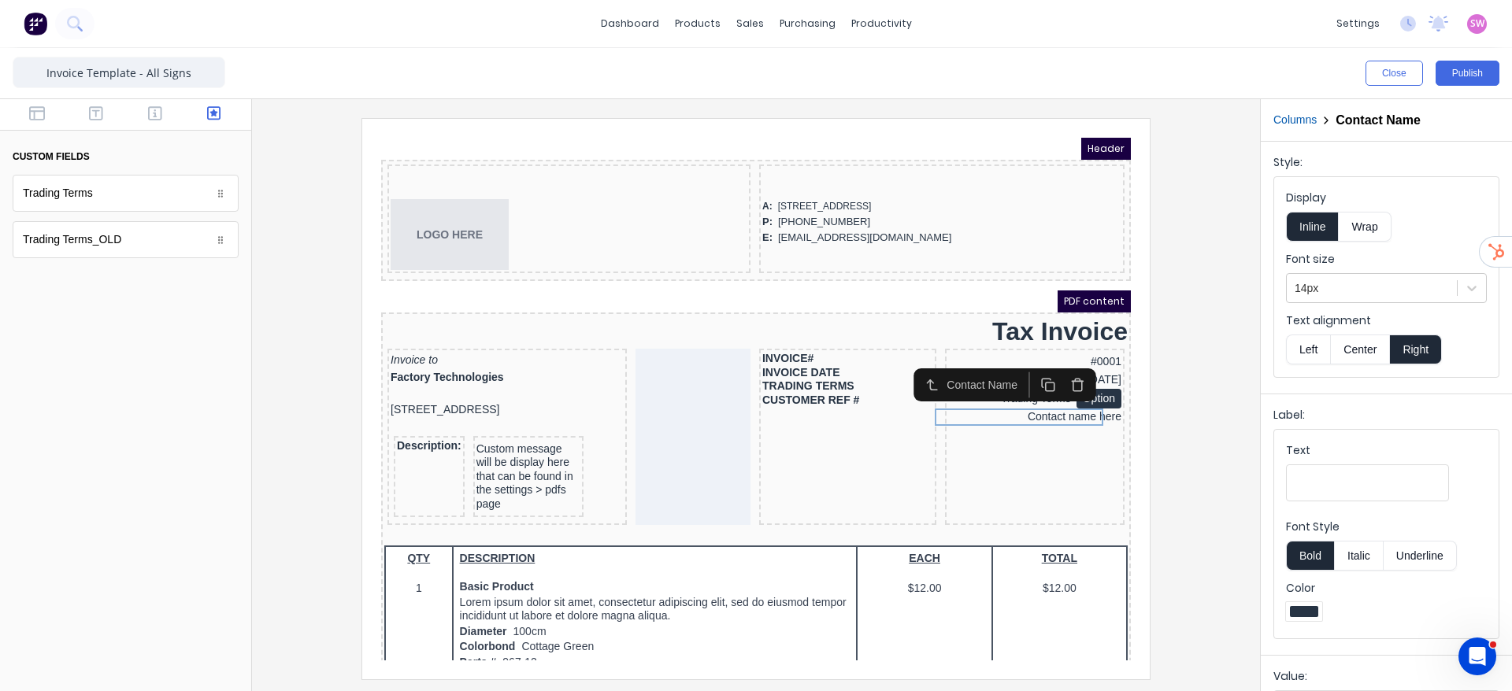
click at [1200, 367] on div at bounding box center [756, 398] width 983 height 561
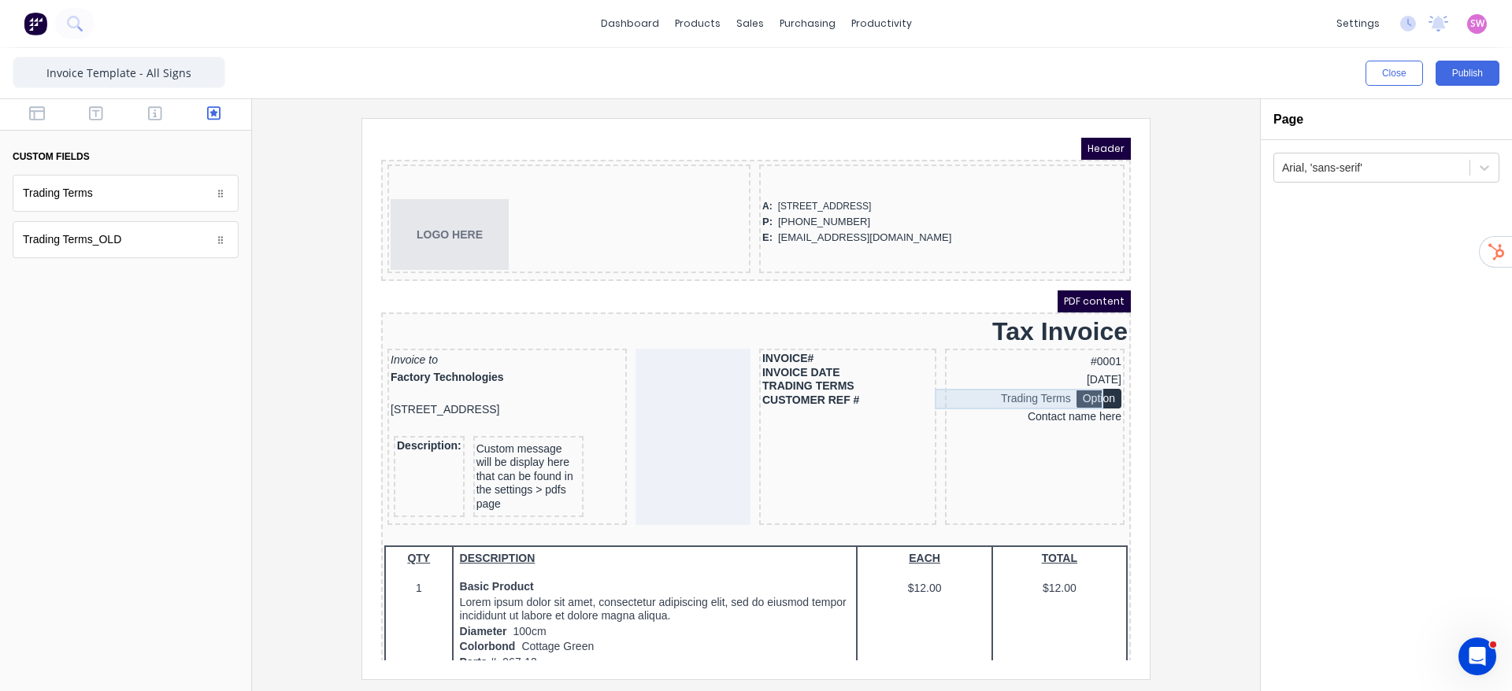
click at [971, 372] on div "Trading Terms Option" at bounding box center [1015, 380] width 173 height 20
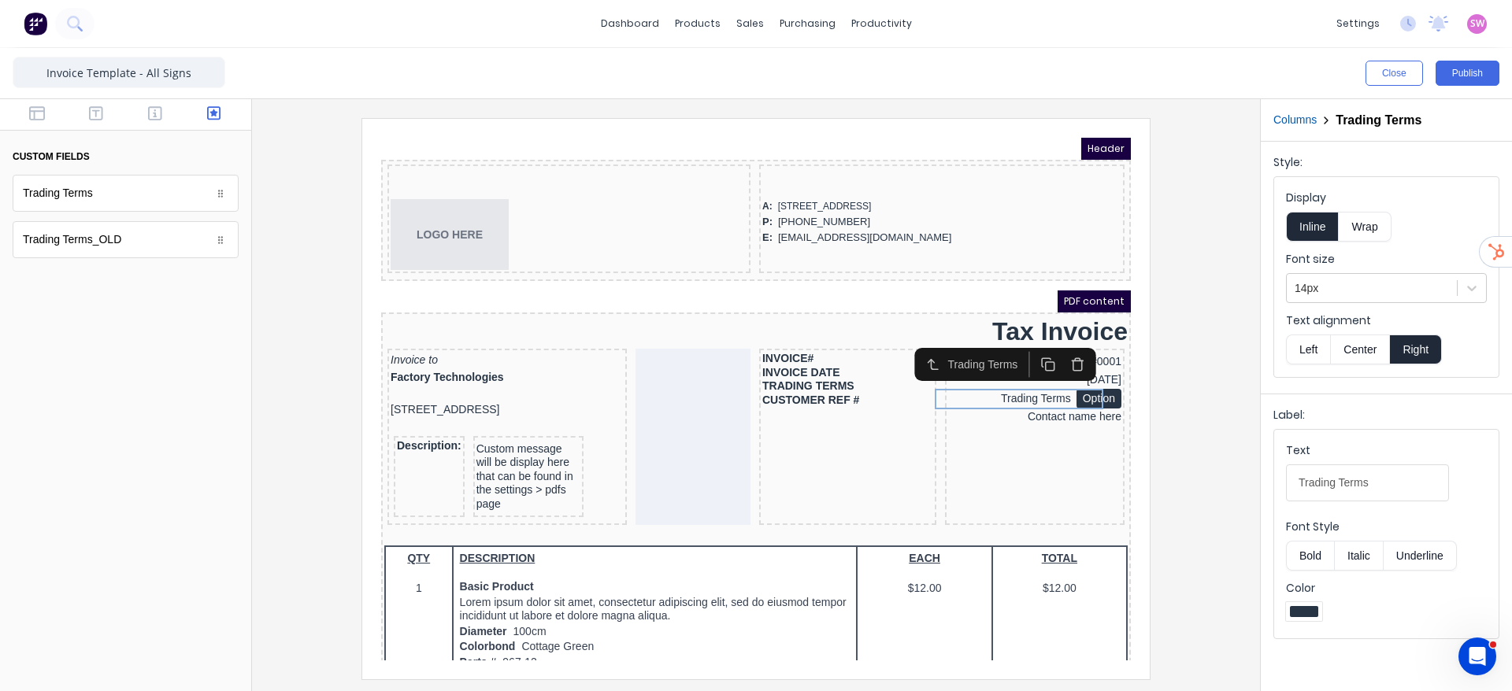
click at [1223, 330] on div at bounding box center [756, 398] width 983 height 561
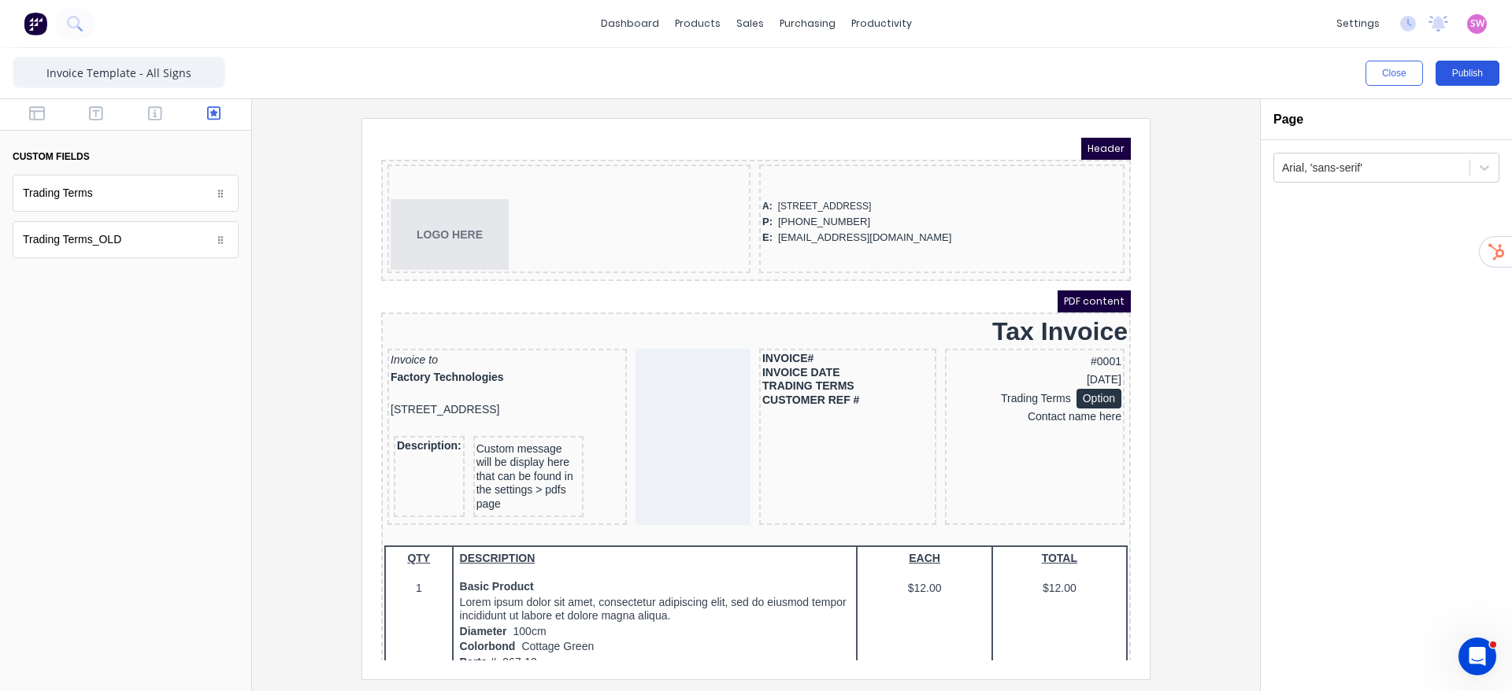
click at [1475, 76] on button "Publish" at bounding box center [1467, 73] width 64 height 25
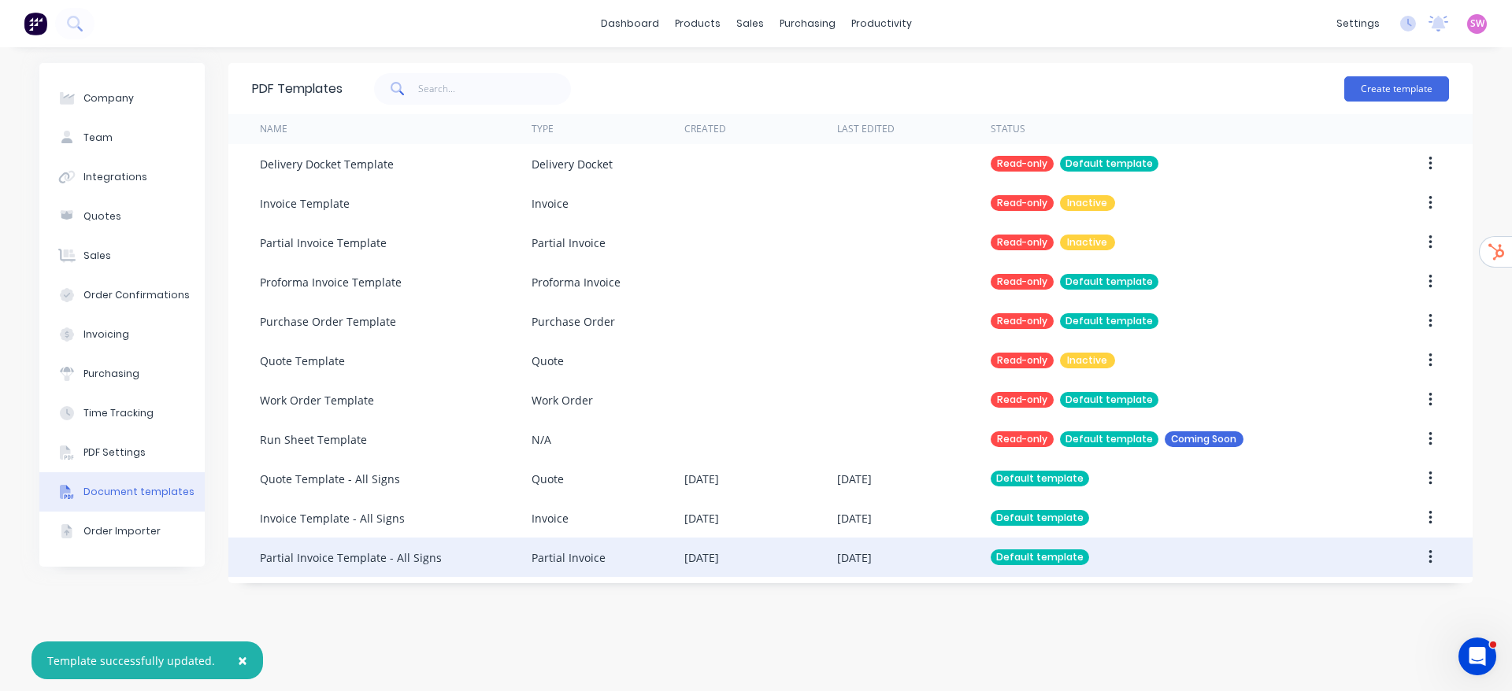
click at [659, 564] on div "Partial Invoice" at bounding box center [608, 557] width 153 height 39
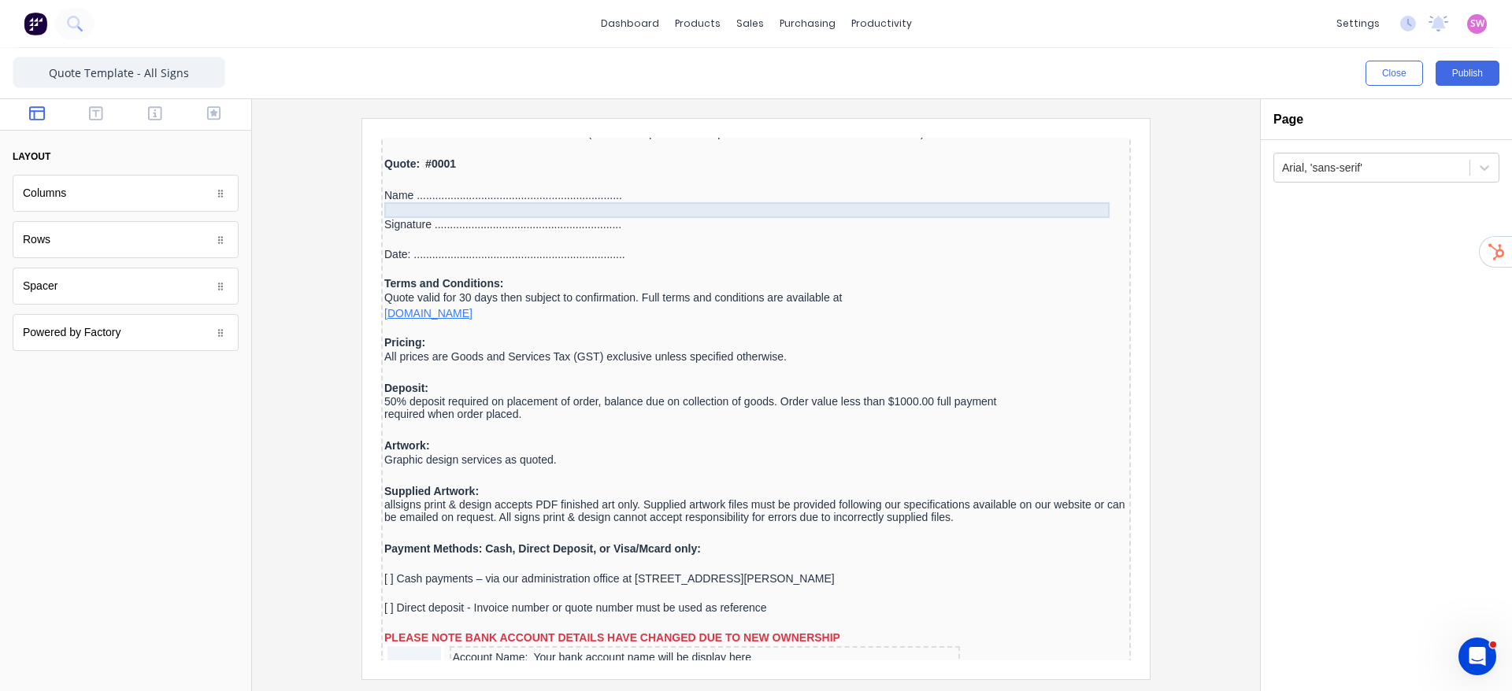
scroll to position [1046, 0]
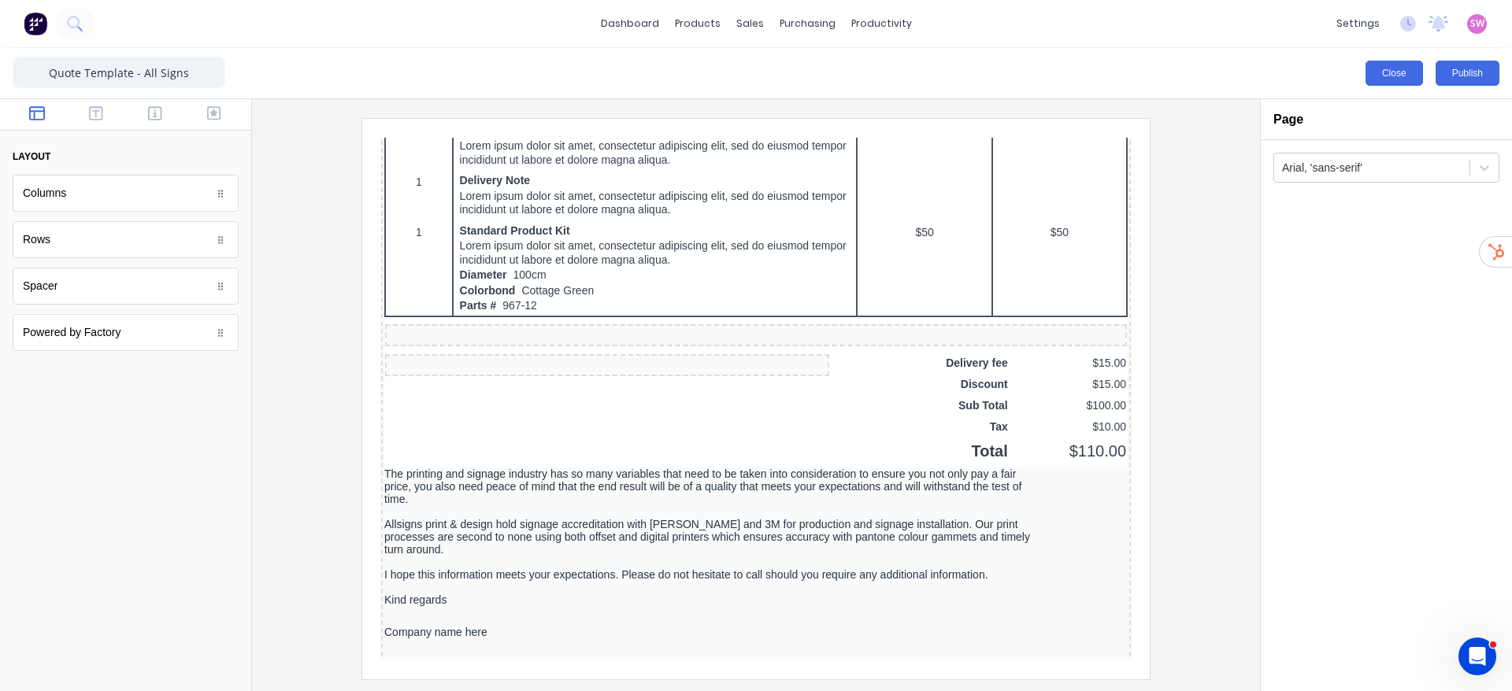
click at [1402, 69] on button "Close" at bounding box center [1393, 73] width 57 height 25
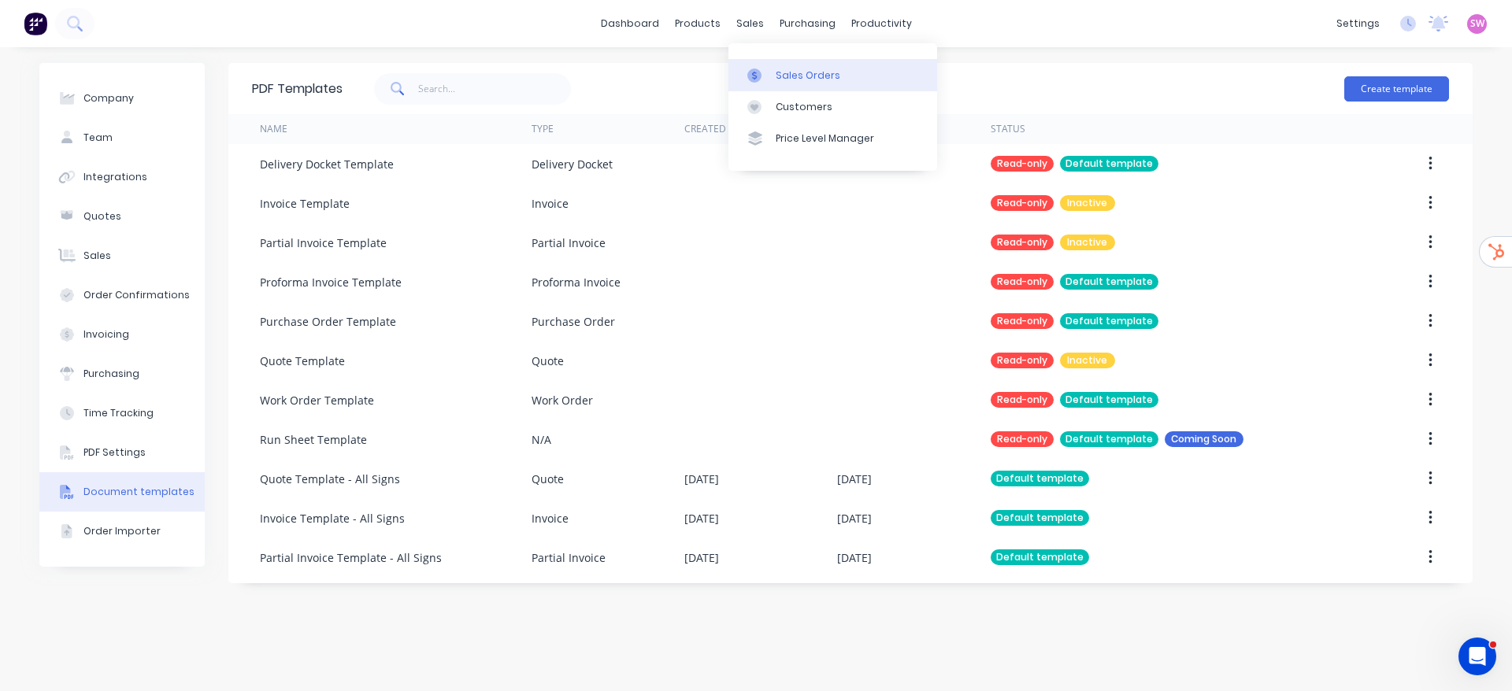
click at [843, 83] on link "Sales Orders" at bounding box center [832, 74] width 209 height 31
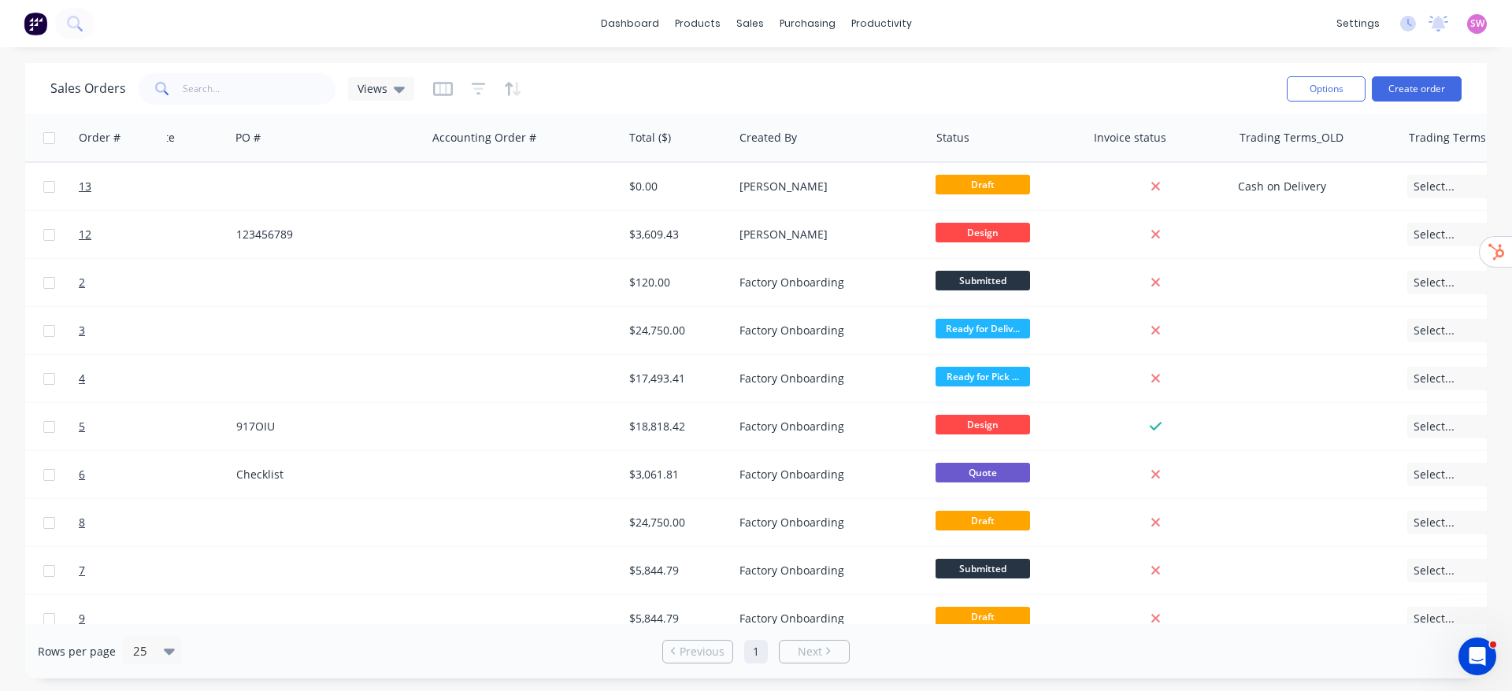
scroll to position [0, 339]
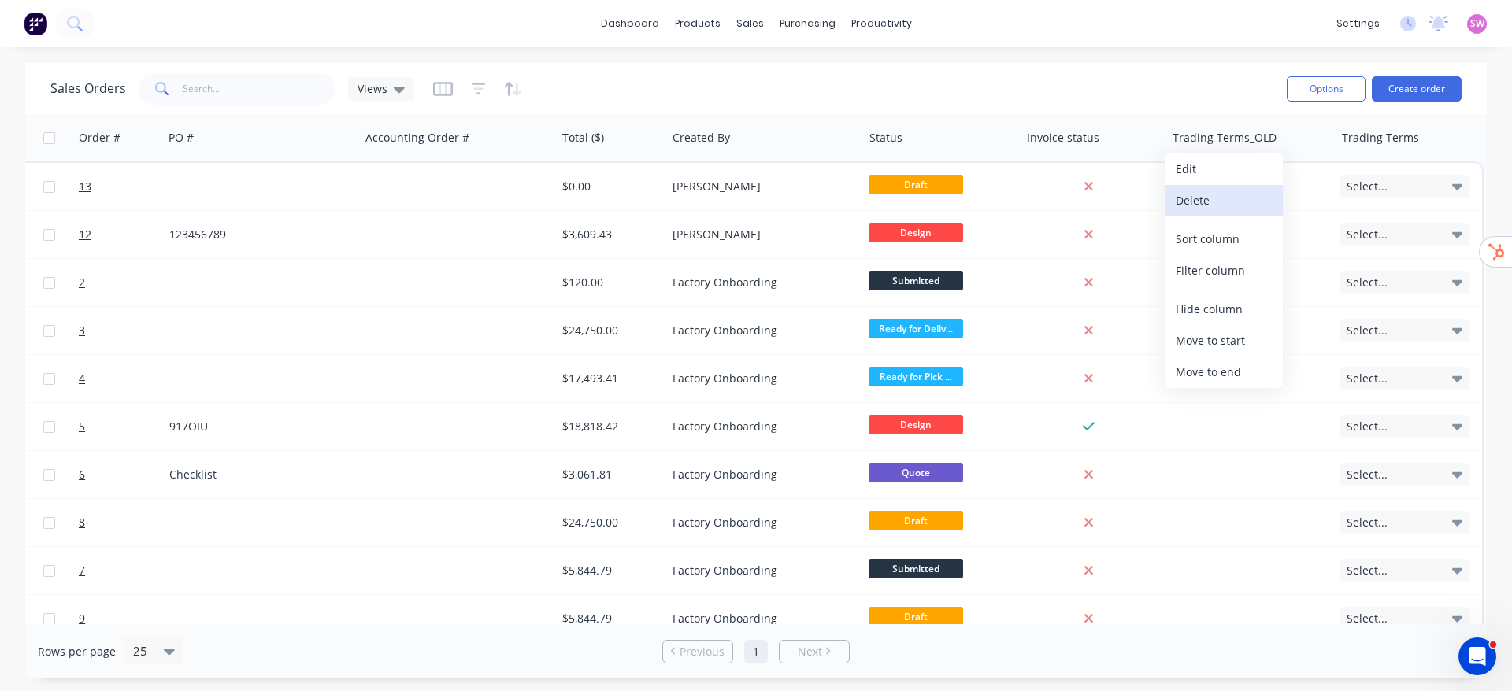
click at [1212, 191] on button "Delete" at bounding box center [1224, 200] width 118 height 31
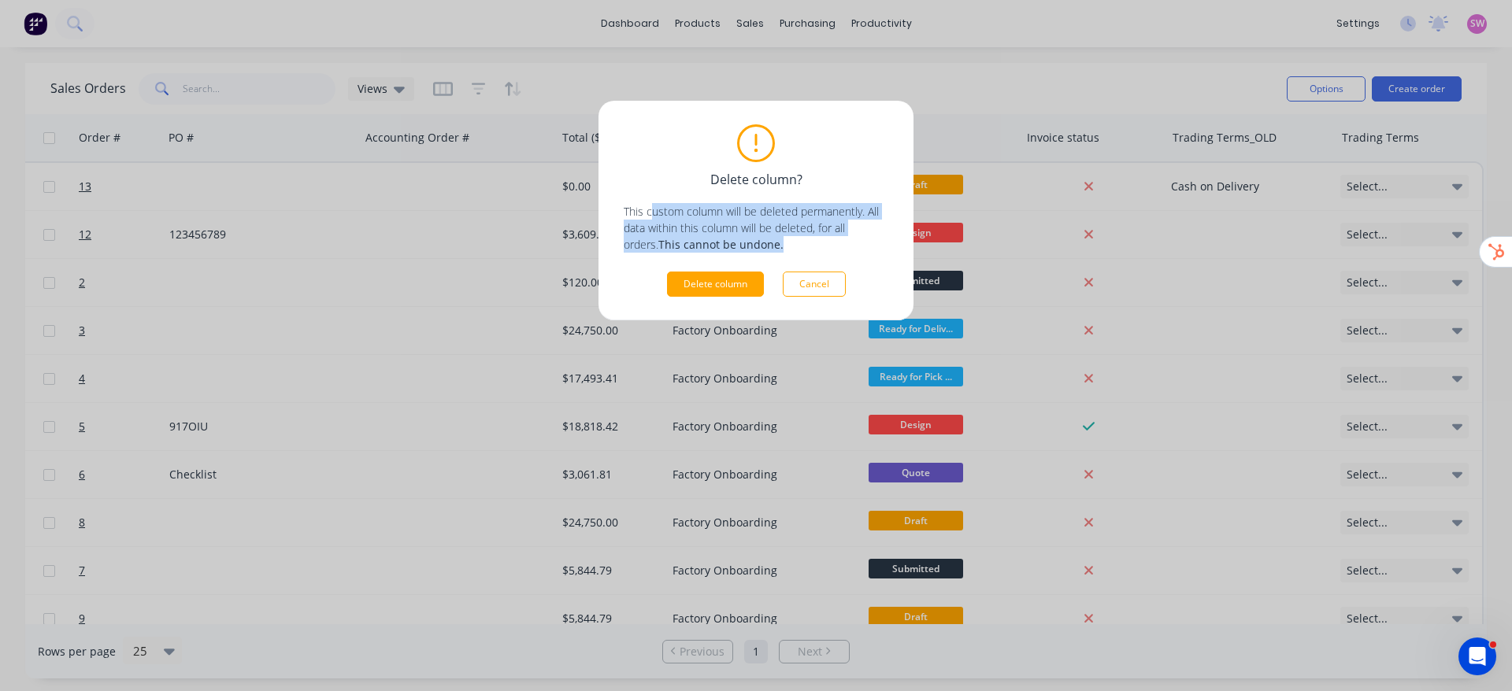
drag, startPoint x: 706, startPoint y: 218, endPoint x: 820, endPoint y: 247, distance: 118.6
click at [820, 247] on p "This custom column will be deleted permanently. All data within this column wil…" at bounding box center [756, 228] width 265 height 50
click at [775, 233] on p "This custom column will be deleted permanently. All data within this column wil…" at bounding box center [756, 228] width 265 height 50
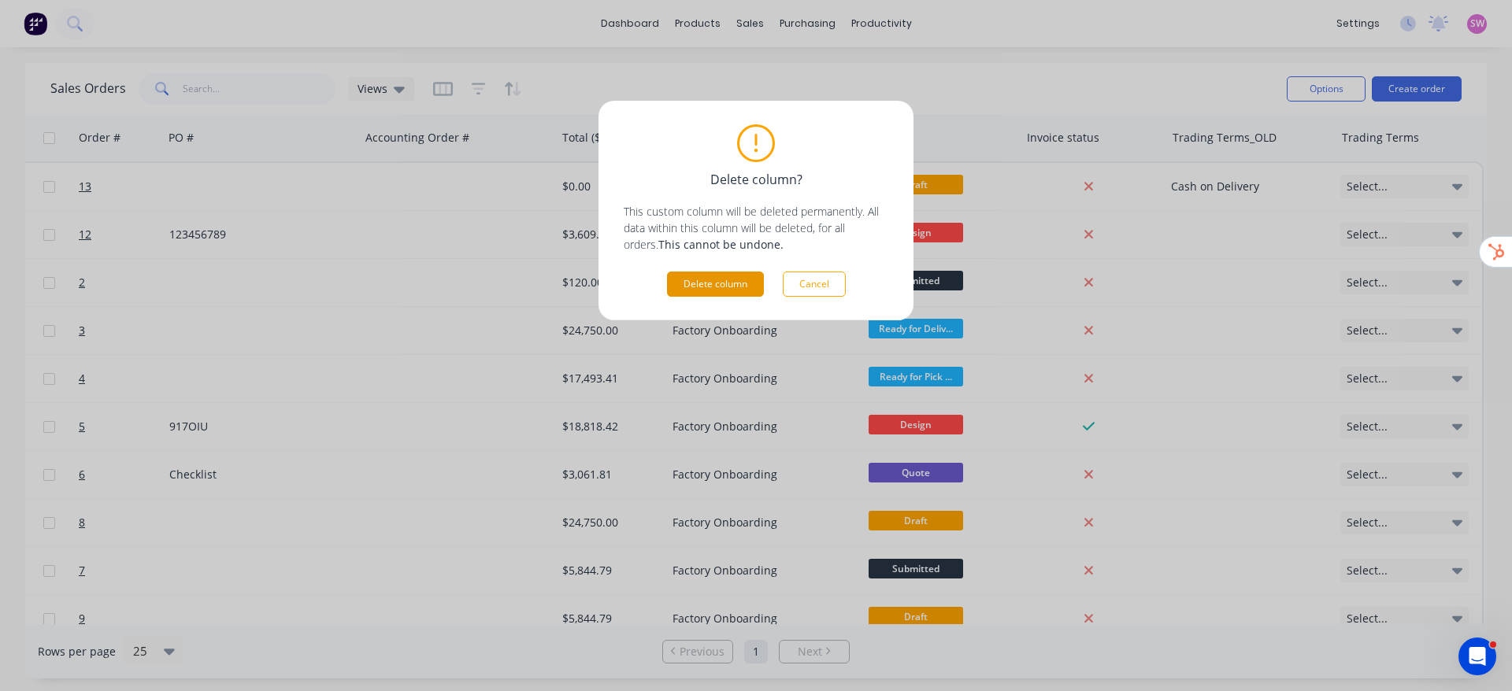
click at [728, 290] on button "Delete column" at bounding box center [715, 284] width 97 height 25
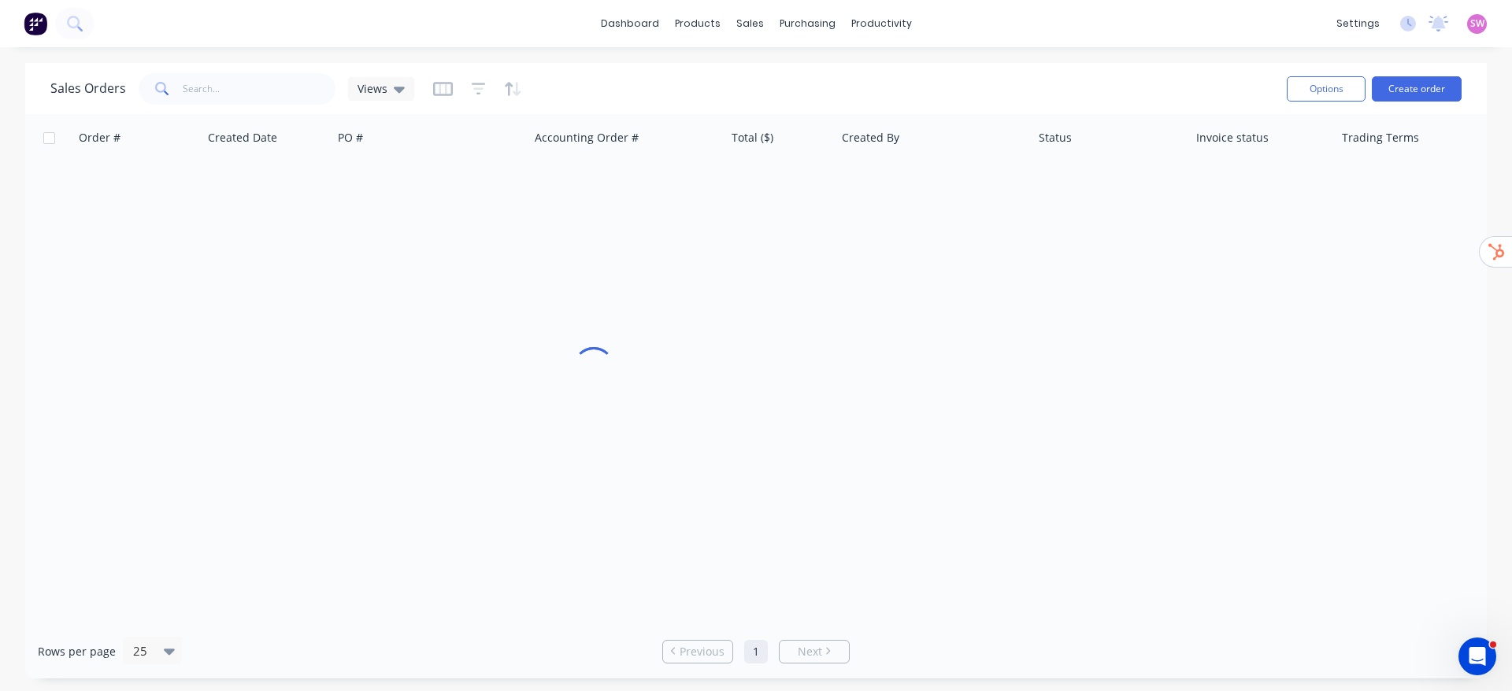
scroll to position [0, 162]
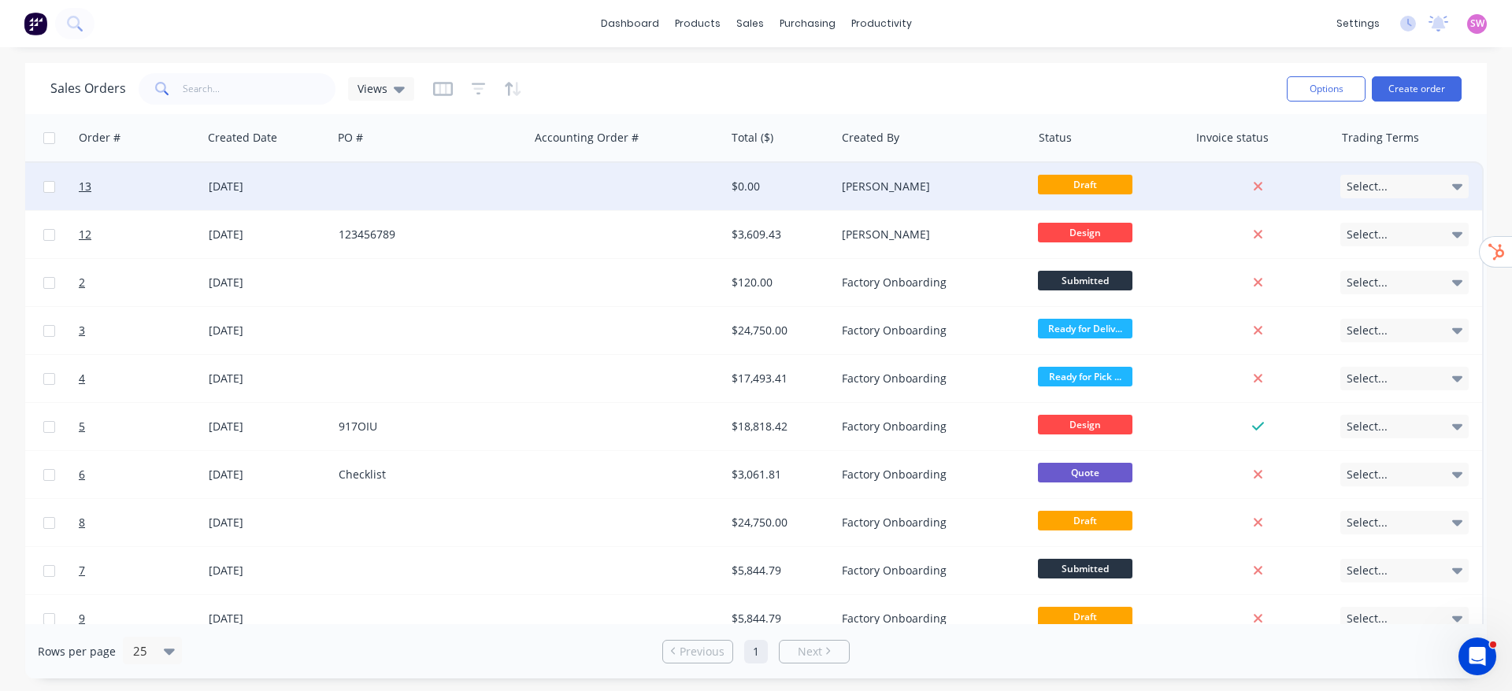
click at [1456, 185] on icon at bounding box center [1457, 187] width 11 height 6
click at [1006, 81] on div "Sales Orders Views" at bounding box center [662, 88] width 1224 height 39
click at [1418, 190] on div "Select..." at bounding box center [1404, 187] width 128 height 24
click at [451, 89] on div at bounding box center [477, 88] width 89 height 25
click at [443, 90] on icon "button" at bounding box center [443, 88] width 8 height 10
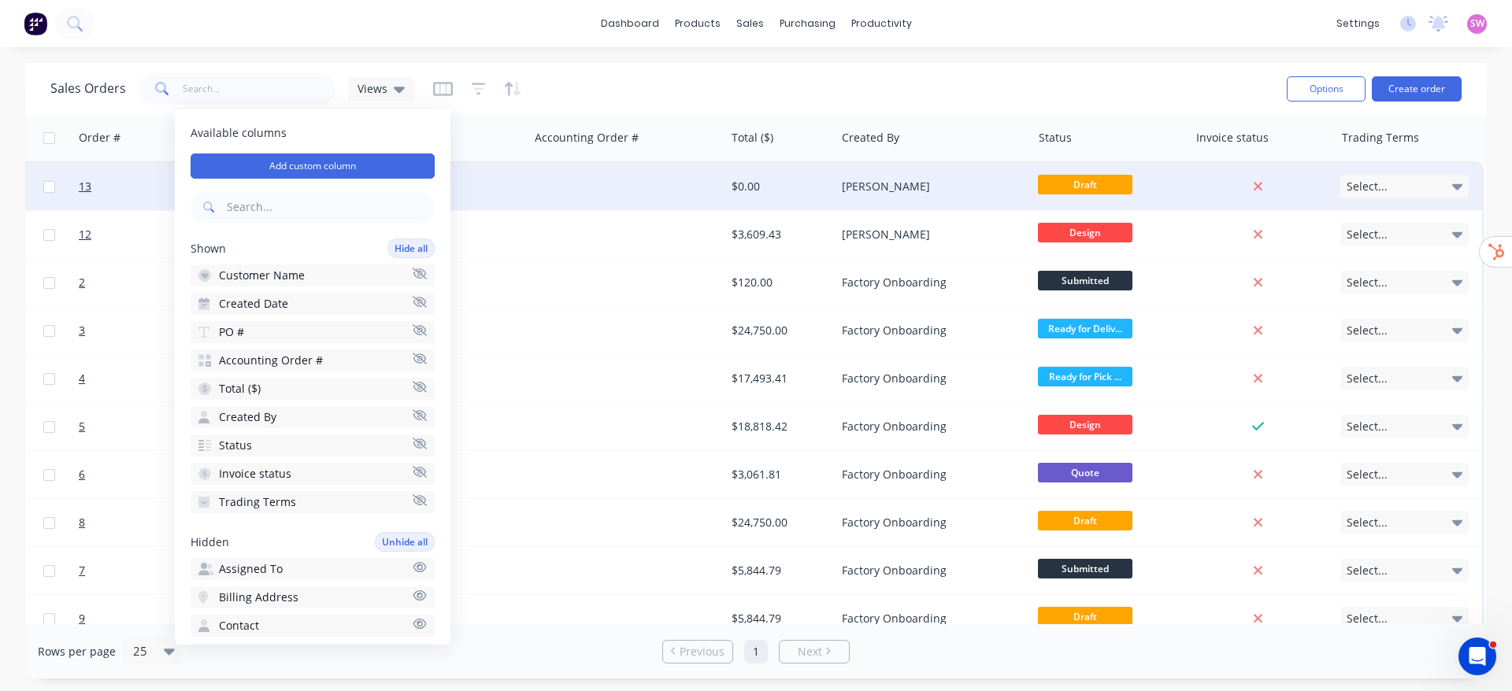
click at [1128, 88] on div "Sales Orders Views" at bounding box center [662, 88] width 1224 height 39
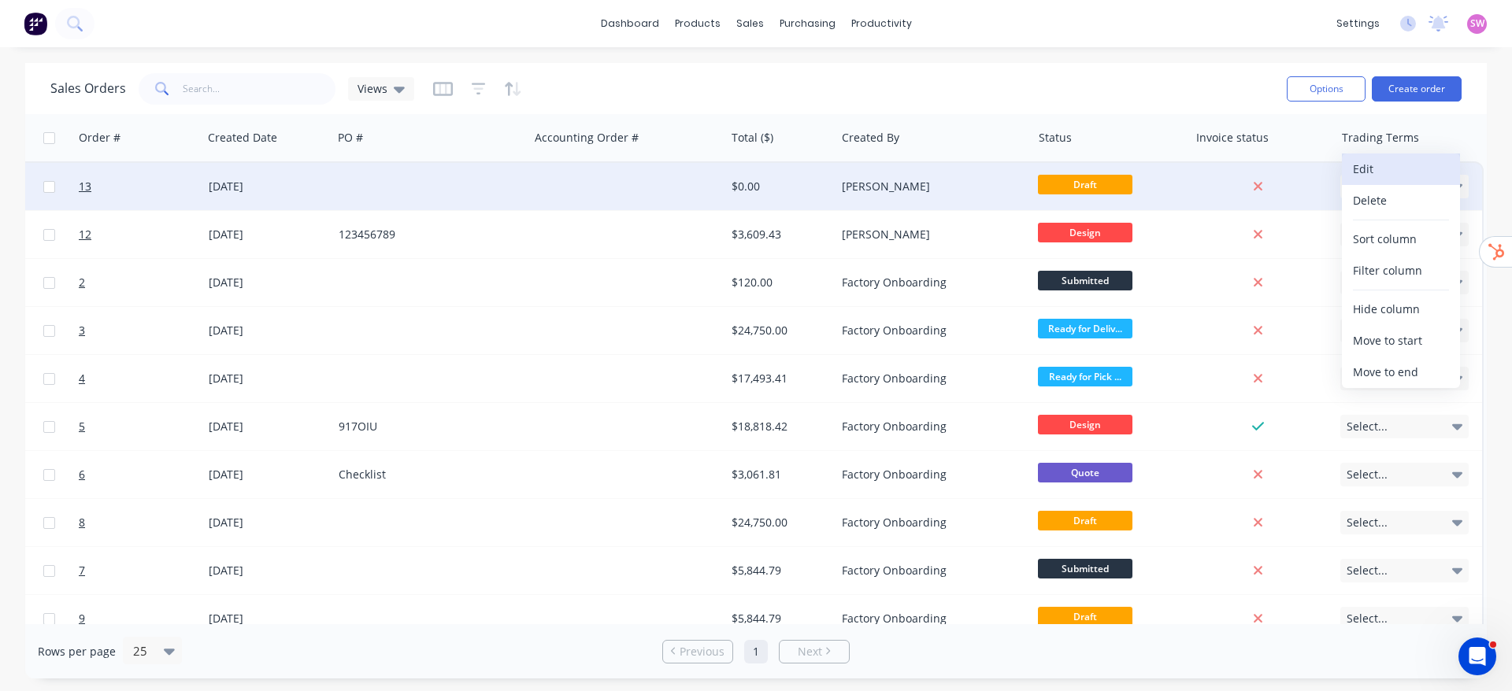
click at [1394, 157] on button "Edit" at bounding box center [1401, 169] width 118 height 31
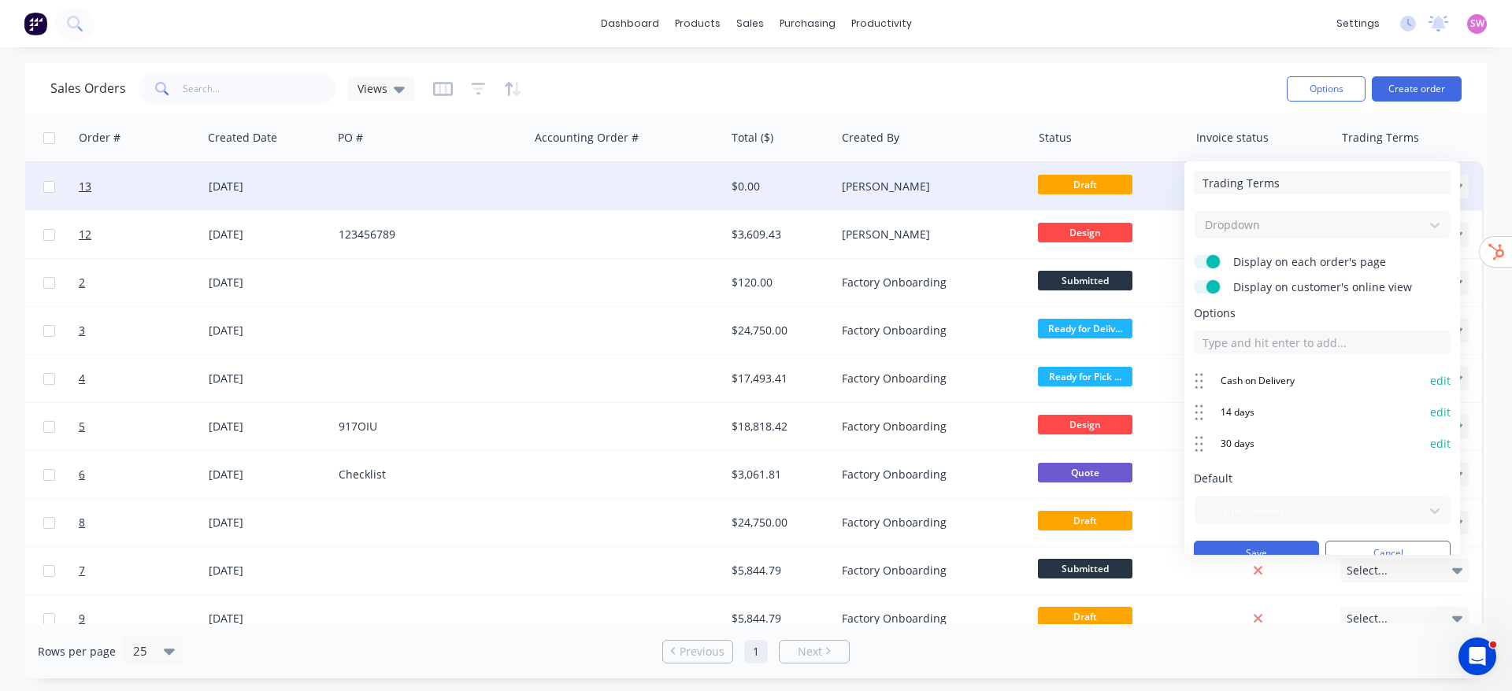
scroll to position [20, 0]
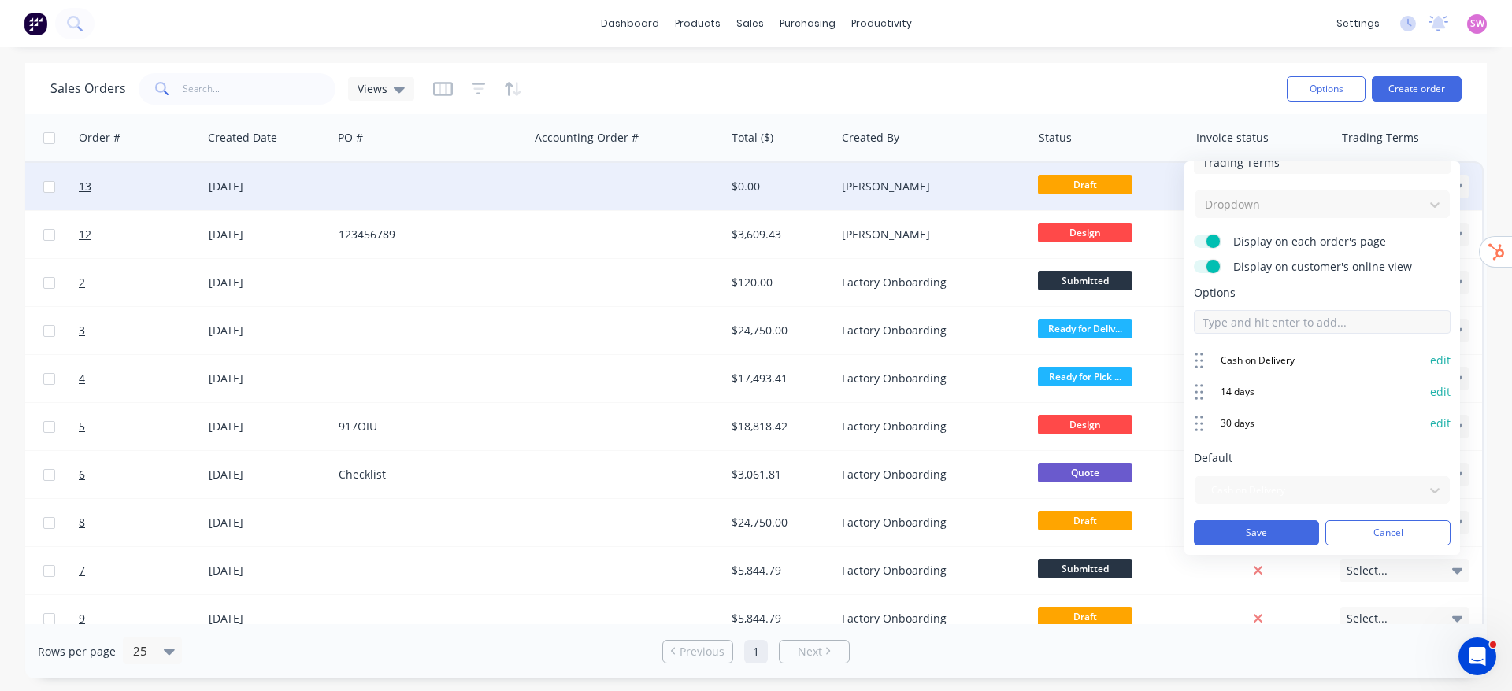
click at [1314, 320] on input at bounding box center [1322, 322] width 257 height 24
type input "example"
click at [1430, 450] on button "edit" at bounding box center [1440, 455] width 20 height 16
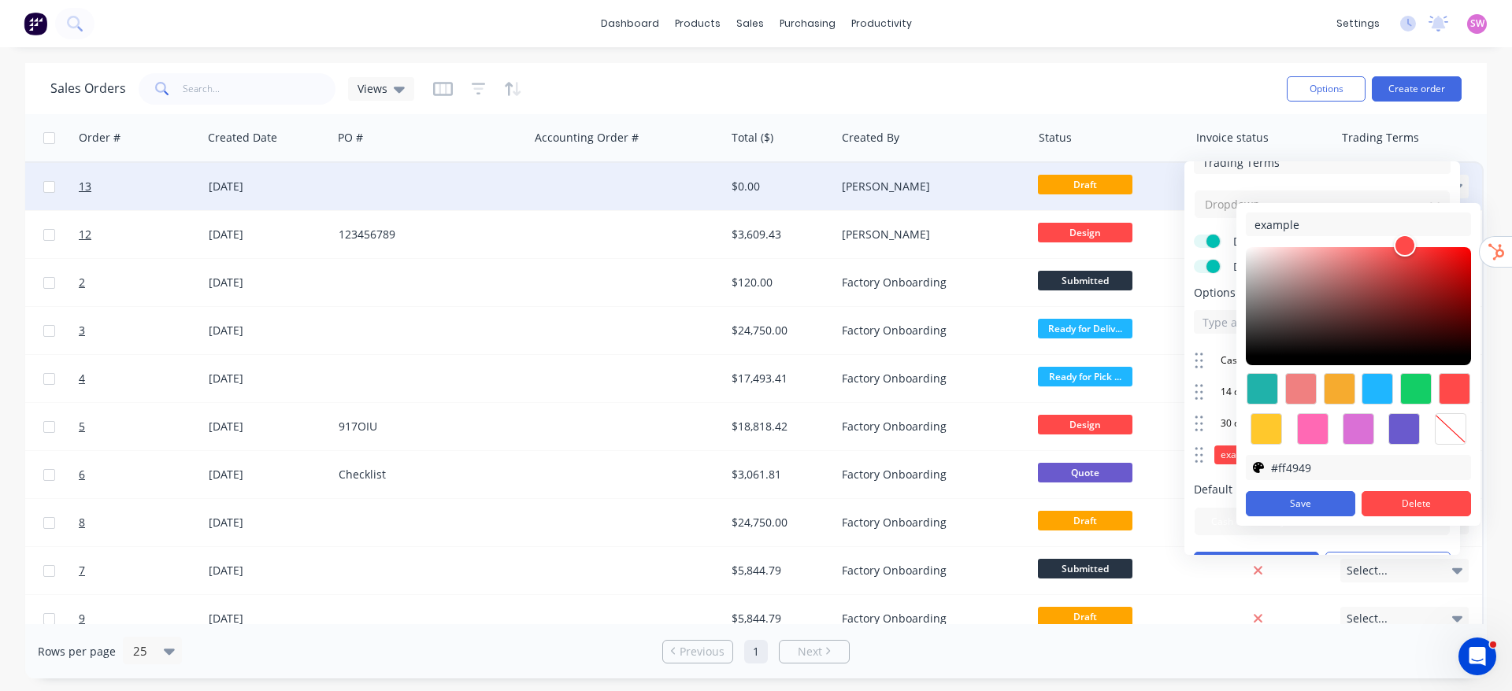
click at [1451, 422] on div at bounding box center [1450, 428] width 31 height 31
type input "transparent"
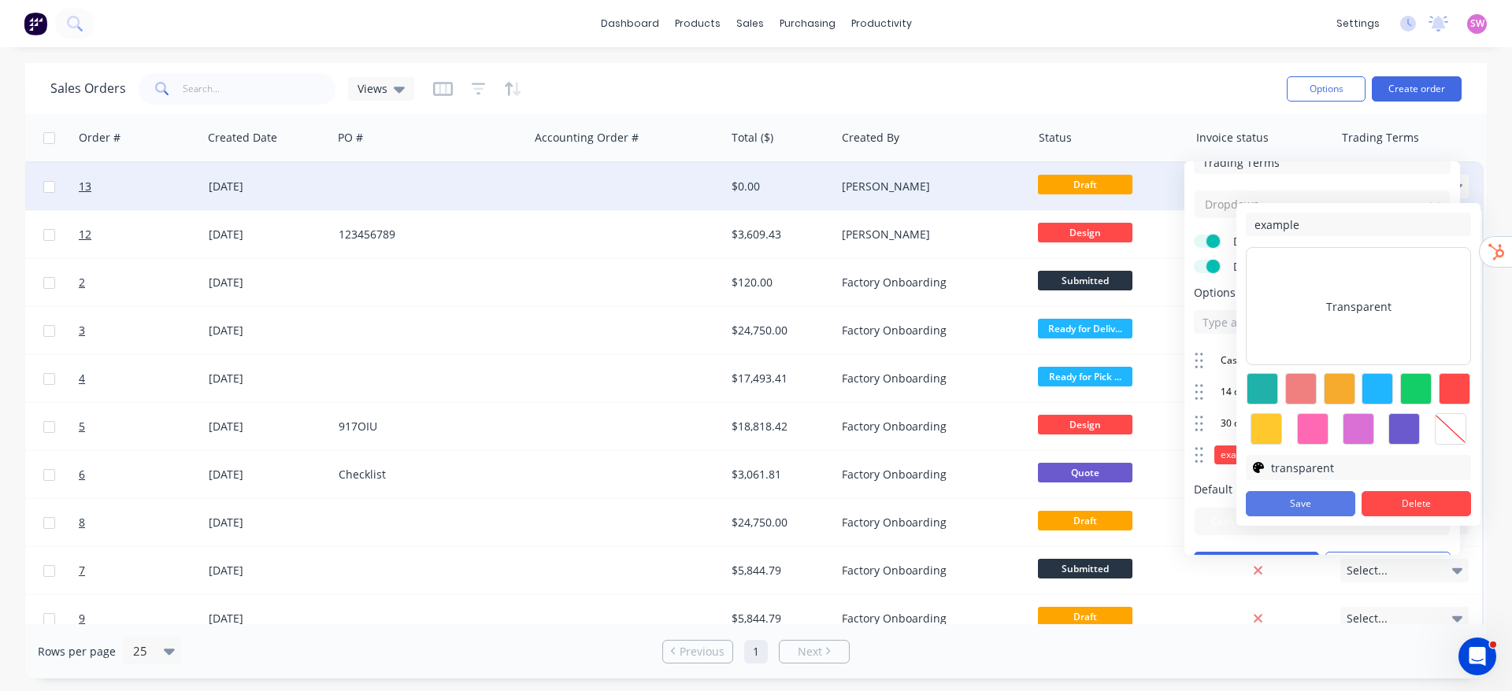
click at [1320, 507] on button "Save" at bounding box center [1300, 503] width 109 height 25
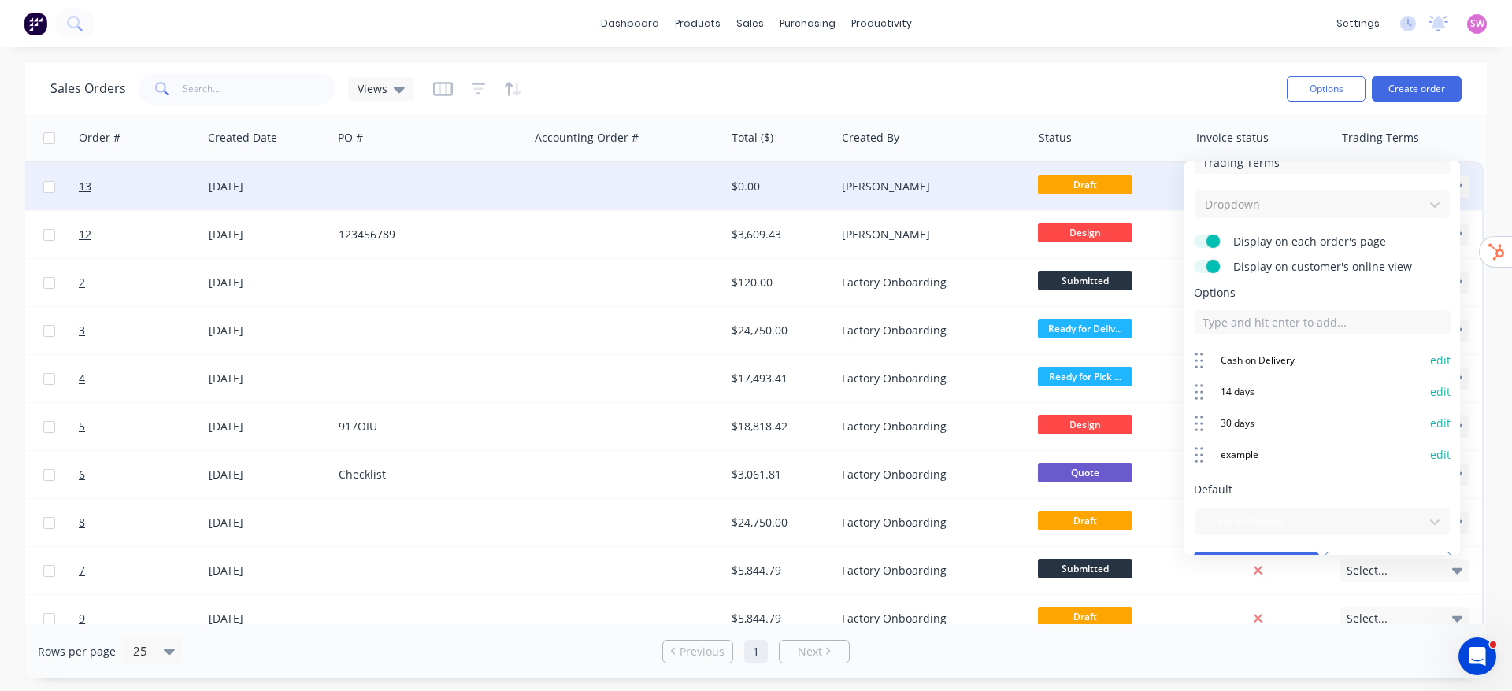
click at [1427, 458] on div "edit" at bounding box center [1439, 455] width 24 height 16
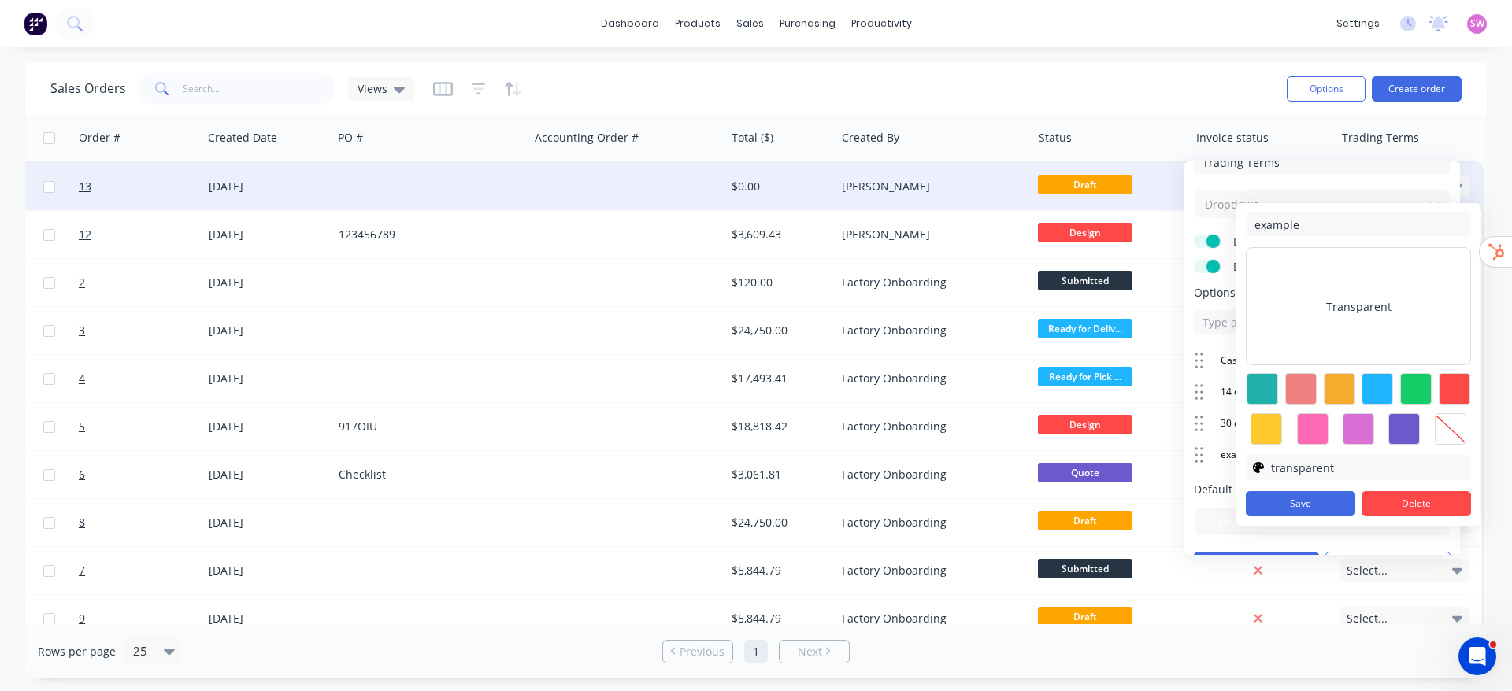
click at [1111, 76] on div "Sales Orders Views" at bounding box center [662, 88] width 1224 height 39
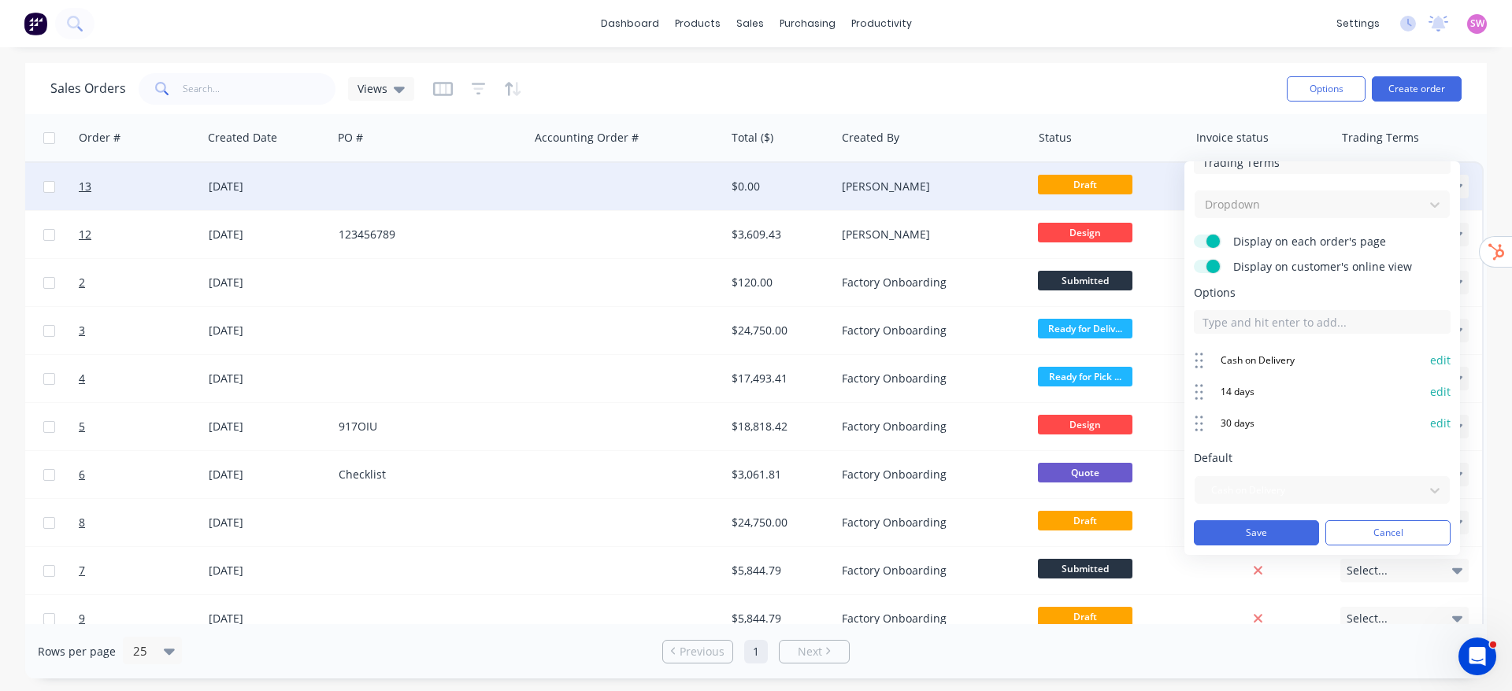
click at [1127, 83] on div "Sales Orders Views" at bounding box center [662, 88] width 1224 height 39
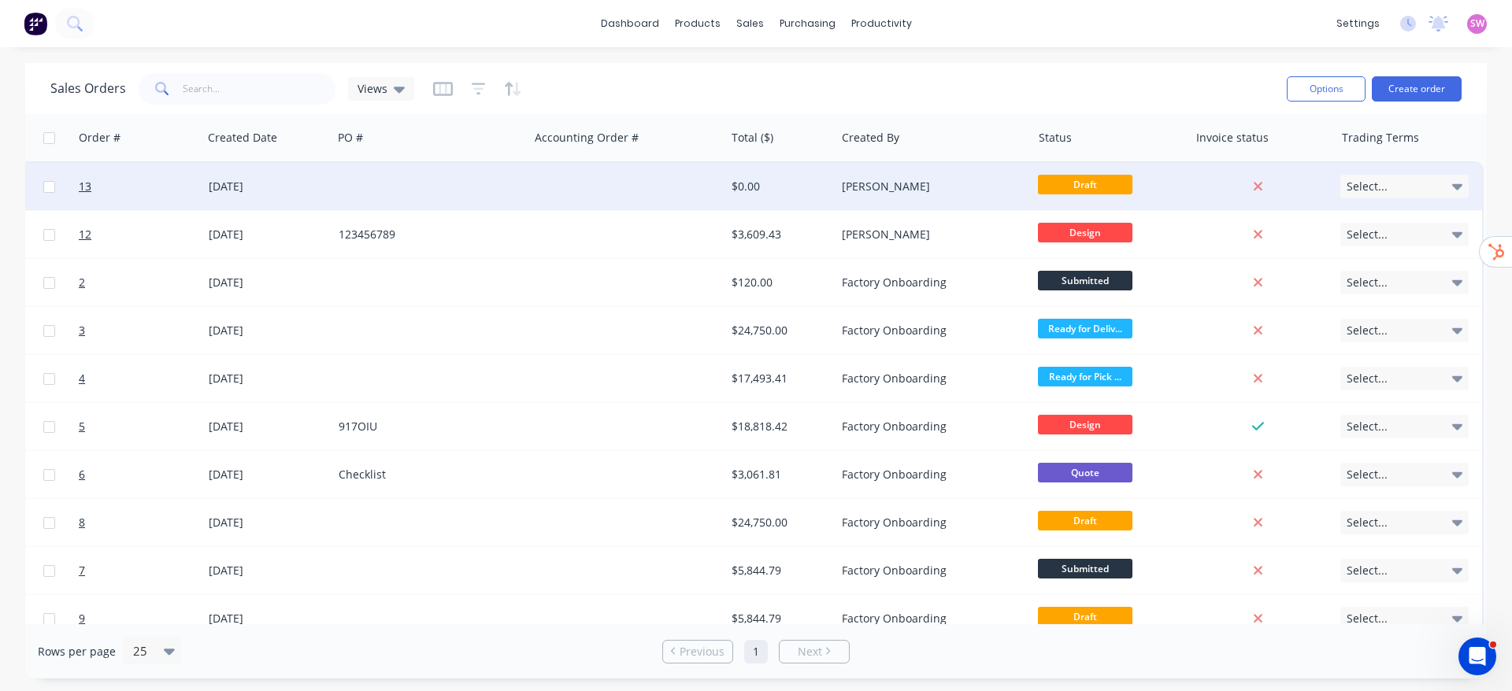
click at [729, 189] on div "$0.00" at bounding box center [780, 186] width 110 height 47
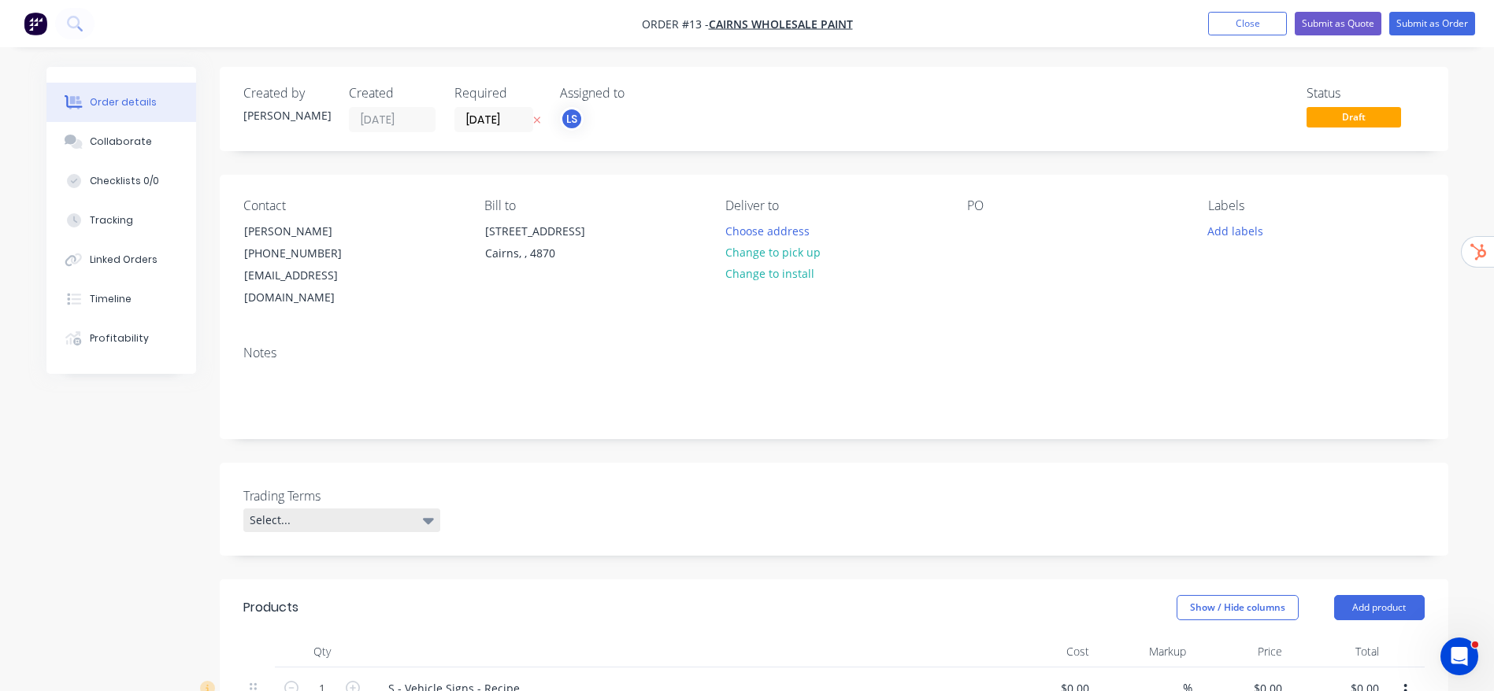
click at [419, 509] on div "Select..." at bounding box center [341, 521] width 197 height 24
click at [284, 564] on div "Cash on Delivery" at bounding box center [298, 563] width 87 height 20
click at [864, 346] on div "Notes" at bounding box center [833, 353] width 1181 height 15
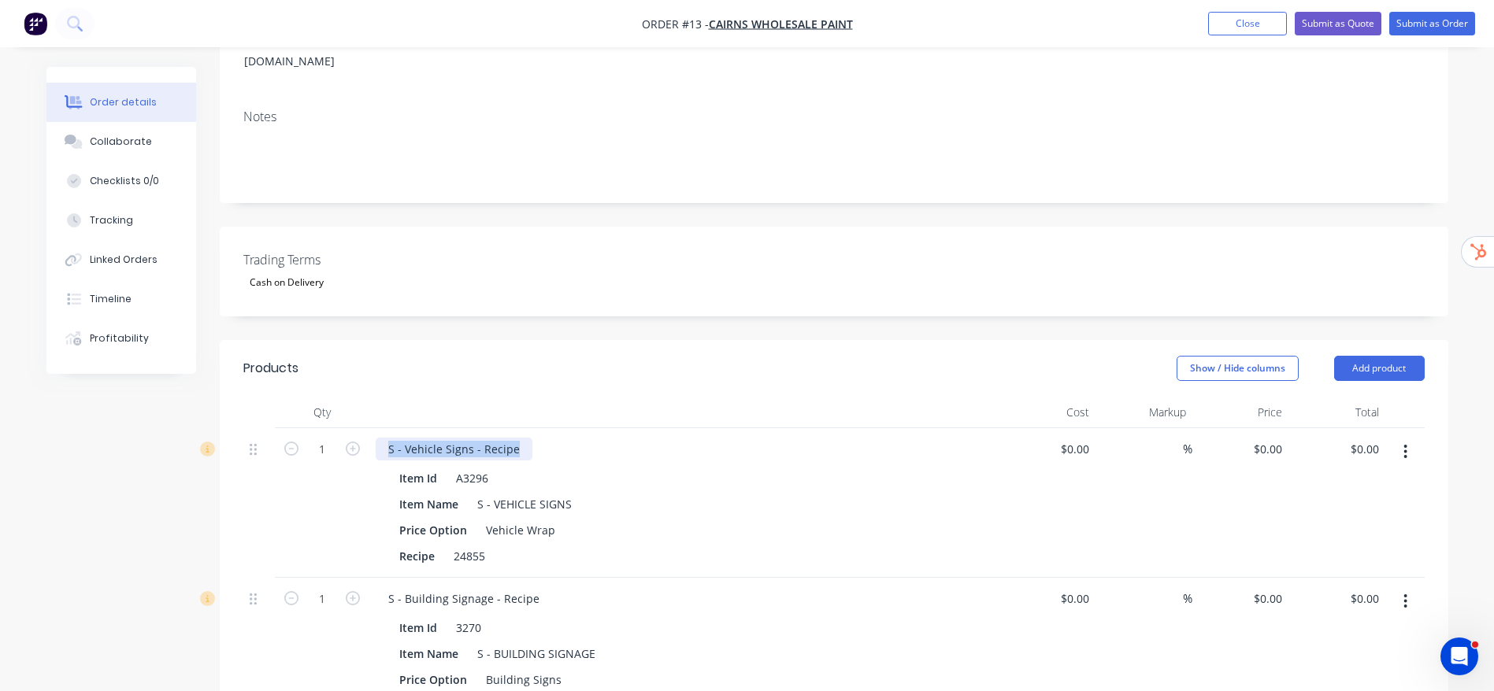
drag, startPoint x: 518, startPoint y: 427, endPoint x: 383, endPoint y: 406, distance: 137.1
click at [383, 428] on div "S - Vehicle Signs - Recipe Item Id A3296 Item Name S - VEHICLE SIGNS Price Opti…" at bounding box center [684, 503] width 630 height 150
copy div "S - Vehicle Signs - Recipe"
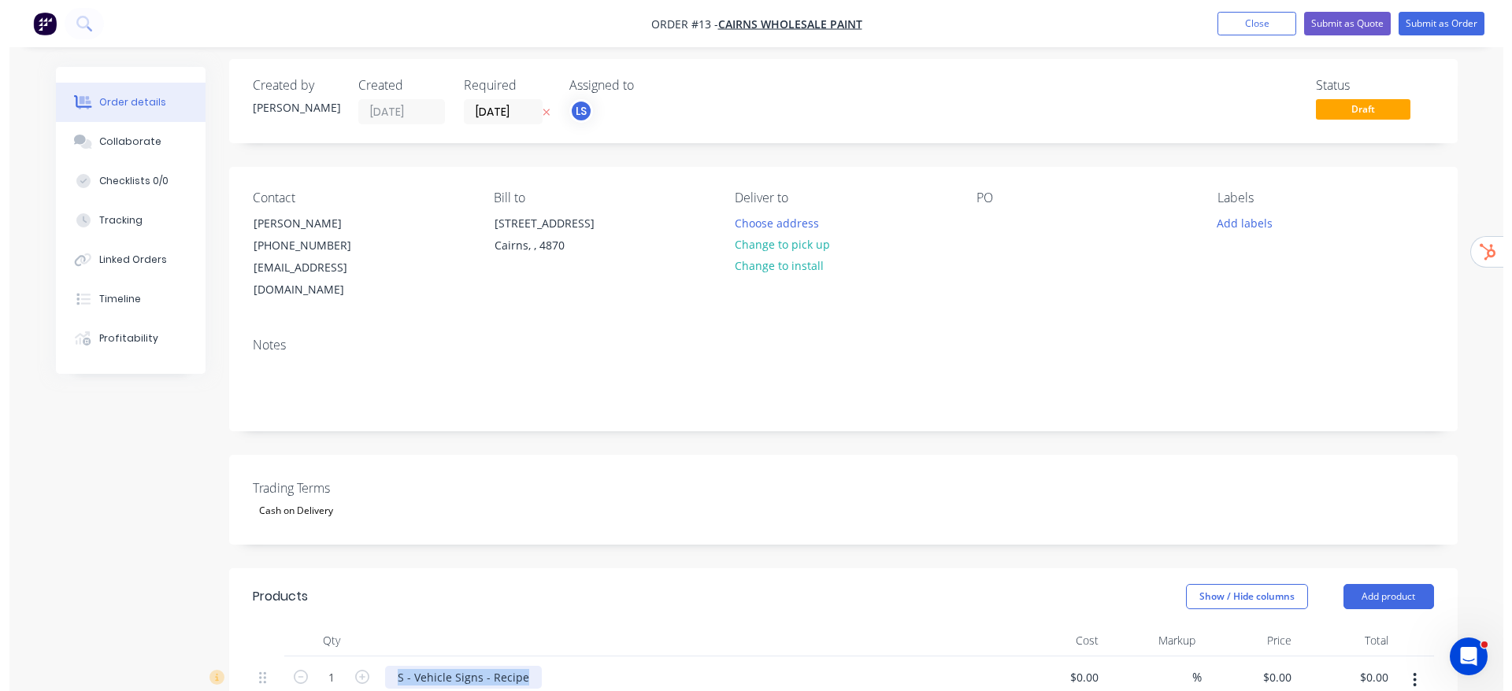
scroll to position [0, 0]
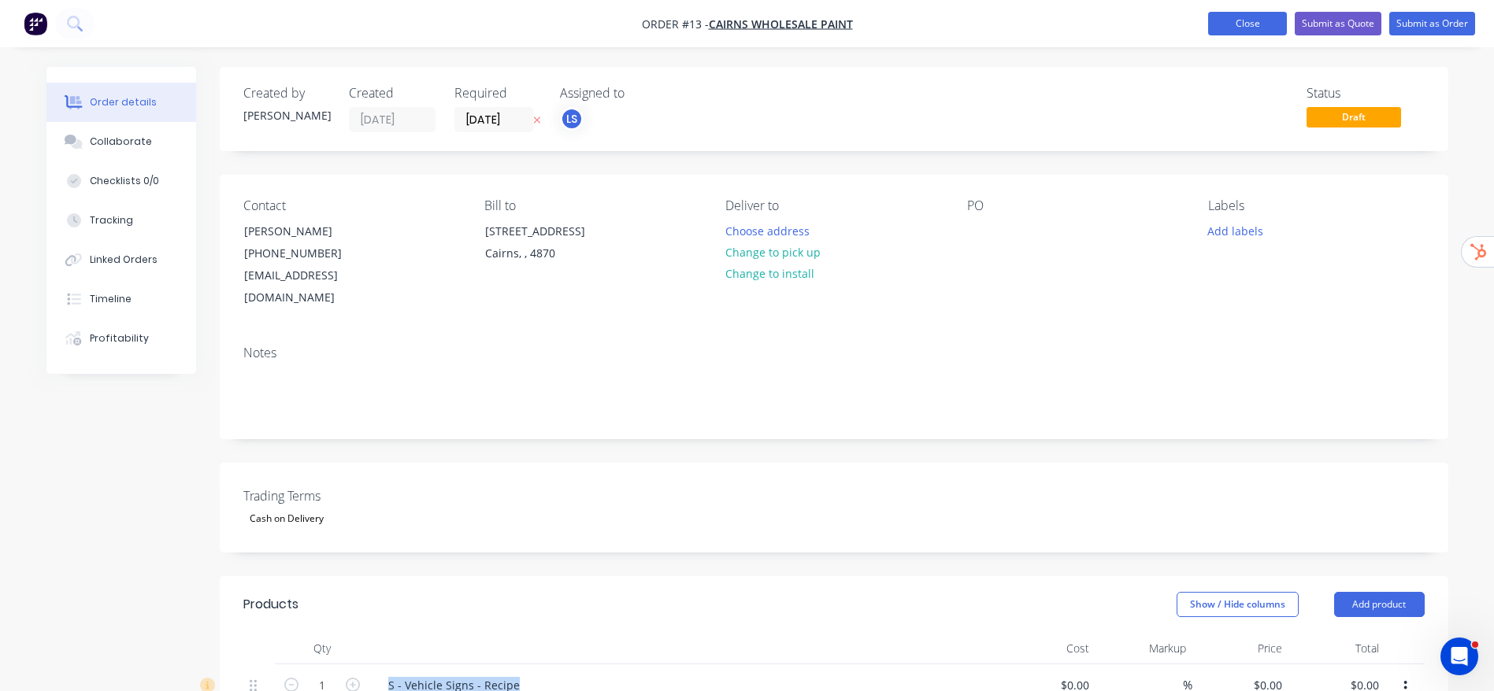
drag, startPoint x: 1221, startPoint y: 26, endPoint x: 1208, endPoint y: 28, distance: 13.6
click at [1220, 28] on button "Close" at bounding box center [1247, 24] width 79 height 24
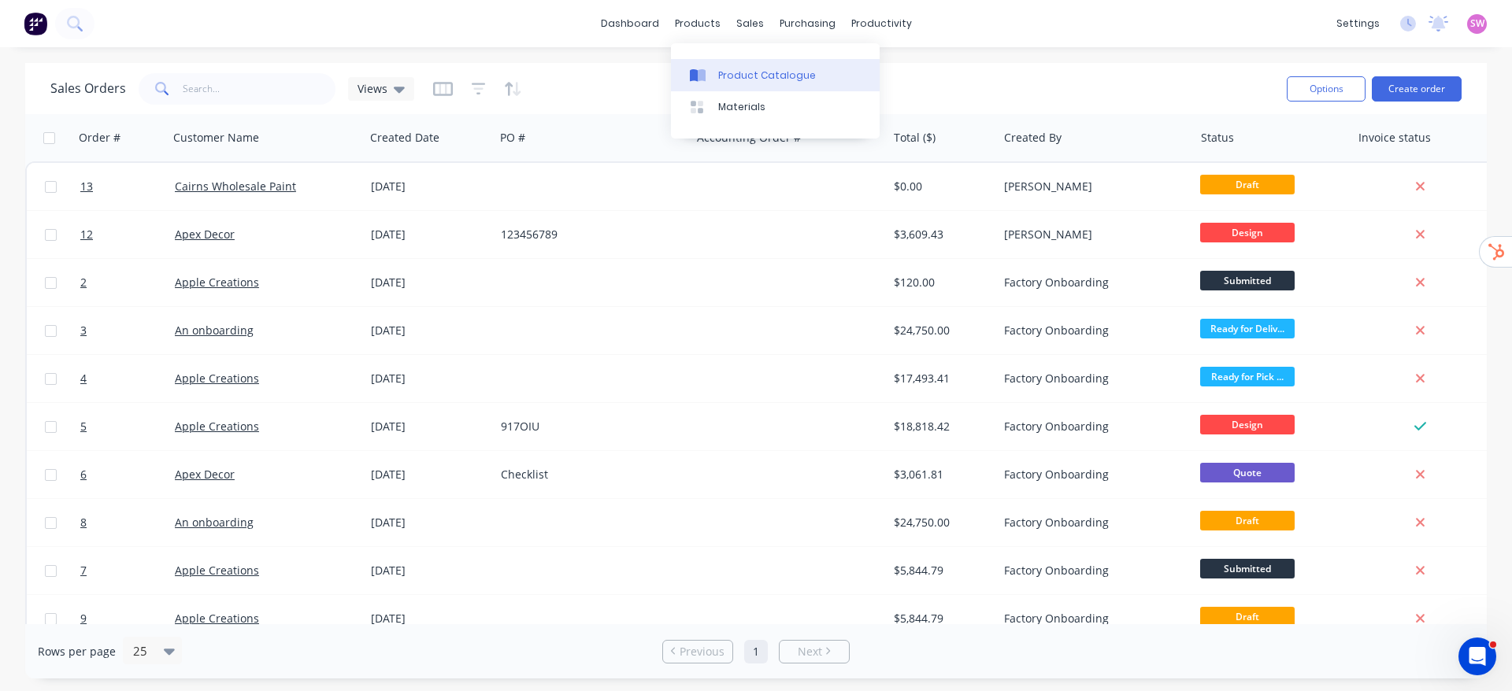
click at [708, 63] on link "Product Catalogue" at bounding box center [775, 74] width 209 height 31
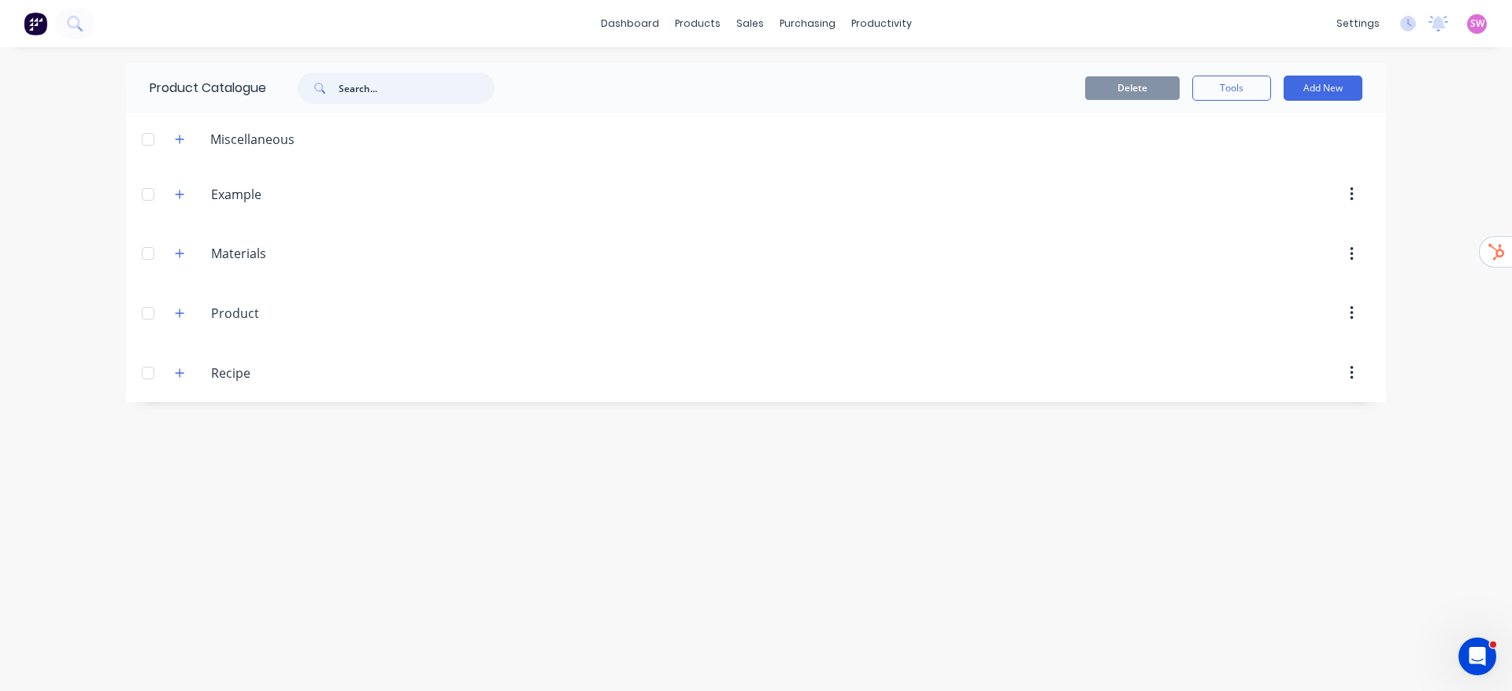
click at [433, 96] on input "text" at bounding box center [417, 87] width 156 height 31
paste input "S - Vehicle Signs - Recipe"
type input "S - Vehicle Signs - Recipe"
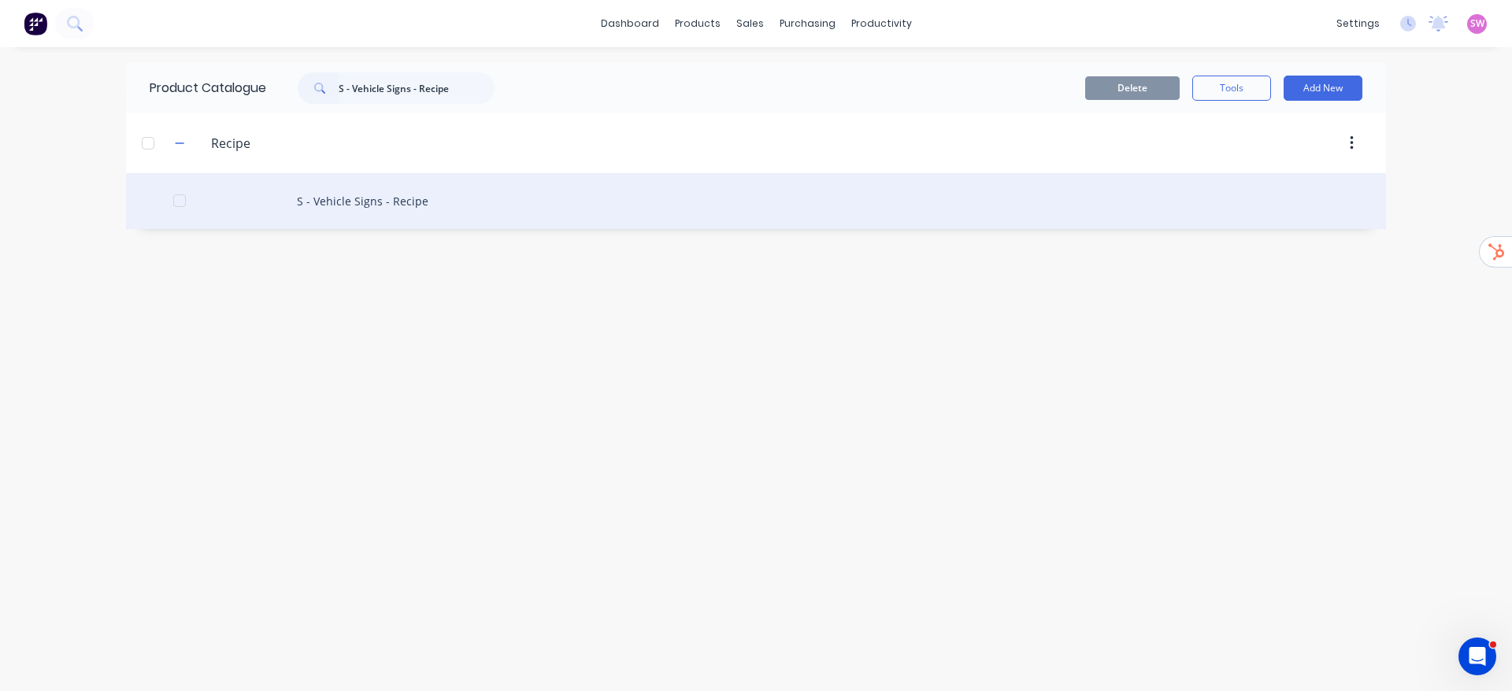
click at [401, 193] on div "S - Vehicle Signs - Recipe" at bounding box center [756, 201] width 1260 height 56
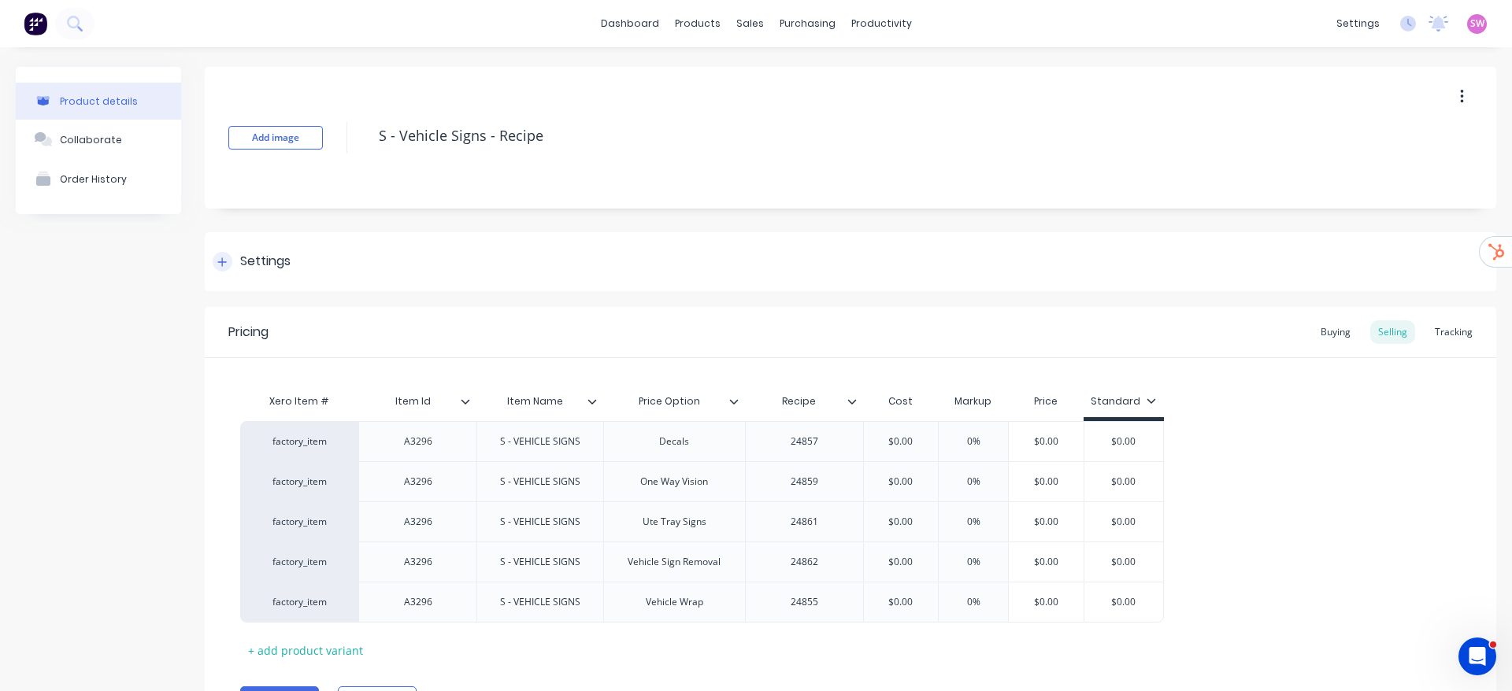
type textarea "x"
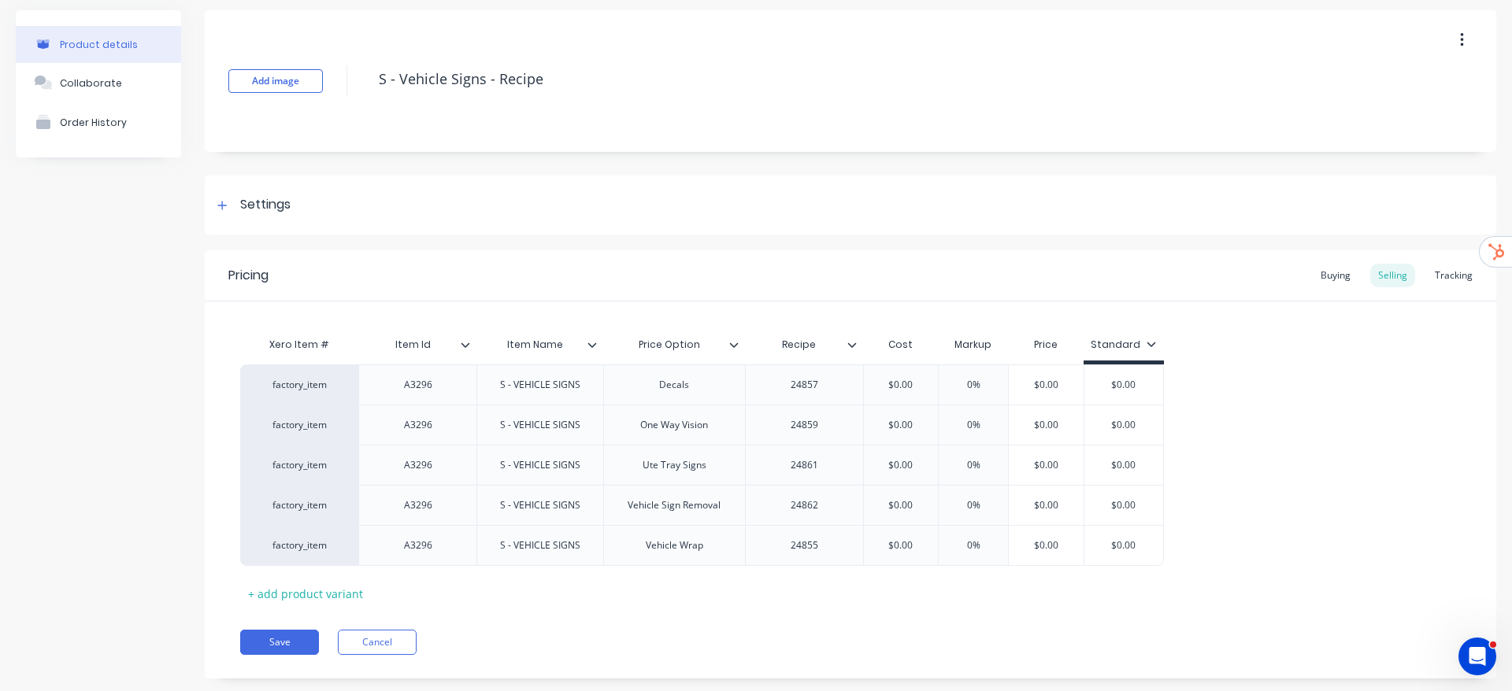
scroll to position [87, 0]
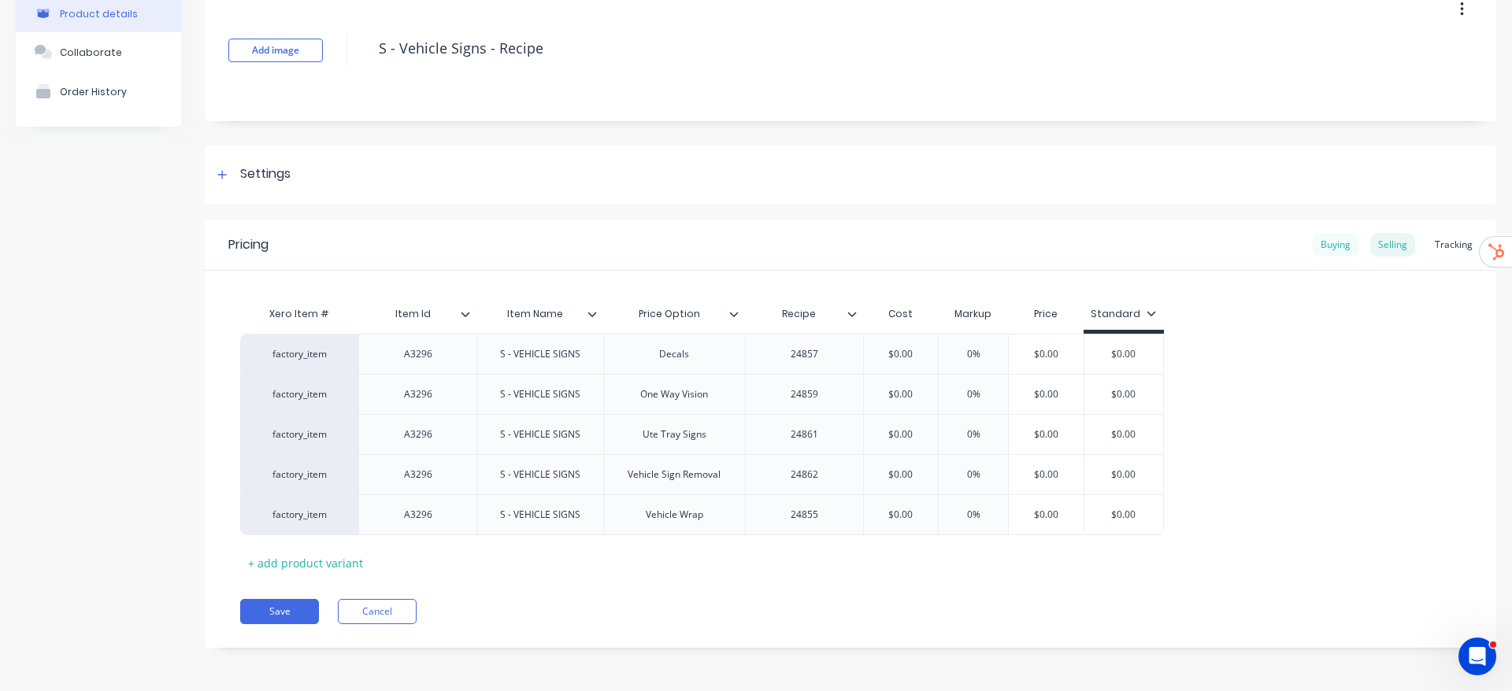
click at [1324, 252] on div "Buying" at bounding box center [1336, 245] width 46 height 24
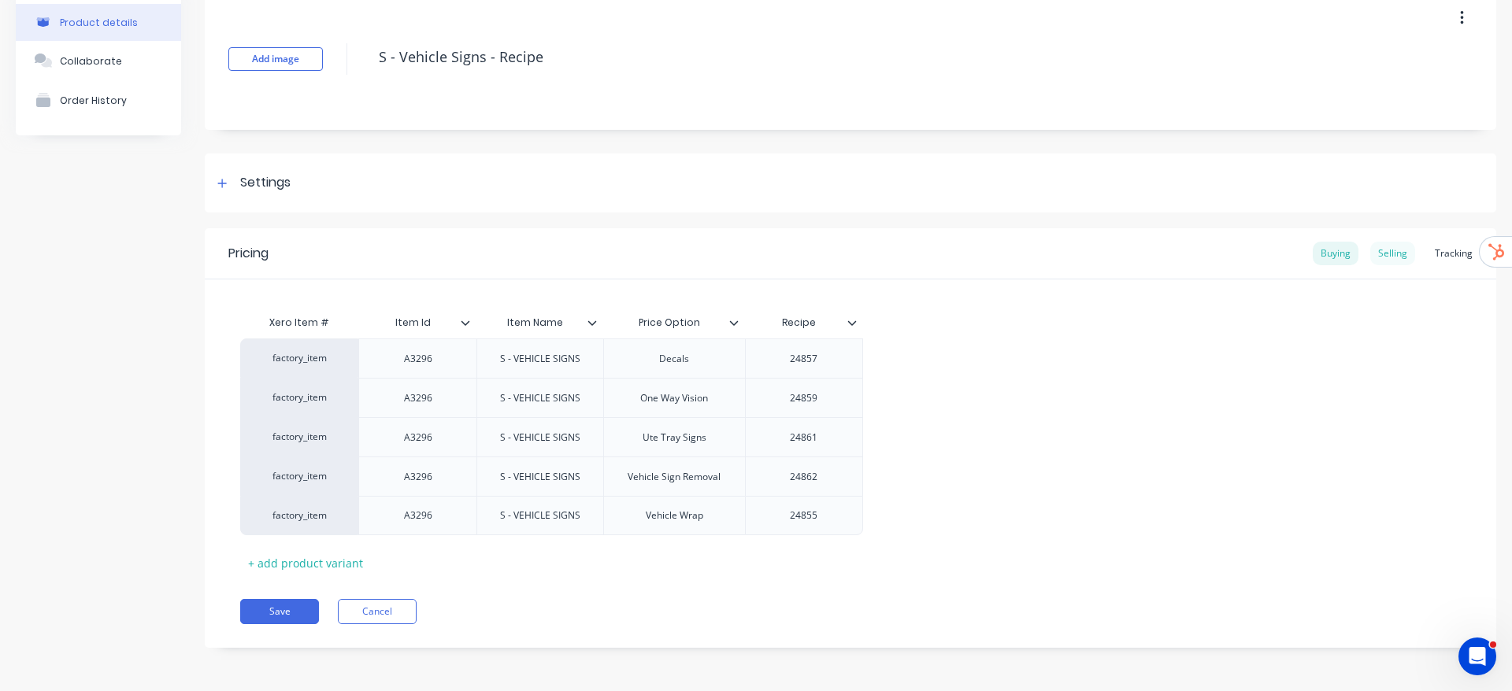
click at [1384, 252] on div "Selling" at bounding box center [1392, 254] width 45 height 24
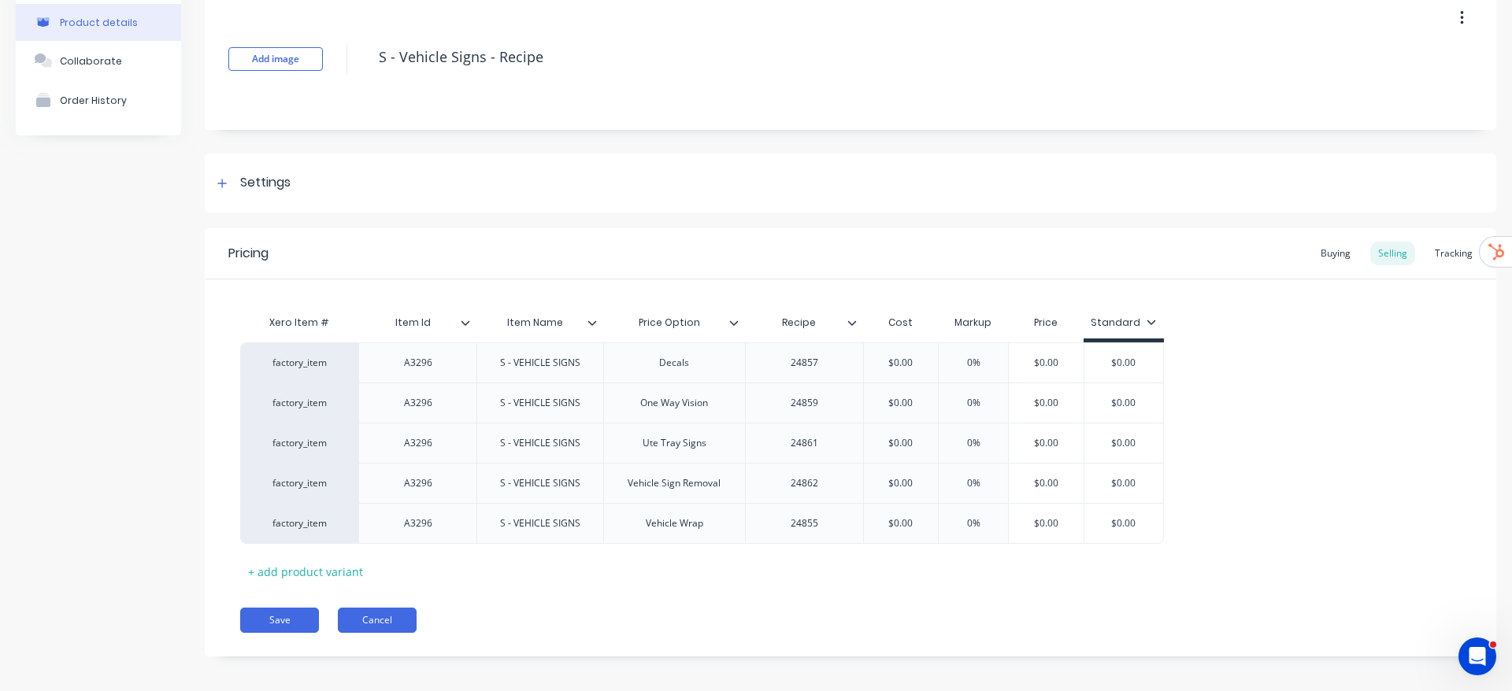
click at [413, 617] on button "Cancel" at bounding box center [377, 620] width 79 height 25
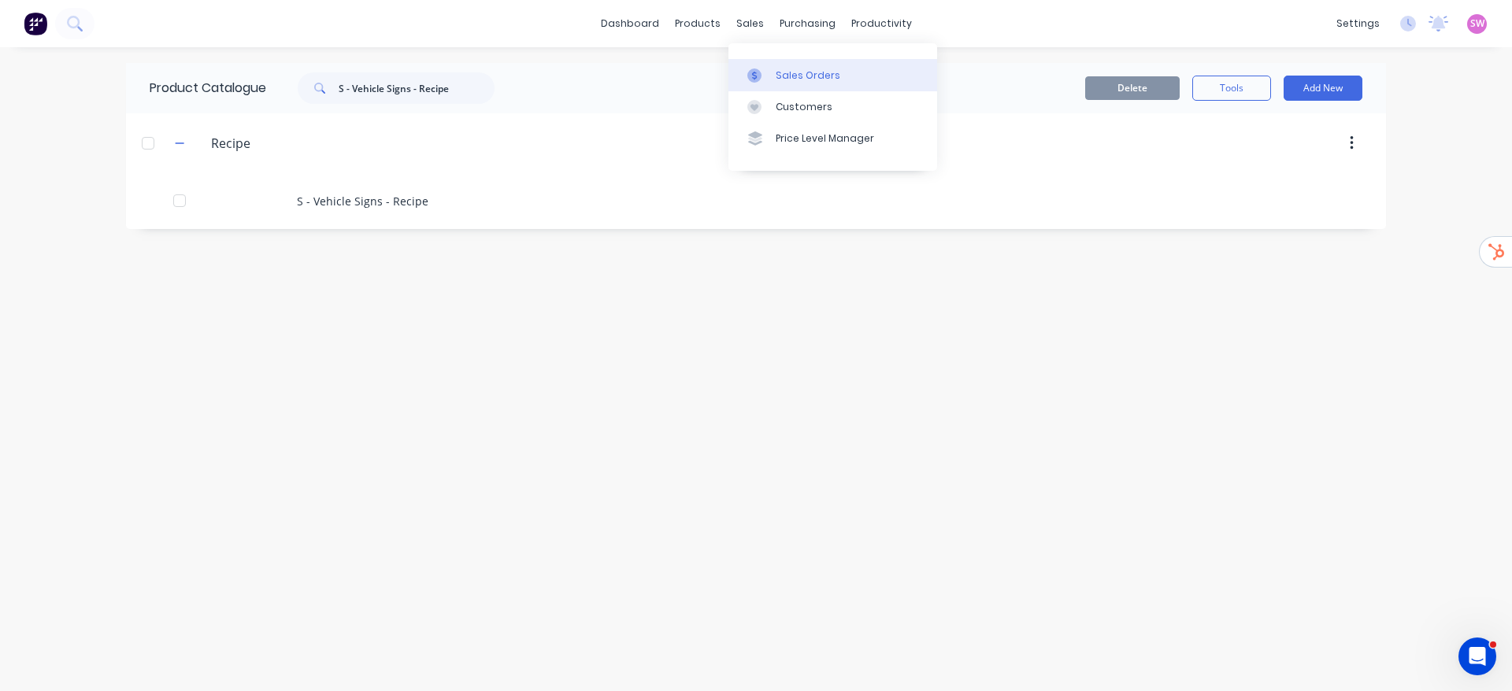
click at [811, 72] on div "Sales Orders" at bounding box center [808, 76] width 65 height 14
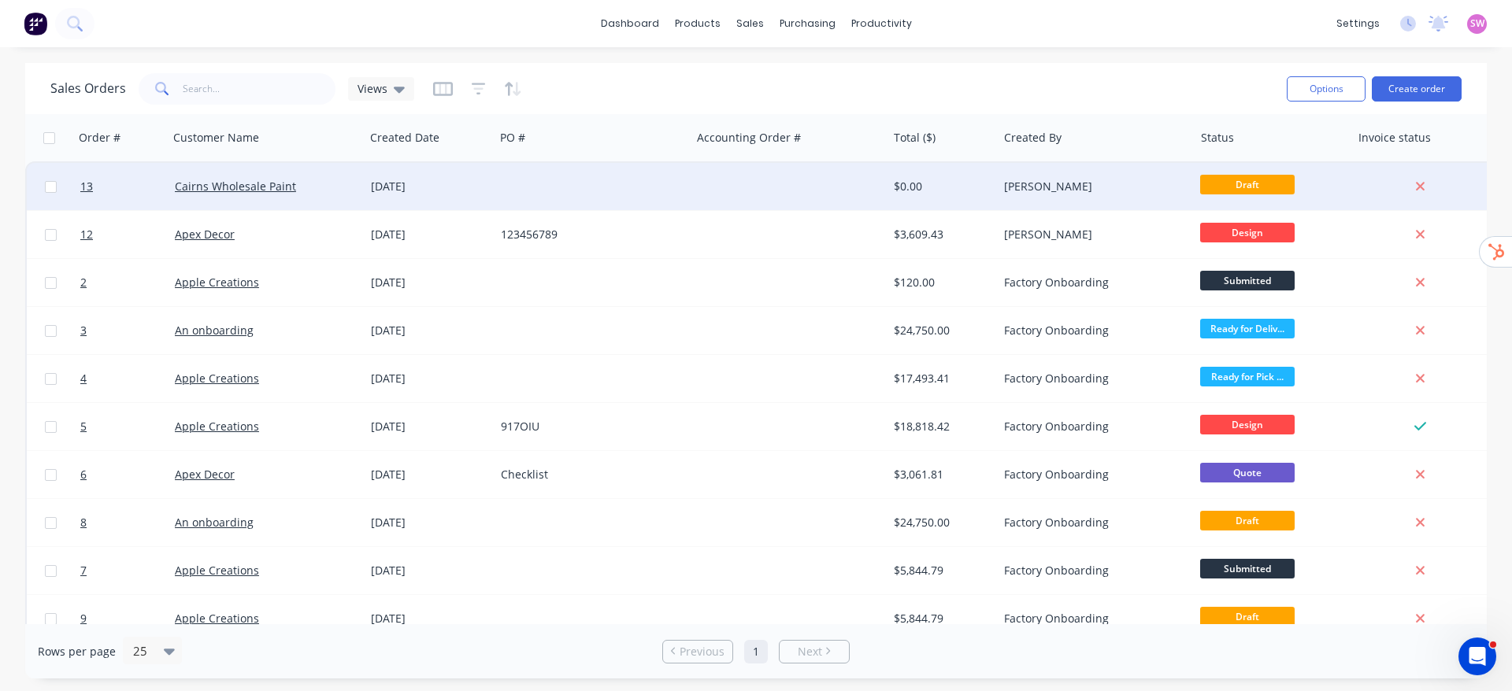
click at [635, 187] on div at bounding box center [592, 186] width 196 height 47
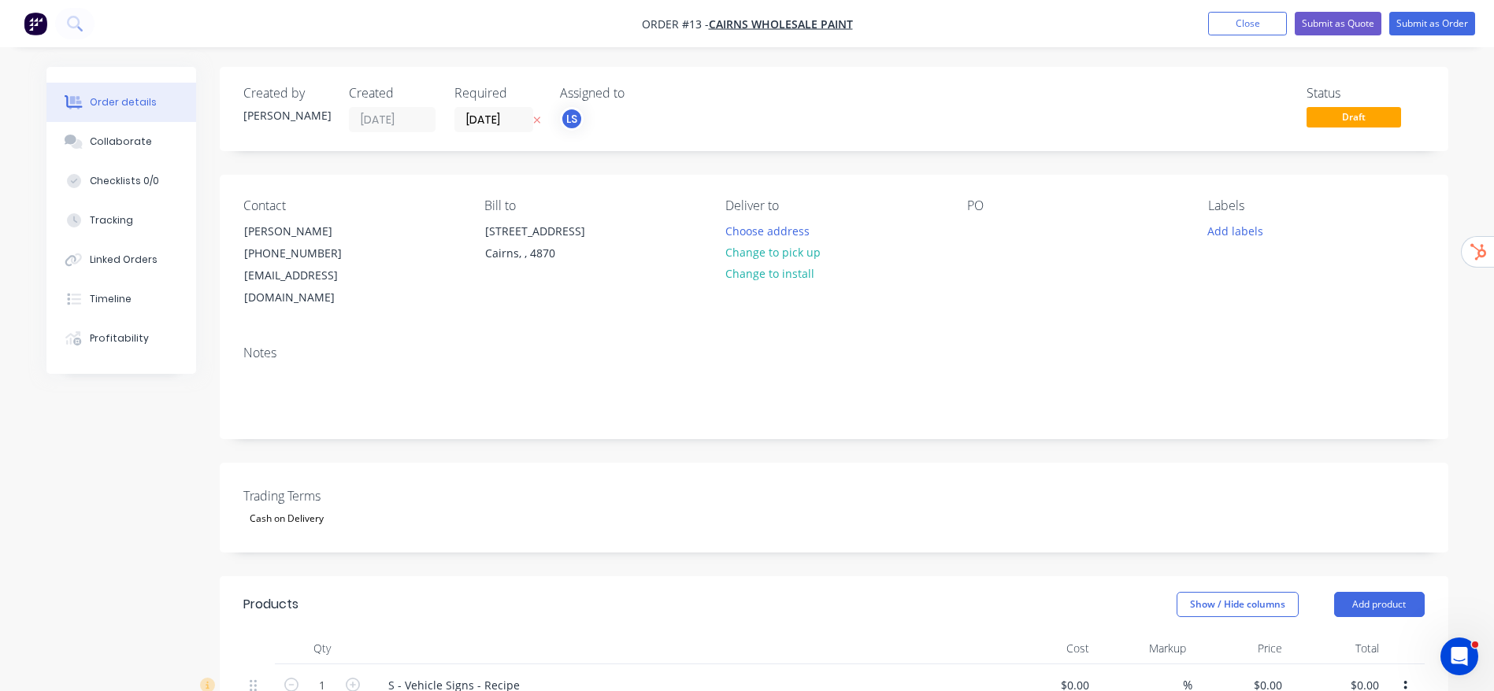
scroll to position [472, 0]
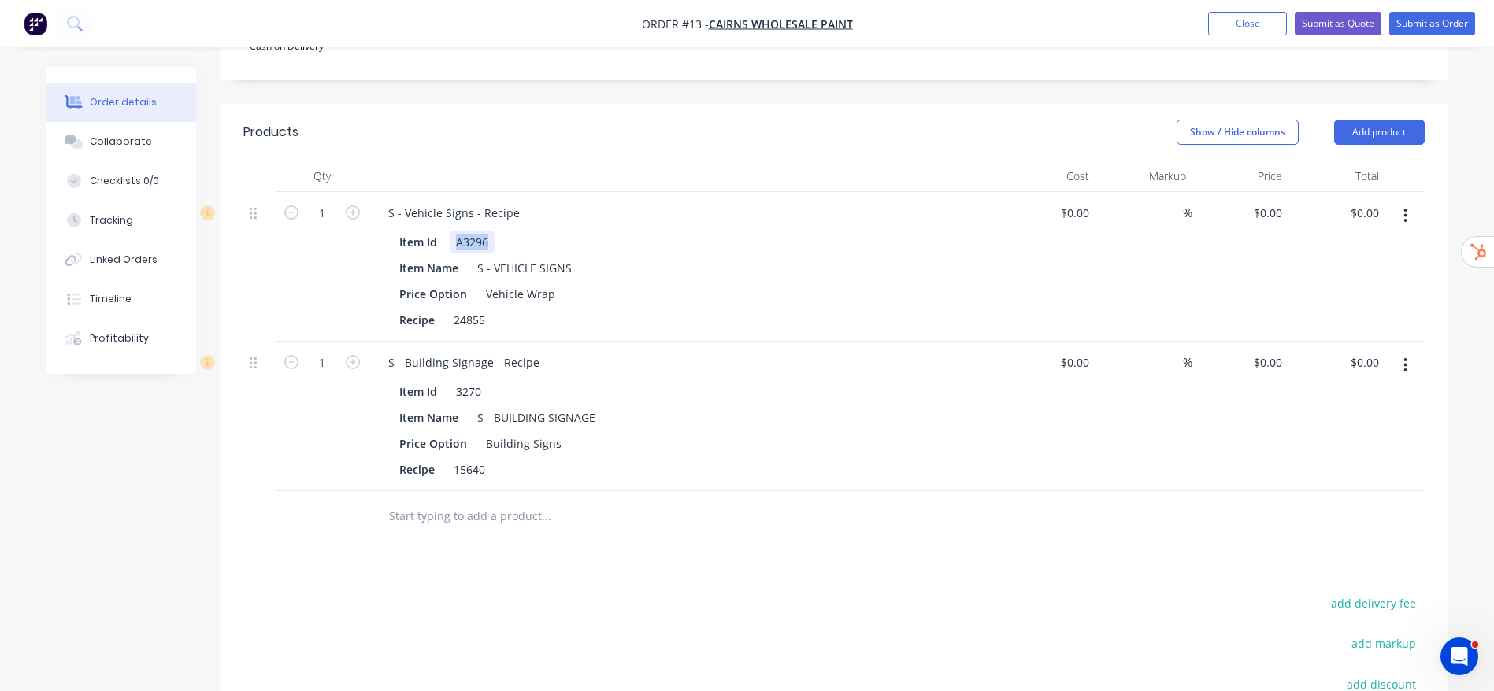
drag, startPoint x: 450, startPoint y: 224, endPoint x: 487, endPoint y: 226, distance: 37.1
click at [487, 231] on div "A3296" at bounding box center [472, 242] width 45 height 23
copy div "A3296"
click at [459, 501] on input "text" at bounding box center [545, 516] width 315 height 31
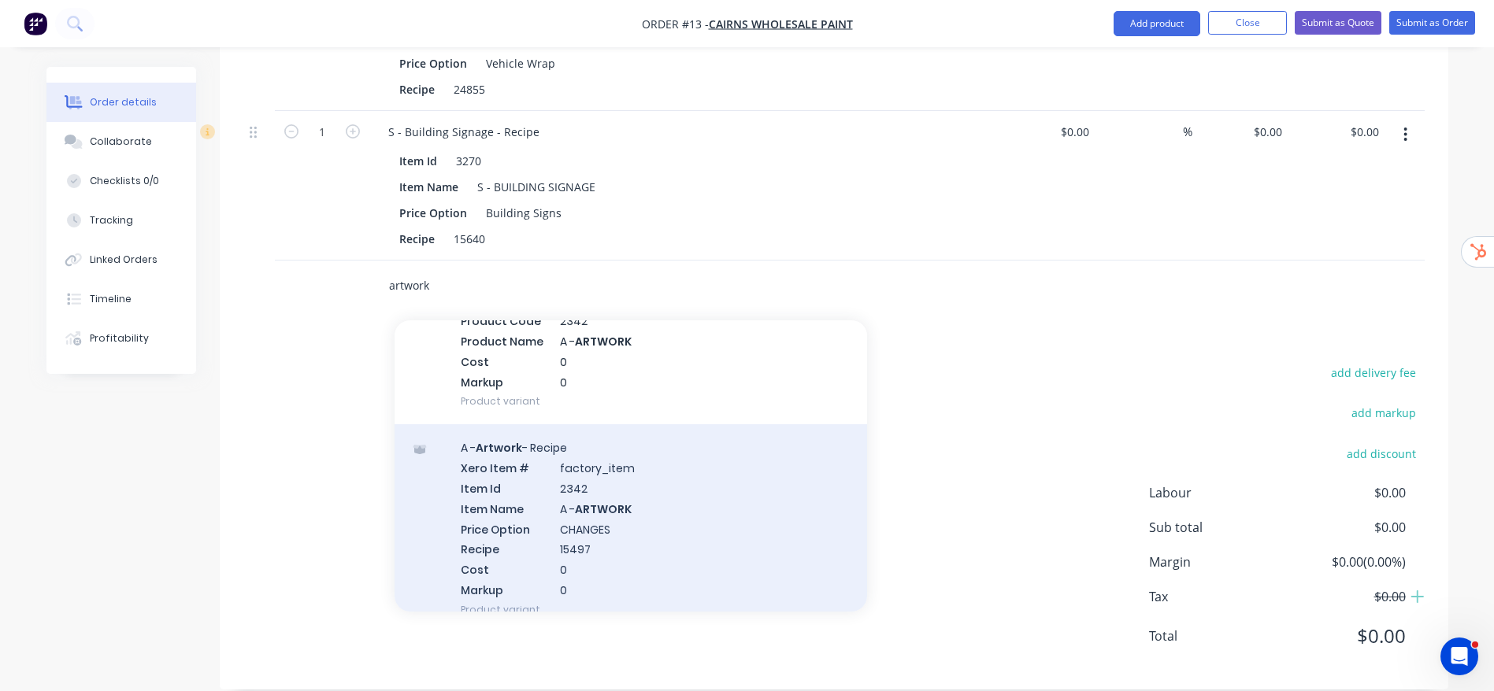
scroll to position [710, 0]
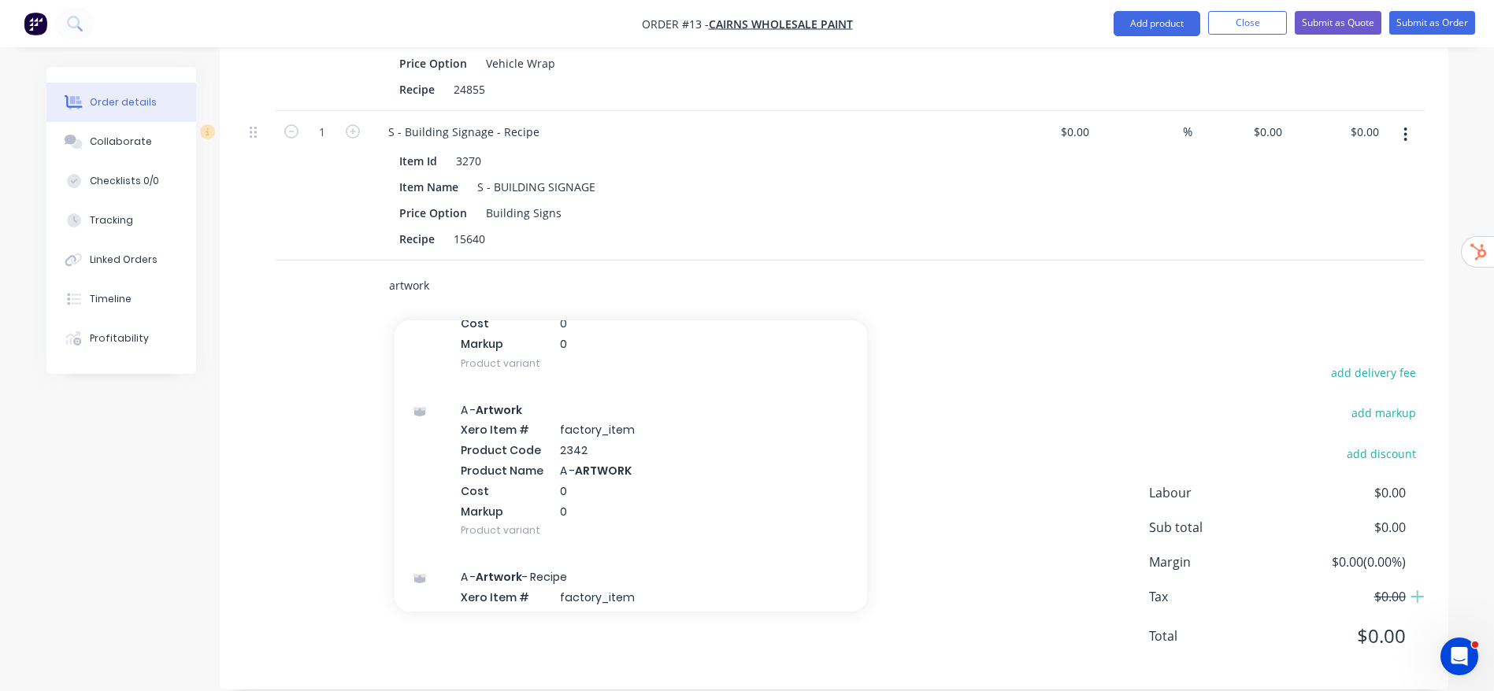
type input "artwork"
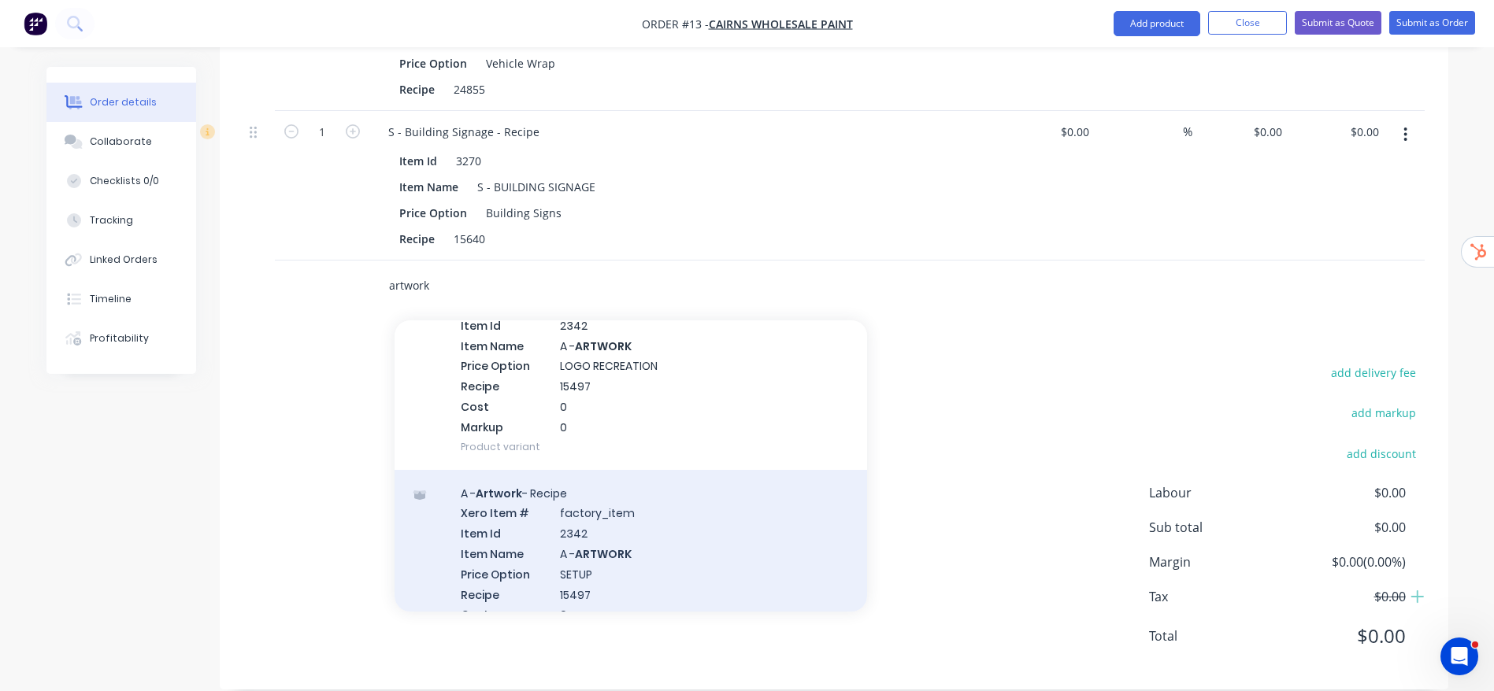
scroll to position [1891, 0]
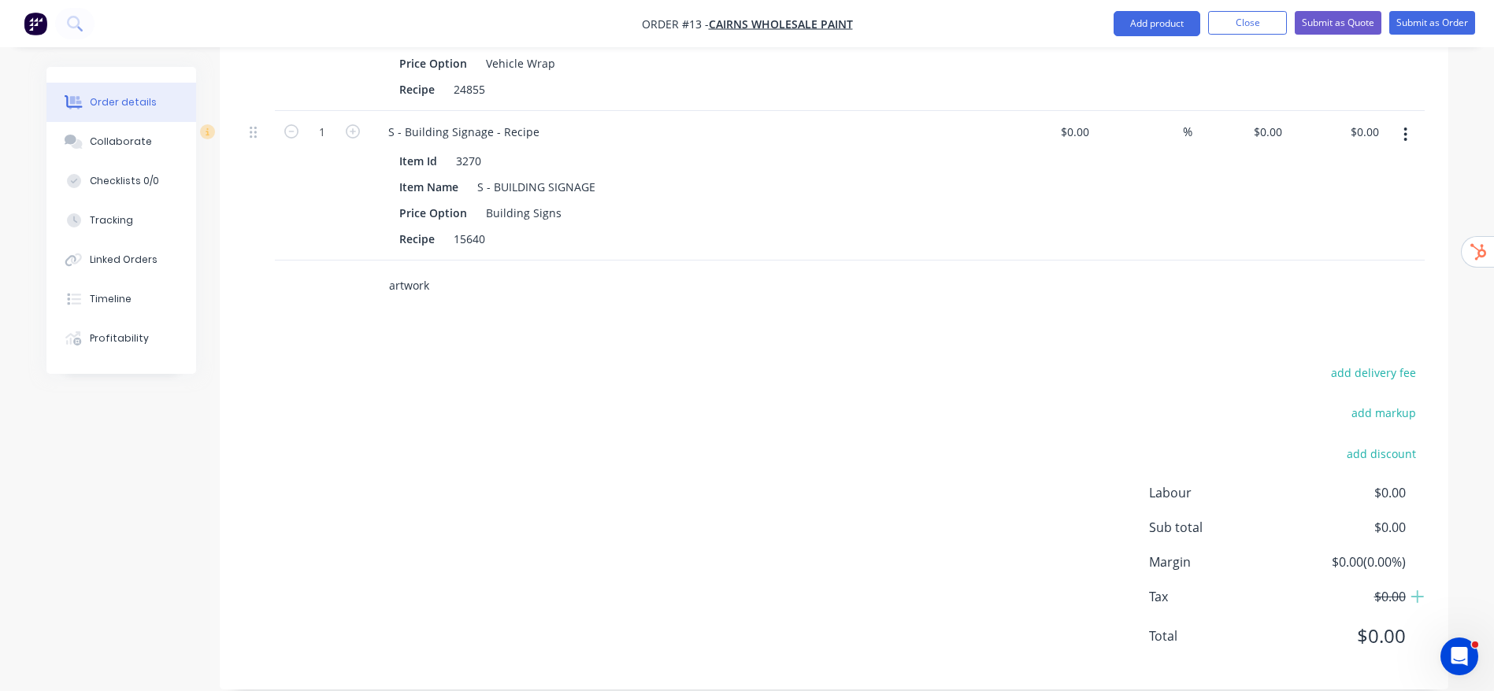
click at [1460, 187] on div "Order details Collaborate Checklists 0/0 Tracking Linked Orders Timeline Profit…" at bounding box center [747, 39] width 1433 height 1350
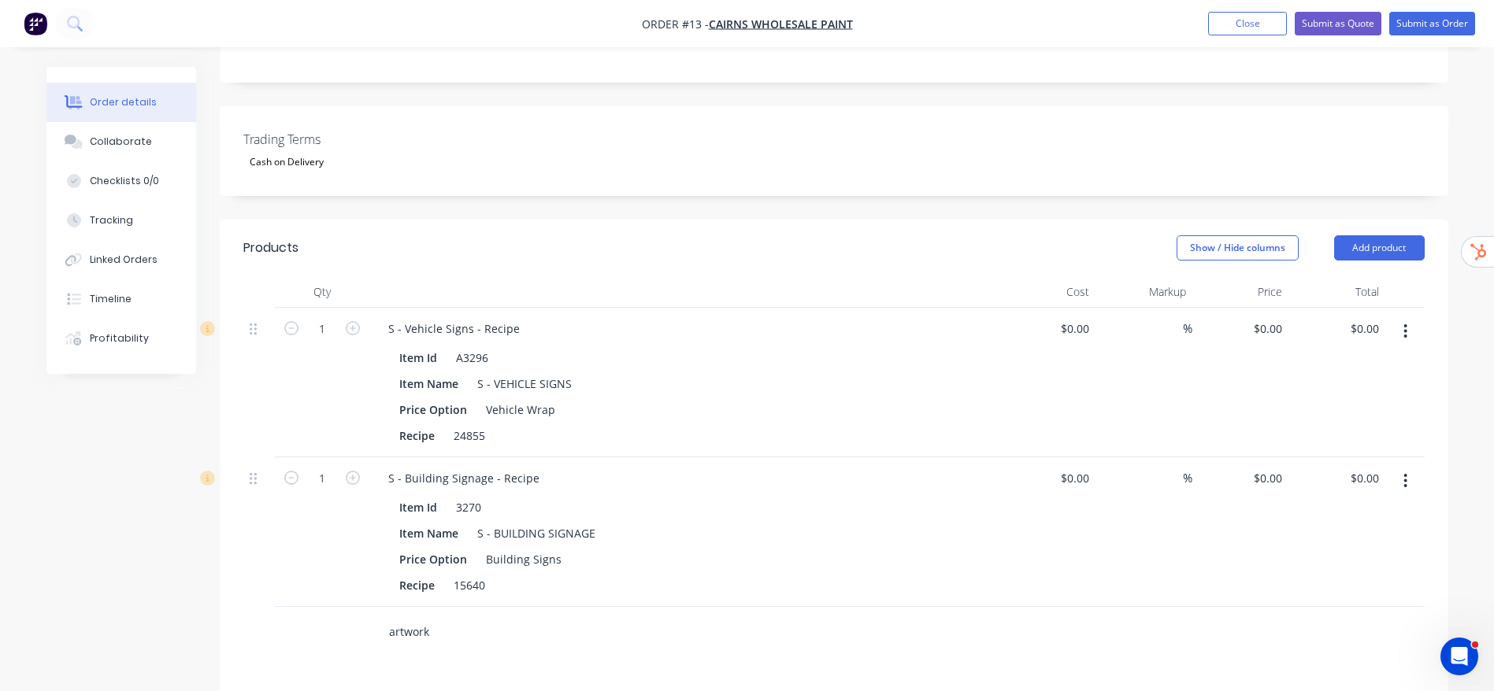
scroll to position [467, 0]
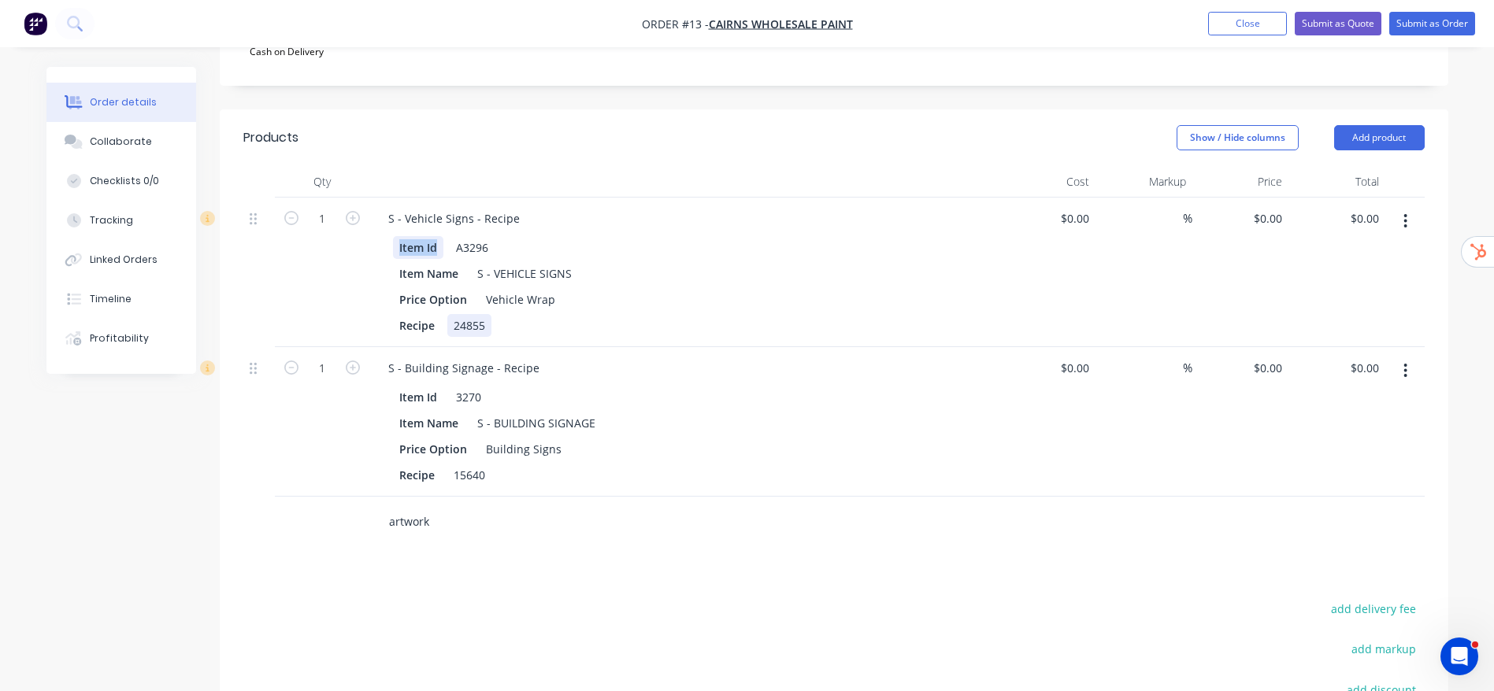
drag, startPoint x: 398, startPoint y: 228, endPoint x: 490, endPoint y: 302, distance: 117.6
click at [490, 302] on div "Item Id A3296 Item Name S - VEHICLE SIGNS Price Option Vehicle Wrap Recipe 24855" at bounding box center [684, 285] width 617 height 104
click at [413, 506] on input "artwork" at bounding box center [545, 521] width 315 height 31
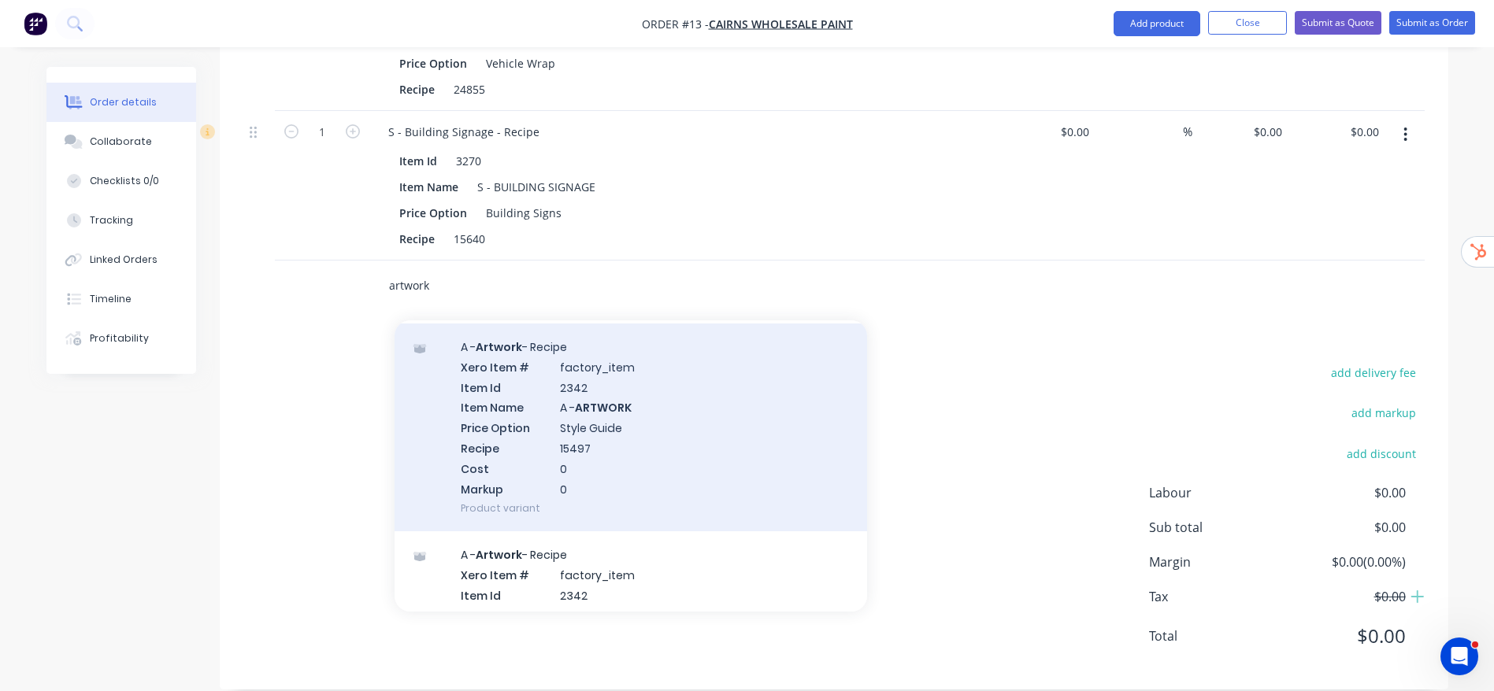
scroll to position [354, 0]
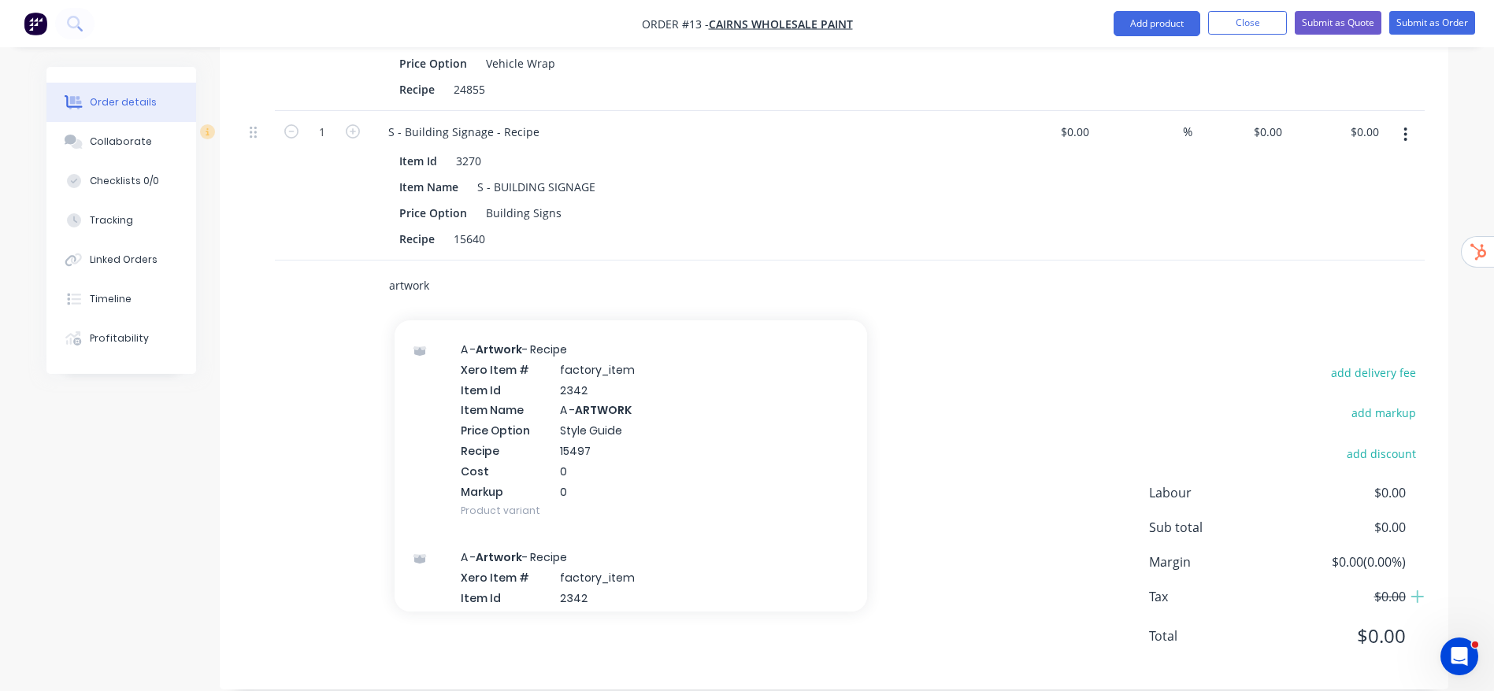
click at [1041, 218] on div "$0.00 $0.00" at bounding box center [1047, 186] width 97 height 150
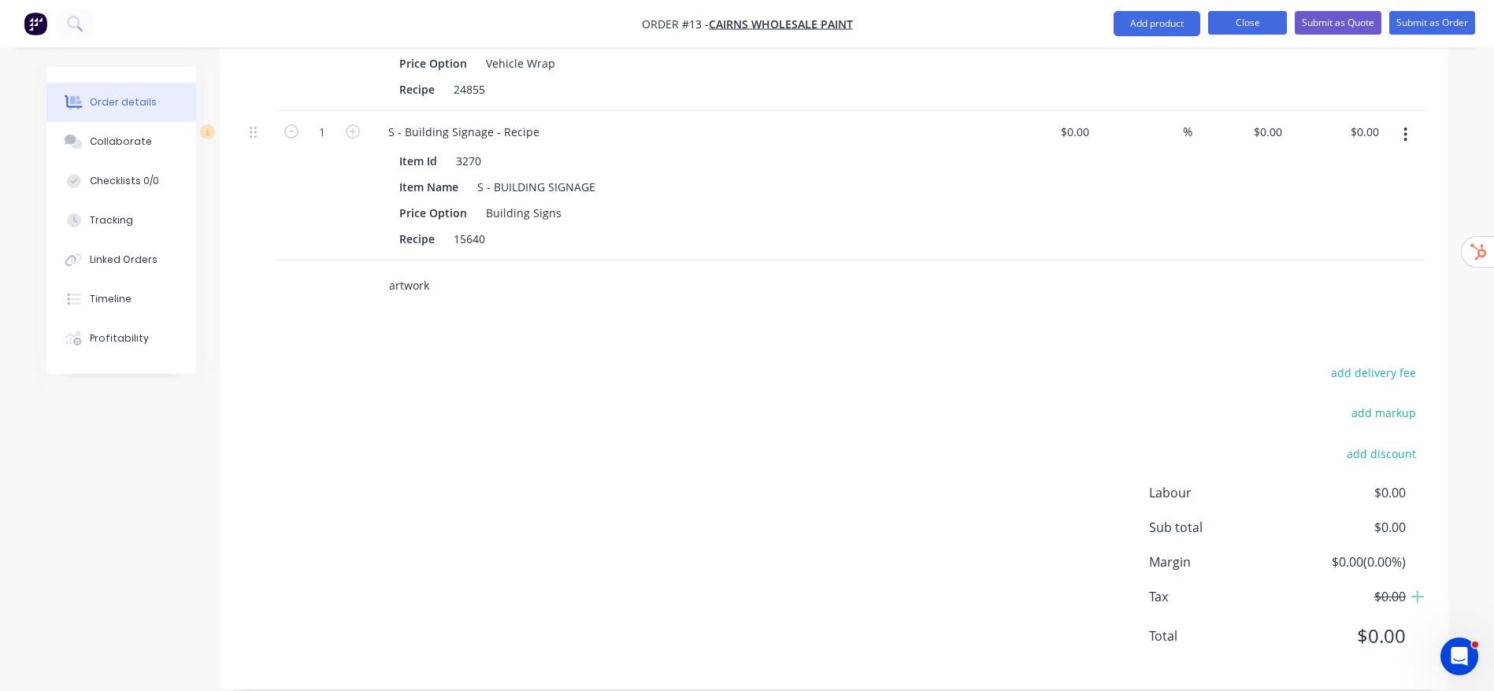
click at [1217, 11] on button "Close" at bounding box center [1247, 23] width 79 height 24
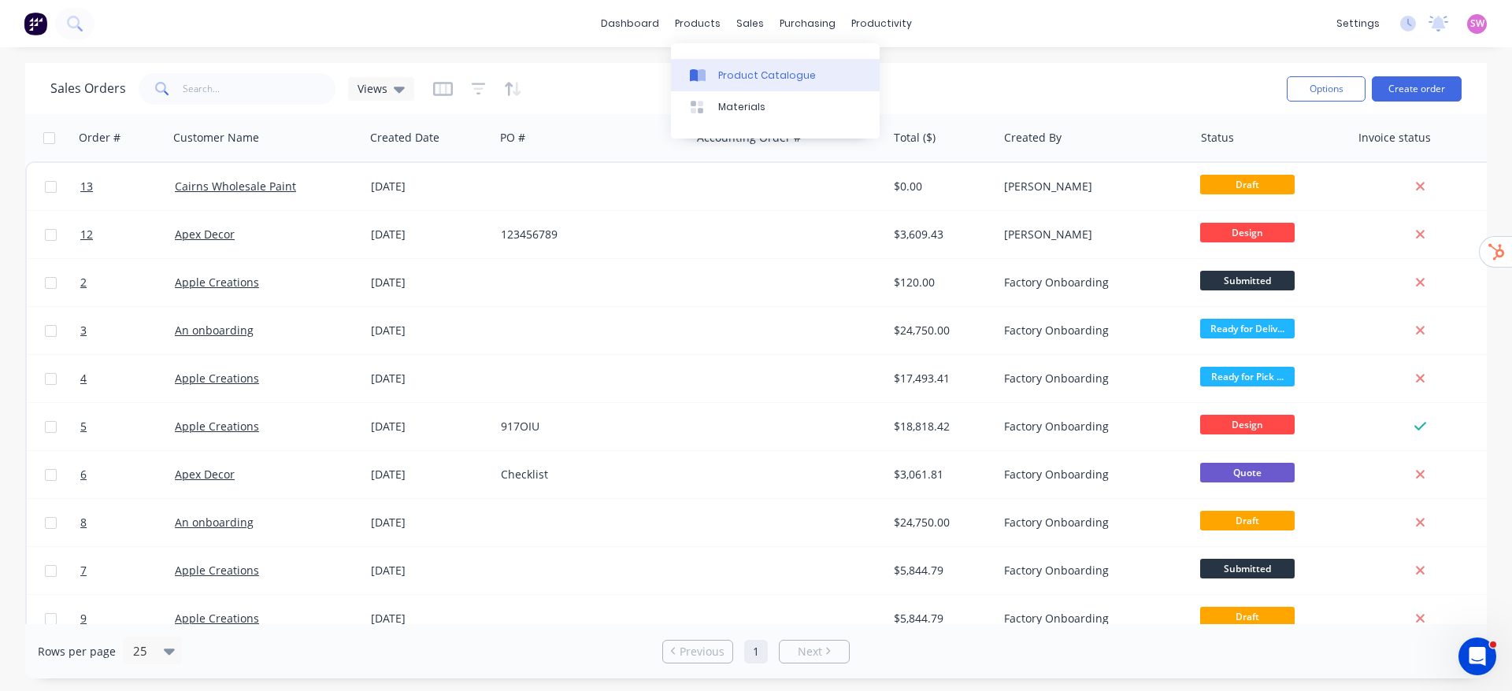
click at [744, 69] on div "Product Catalogue" at bounding box center [767, 76] width 98 height 14
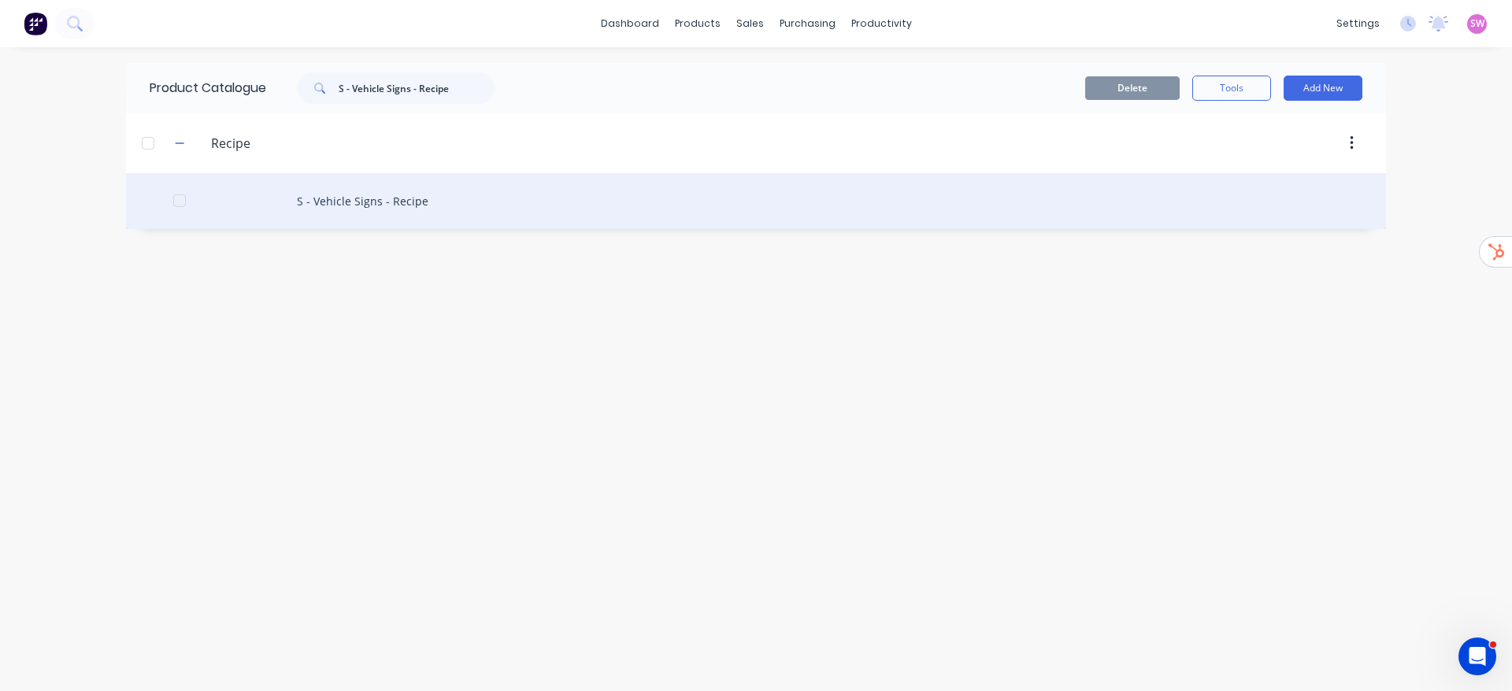
click at [401, 204] on div "S - Vehicle Signs - Recipe" at bounding box center [756, 201] width 1260 height 56
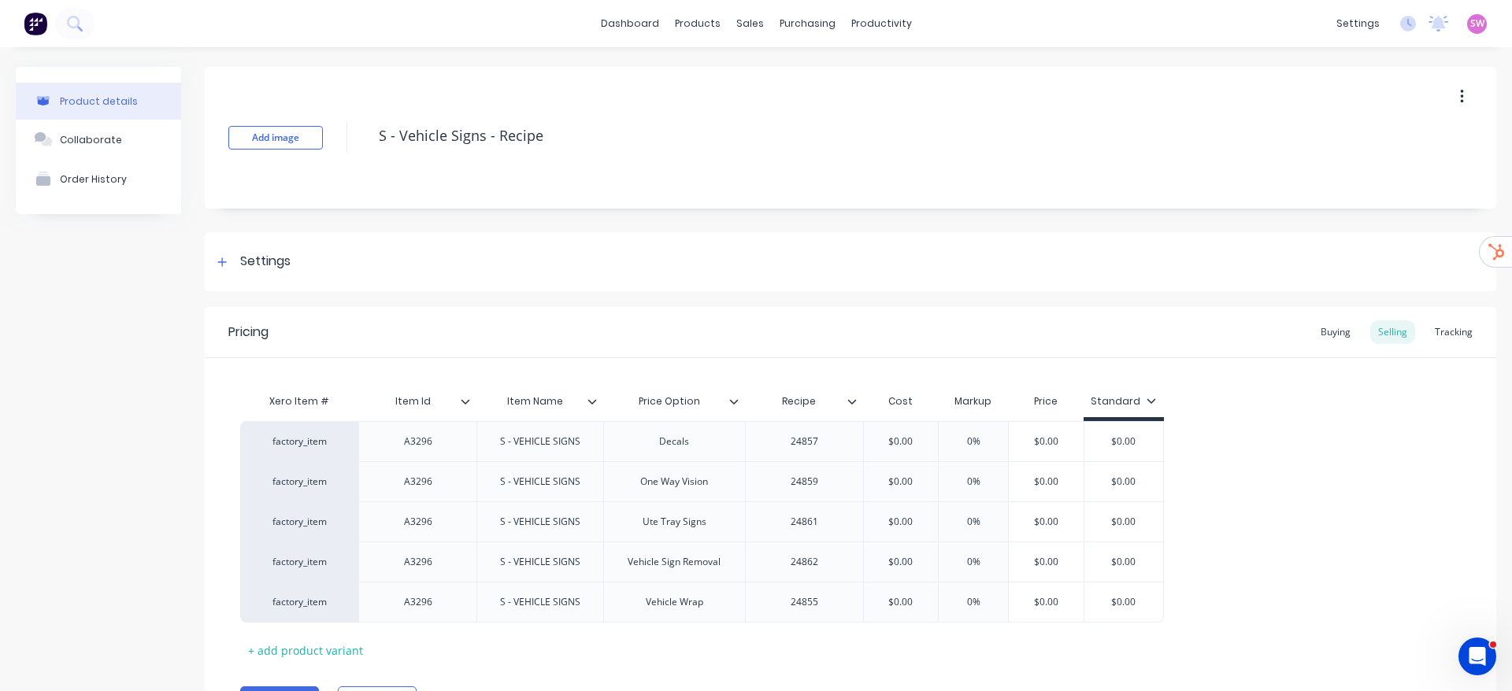
click at [463, 403] on icon at bounding box center [465, 401] width 9 height 9
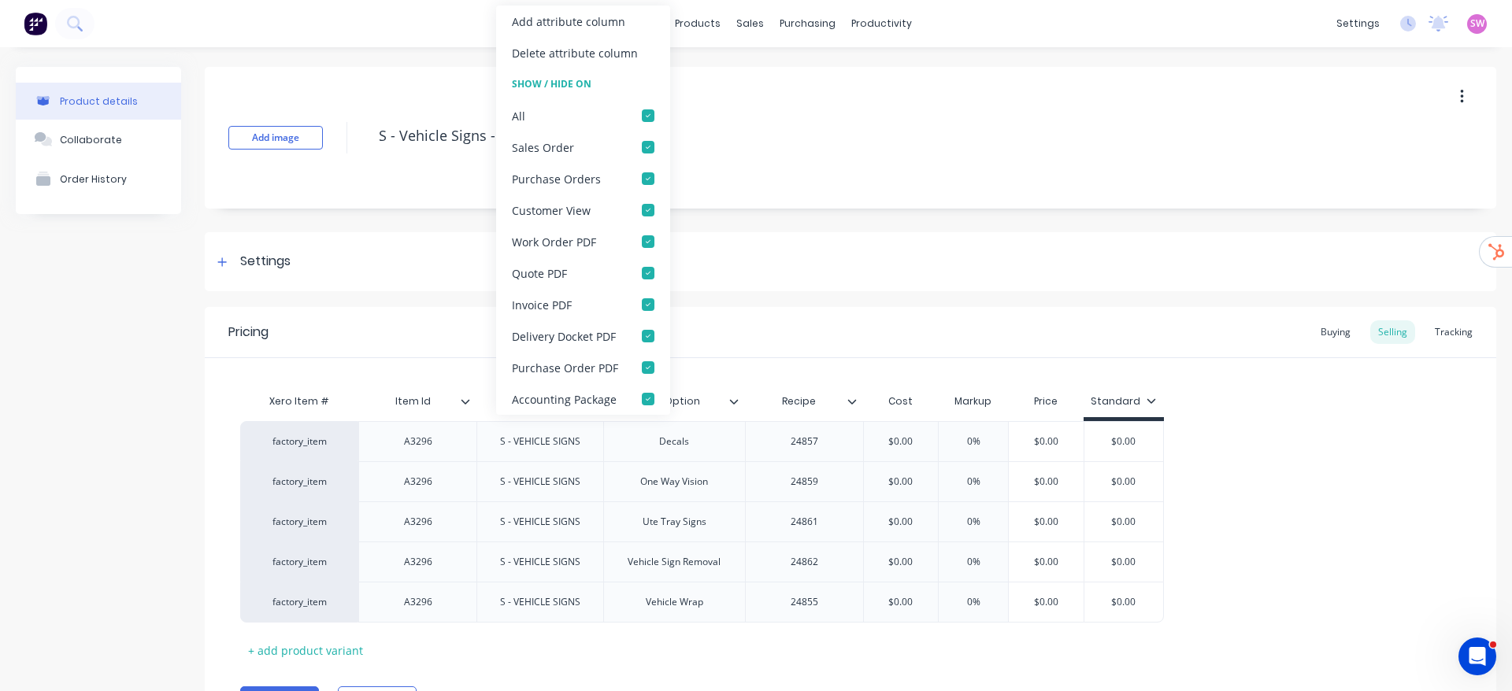
click at [1278, 520] on div "factory_item A3296 S - VEHICLE SIGNS Decals 24857 $0.00 0% $0.00 $0.00 factory_…" at bounding box center [850, 522] width 1220 height 202
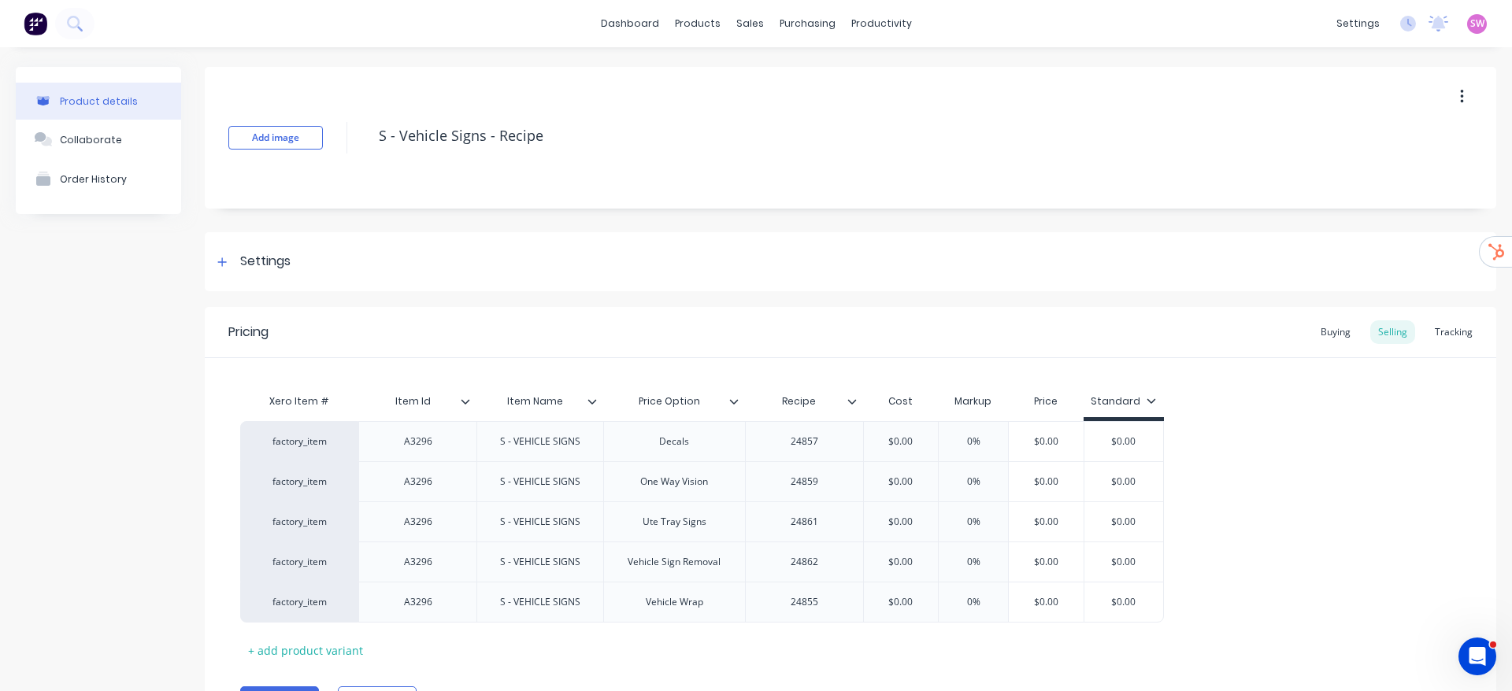
click at [471, 398] on div at bounding box center [471, 401] width 9 height 14
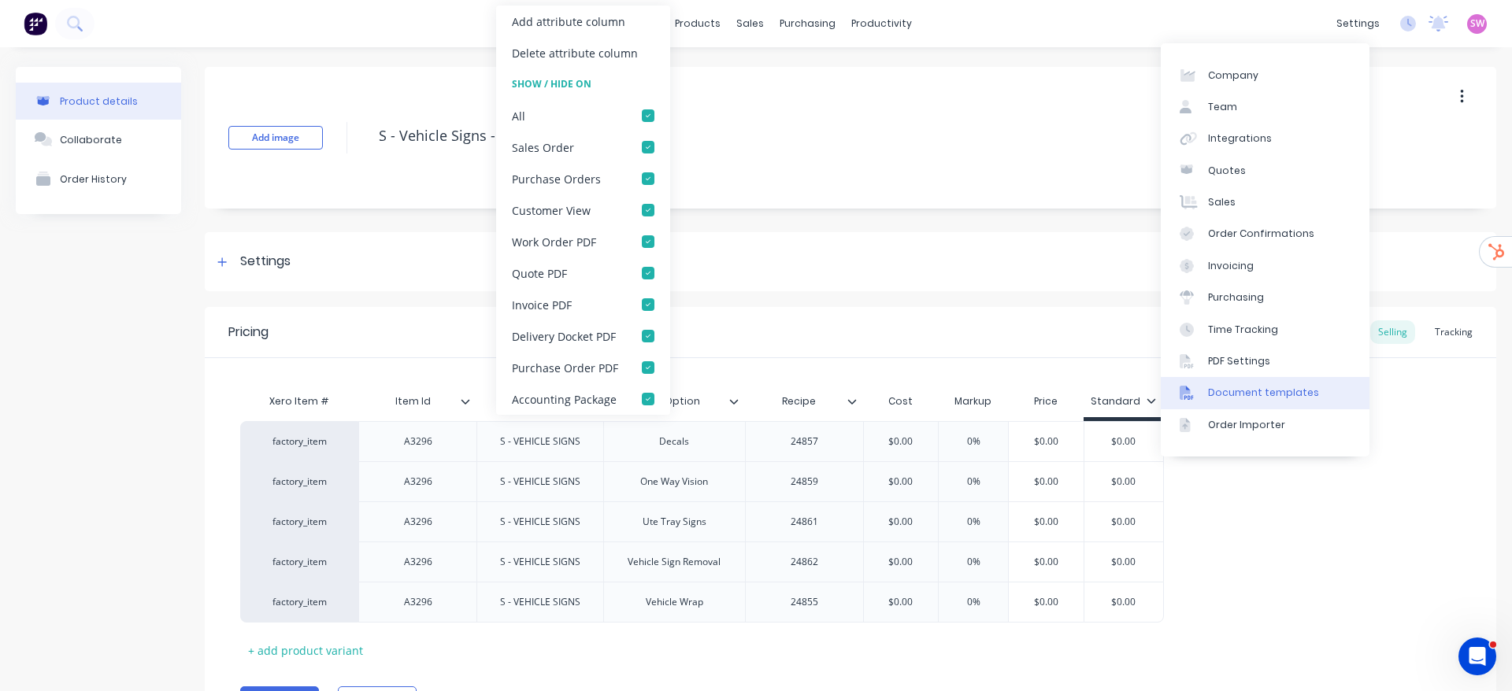
type textarea "x"
click at [1281, 390] on div "Document templates" at bounding box center [1263, 393] width 111 height 14
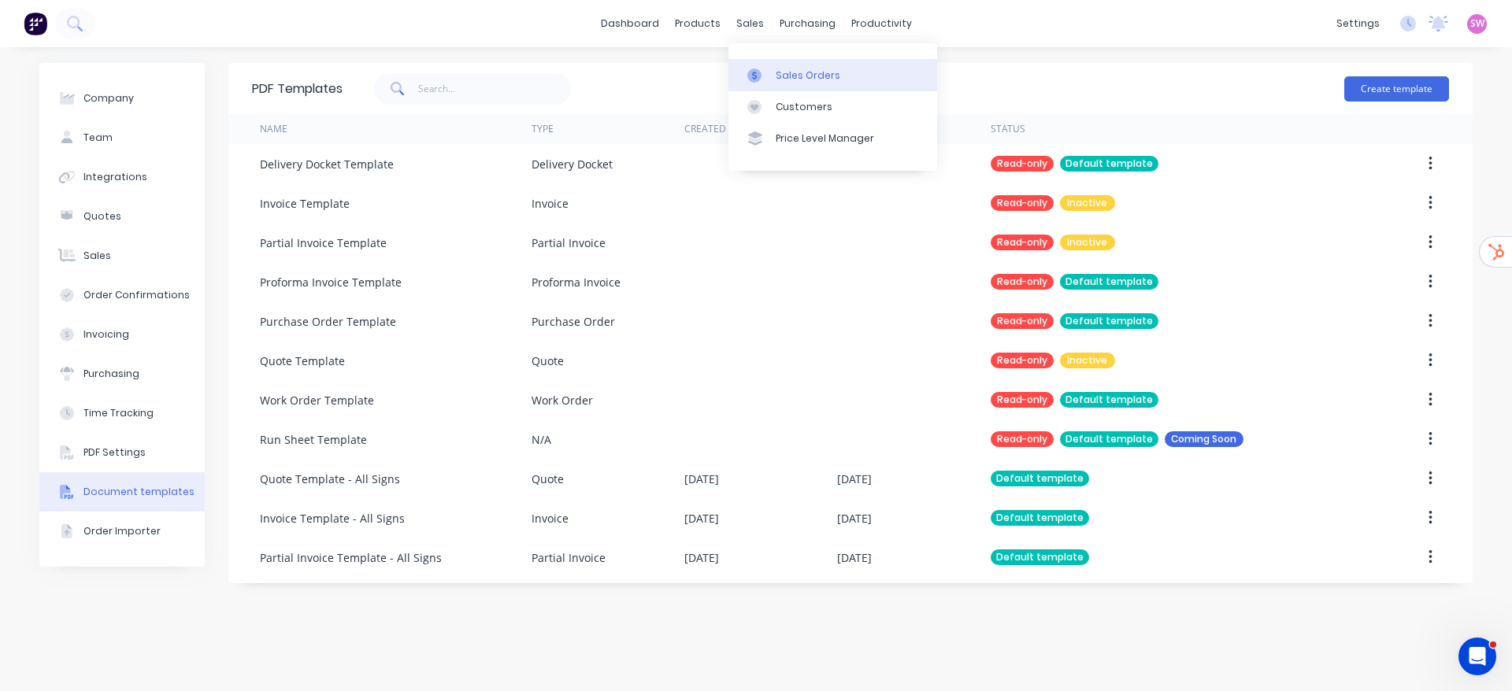
click at [787, 66] on link "Sales Orders" at bounding box center [832, 74] width 209 height 31
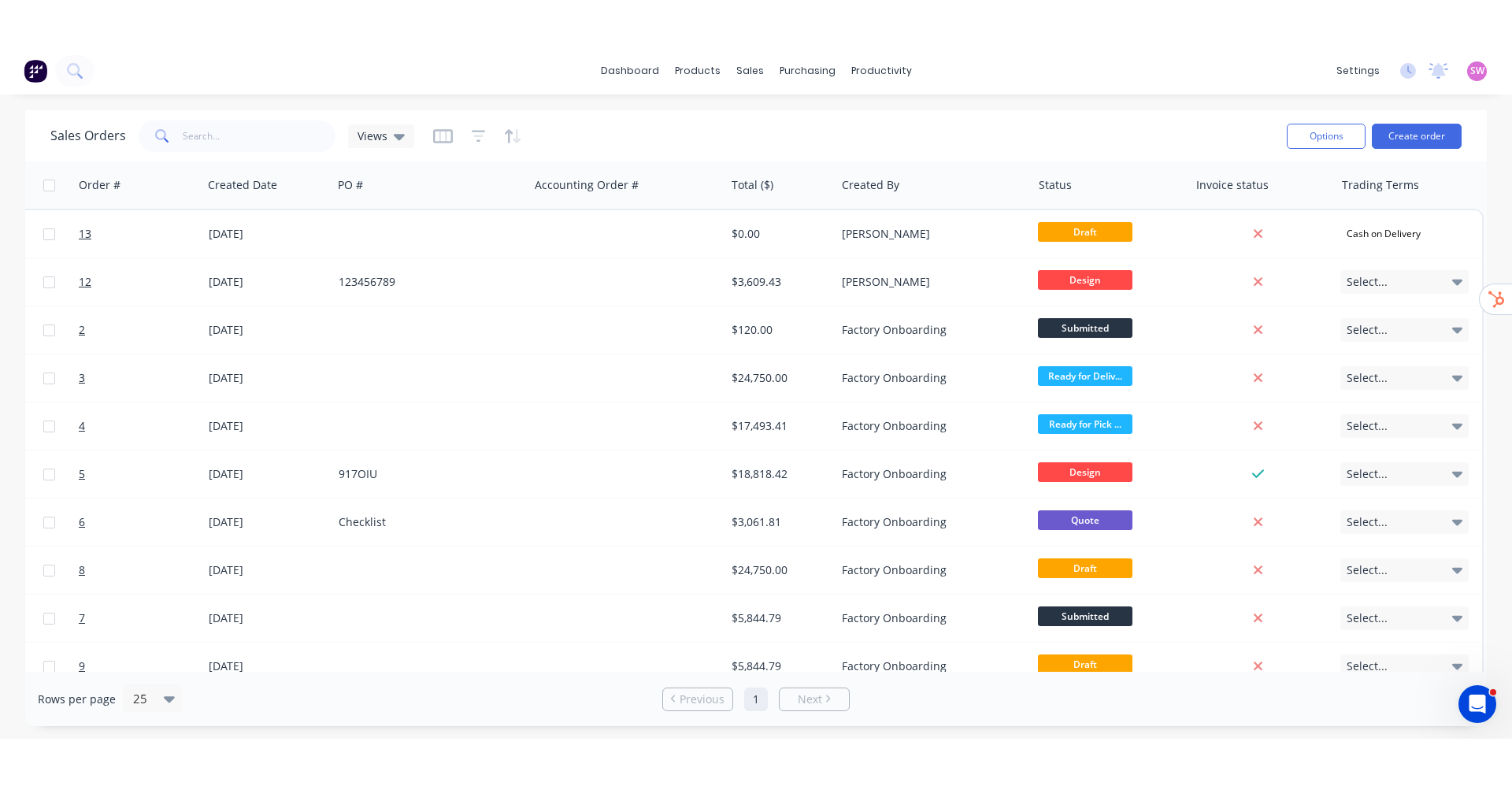
scroll to position [0, 170]
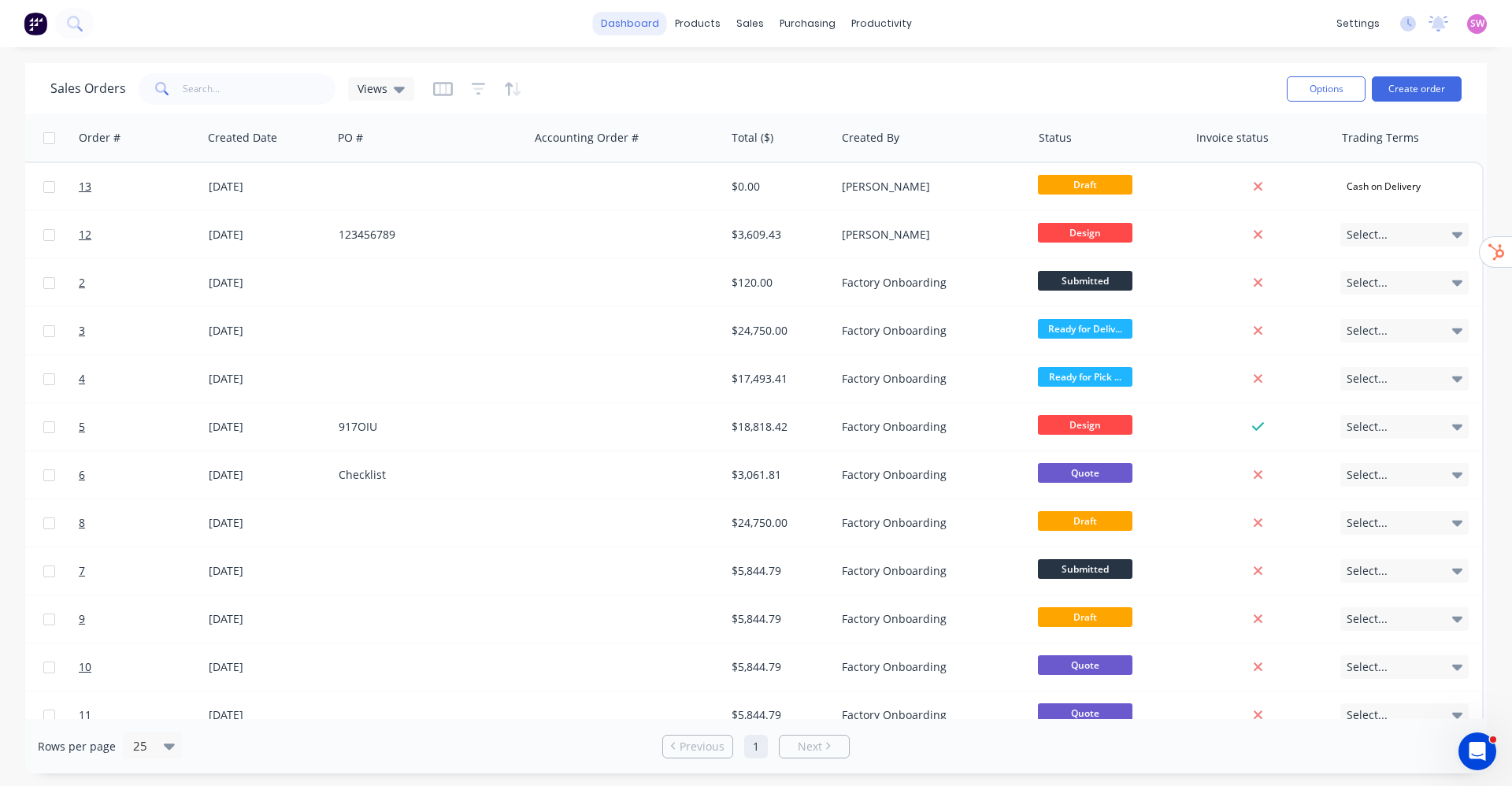
click at [630, 21] on link "dashboard" at bounding box center [630, 24] width 74 height 24
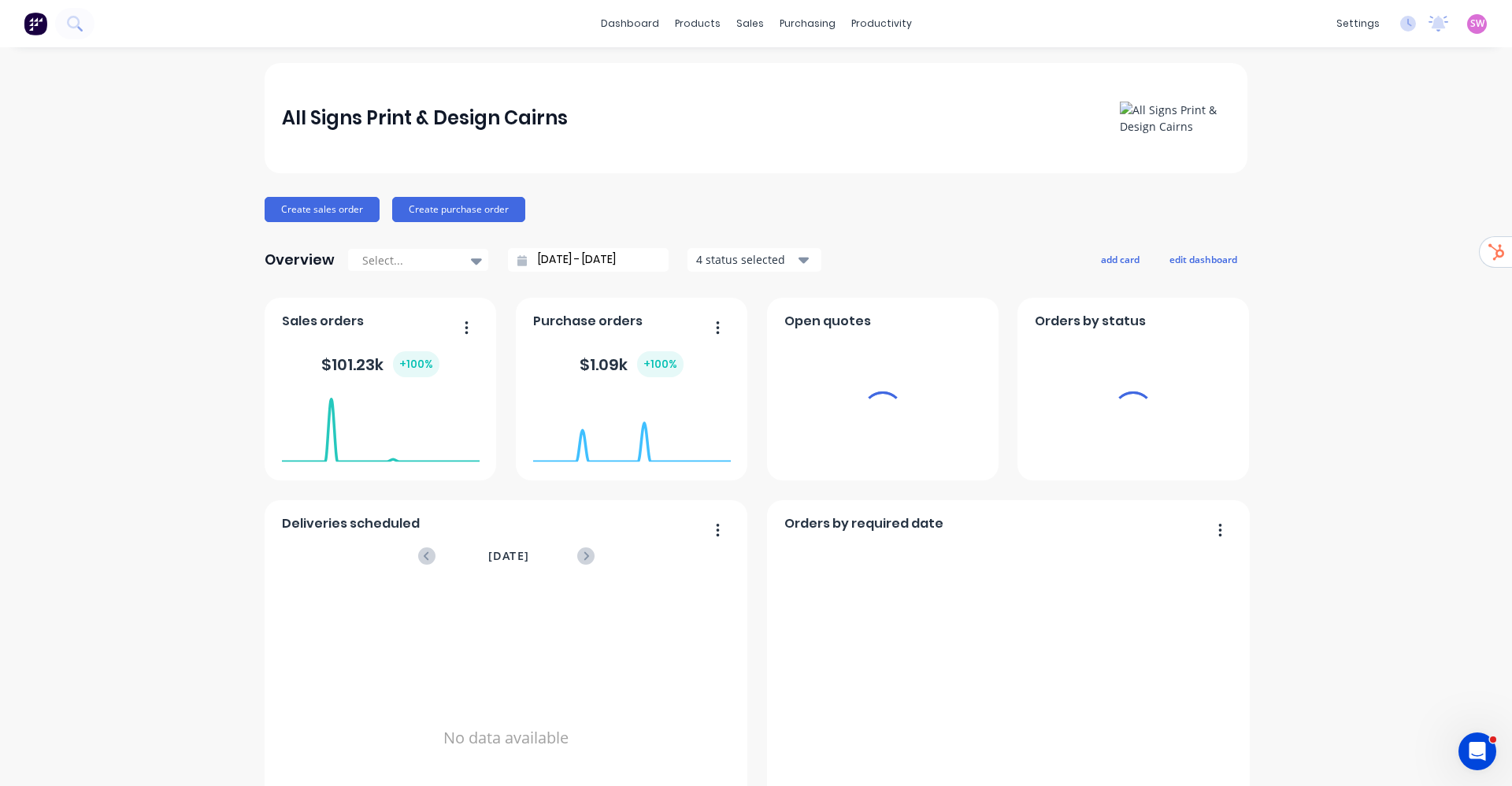
click at [1470, 28] on span "SW" at bounding box center [1477, 24] width 14 height 14
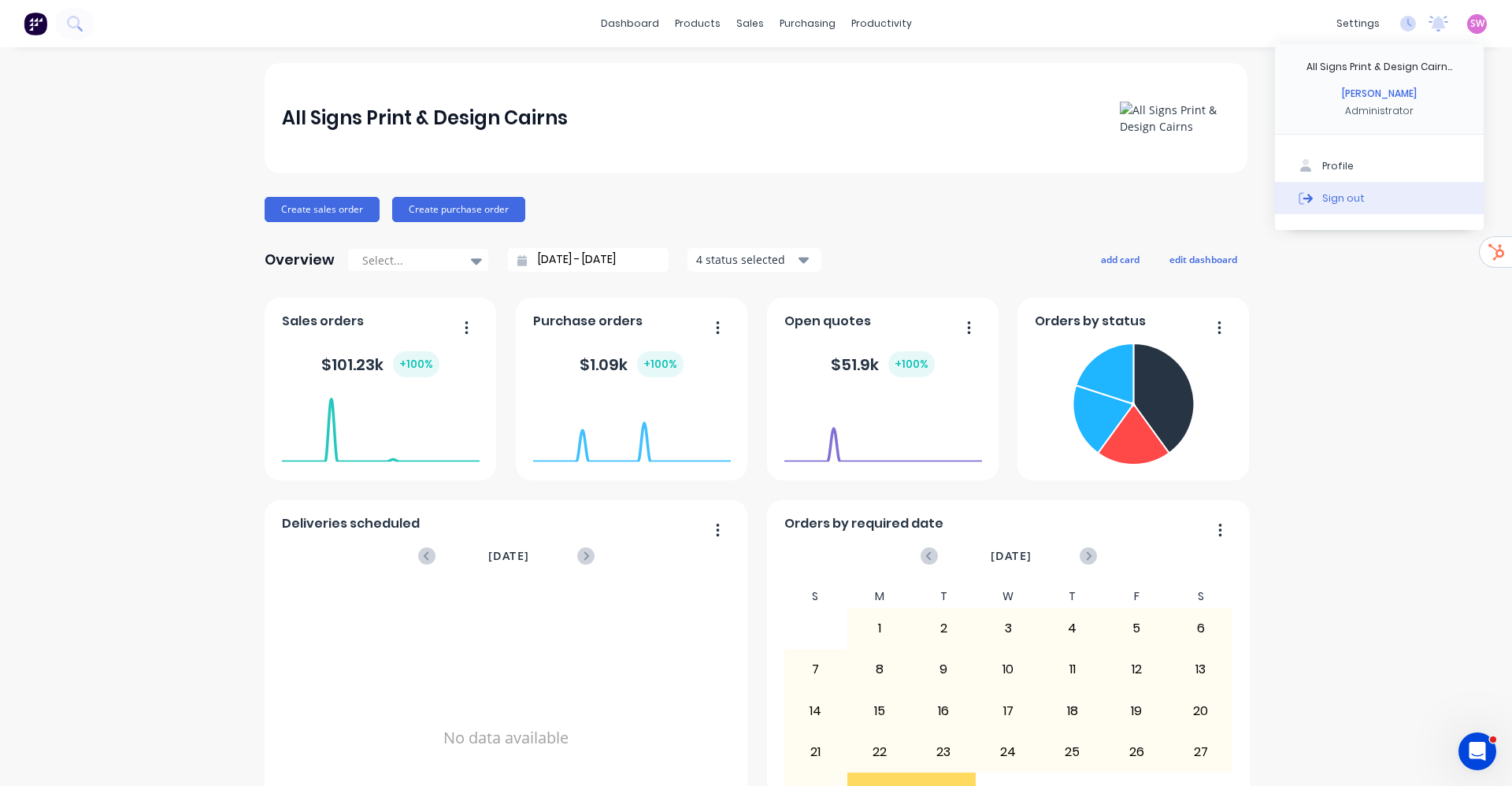
click at [1366, 211] on button "Sign out" at bounding box center [1379, 197] width 209 height 31
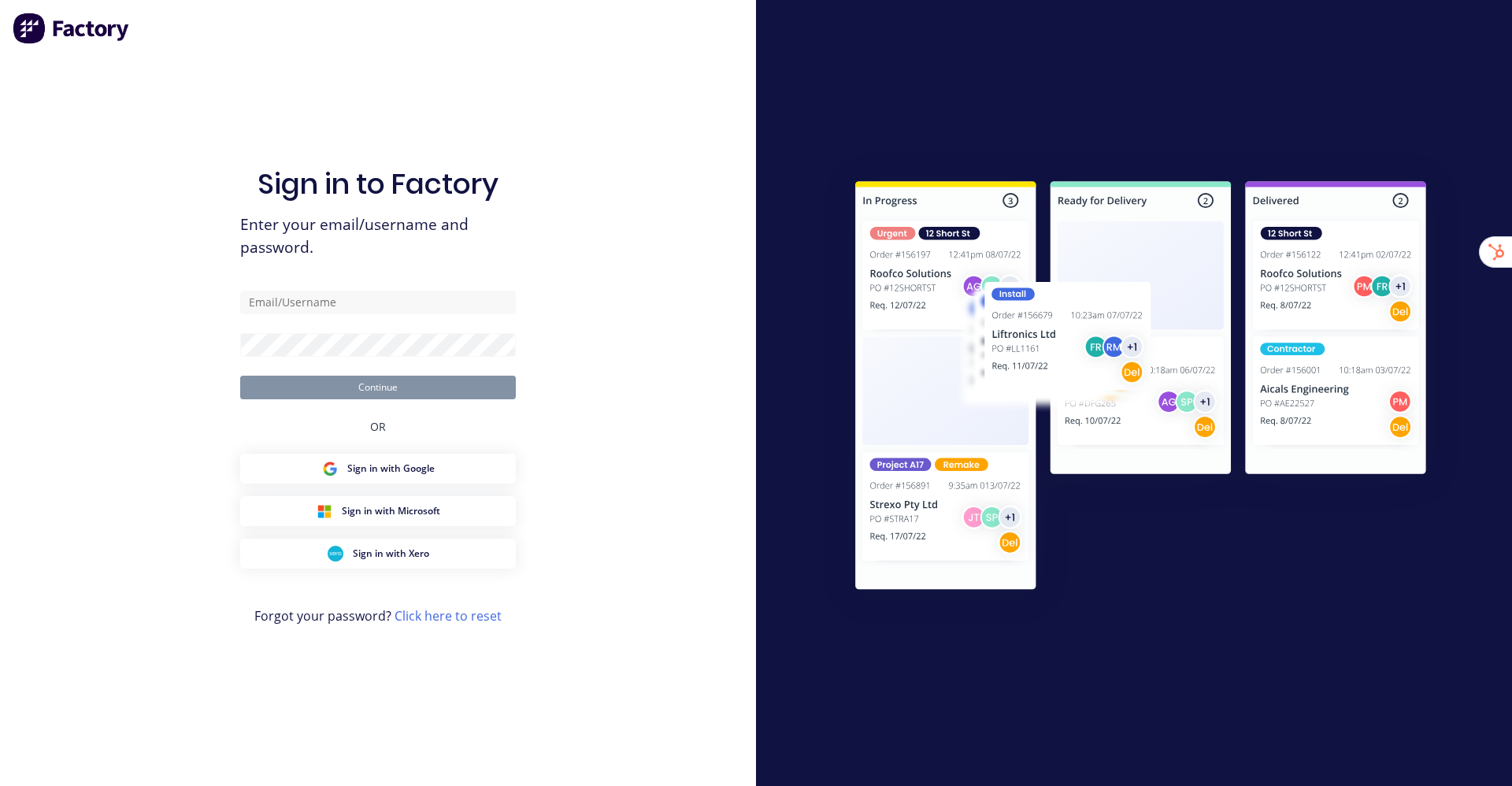
type input "[EMAIL_ADDRESS][DOMAIN_NAME]"
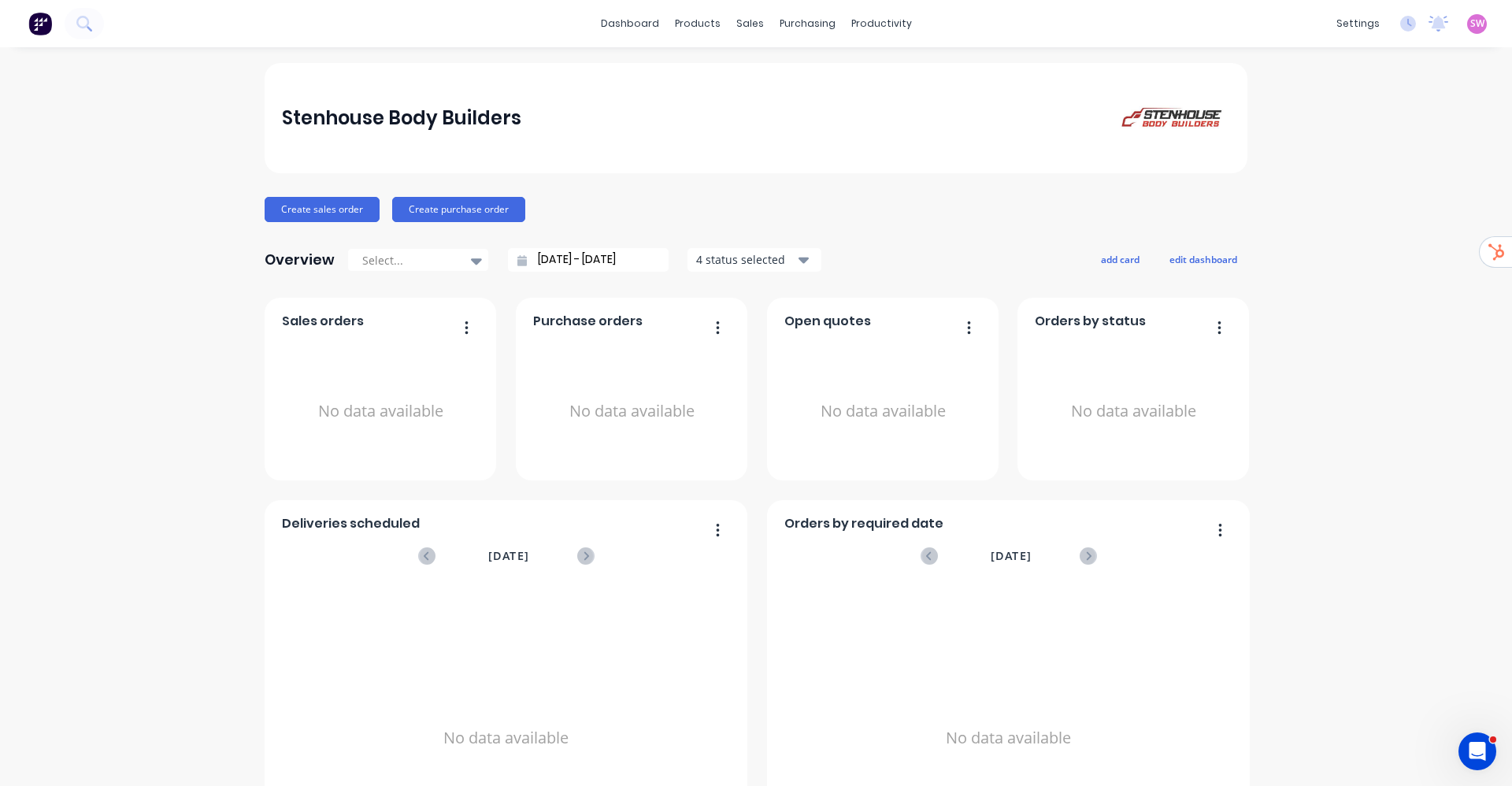
click at [1470, 24] on span "SW" at bounding box center [1477, 24] width 14 height 14
click at [1363, 202] on button "Sign out" at bounding box center [1379, 197] width 209 height 31
